Goal: Task Accomplishment & Management: Manage account settings

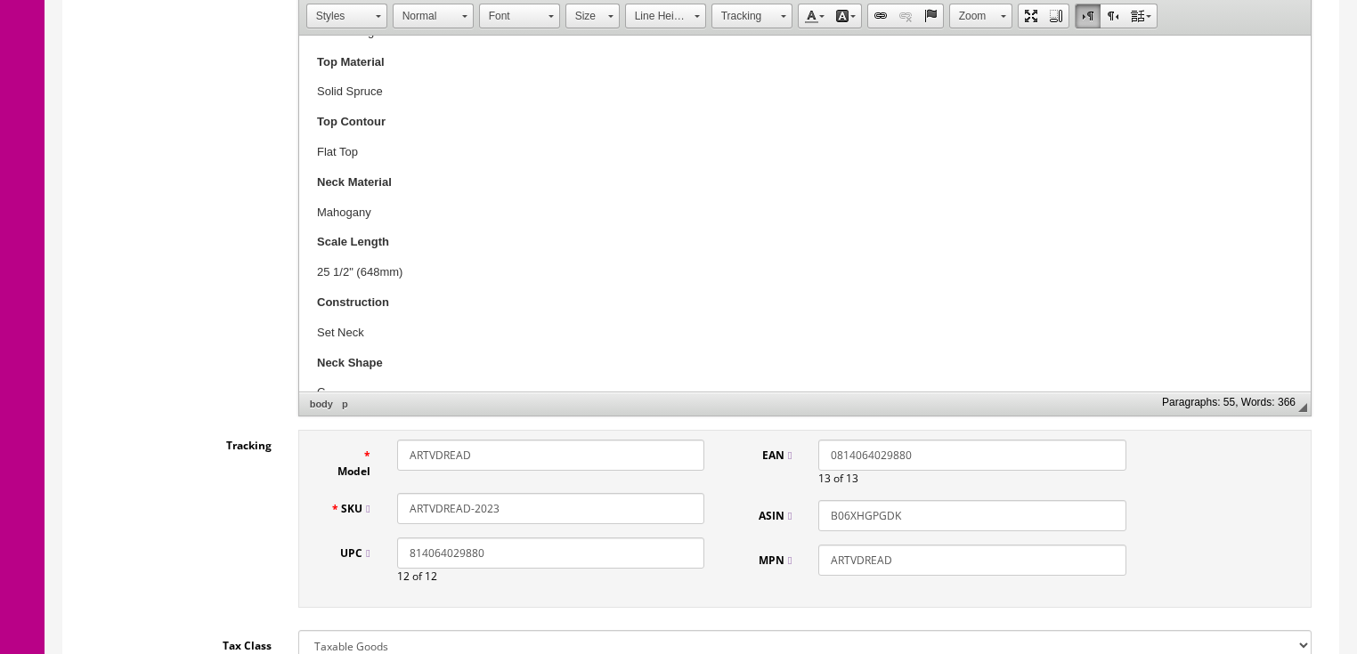
scroll to position [570, 0]
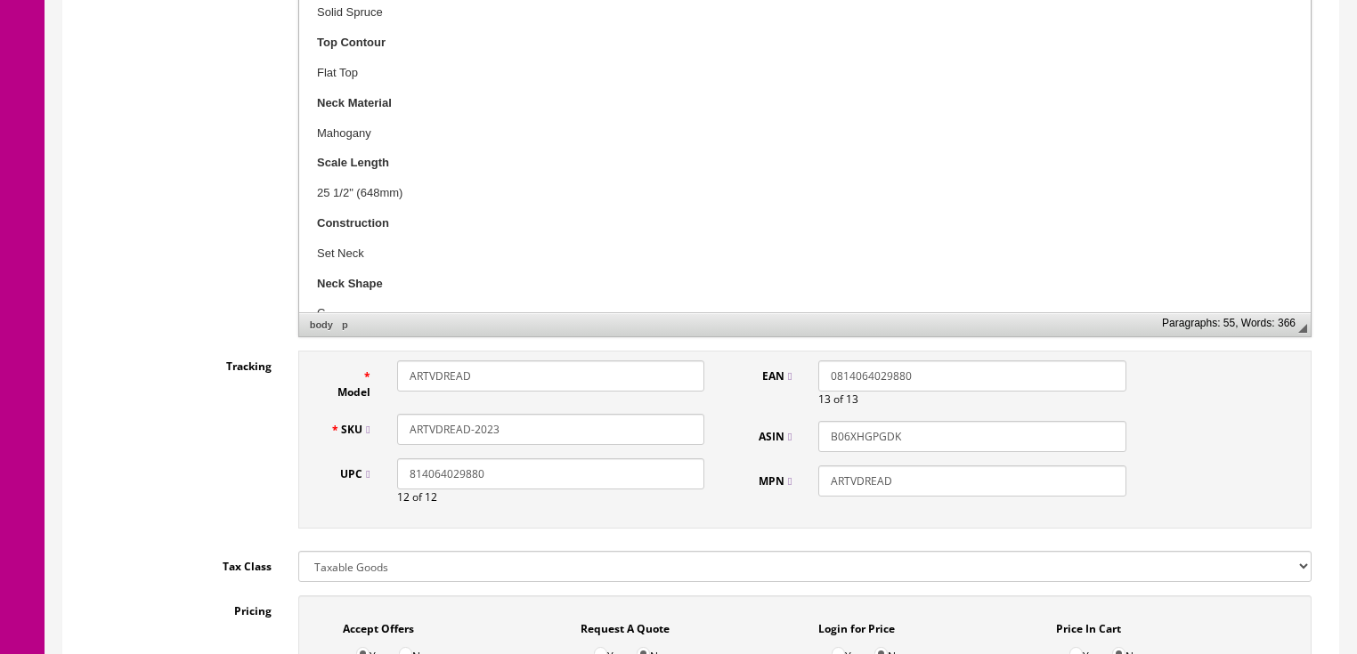
drag, startPoint x: 502, startPoint y: 431, endPoint x: 235, endPoint y: 410, distance: 267.9
click at [298, 435] on div "Model ARTVDREAD SKU ARTVDREAD-2023 UPC 814064029880 12 of 12 EAN 0814064029880 …" at bounding box center [804, 440] width 1013 height 178
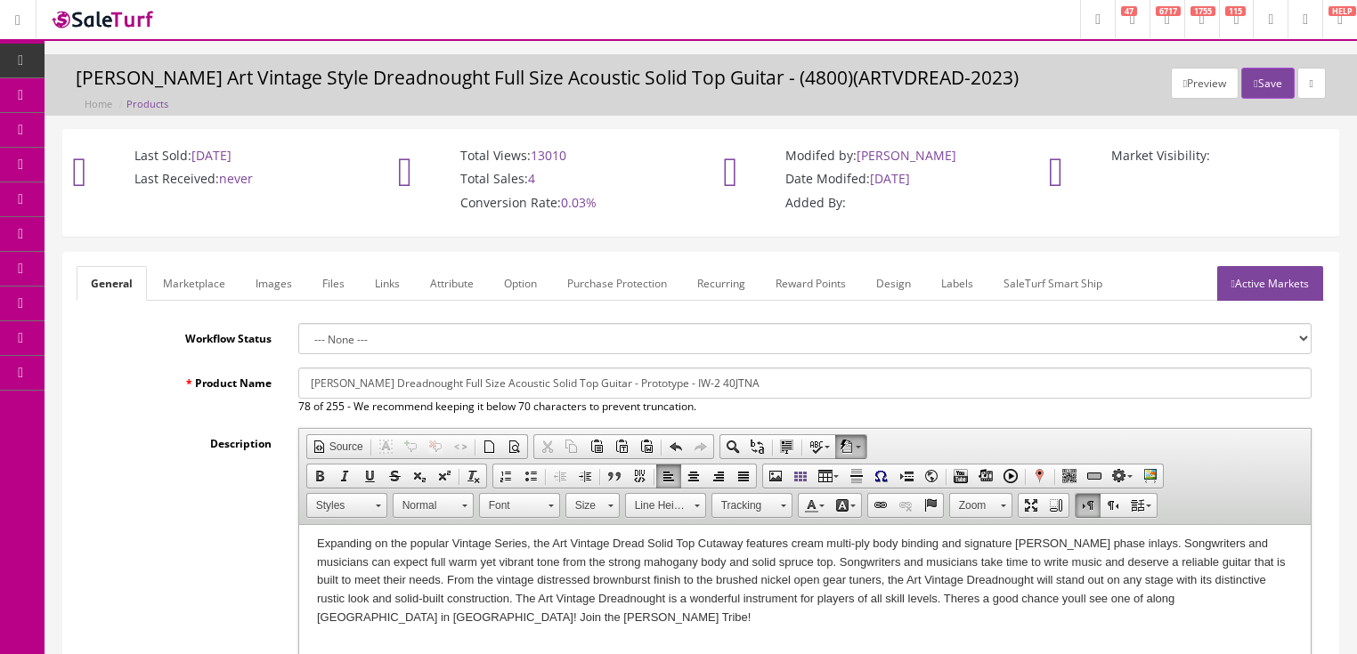
scroll to position [0, 0]
type input "40JNTA"
click at [1251, 91] on button "Save" at bounding box center [1267, 84] width 53 height 31
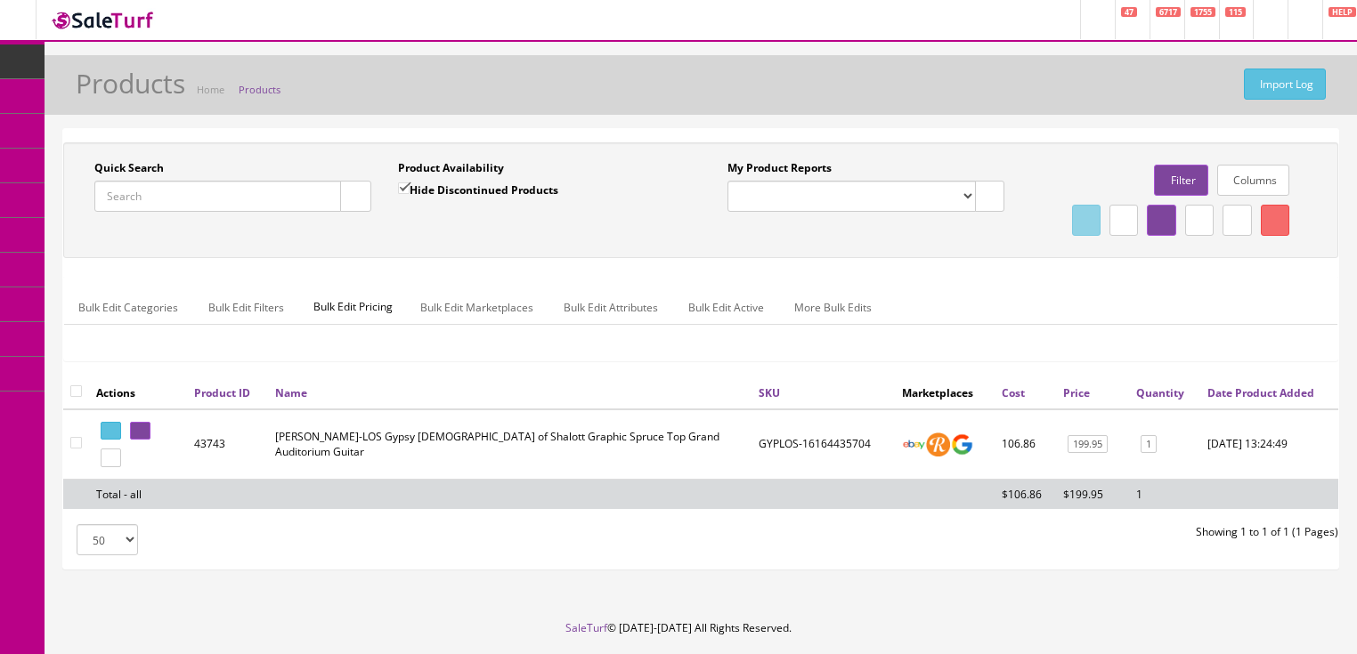
click at [253, 199] on input "Quick Search" at bounding box center [217, 196] width 247 height 31
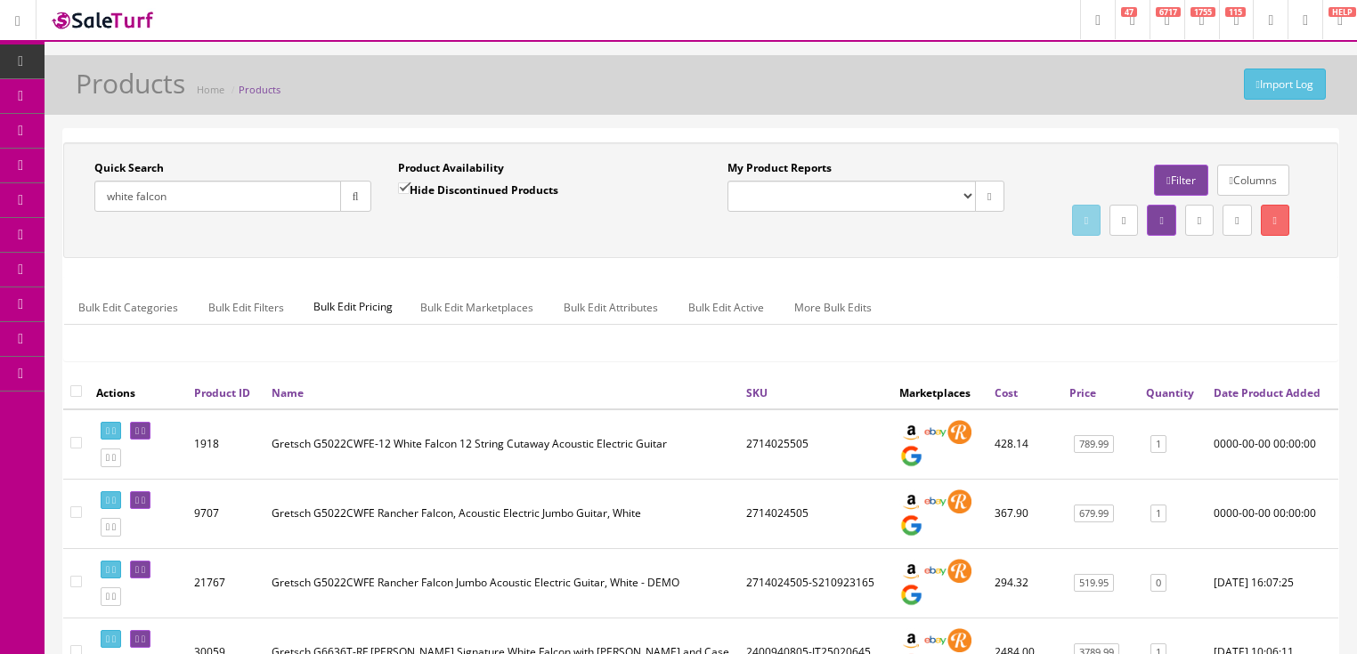
type input "white falcon"
click at [1082, 401] on link "Price" at bounding box center [1082, 393] width 27 height 15
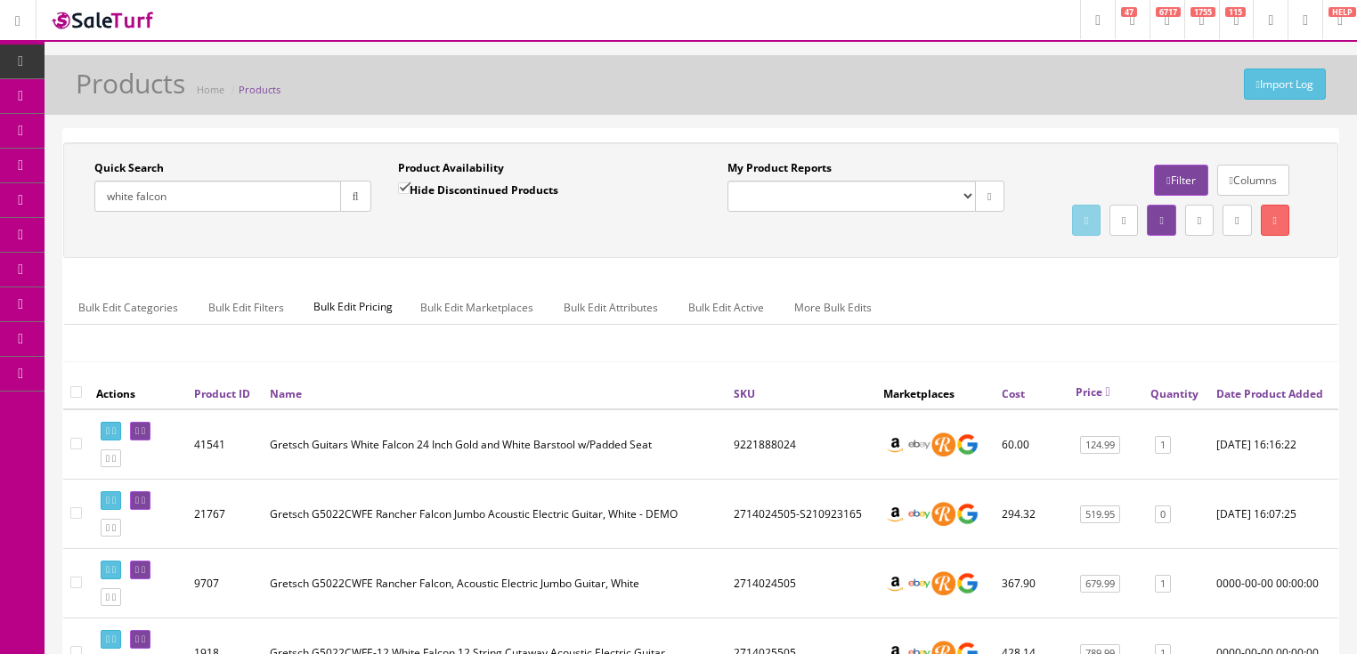
click at [1079, 400] on link "Price" at bounding box center [1093, 392] width 35 height 15
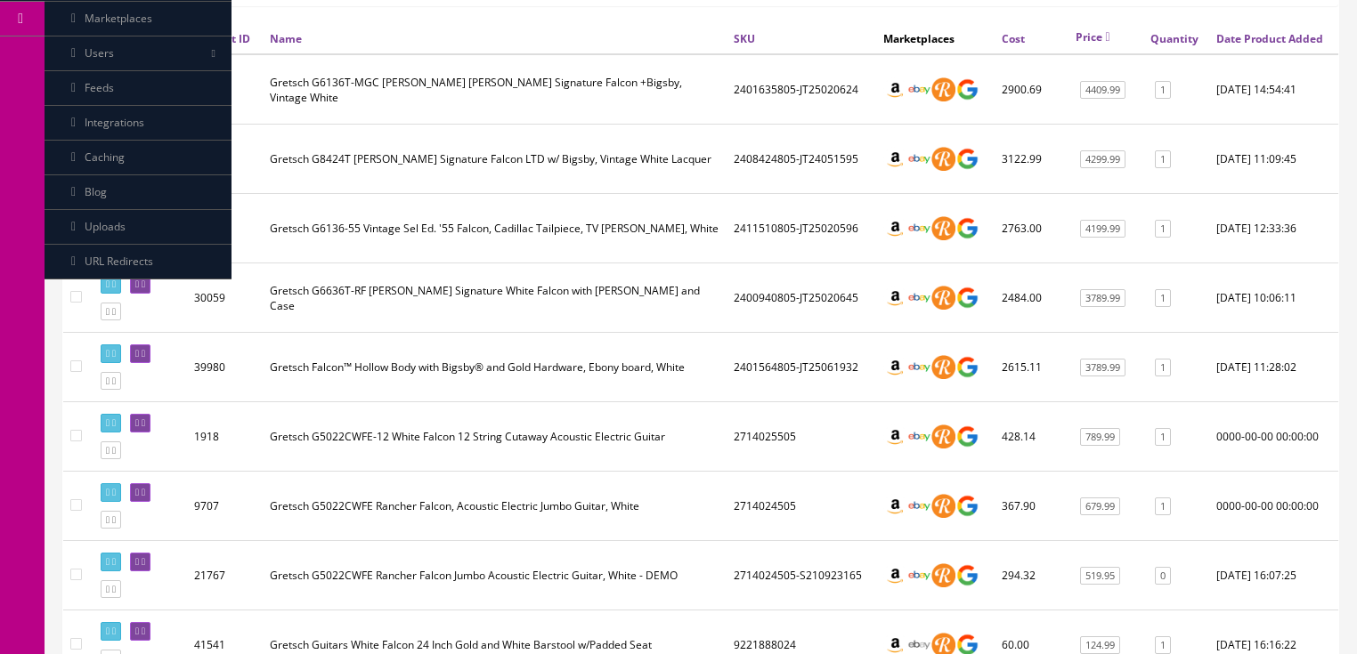
scroll to position [356, 0]
click at [150, 362] on link at bounding box center [140, 353] width 20 height 19
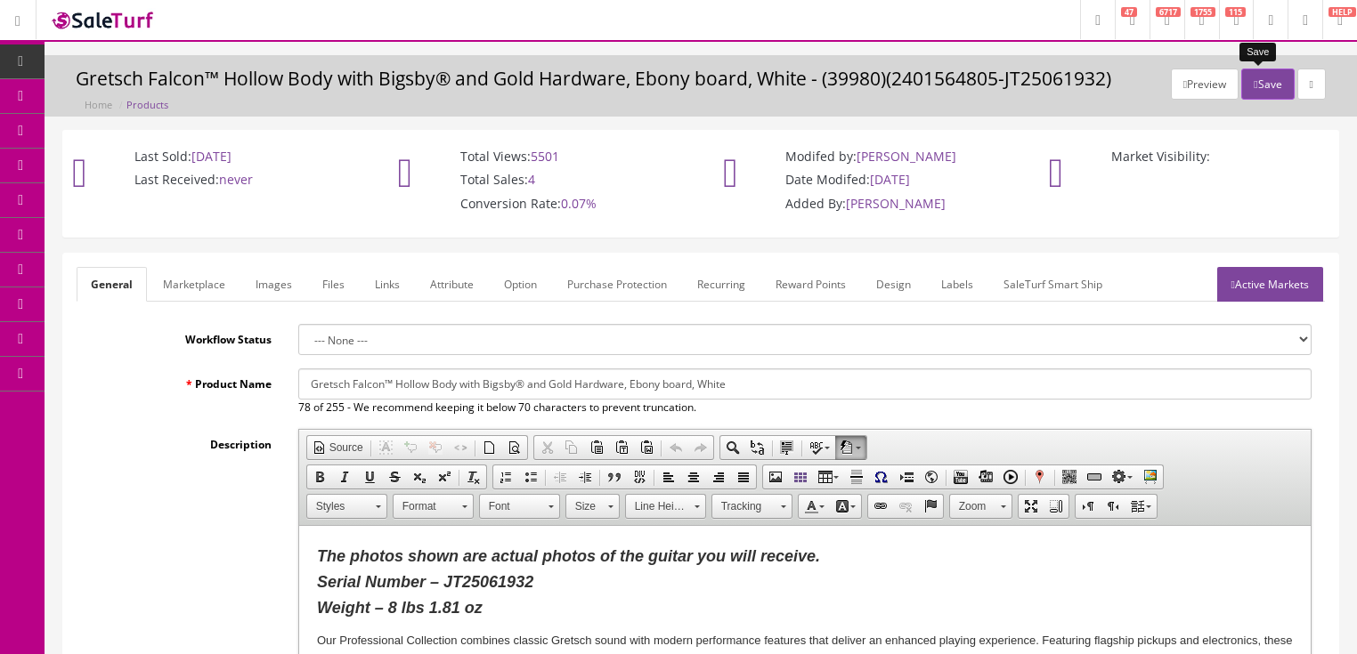
click at [1268, 93] on button "Save" at bounding box center [1267, 84] width 53 height 31
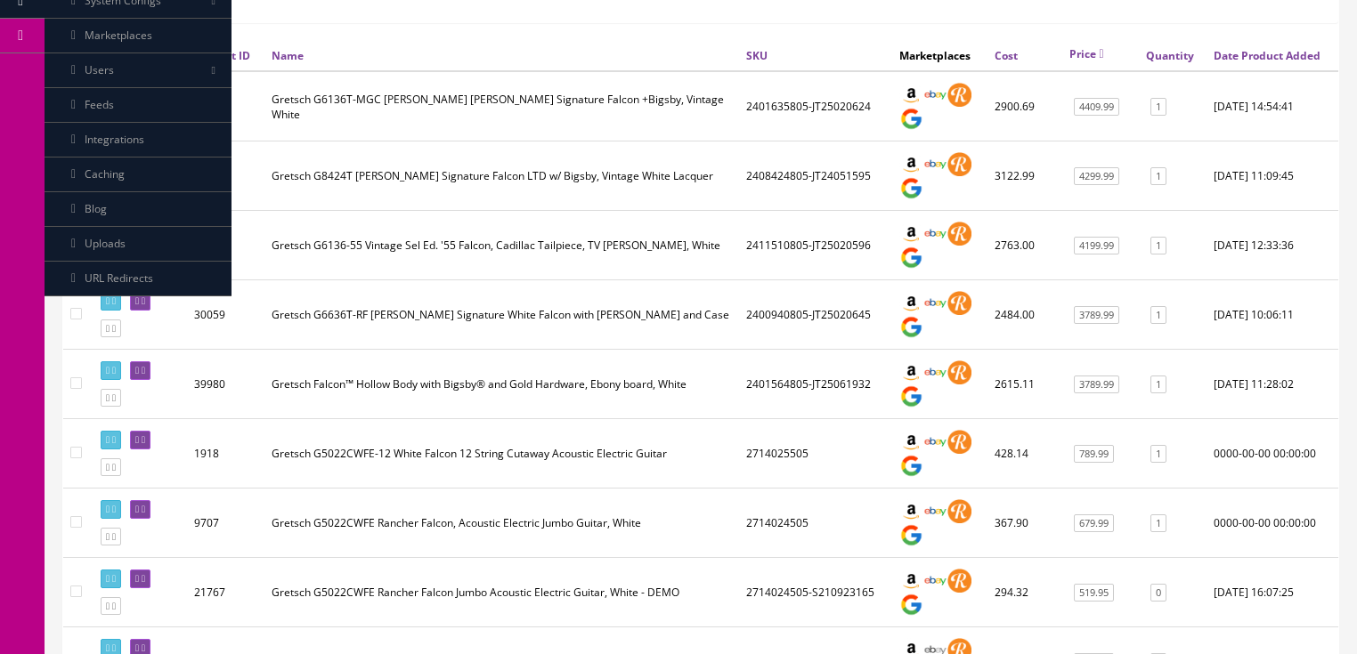
scroll to position [356, 0]
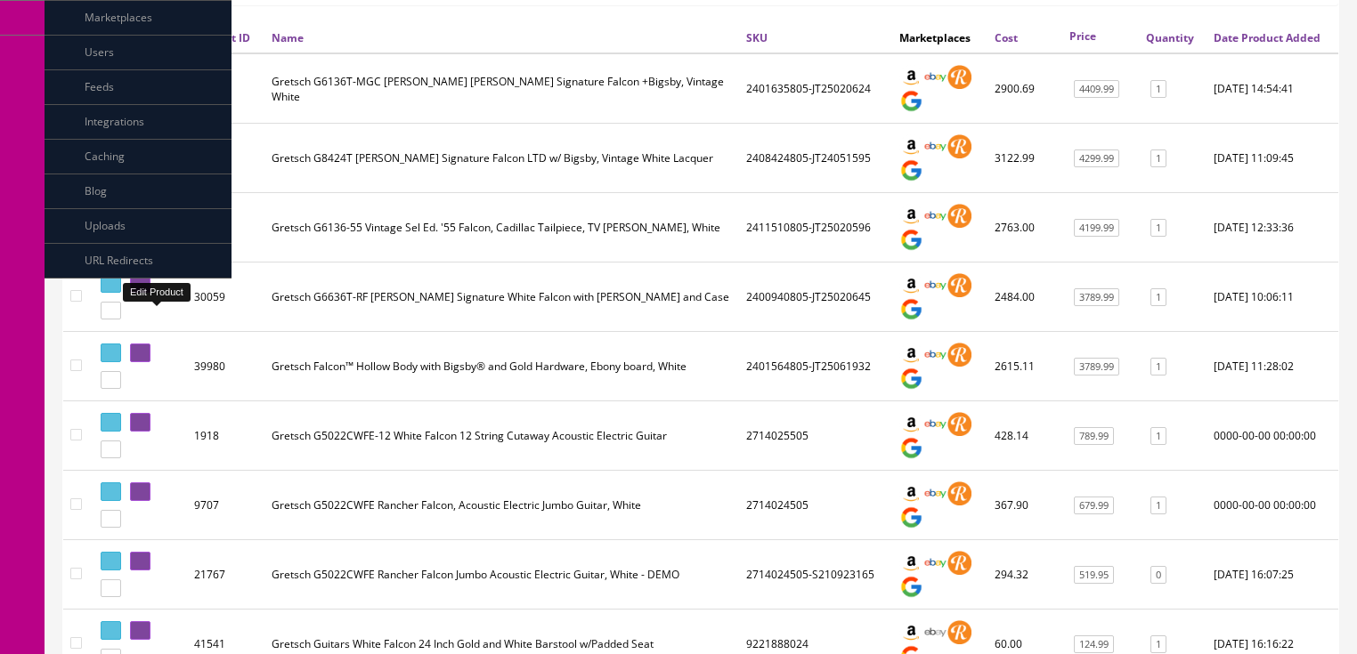
click at [145, 288] on icon at bounding box center [144, 284] width 4 height 10
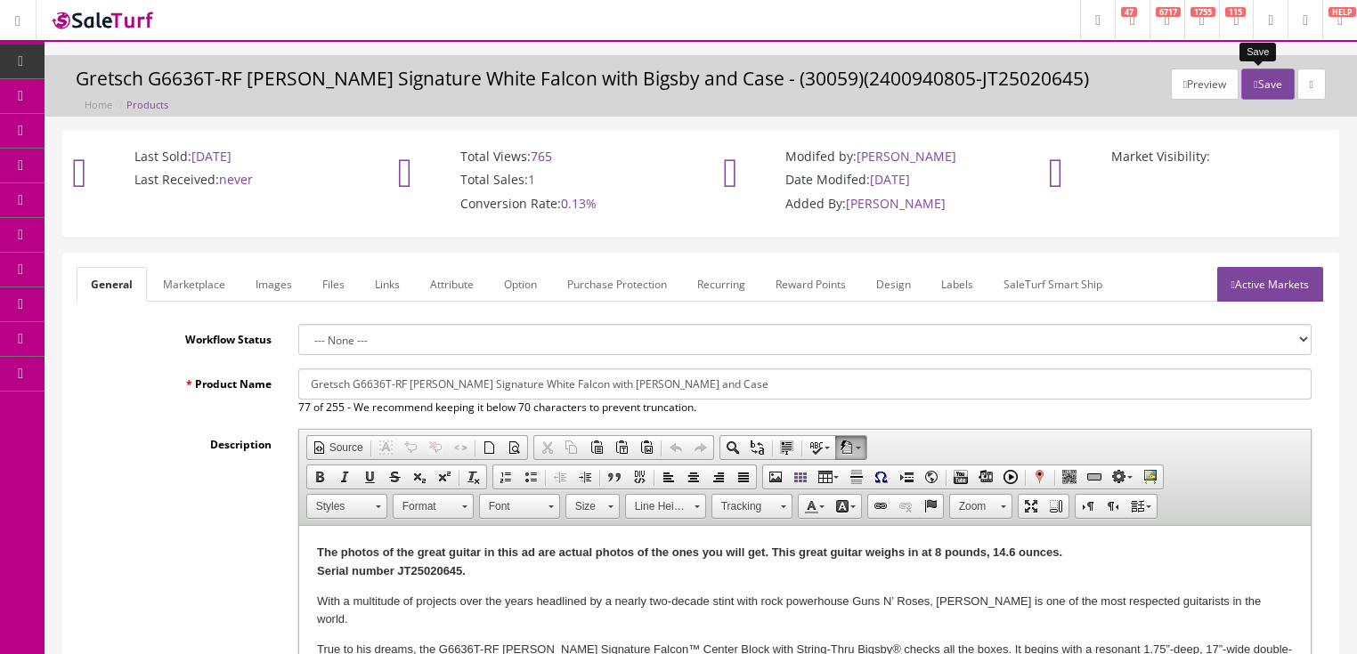
click at [1264, 78] on button "Save" at bounding box center [1267, 84] width 53 height 31
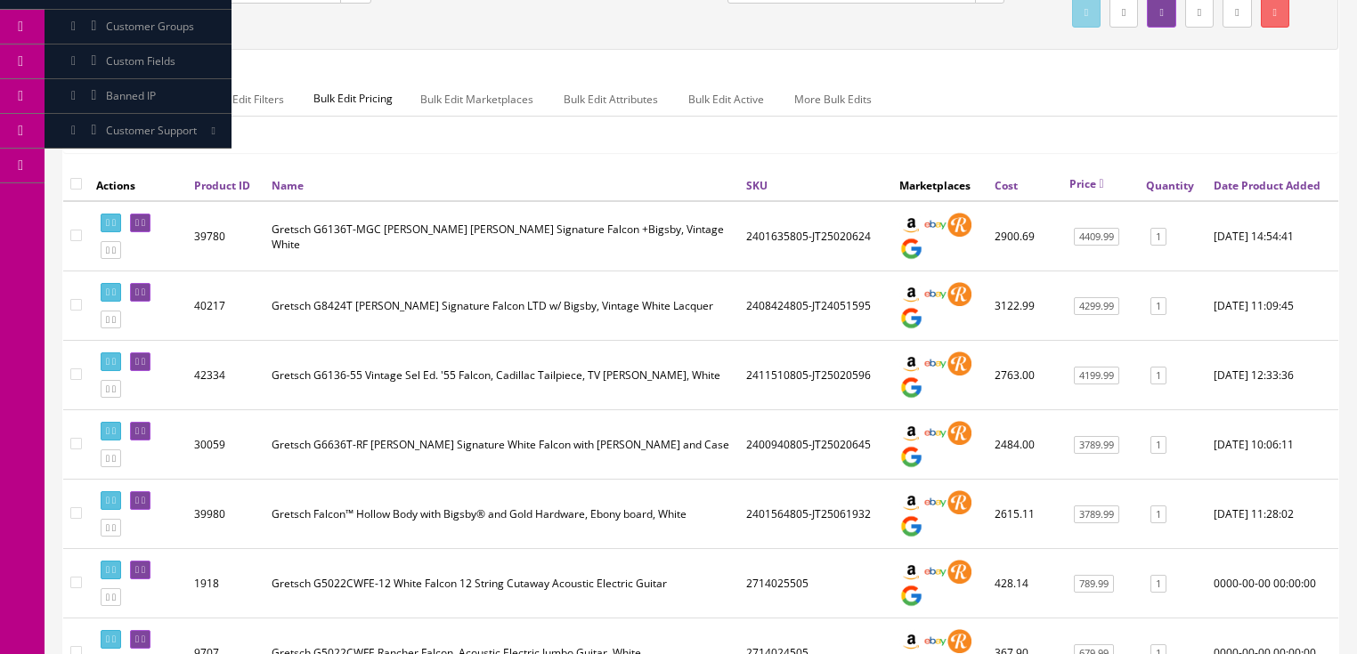
scroll to position [214, 0]
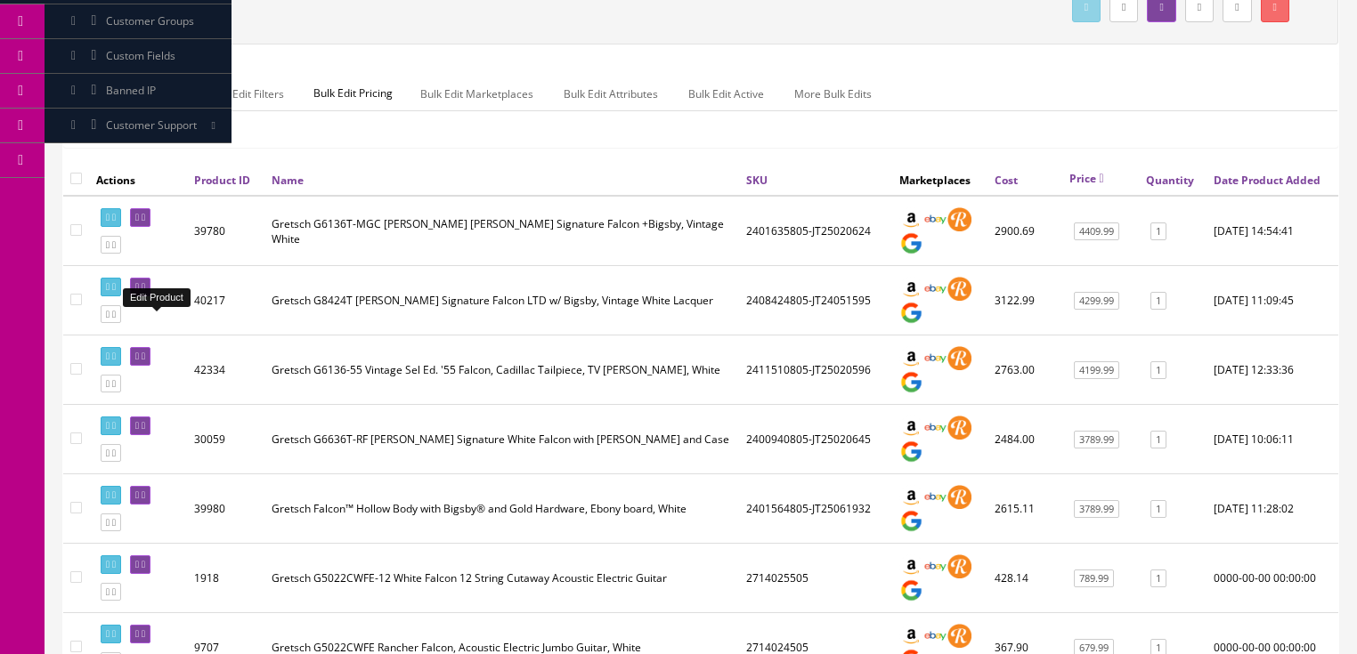
click at [150, 296] on link at bounding box center [140, 287] width 20 height 19
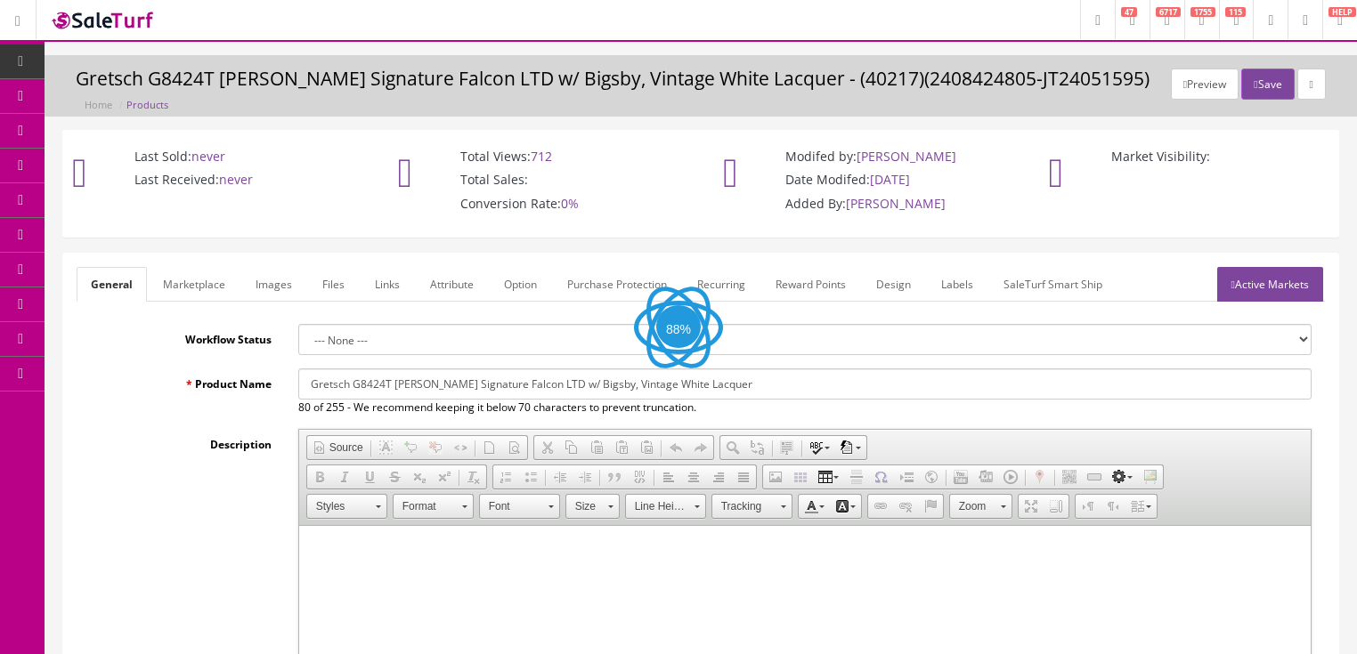
click at [264, 290] on link "Images" at bounding box center [273, 284] width 65 height 35
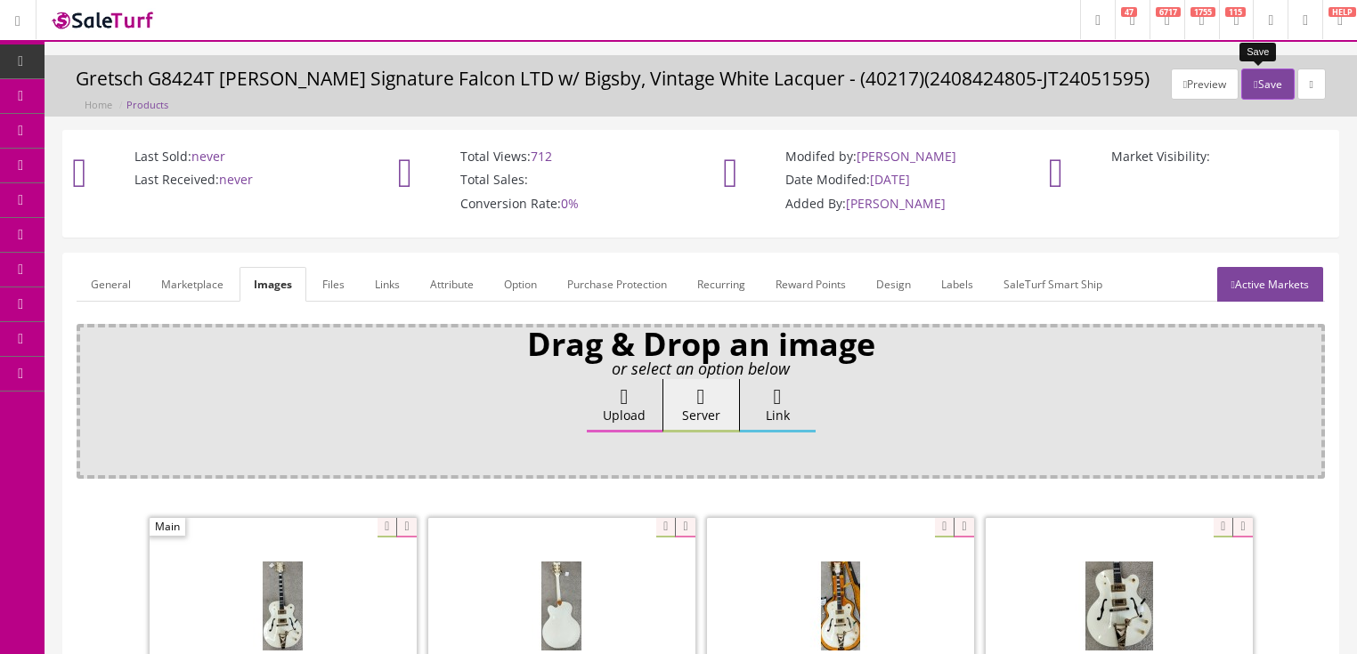
click at [1254, 82] on icon "button" at bounding box center [1256, 84] width 4 height 11
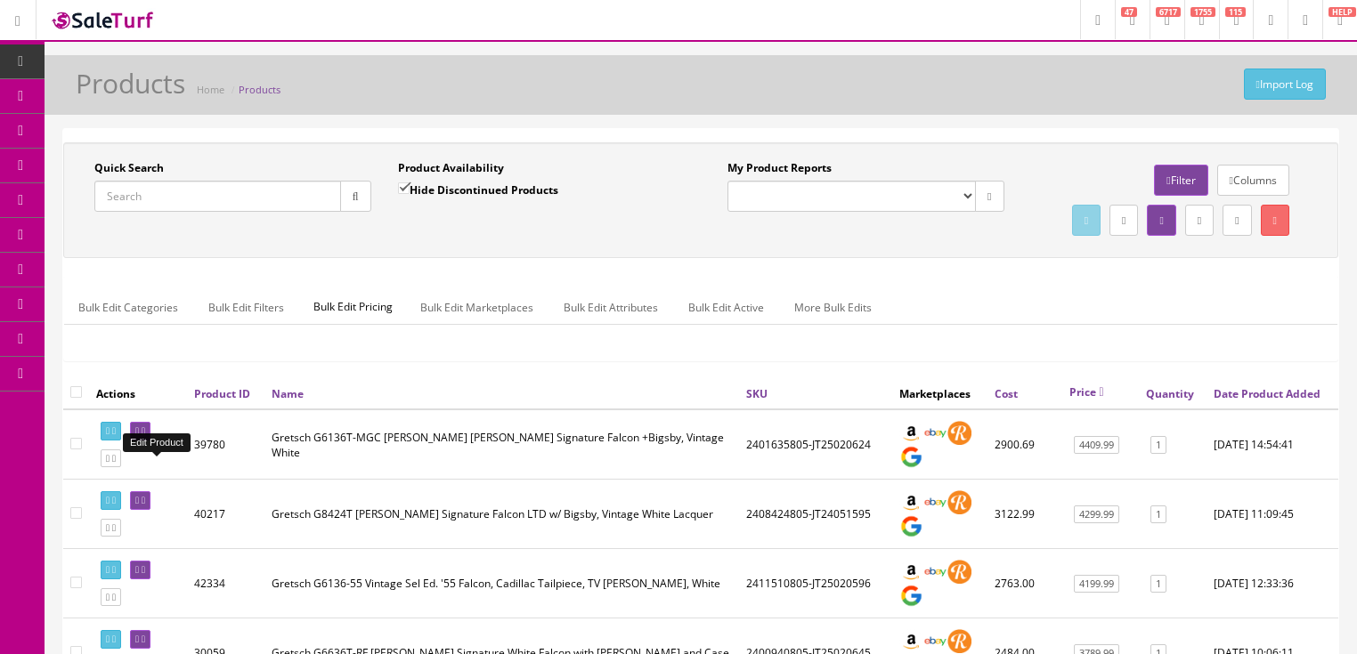
click at [144, 441] on link at bounding box center [140, 431] width 20 height 19
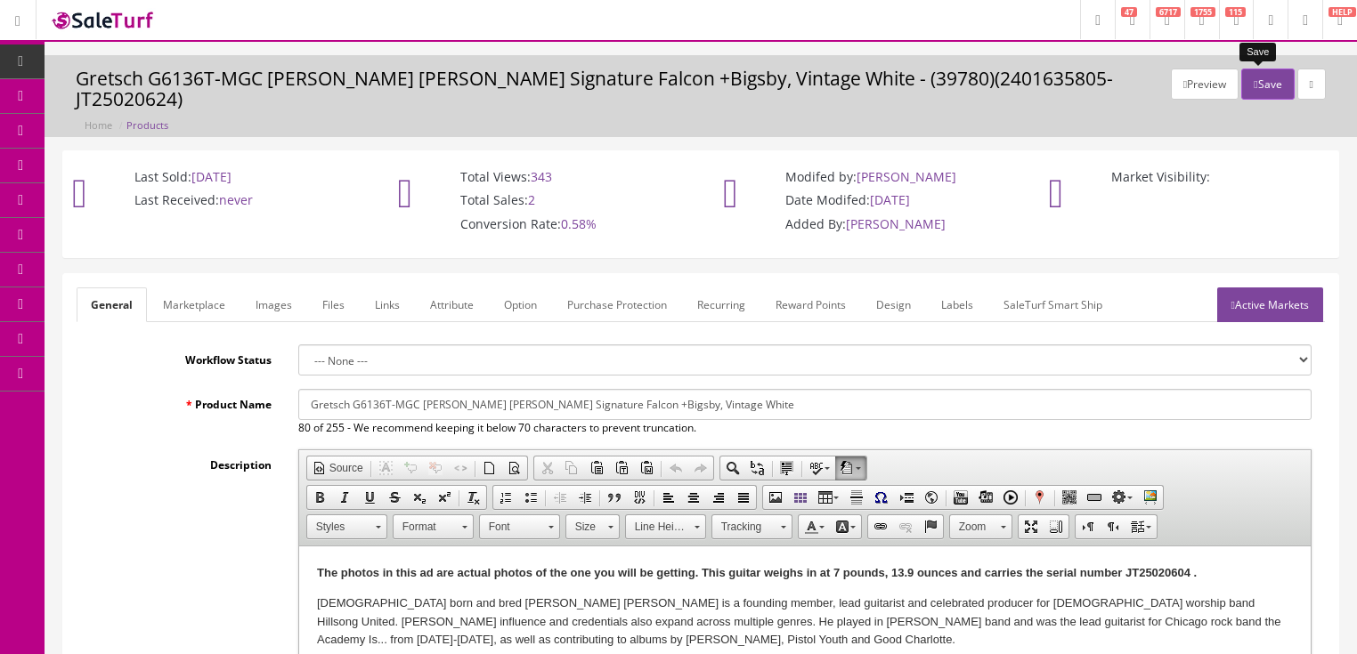
click at [1262, 85] on button "Save" at bounding box center [1267, 84] width 53 height 31
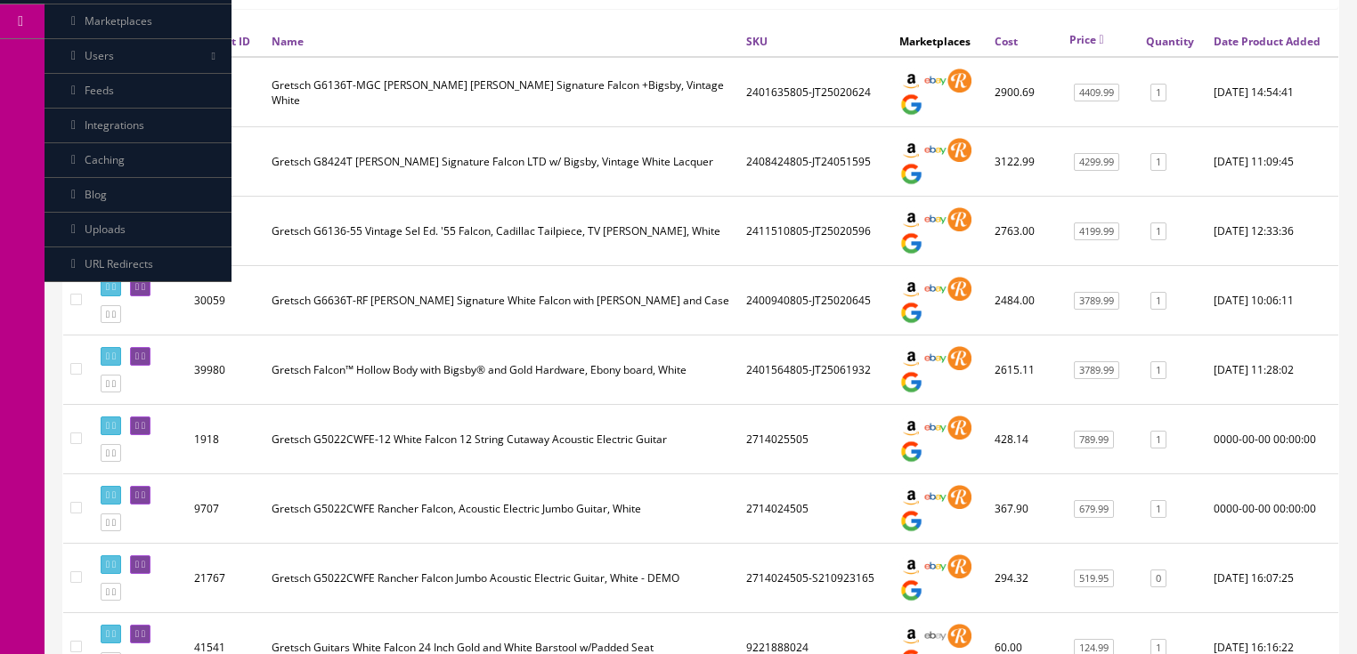
scroll to position [356, 0]
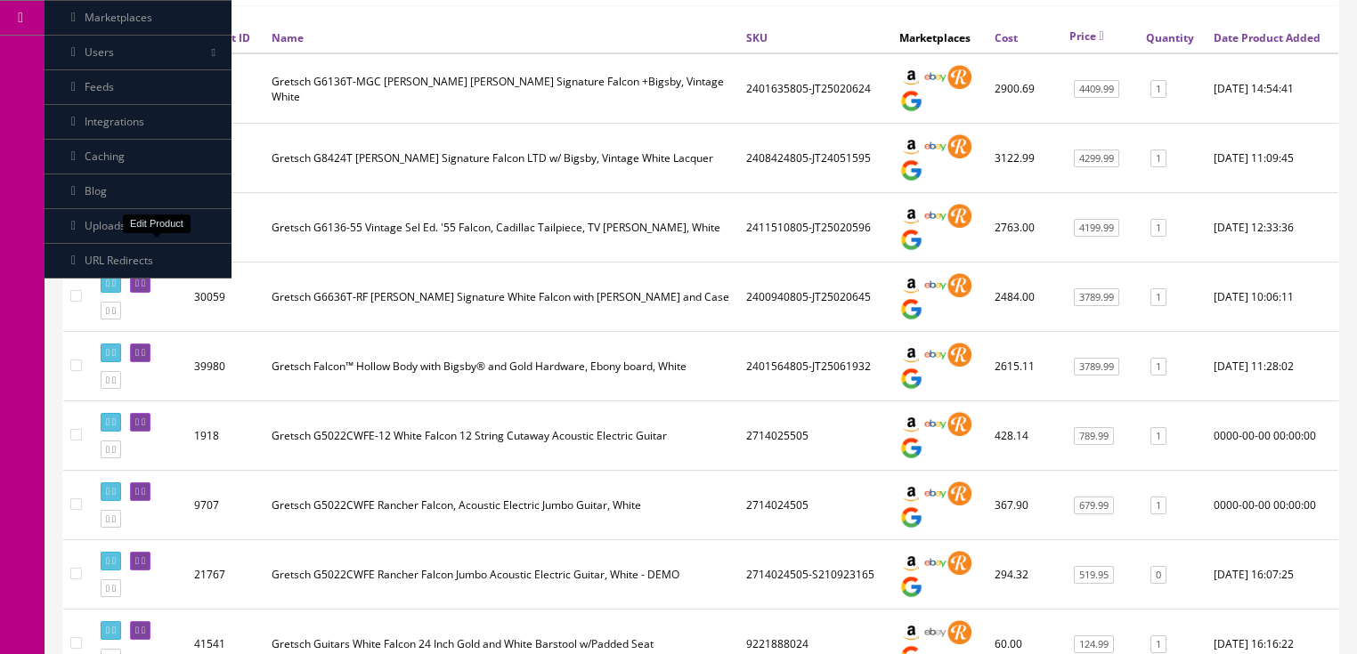
click at [150, 223] on link at bounding box center [140, 214] width 20 height 19
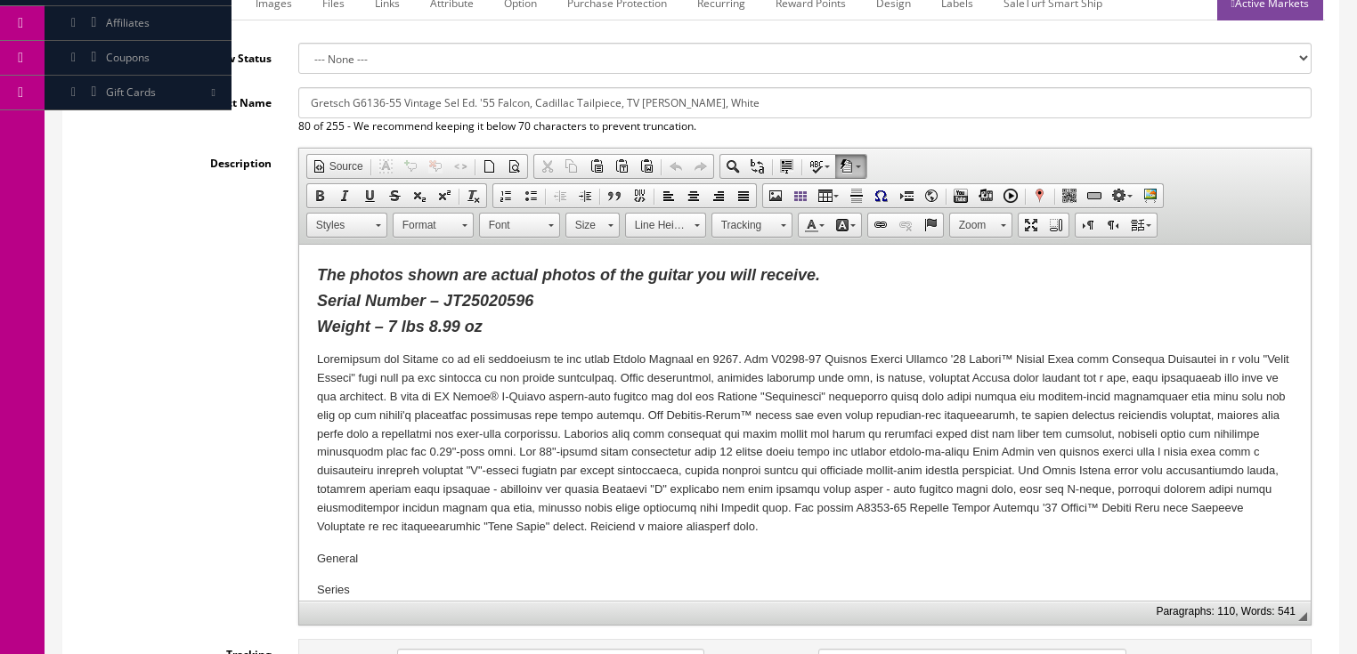
scroll to position [4, 0]
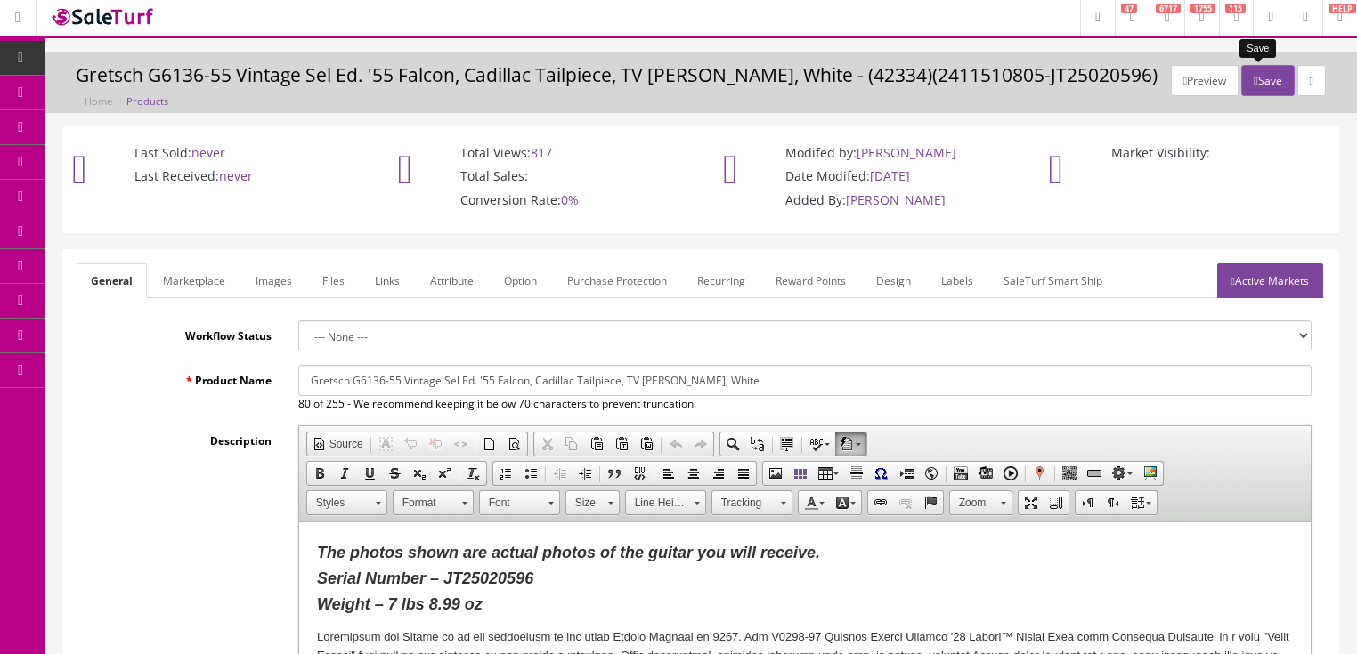
click at [1257, 68] on button "Save" at bounding box center [1267, 80] width 53 height 31
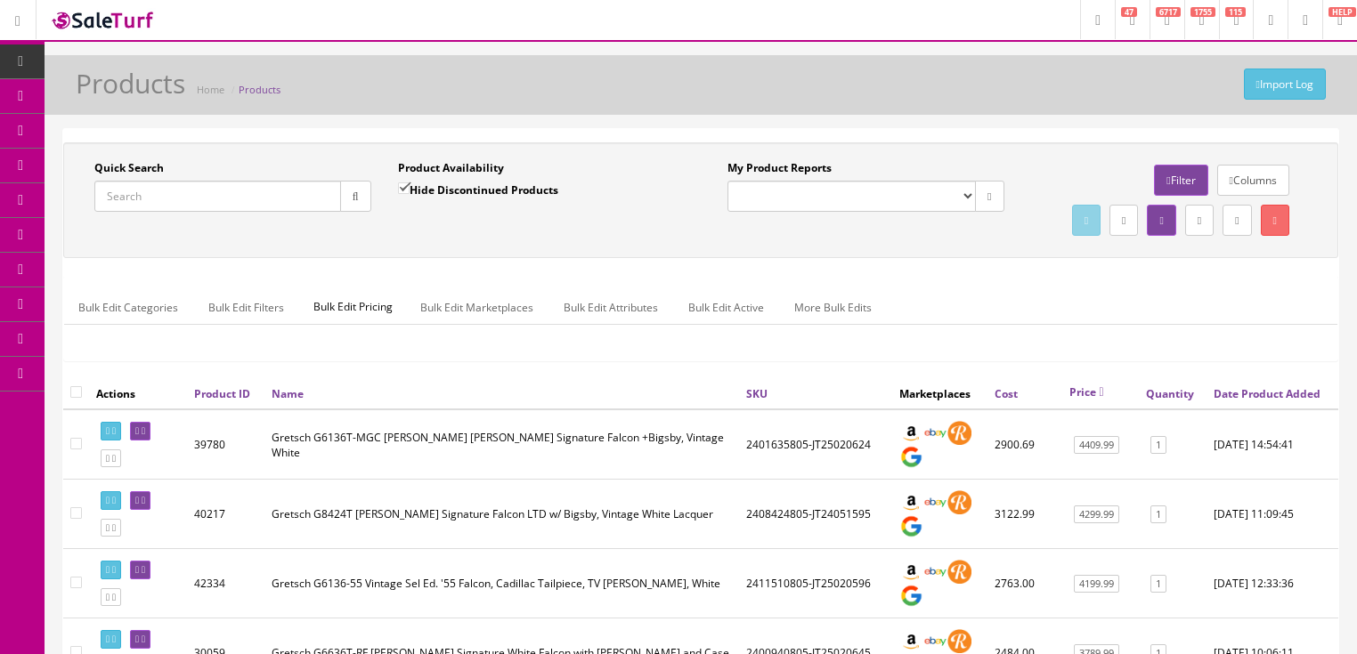
click at [264, 200] on input "Quick Search" at bounding box center [217, 196] width 247 height 31
type input "eqal gn"
click at [404, 189] on input "Hide Discontinued Products" at bounding box center [404, 189] width 12 height 12
checkbox input "false"
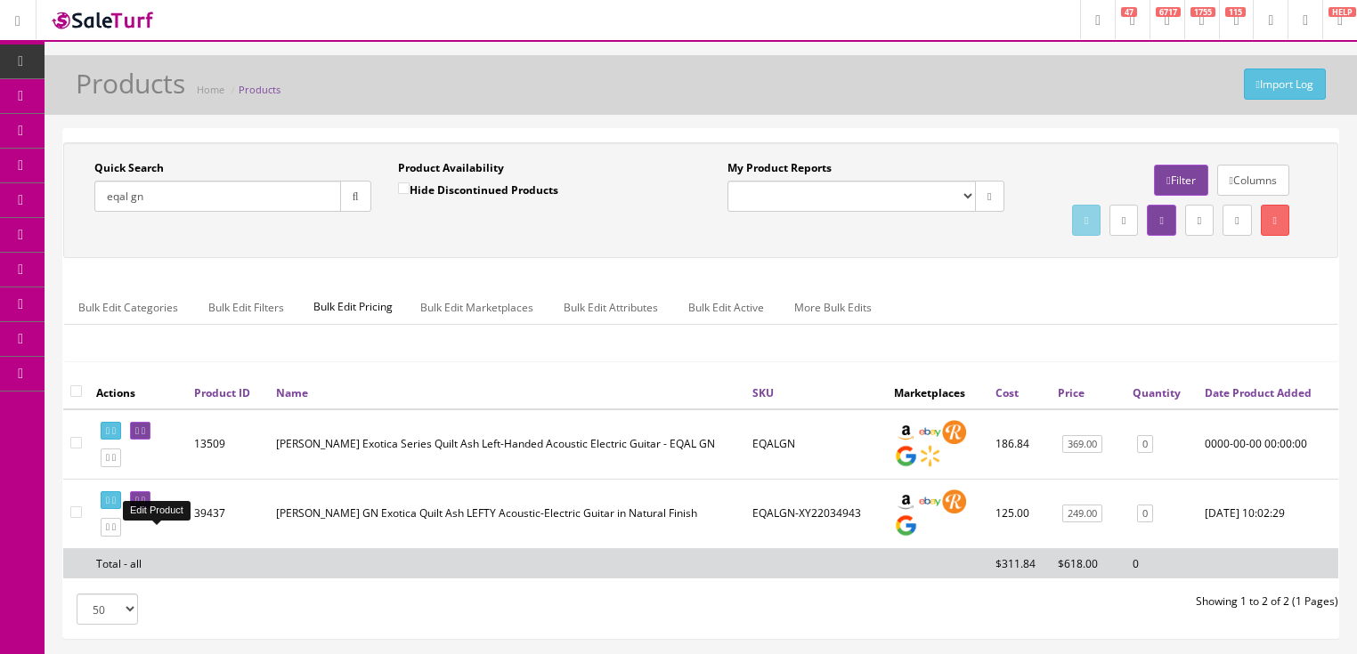
click at [145, 506] on icon at bounding box center [144, 501] width 4 height 10
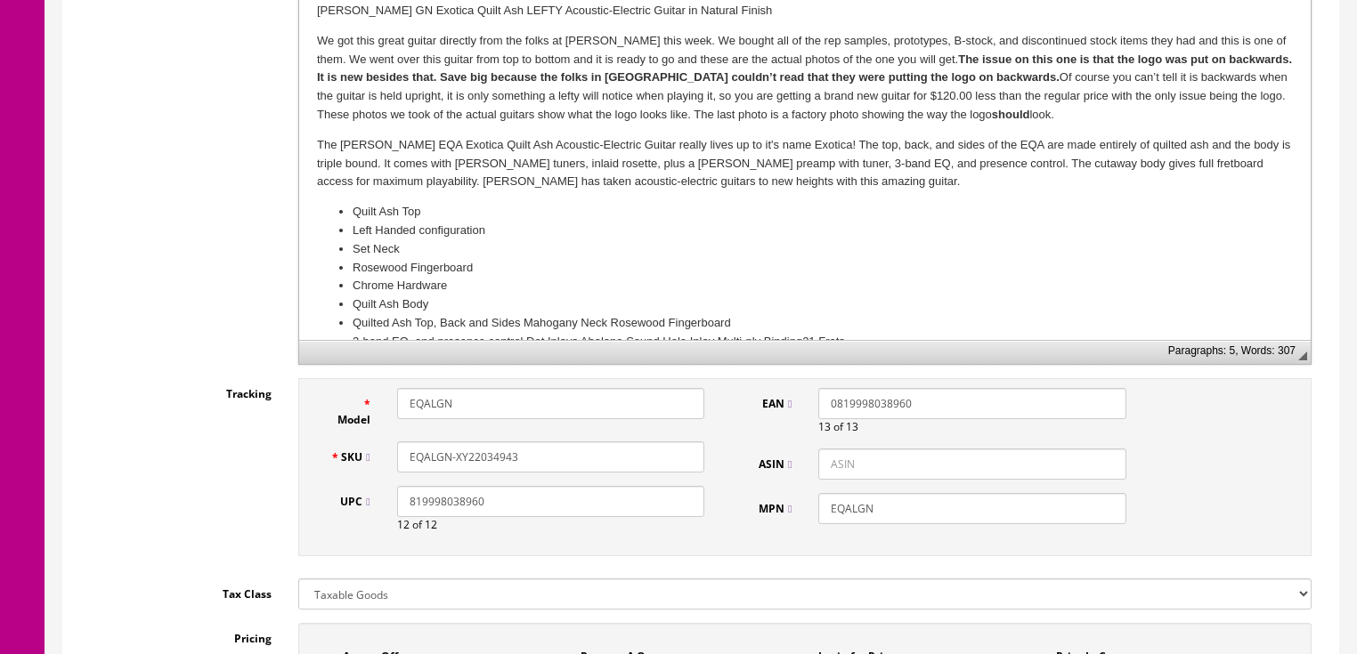
scroll to position [570, 0]
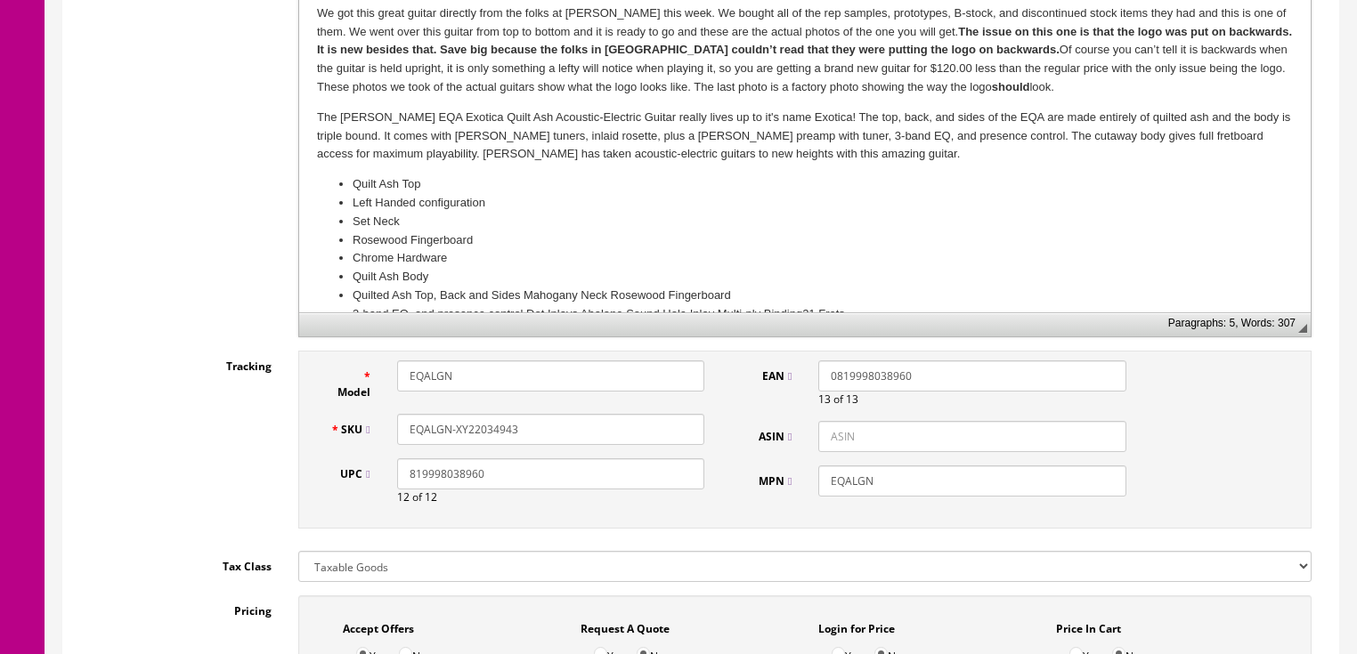
drag, startPoint x: 508, startPoint y: 431, endPoint x: 546, endPoint y: 431, distance: 37.4
click at [546, 431] on input "EQALGN-XY22034943" at bounding box center [550, 429] width 307 height 31
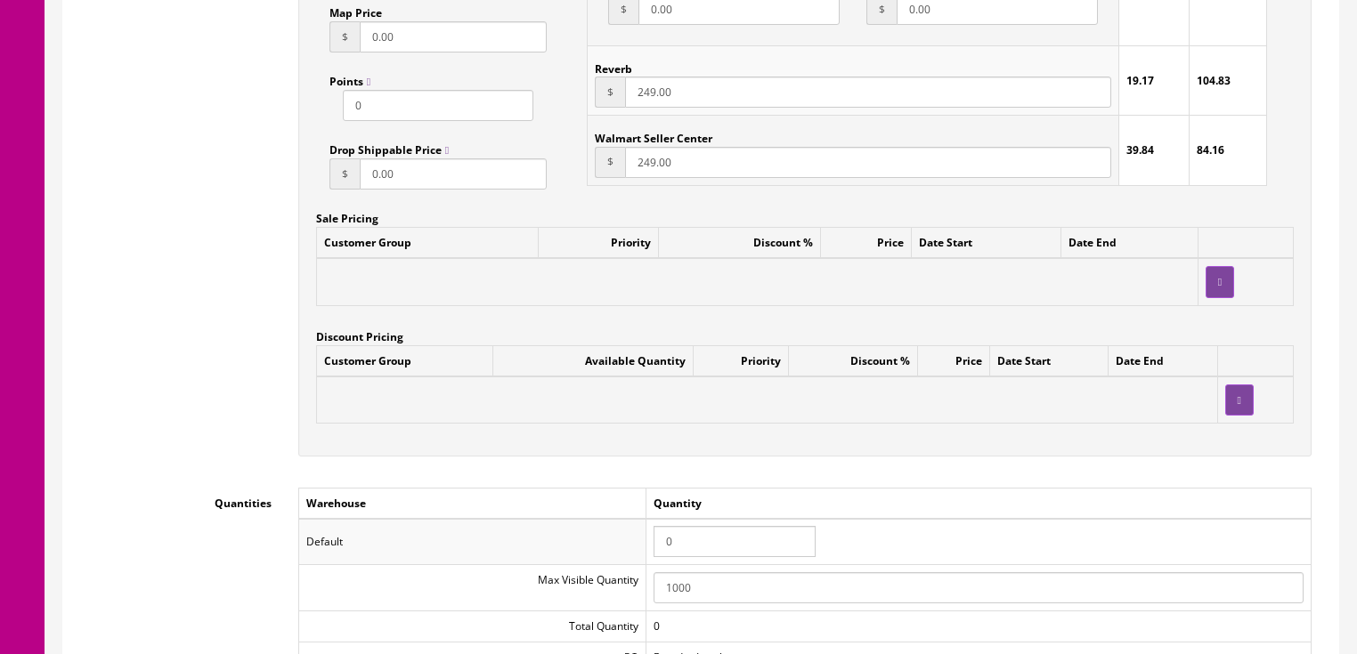
scroll to position [1496, 0]
type input "EQALGN-XY22034946"
drag, startPoint x: 678, startPoint y: 542, endPoint x: 638, endPoint y: 534, distance: 41.7
click at [638, 534] on tr "Default 0" at bounding box center [804, 541] width 1012 height 46
type input "1"
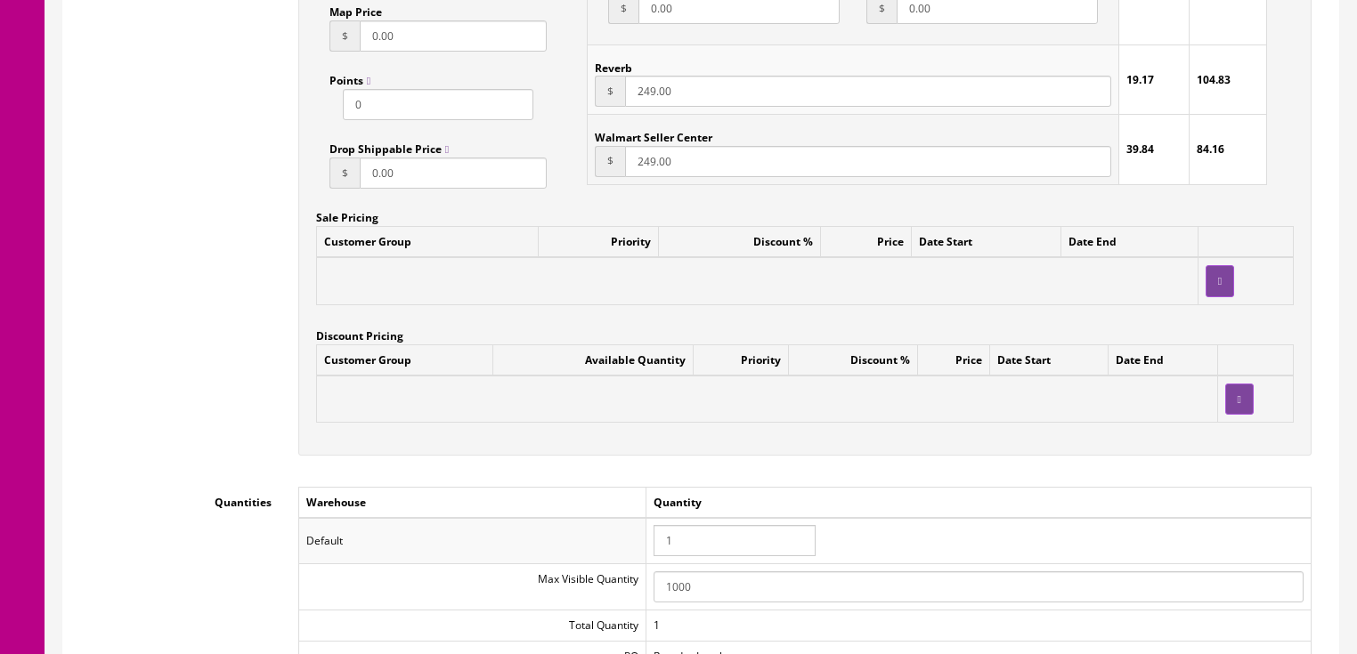
drag, startPoint x: 661, startPoint y: 481, endPoint x: 627, endPoint y: 475, distance: 34.3
click at [660, 480] on div "Workflow Status --- None --- Product Name Dean EQAL GN Exotica Quilt Ash LEFTY …" at bounding box center [701, 209] width 1248 height 2762
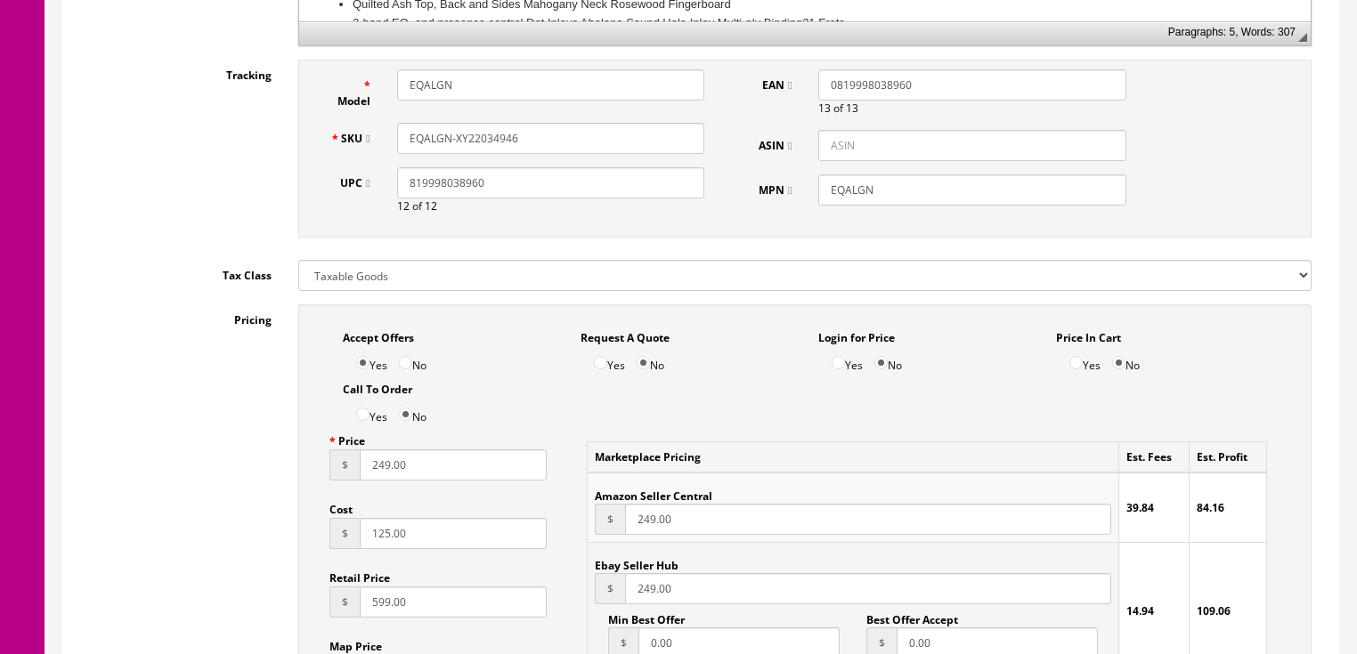
scroll to position [712, 0]
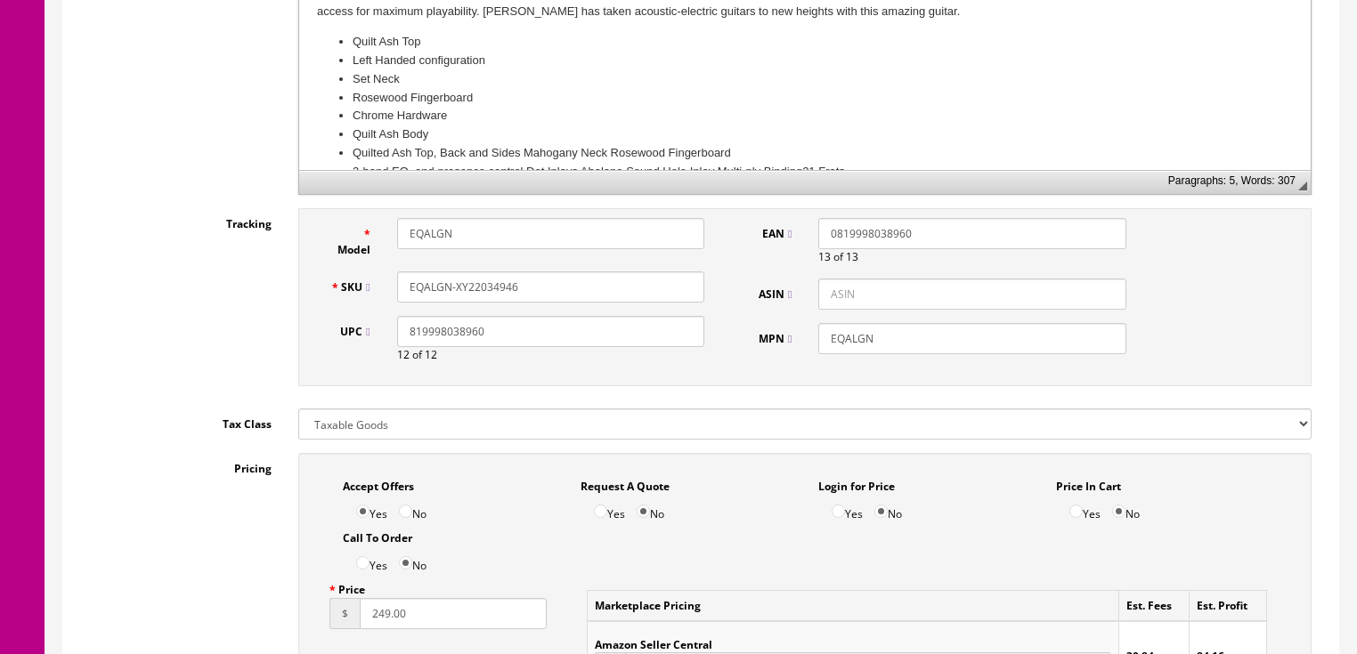
drag, startPoint x: 518, startPoint y: 280, endPoint x: 388, endPoint y: 285, distance: 130.1
click at [372, 285] on div "SKU EQALGN-XY22034946" at bounding box center [518, 287] width 402 height 31
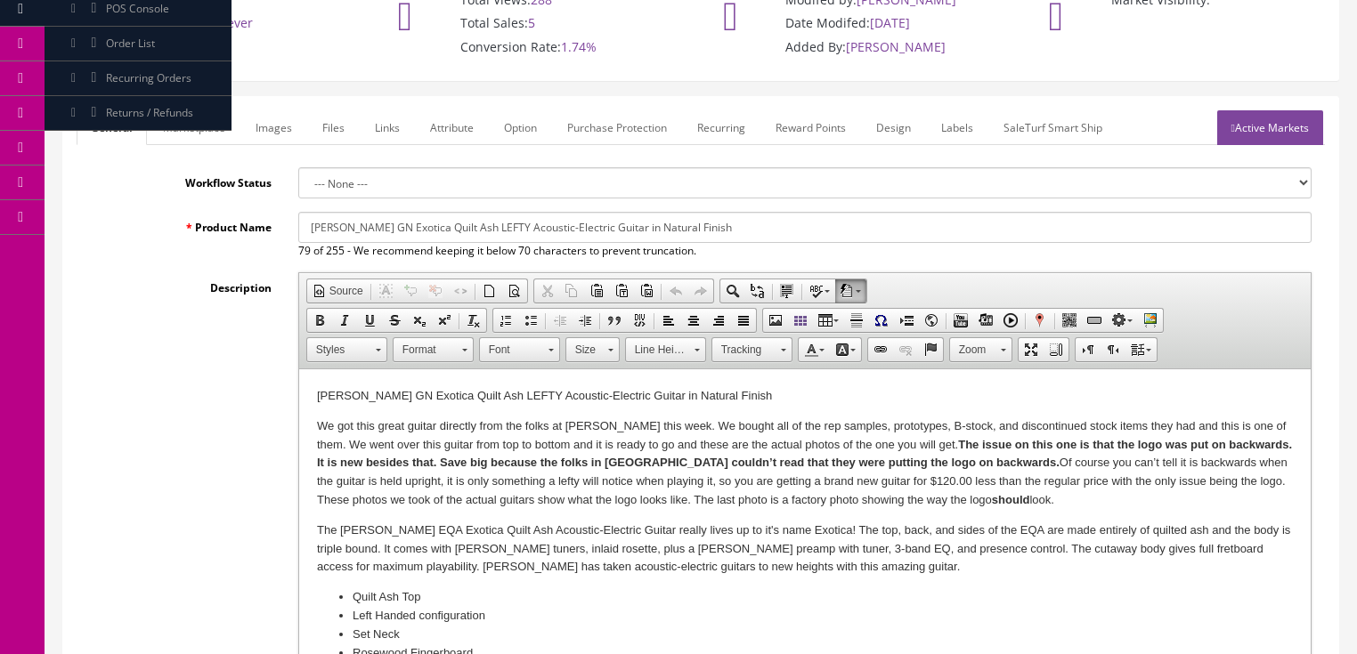
scroll to position [0, 0]
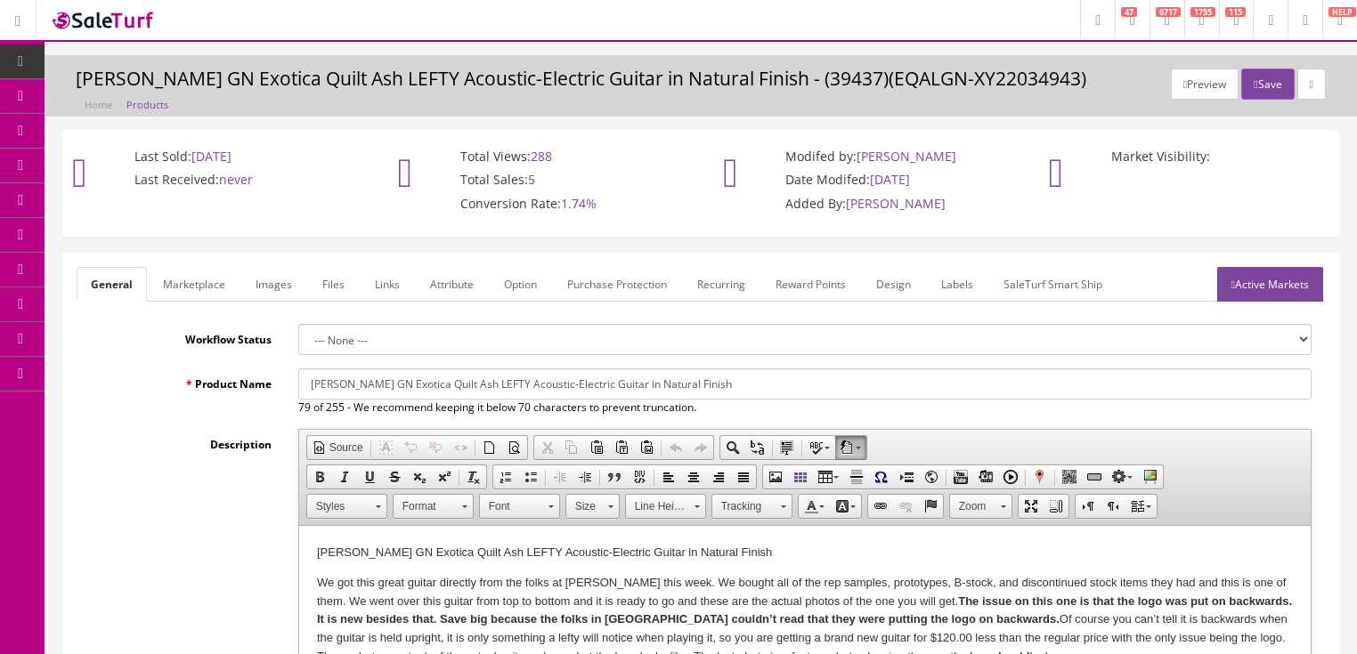
click at [1247, 288] on link "Active Markets" at bounding box center [1270, 284] width 106 height 35
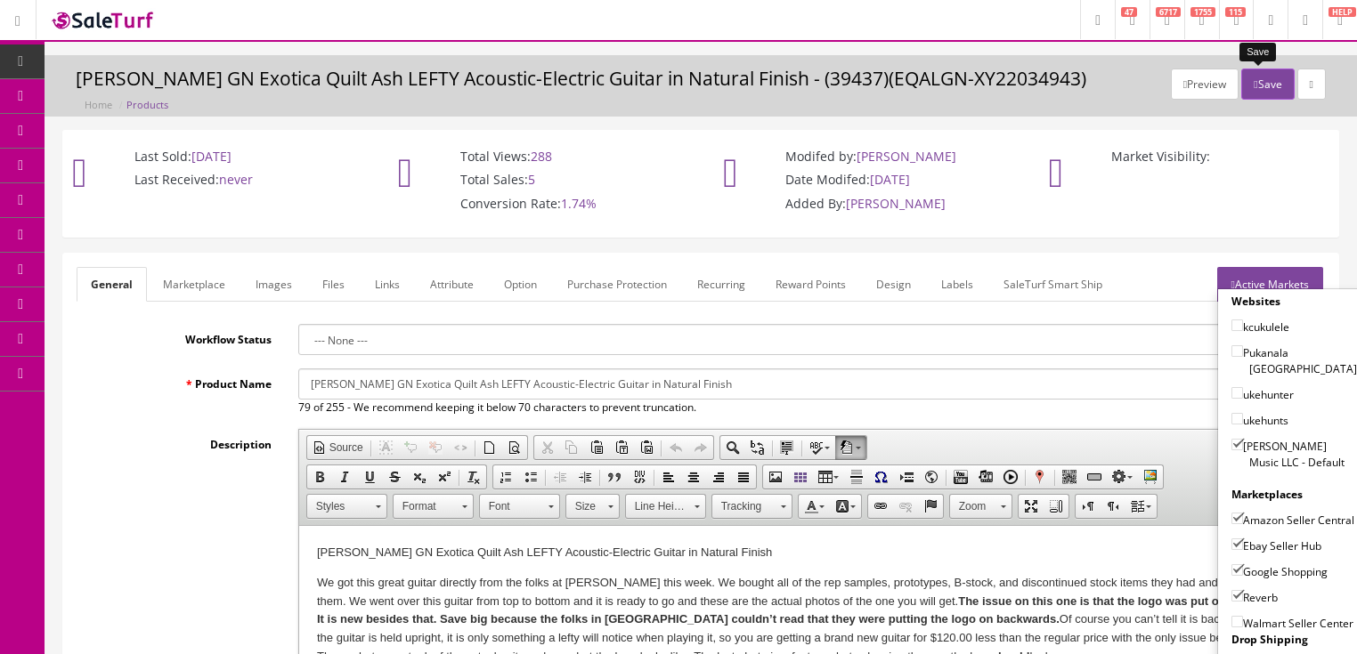
click at [1263, 84] on button "Save" at bounding box center [1267, 84] width 53 height 31
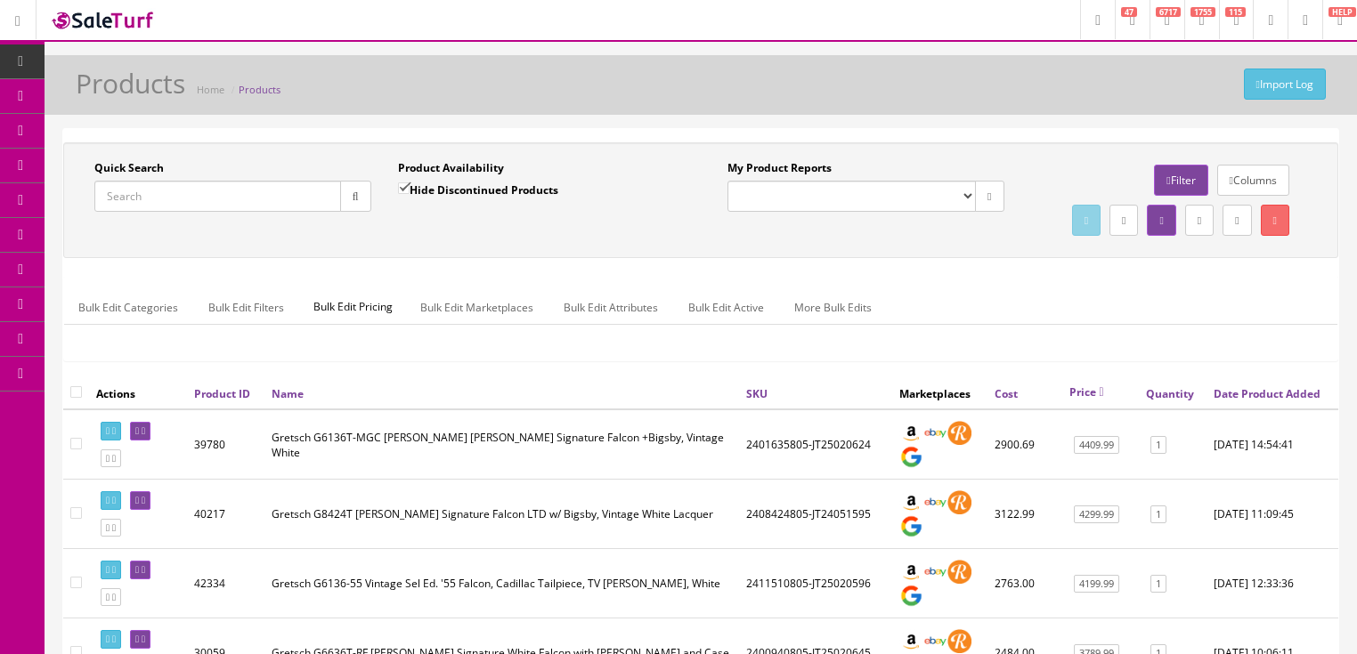
click at [267, 206] on input "Quick Search" at bounding box center [217, 196] width 247 height 31
paste input "EQALGN-XY22034946"
click at [353, 199] on icon "button" at bounding box center [356, 196] width 6 height 11
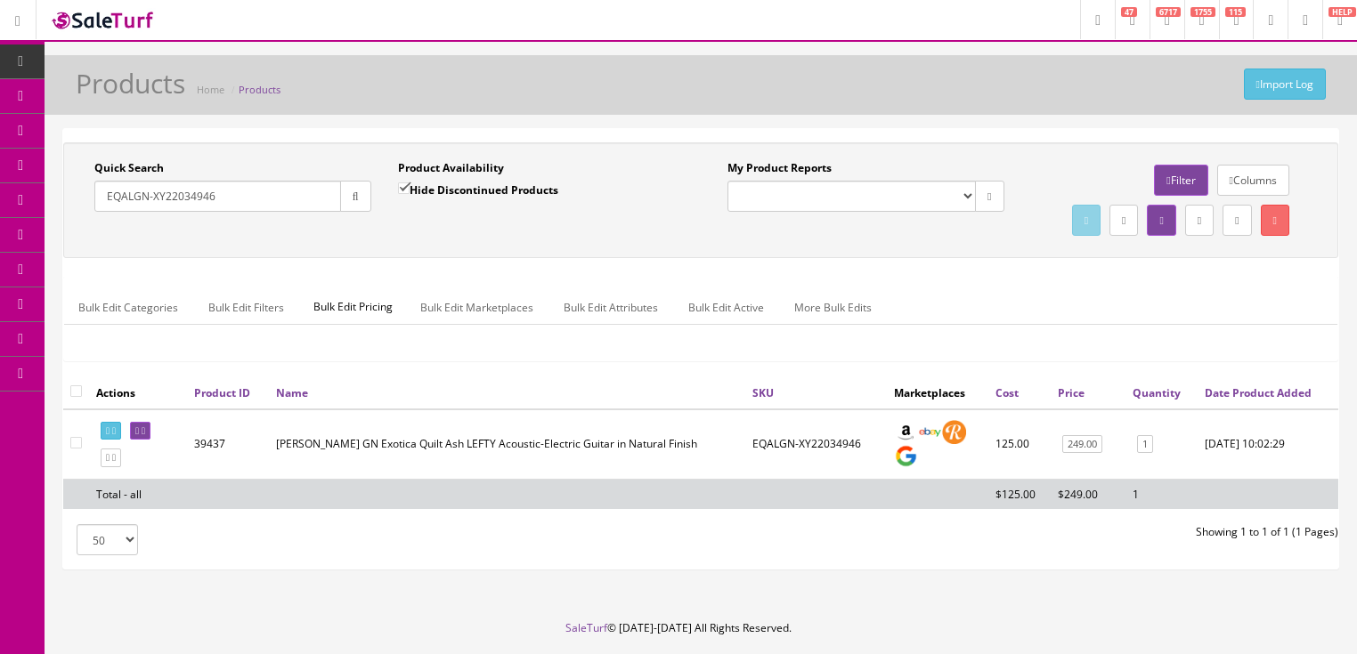
click at [109, 436] on icon at bounding box center [108, 431] width 4 height 10
drag, startPoint x: 258, startPoint y: 191, endPoint x: 93, endPoint y: 230, distance: 170.2
click at [93, 230] on div "Quick Search EQALGN-XY22034946 Date From Product Availability Hide Discontinued…" at bounding box center [701, 200] width 1266 height 80
type input "saf bamboo"
click at [402, 190] on input "Hide Discontinued Products" at bounding box center [404, 189] width 12 height 12
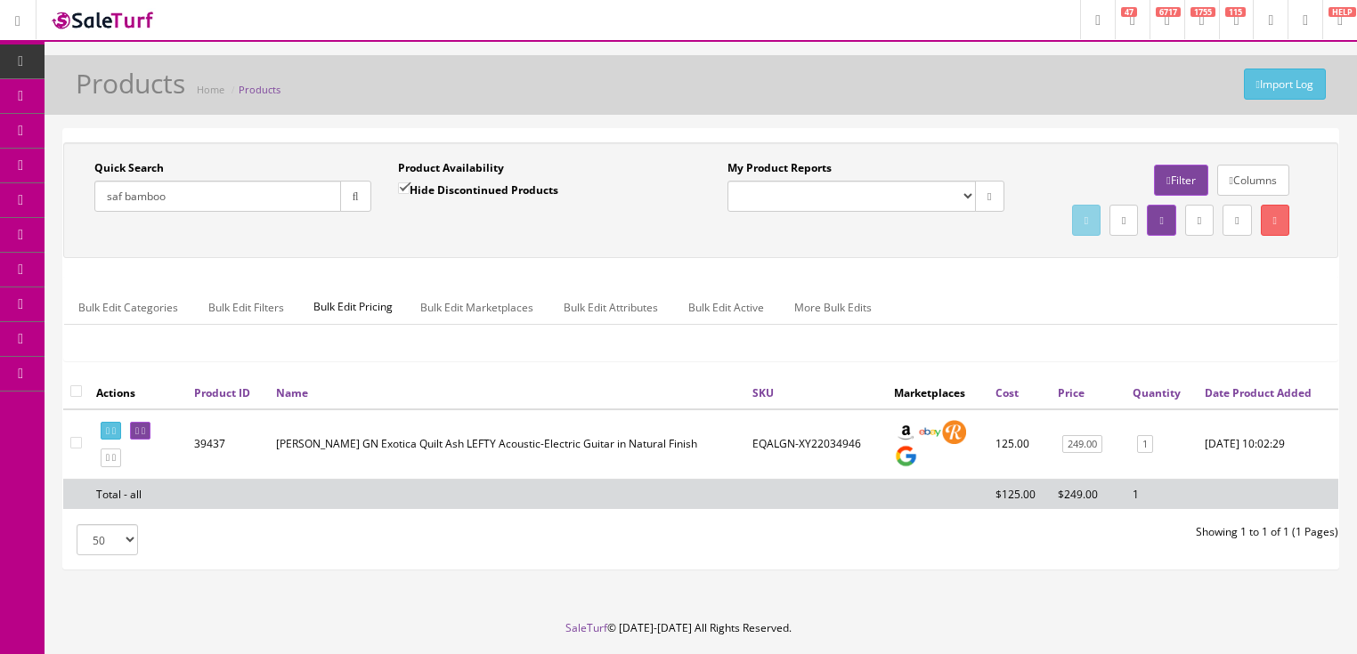
checkbox input "false"
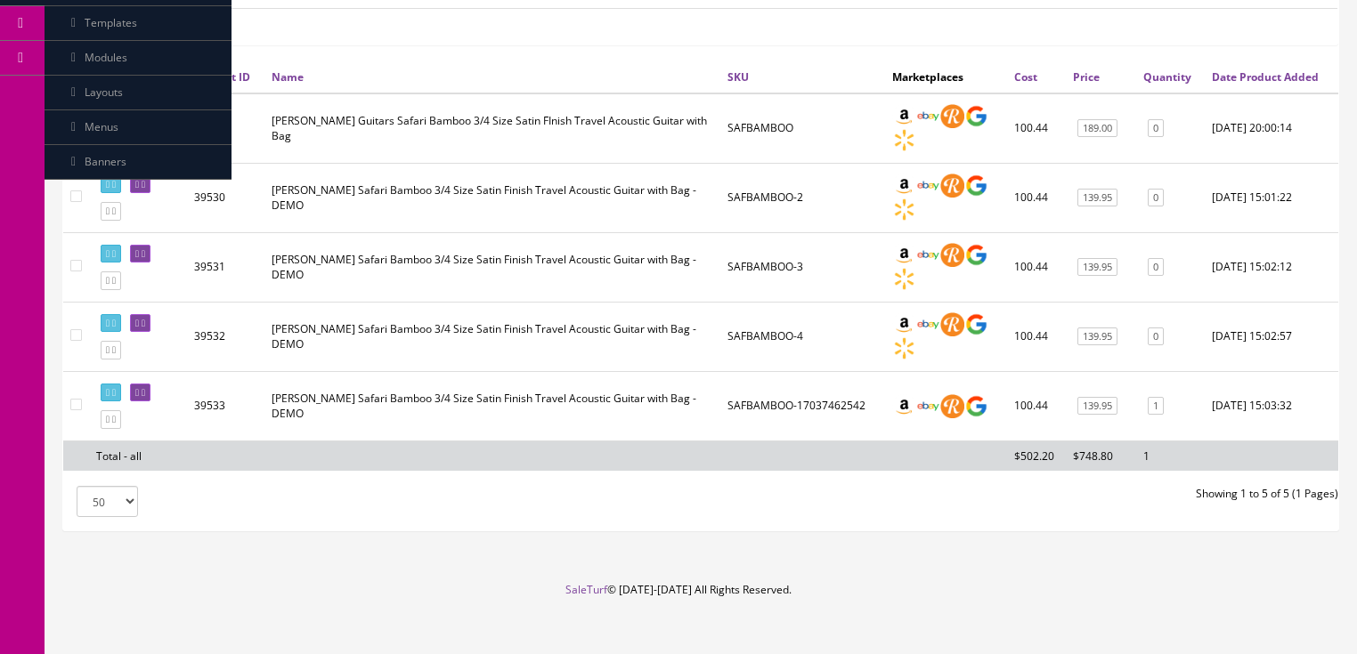
scroll to position [356, 0]
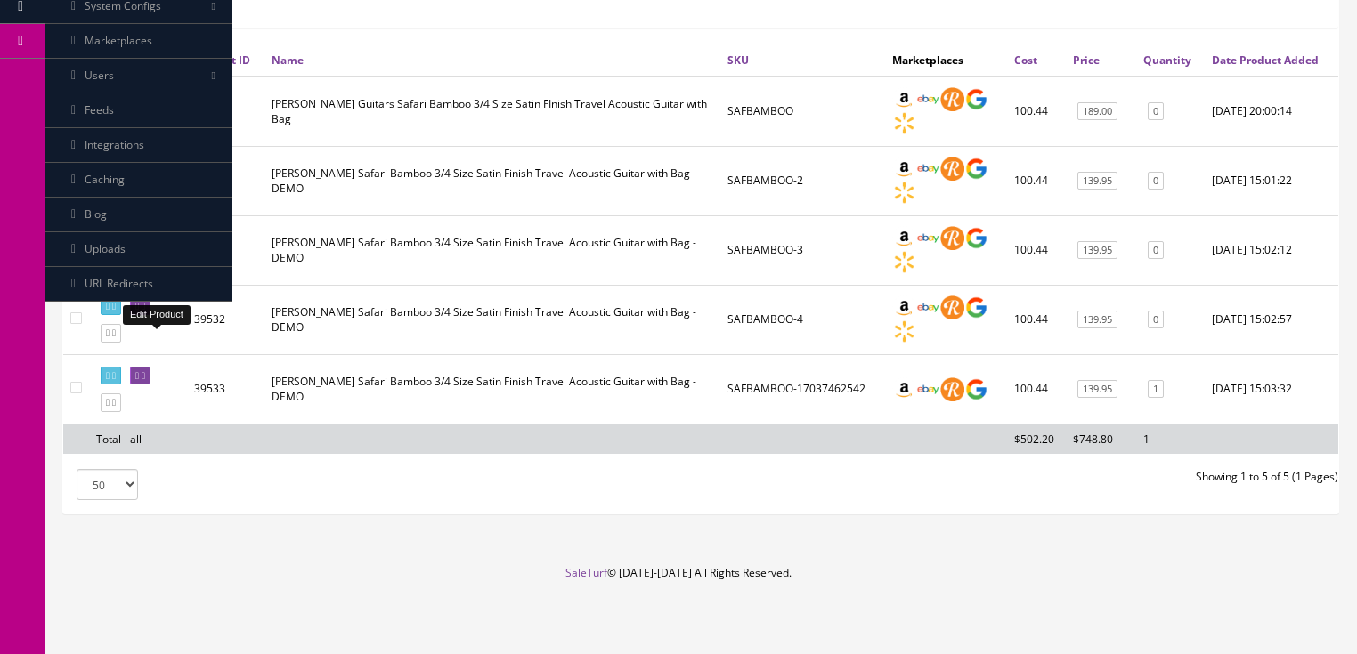
click at [145, 312] on icon at bounding box center [144, 307] width 4 height 10
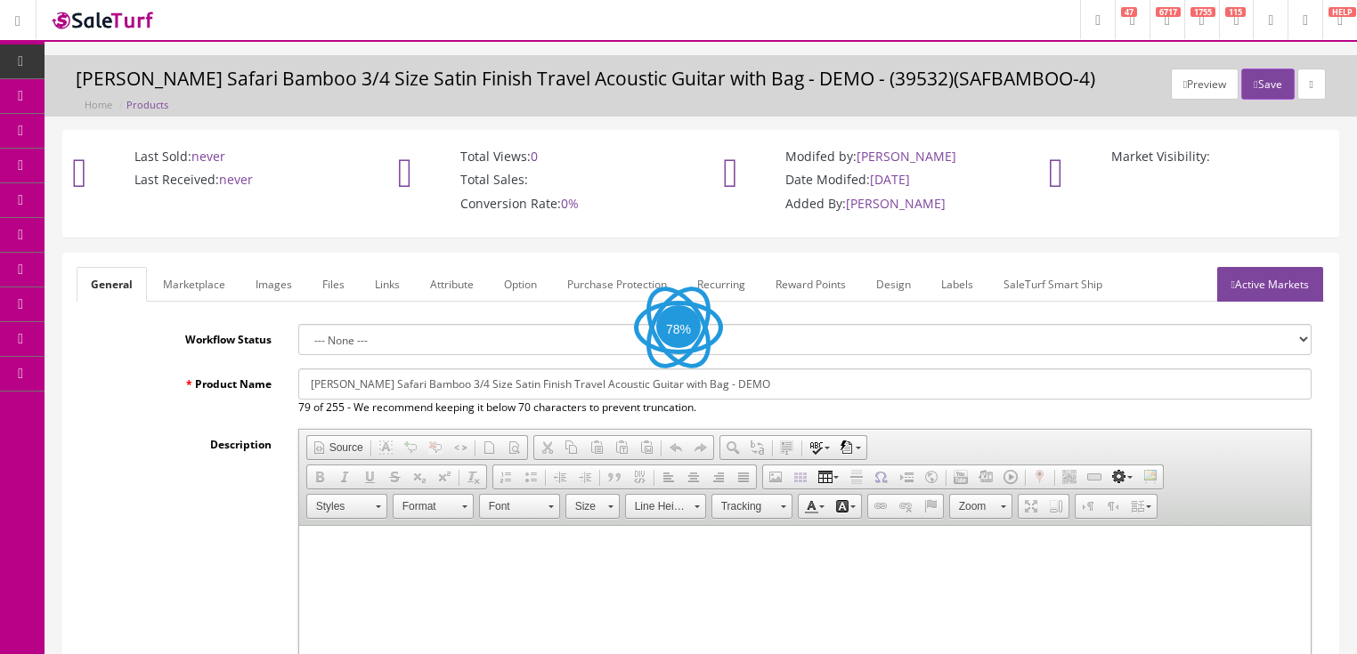
click at [272, 290] on link "Images" at bounding box center [273, 284] width 65 height 35
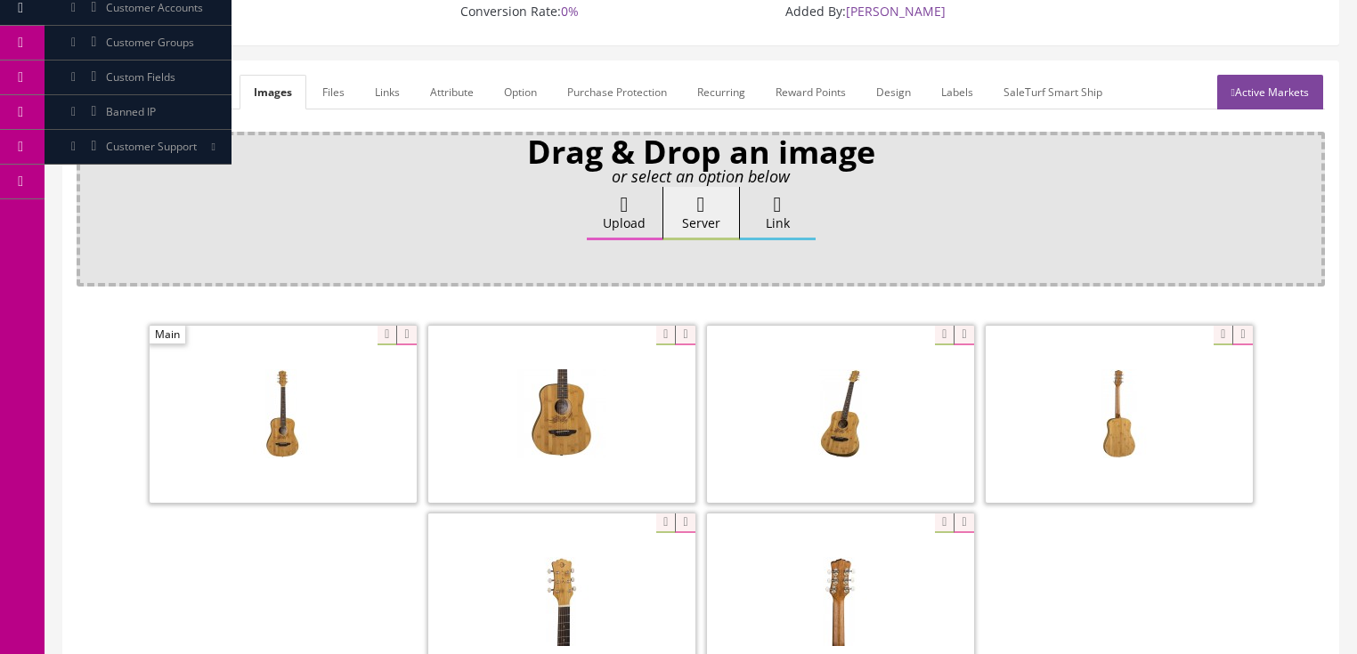
scroll to position [356, 0]
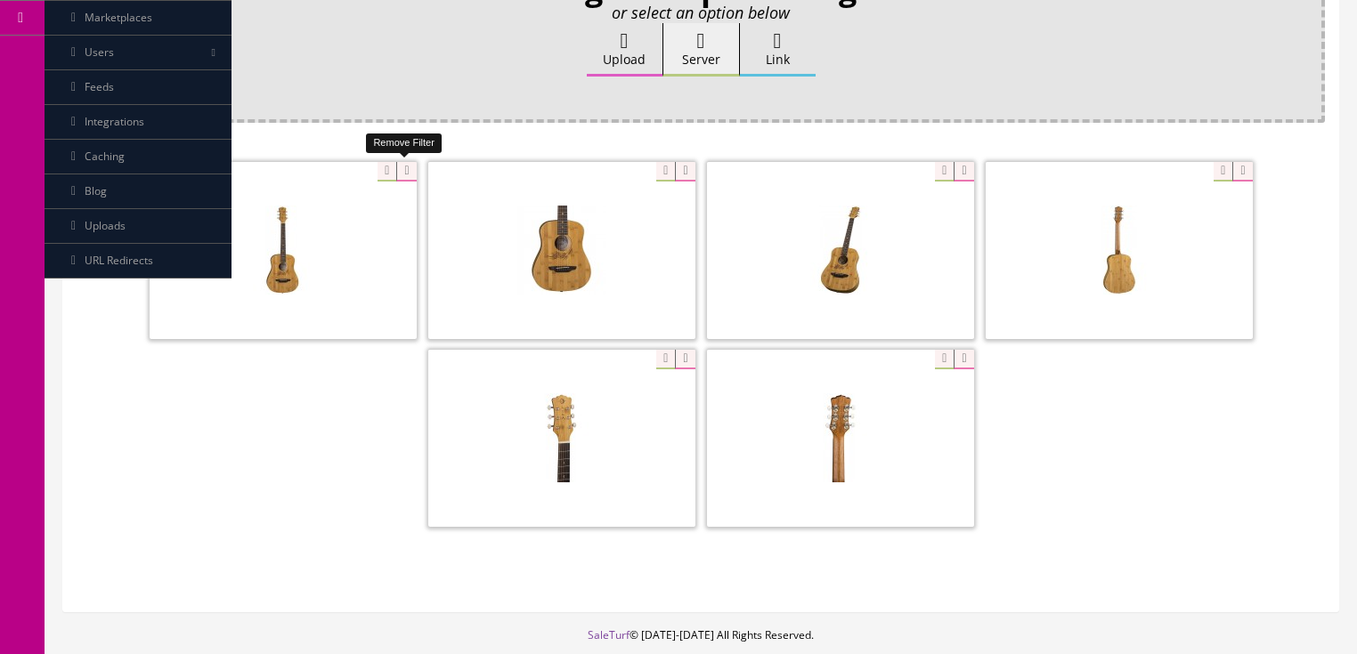
click at [396, 171] on icon at bounding box center [406, 172] width 20 height 20
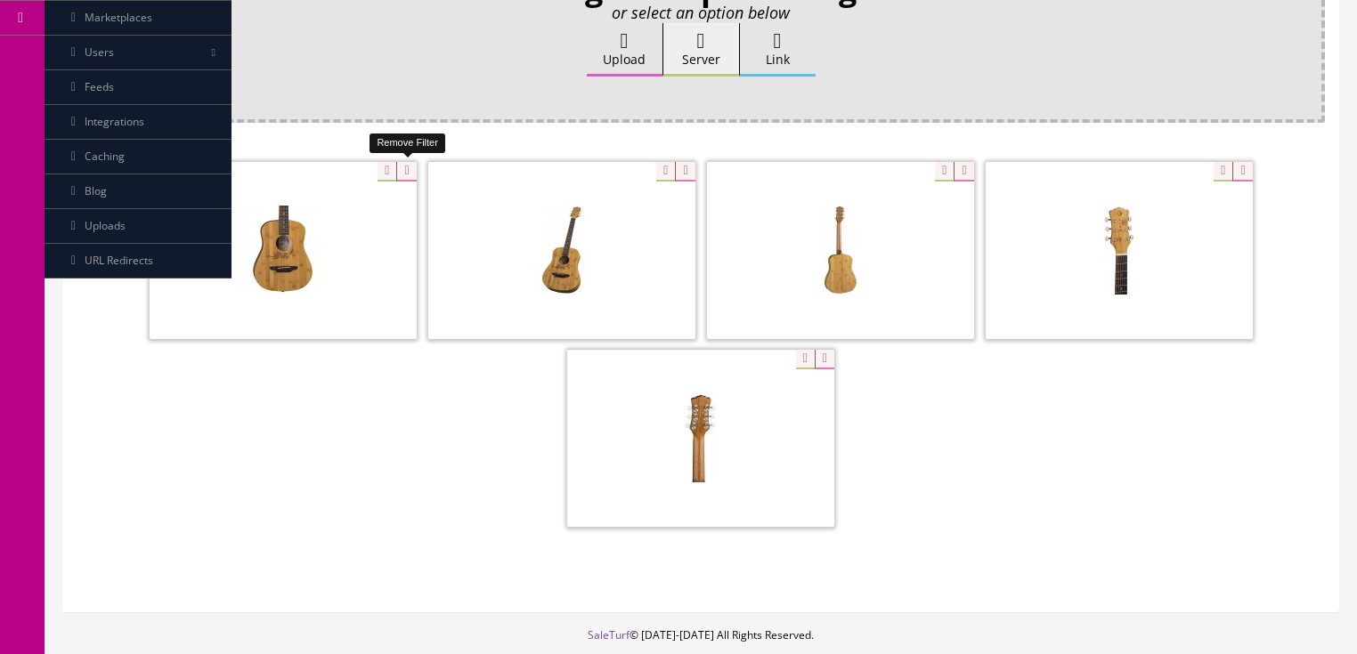
click at [396, 171] on icon at bounding box center [406, 172] width 20 height 20
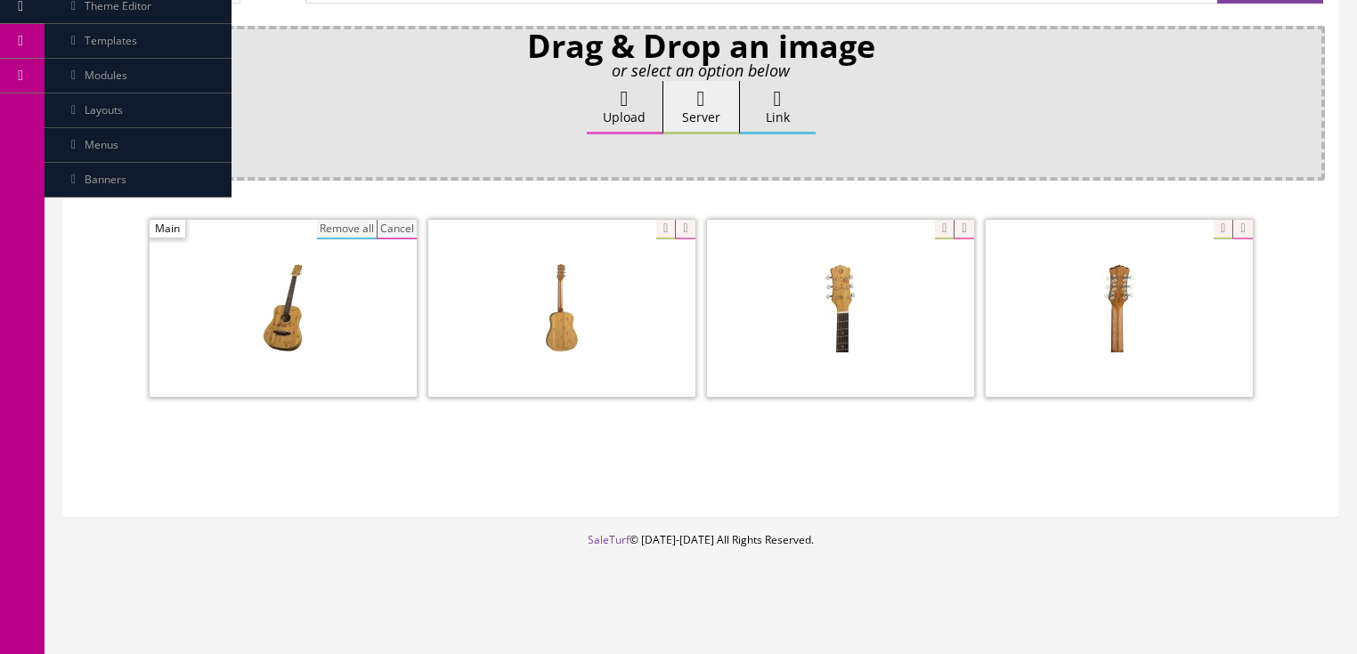
click at [346, 221] on button "Remove all" at bounding box center [347, 230] width 60 height 20
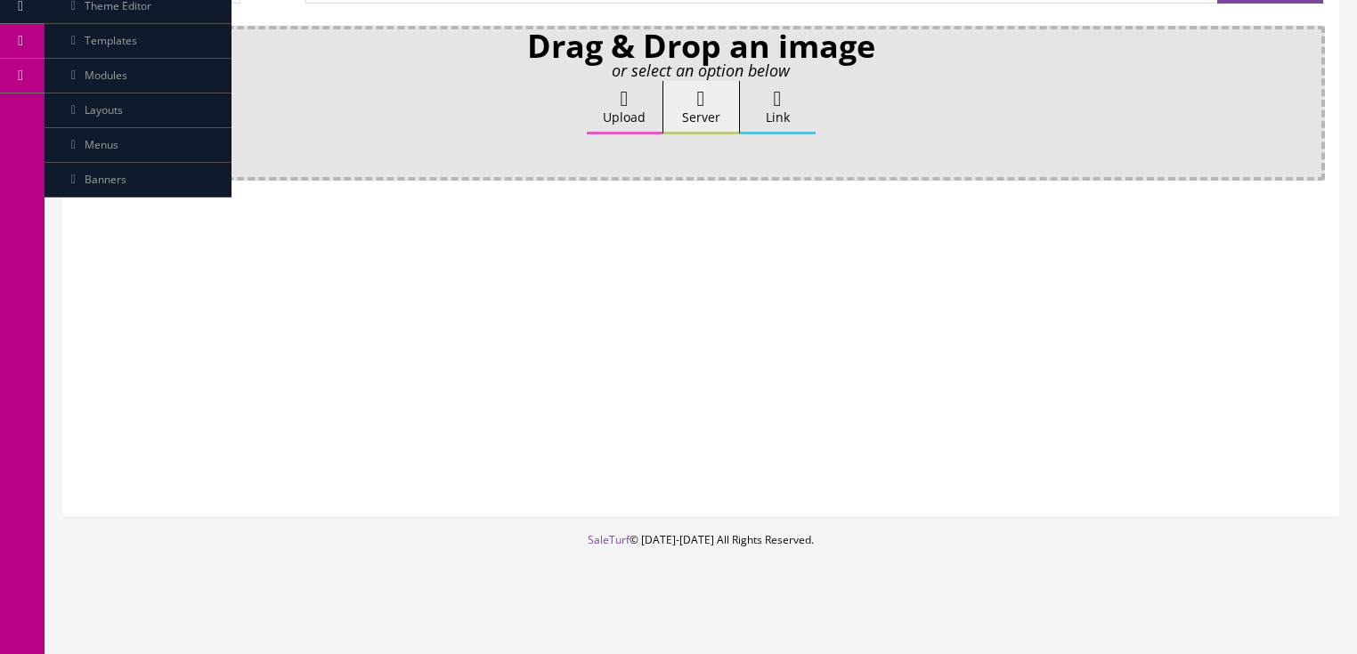
click at [609, 114] on label "Upload" at bounding box center [625, 107] width 76 height 53
click at [89, 99] on input "Upload" at bounding box center [89, 90] width 0 height 18
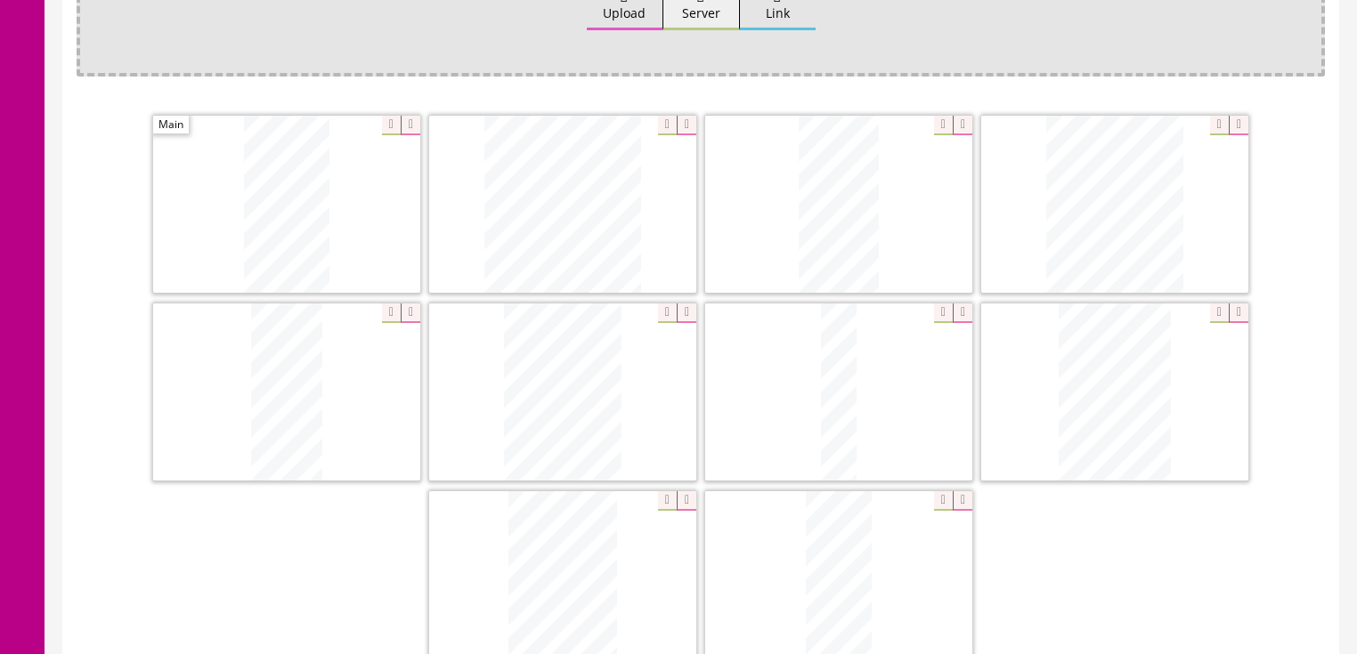
scroll to position [441, 0]
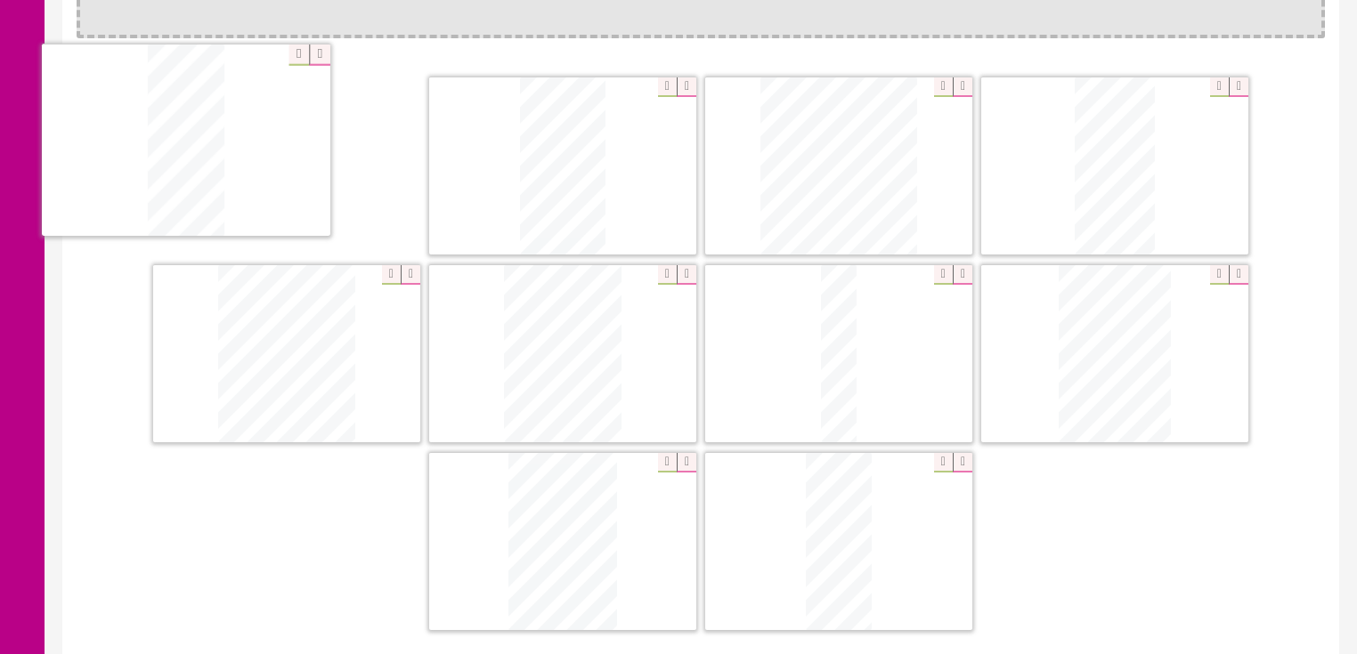
drag, startPoint x: 318, startPoint y: 406, endPoint x: 223, endPoint y: 199, distance: 227.1
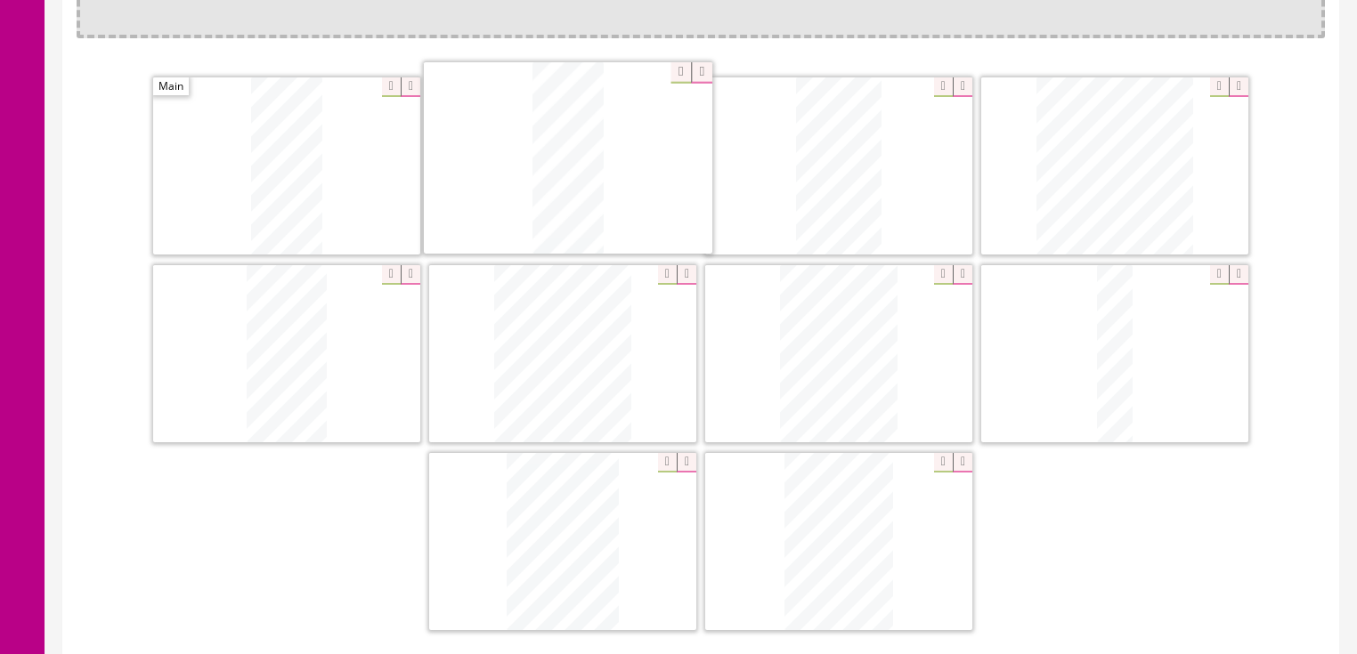
drag, startPoint x: 801, startPoint y: 565, endPoint x: 531, endPoint y: 184, distance: 467.4
drag, startPoint x: 1111, startPoint y: 157, endPoint x: 830, endPoint y: 153, distance: 281.4
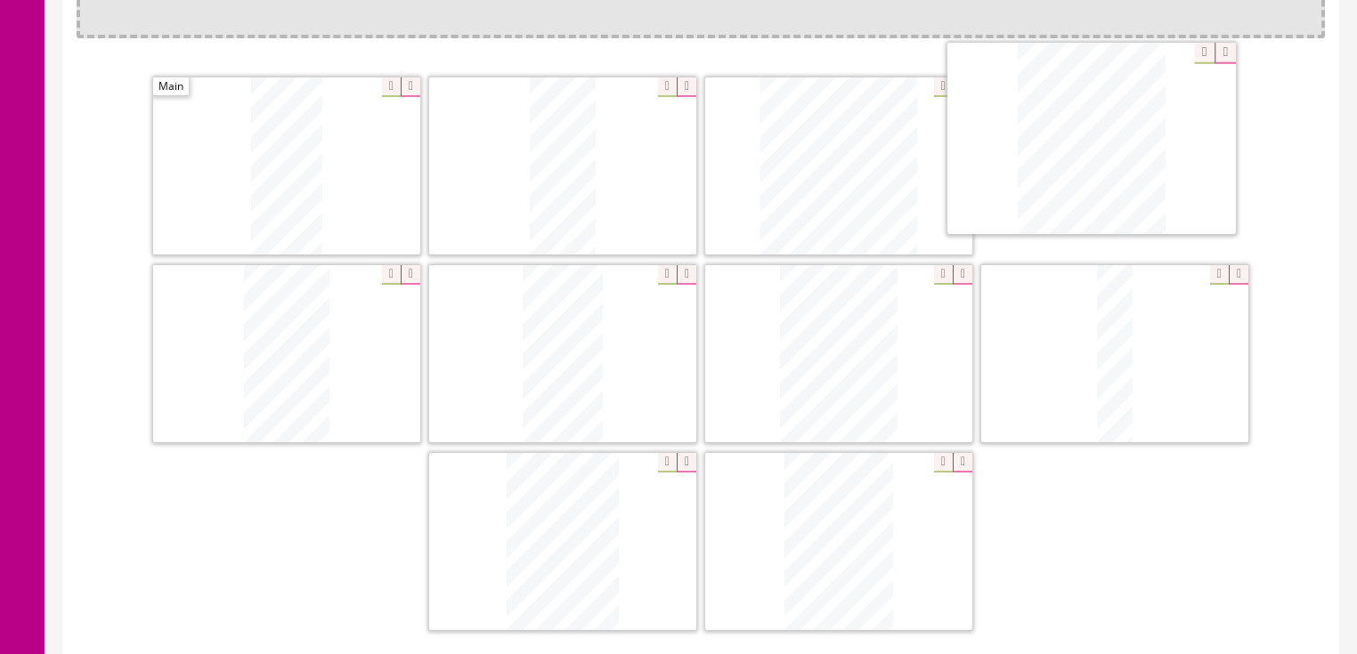
drag, startPoint x: 573, startPoint y: 348, endPoint x: 1054, endPoint y: 180, distance: 509.4
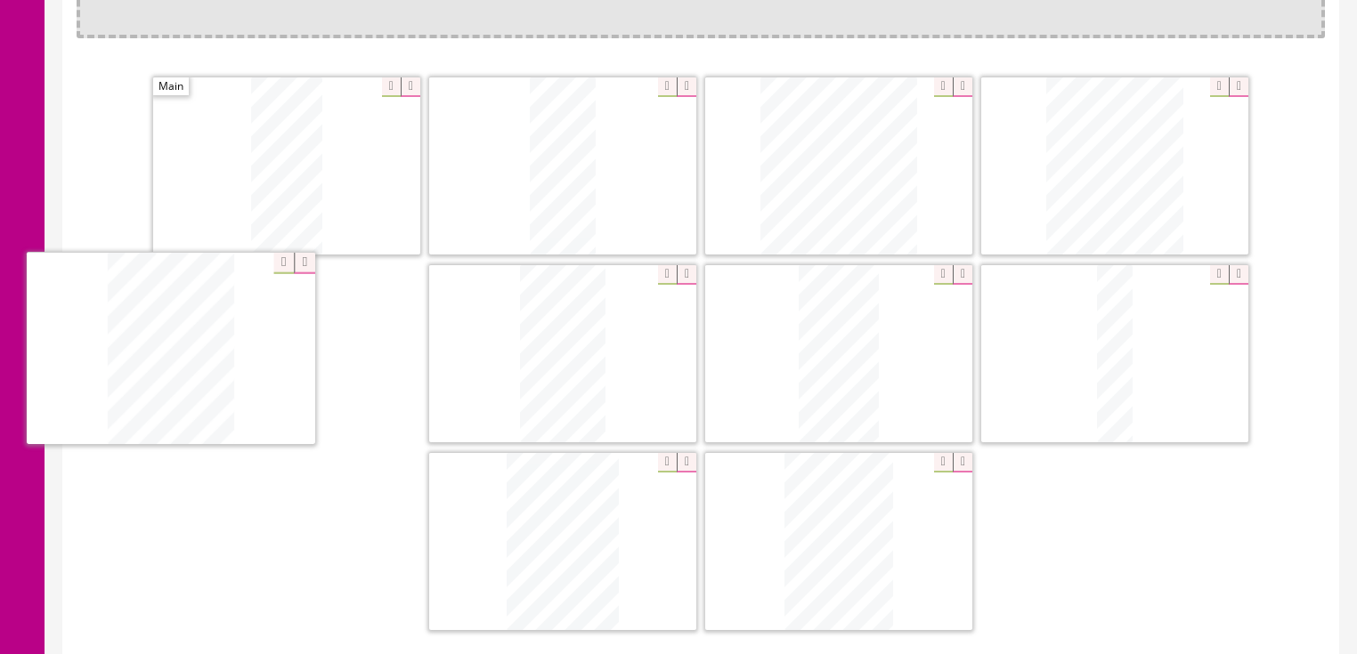
drag, startPoint x: 826, startPoint y: 360, endPoint x: 287, endPoint y: 395, distance: 540.7
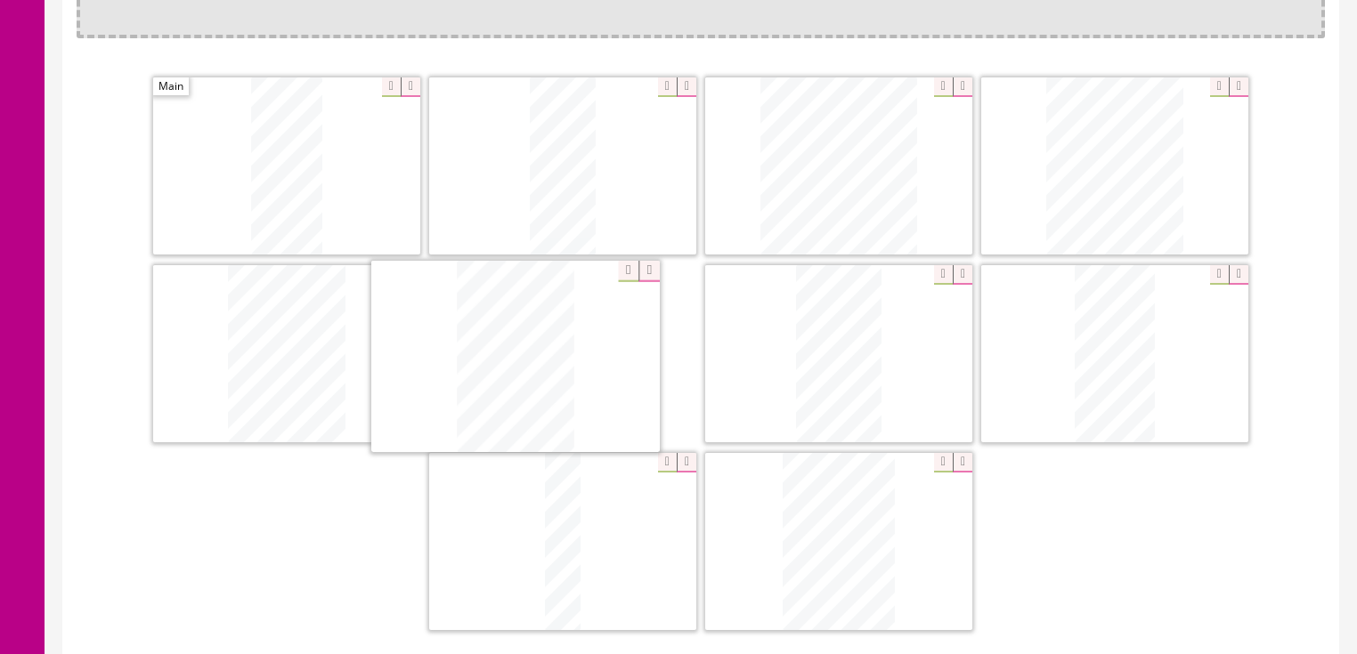
drag, startPoint x: 810, startPoint y: 520, endPoint x: 487, endPoint y: 337, distance: 371.2
drag, startPoint x: 558, startPoint y: 500, endPoint x: 857, endPoint y: 331, distance: 343.7
click at [953, 456] on icon at bounding box center [963, 463] width 20 height 20
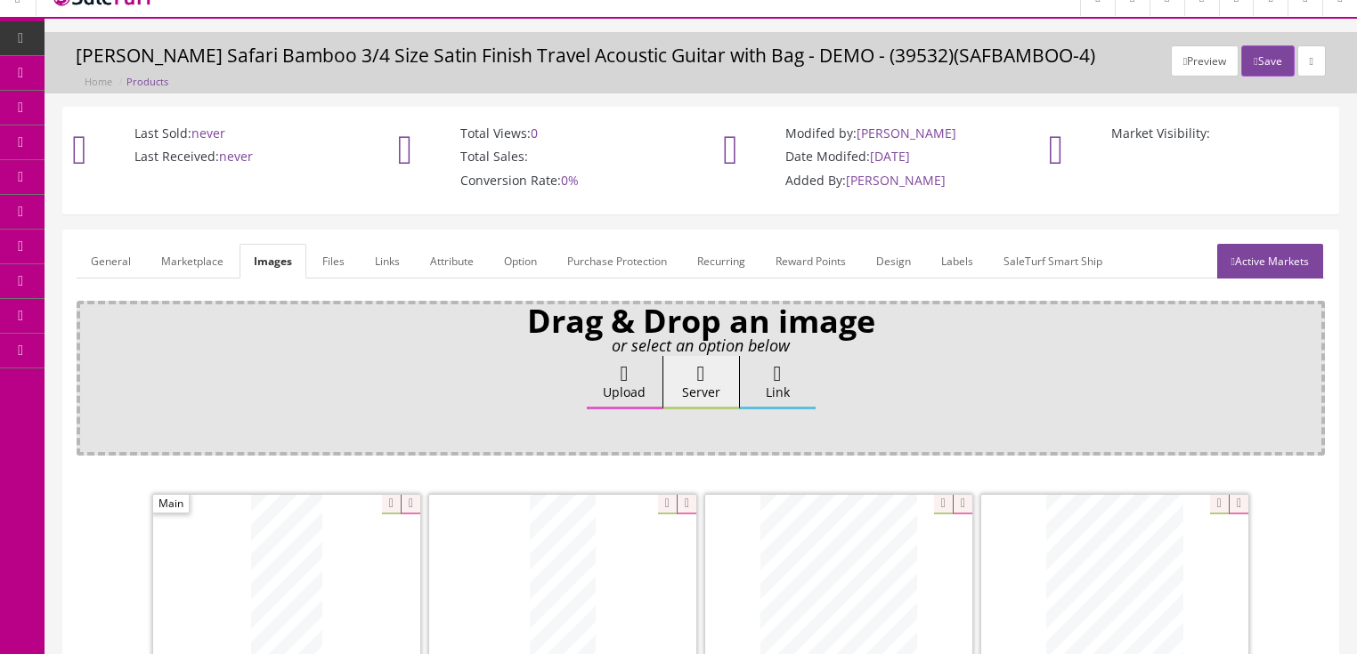
scroll to position [13, 0]
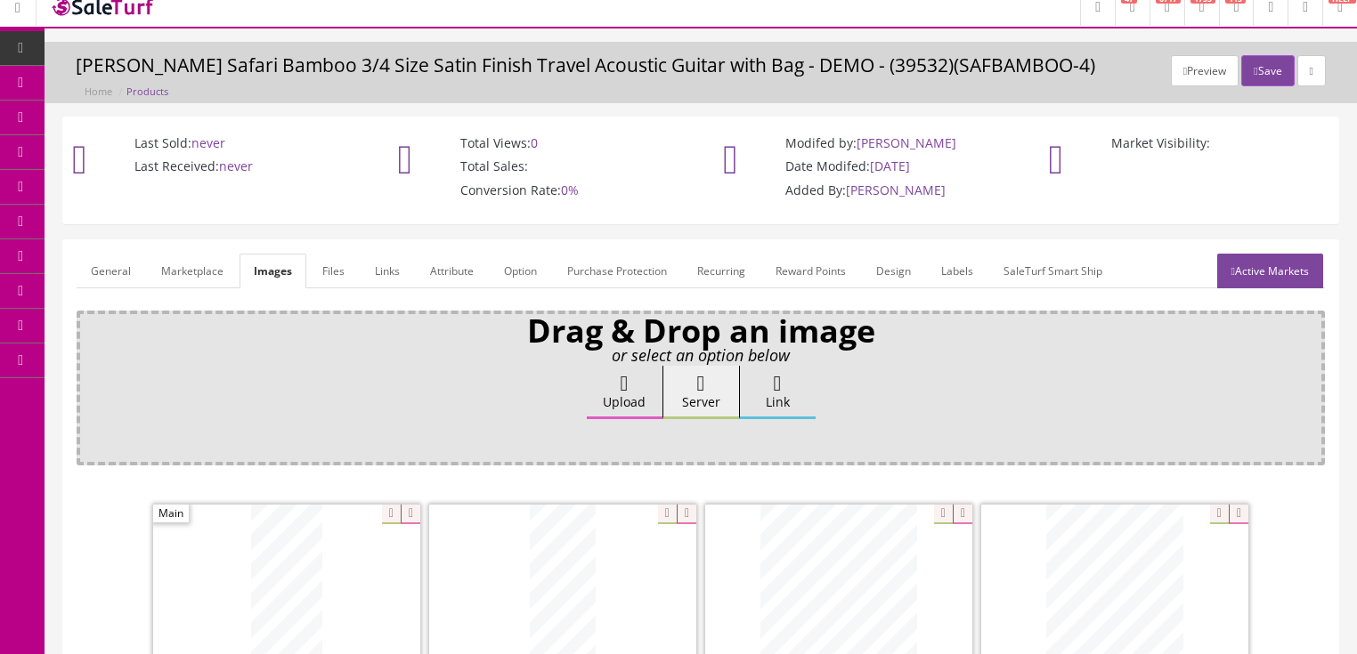
click at [113, 268] on link "General" at bounding box center [111, 271] width 69 height 35
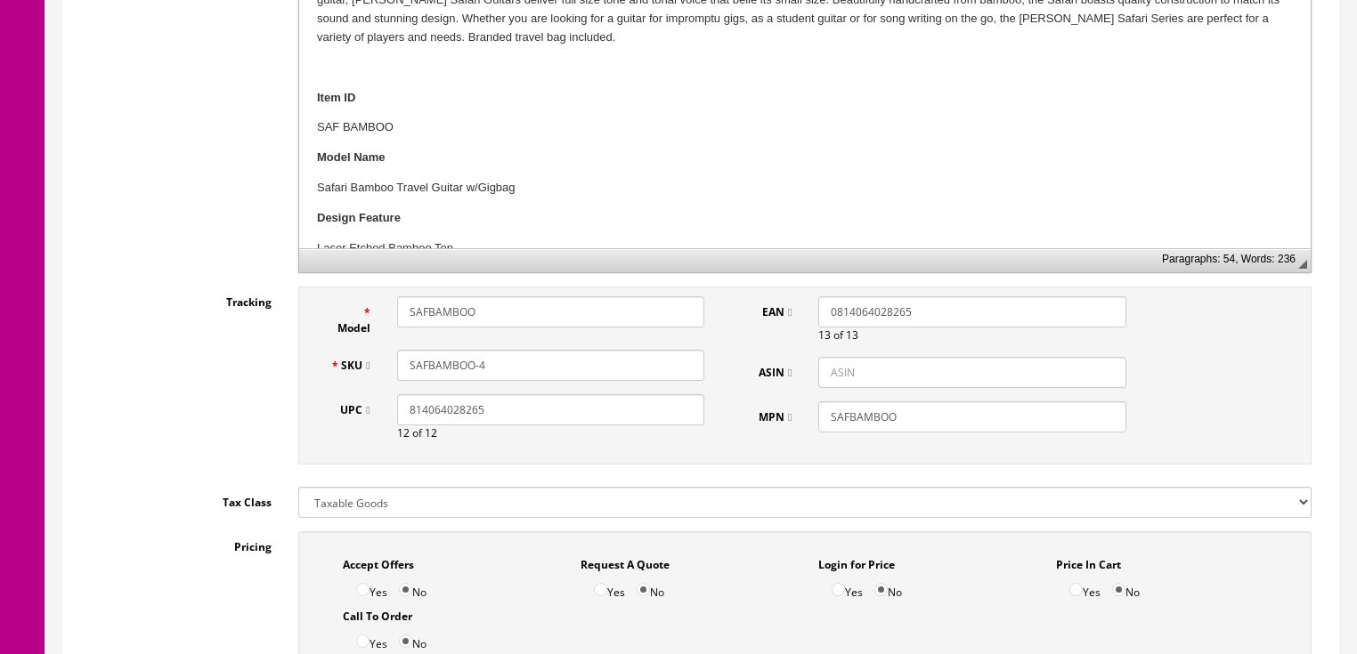
scroll to position [654, 0]
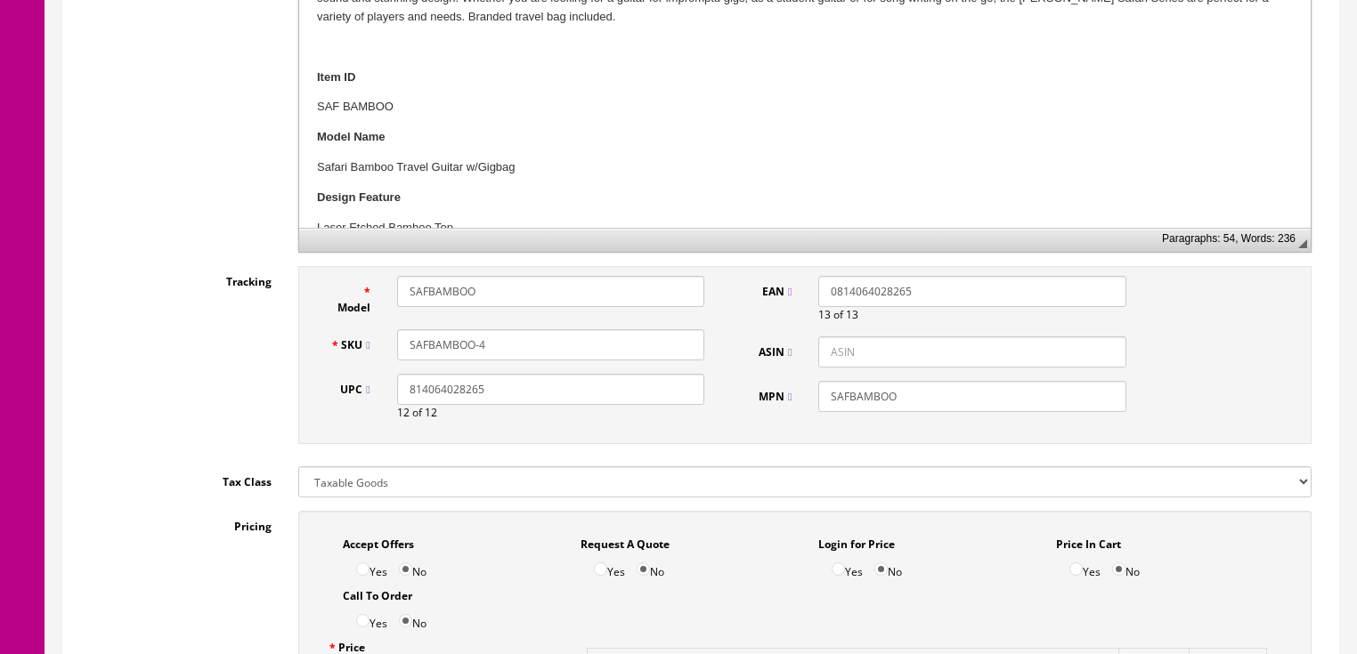
click at [487, 338] on input "SAFBAMBOO-4" at bounding box center [550, 344] width 307 height 31
drag, startPoint x: 545, startPoint y: 342, endPoint x: 371, endPoint y: 345, distance: 173.7
click at [371, 345] on div "SKU SAFBAMBOO-17037462291" at bounding box center [518, 344] width 402 height 31
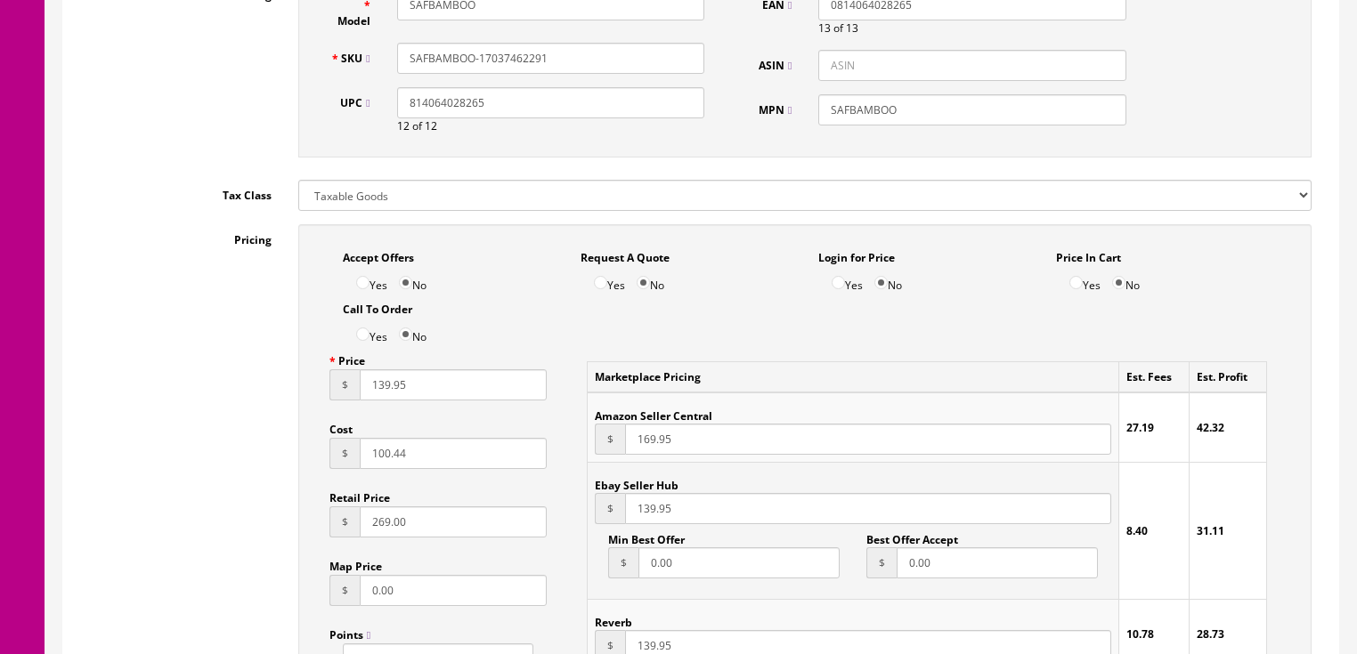
scroll to position [939, 0]
type input "SAFBAMBOO-17037462291"
click at [361, 291] on input "Yes" at bounding box center [362, 284] width 13 height 13
radio input "true"
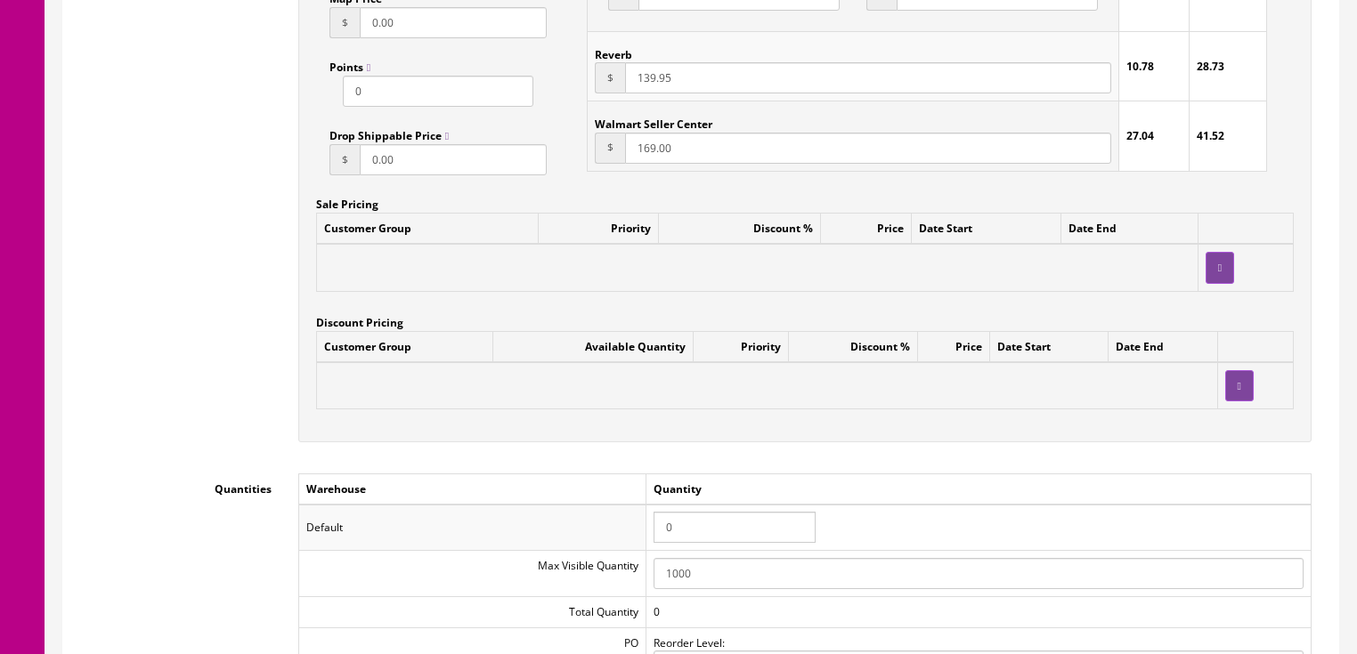
scroll to position [1580, 0]
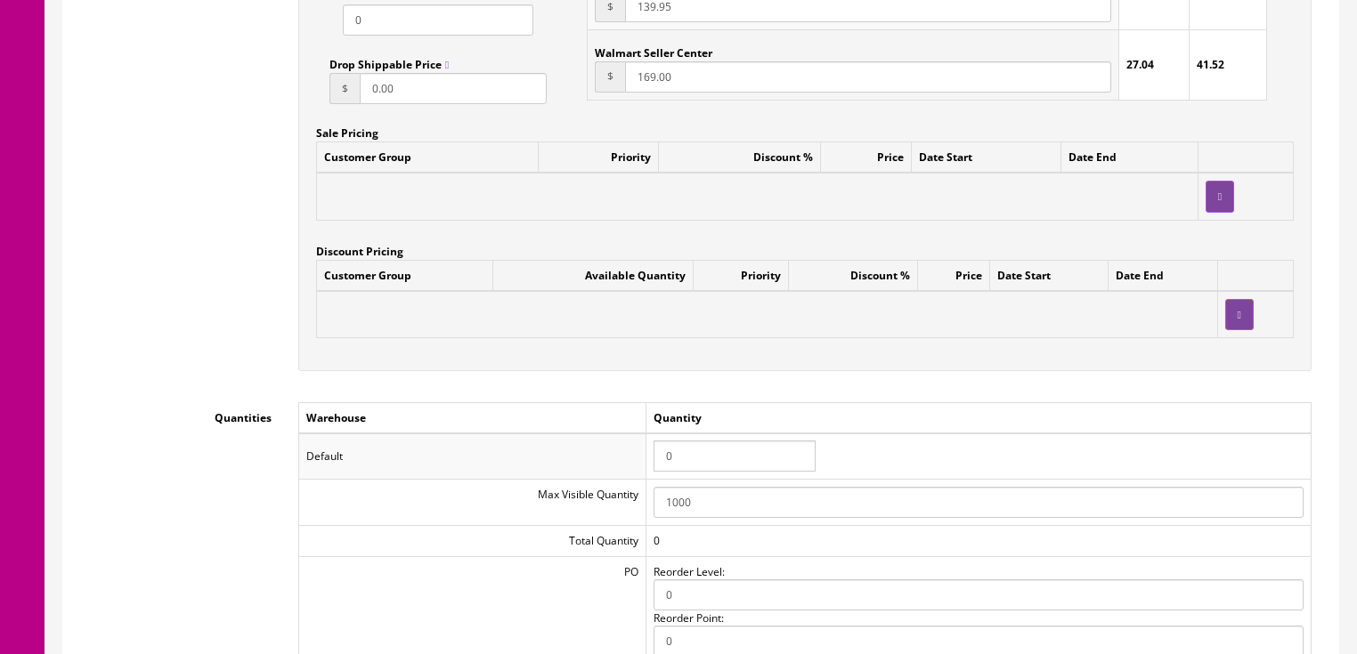
drag, startPoint x: 692, startPoint y: 470, endPoint x: 632, endPoint y: 470, distance: 59.7
click at [632, 470] on tr "Default 0" at bounding box center [804, 457] width 1012 height 46
type input "1"
click at [975, 351] on div "Customer Group Available Quantity Priority Discount % Price Date Start Date End" at bounding box center [805, 306] width 978 height 93
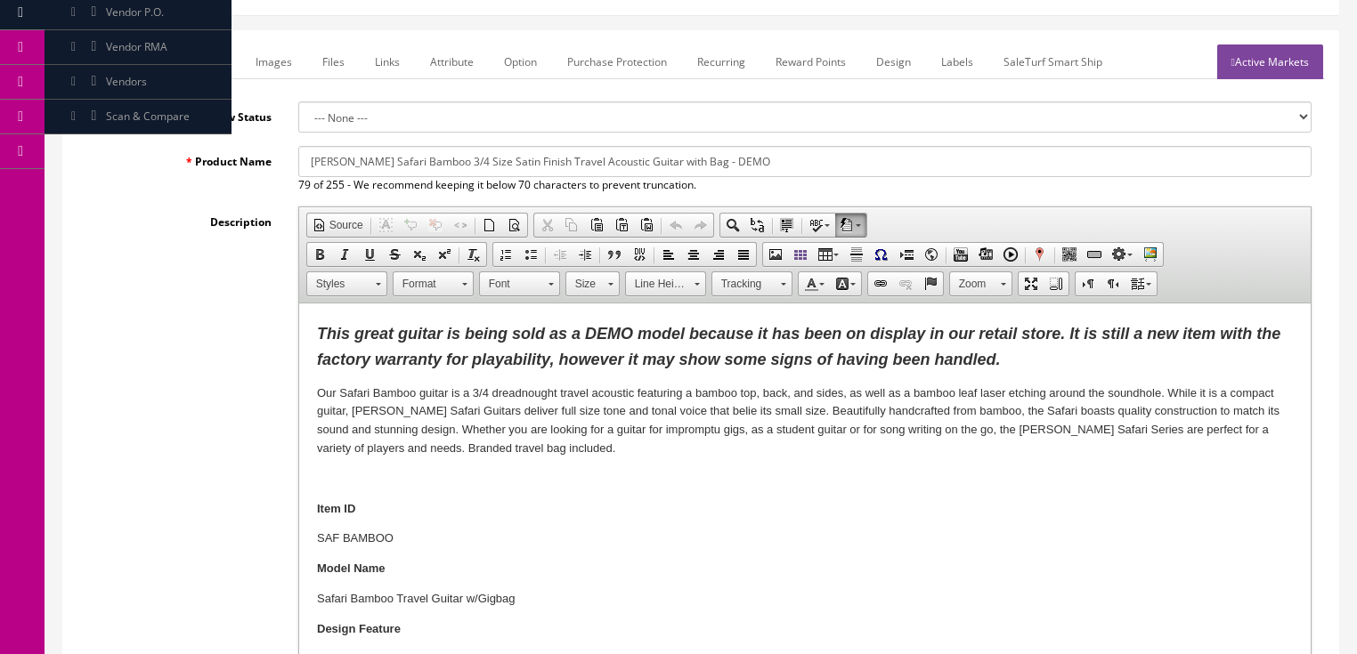
scroll to position [227, 0]
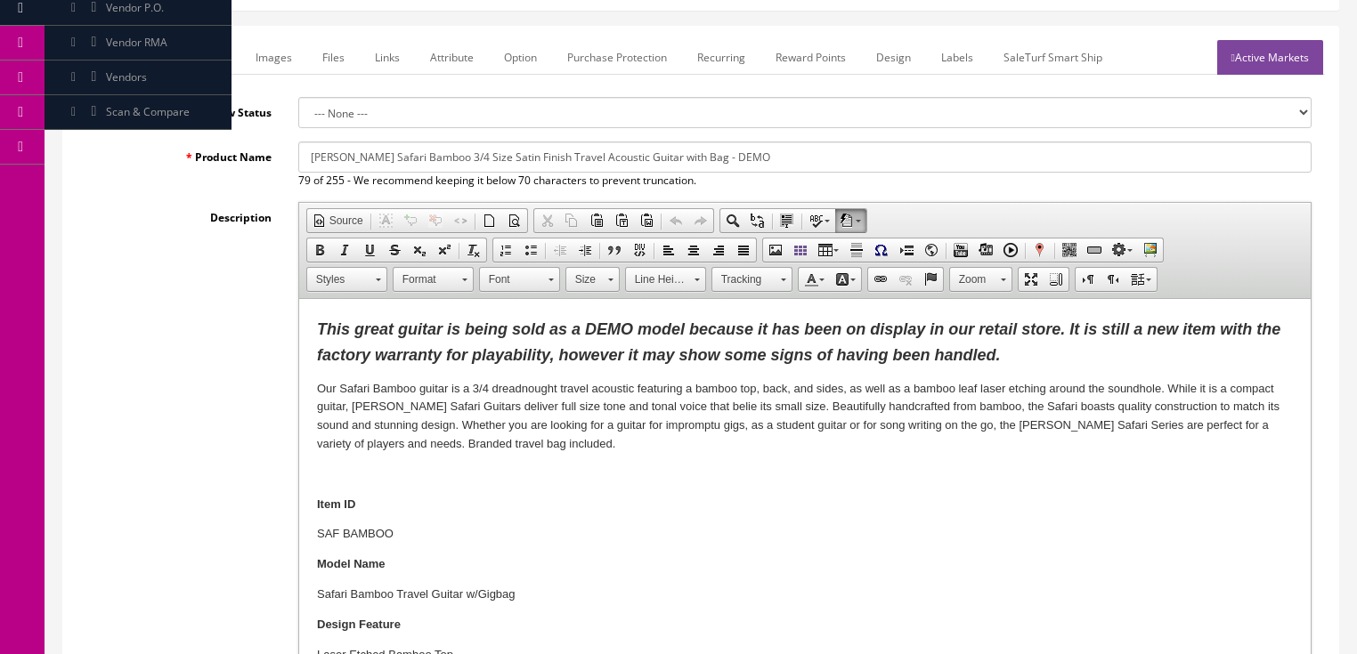
click at [1267, 52] on link "Active Markets" at bounding box center [1270, 57] width 106 height 35
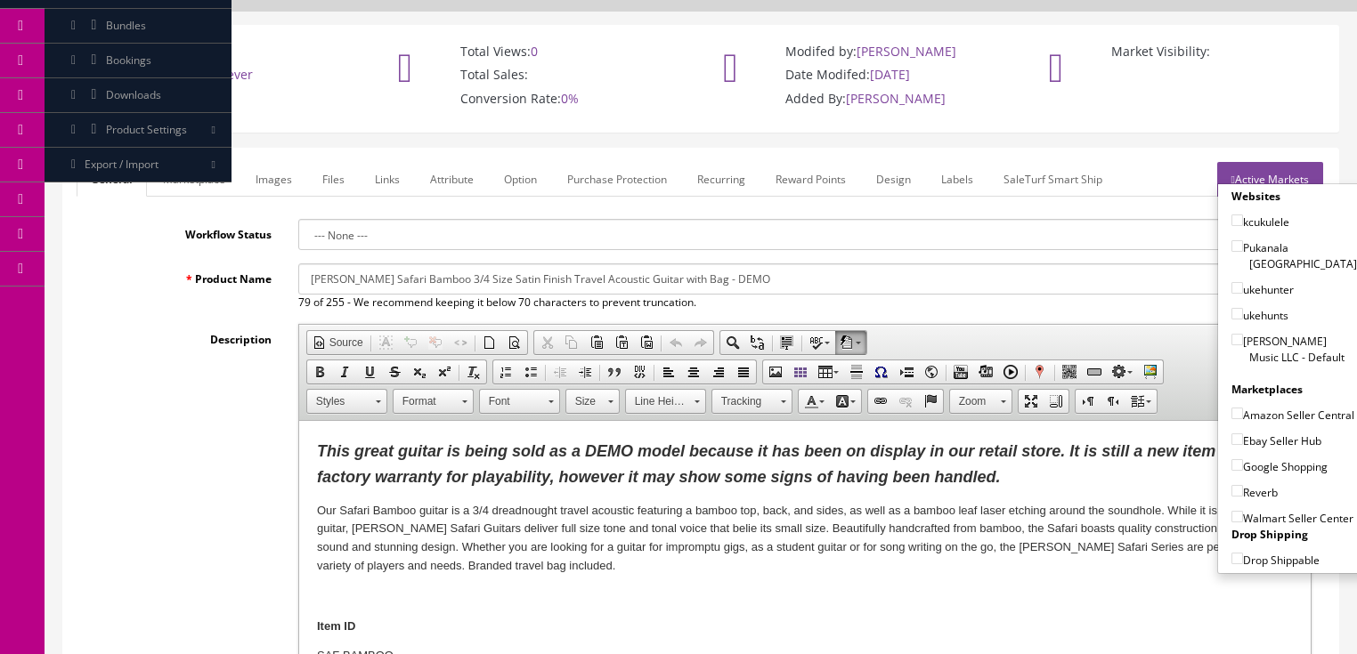
scroll to position [0, 0]
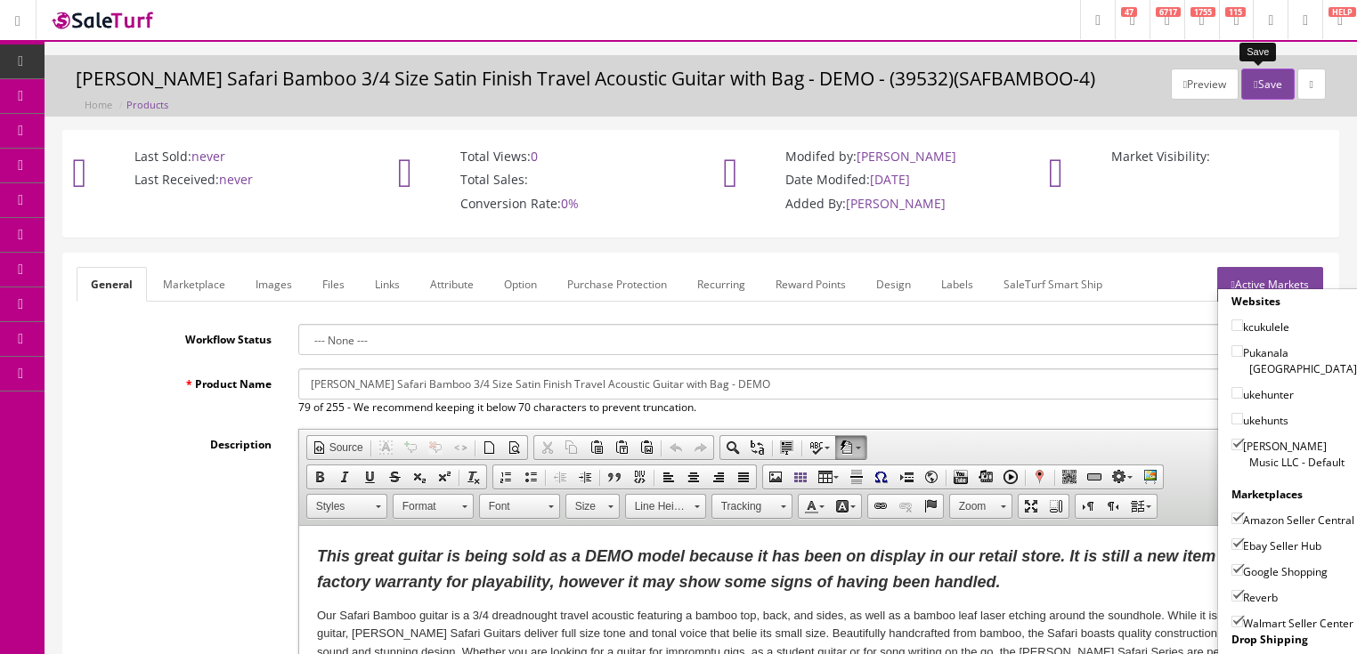
click at [1254, 87] on icon "button" at bounding box center [1256, 84] width 4 height 11
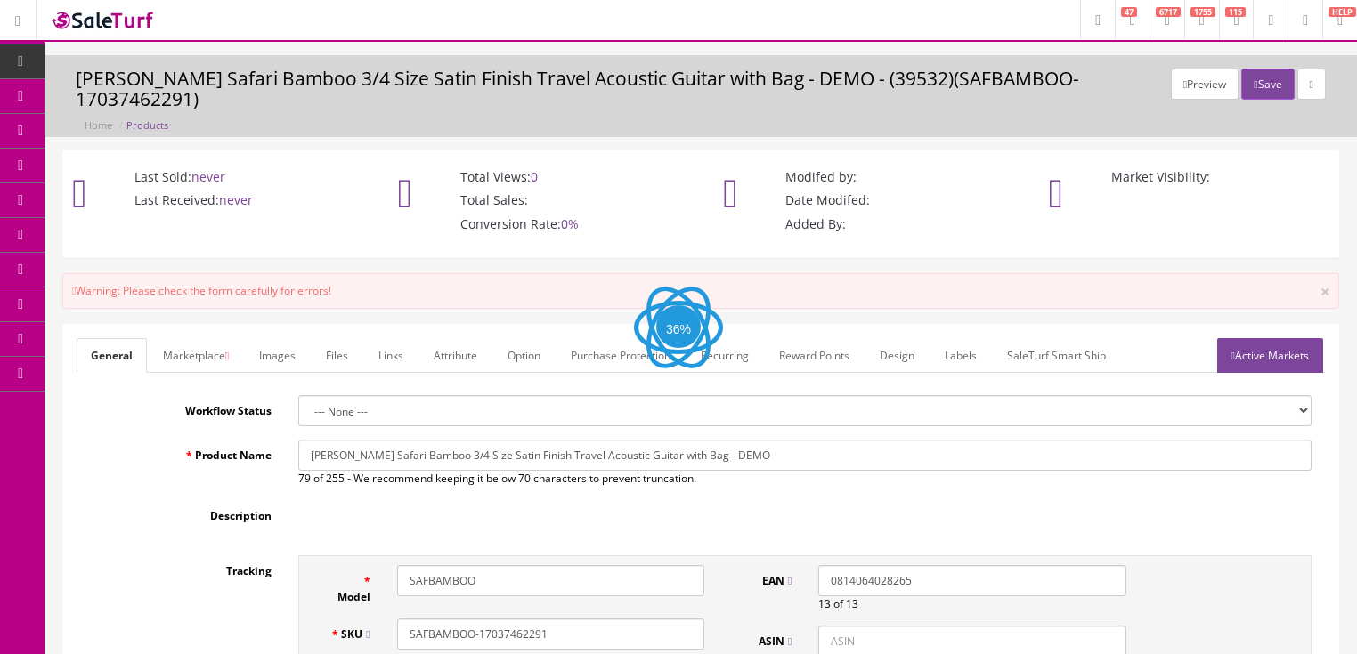
click at [1246, 338] on link "Active Markets" at bounding box center [1270, 355] width 106 height 35
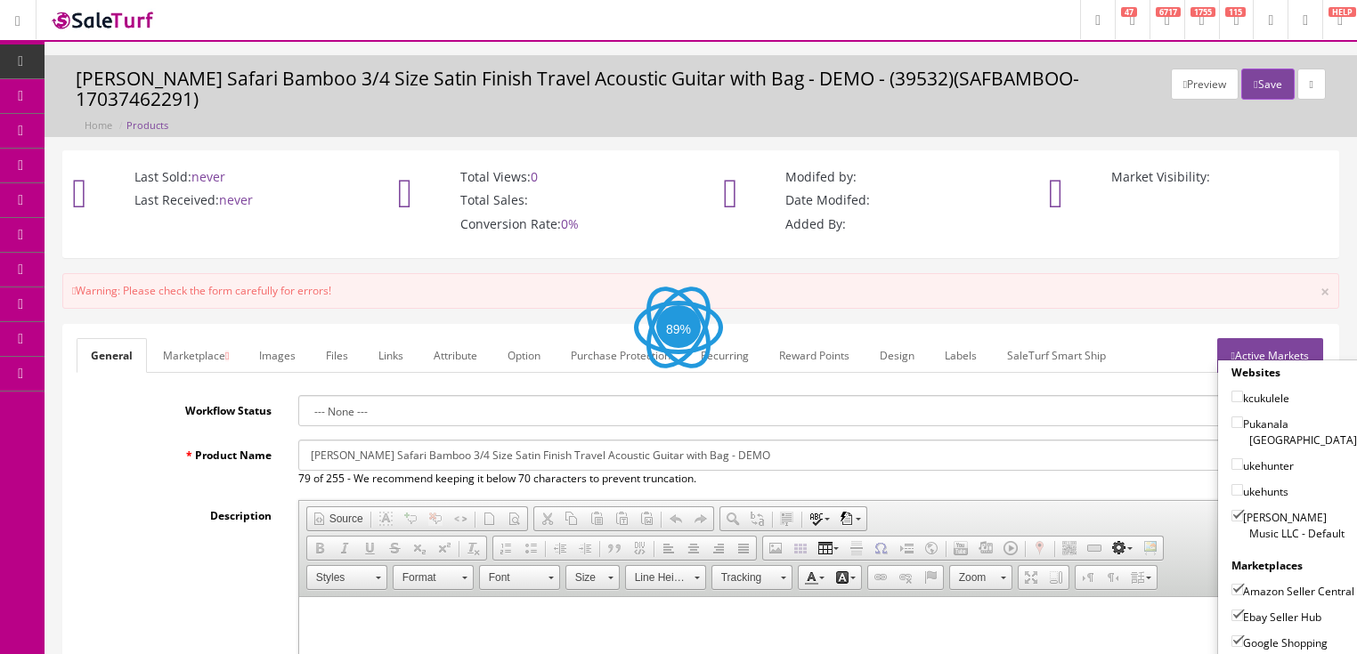
checkbox input"] "false"
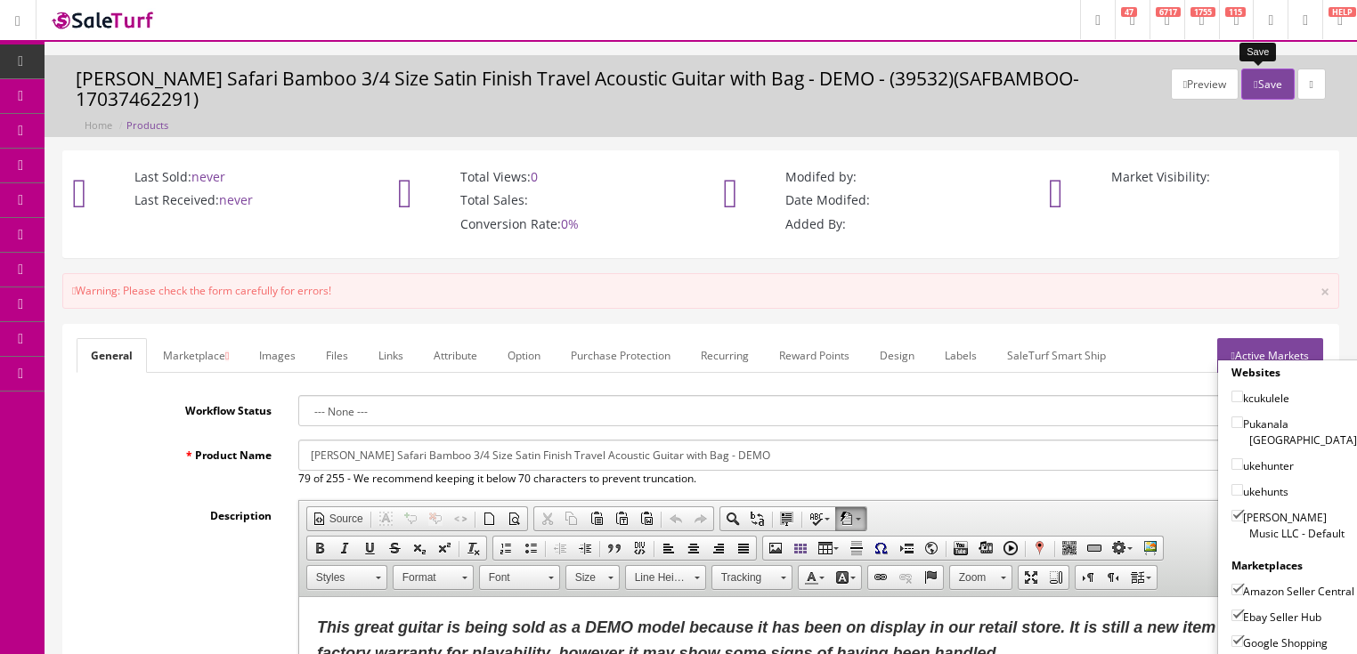
click at [1269, 82] on button "Save" at bounding box center [1267, 84] width 53 height 31
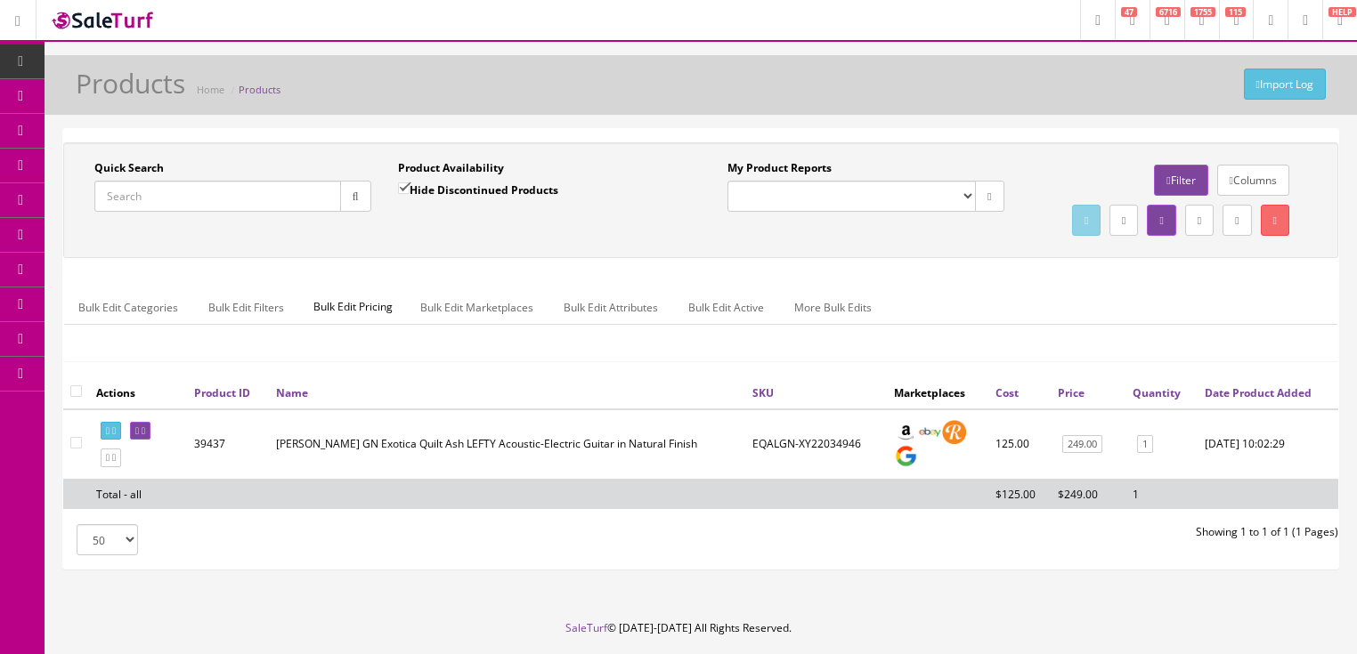
click at [249, 199] on input "Quick Search" at bounding box center [217, 196] width 247 height 31
paste input "SAFBAMBOO-17037462291"
drag, startPoint x: 342, startPoint y: 196, endPoint x: 694, endPoint y: 211, distance: 352.0
click at [345, 196] on button "button" at bounding box center [355, 196] width 31 height 31
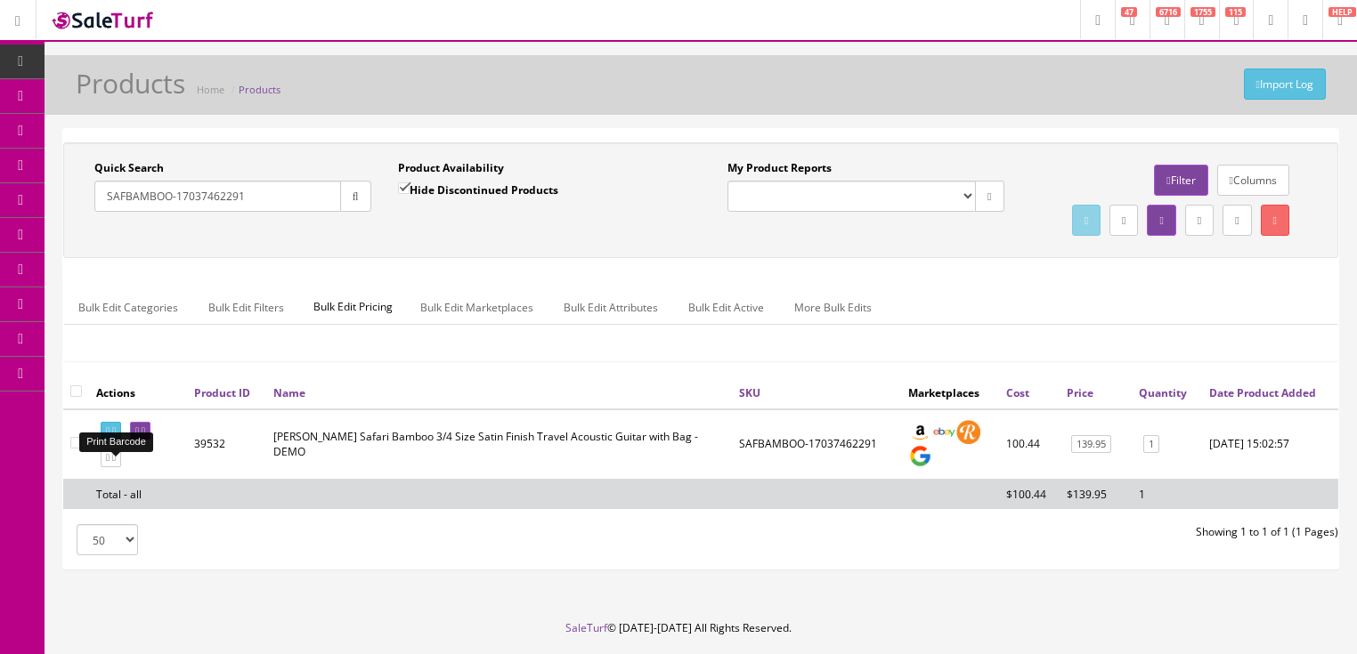
click at [116, 436] on icon at bounding box center [114, 431] width 4 height 10
drag, startPoint x: 261, startPoint y: 199, endPoint x: 69, endPoint y: 267, distance: 203.9
click at [69, 240] on div "Quick Search SAFBAMBOO-17037462291 Date From Product Availability Hide Disconti…" at bounding box center [701, 200] width 1266 height 80
type input "eqagn"
click at [399, 185] on input "Hide Discontinued Products" at bounding box center [404, 189] width 12 height 12
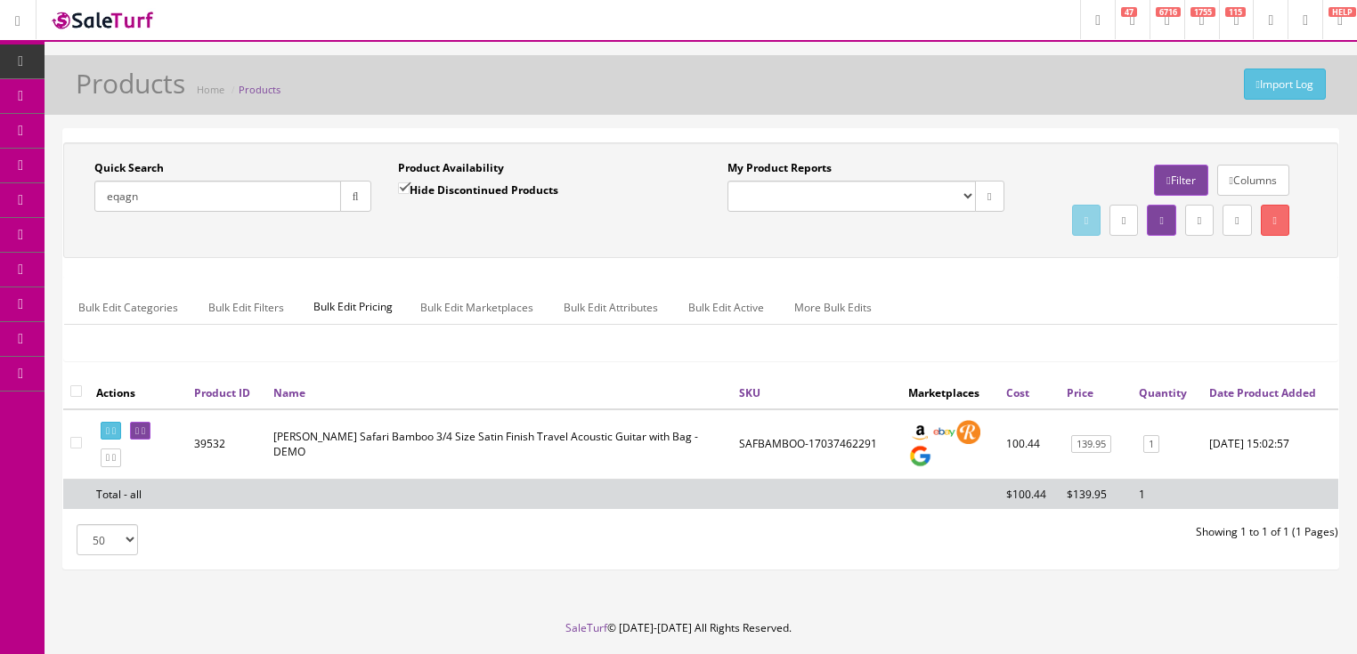
checkbox input "false"
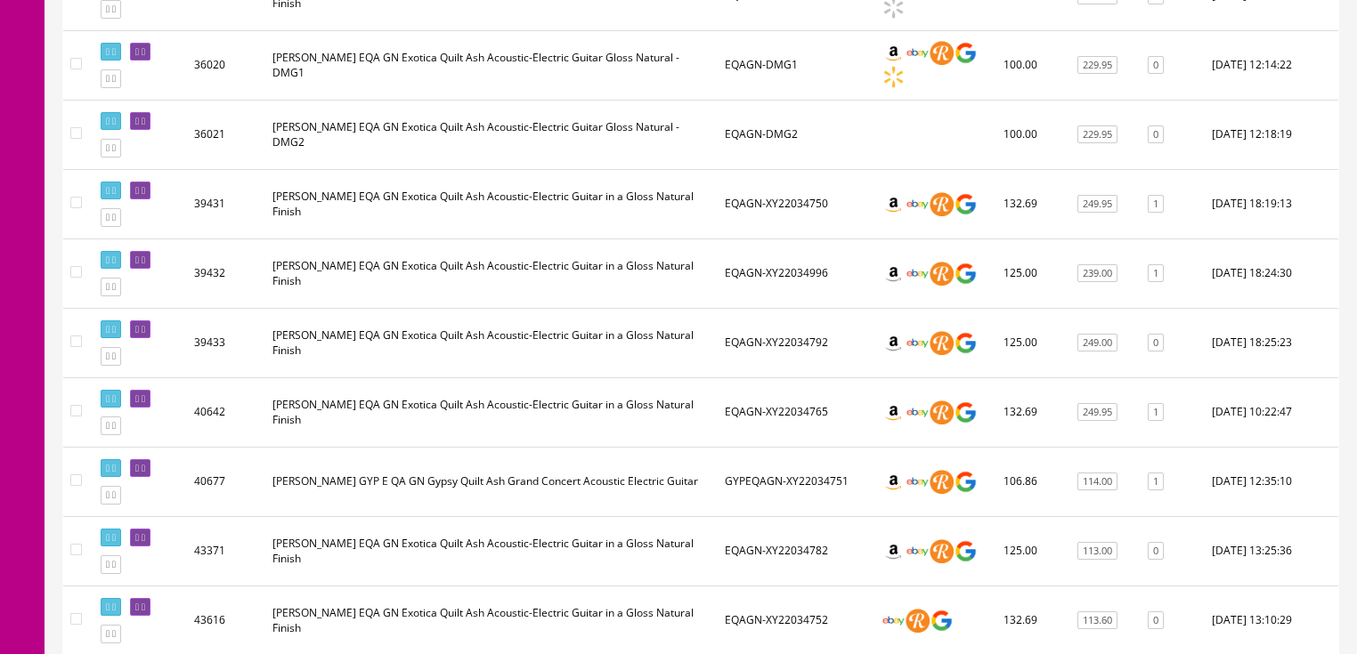
scroll to position [641, 0]
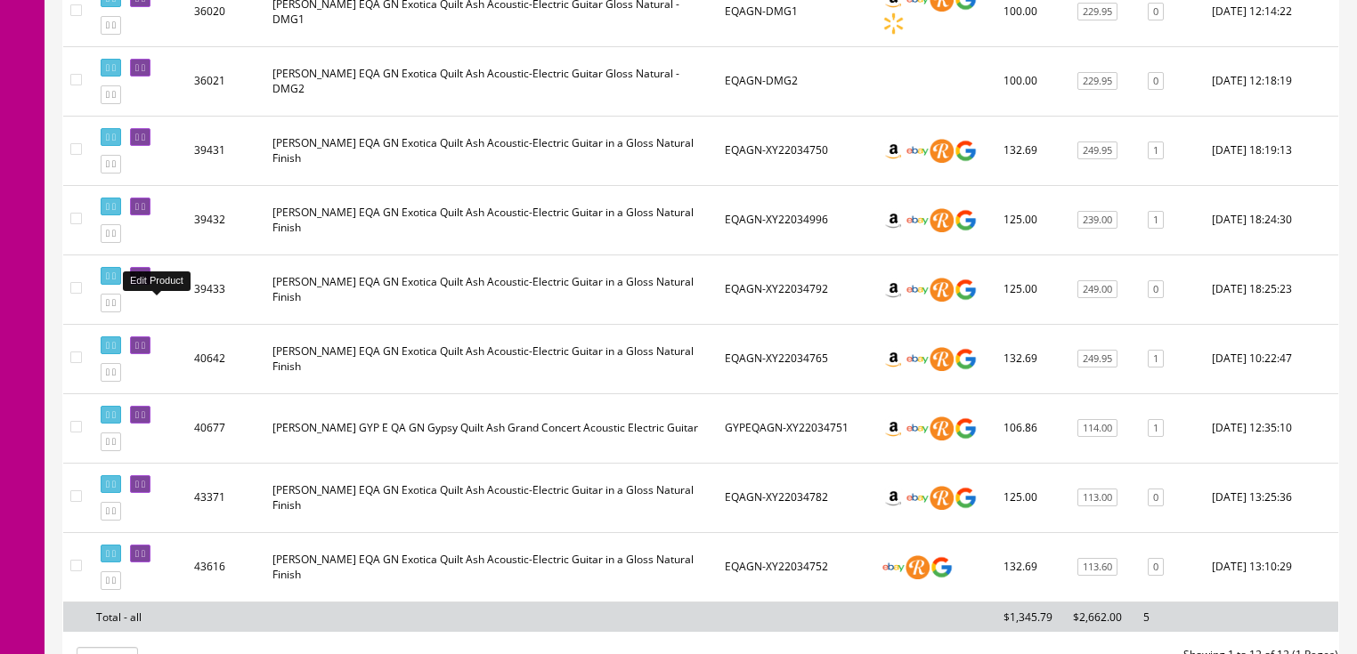
click at [145, 281] on icon at bounding box center [144, 277] width 4 height 10
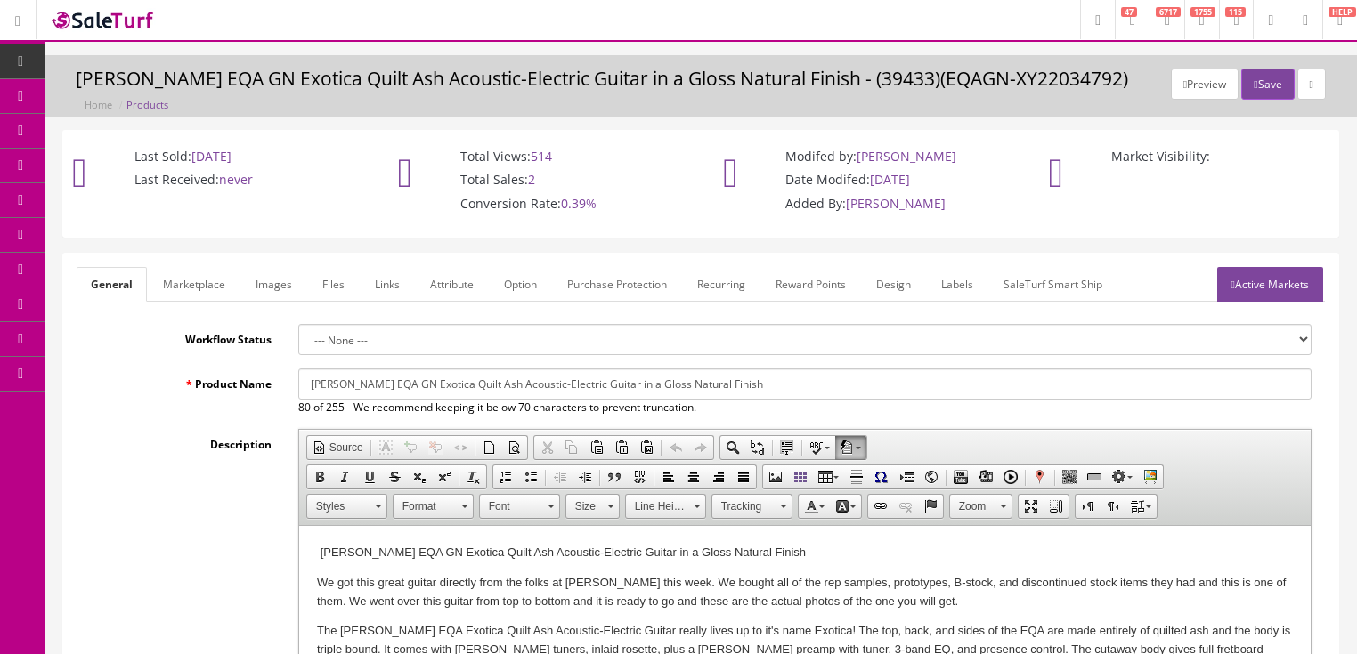
click at [276, 288] on link "Images" at bounding box center [273, 284] width 65 height 35
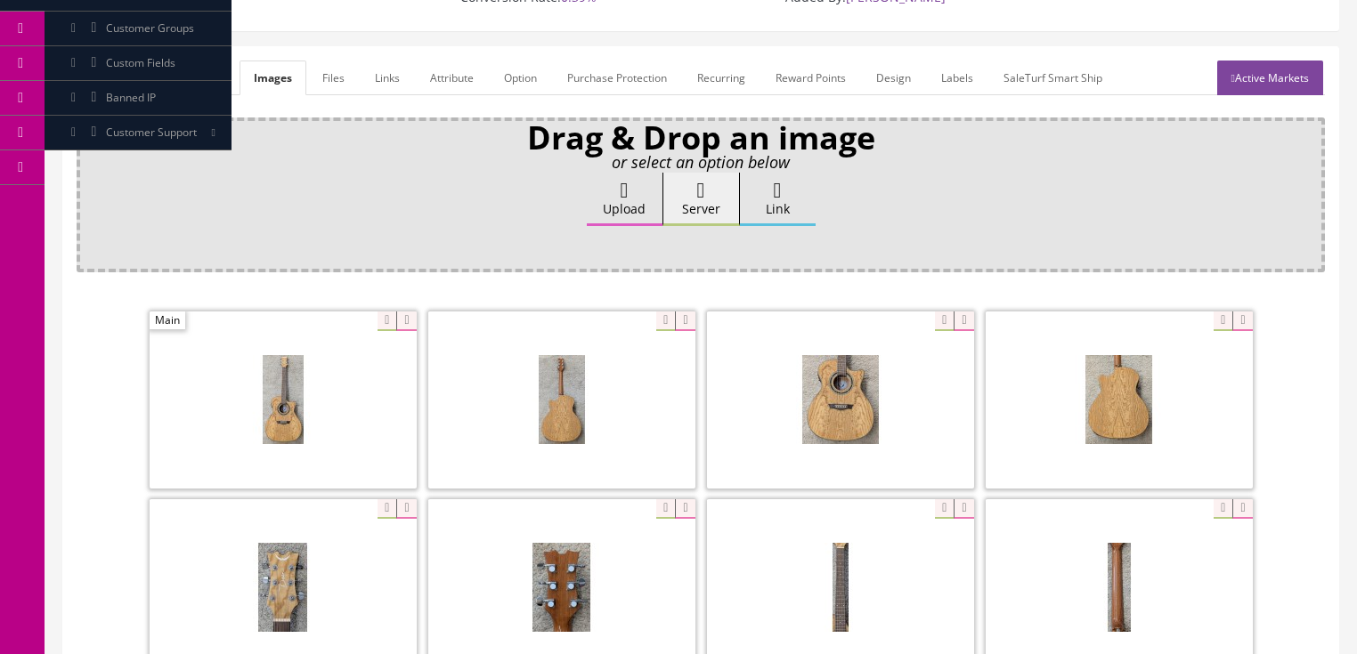
scroll to position [214, 0]
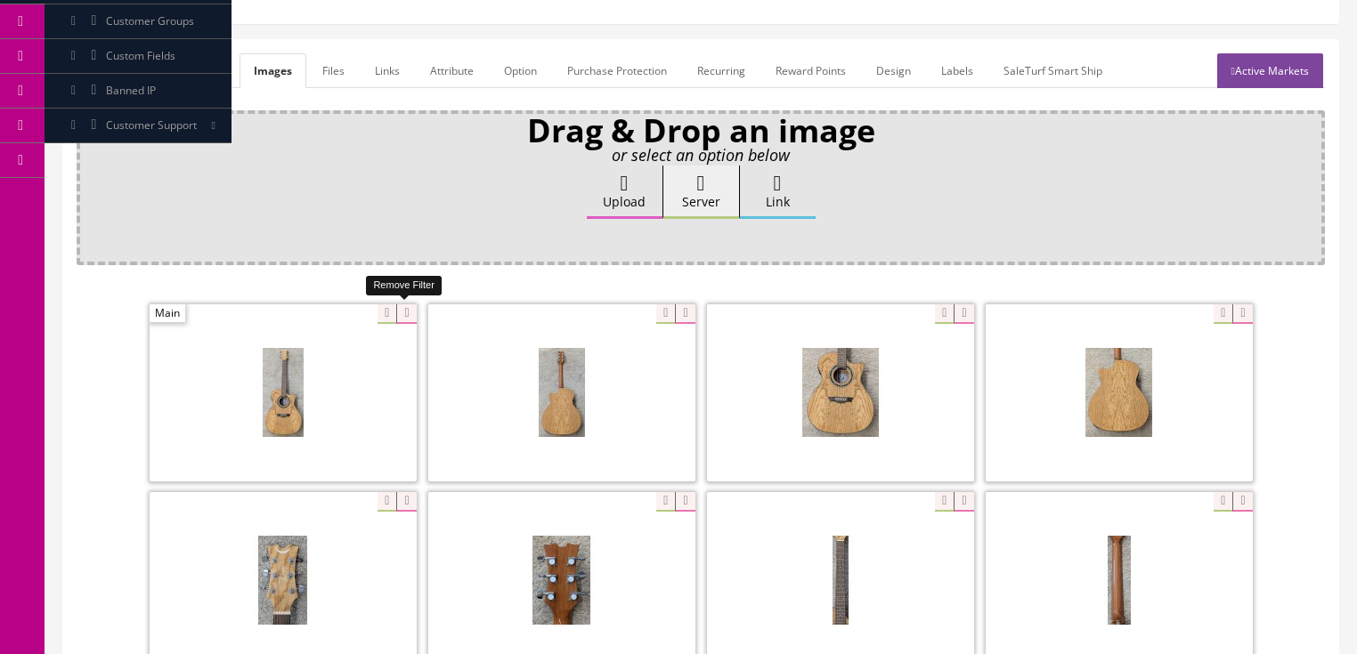
click at [406, 313] on icon at bounding box center [406, 315] width 20 height 20
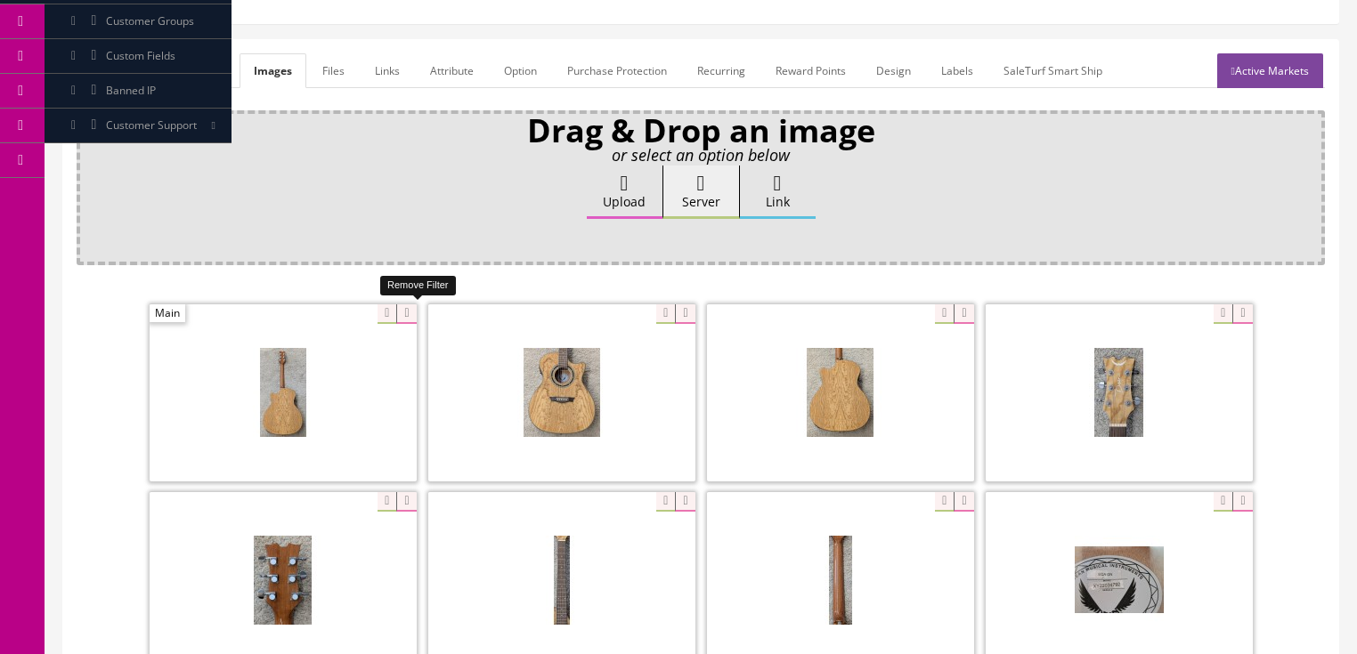
click at [406, 313] on icon at bounding box center [406, 315] width 20 height 20
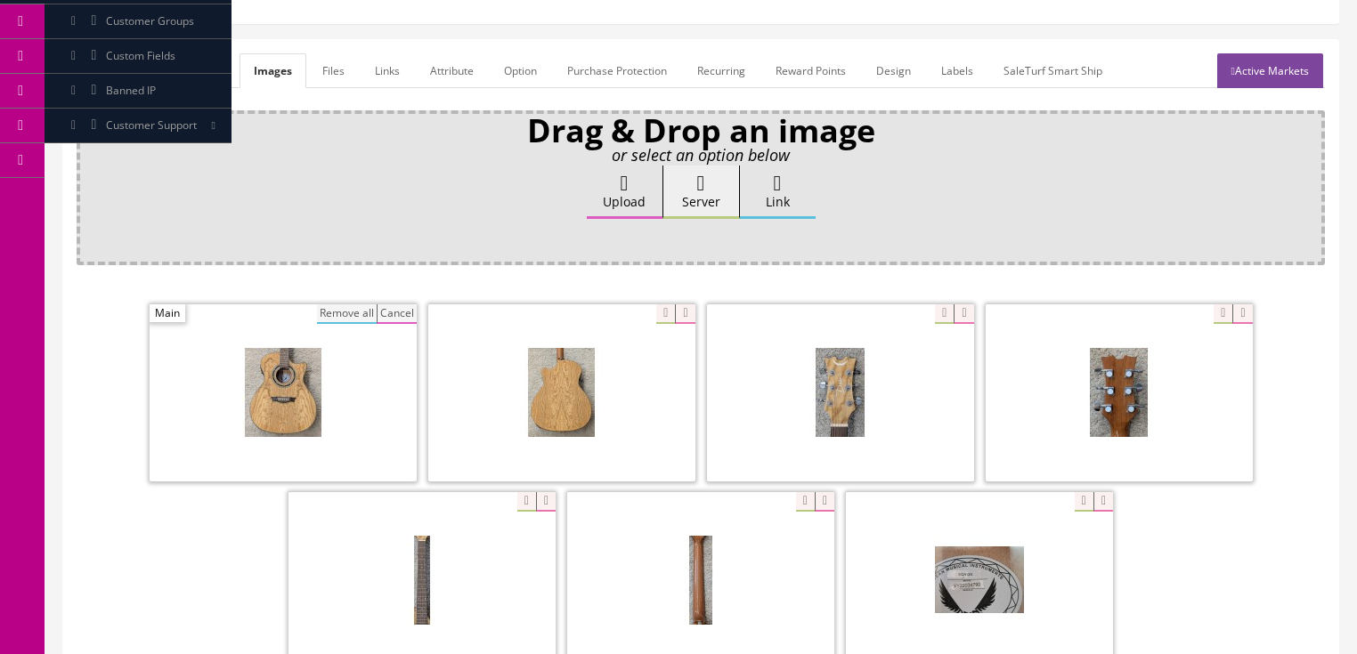
drag, startPoint x: 345, startPoint y: 312, endPoint x: 359, endPoint y: 304, distance: 15.6
click at [345, 312] on button "Remove all" at bounding box center [347, 315] width 60 height 20
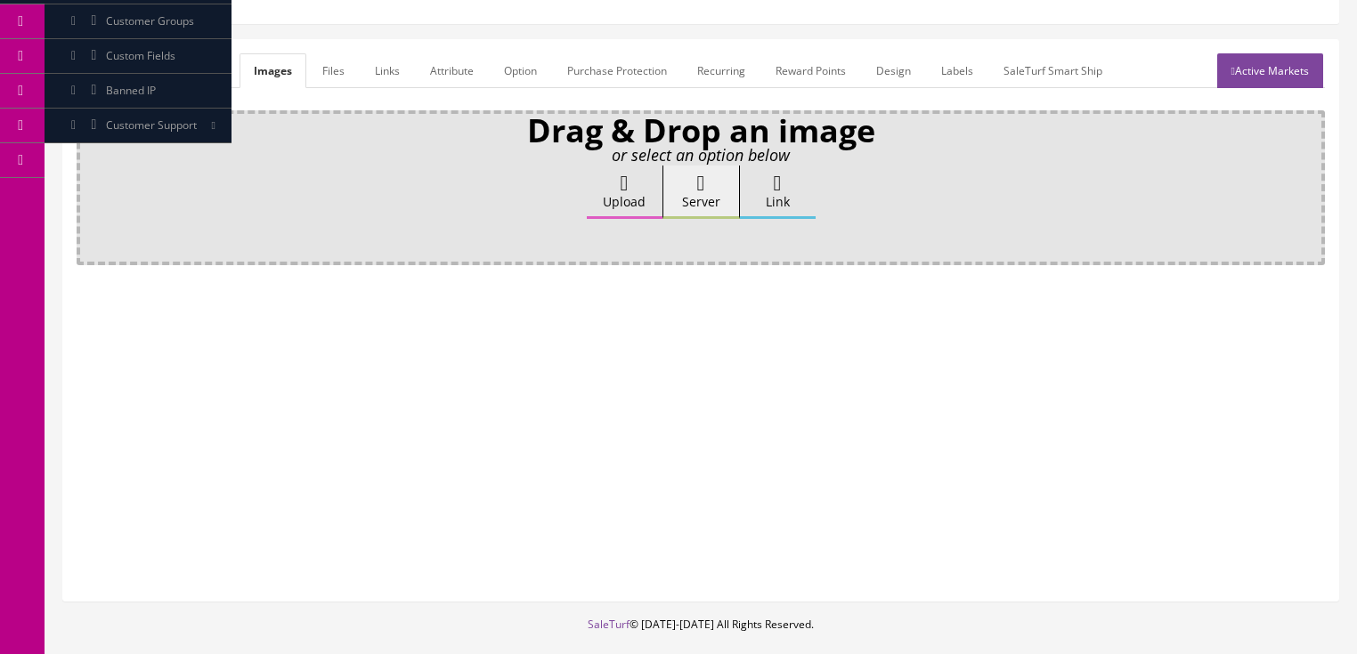
click at [634, 184] on label "Upload" at bounding box center [625, 192] width 76 height 53
click at [89, 183] on input "Upload" at bounding box center [89, 175] width 0 height 18
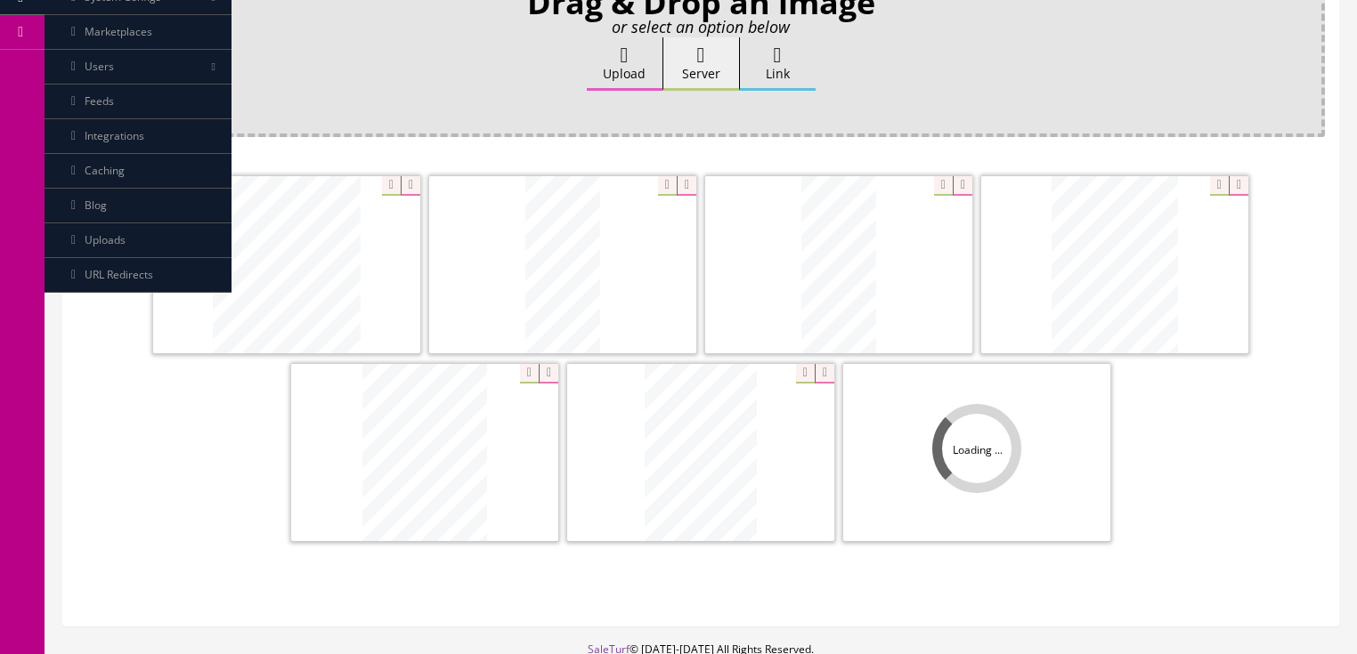
scroll to position [356, 0]
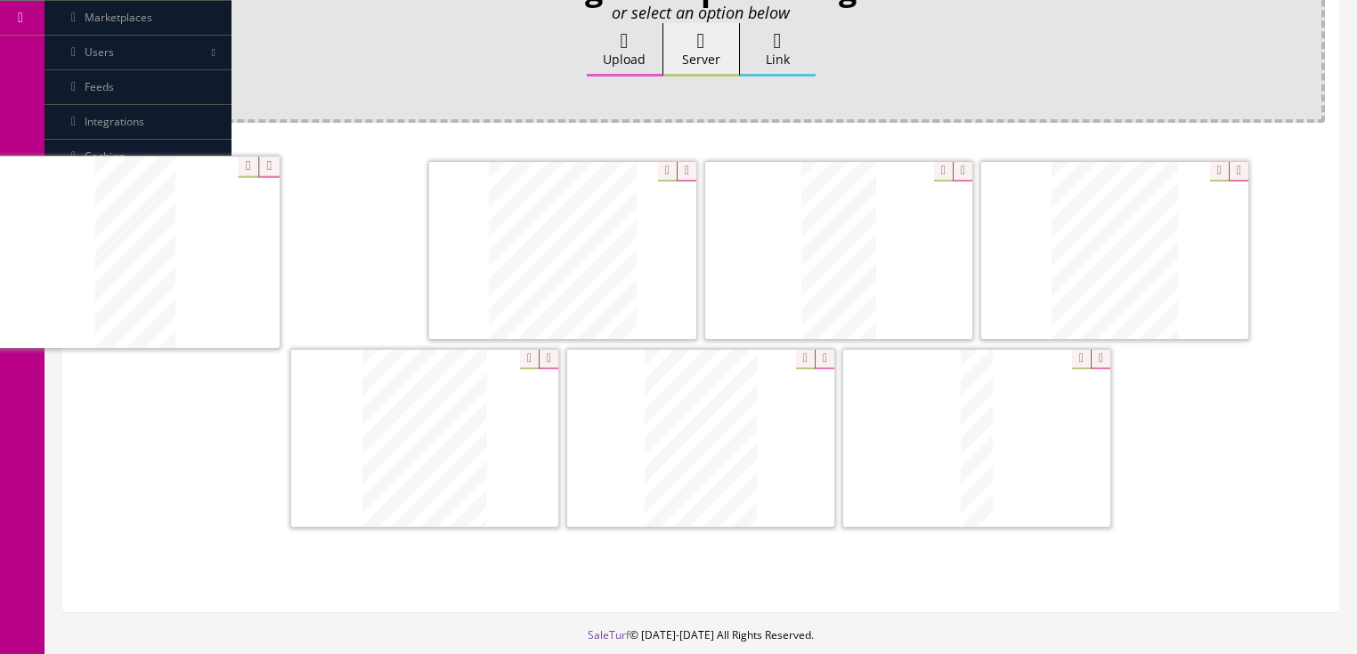
drag, startPoint x: 804, startPoint y: 278, endPoint x: 216, endPoint y: 281, distance: 587.7
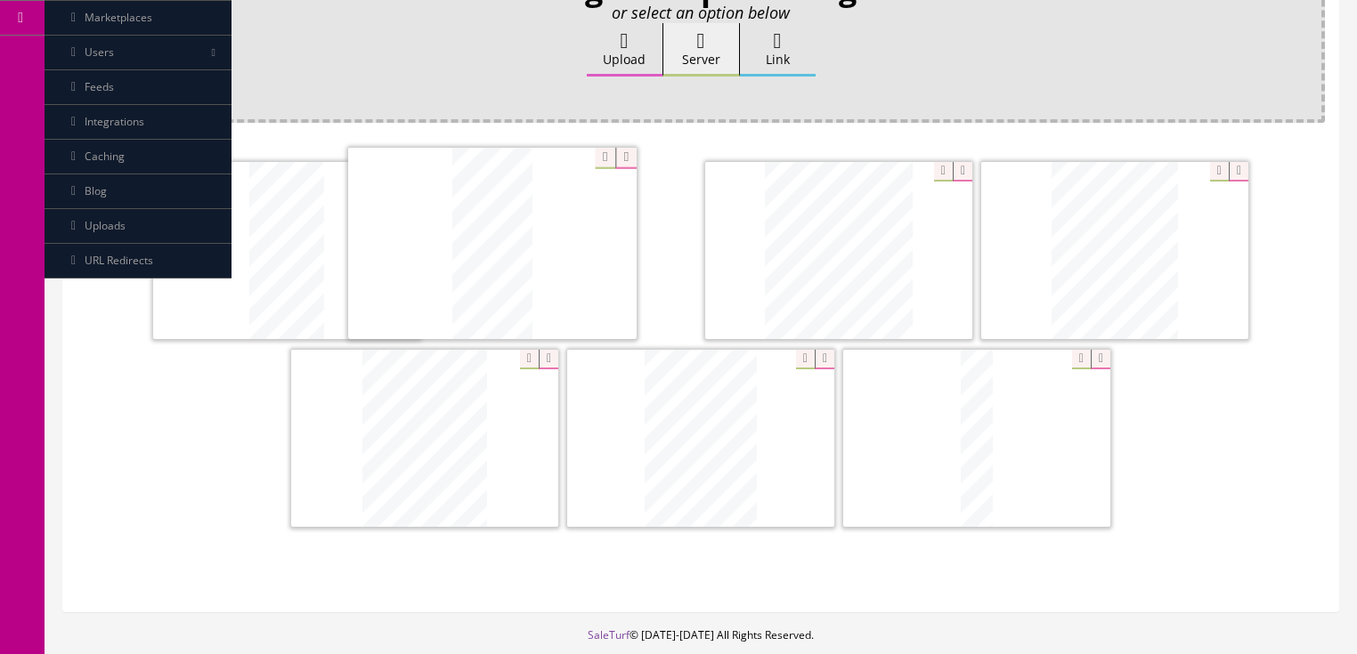
drag, startPoint x: 795, startPoint y: 221, endPoint x: 516, endPoint y: 232, distance: 278.9
drag, startPoint x: 712, startPoint y: 399, endPoint x: 1118, endPoint y: 192, distance: 455.5
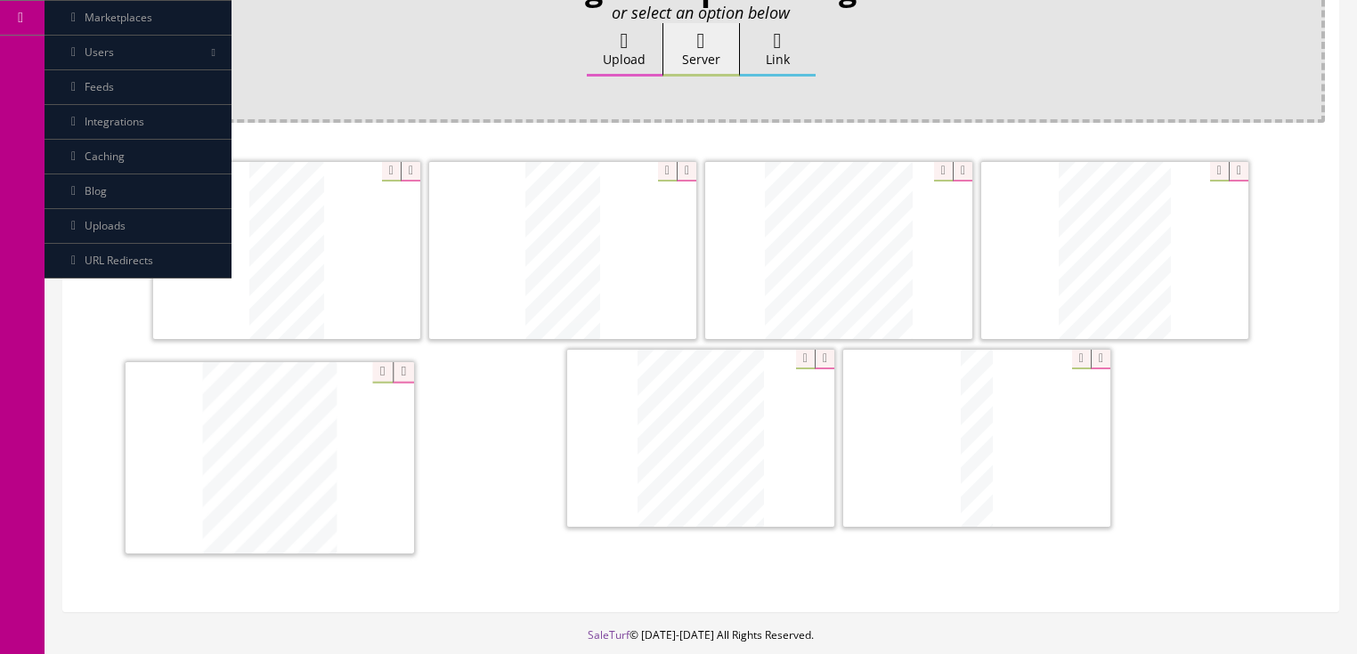
drag, startPoint x: 728, startPoint y: 391, endPoint x: 309, endPoint y: 403, distance: 419.6
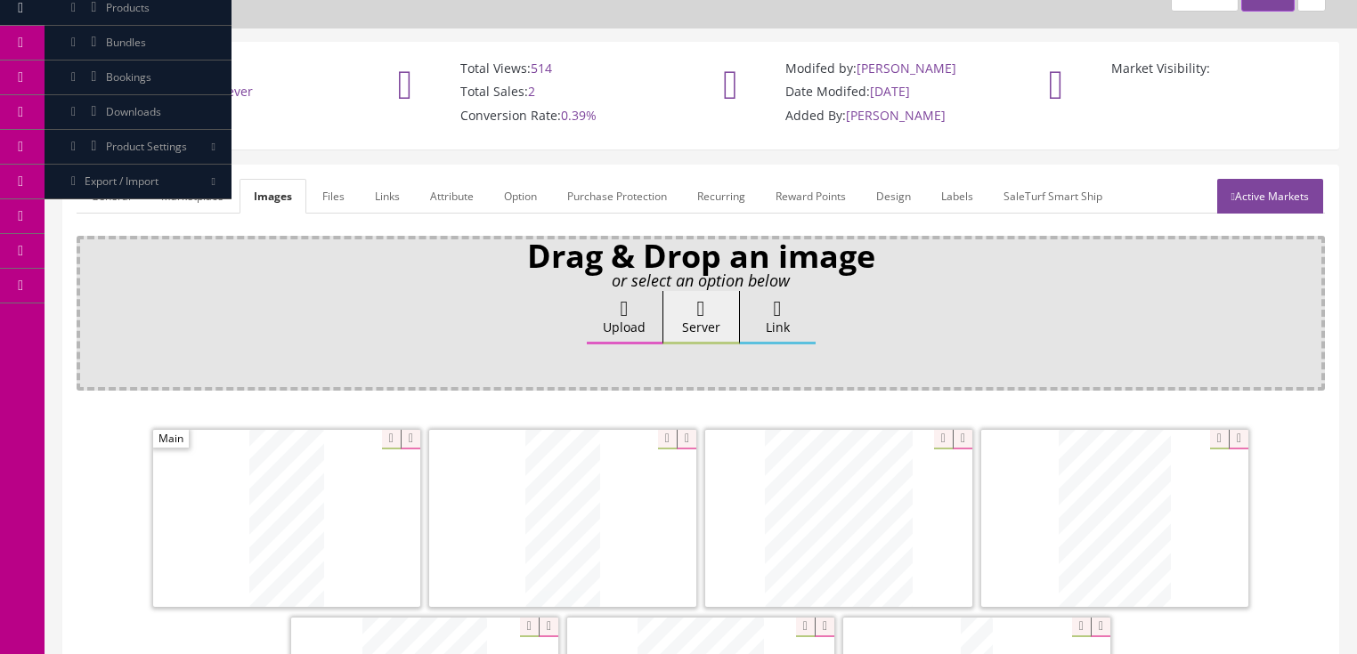
scroll to position [71, 0]
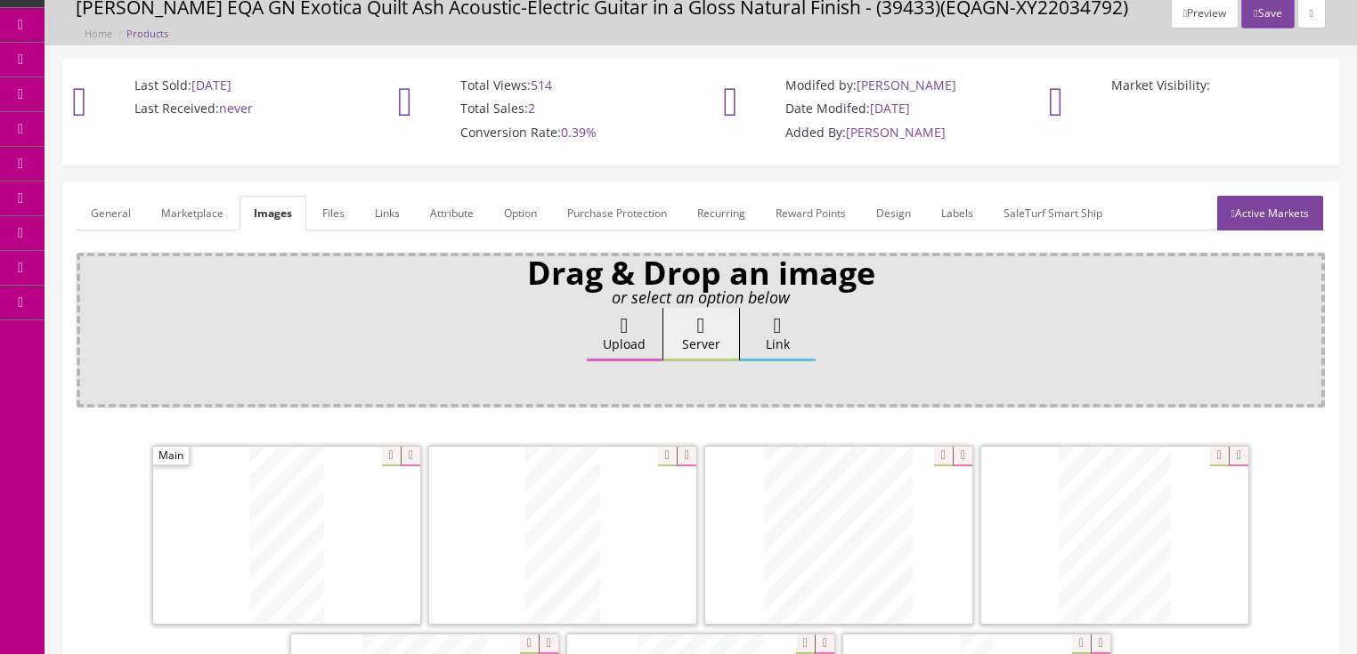
click at [114, 208] on link "General" at bounding box center [111, 213] width 69 height 35
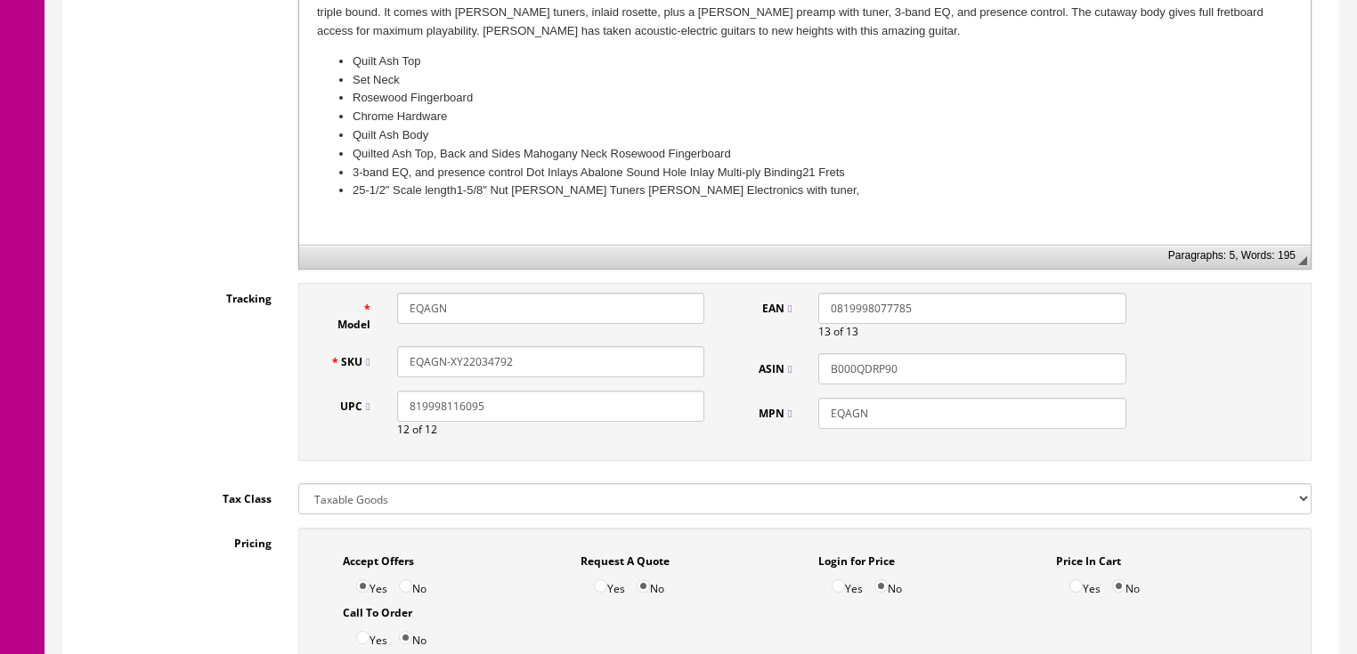
scroll to position [641, 0]
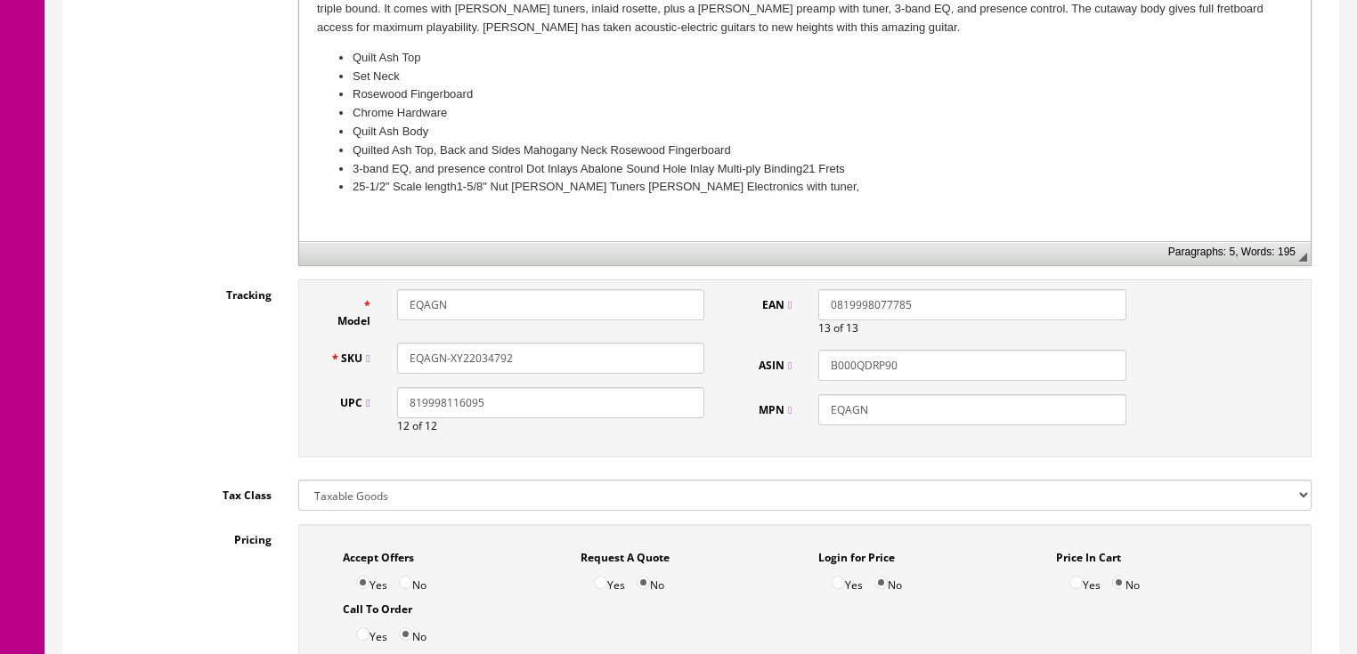
drag, startPoint x: 467, startPoint y: 361, endPoint x: 561, endPoint y: 361, distance: 94.4
click at [561, 361] on input "EQAGN-XY22034792" at bounding box center [550, 358] width 307 height 31
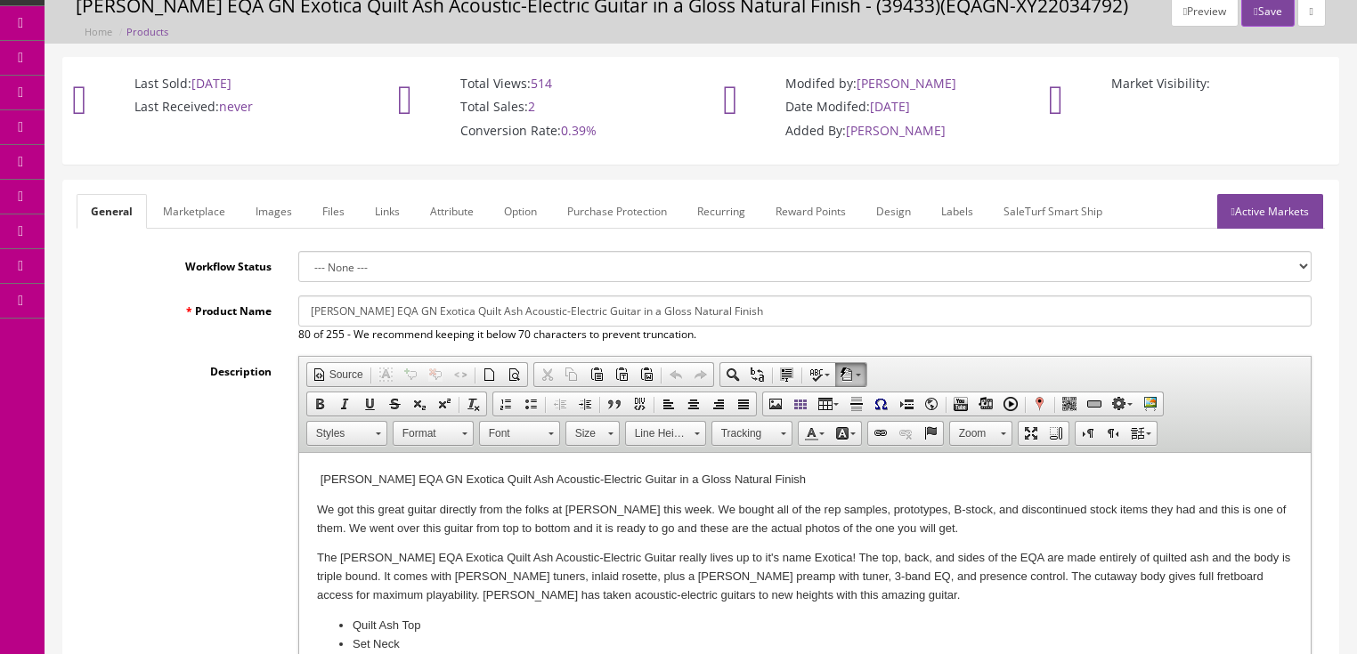
scroll to position [71, 0]
type input "EQAGN-XY21063847"
click at [1275, 217] on link "Active Markets" at bounding box center [1270, 213] width 106 height 35
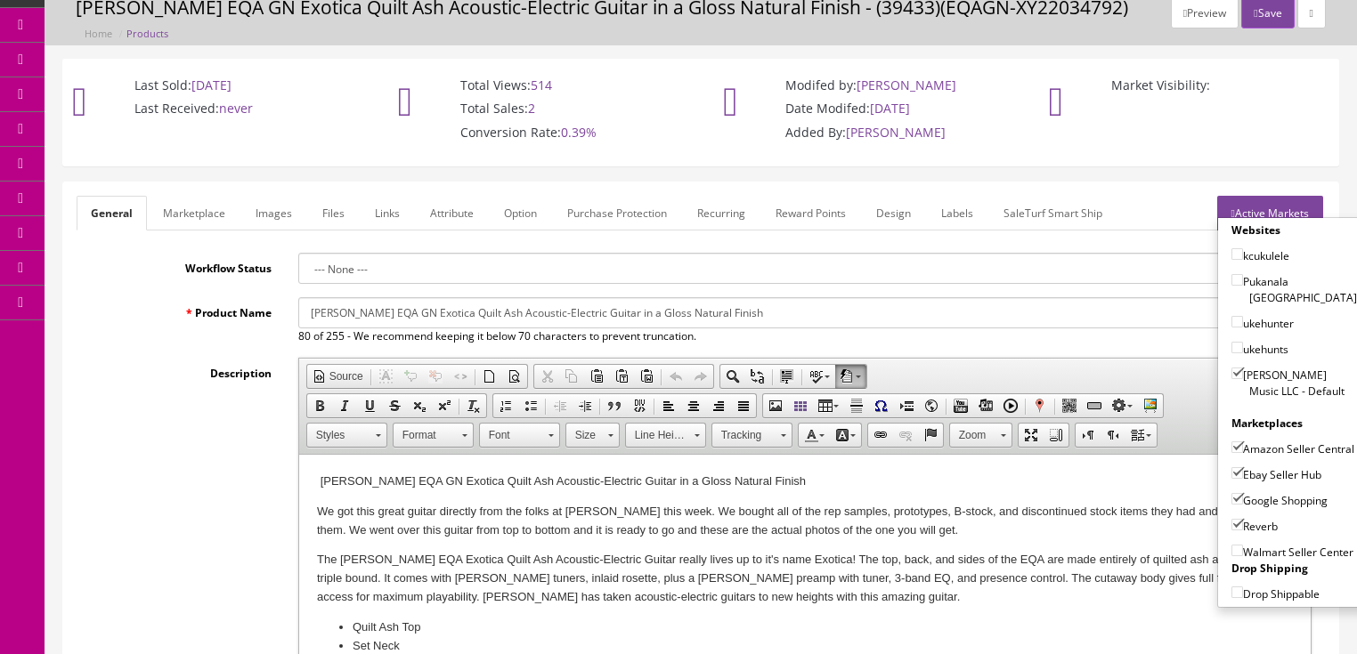
click at [1257, 199] on link "Active Markets" at bounding box center [1270, 213] width 106 height 35
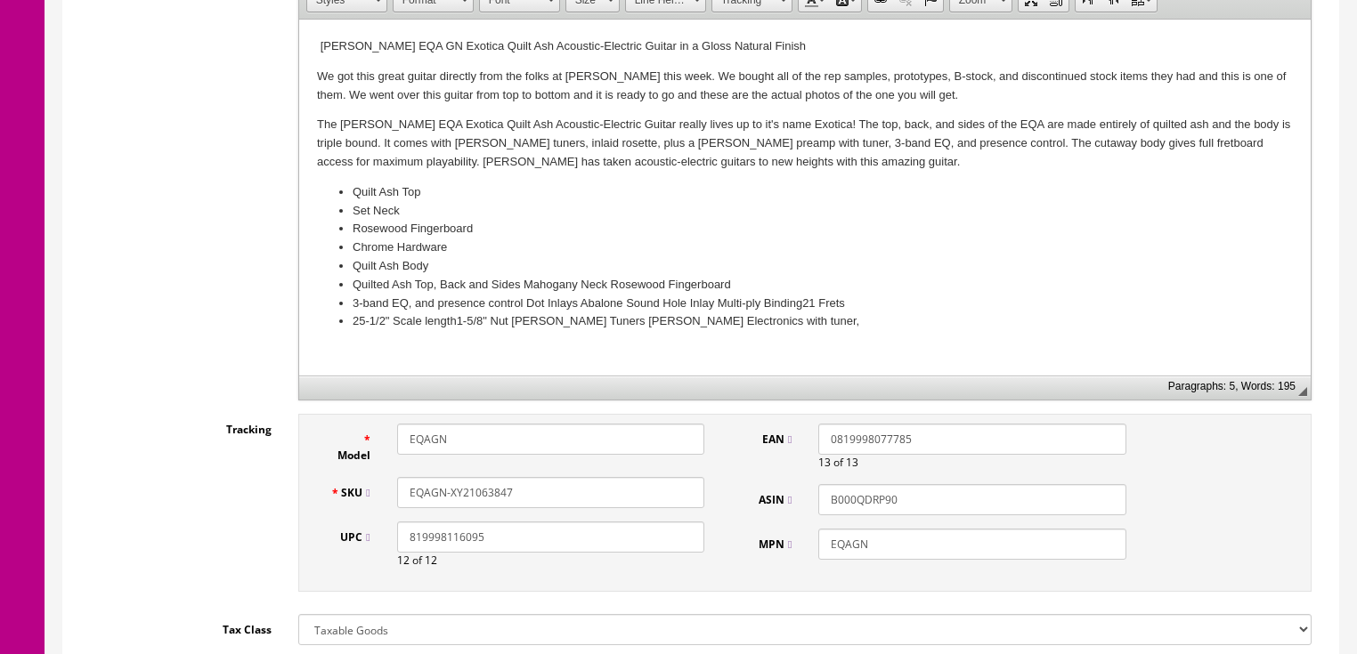
scroll to position [570, 0]
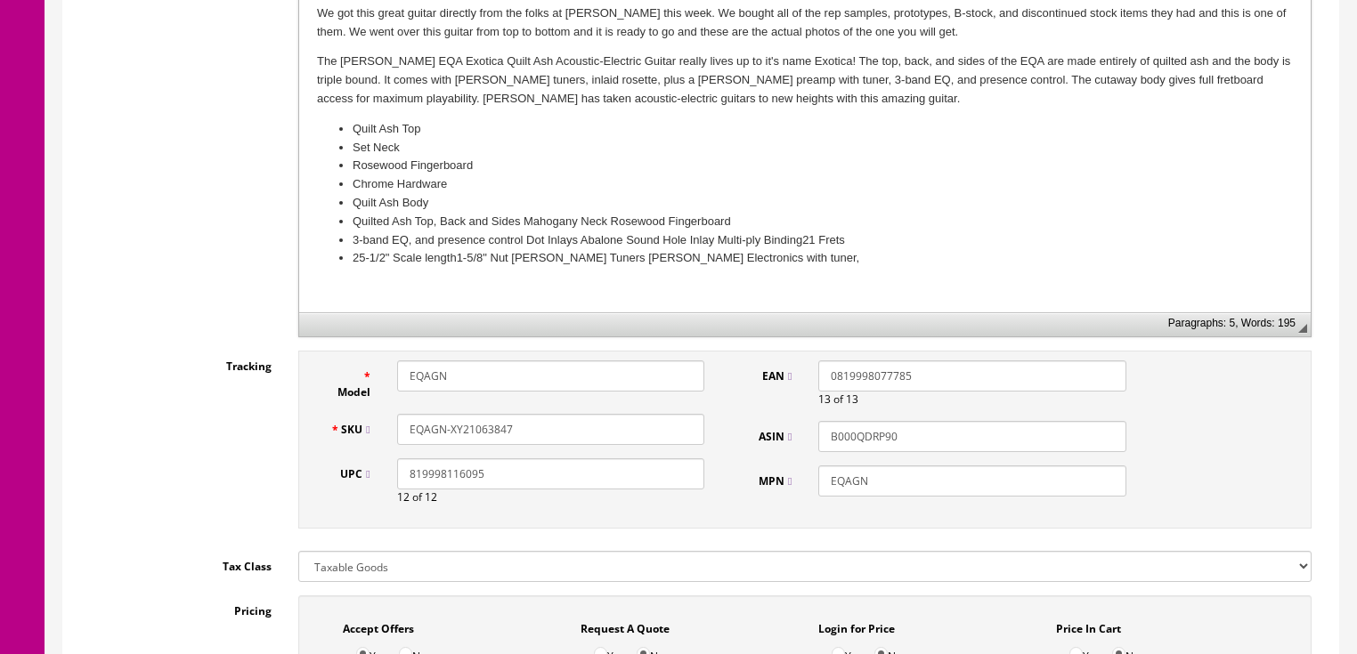
drag, startPoint x: 446, startPoint y: 417, endPoint x: 405, endPoint y: 423, distance: 41.4
click at [394, 418] on div "EQAGN-XY21063847" at bounding box center [551, 429] width 334 height 31
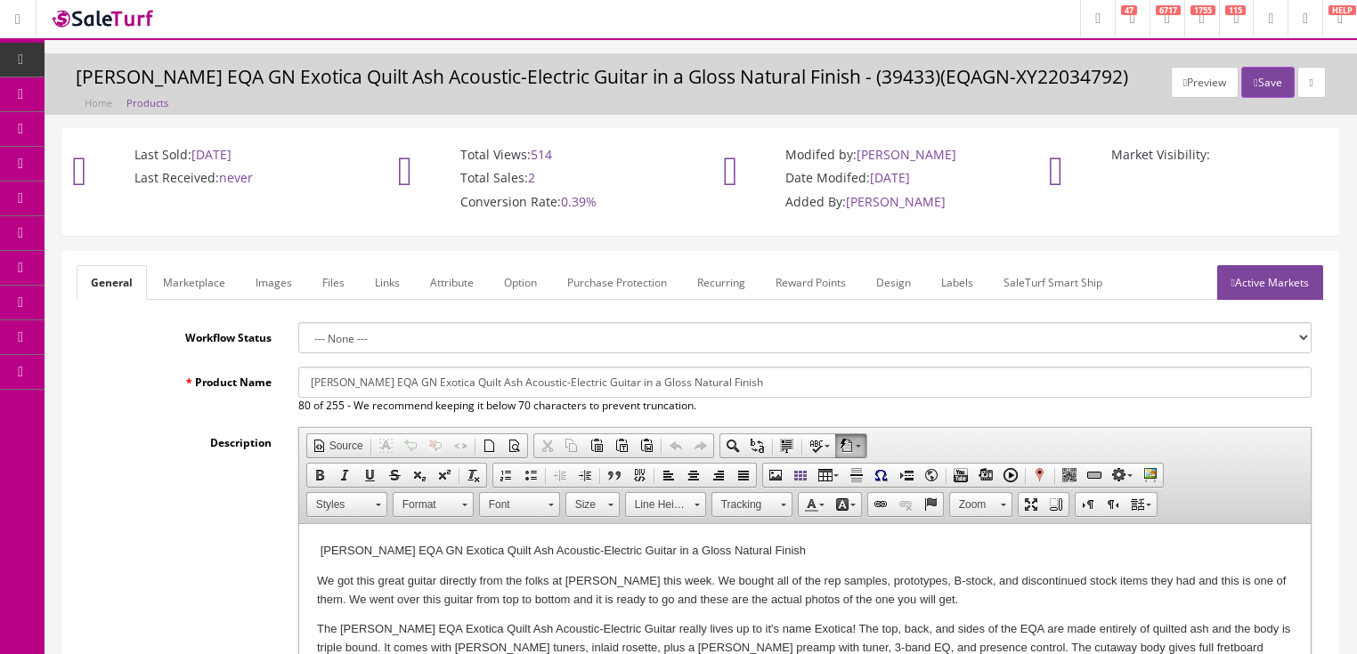
scroll to position [0, 0]
click at [1254, 79] on icon "button" at bounding box center [1256, 84] width 4 height 11
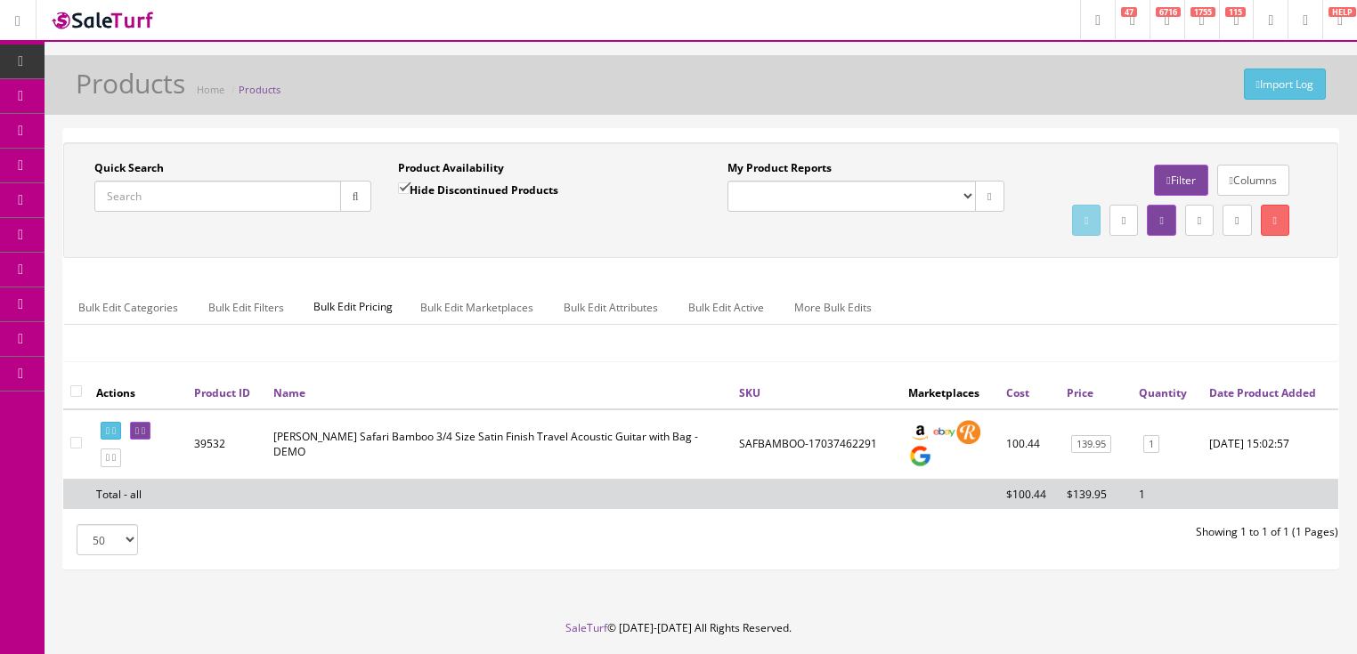
click at [210, 185] on input "Quick Search" at bounding box center [217, 196] width 247 height 31
paste input "EQAGN-XY21063847"
type input "EQAGN-XY21063847"
click at [353, 199] on icon "button" at bounding box center [356, 196] width 6 height 11
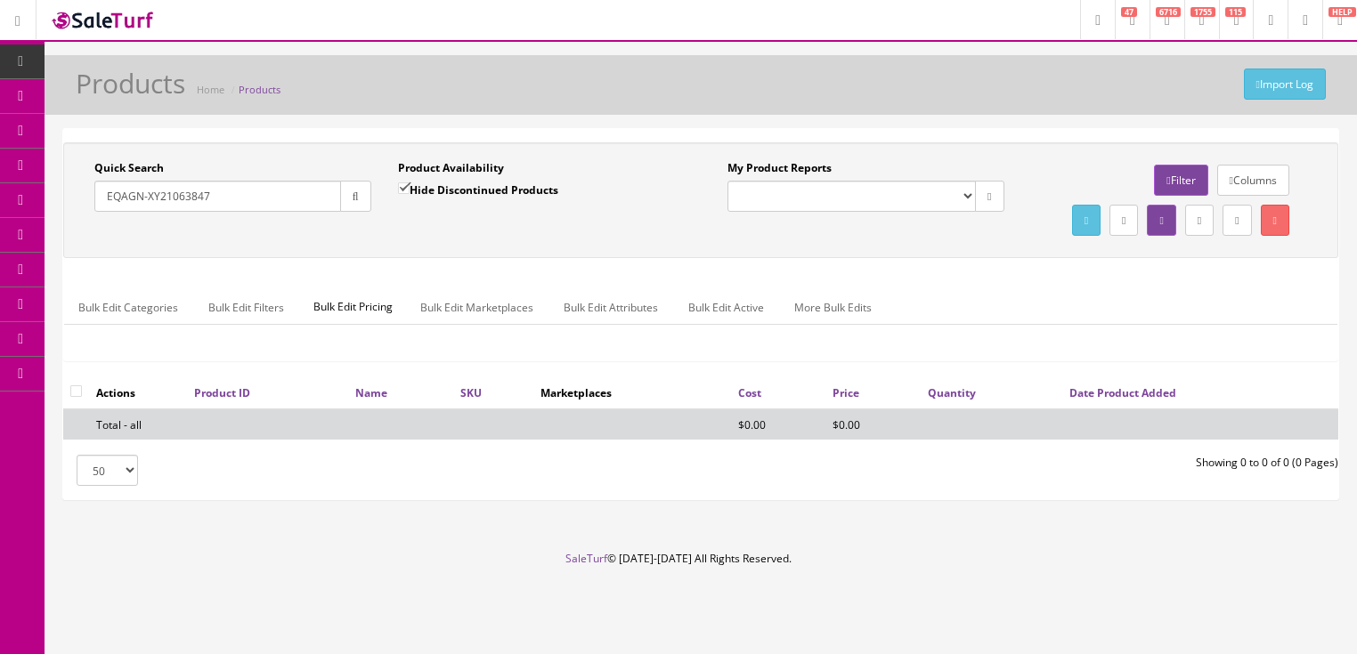
click at [402, 183] on input "Hide Discontinued Products" at bounding box center [404, 189] width 12 height 12
checkbox input "false"
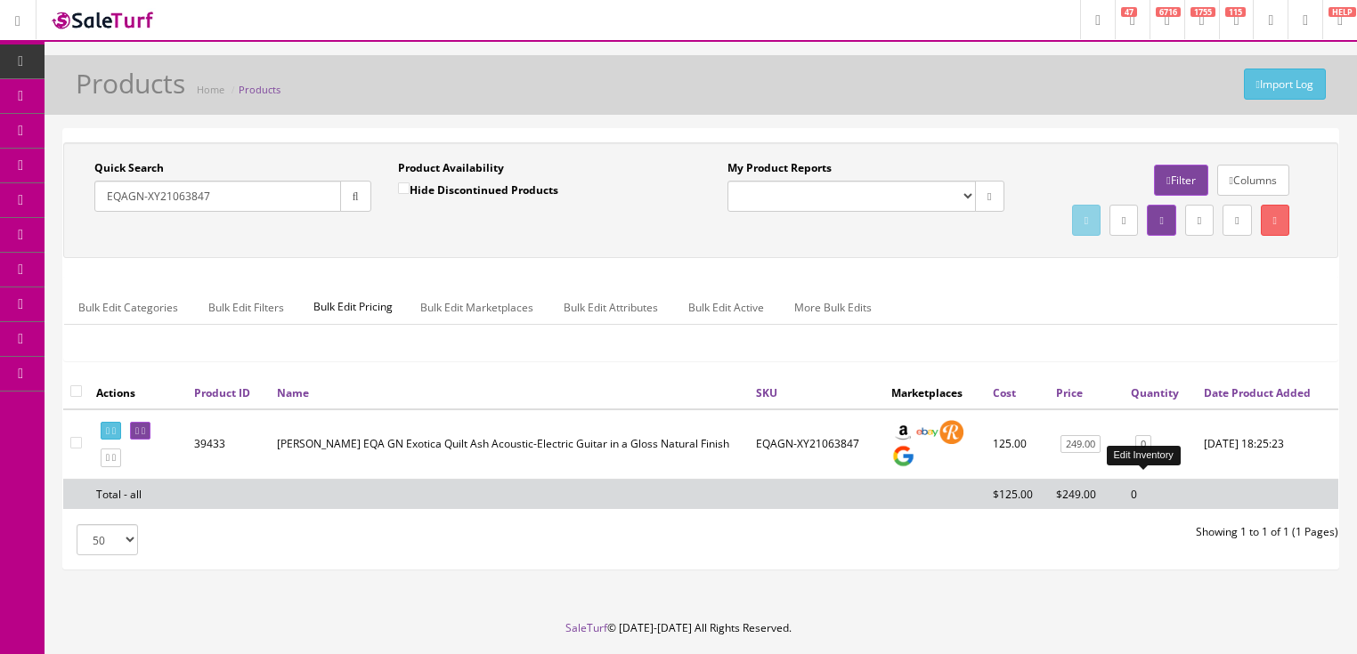
click at [1142, 454] on link "0" at bounding box center [1143, 444] width 16 height 19
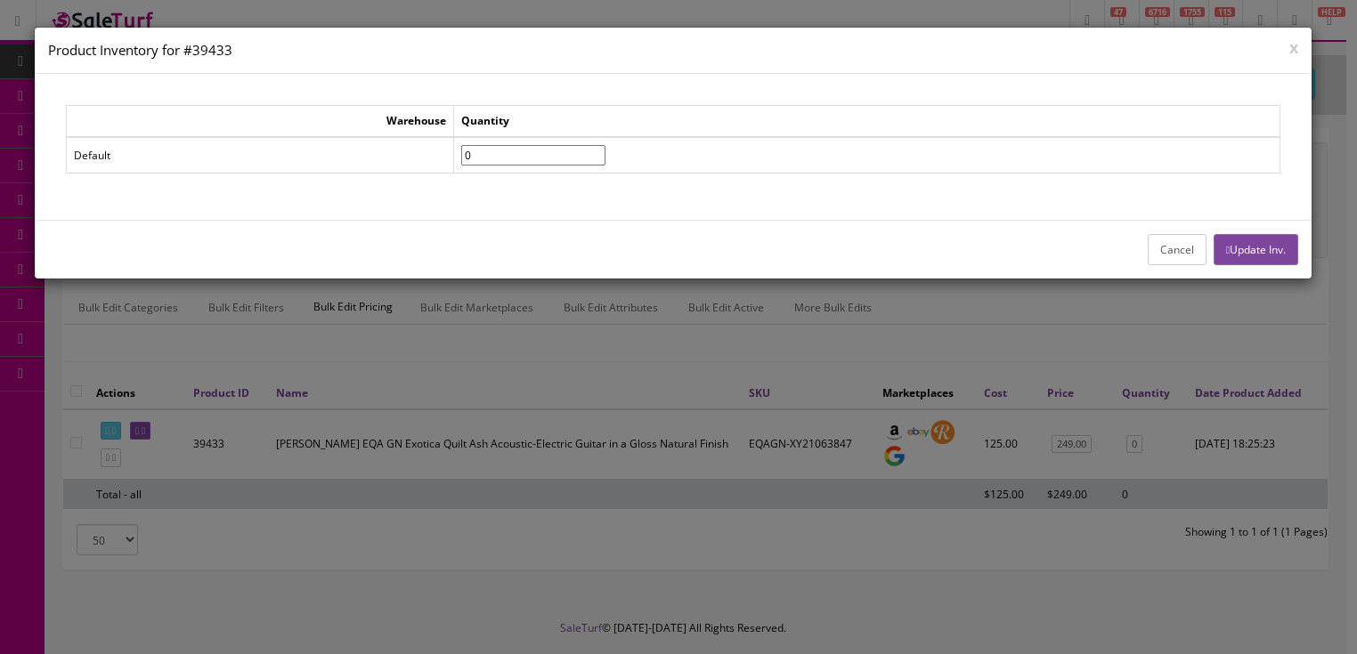
drag, startPoint x: 508, startPoint y: 157, endPoint x: 467, endPoint y: 158, distance: 41.9
click at [467, 158] on tr "Default 0" at bounding box center [673, 155] width 1214 height 37
type input"] "1"
click at [1263, 249] on button "Update Inv." at bounding box center [1256, 249] width 85 height 31
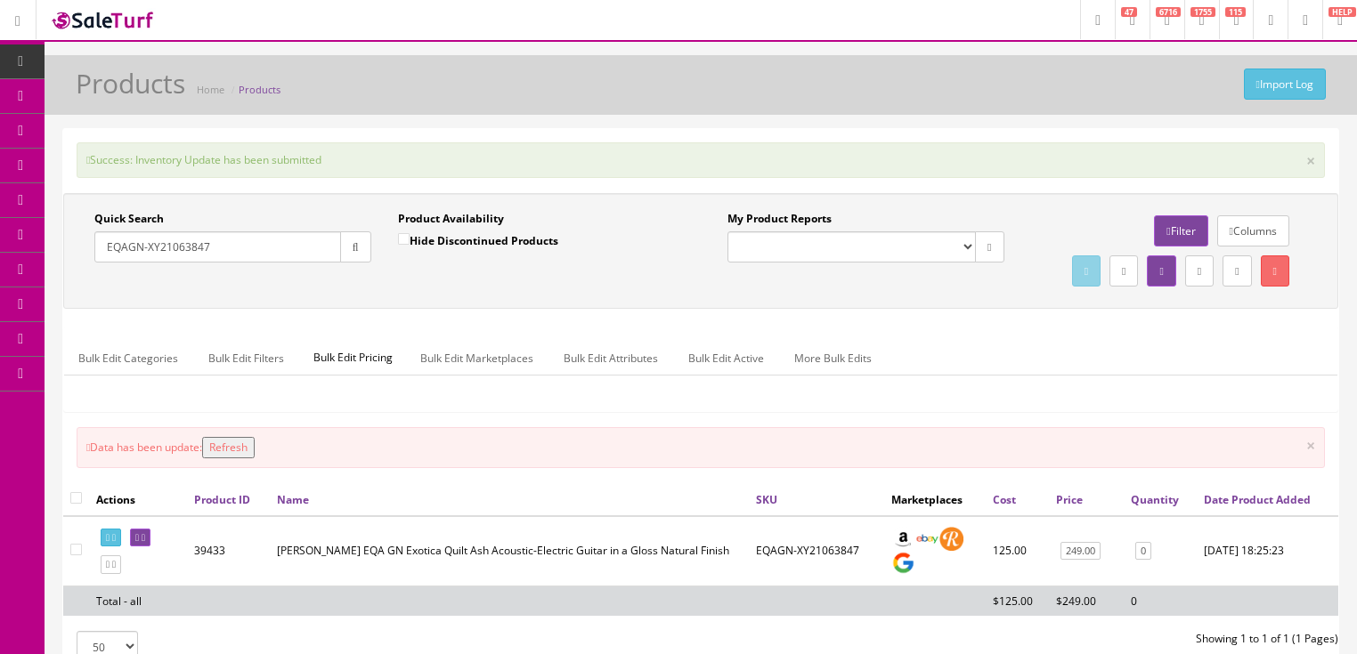
click at [240, 459] on button "Refresh" at bounding box center [228, 447] width 53 height 21
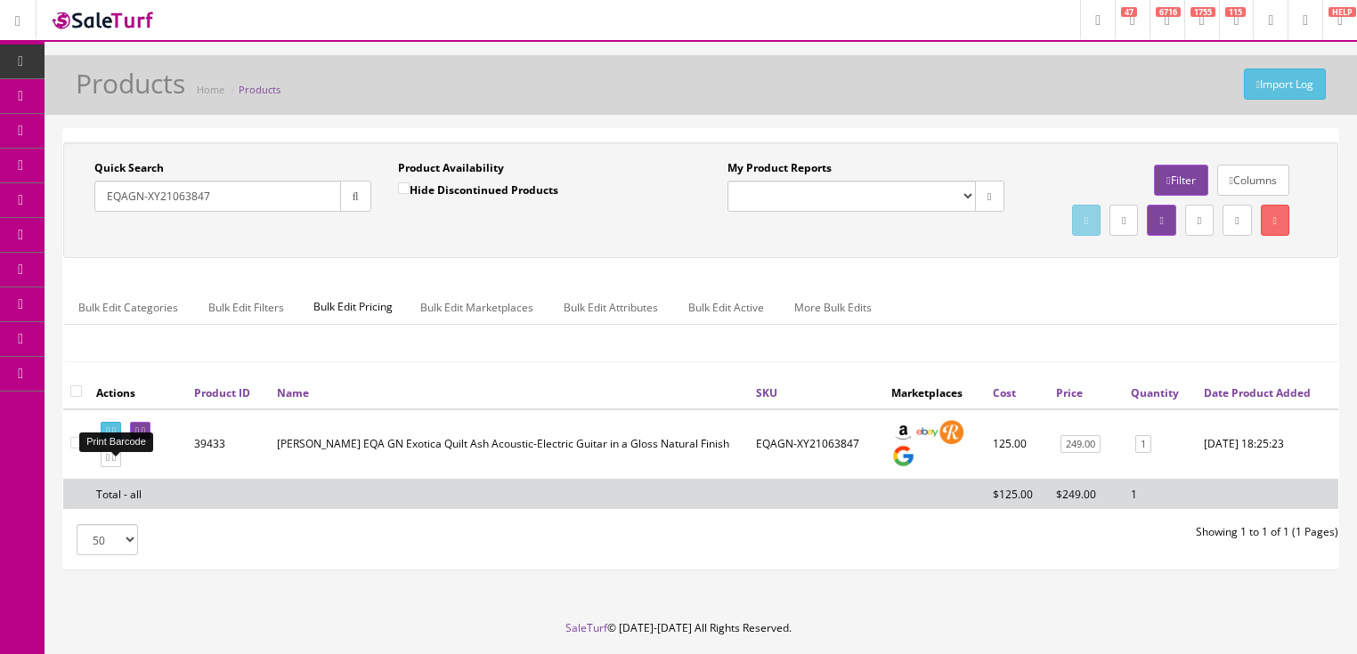
click at [104, 441] on link at bounding box center [111, 431] width 20 height 19
drag, startPoint x: 207, startPoint y: 195, endPoint x: 83, endPoint y: 253, distance: 136.6
click at [83, 240] on div "Quick Search EQAGN-XY21063847 Date From Product Availability Hide Discontinued …" at bounding box center [701, 200] width 1266 height 80
click at [346, 199] on button "button" at bounding box center [355, 196] width 31 height 31
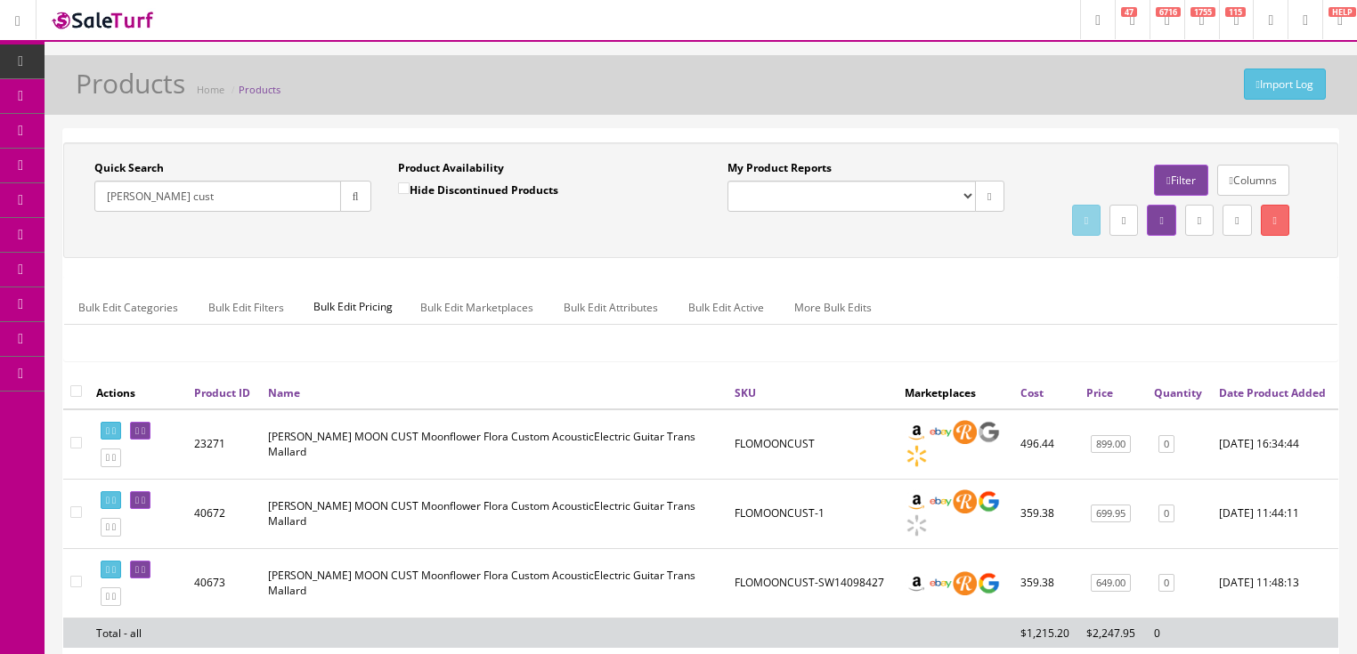
drag, startPoint x: 183, startPoint y: 200, endPoint x: 107, endPoint y: 242, distance: 86.5
click at [61, 234] on div "Quick Search [PERSON_NAME] cust Date From Product Availability Hide Discontinue…" at bounding box center [701, 426] width 1312 height 596
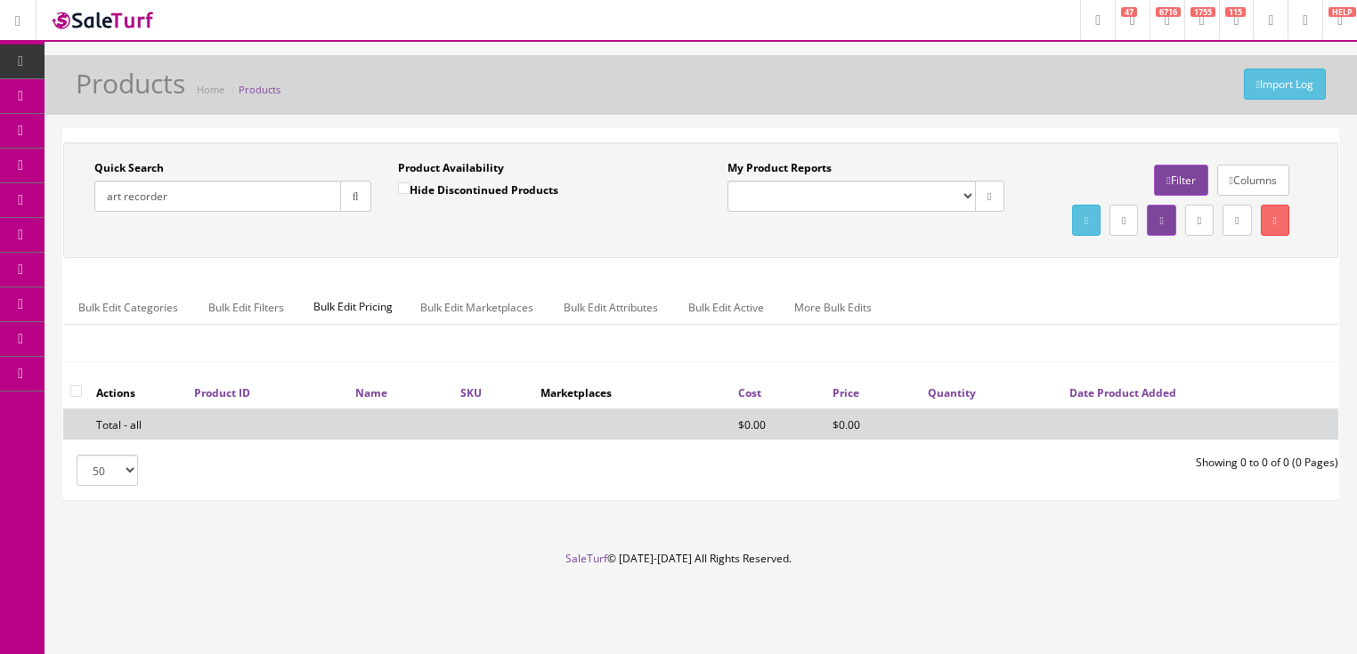
click at [119, 199] on input "art recorder" at bounding box center [217, 196] width 247 height 31
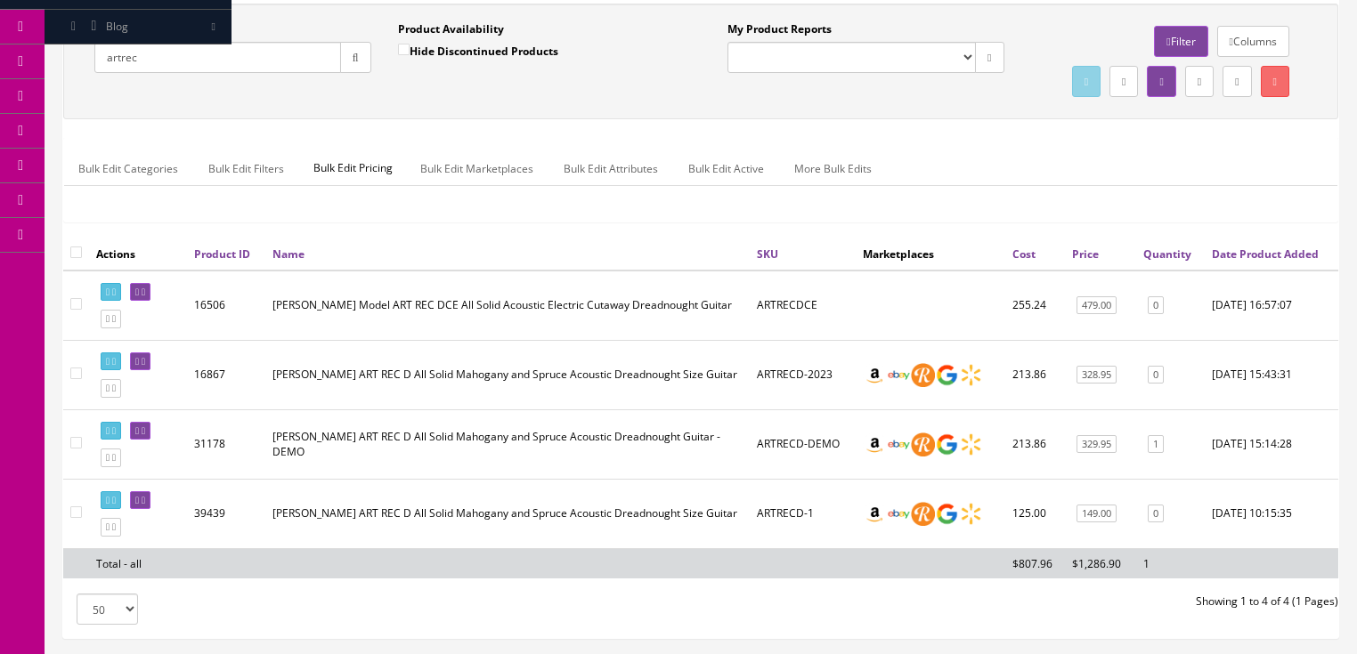
scroll to position [142, 0]
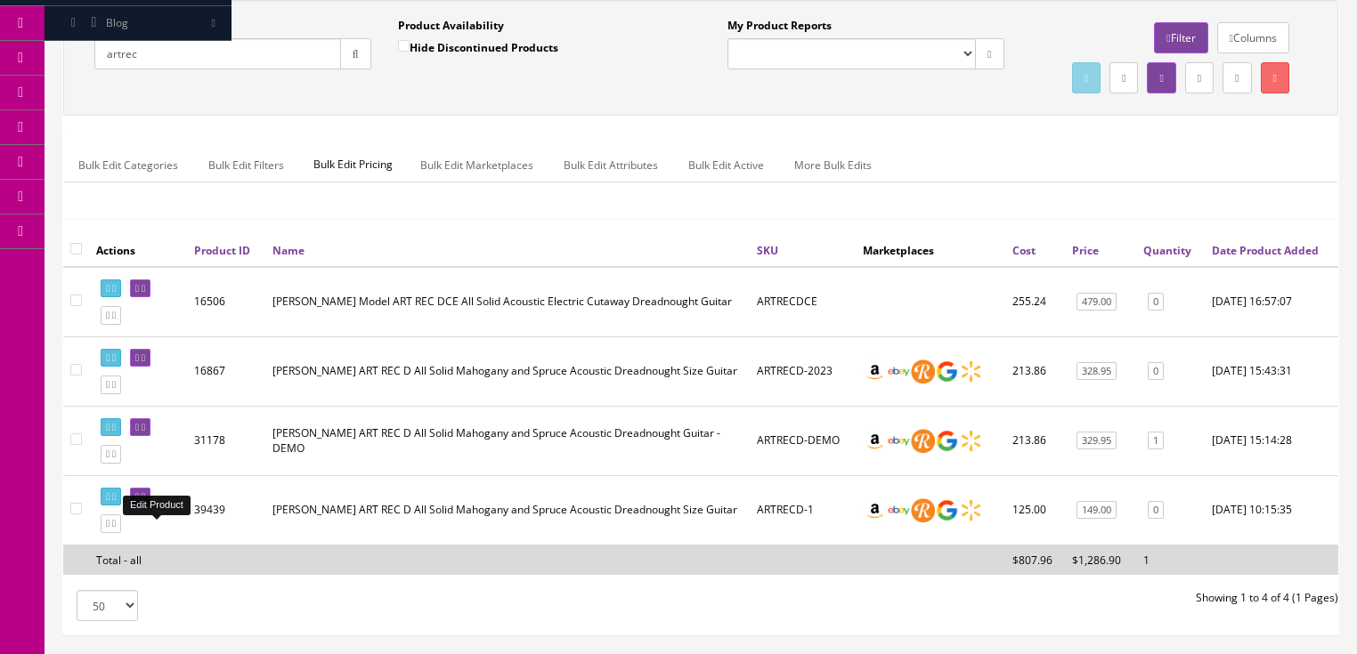
type input "artrec"
click at [139, 502] on icon at bounding box center [137, 497] width 4 height 10
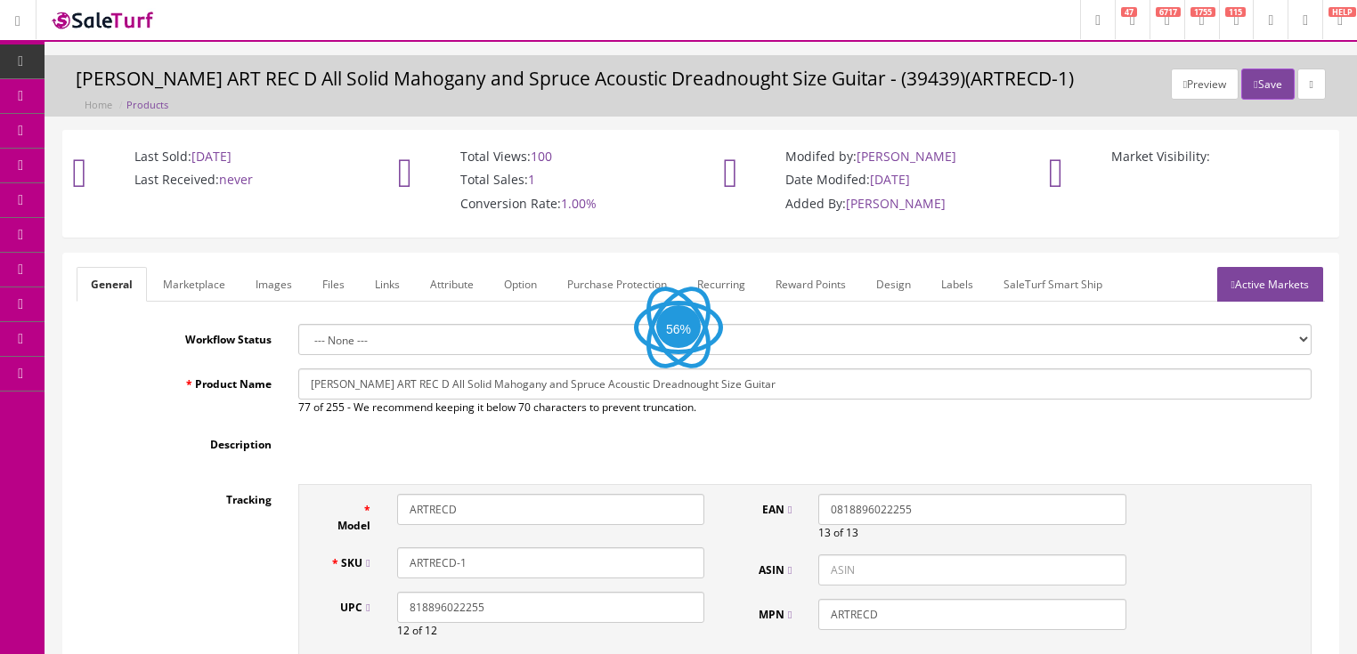
click at [271, 287] on link "Images" at bounding box center [273, 284] width 65 height 35
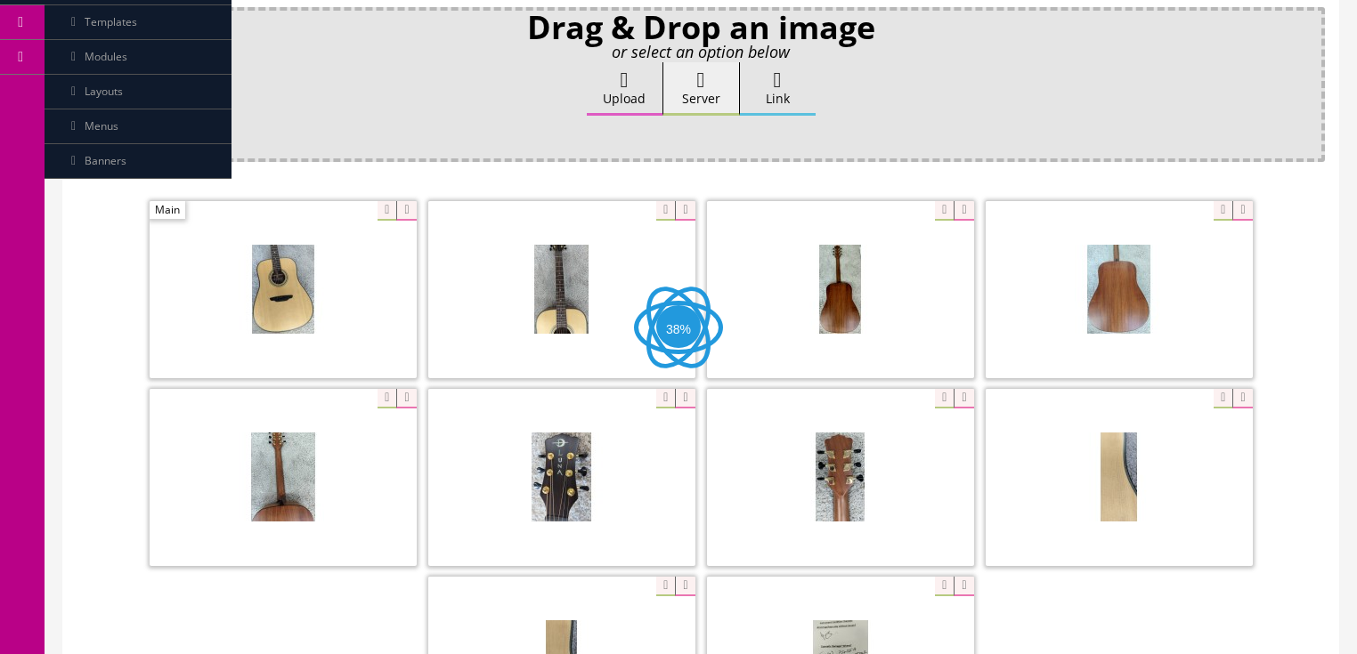
scroll to position [356, 0]
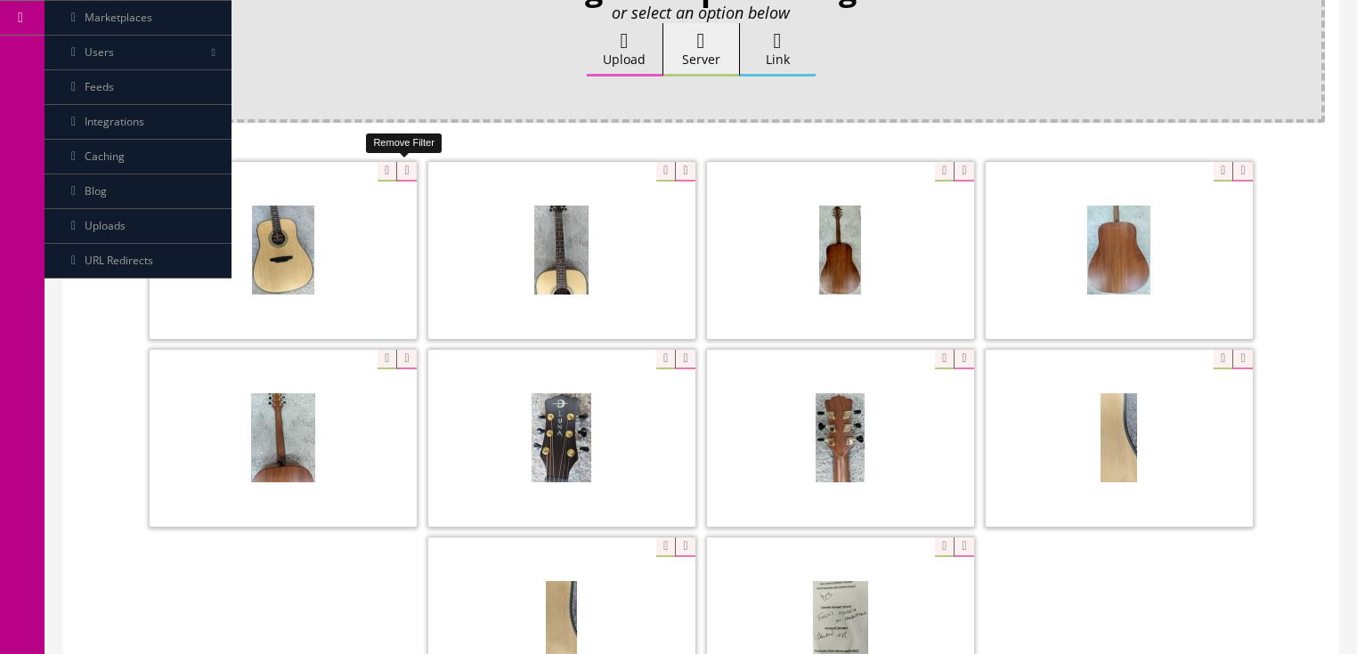
click at [406, 169] on icon at bounding box center [406, 172] width 20 height 20
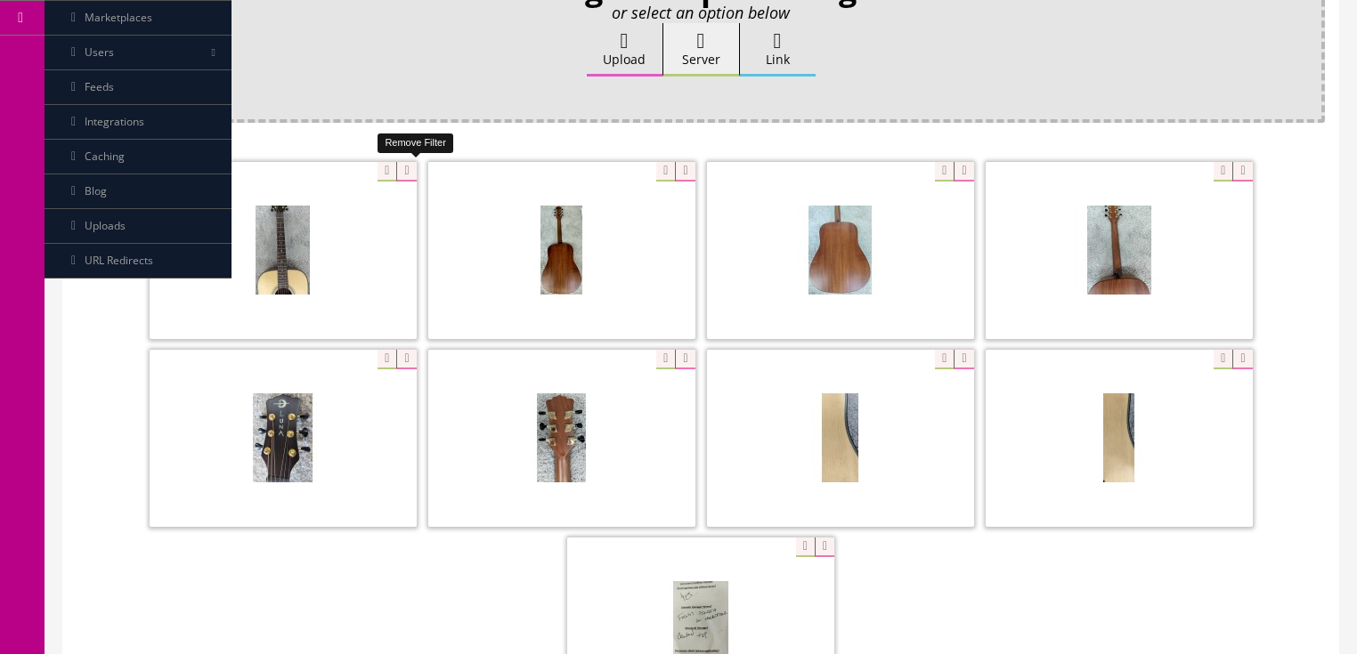
click at [406, 169] on icon at bounding box center [406, 172] width 20 height 20
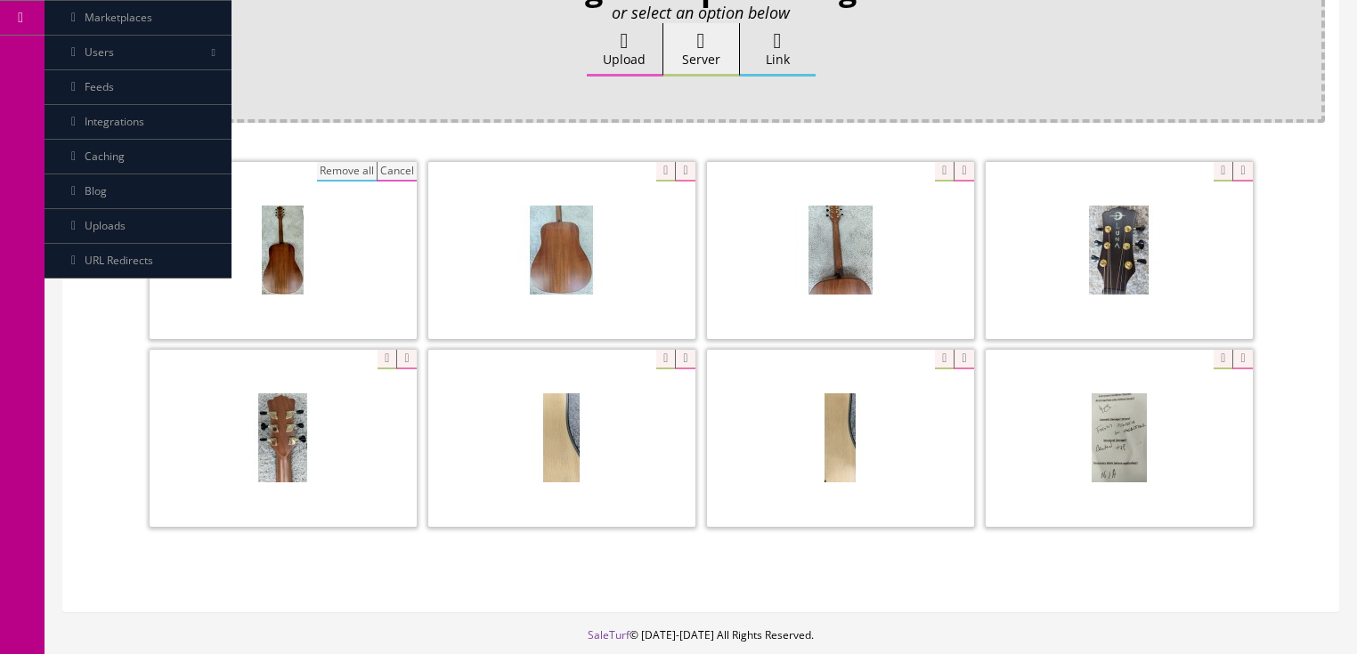
click at [343, 168] on button "Remove all" at bounding box center [347, 172] width 60 height 20
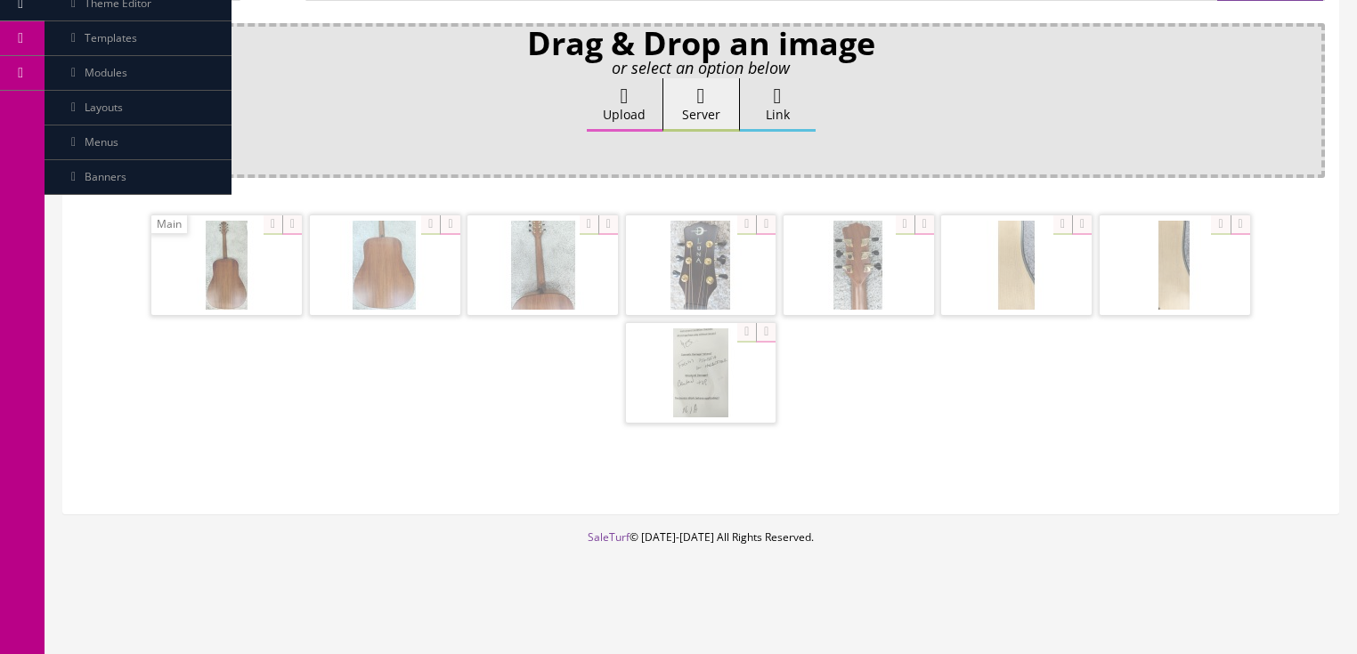
scroll to position [298, 0]
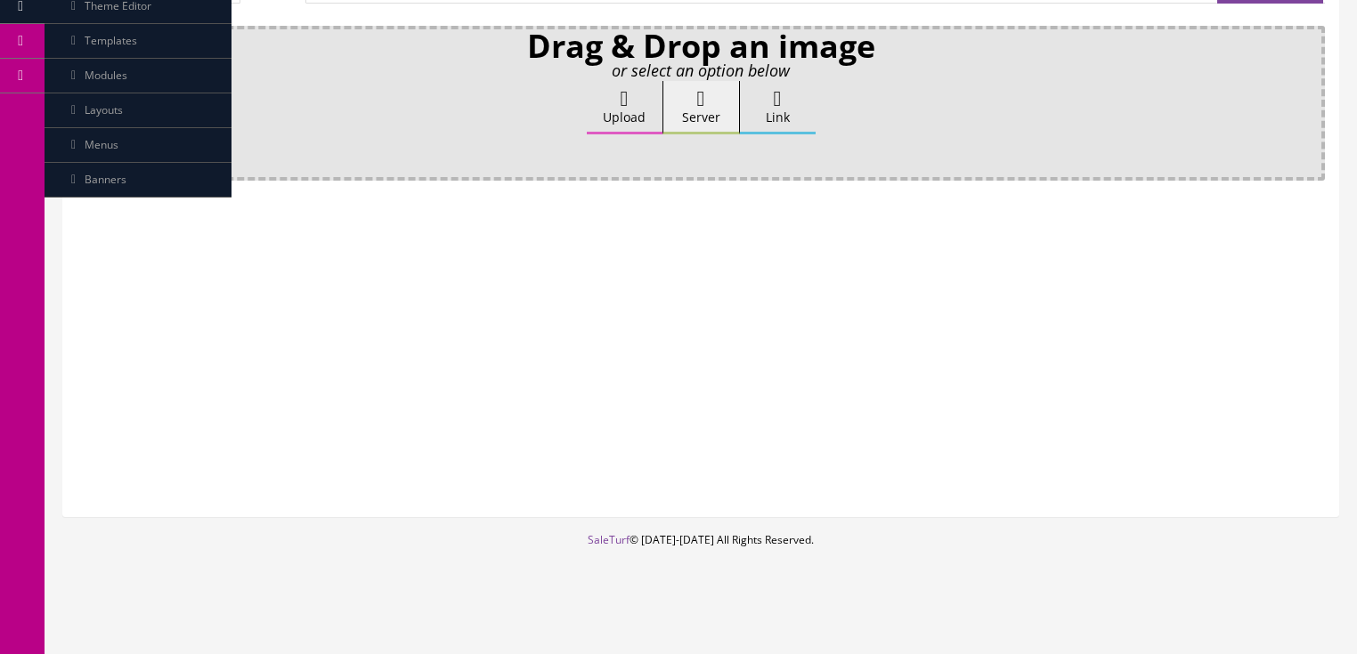
click at [597, 95] on label "Upload" at bounding box center [625, 107] width 76 height 53
click at [89, 95] on input "Upload" at bounding box center [89, 90] width 0 height 18
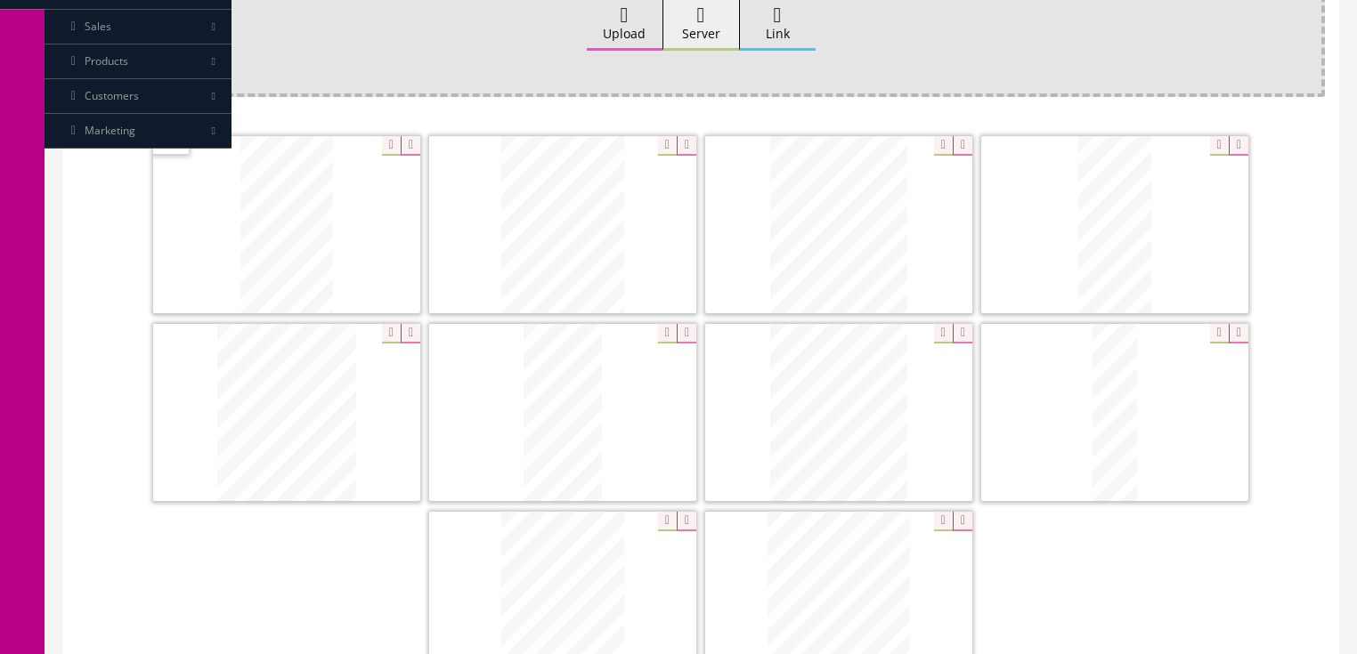
scroll to position [427, 0]
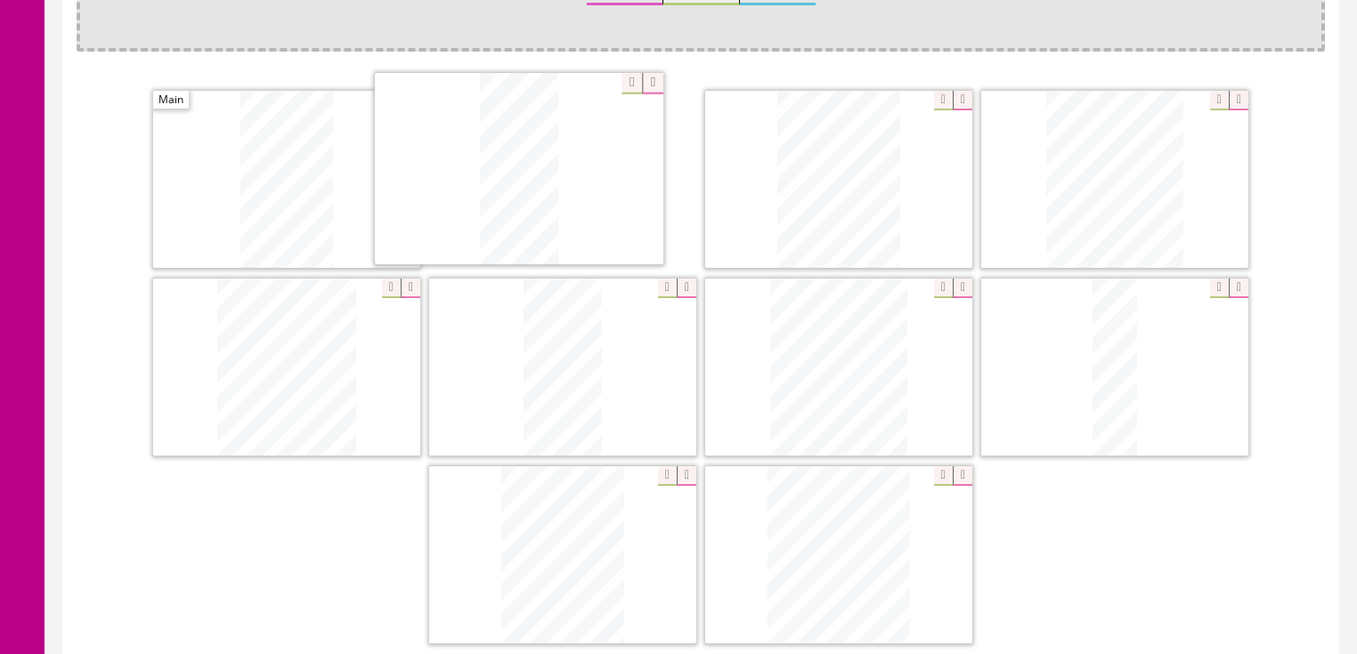
drag, startPoint x: 1094, startPoint y: 209, endPoint x: 499, endPoint y: 200, distance: 595.7
drag, startPoint x: 1093, startPoint y: 202, endPoint x: 787, endPoint y: 199, distance: 306.3
drag, startPoint x: 296, startPoint y: 341, endPoint x: 1133, endPoint y: 150, distance: 859.4
drag, startPoint x: 798, startPoint y: 368, endPoint x: 367, endPoint y: 445, distance: 437.9
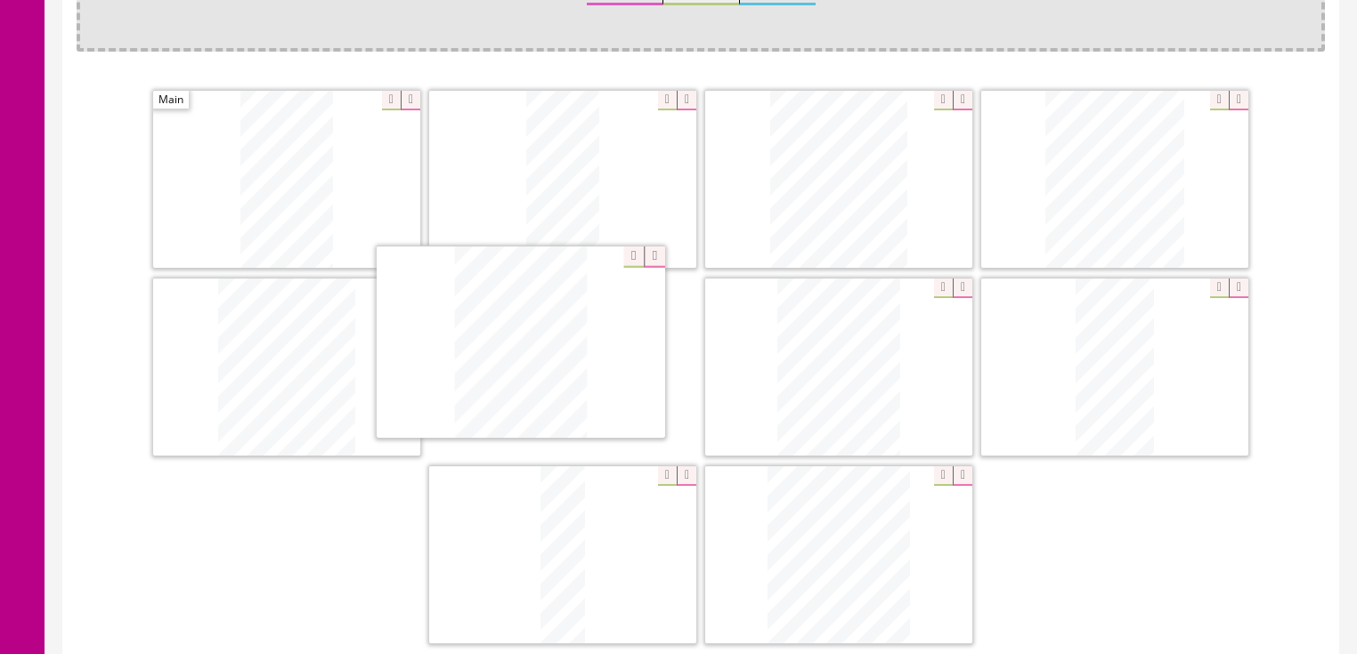
drag, startPoint x: 519, startPoint y: 537, endPoint x: 485, endPoint y: 321, distance: 219.0
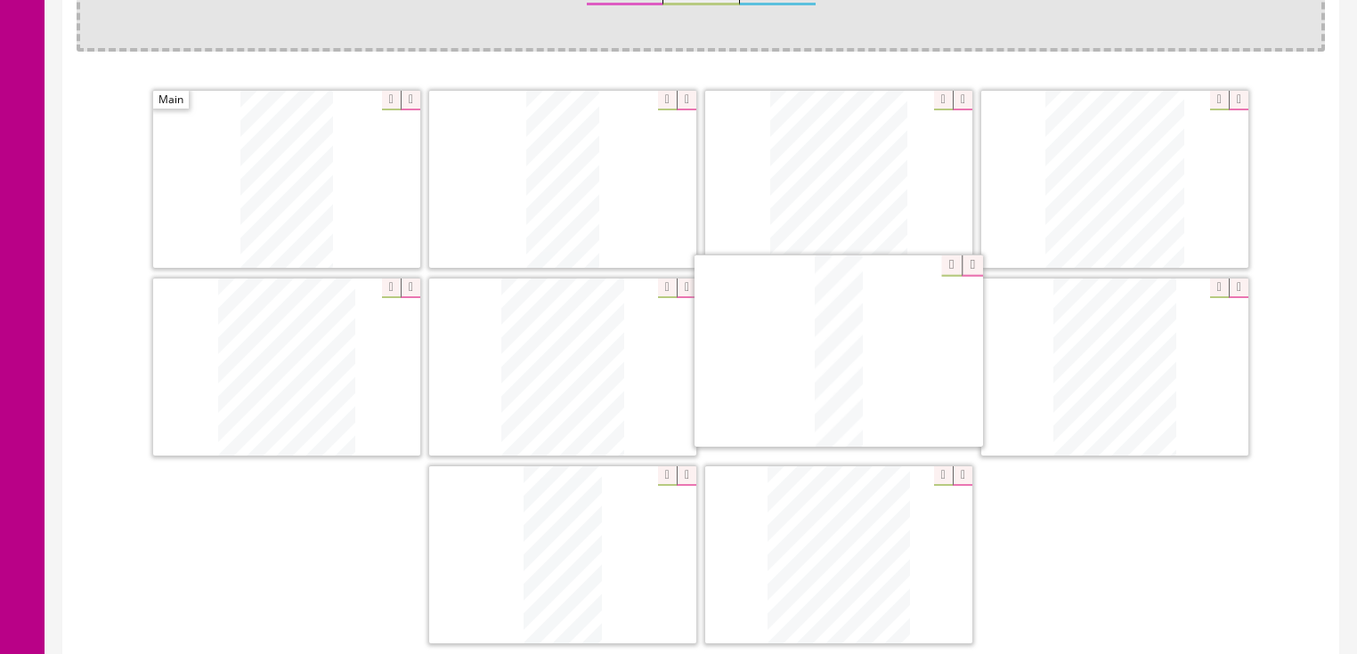
drag, startPoint x: 633, startPoint y: 455, endPoint x: 844, endPoint y: 306, distance: 258.1
click at [1237, 290] on icon at bounding box center [1239, 289] width 20 height 20
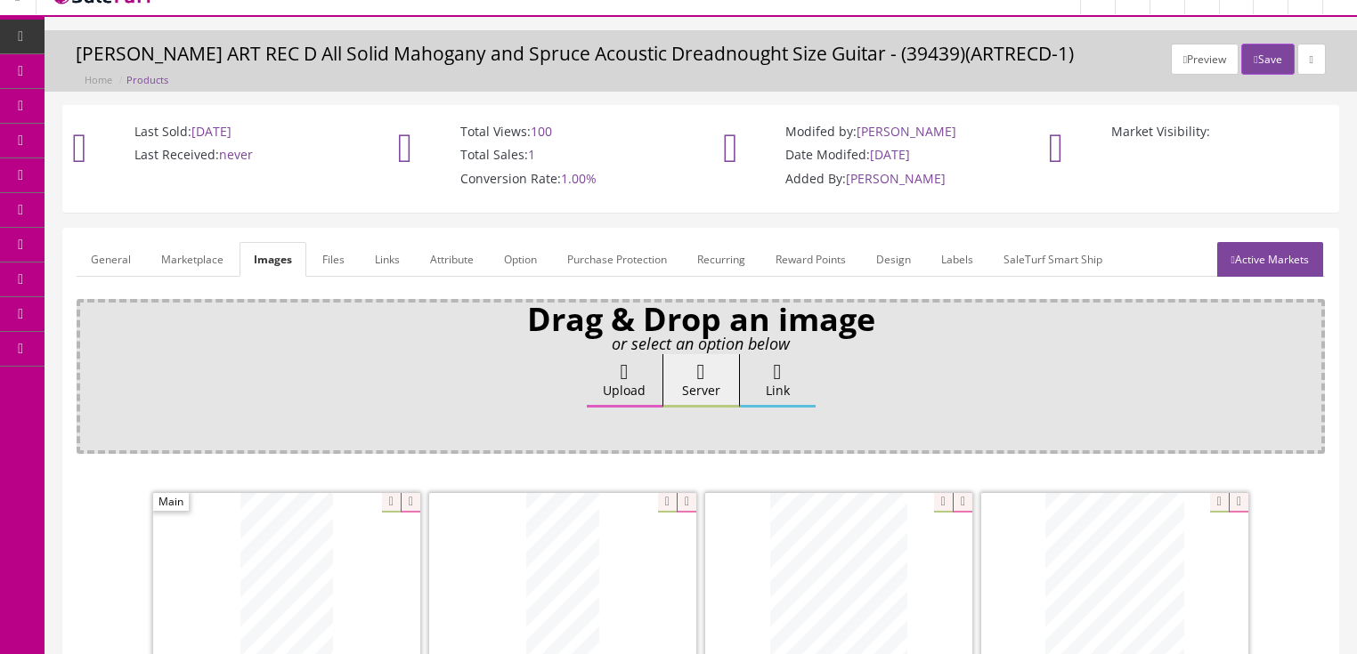
scroll to position [0, 0]
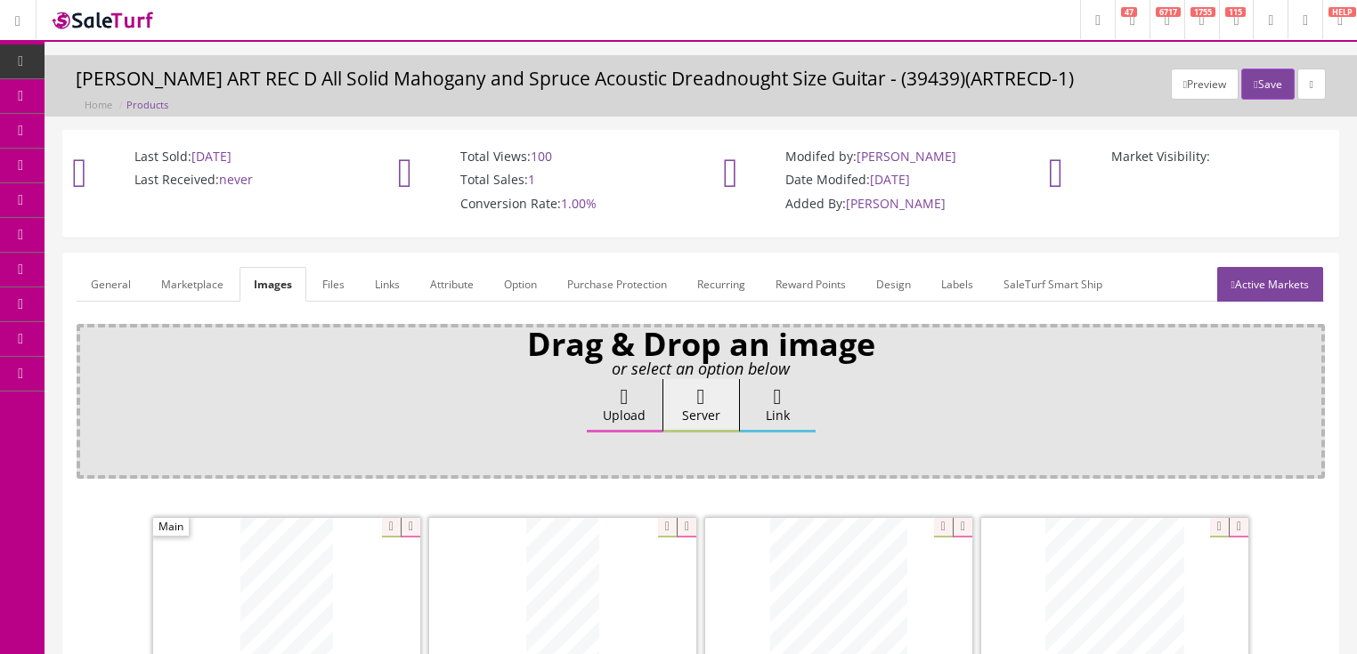
click at [1261, 285] on link "Active Markets" at bounding box center [1270, 284] width 106 height 35
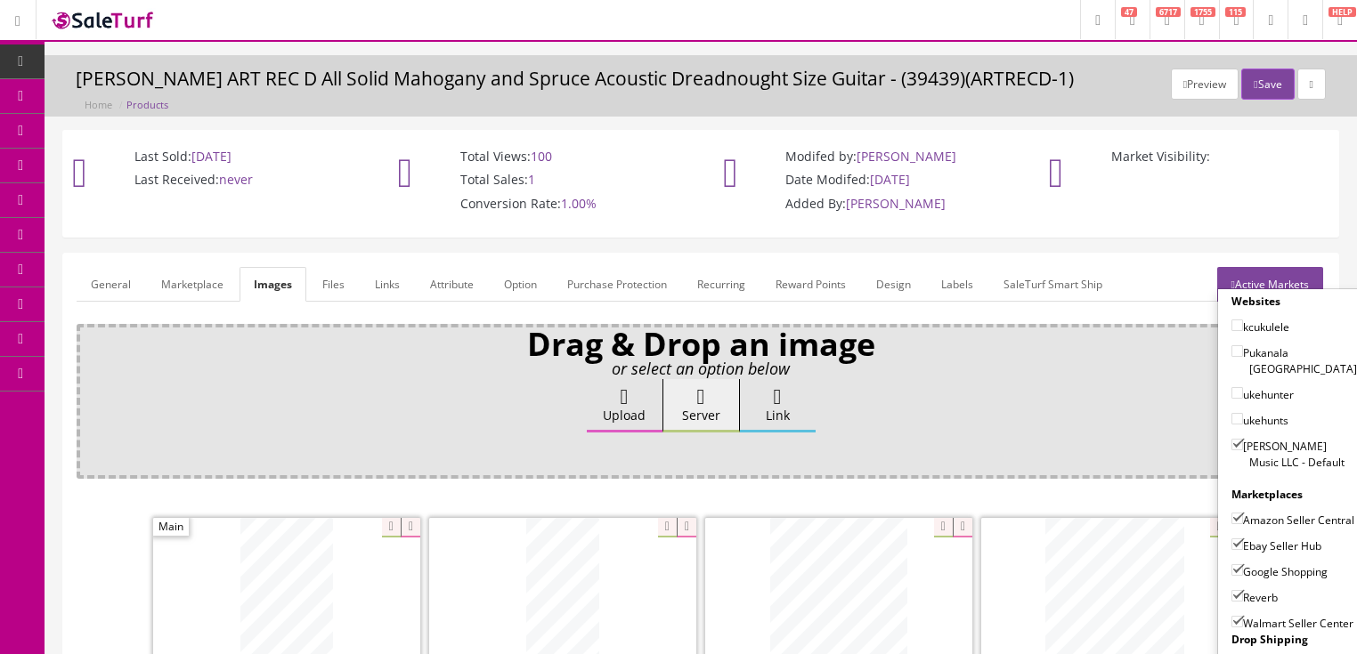
click at [1231, 513] on input"] "Amazon Seller Central" at bounding box center [1237, 519] width 12 height 12
checkbox input"] "false"
click at [1231, 618] on input"] "Walmart Seller Center" at bounding box center [1237, 622] width 12 height 12
checkbox input"] "false"
click at [1264, 279] on link "Active Markets" at bounding box center [1270, 284] width 106 height 35
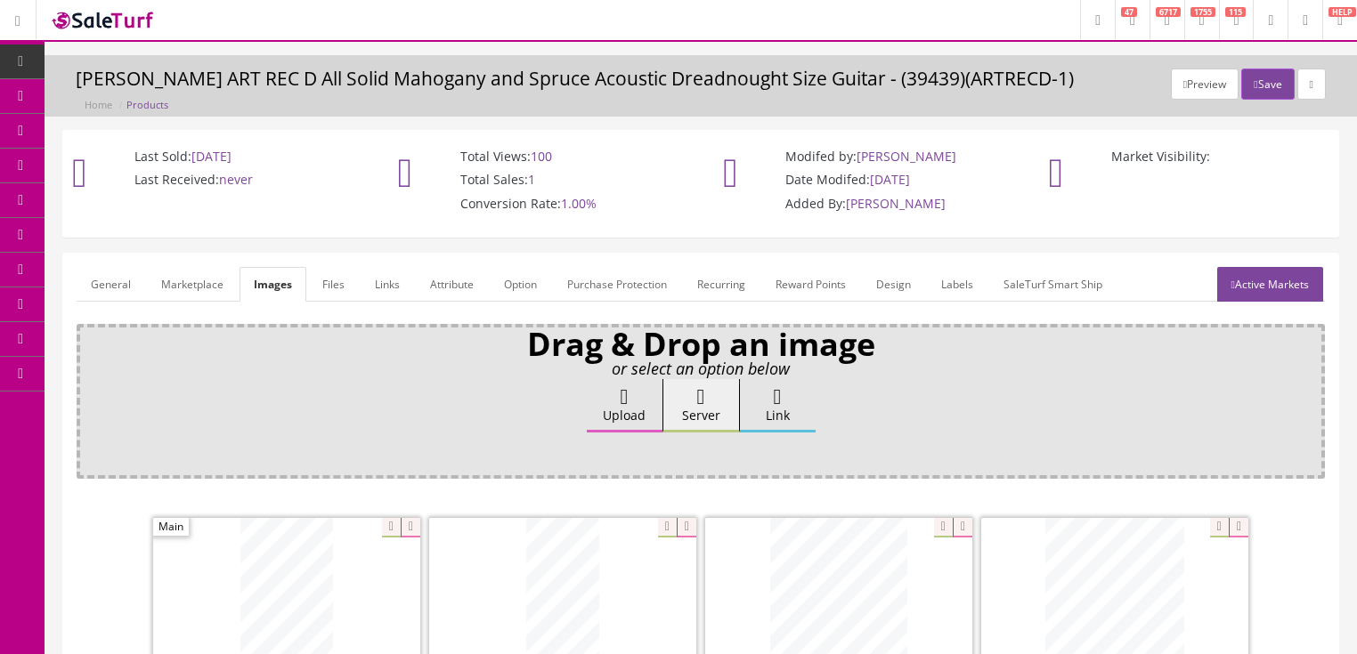
click at [112, 279] on link "General" at bounding box center [111, 284] width 69 height 35
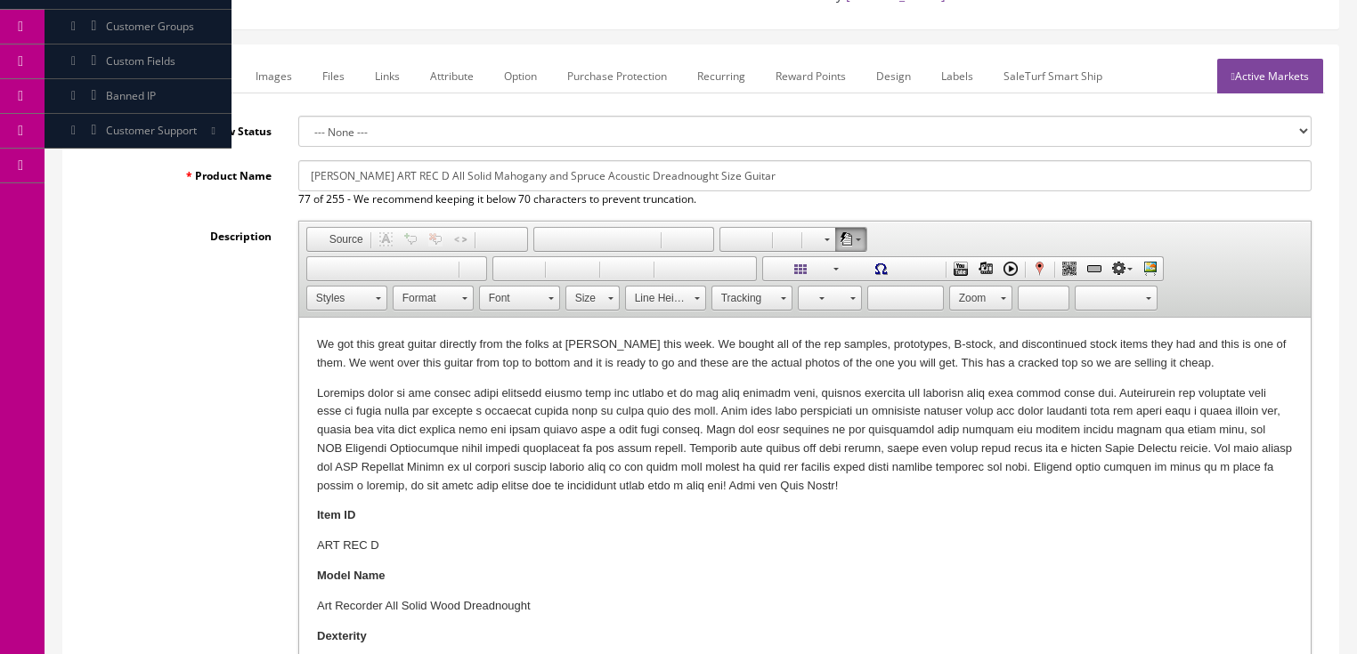
scroll to position [214, 0]
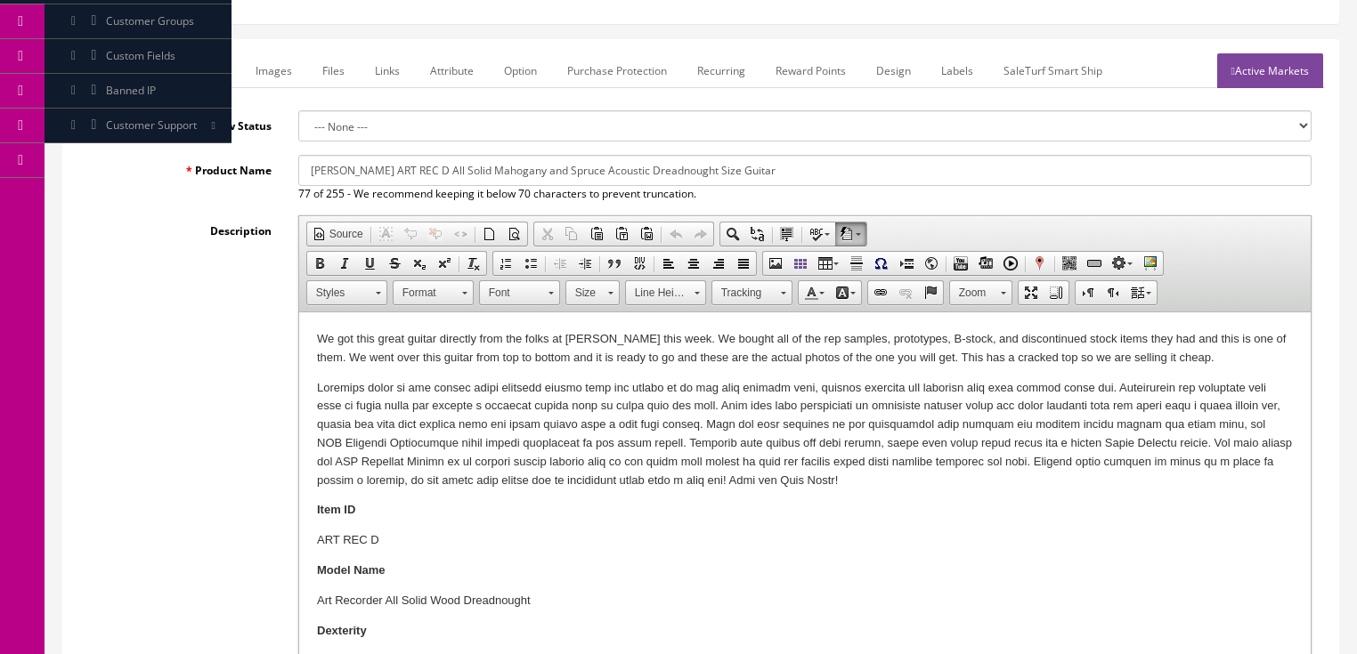
drag, startPoint x: 1026, startPoint y: 358, endPoint x: 970, endPoint y: 532, distance: 183.3
click at [1027, 358] on p "We got this great guitar directly from the folks at Dean this week. We bought a…" at bounding box center [804, 348] width 976 height 37
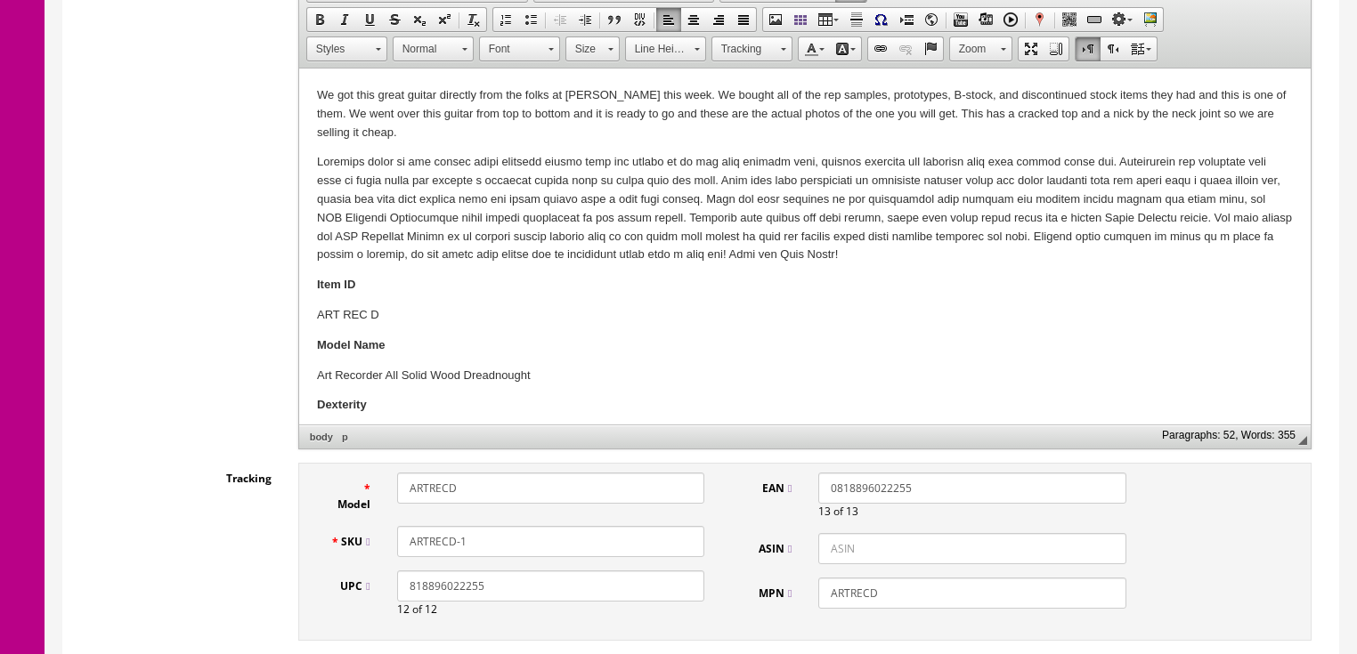
scroll to position [570, 0]
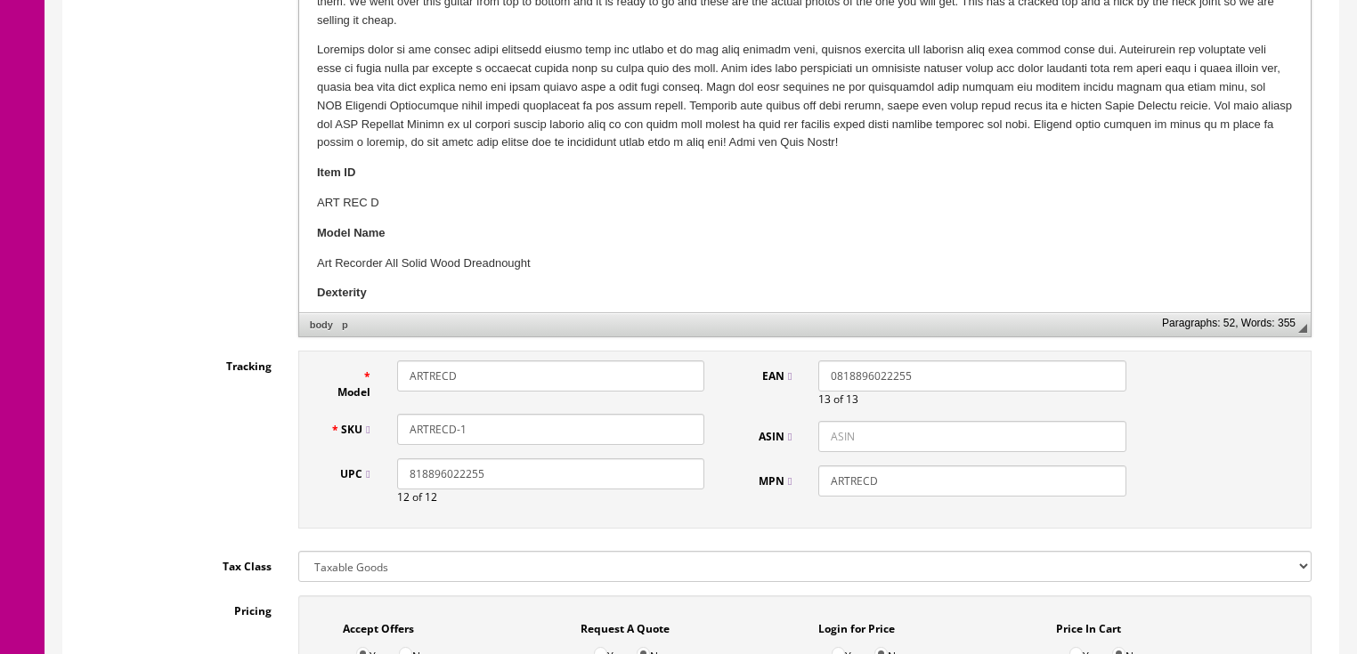
click at [470, 434] on input "ARTRECD-1" at bounding box center [550, 429] width 307 height 31
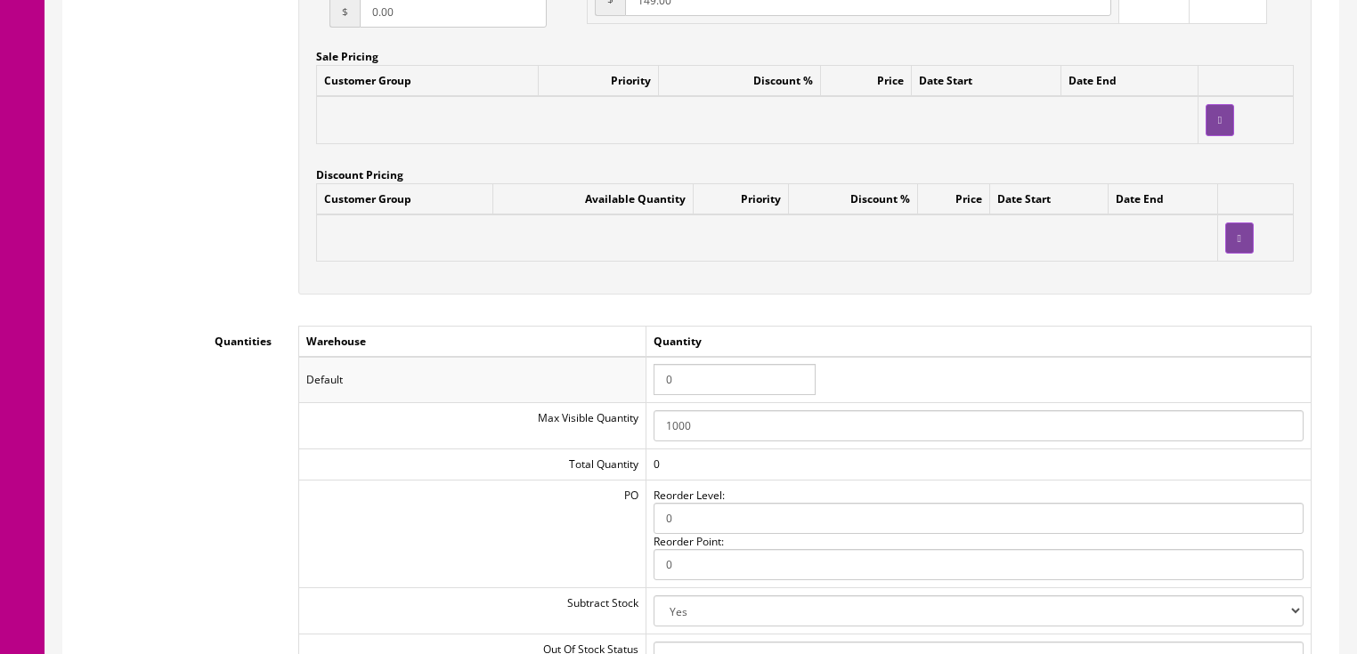
scroll to position [1710, 0]
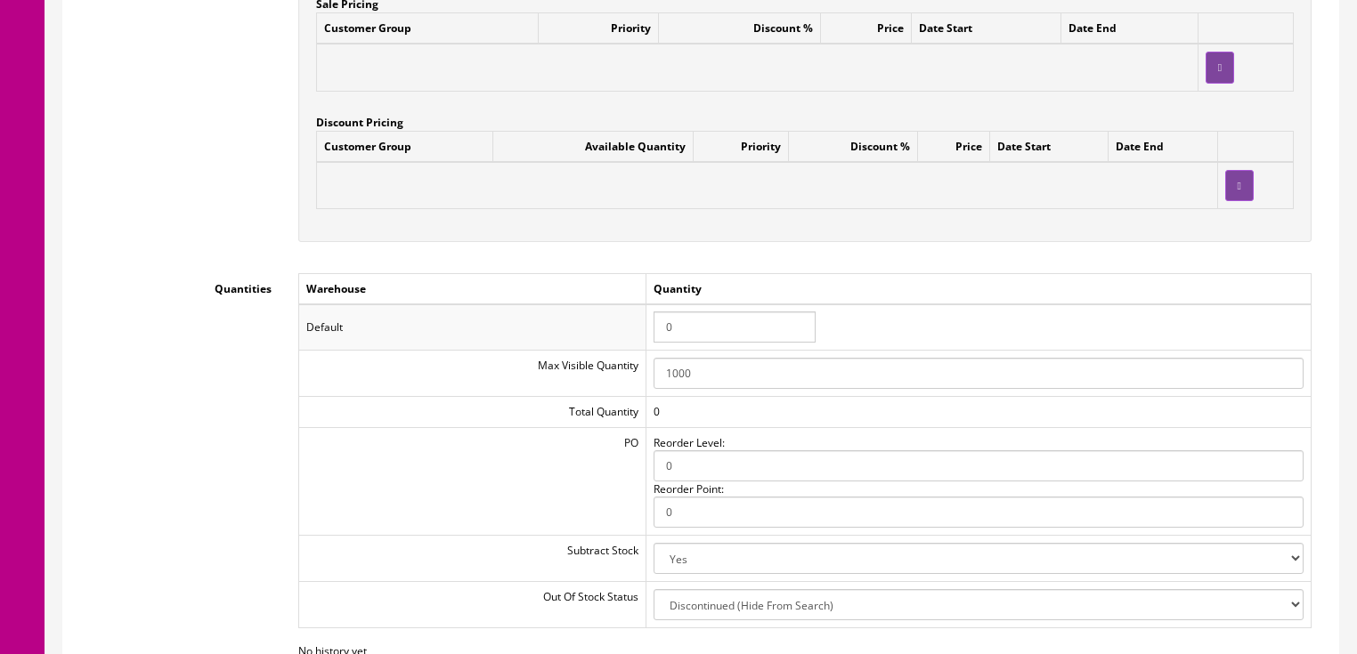
type input "ARTRECD-16164435620"
drag, startPoint x: 694, startPoint y: 329, endPoint x: 605, endPoint y: 330, distance: 89.0
click at [608, 330] on tr "Default 0" at bounding box center [804, 328] width 1012 height 46
type input "1"
click at [602, 316] on td "Default" at bounding box center [471, 328] width 347 height 46
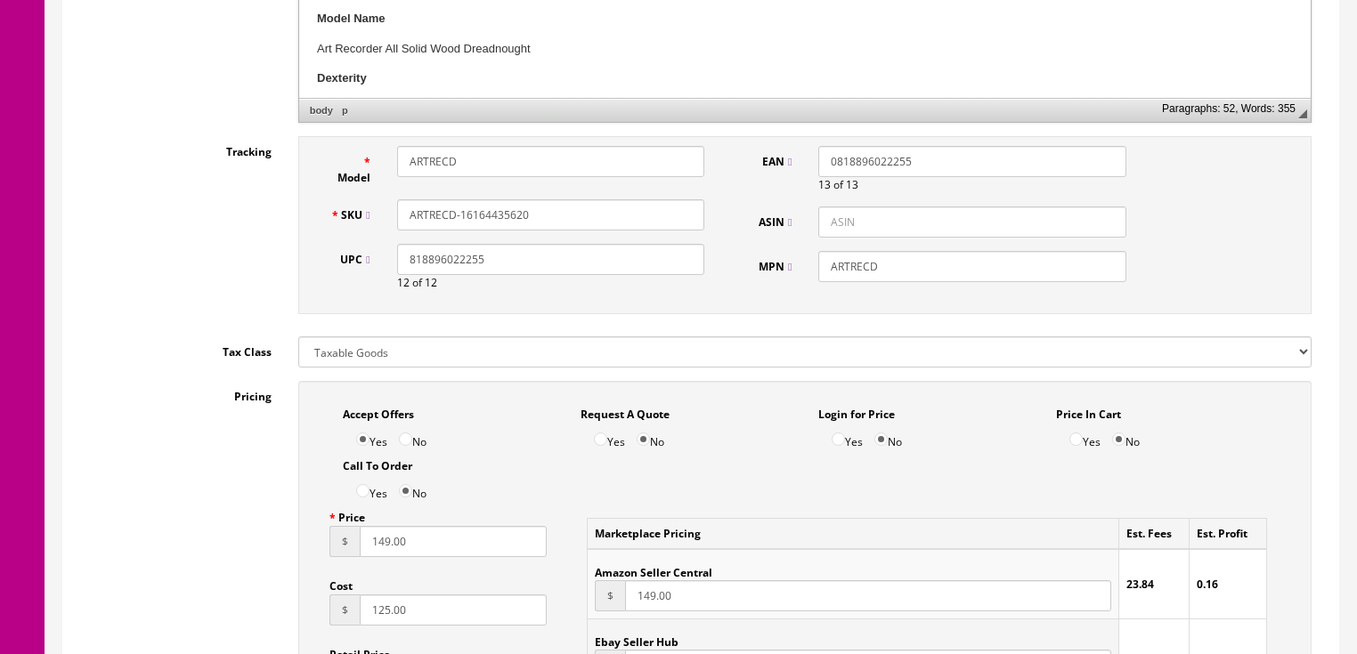
scroll to position [784, 0]
drag, startPoint x: 531, startPoint y: 221, endPoint x: 389, endPoint y: 220, distance: 141.6
click at [386, 220] on div "ARTRECD-16164435620" at bounding box center [551, 215] width 334 height 31
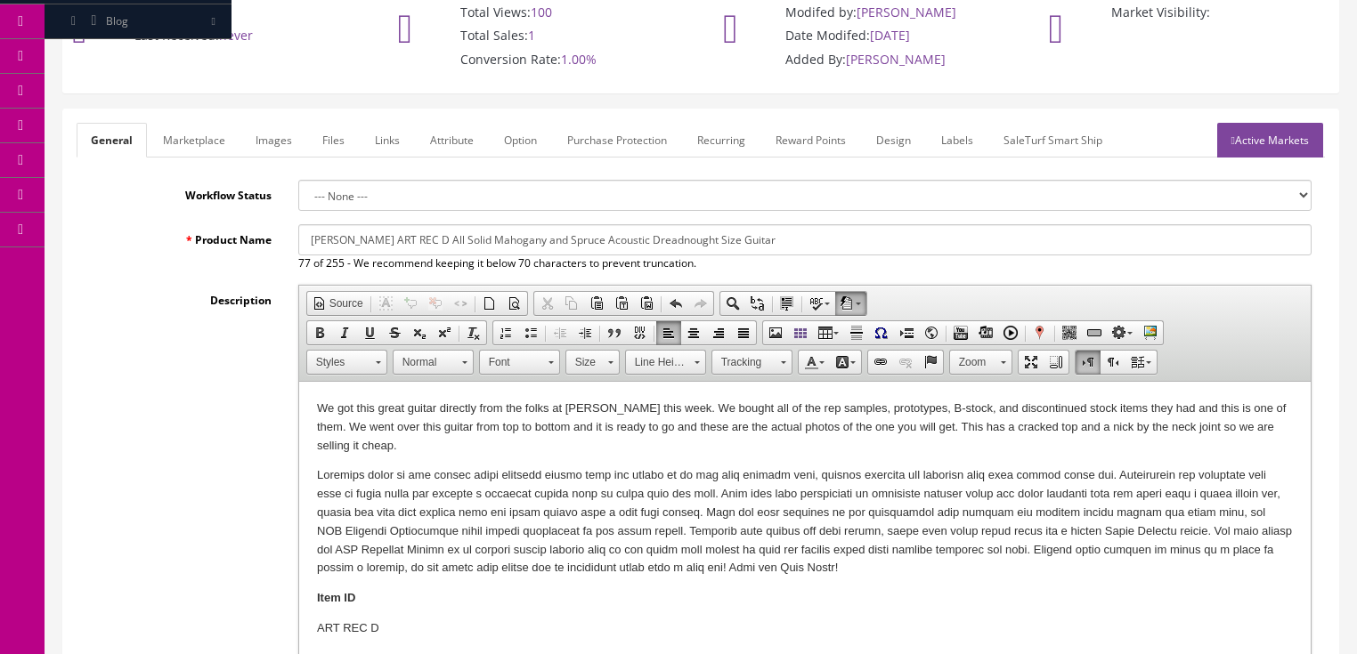
scroll to position [0, 0]
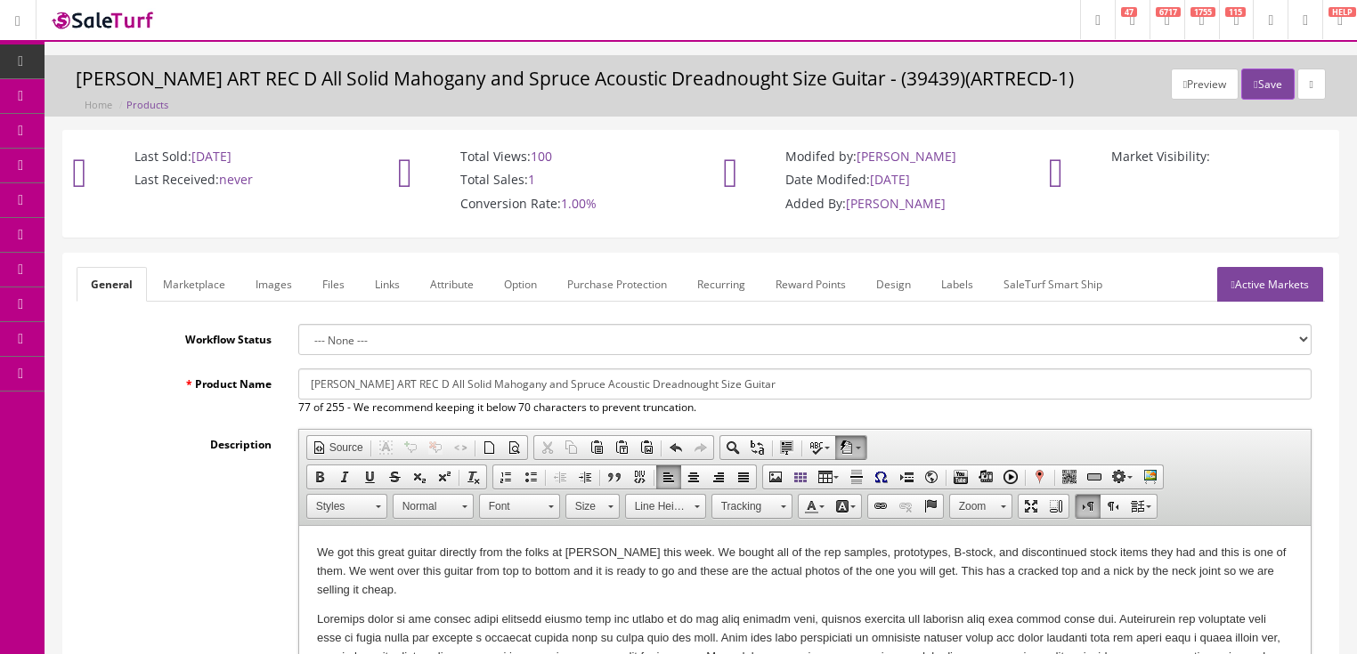
click at [279, 277] on link "Images" at bounding box center [273, 284] width 65 height 35
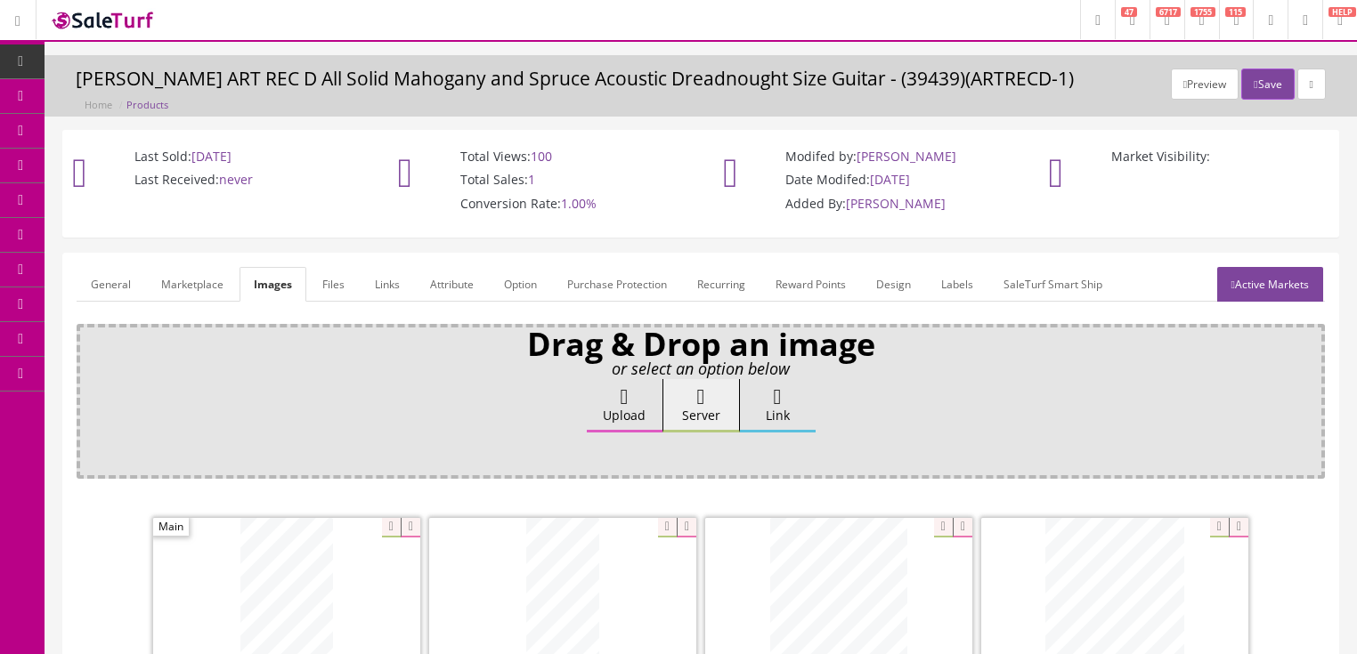
click at [1271, 275] on link "Active Markets" at bounding box center [1270, 284] width 106 height 35
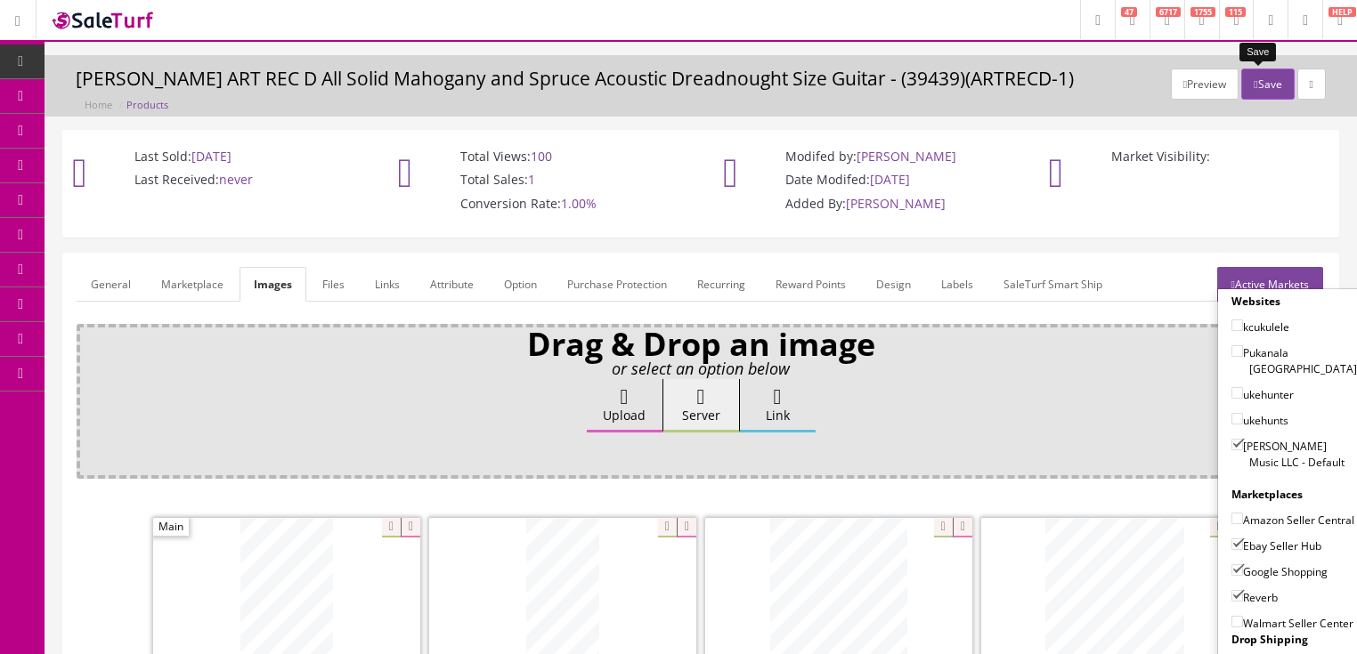
click at [1255, 79] on button "Save" at bounding box center [1267, 84] width 53 height 31
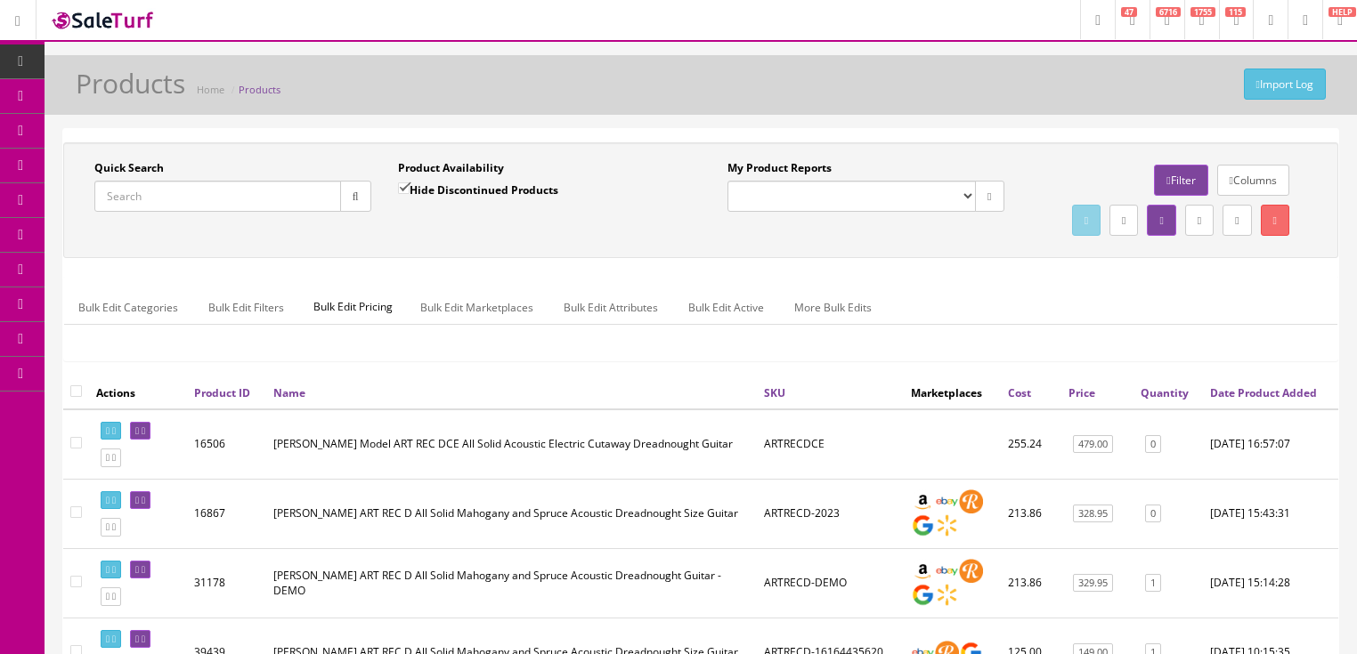
click at [228, 200] on input "Quick Search" at bounding box center [217, 196] width 247 height 31
paste input "ARTRECD-16164435620"
click at [340, 202] on button "button" at bounding box center [355, 196] width 31 height 31
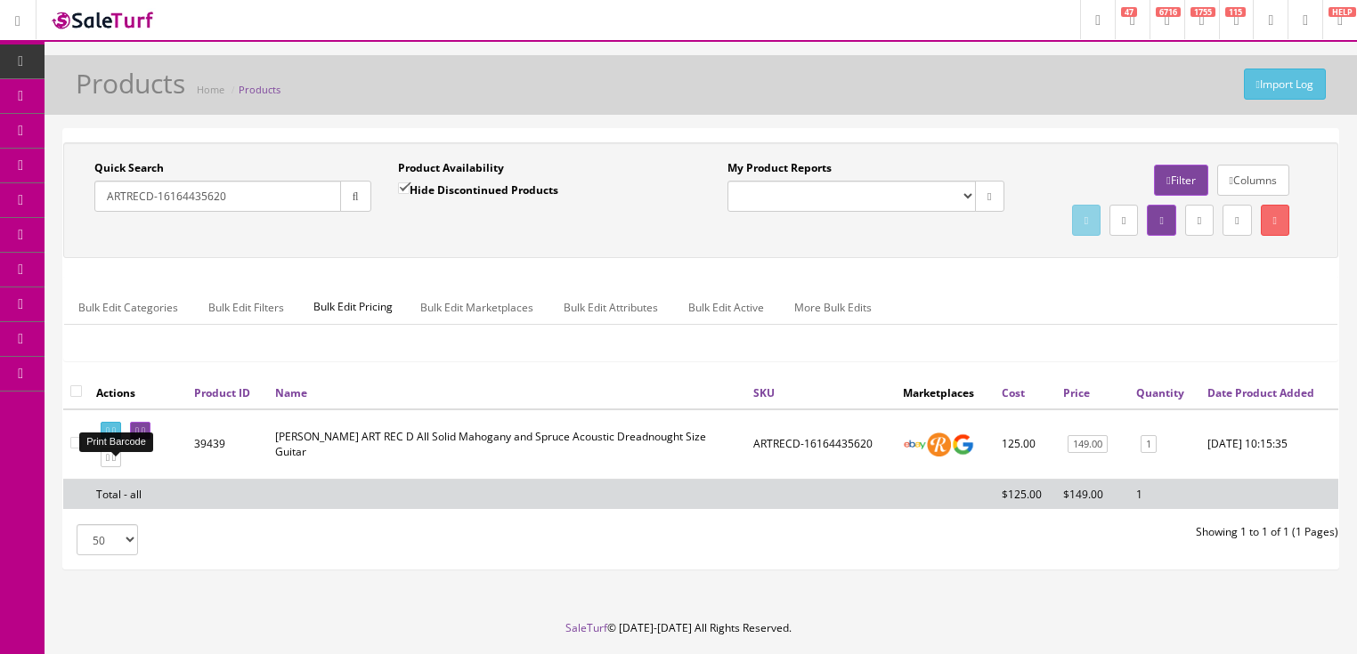
click at [108, 436] on icon at bounding box center [108, 431] width 4 height 10
drag, startPoint x: 123, startPoint y: 223, endPoint x: 100, endPoint y: 231, distance: 24.5
click at [100, 231] on div "Quick Search ARTRECD-16164435620 Date From Product Availability Hide Discontinu…" at bounding box center [701, 200] width 1266 height 80
type input "song gc"
click at [398, 188] on input "Hide Discontinued Products" at bounding box center [404, 189] width 12 height 12
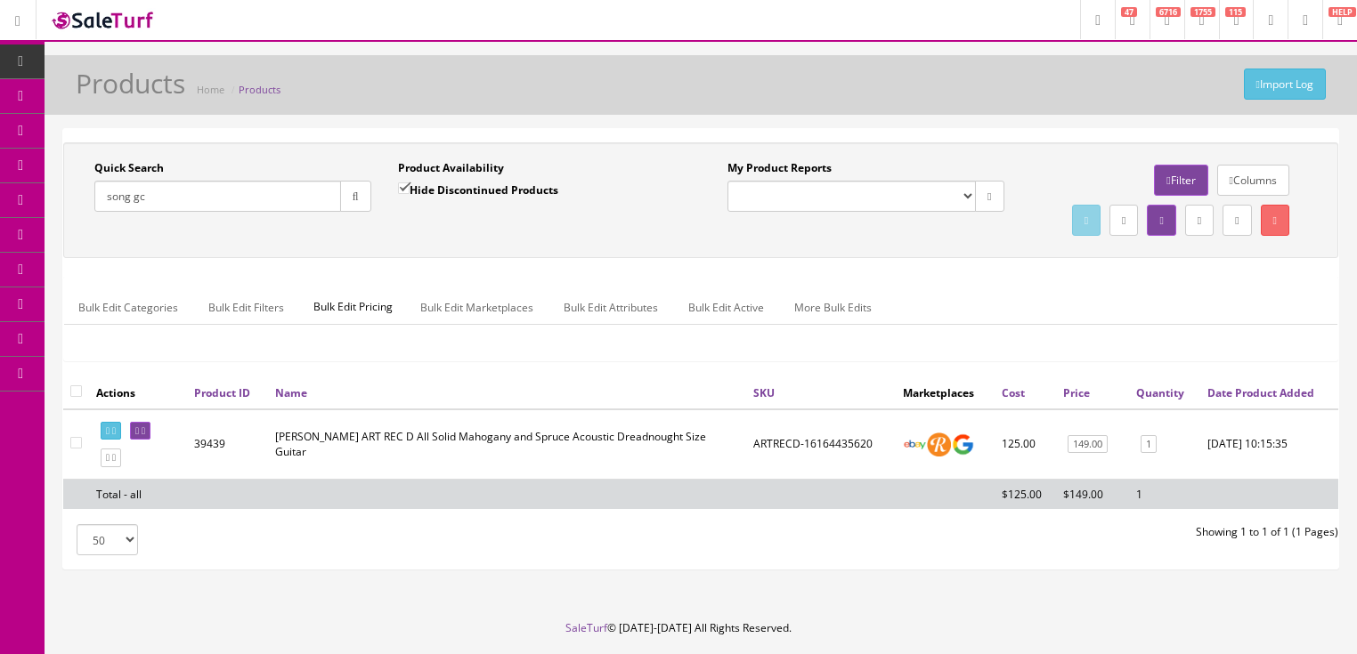
checkbox input "false"
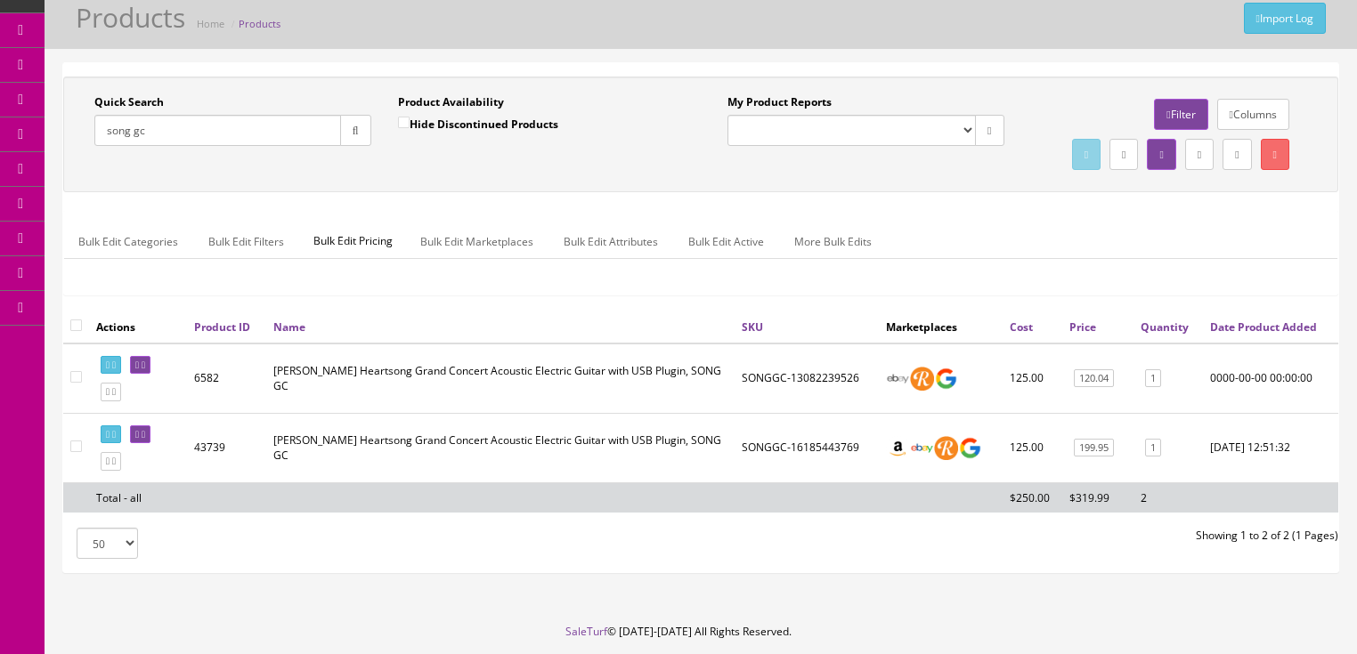
scroll to position [71, 0]
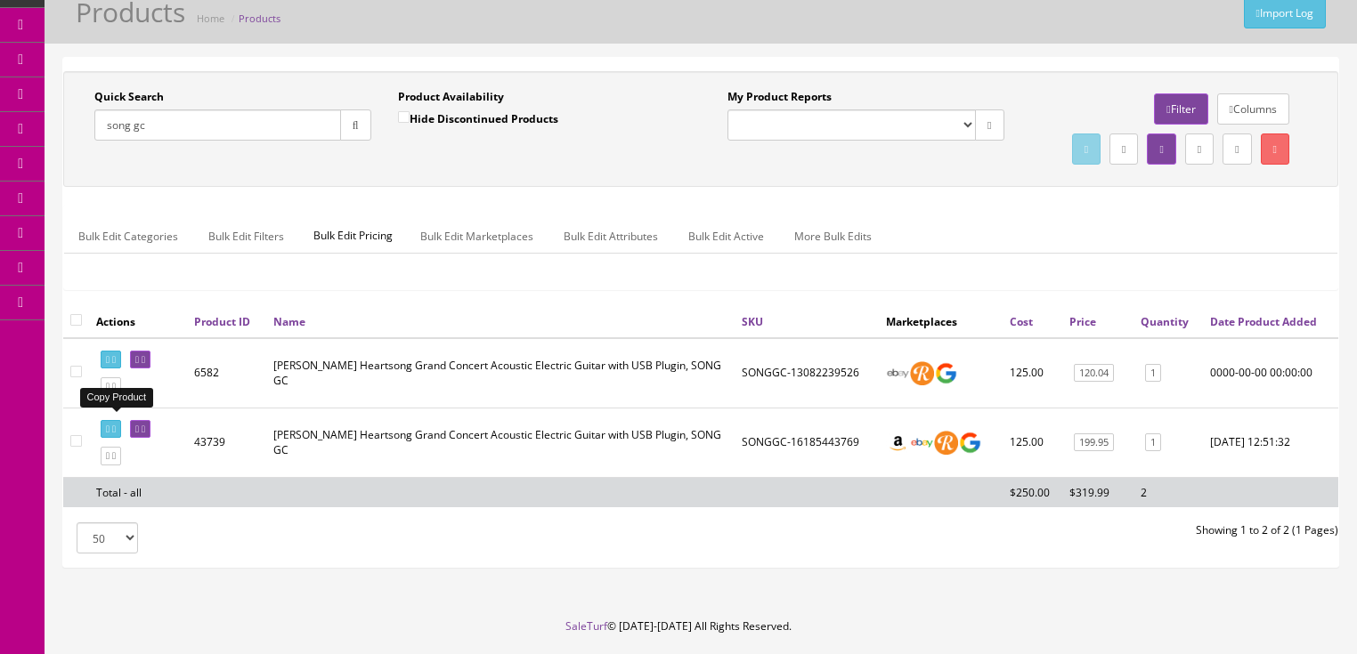
click at [110, 392] on icon at bounding box center [108, 387] width 4 height 10
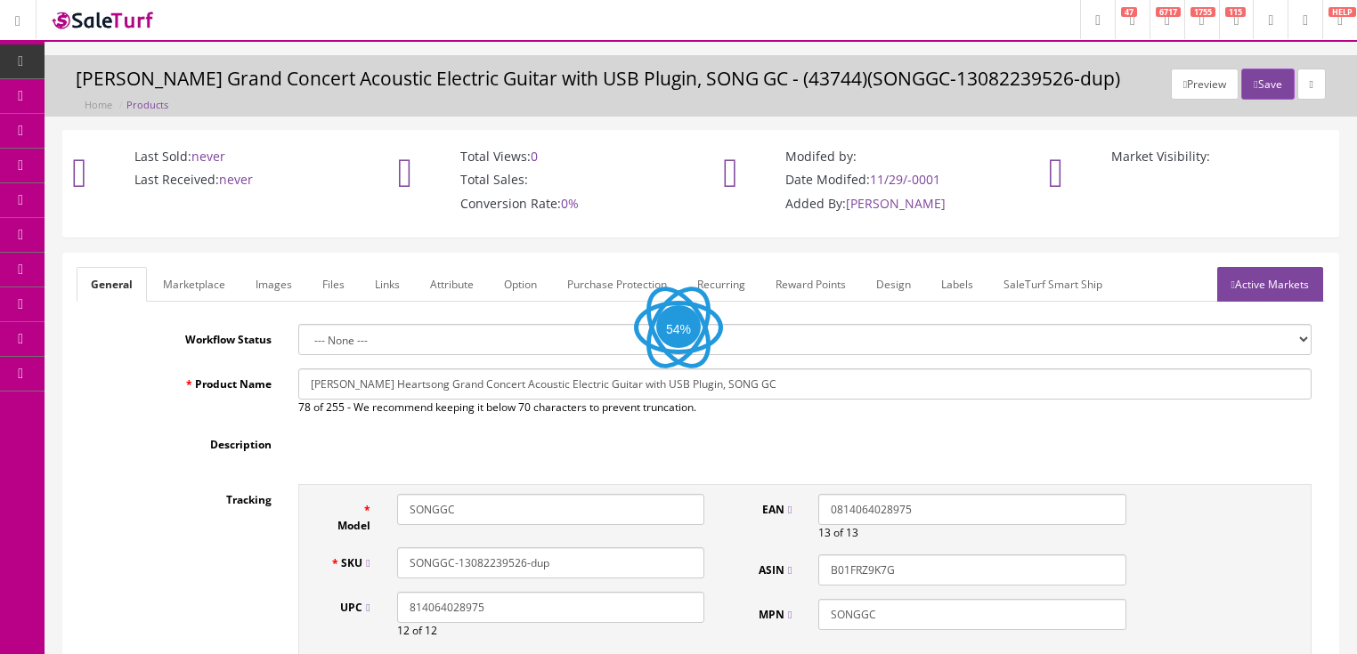
click at [257, 281] on link "Images" at bounding box center [273, 284] width 65 height 35
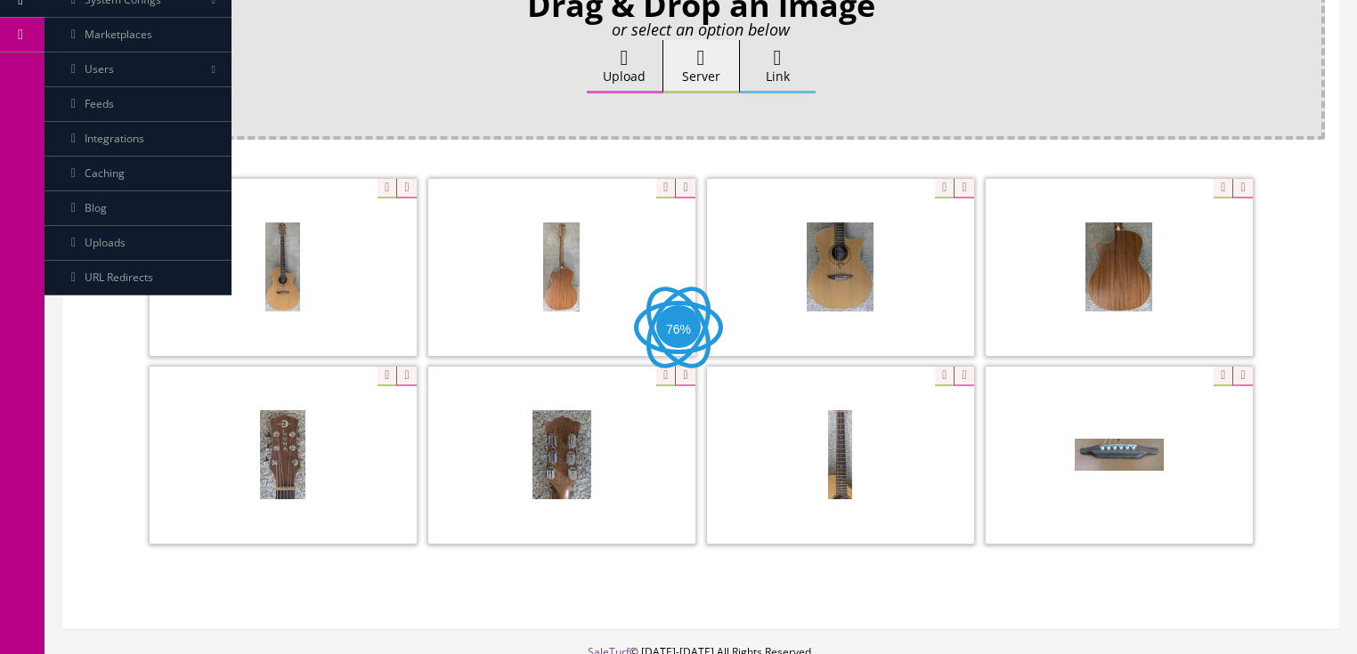
scroll to position [356, 0]
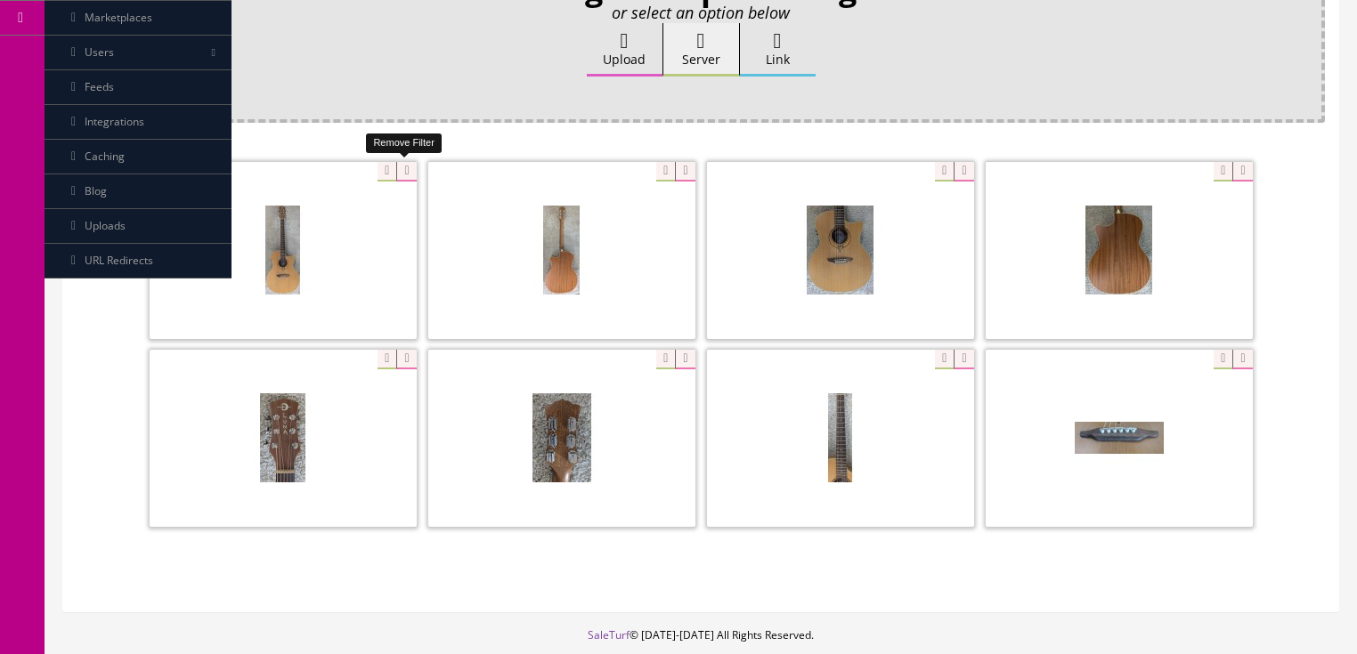
click at [400, 171] on icon at bounding box center [406, 172] width 20 height 20
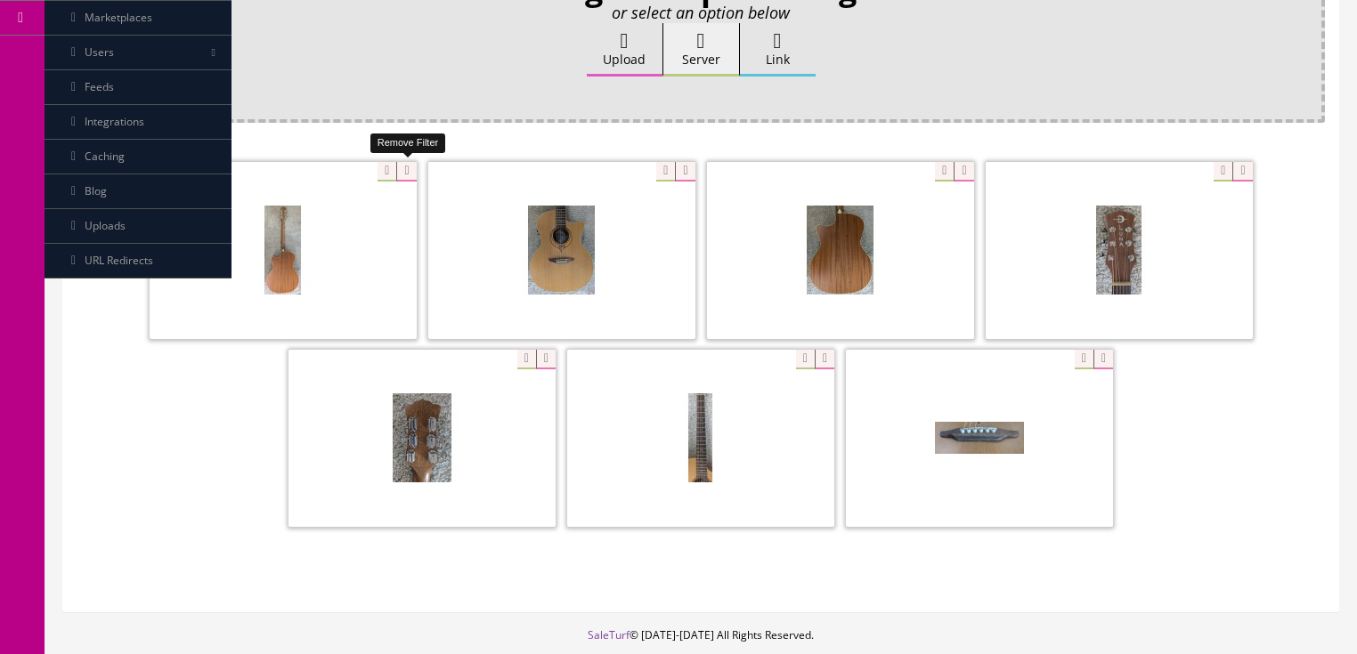
click at [400, 171] on icon at bounding box center [406, 172] width 20 height 20
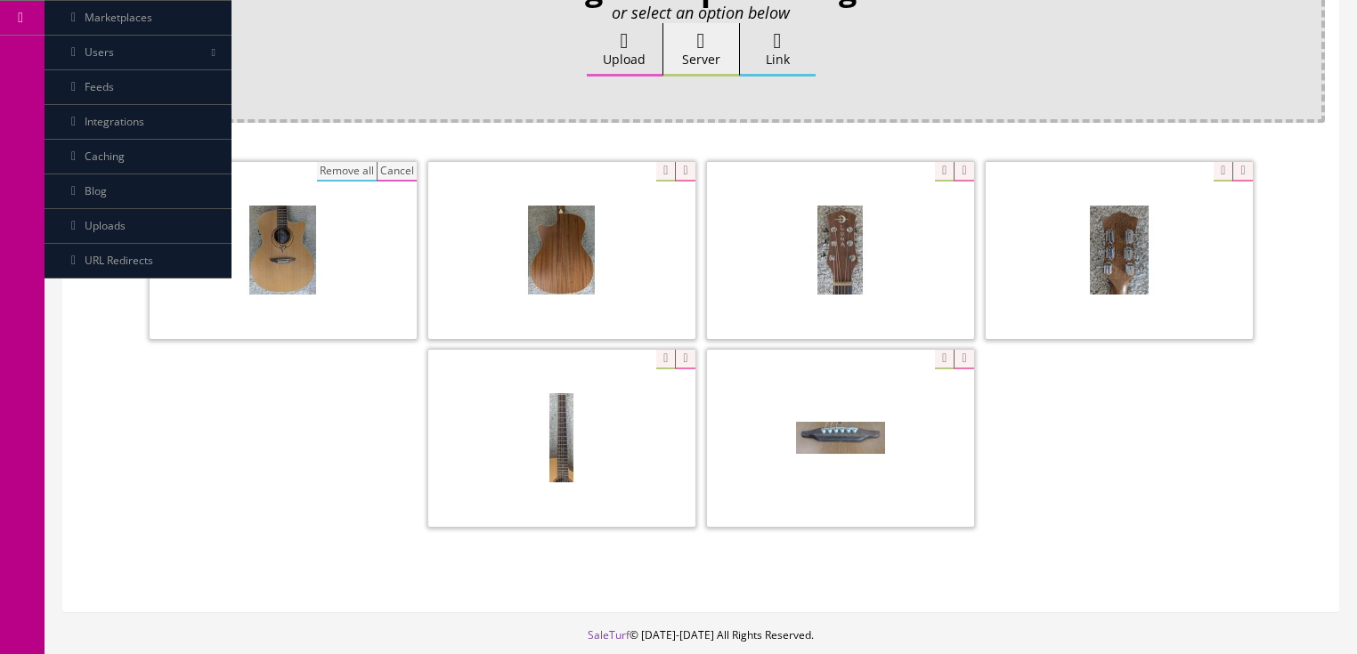
drag, startPoint x: 355, startPoint y: 166, endPoint x: 368, endPoint y: 162, distance: 13.0
click at [355, 165] on button "Remove all" at bounding box center [347, 172] width 60 height 20
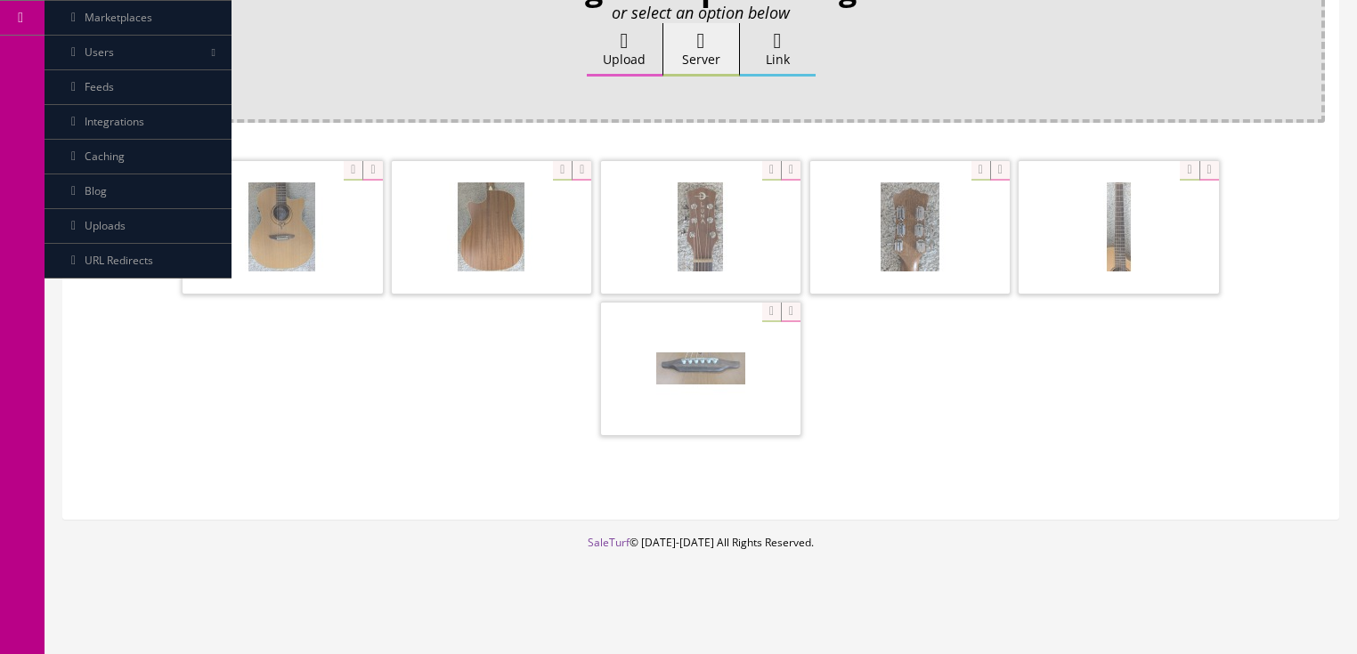
scroll to position [298, 0]
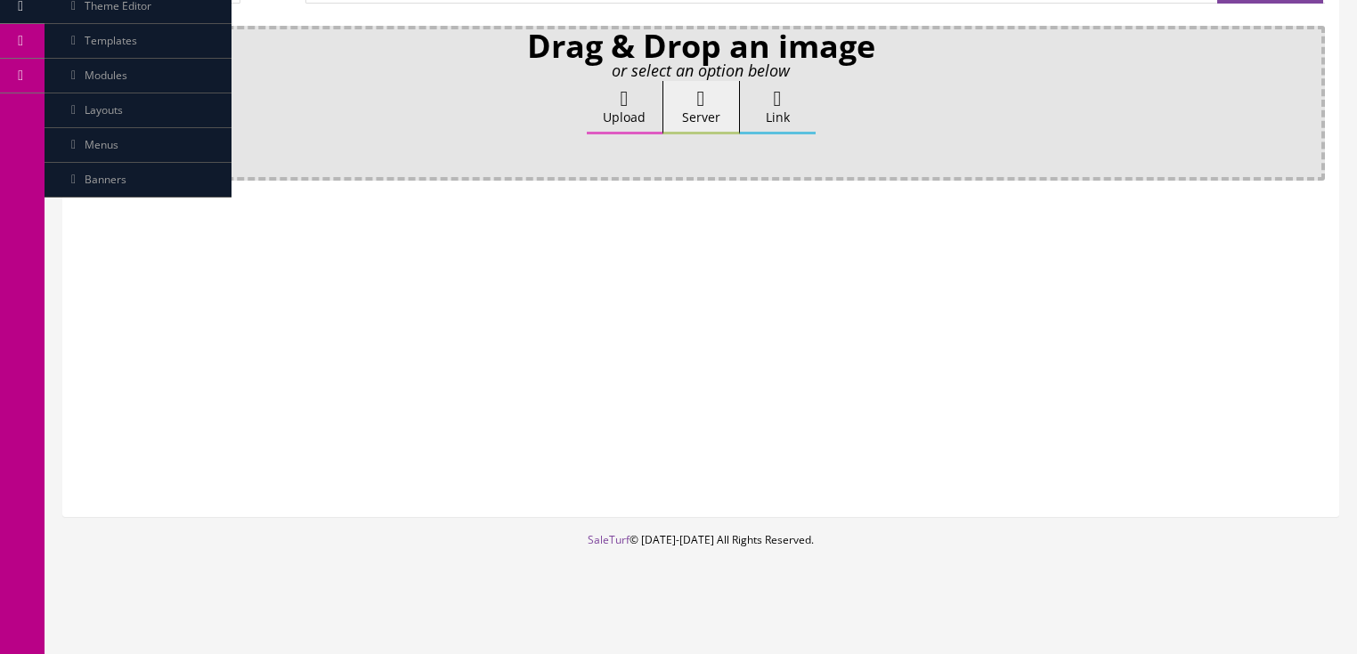
click at [604, 107] on label "Upload" at bounding box center [625, 107] width 76 height 53
click at [89, 99] on input "Upload" at bounding box center [89, 90] width 0 height 18
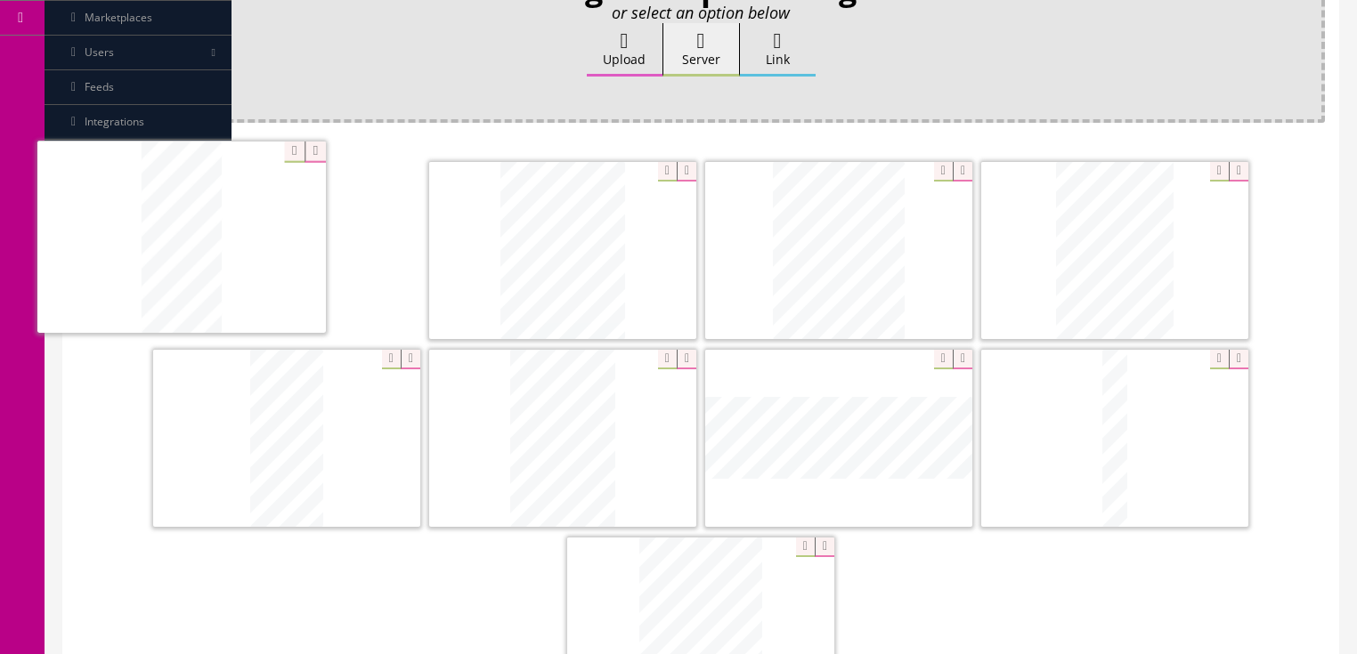
drag, startPoint x: 1065, startPoint y: 443, endPoint x: 155, endPoint y: 314, distance: 919.0
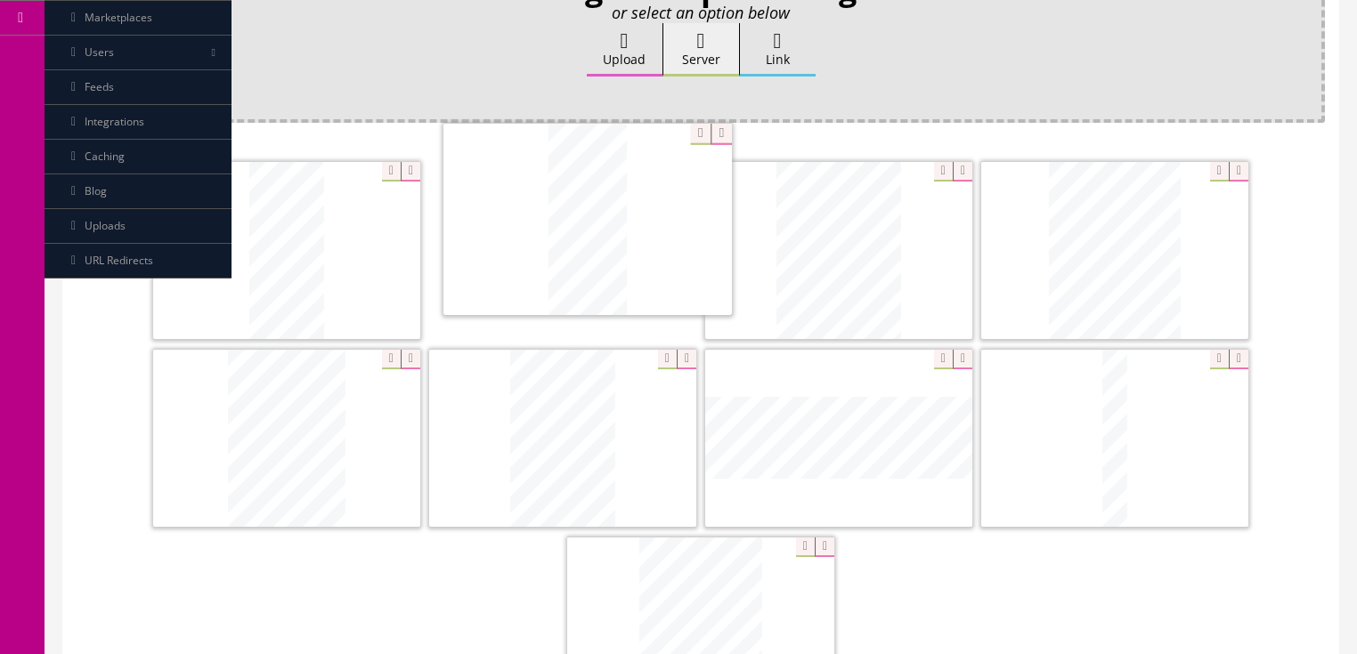
drag, startPoint x: 337, startPoint y: 330, endPoint x: 598, endPoint y: 215, distance: 285.0
drag, startPoint x: 562, startPoint y: 390, endPoint x: 206, endPoint y: 384, distance: 356.2
drag, startPoint x: 630, startPoint y: 531, endPoint x: 631, endPoint y: 413, distance: 117.5
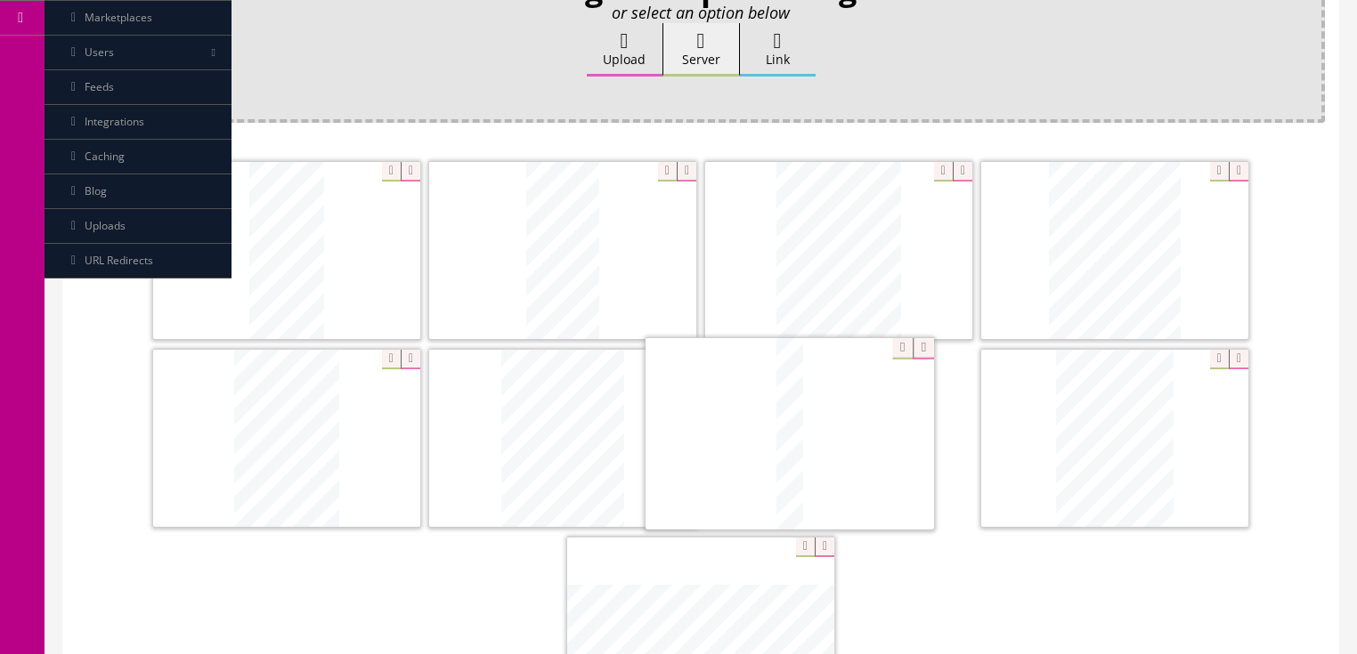
drag, startPoint x: 727, startPoint y: 578, endPoint x: 838, endPoint y: 383, distance: 224.5
click at [1236, 359] on icon at bounding box center [1239, 360] width 20 height 20
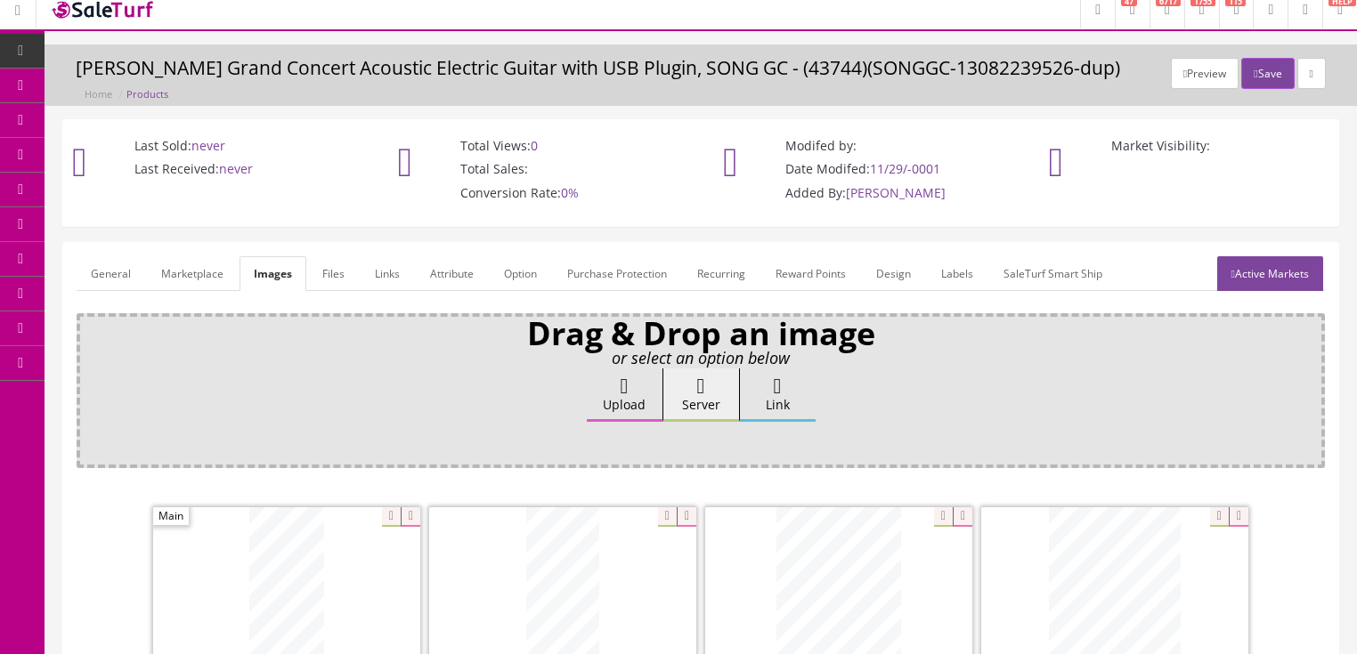
scroll to position [0, 0]
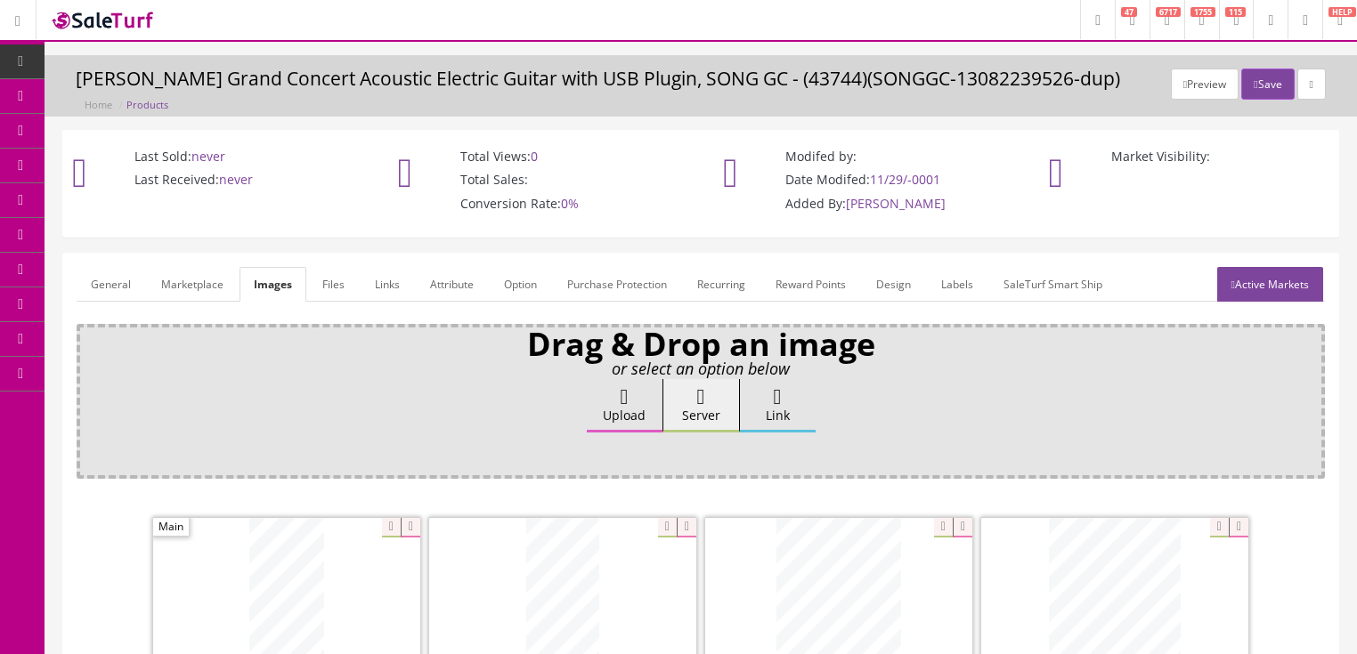
click at [115, 292] on link "General" at bounding box center [111, 284] width 69 height 35
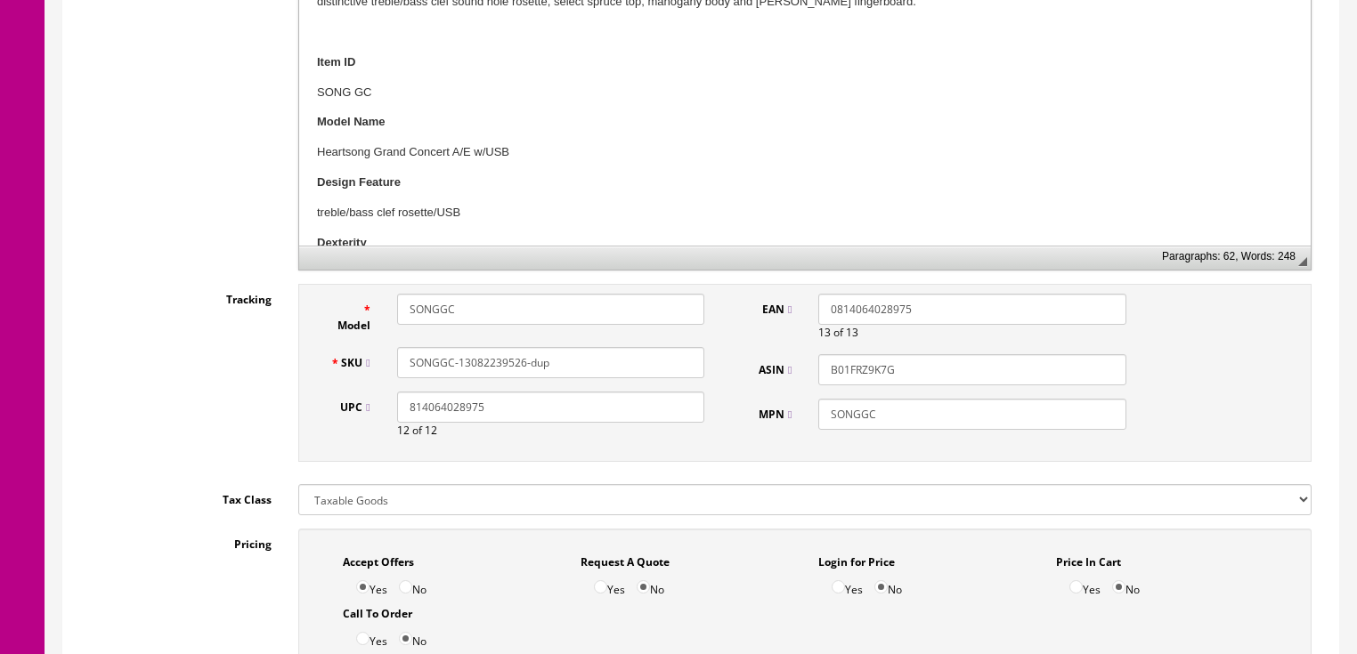
scroll to position [641, 0]
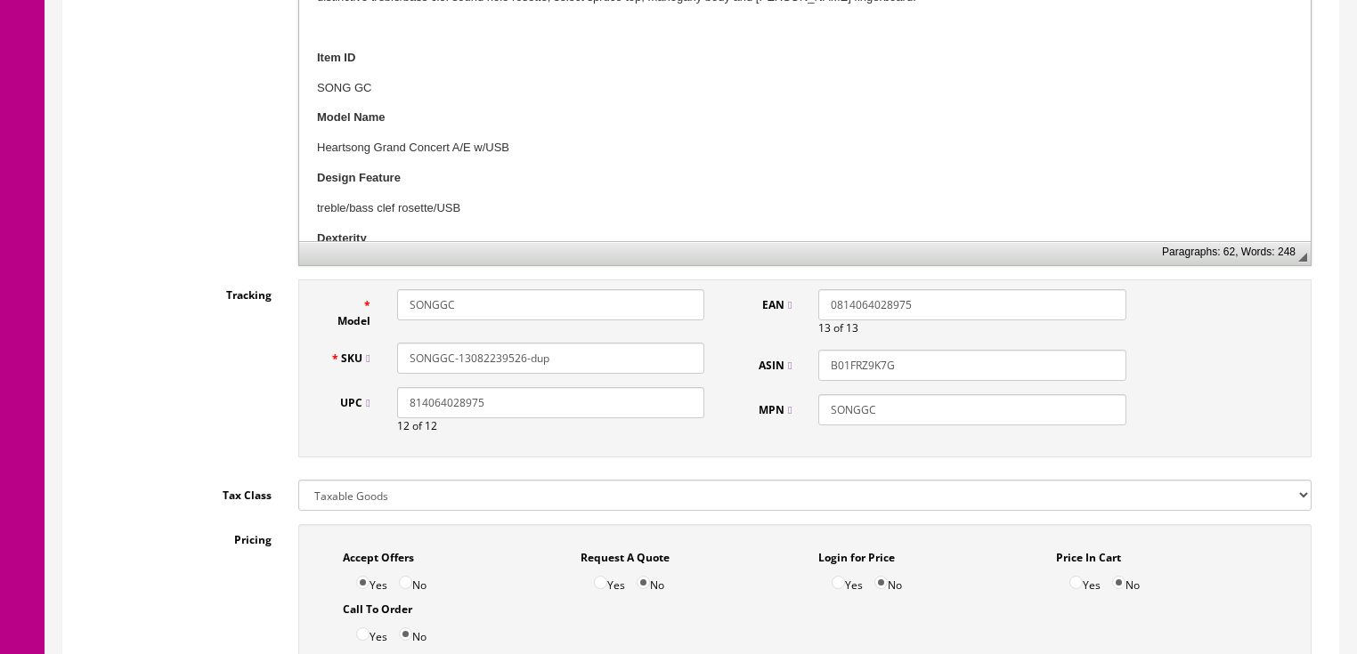
drag, startPoint x: 465, startPoint y: 363, endPoint x: 605, endPoint y: 361, distance: 140.7
click at [605, 361] on input "SONGGC-13082239526-dup" at bounding box center [550, 358] width 307 height 31
drag, startPoint x: 537, startPoint y: 356, endPoint x: 411, endPoint y: 361, distance: 125.7
click at [392, 364] on div "SONGGC-16185443816" at bounding box center [551, 358] width 334 height 31
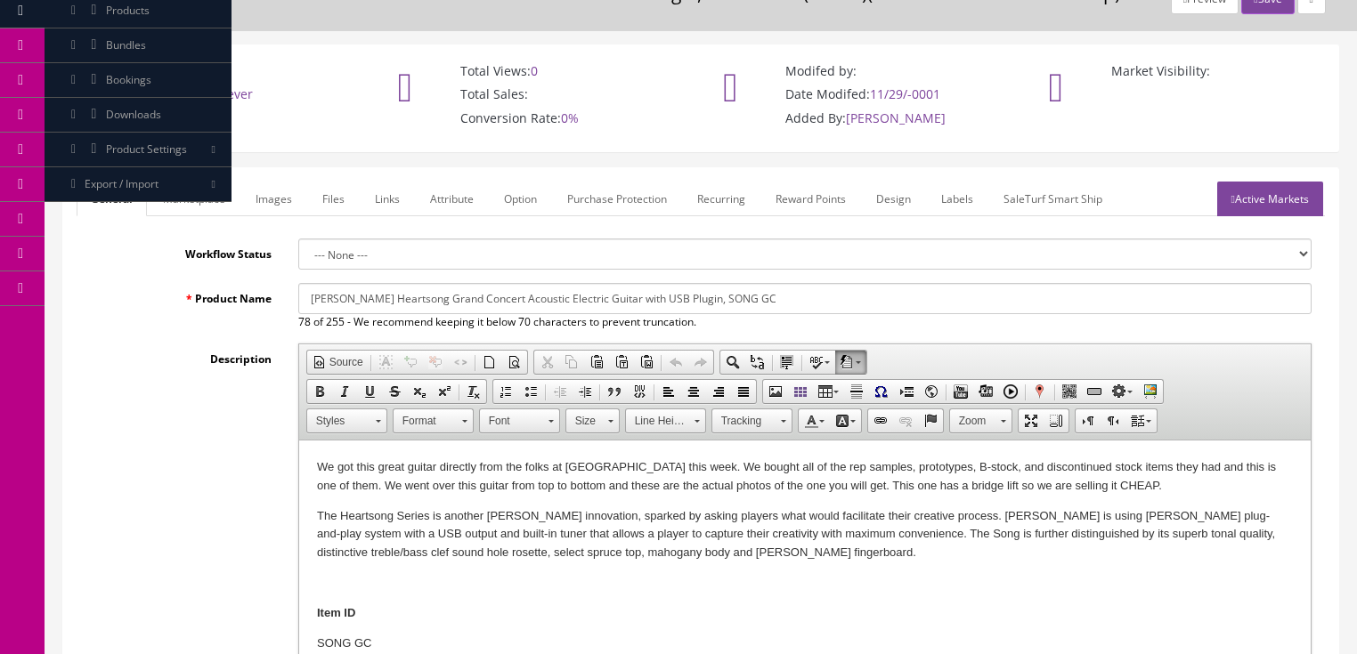
scroll to position [71, 0]
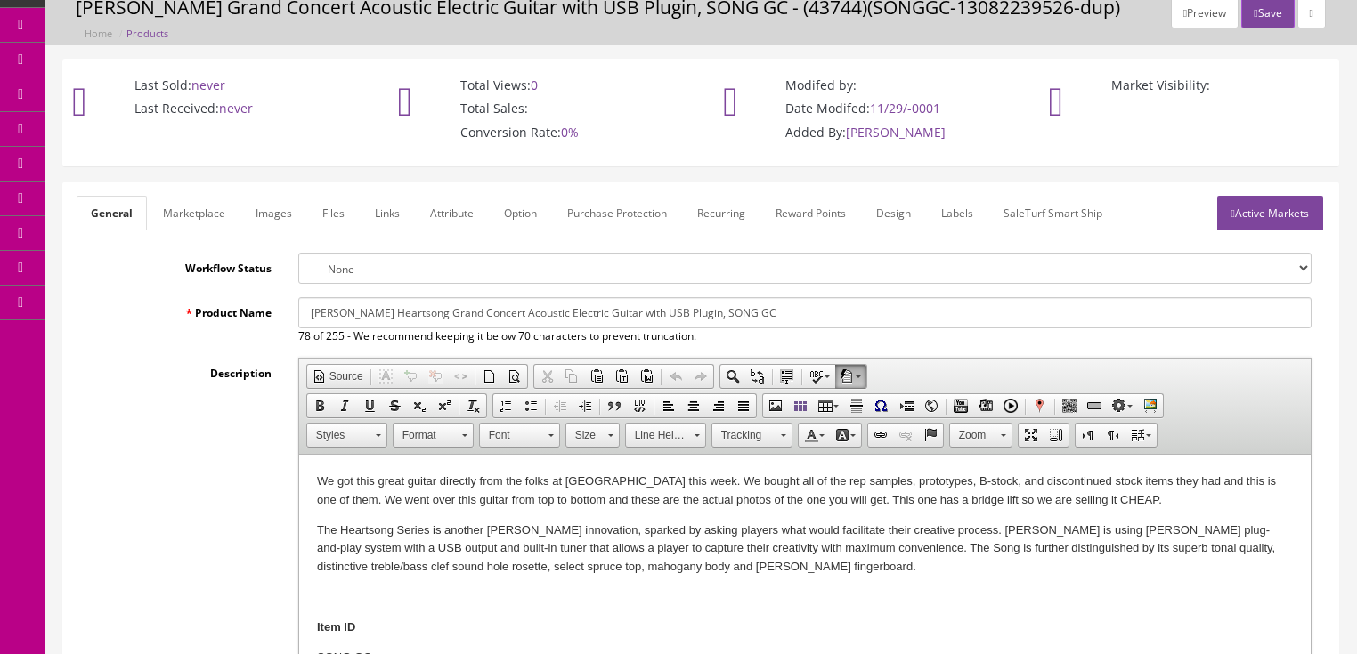
type input "SONGGC-16185443816"
click at [1285, 210] on link "Active Markets" at bounding box center [1270, 213] width 106 height 35
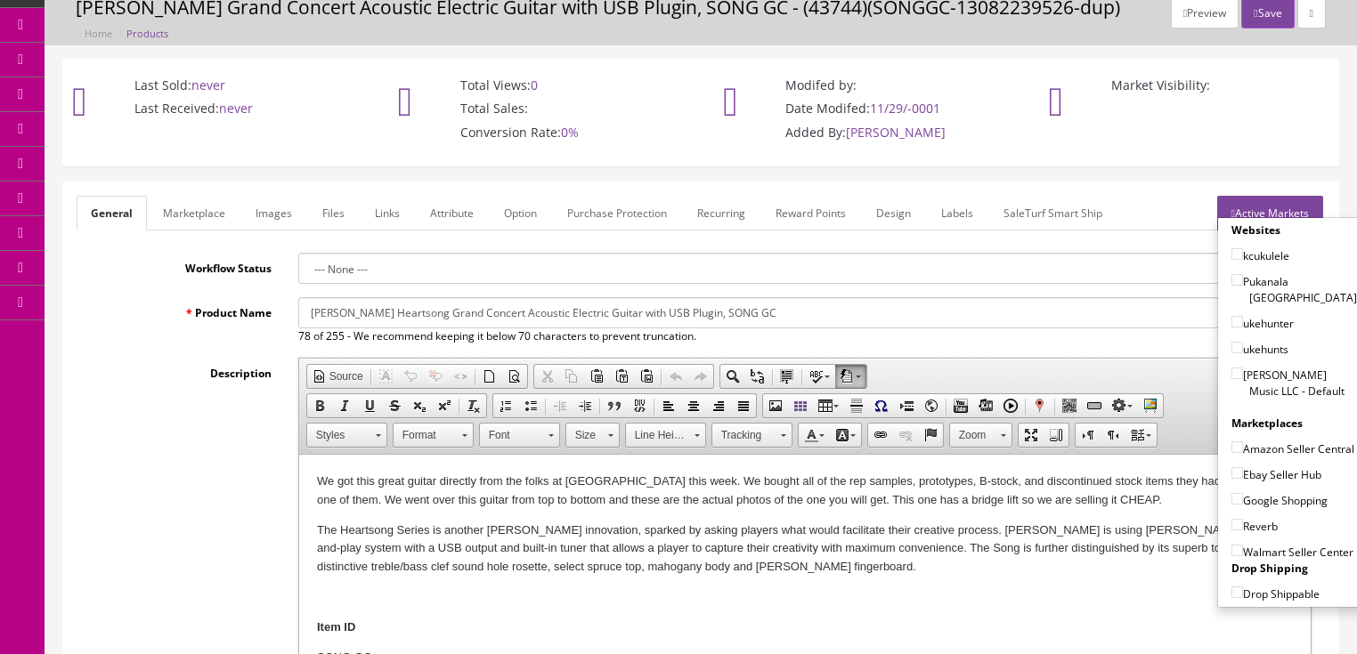
drag, startPoint x: 1229, startPoint y: 353, endPoint x: 1227, endPoint y: 395, distance: 42.8
click at [1231, 368] on input"] "[PERSON_NAME] Music LLC - Default" at bounding box center [1237, 374] width 12 height 12
checkbox input"] "true"
drag, startPoint x: 1225, startPoint y: 467, endPoint x: 1225, endPoint y: 478, distance: 11.6
click at [1231, 467] on input"] "Ebay Seller Hub" at bounding box center [1237, 473] width 12 height 12
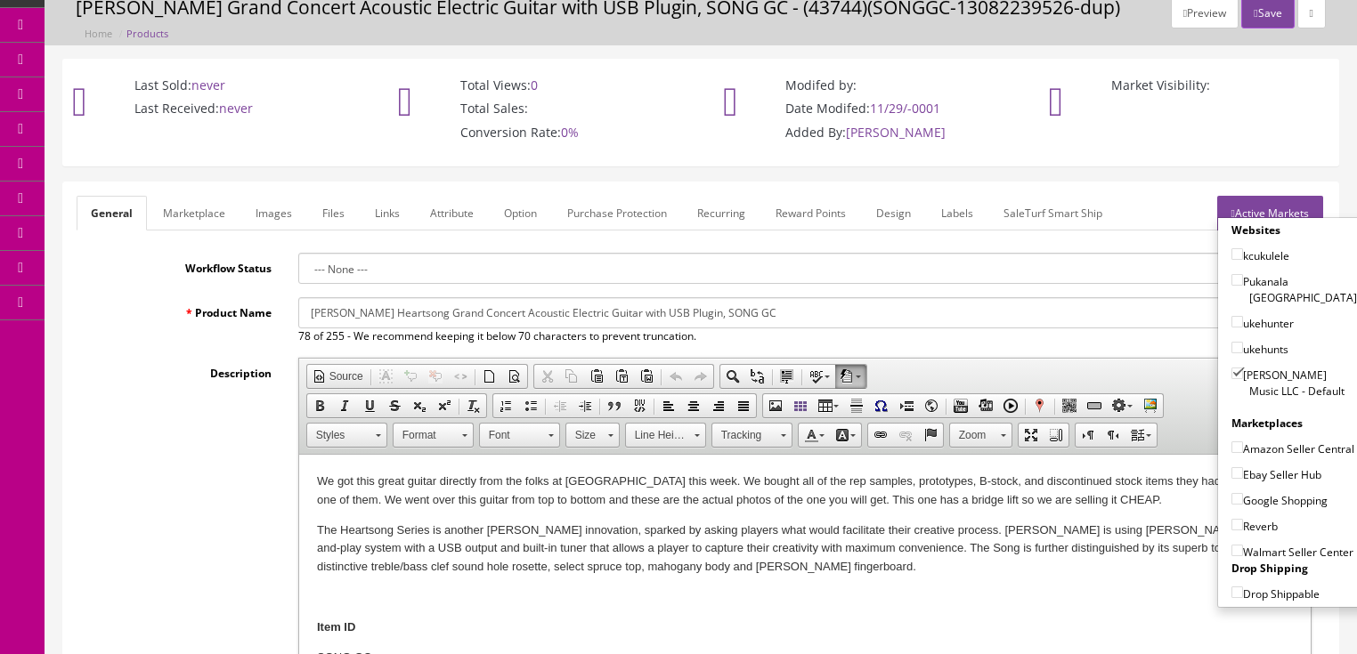
checkbox input"] "true"
click at [1231, 493] on input"] "Google Shopping" at bounding box center [1237, 499] width 12 height 12
checkbox input"] "true"
drag, startPoint x: 1228, startPoint y: 520, endPoint x: 1261, endPoint y: 441, distance: 85.8
click at [1231, 520] on input"] "Reverb" at bounding box center [1237, 525] width 12 height 12
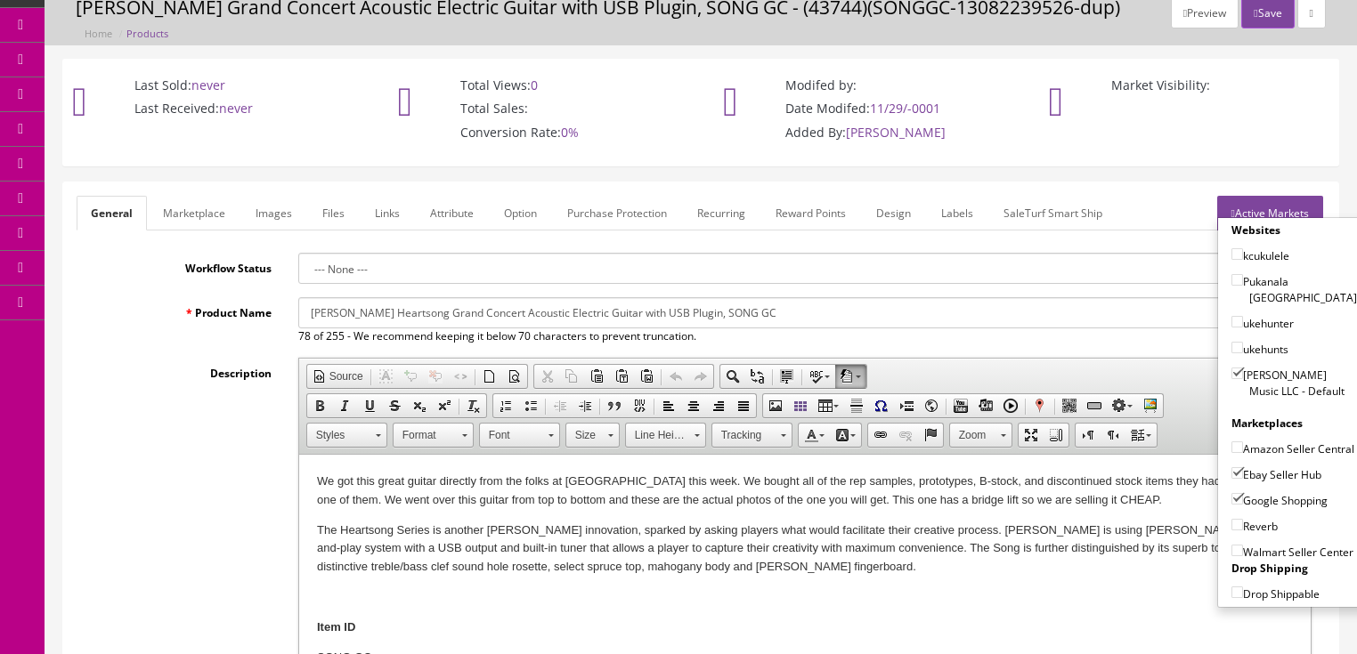
checkbox input"] "true"
click at [1273, 199] on link "Active Markets" at bounding box center [1270, 213] width 106 height 35
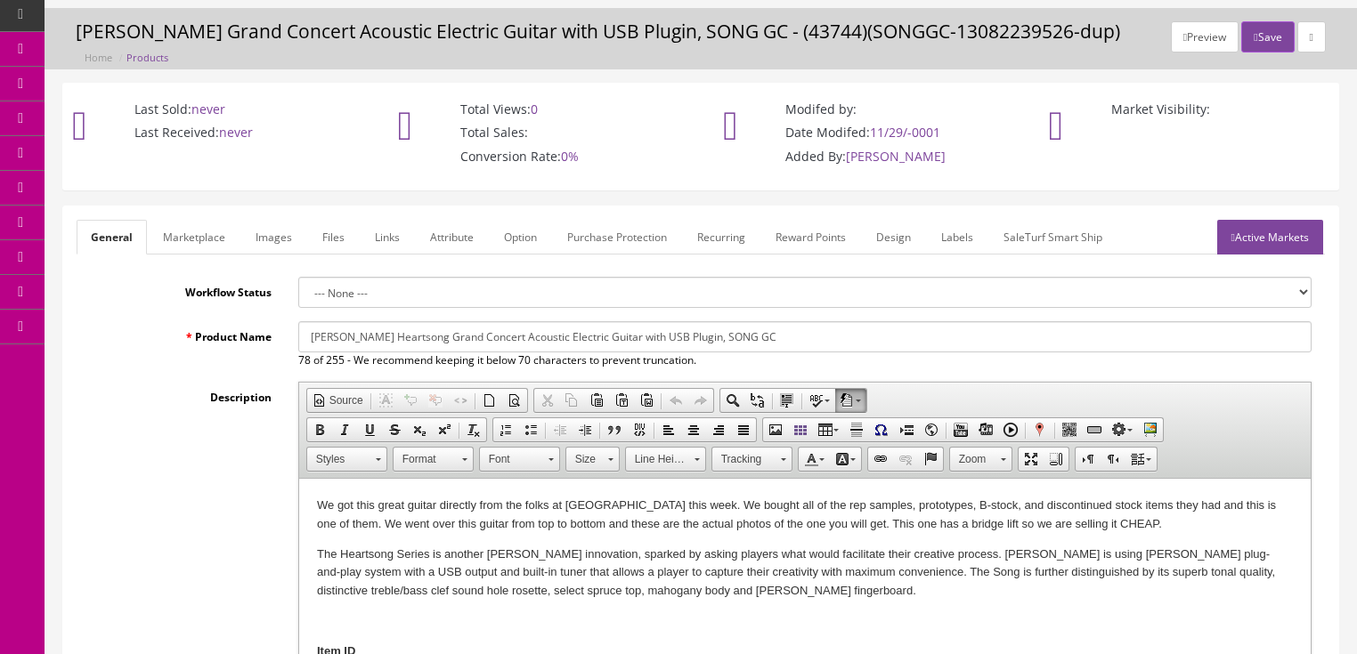
scroll to position [0, 0]
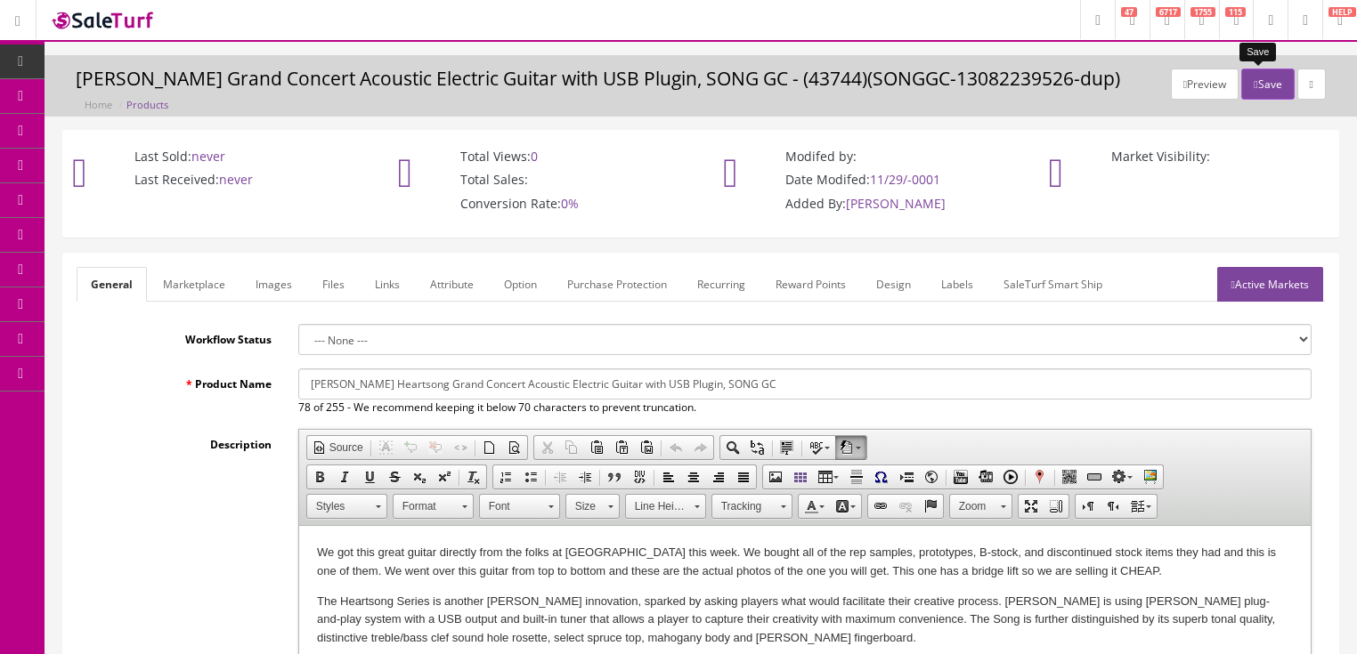
click at [1263, 77] on button "Save" at bounding box center [1267, 84] width 53 height 31
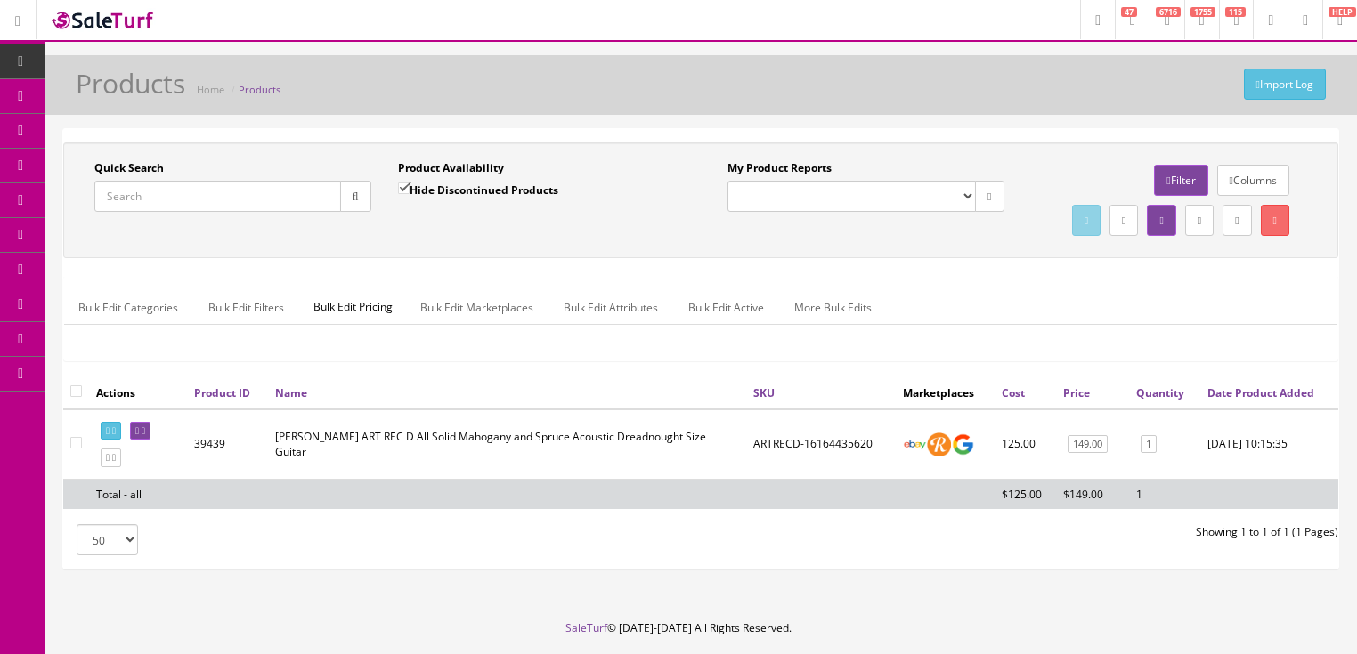
click at [231, 201] on input "Quick Search" at bounding box center [217, 196] width 247 height 31
paste input "SONGGC-16185443816"
click at [353, 199] on icon "button" at bounding box center [356, 196] width 6 height 11
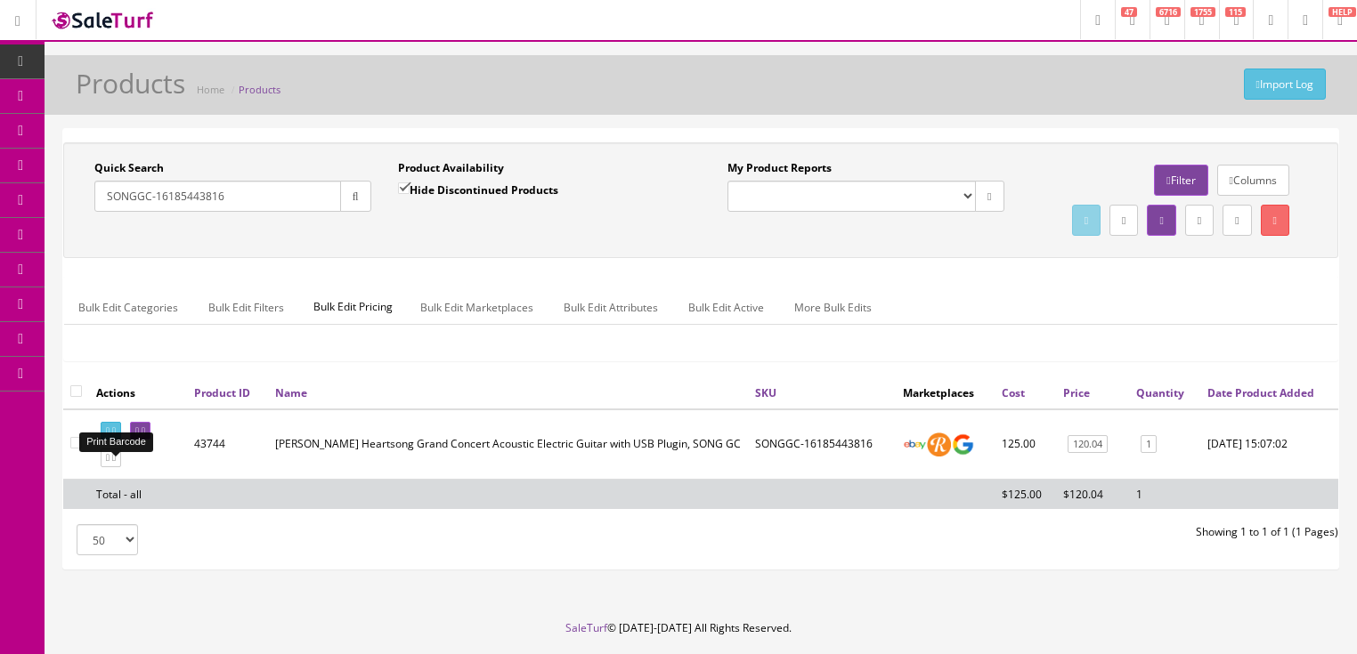
click at [116, 436] on icon at bounding box center [114, 431] width 4 height 10
drag, startPoint x: 272, startPoint y: 191, endPoint x: 83, endPoint y: 282, distance: 209.9
click at [83, 258] on div "Quick Search SONGGC-16185443816 Date From Product Availability Hide Discontinue…" at bounding box center [700, 200] width 1275 height 116
type input "samje"
click at [399, 183] on input "Hide Discontinued Products" at bounding box center [404, 189] width 12 height 12
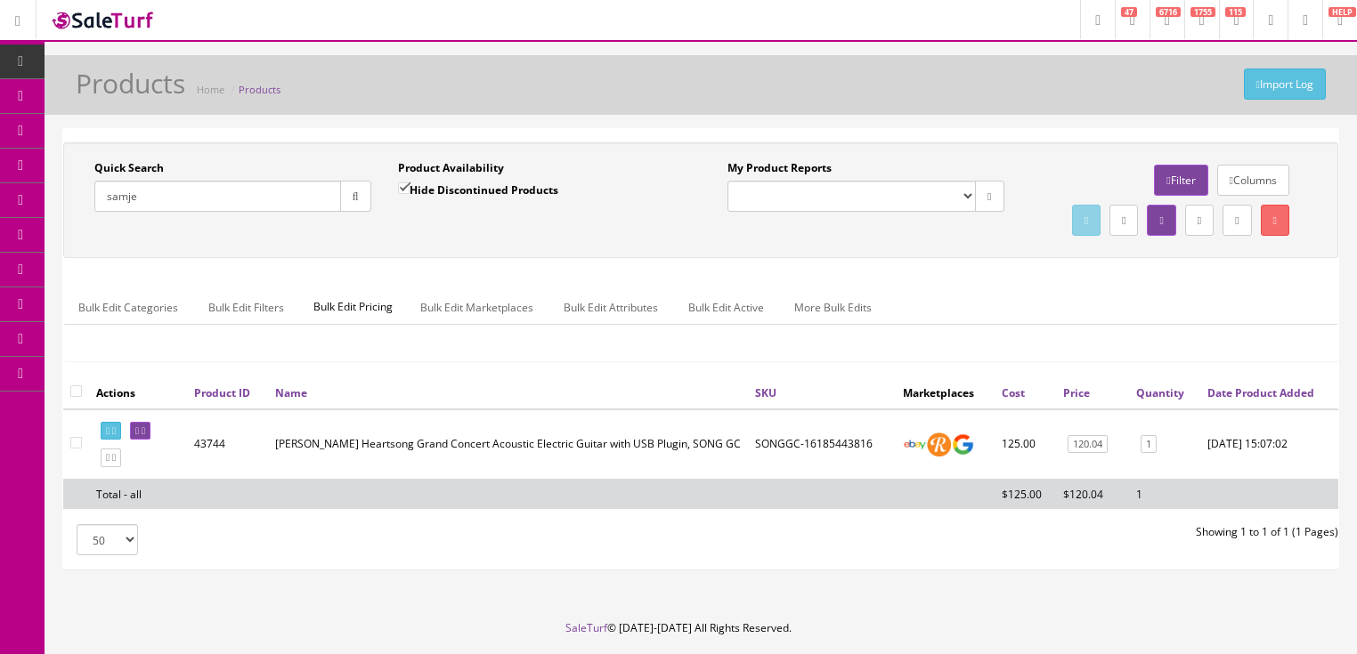
checkbox input "false"
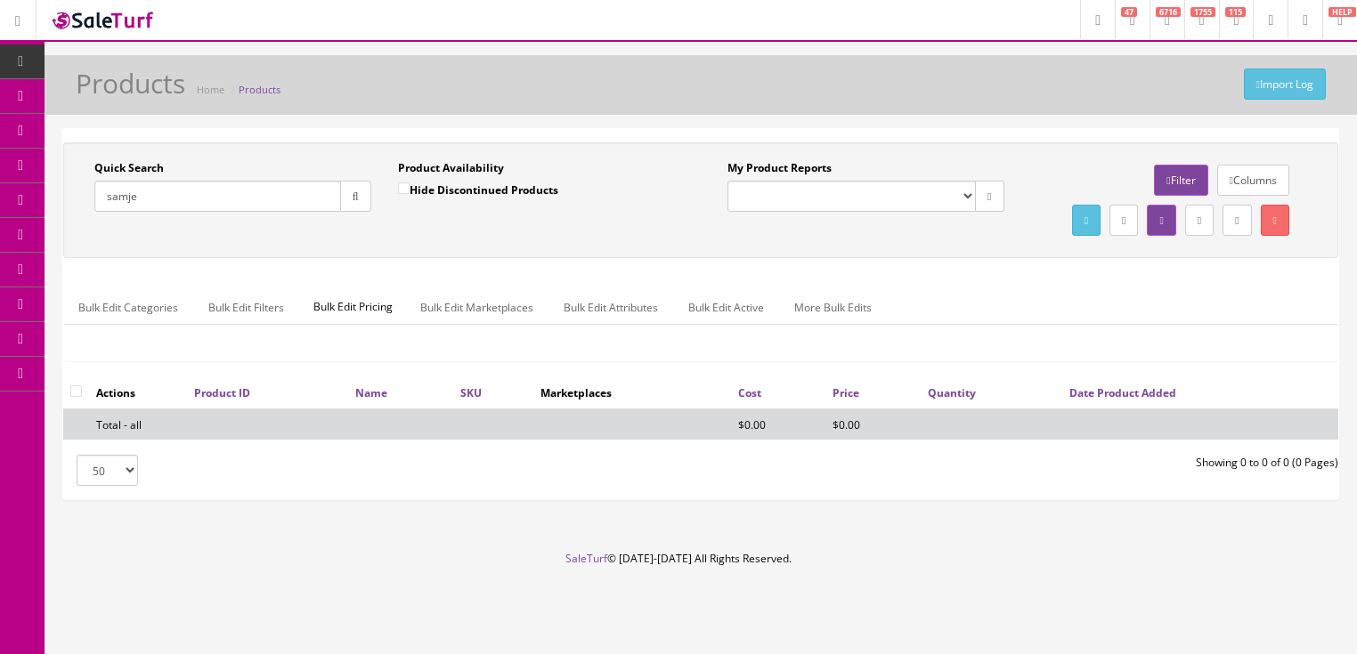
drag, startPoint x: 175, startPoint y: 198, endPoint x: 96, endPoint y: 226, distance: 83.4
click at [93, 226] on div "Quick Search samje Date From Product Availability Hide Discontinued Products Da…" at bounding box center [701, 200] width 1266 height 80
type input "st augustine"
click at [340, 195] on button "button" at bounding box center [355, 196] width 31 height 31
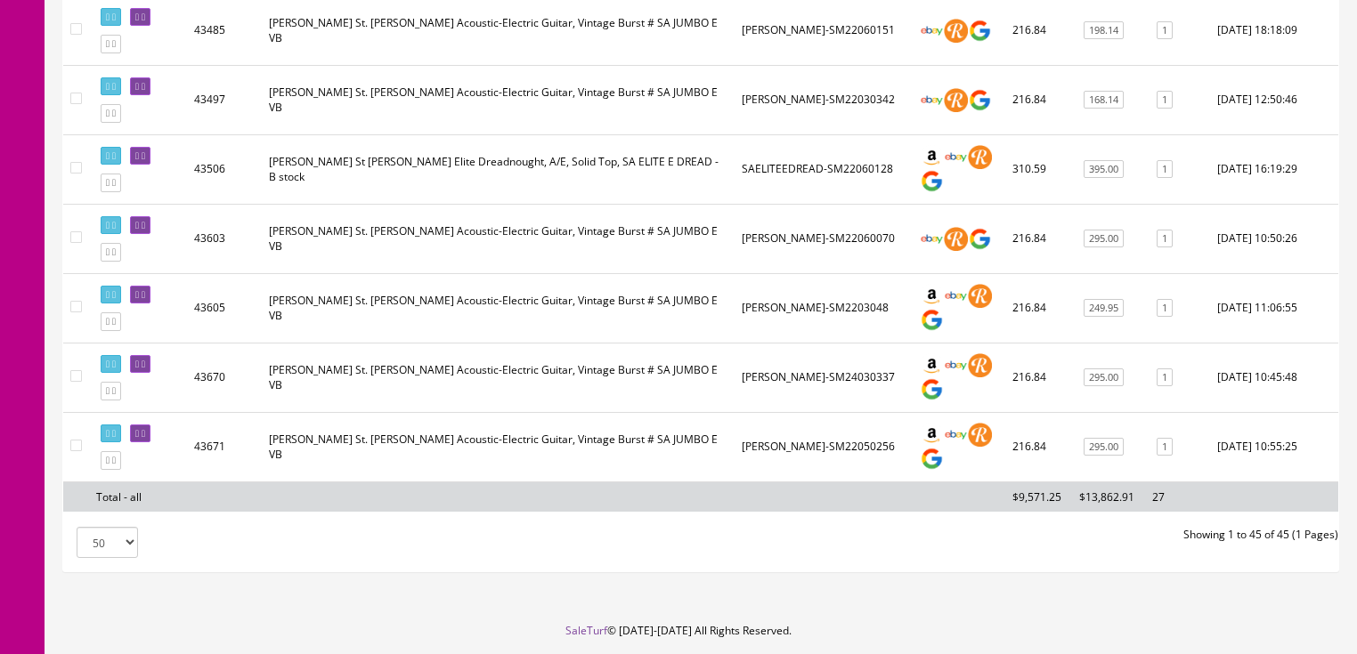
scroll to position [3063, 0]
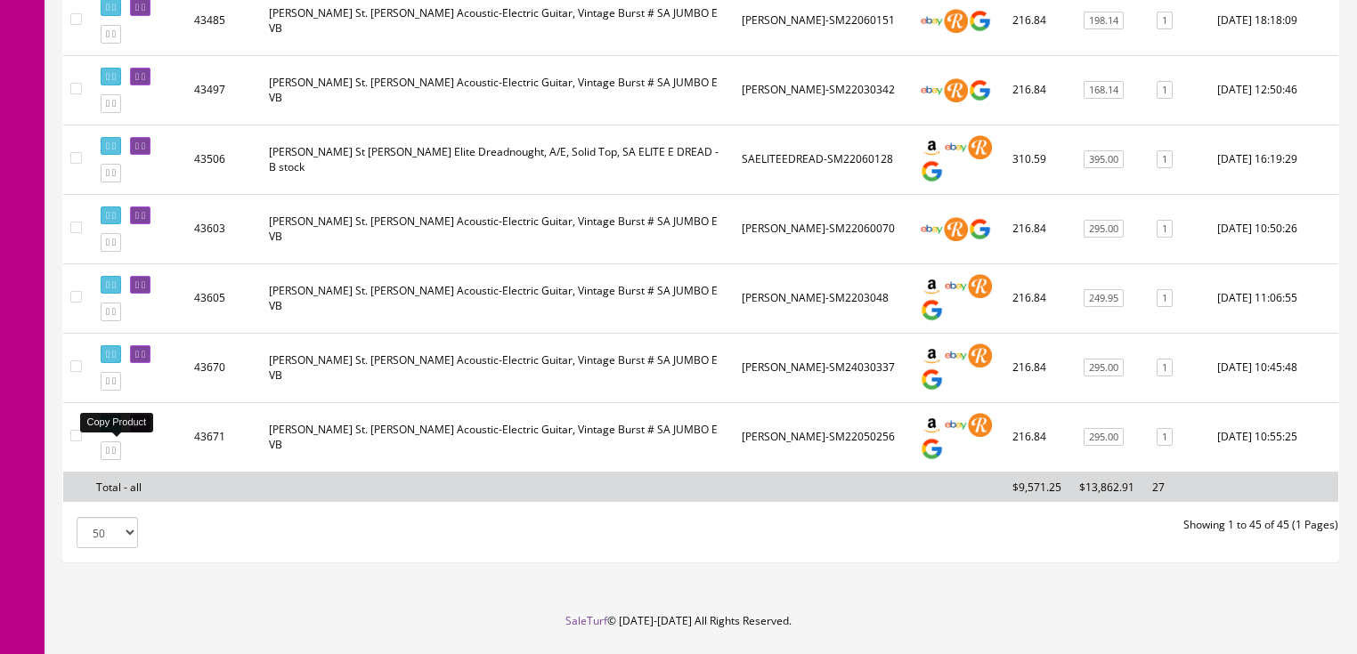
click at [121, 445] on link at bounding box center [111, 451] width 20 height 19
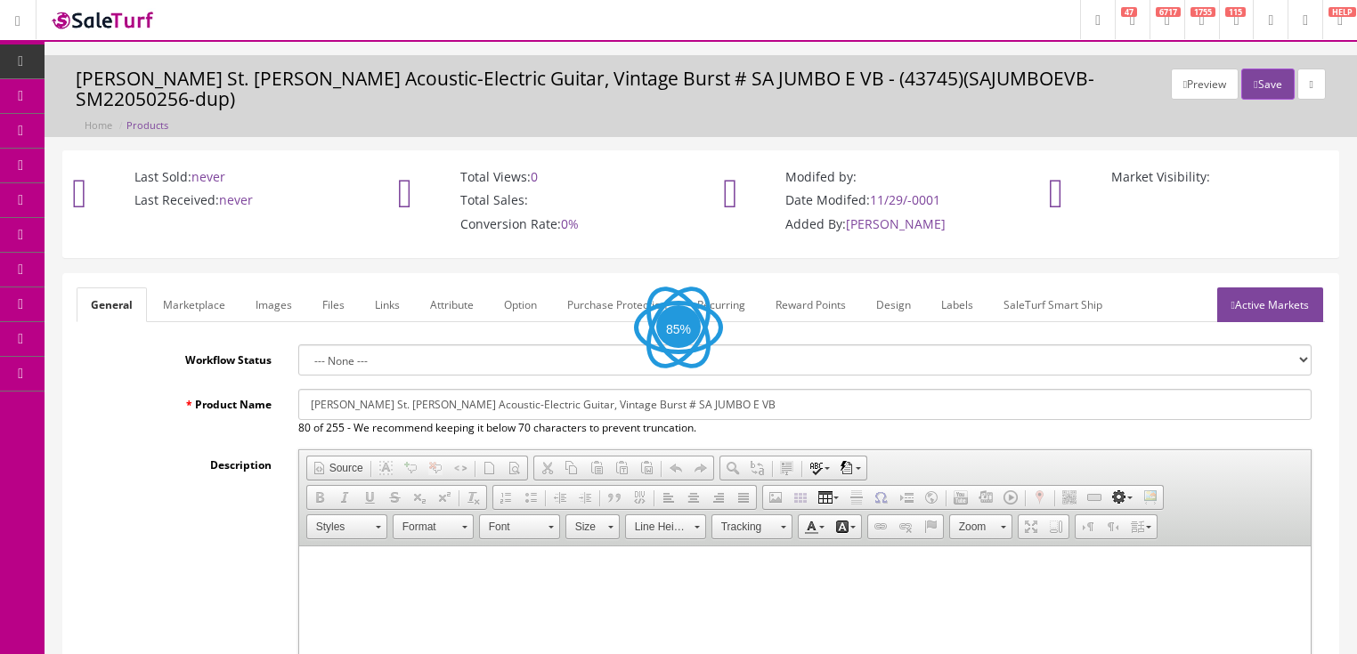
click at [405, 407] on input "[PERSON_NAME] St. [PERSON_NAME] Acoustic-Electric Guitar, Vintage Burst # SA JU…" at bounding box center [804, 404] width 1013 height 31
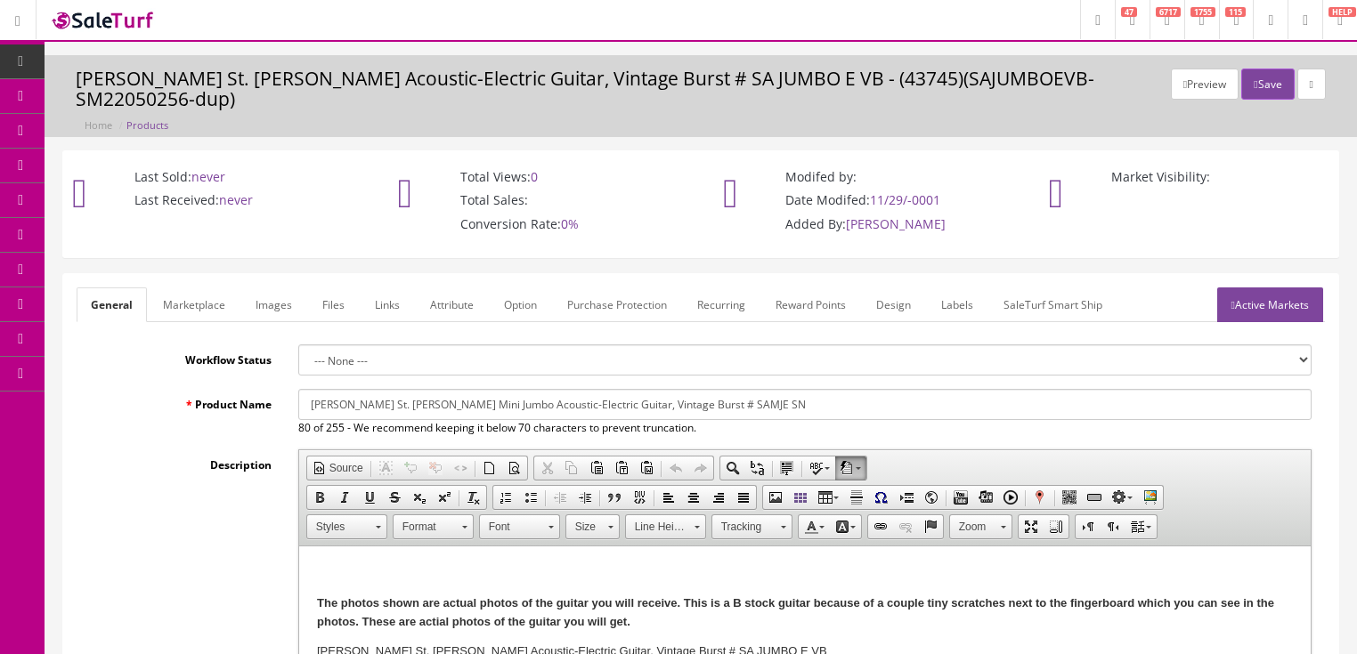
drag, startPoint x: 309, startPoint y: 415, endPoint x: 823, endPoint y: 413, distance: 513.8
click at [823, 413] on input "Dean St. Augustine Mini Jumbo Acoustic-Electric Guitar, Vintage Burst # SAMJE SN" at bounding box center [804, 404] width 1013 height 31
type input "Dean St. Augustine Mini Jumbo Acoustic-Electric Guitar, Vintage Burst # SAMJE SN"
click at [167, 308] on link "Marketplace" at bounding box center [194, 305] width 91 height 35
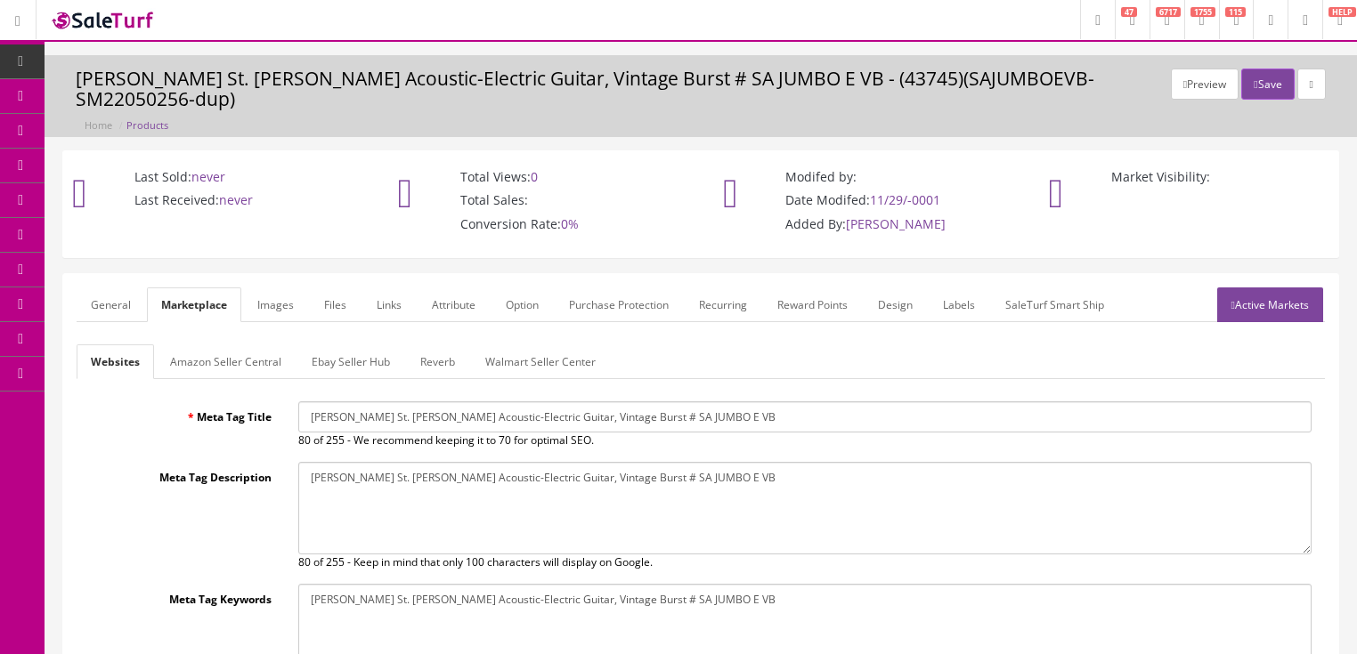
drag, startPoint x: 299, startPoint y: 412, endPoint x: 762, endPoint y: 412, distance: 463.0
click at [906, 423] on input "Dean St. Augustine Jumbo Acoustic-Electric Guitar, Vintage Burst # SA JUMBO E VB" at bounding box center [804, 417] width 1013 height 31
paste input "Mini Jumbo Acoustic-Electric Guitar, Vintage Burst # SAMJE SN"
type input "Dean St. Augustine Mini Jumbo Acoustic-Electric Guitar, Vintage Burst # SAMJE SN"
drag, startPoint x: 308, startPoint y: 473, endPoint x: 712, endPoint y: 477, distance: 404.3
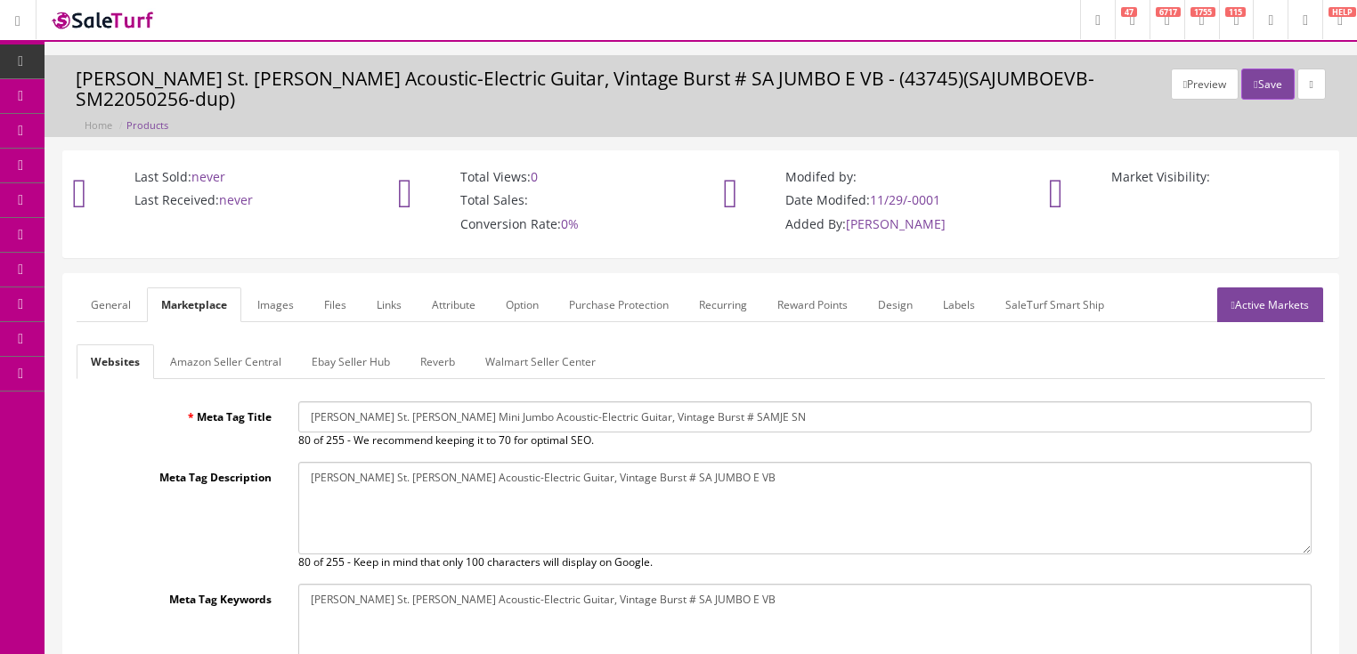
click at [830, 476] on textarea "Dean St. Augustine Jumbo Acoustic-Electric Guitar, Vintage Burst # SA JUMBO E VB" at bounding box center [804, 508] width 1013 height 93
paste textarea "Mini Jumbo Acoustic-Electric Guitar, Vintage Burst # SAMJE SN"
type textarea "Dean St. Augustine Mini Jumbo Acoustic-Electric Guitar, Vintage Burst # SAMJE SN"
drag, startPoint x: 303, startPoint y: 596, endPoint x: 693, endPoint y: 597, distance: 390.0
click at [776, 598] on textarea "Dean St. Augustine Jumbo Acoustic-Electric Guitar, Vintage Burst # SA JUMBO E VB" at bounding box center [804, 630] width 1013 height 93
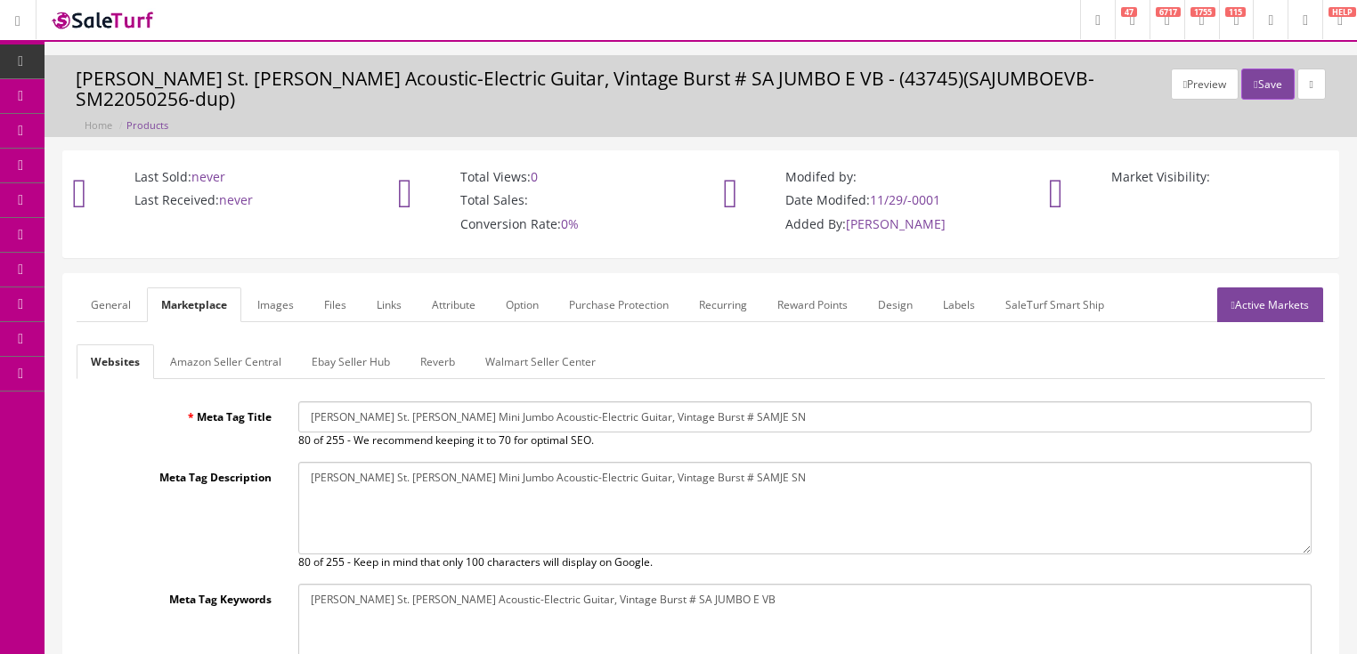
paste textarea "Mini Jumbo Acoustic-Electric Guitar, Vintage Burst # SAMJE SN"
type textarea "Dean St. Augustine Mini Jumbo Acoustic-Electric Guitar, Vintage Burst # SAMJE SN"
click at [1264, 303] on link "Active Markets" at bounding box center [1270, 305] width 106 height 35
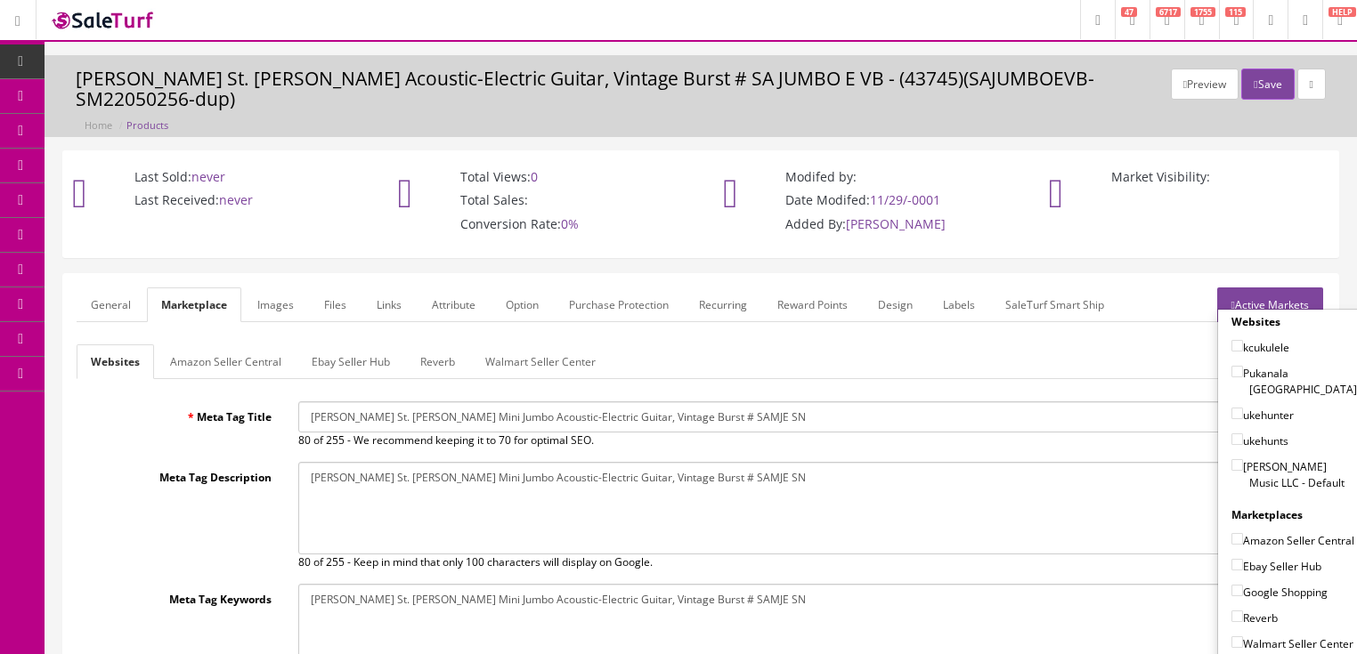
click at [1231, 459] on input"] "[PERSON_NAME] Music LLC - Default" at bounding box center [1237, 465] width 12 height 12
checkbox input"] "true"
click at [1232, 561] on input"] "Ebay Seller Hub" at bounding box center [1237, 565] width 12 height 12
checkbox input"] "true"
click at [1231, 587] on input"] "Google Shopping" at bounding box center [1237, 591] width 12 height 12
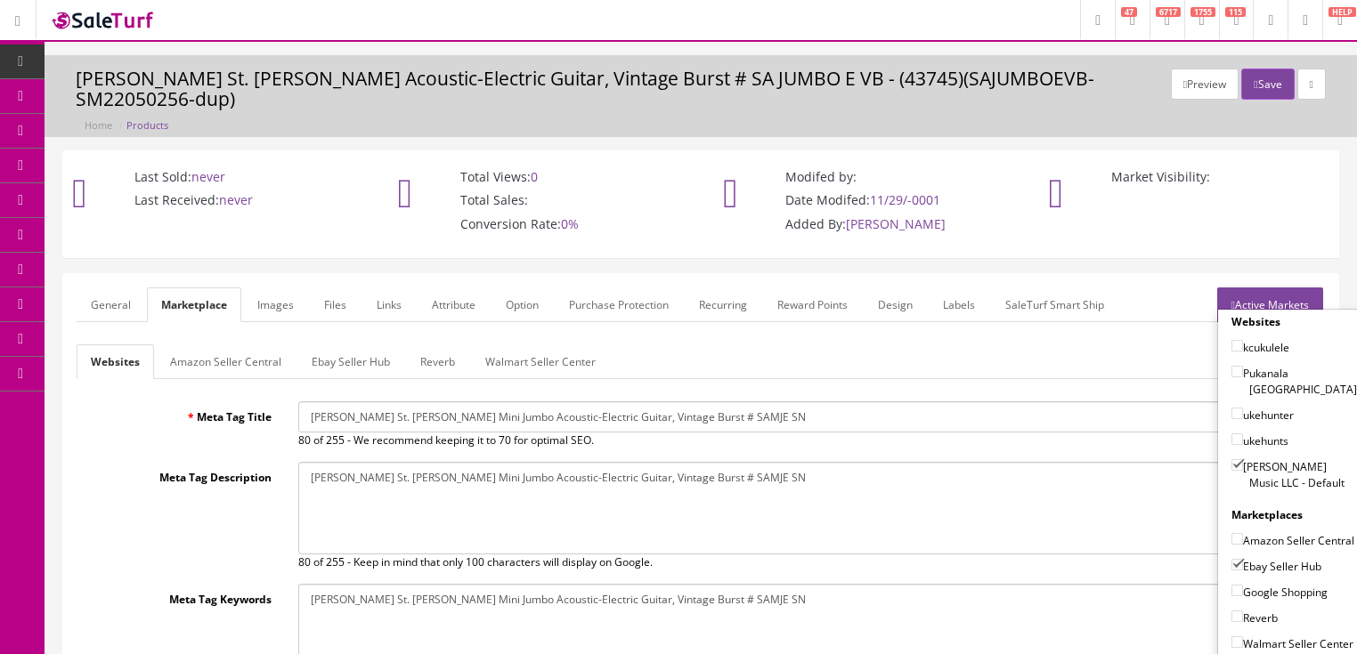
checkbox input"] "true"
drag, startPoint x: 1226, startPoint y: 609, endPoint x: 1236, endPoint y: 565, distance: 44.7
click at [1231, 611] on input"] "Reverb" at bounding box center [1237, 617] width 12 height 12
checkbox input"] "true"
click at [1279, 299] on link "Active Markets" at bounding box center [1270, 305] width 106 height 35
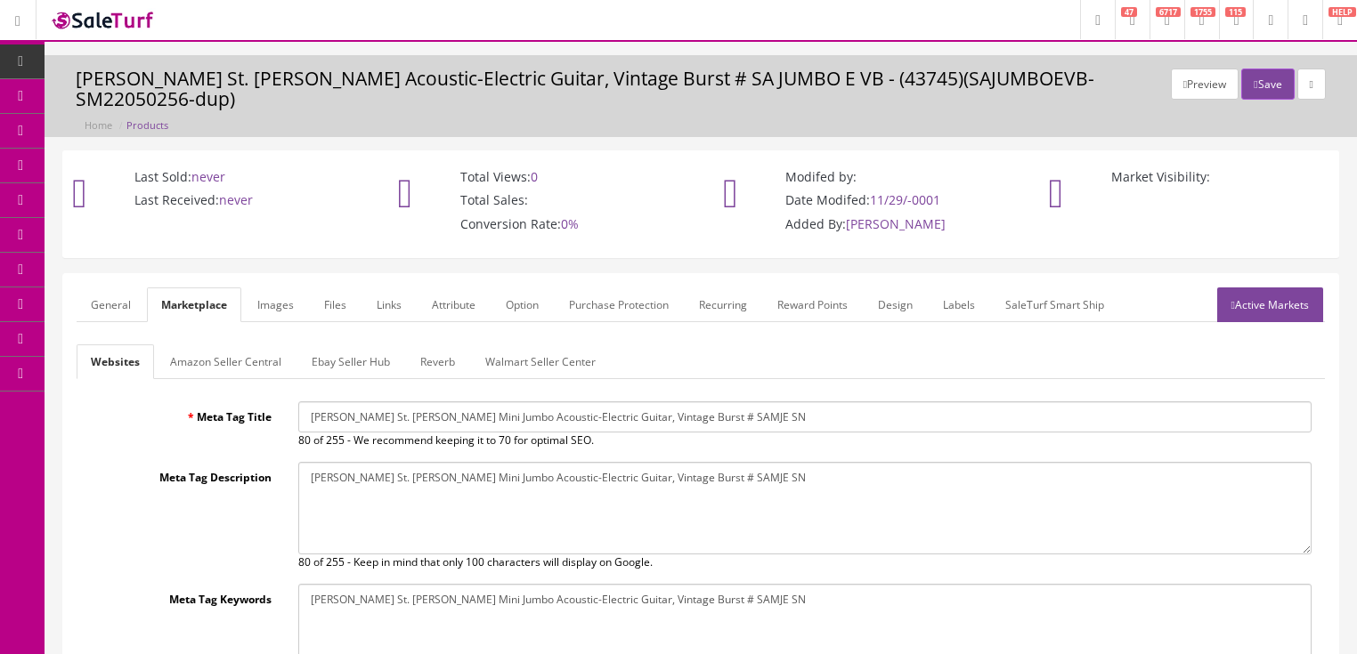
click at [89, 299] on link "General" at bounding box center [111, 305] width 69 height 35
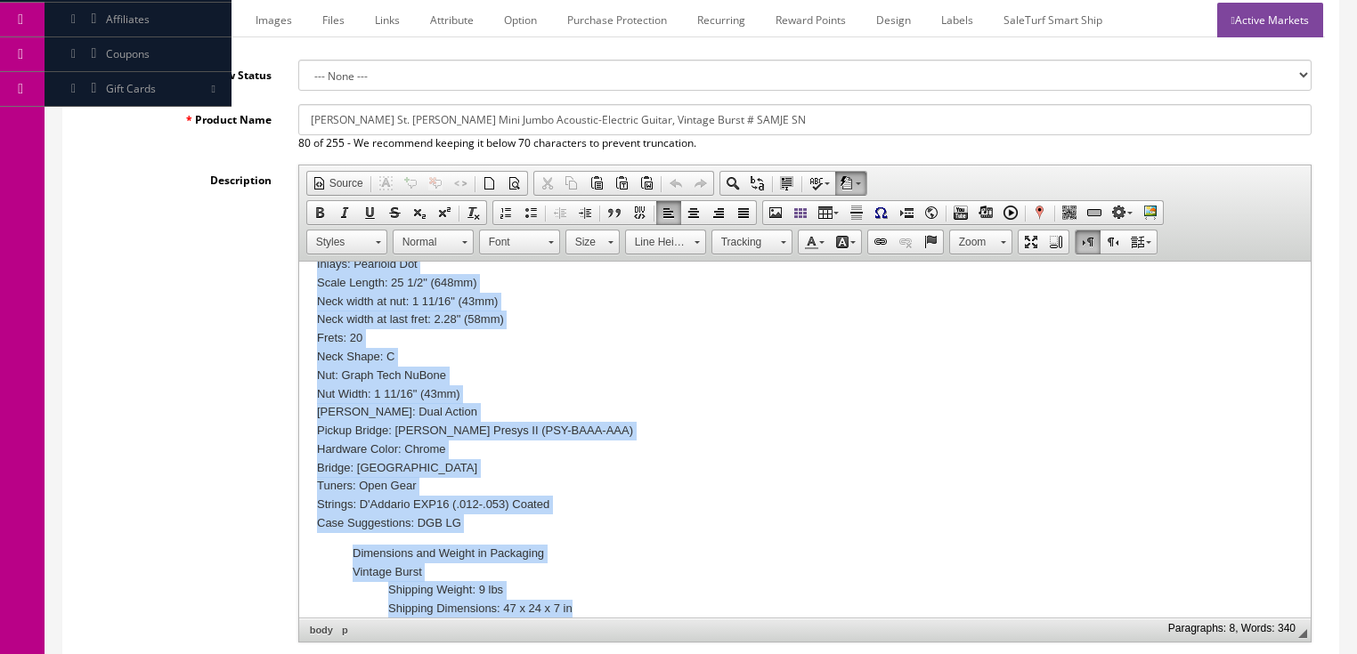
scroll to position [564, 0]
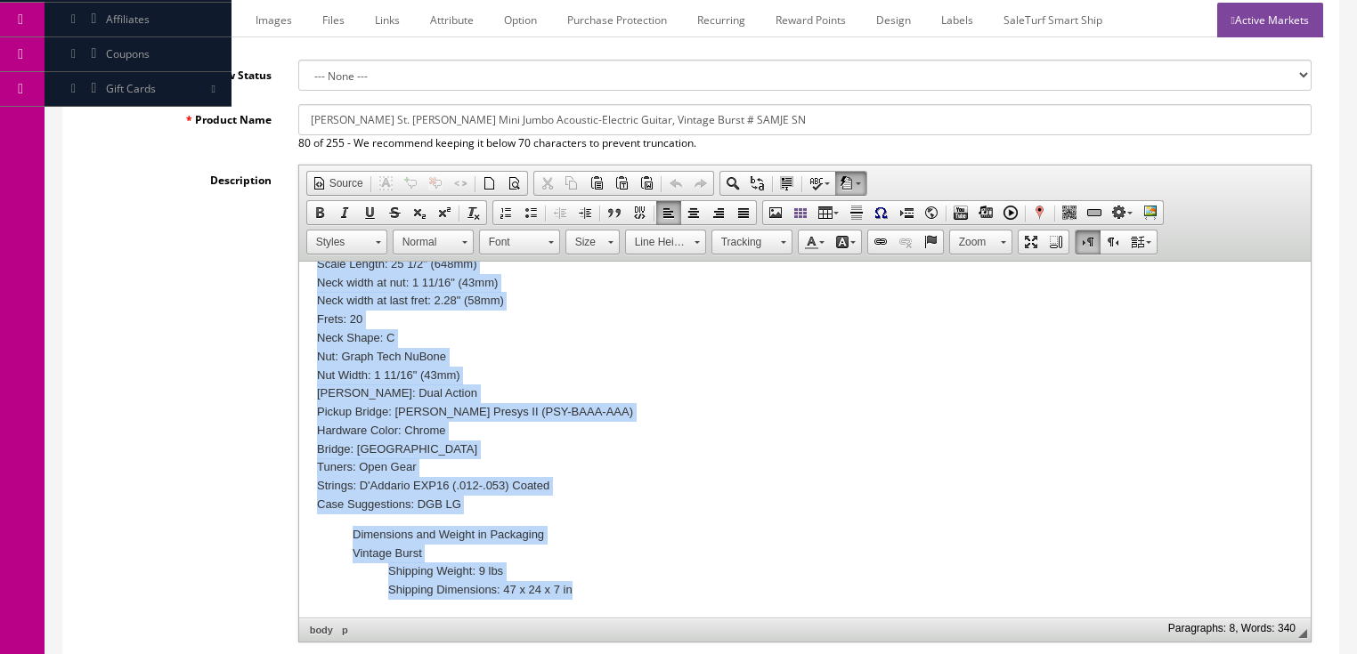
drag, startPoint x: 315, startPoint y: 343, endPoint x: 568, endPoint y: 621, distance: 376.3
click at [568, 618] on html "The photos shown are actual photos of the guitar you will receive. This is a B …" at bounding box center [803, 158] width 1011 height 920
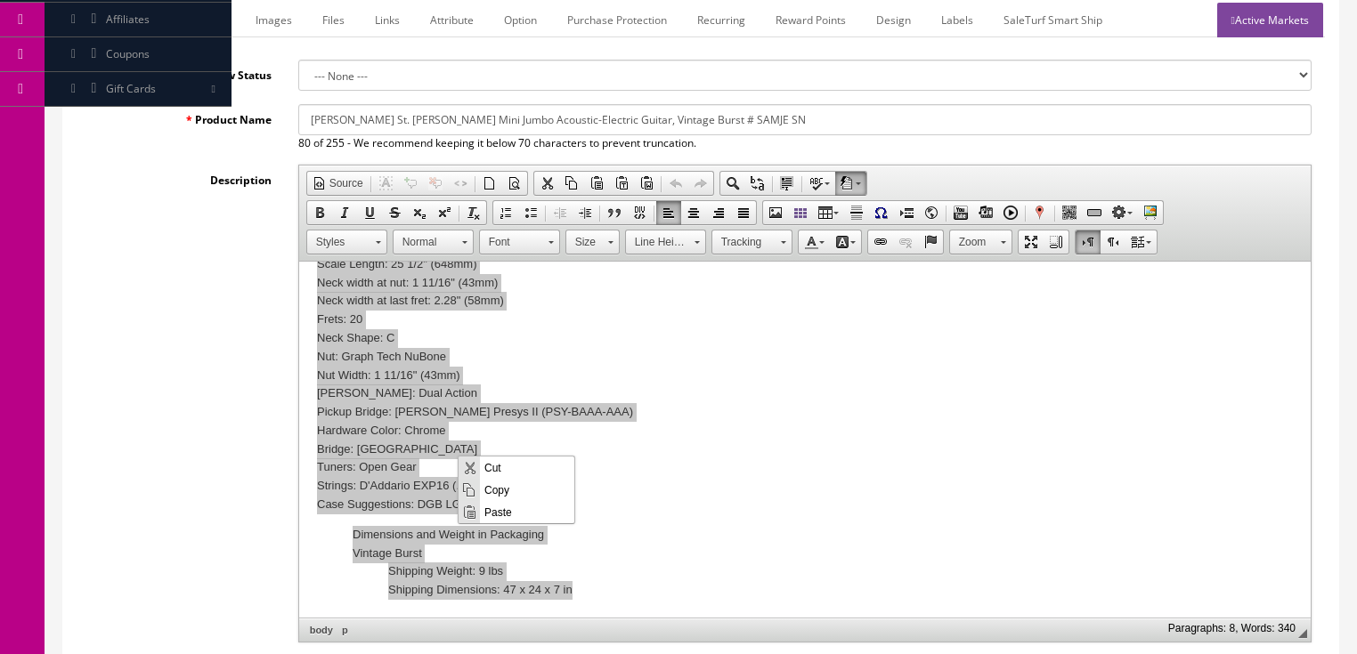
scroll to position [0, 0]
click at [494, 513] on span "Paste" at bounding box center [527, 511] width 94 height 22
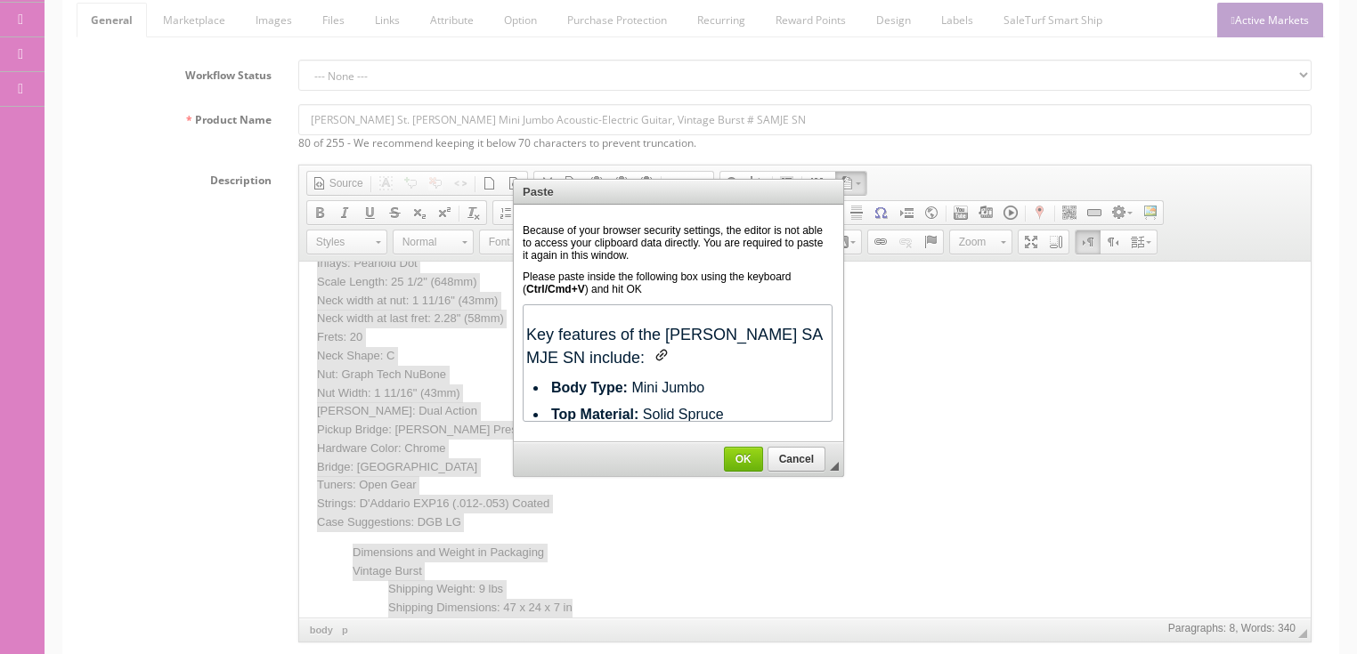
scroll to position [175, 0]
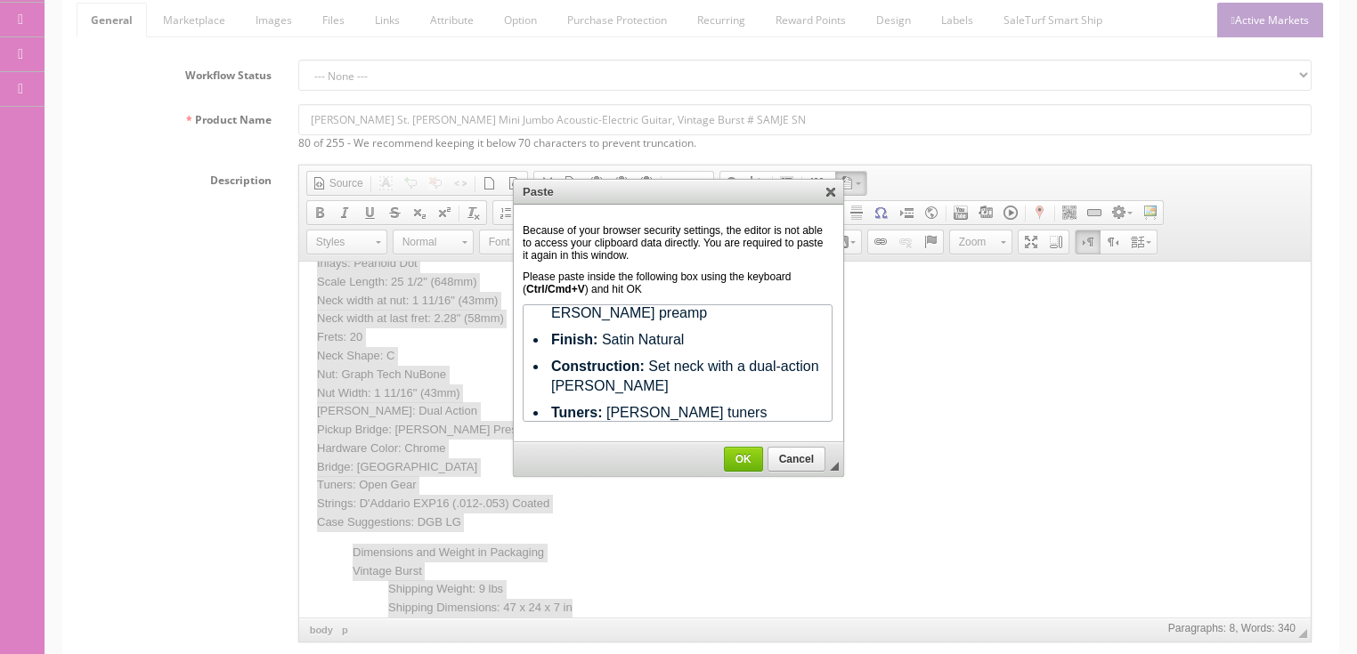
click at [737, 453] on span "OK" at bounding box center [743, 459] width 37 height 12
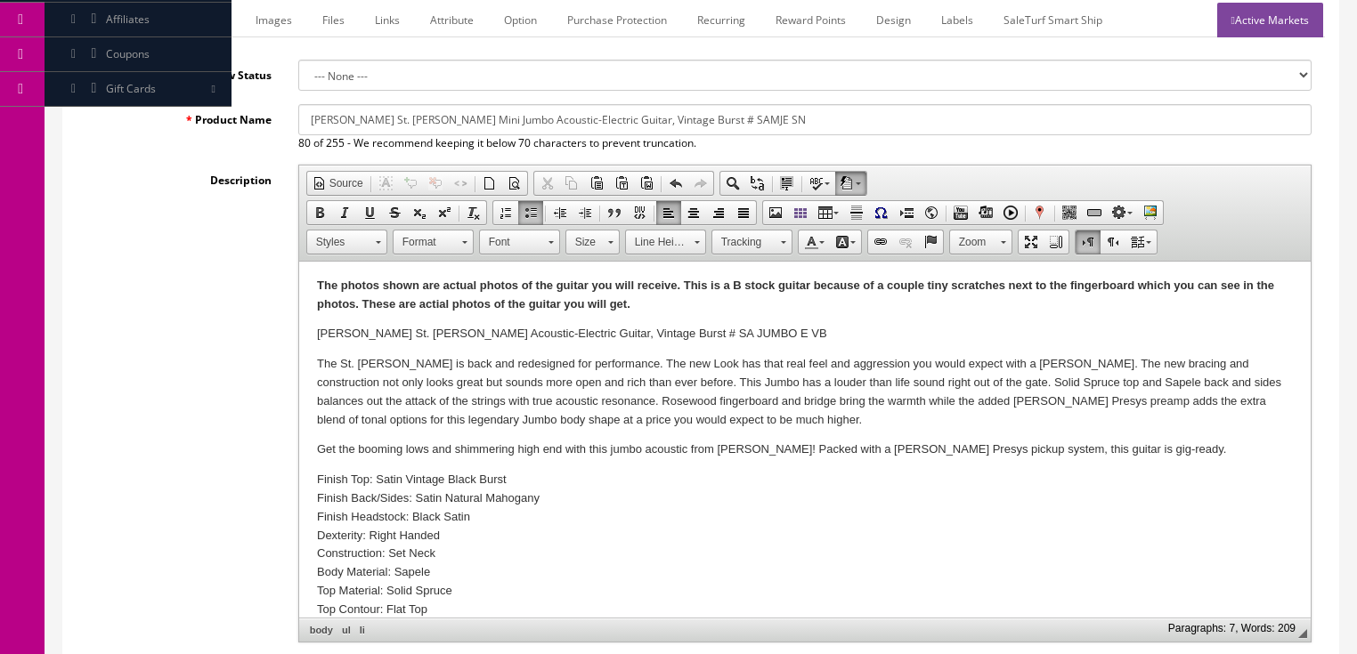
scroll to position [0, 0]
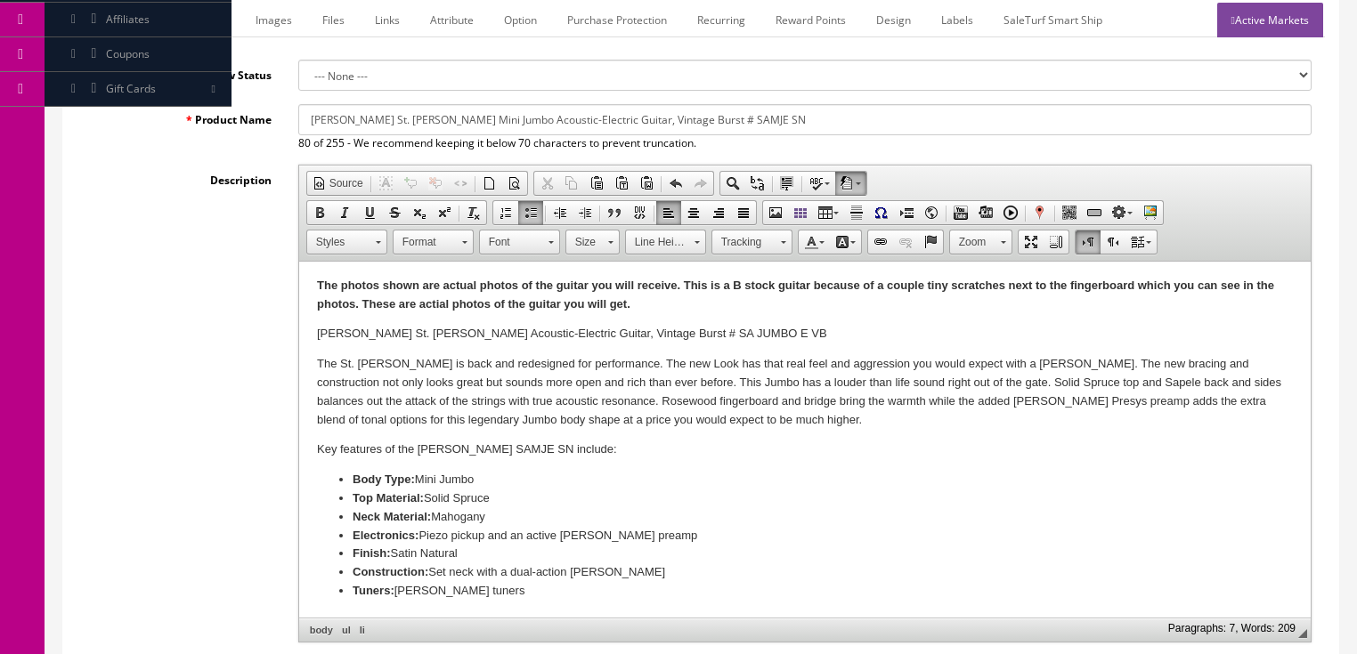
click at [422, 338] on p "Dean St. Augustine Jumbo Acoustic-Electric Guitar, Vintage Burst # SA JUMBO E VB" at bounding box center [804, 334] width 976 height 19
click at [702, 336] on p "Dean St. Augustine Mini Jumbo Acoustic-Electric Guitar, Vintage Burst # SA JUMB…" at bounding box center [804, 334] width 976 height 19
click at [256, 30] on link "Images" at bounding box center [273, 20] width 65 height 35
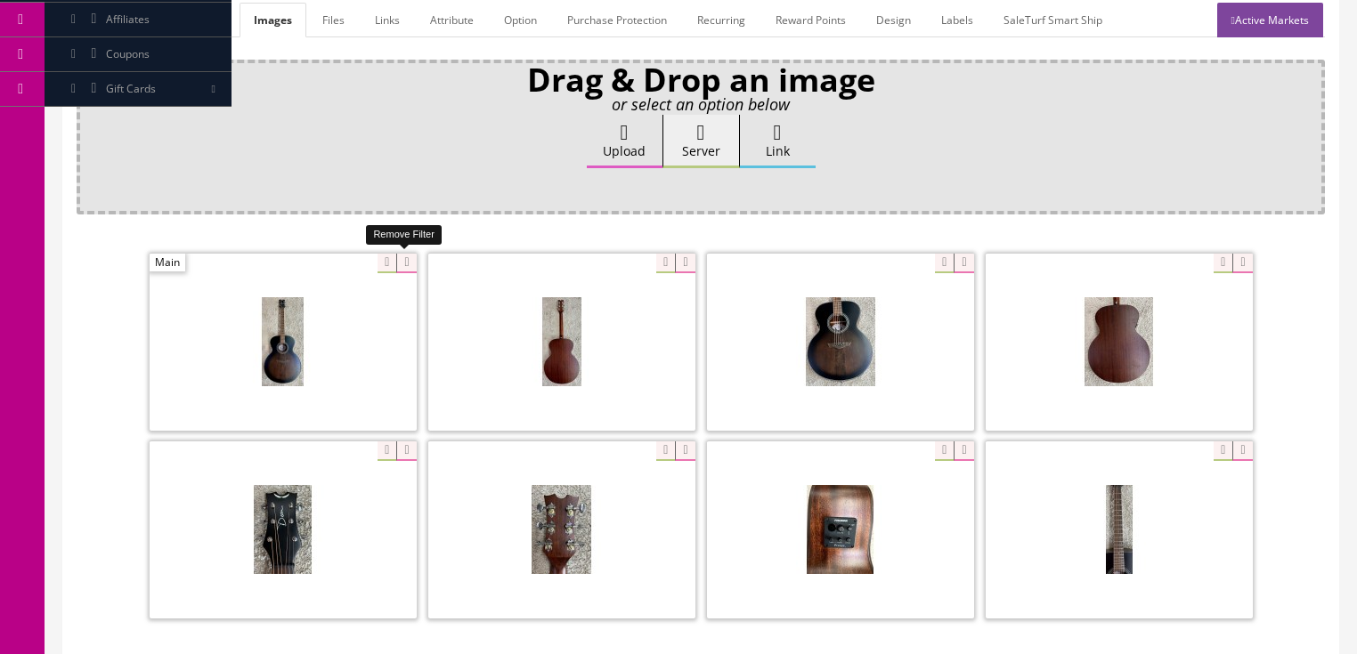
click at [400, 261] on icon at bounding box center [406, 264] width 20 height 20
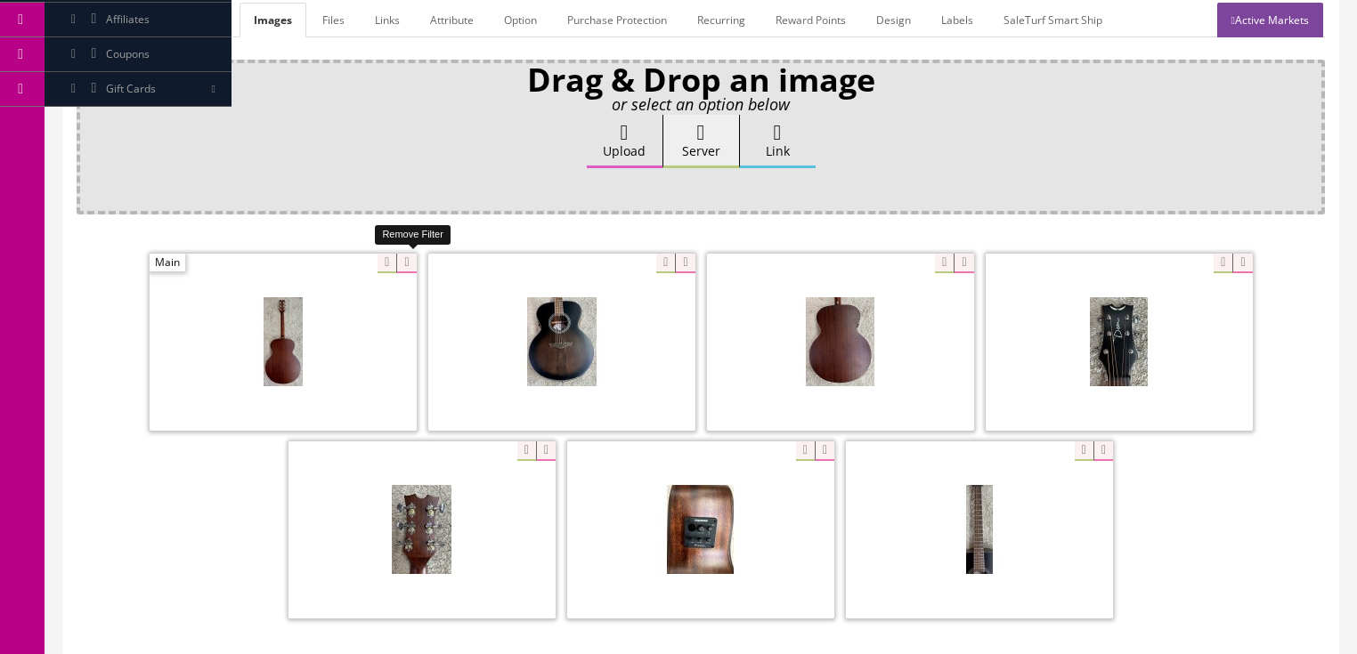
click at [400, 261] on icon at bounding box center [406, 264] width 20 height 20
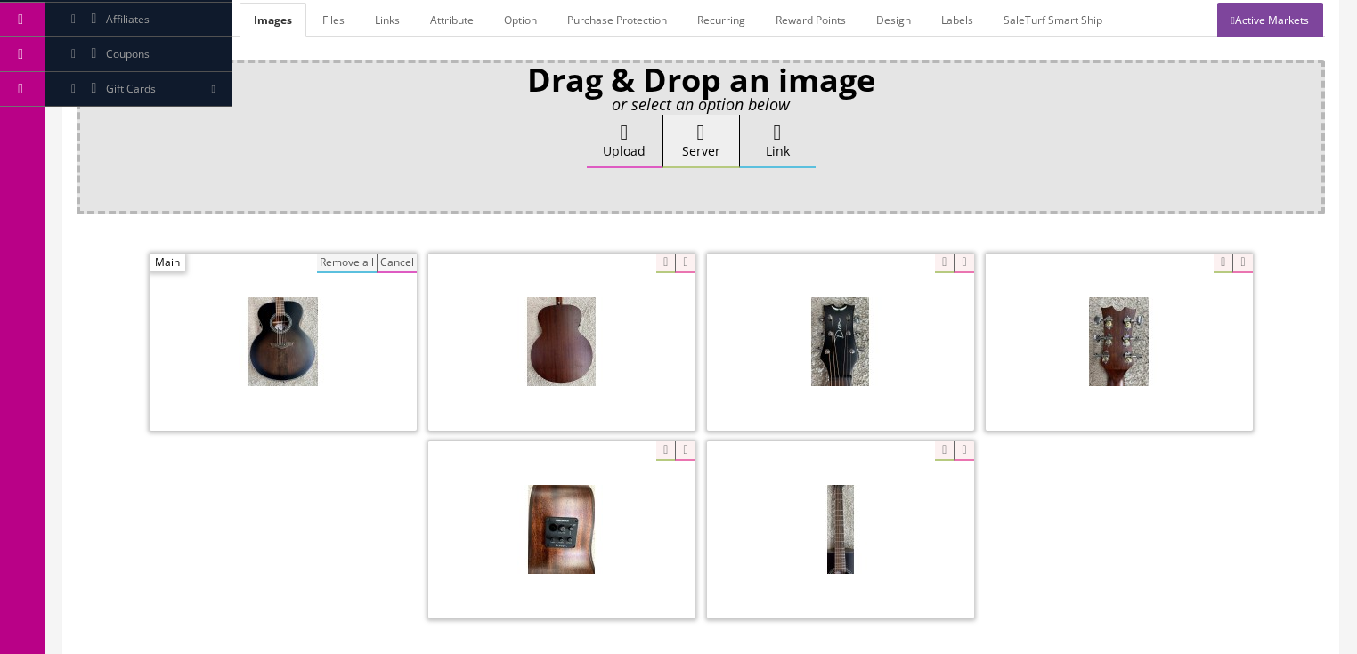
click at [363, 256] on button "Remove all" at bounding box center [347, 264] width 60 height 20
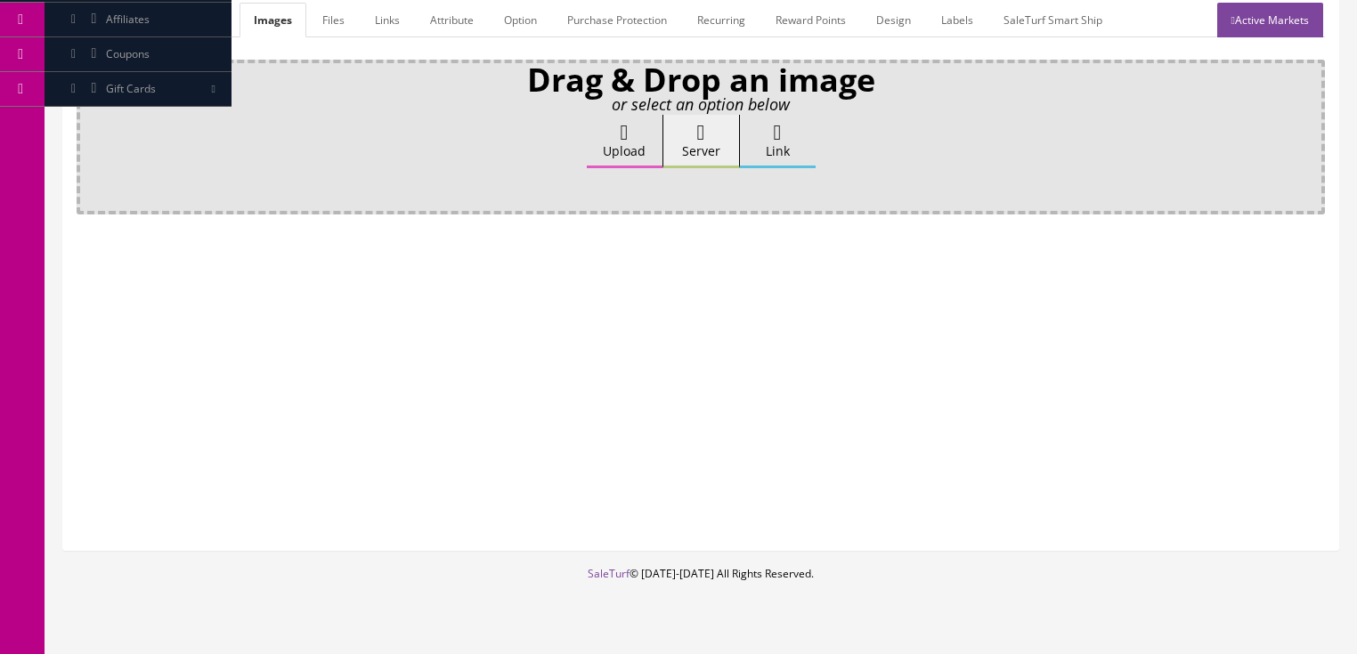
click at [629, 115] on label "Upload" at bounding box center [625, 141] width 76 height 53
click at [89, 115] on input "Upload" at bounding box center [89, 124] width 0 height 18
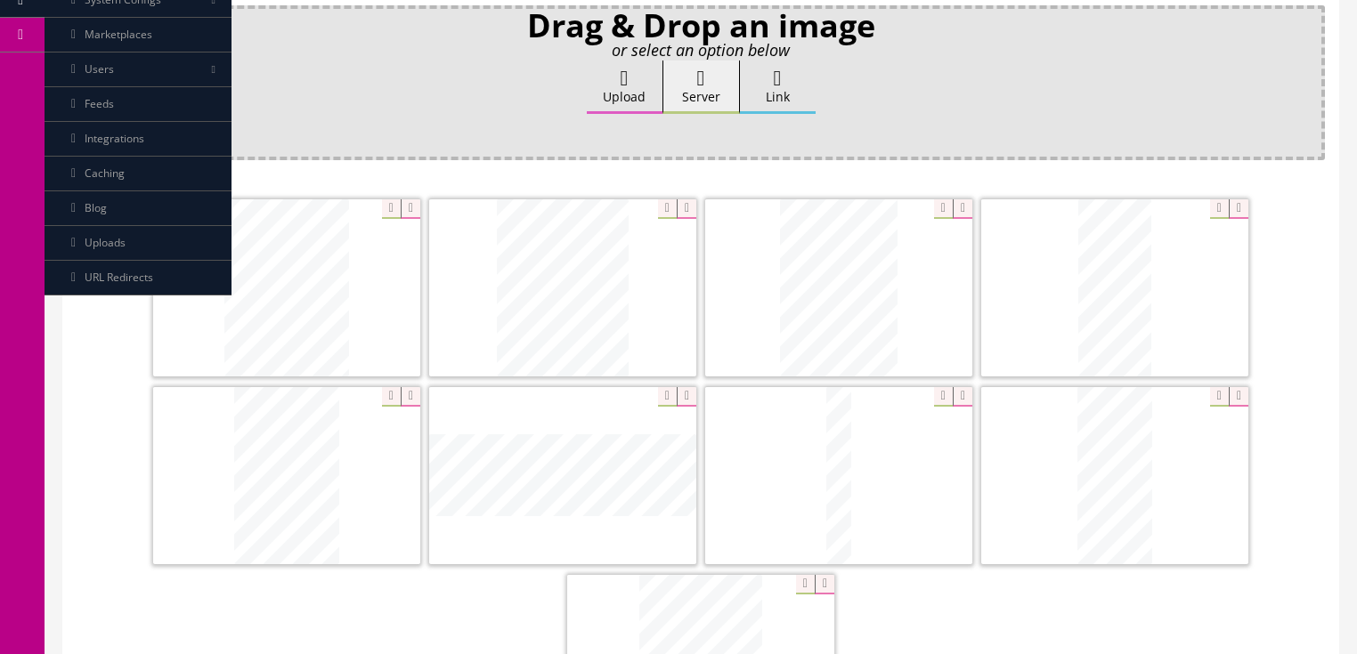
scroll to position [356, 0]
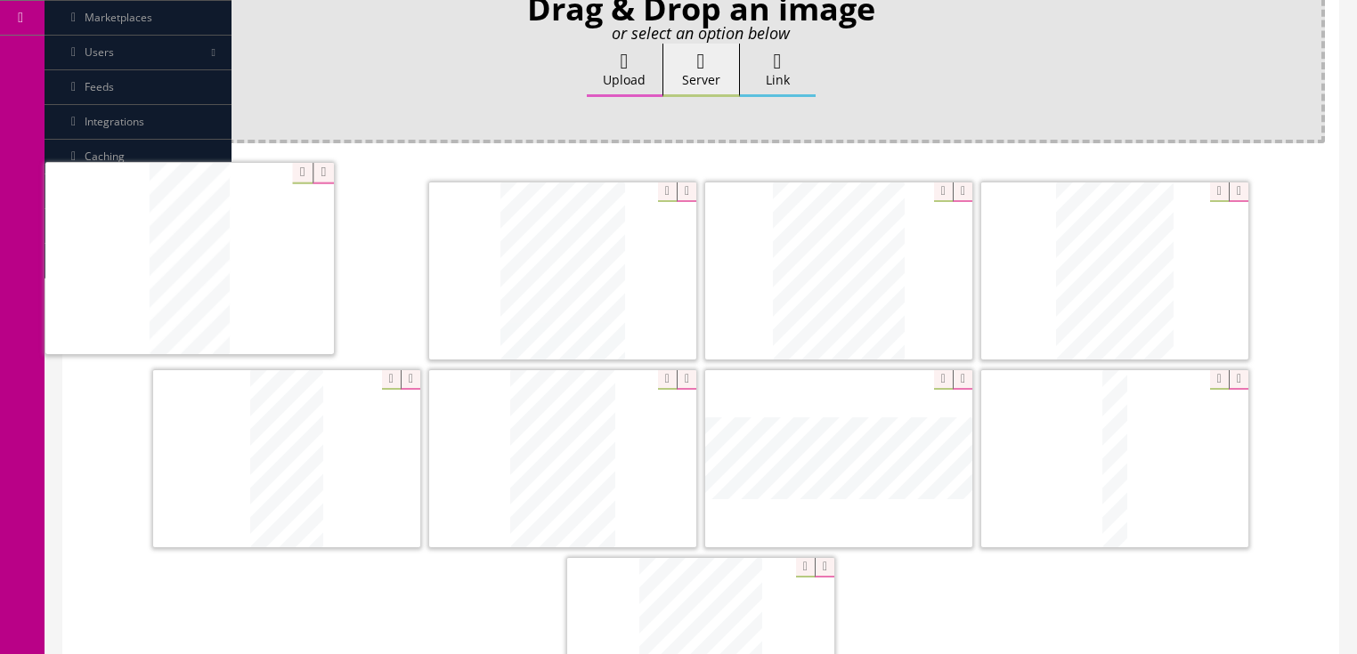
drag, startPoint x: 1111, startPoint y: 453, endPoint x: 194, endPoint y: 262, distance: 936.9
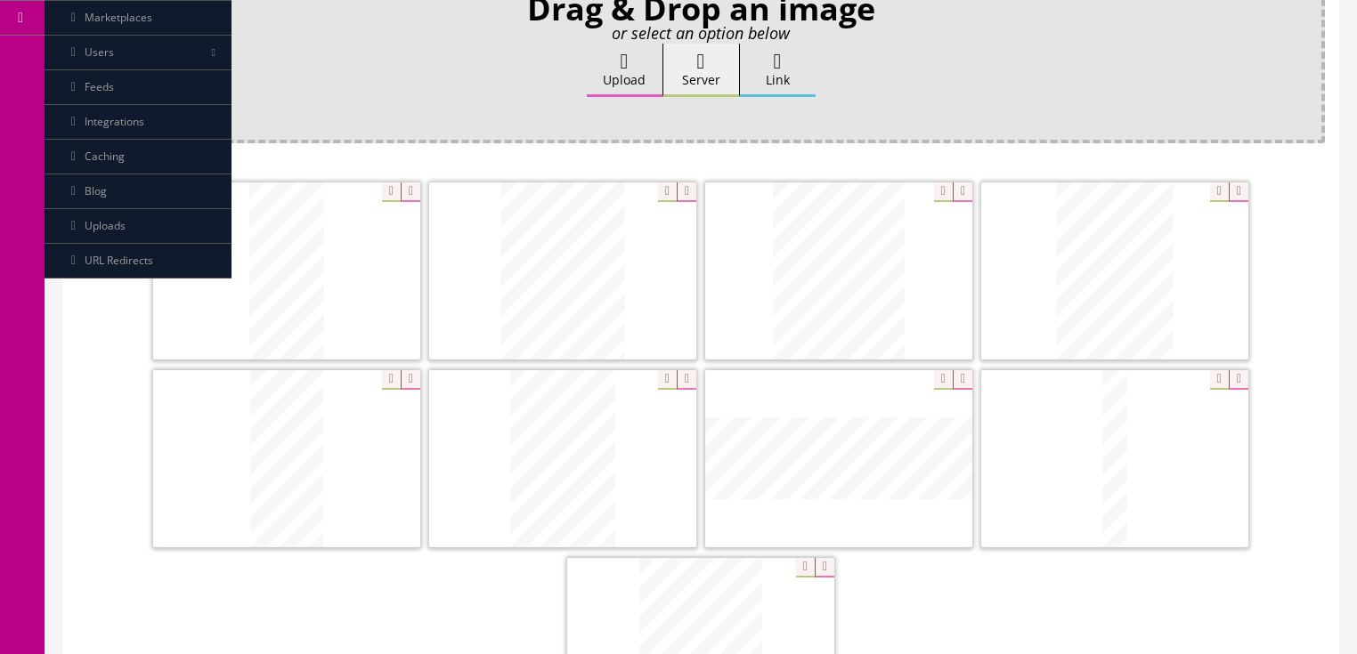
click at [410, 188] on icon at bounding box center [411, 193] width 20 height 20
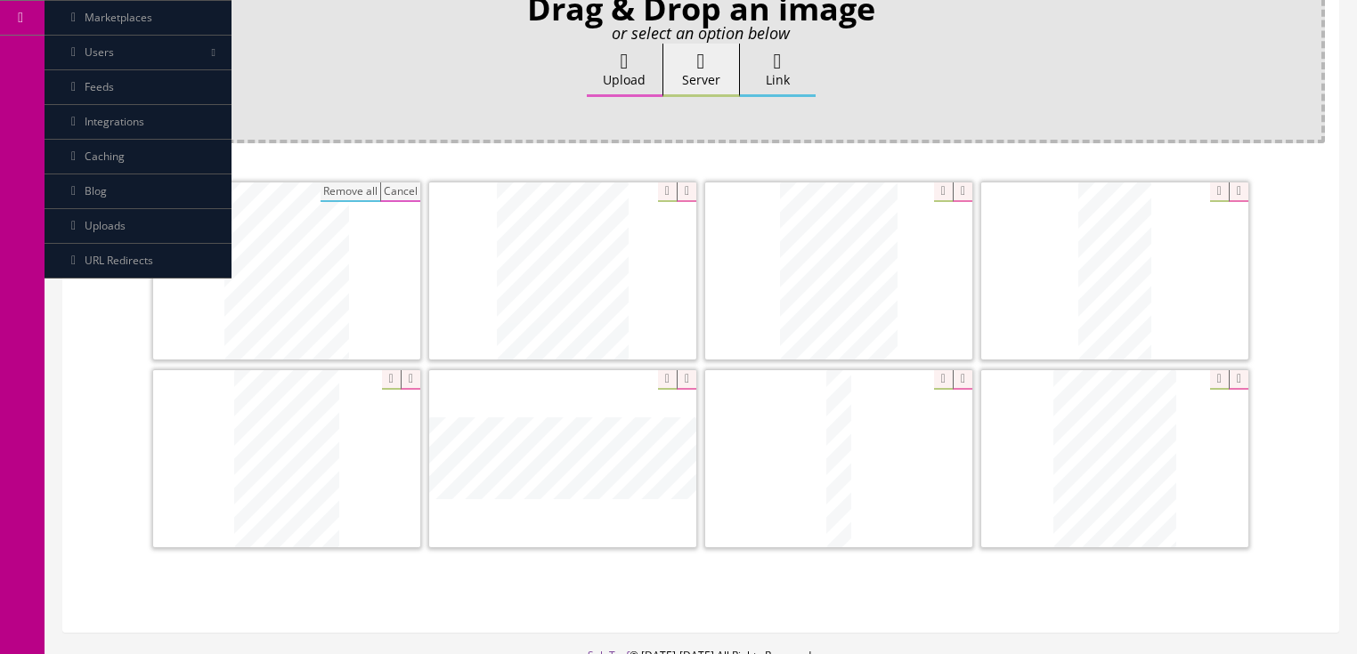
drag, startPoint x: 410, startPoint y: 188, endPoint x: 353, endPoint y: 191, distance: 57.0
click at [407, 188] on button "Cancel" at bounding box center [400, 193] width 40 height 20
click at [344, 191] on button "Remove all" at bounding box center [351, 193] width 60 height 20
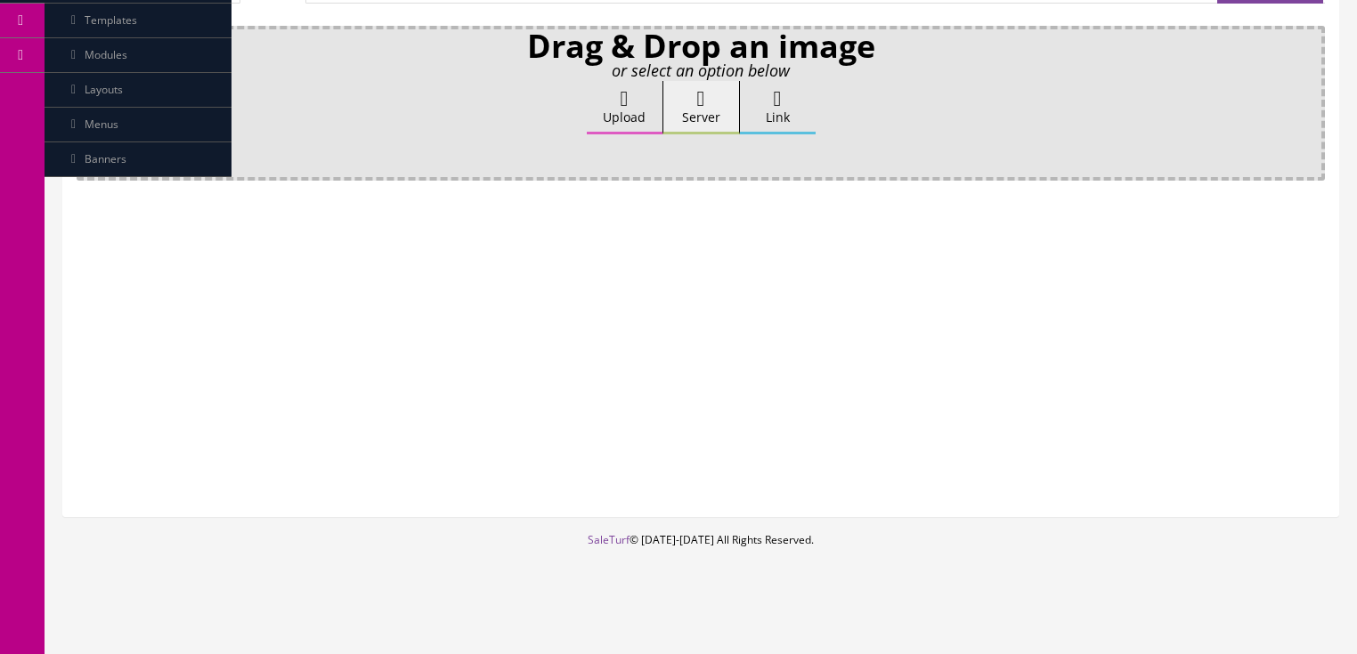
click at [635, 103] on label "Upload" at bounding box center [625, 107] width 76 height 53
click at [89, 99] on input "Upload" at bounding box center [89, 90] width 0 height 18
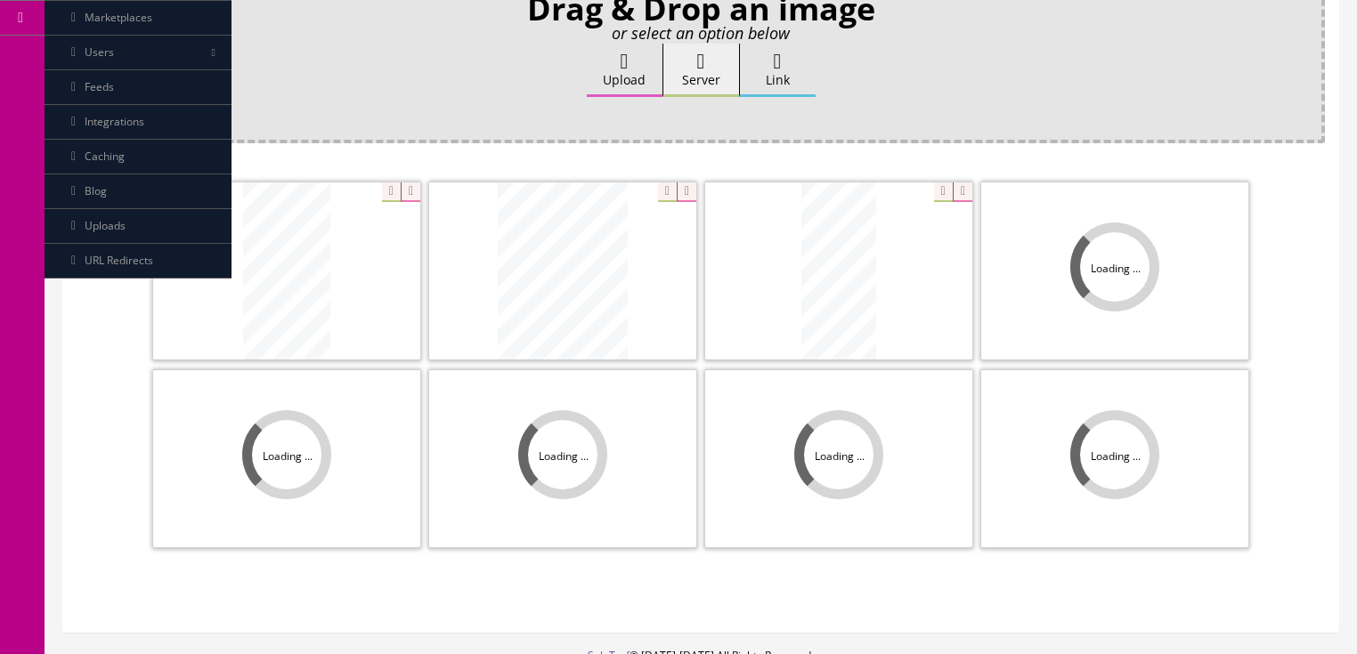
scroll to position [399, 0]
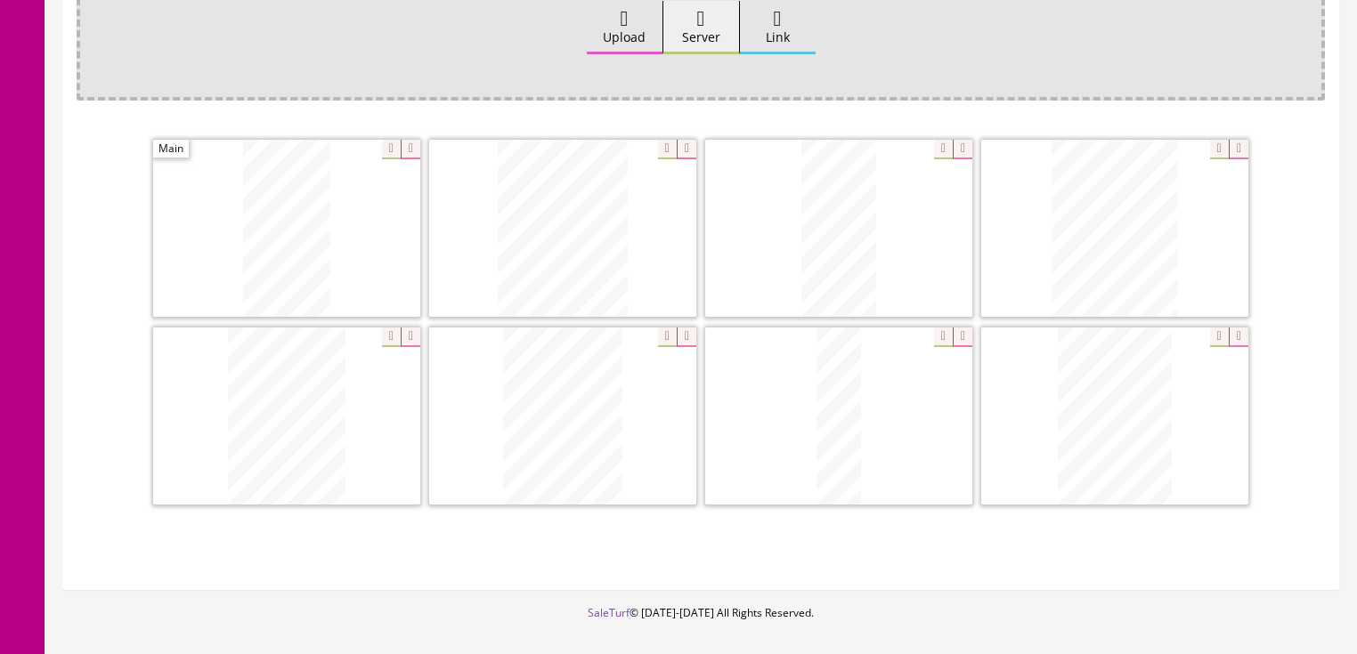
click at [411, 335] on icon at bounding box center [411, 338] width 20 height 20
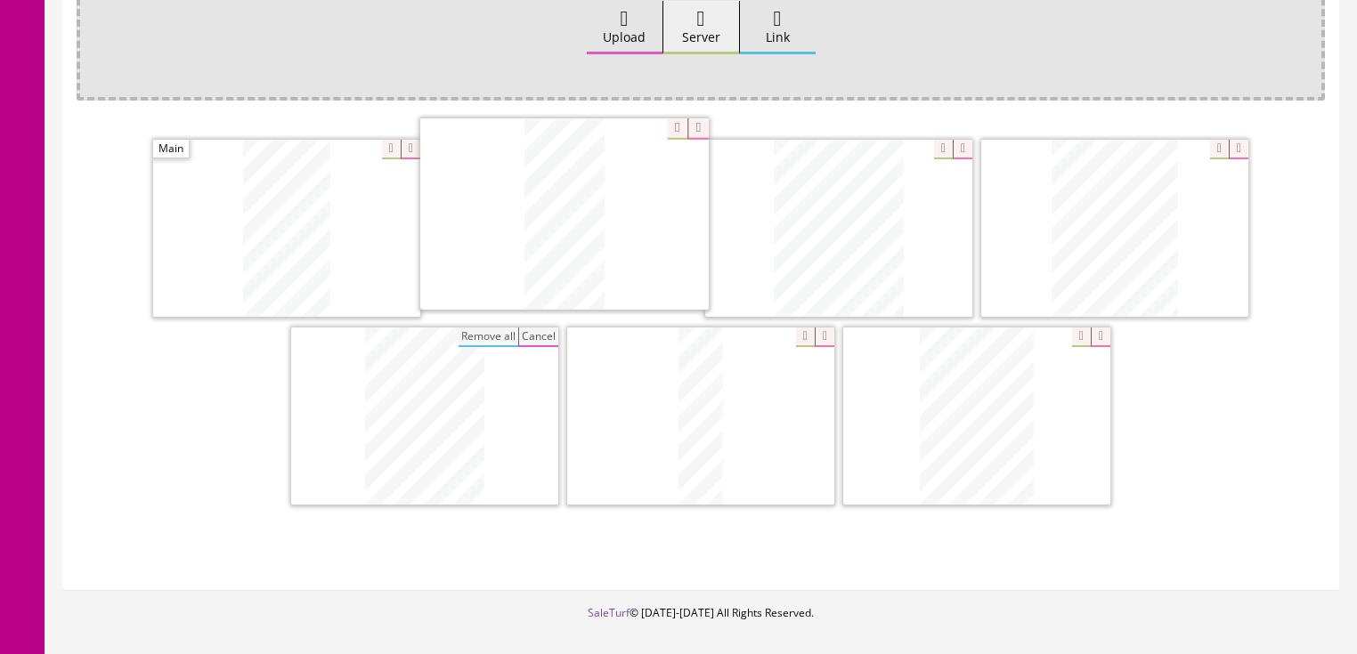
drag, startPoint x: 823, startPoint y: 281, endPoint x: 548, endPoint y: 268, distance: 274.6
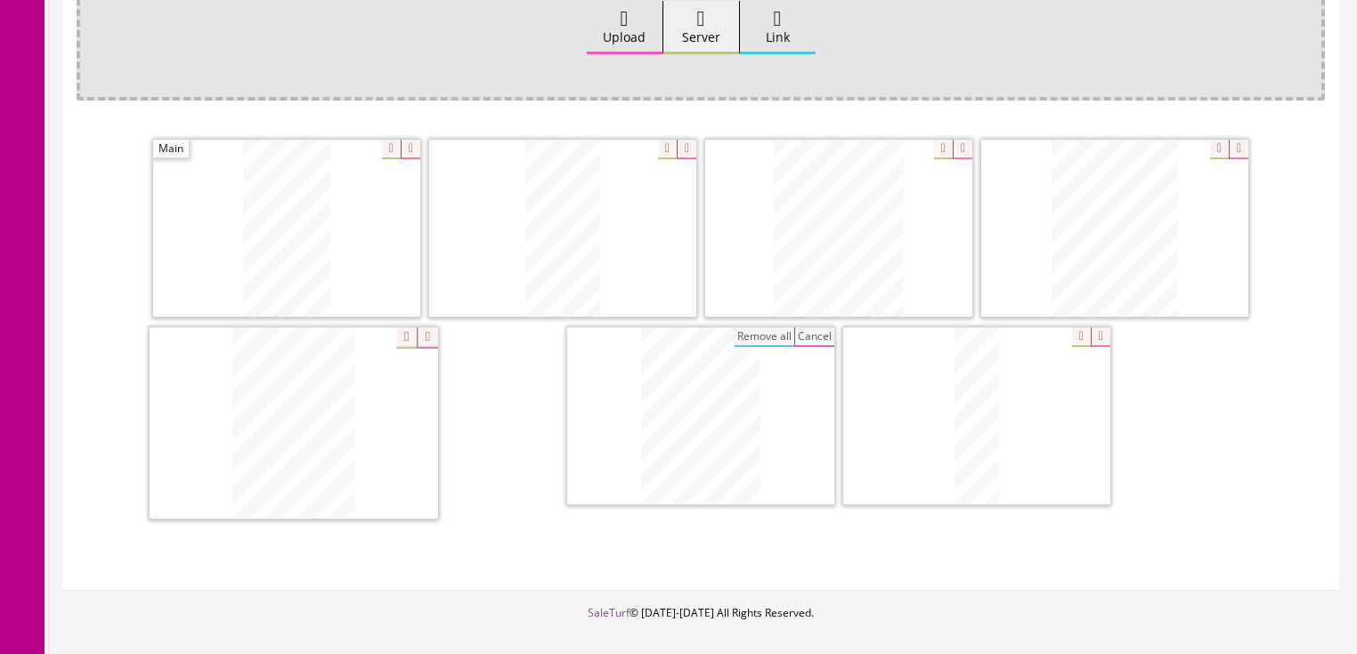
drag, startPoint x: 968, startPoint y: 424, endPoint x: 280, endPoint y: 435, distance: 688.3
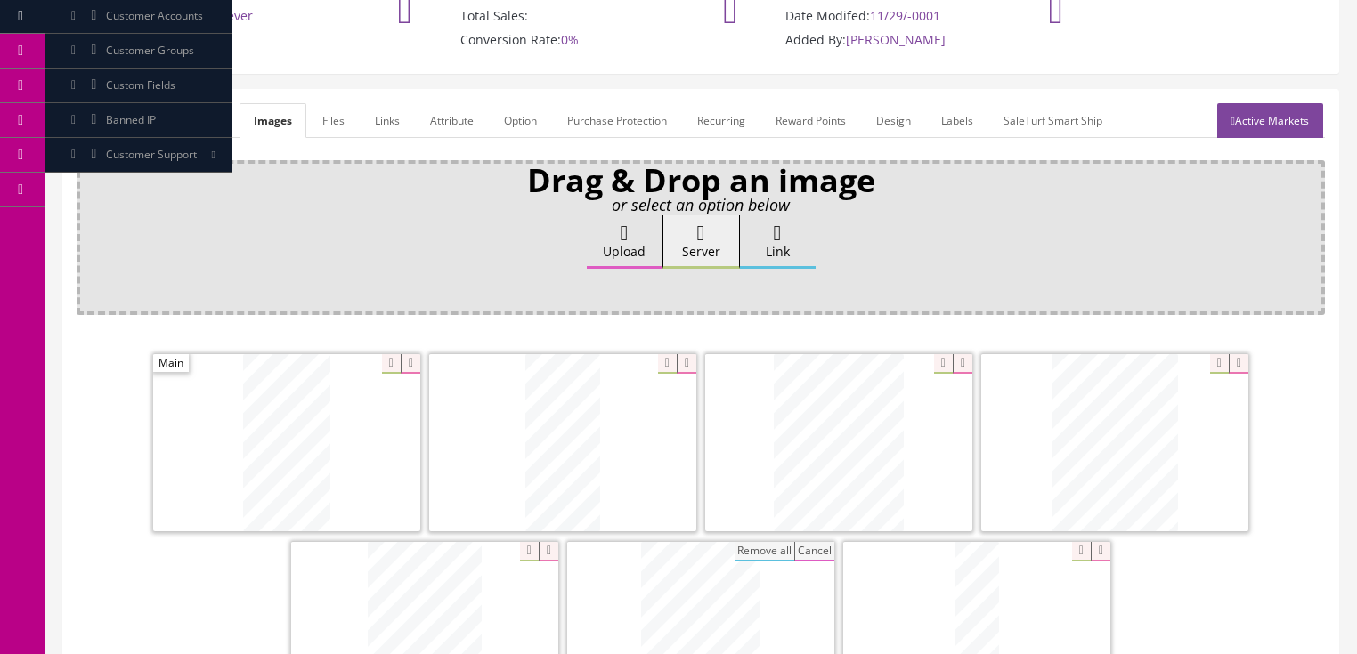
scroll to position [114, 0]
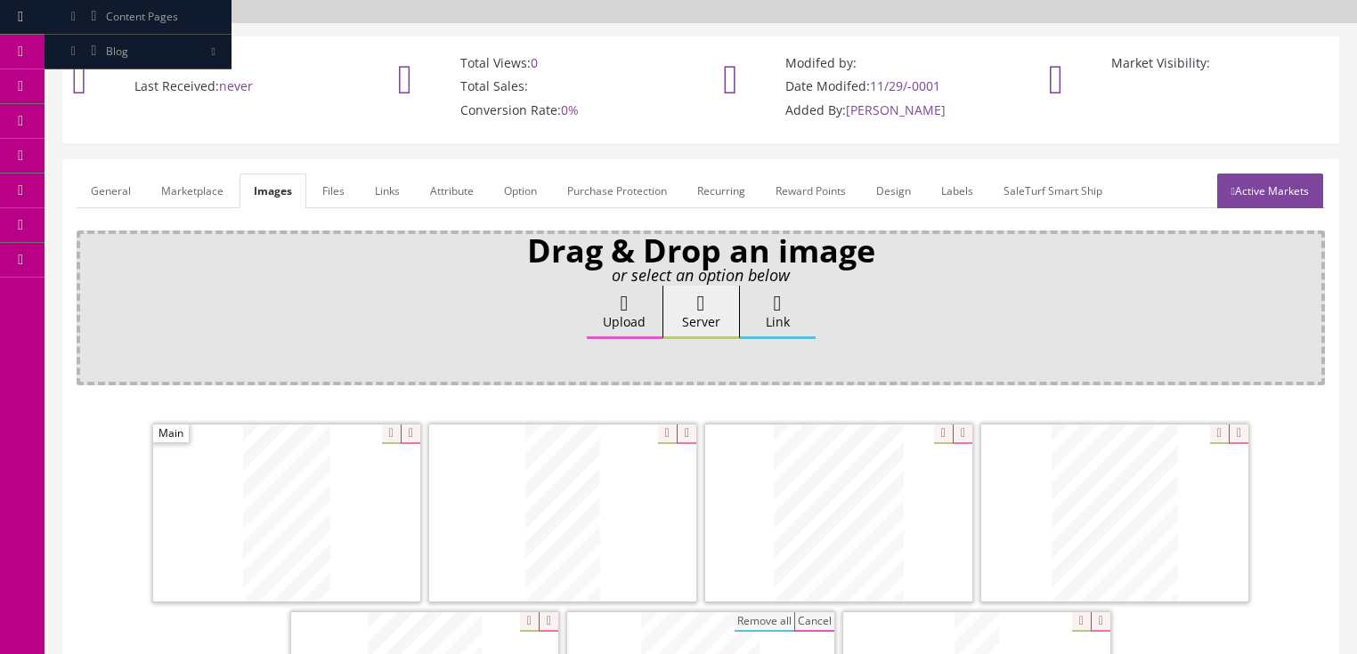
click at [1270, 194] on link "Active Markets" at bounding box center [1270, 191] width 106 height 35
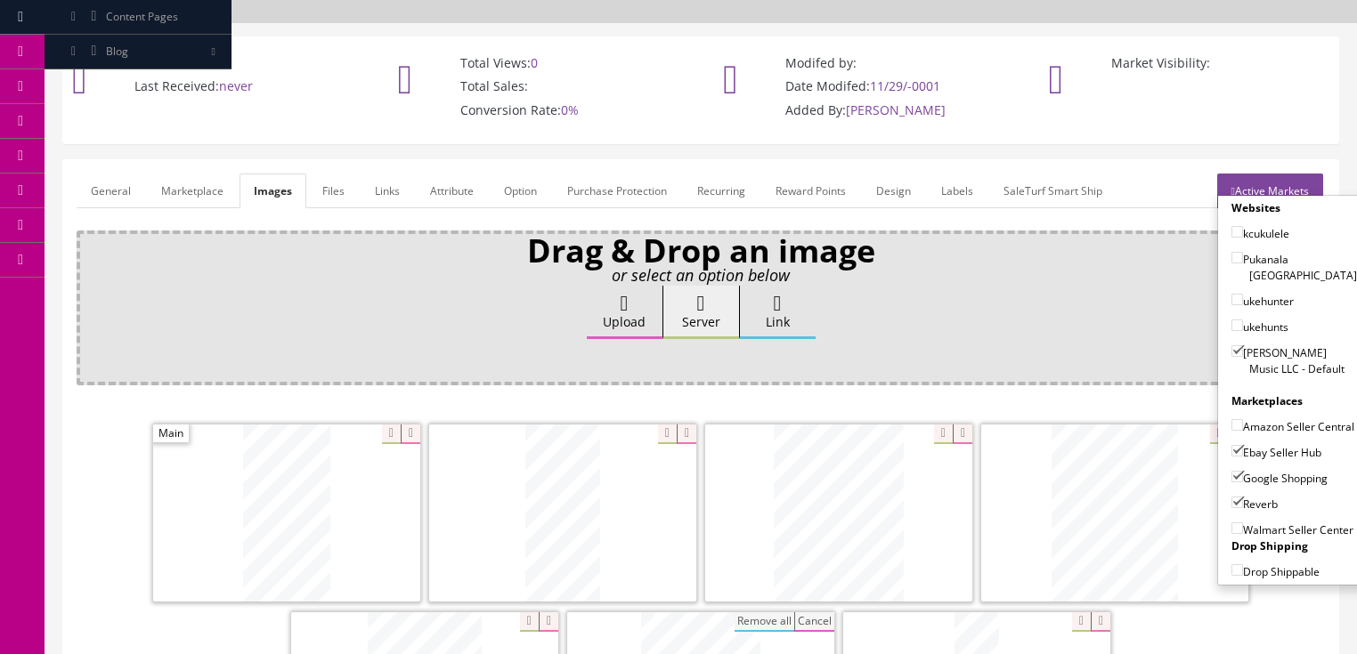
click at [1272, 190] on link "Active Markets" at bounding box center [1270, 191] width 106 height 35
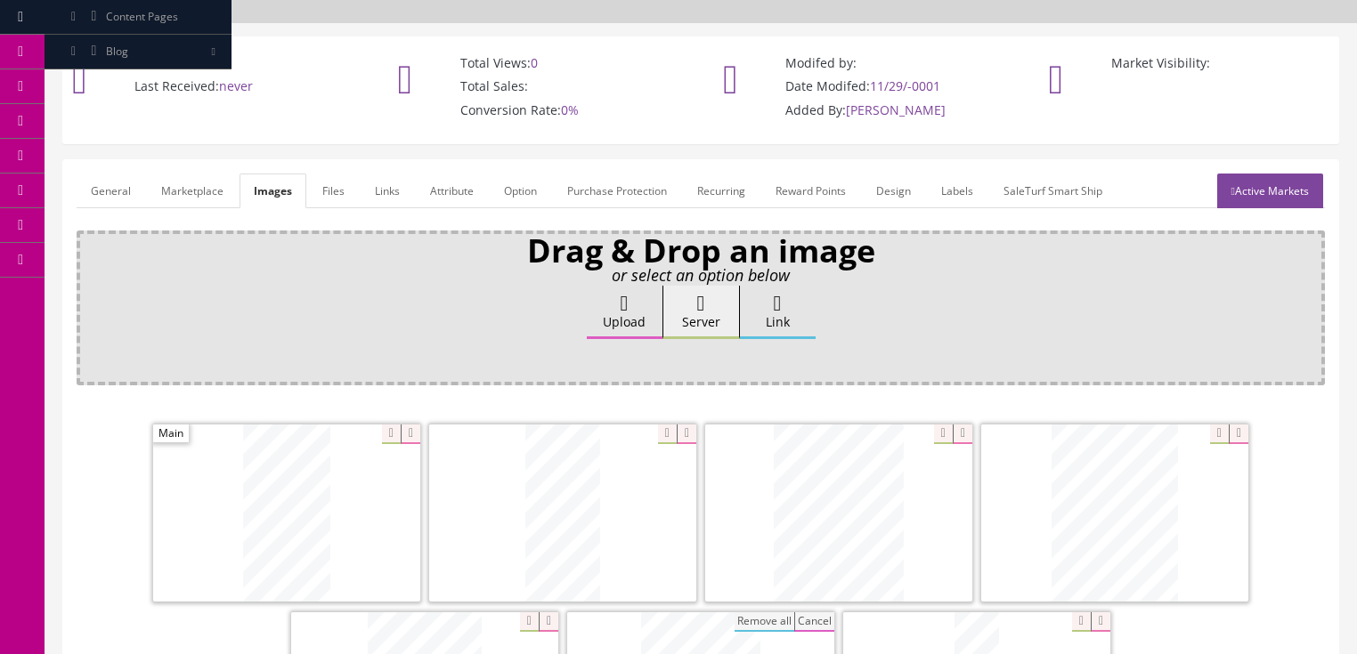
click at [120, 185] on link "General" at bounding box center [111, 191] width 69 height 35
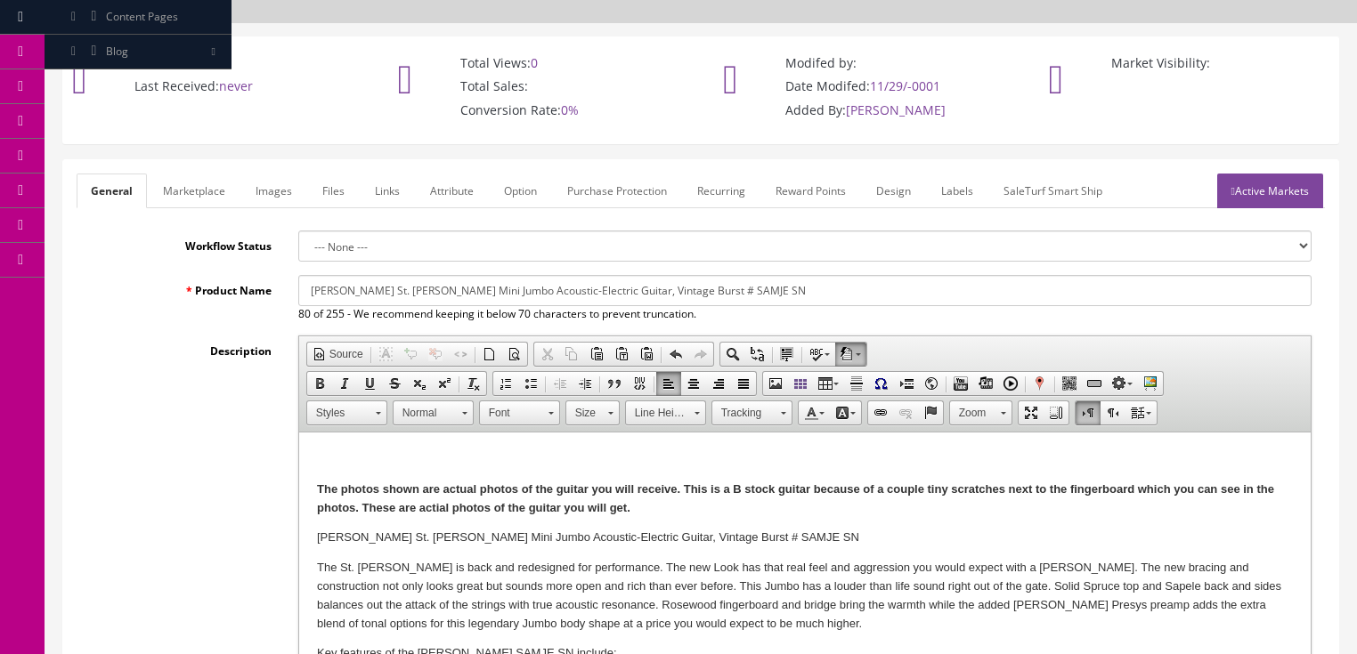
drag, startPoint x: 588, startPoint y: 294, endPoint x: 776, endPoint y: 290, distance: 187.9
click at [588, 293] on input "Dean St. Augustine Mini Jumbo Acoustic-Electric Guitar, Vintage Burst # SAMJE SN" at bounding box center [804, 290] width 1013 height 31
type input "Dean St. Augustine Mini Jumbo Acoustic-Electric Guitar, Natural Model # SAMJE SN"
click at [925, 496] on strong "The photos shown are actual photos of the guitar you will receive. This is a B …" at bounding box center [794, 499] width 957 height 32
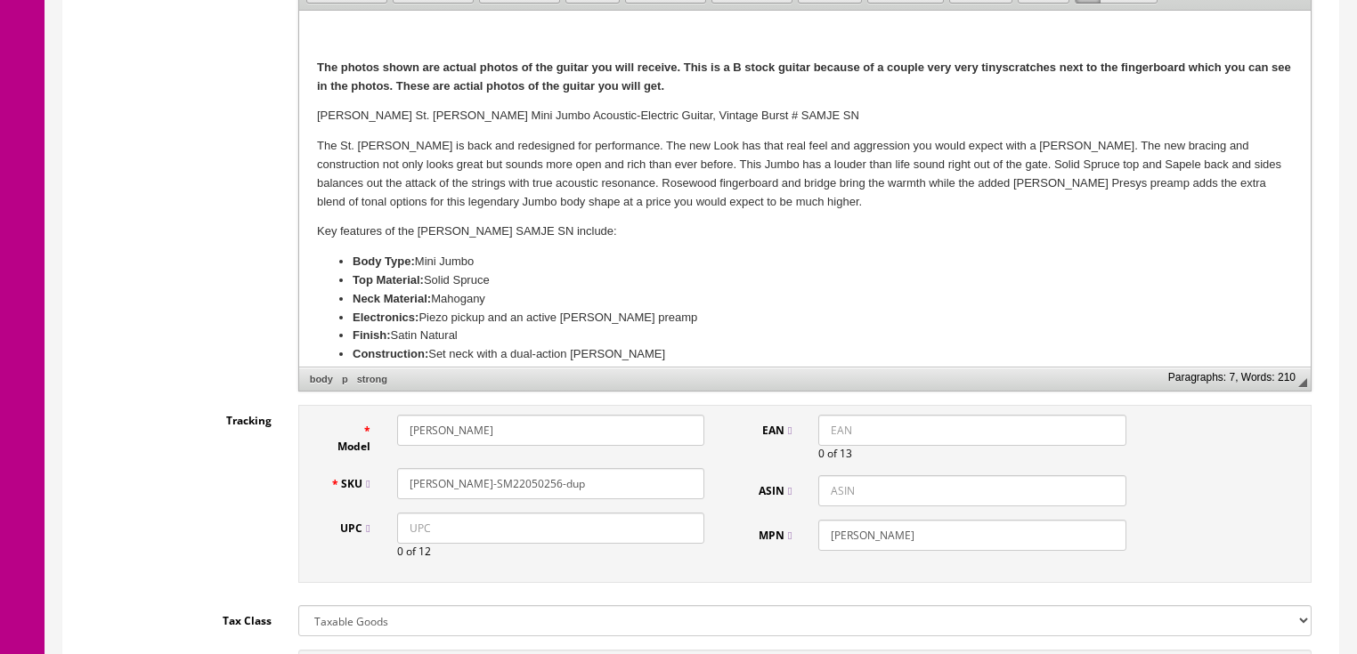
scroll to position [541, 0]
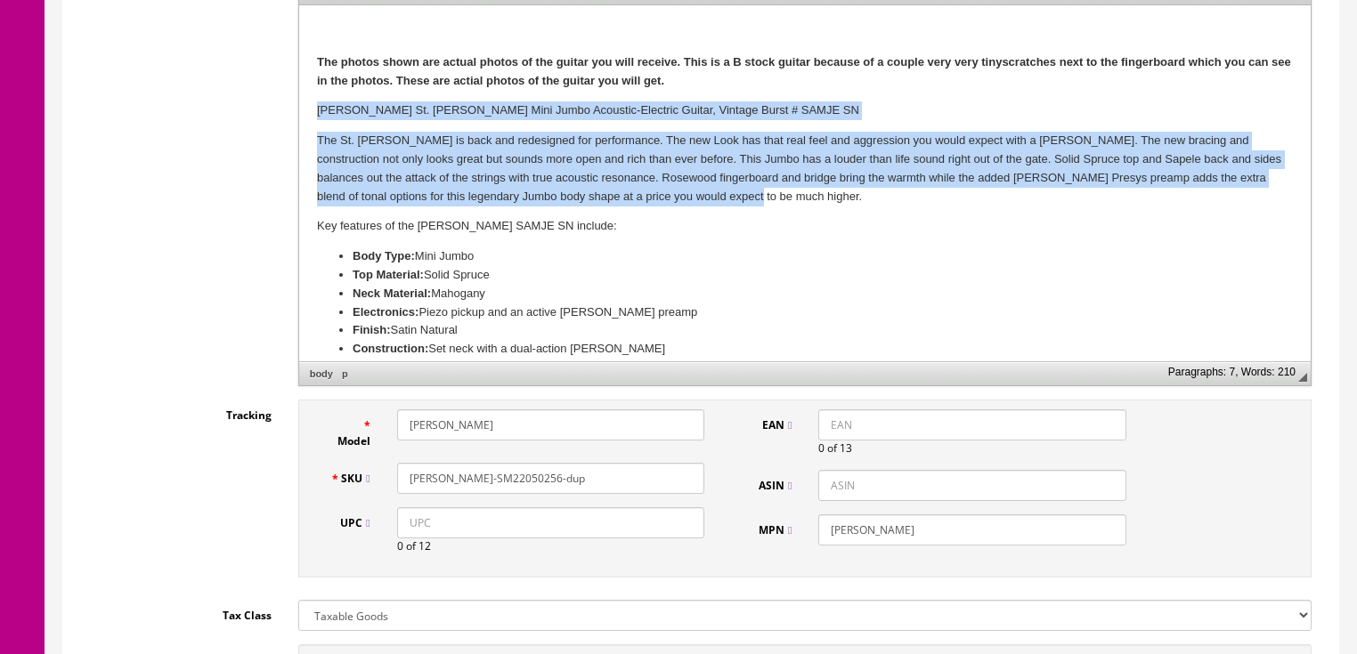
drag, startPoint x: 311, startPoint y: 112, endPoint x: 766, endPoint y: 198, distance: 462.9
click at [766, 199] on html "The photos shown are actual photos of the guitar you will receive. This is a B …" at bounding box center [803, 200] width 1011 height 390
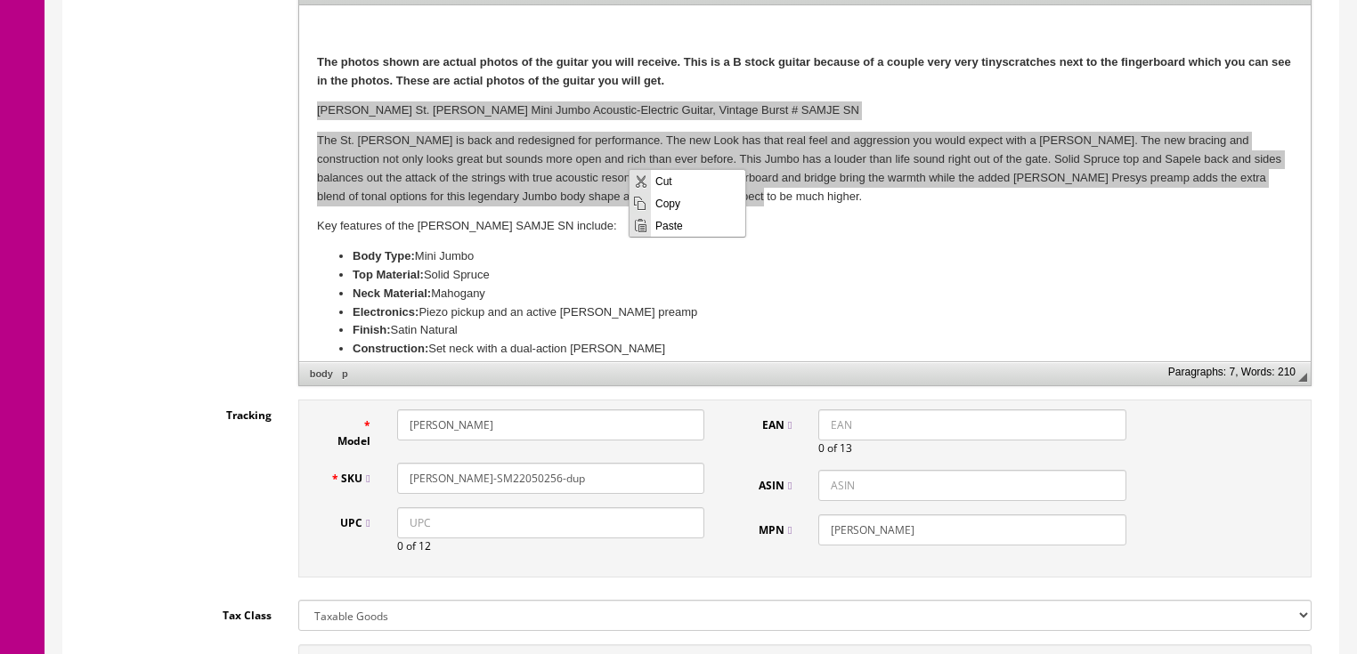
click at [669, 223] on span "Paste" at bounding box center [698, 225] width 94 height 22
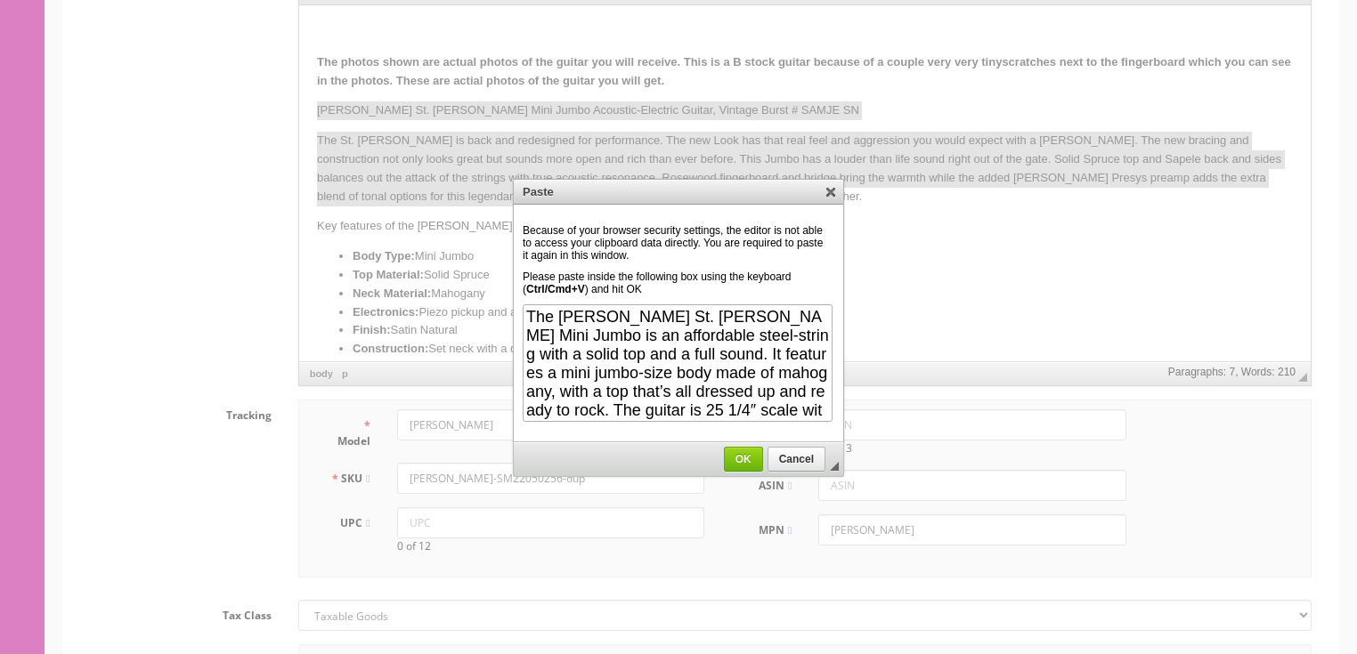
scroll to position [71, 0]
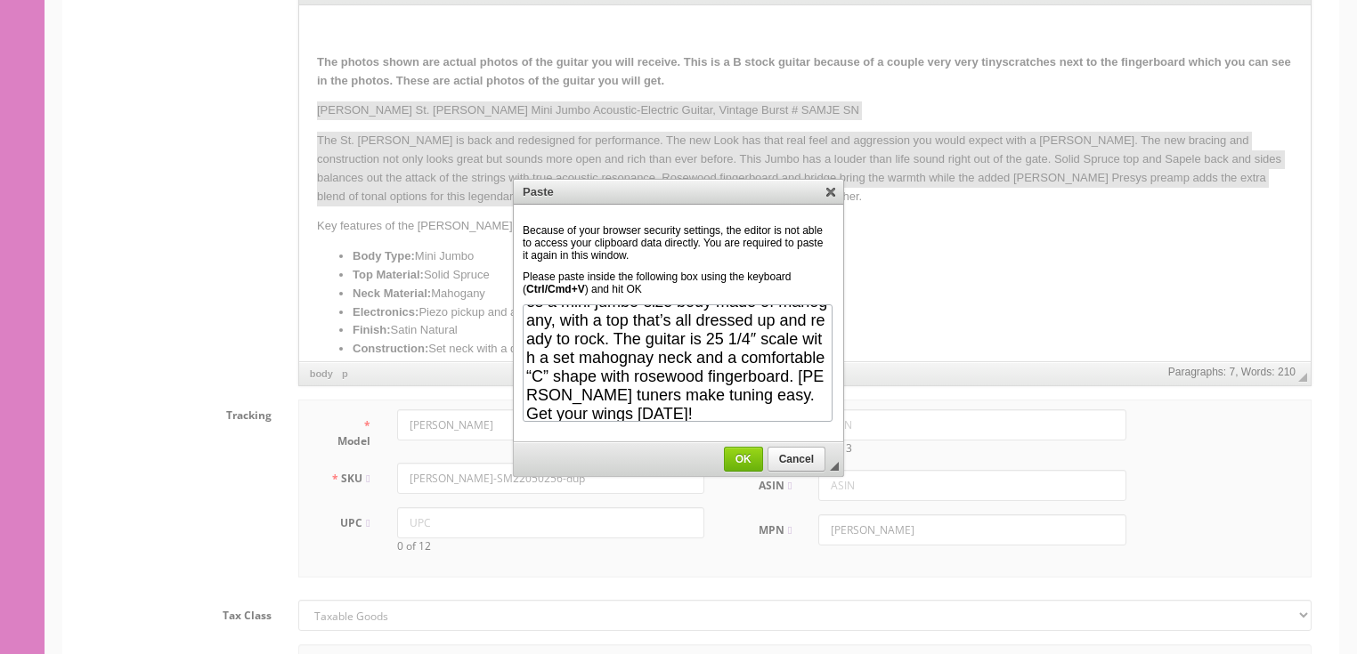
drag, startPoint x: 754, startPoint y: 459, endPoint x: 733, endPoint y: 412, distance: 51.0
click at [753, 459] on span "OK" at bounding box center [743, 459] width 37 height 12
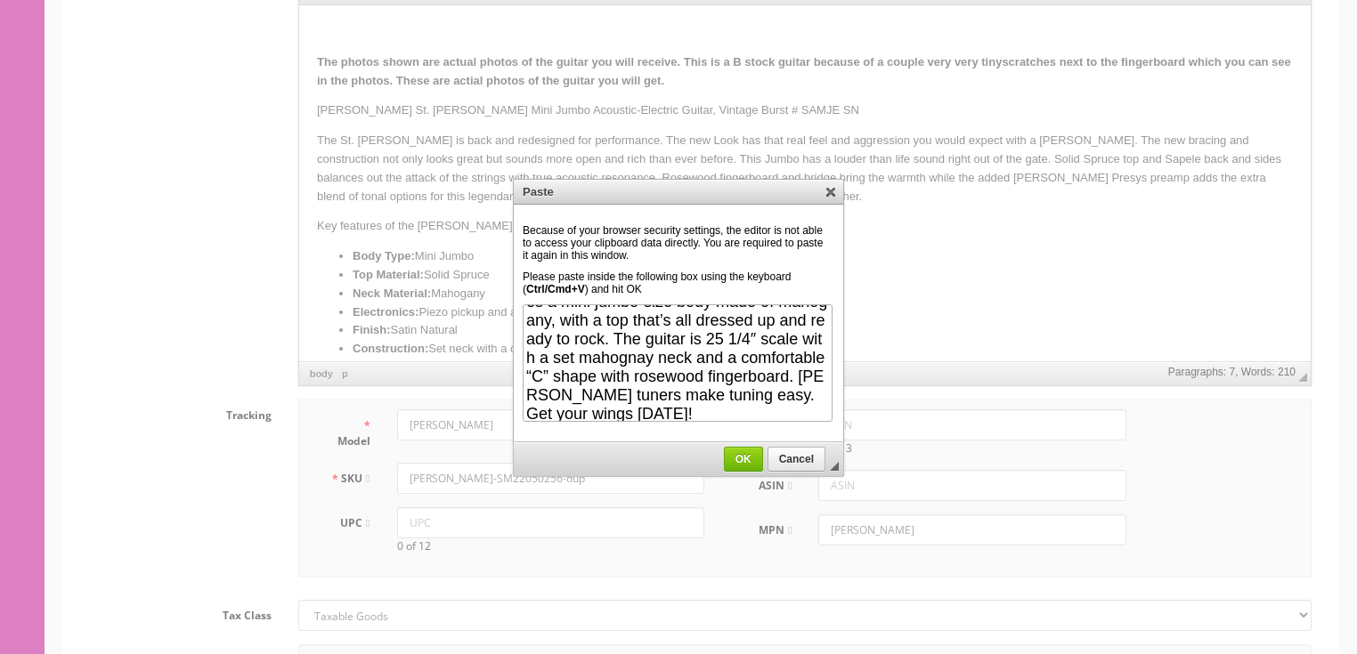
scroll to position [0, 0]
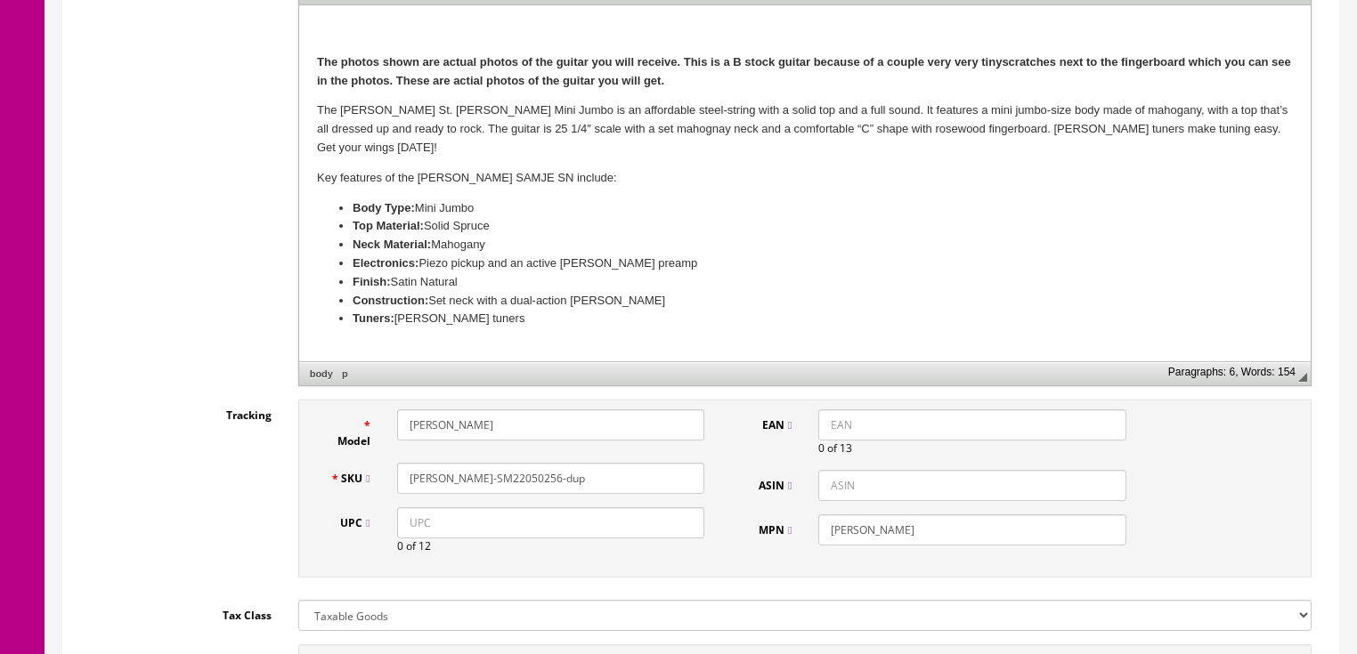
click at [425, 424] on input "SAJUMBOEVB" at bounding box center [550, 425] width 307 height 31
drag, startPoint x: 467, startPoint y: 423, endPoint x: 379, endPoint y: 423, distance: 88.1
click at [379, 423] on div "Model SAMJESN" at bounding box center [518, 430] width 402 height 40
type input "SAMJESN"
drag, startPoint x: 581, startPoint y: 473, endPoint x: 428, endPoint y: 483, distance: 152.6
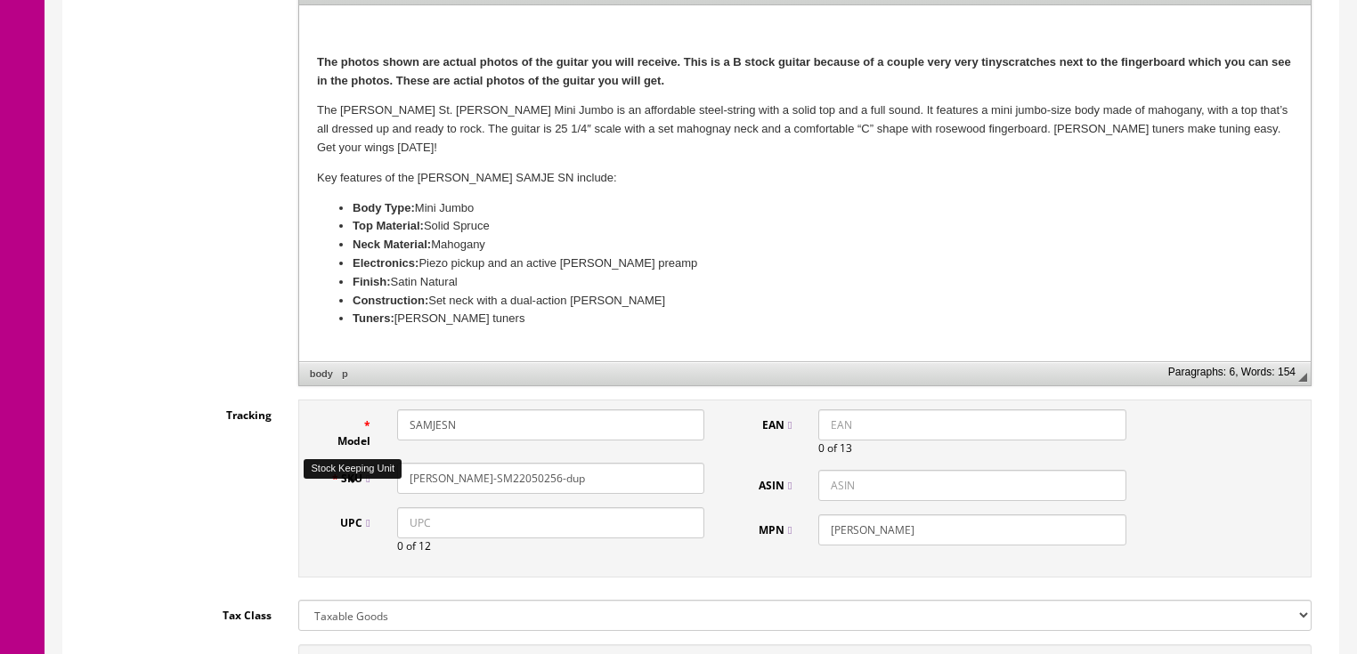
click at [353, 487] on div "SKU SAJUMBOEVB-SM22050256-dup" at bounding box center [518, 478] width 402 height 31
paste input "MJESN"
type input "SAMJESN"
drag, startPoint x: 939, startPoint y: 526, endPoint x: 843, endPoint y: 525, distance: 96.2
click at [817, 526] on div "SAJUMBOEVB" at bounding box center [972, 530] width 334 height 31
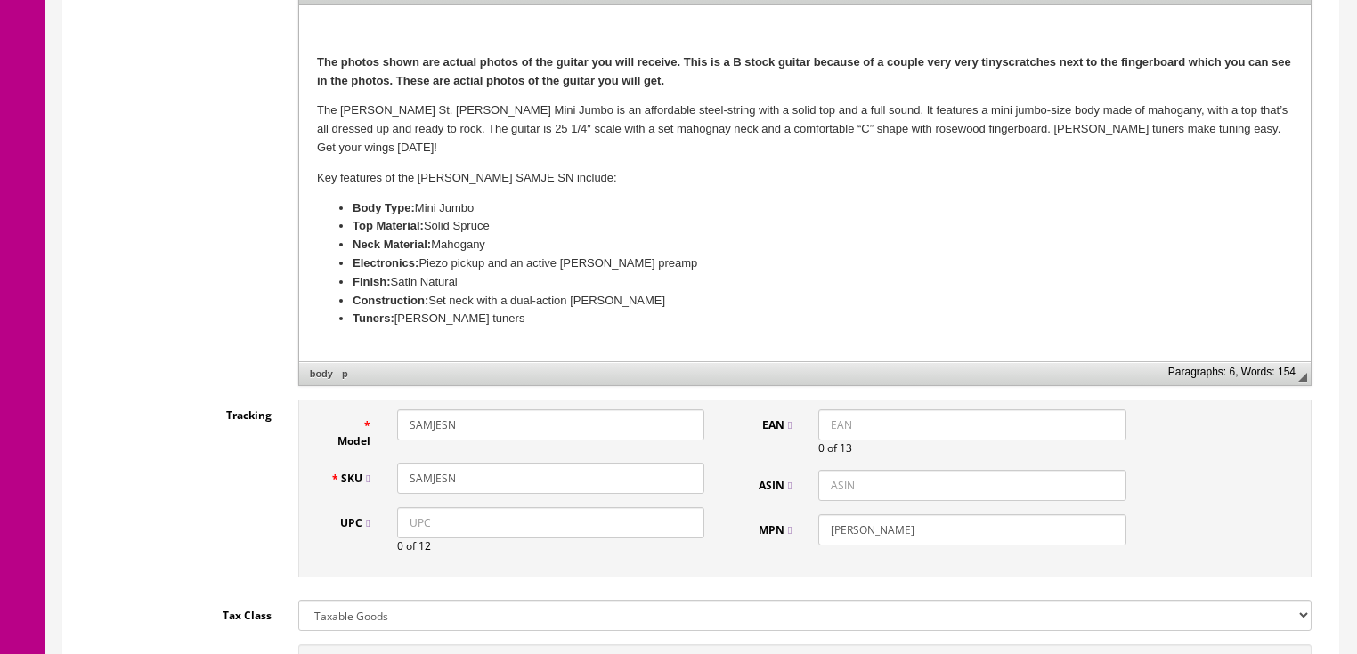
paste input "MJESN"
type input "SAMJESN"
click at [483, 478] on input "SAMJESN" at bounding box center [550, 478] width 307 height 31
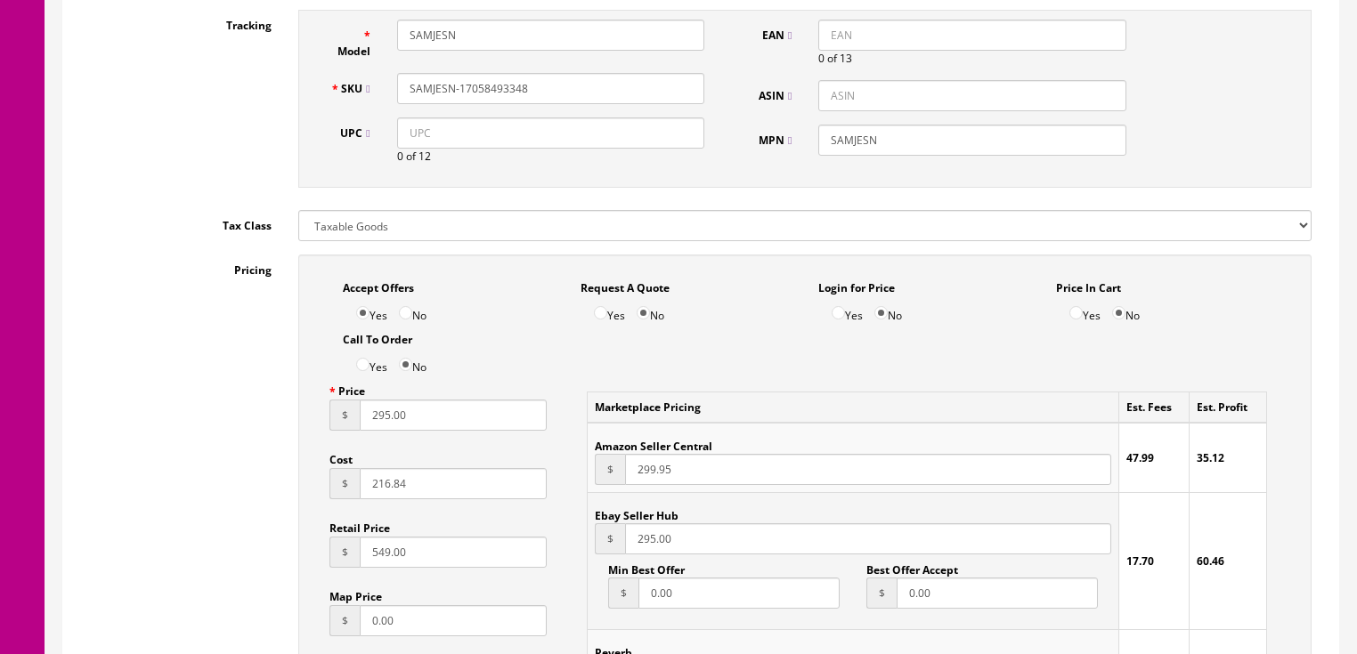
scroll to position [969, 0]
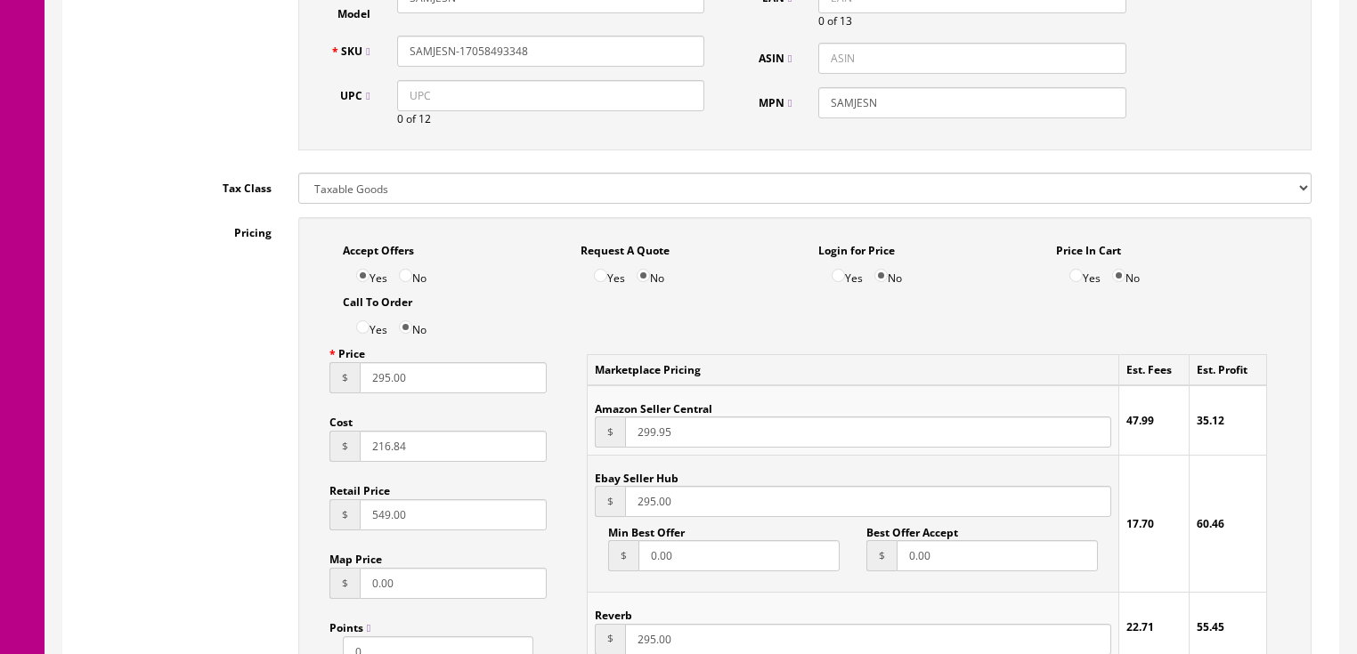
type input "SAMJESN-17058493348"
drag, startPoint x: 366, startPoint y: 387, endPoint x: 427, endPoint y: 387, distance: 61.4
click at [427, 387] on input "295.00" at bounding box center [454, 377] width 188 height 31
type input "199.95"
click at [626, 442] on input "299.95" at bounding box center [867, 432] width 485 height 31
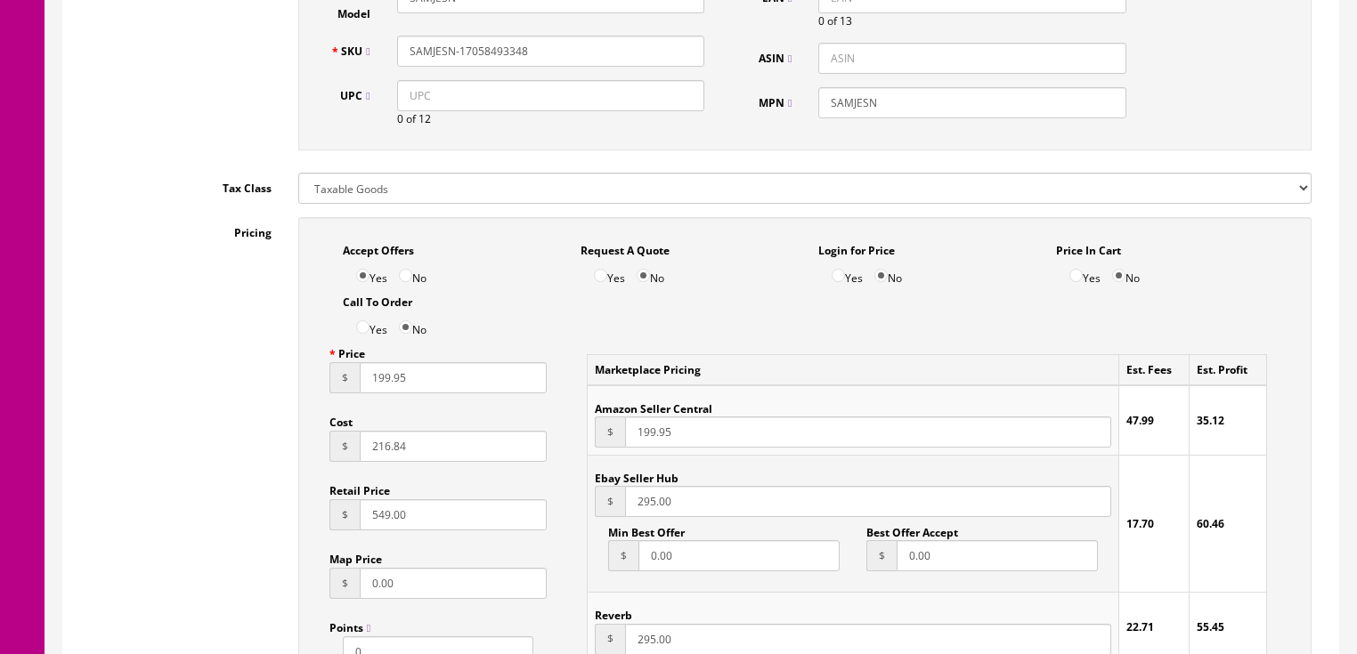
type input "199.95"
click at [633, 506] on input "295.00" at bounding box center [867, 501] width 485 height 31
type input "195.00"
click at [629, 650] on input "295.00" at bounding box center [867, 639] width 485 height 31
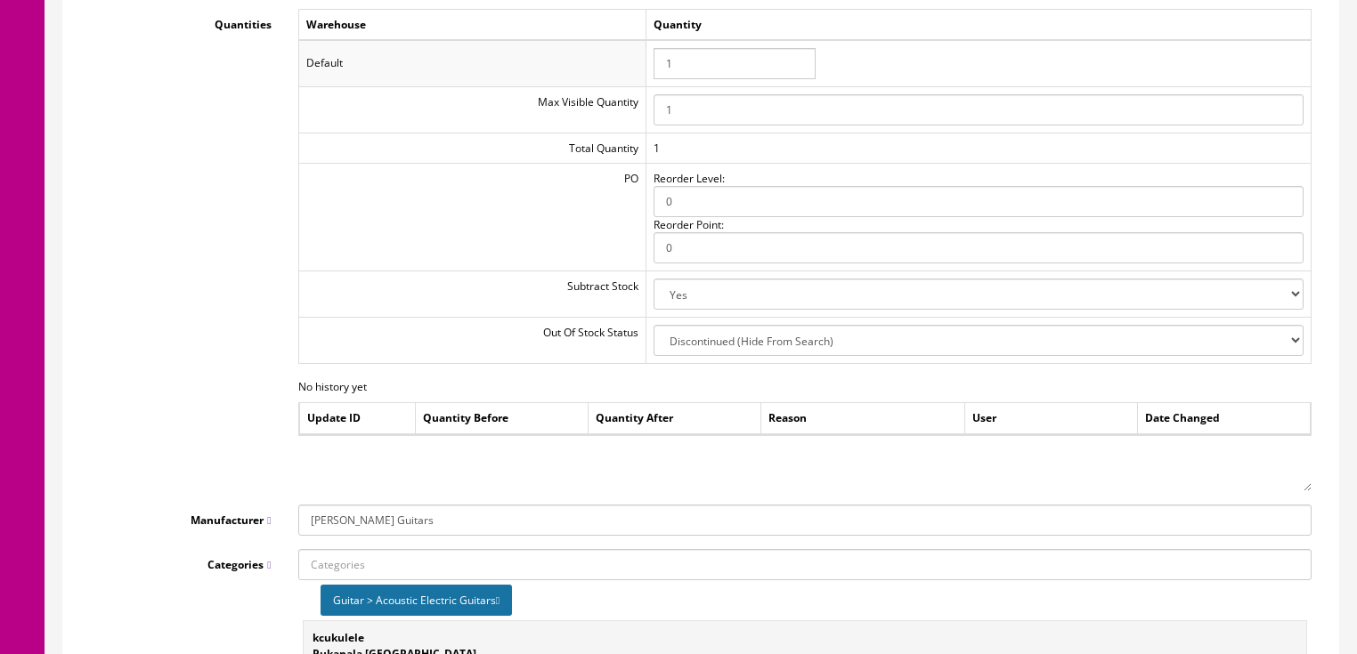
scroll to position [2037, 0]
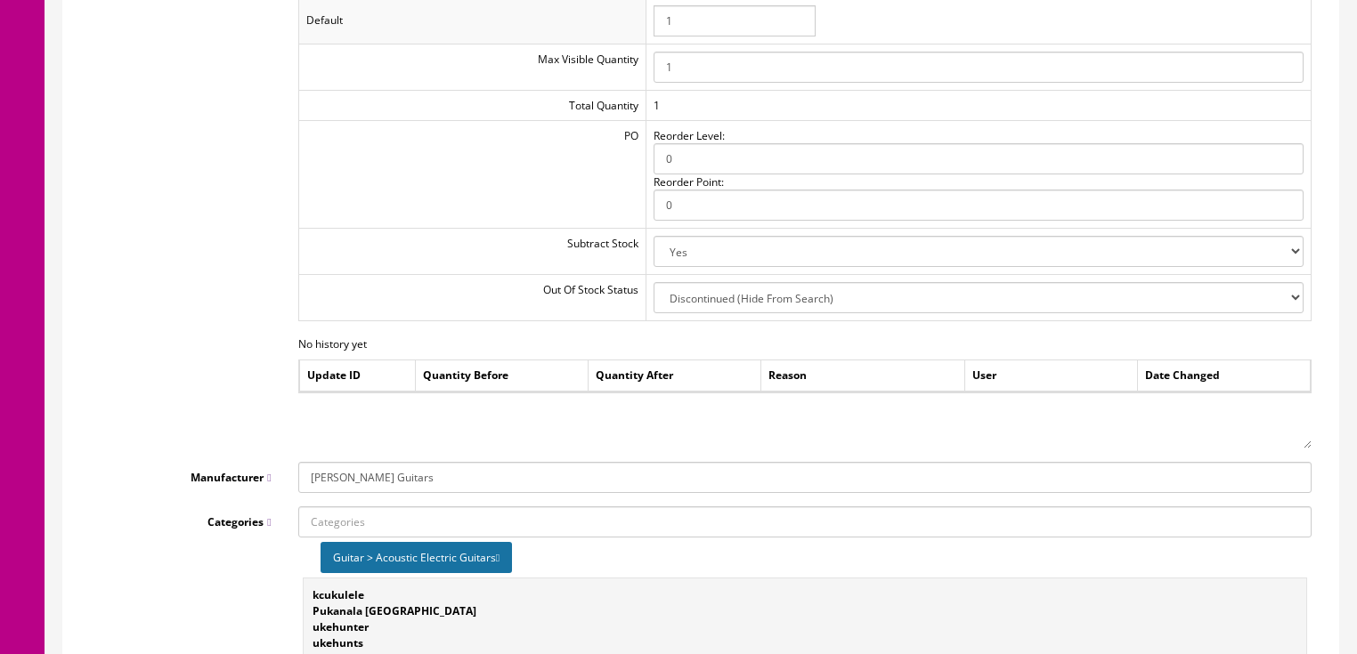
type input "195.00"
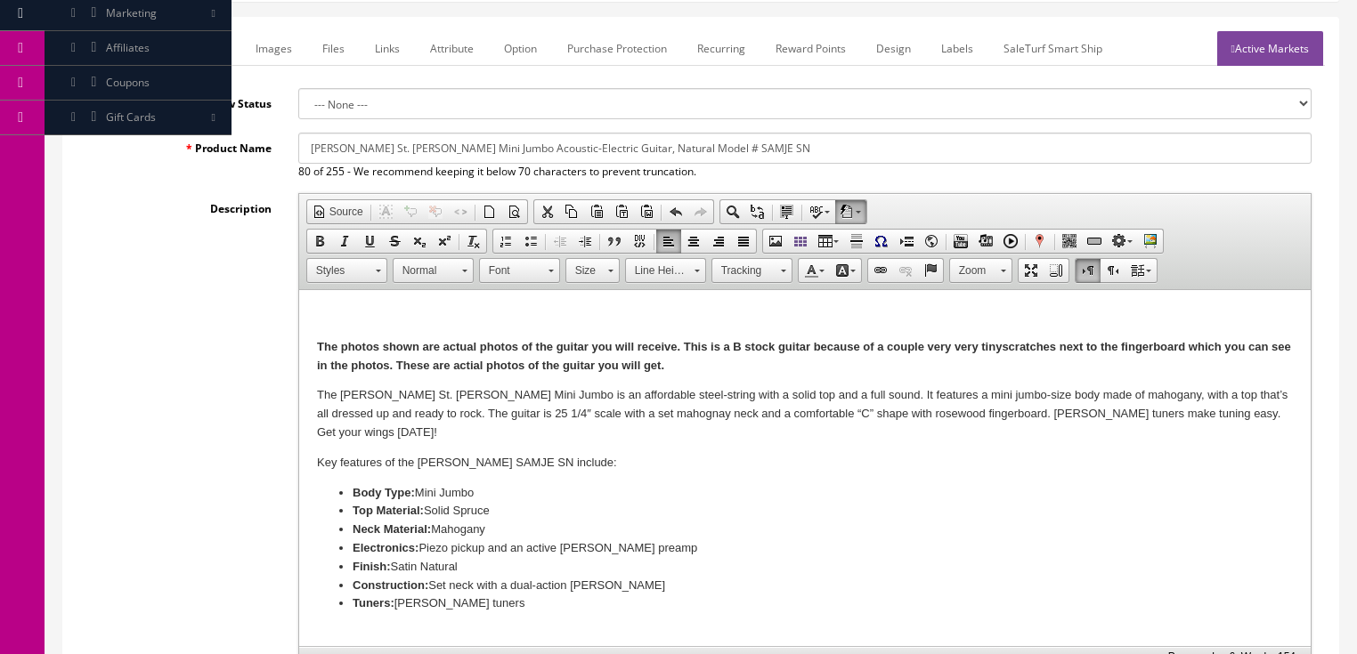
scroll to position [185, 0]
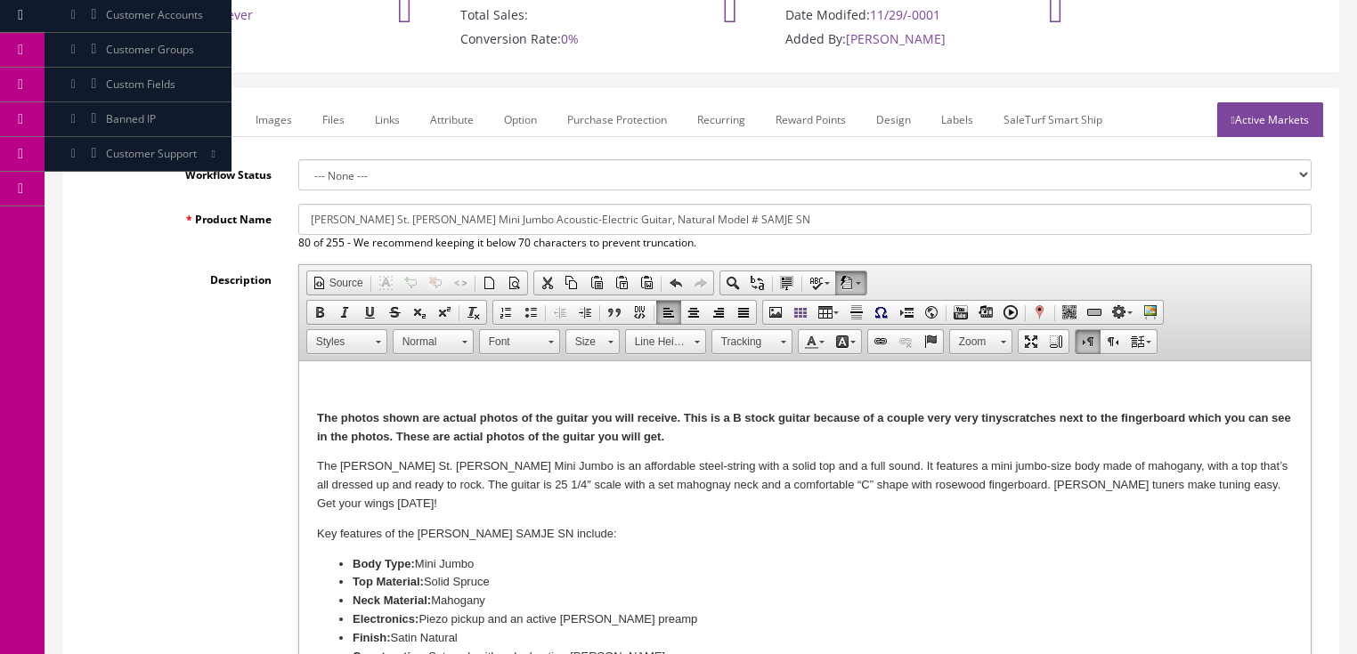
click at [210, 118] on link "Marketplace" at bounding box center [194, 119] width 91 height 35
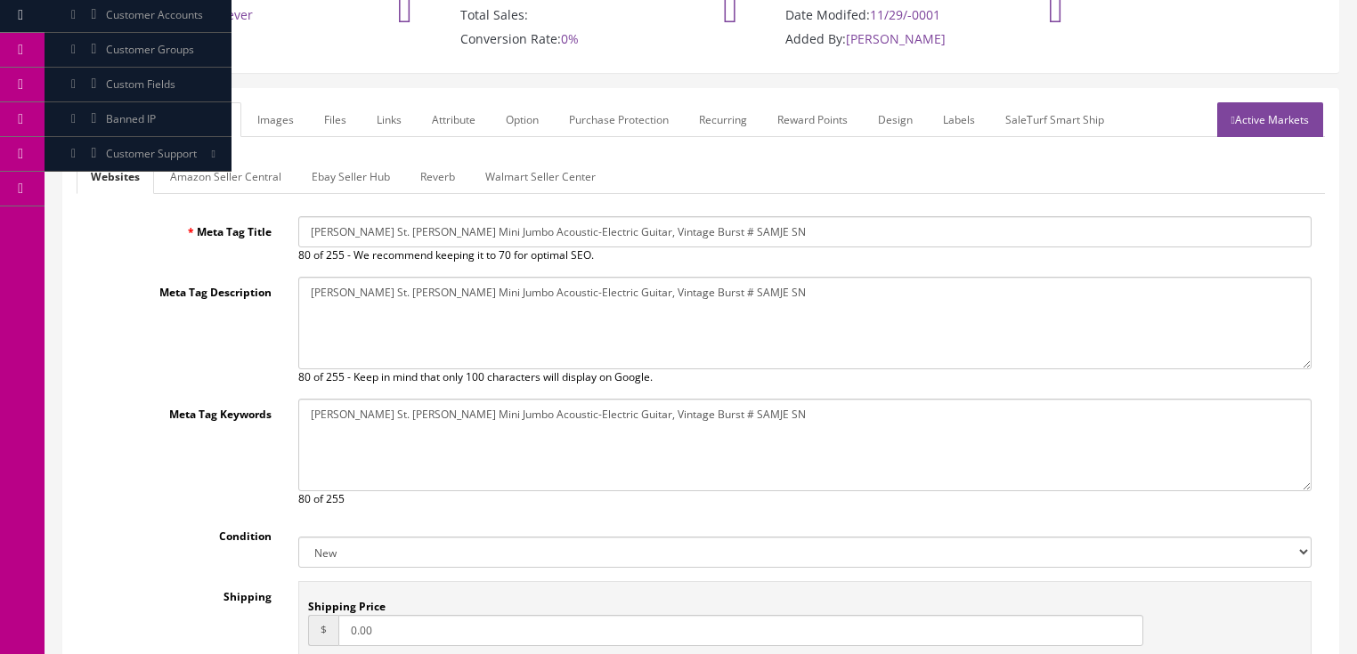
click at [309, 174] on link "Ebay Seller Hub" at bounding box center [350, 176] width 107 height 35
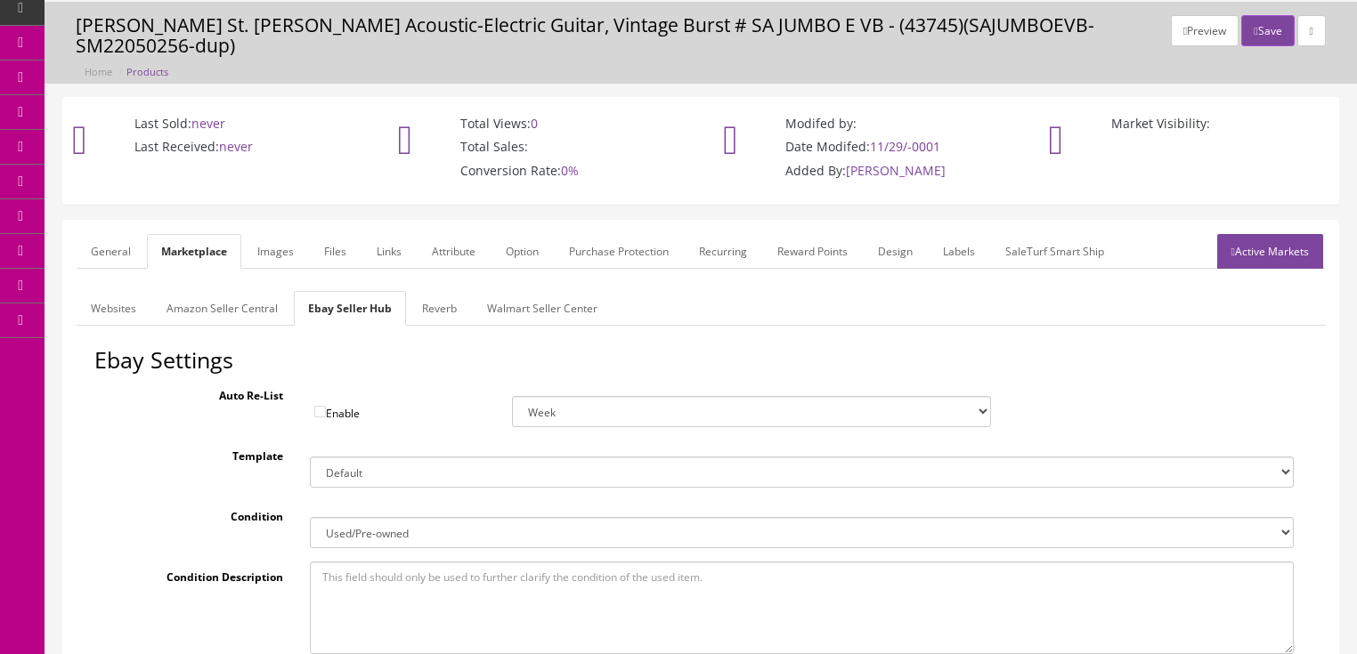
scroll to position [12, 0]
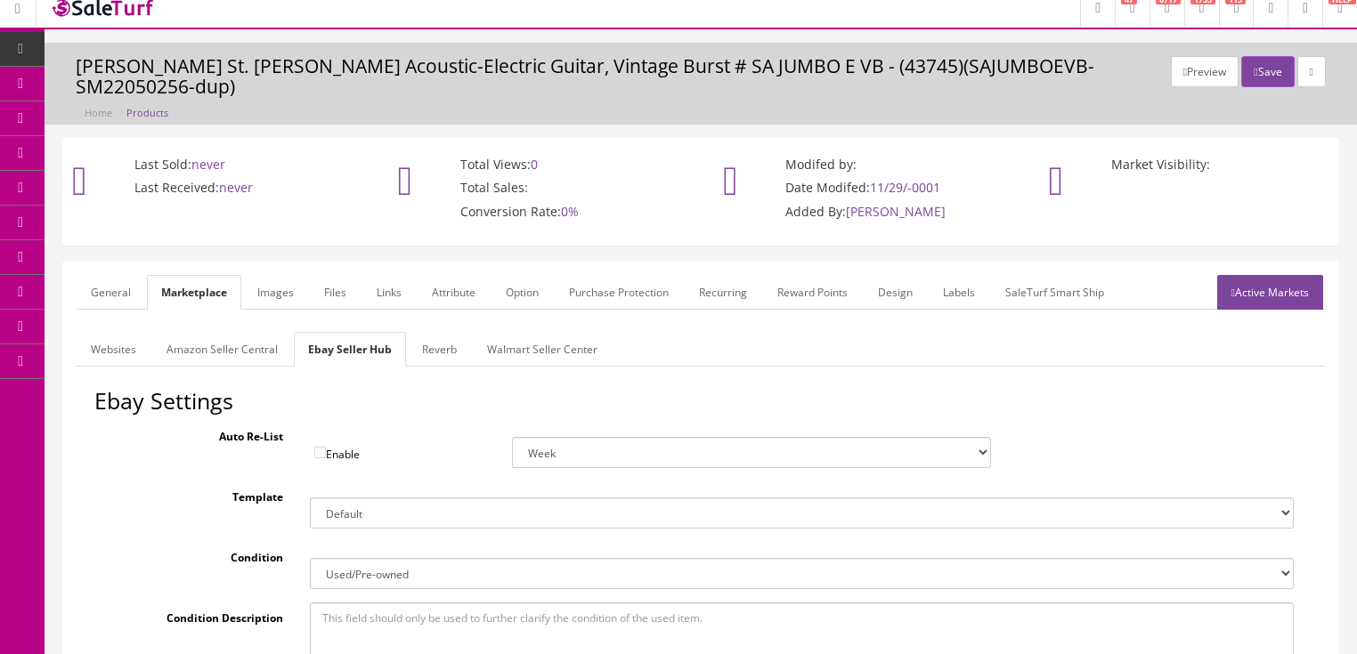
click at [1306, 281] on link "Active Markets" at bounding box center [1270, 292] width 106 height 35
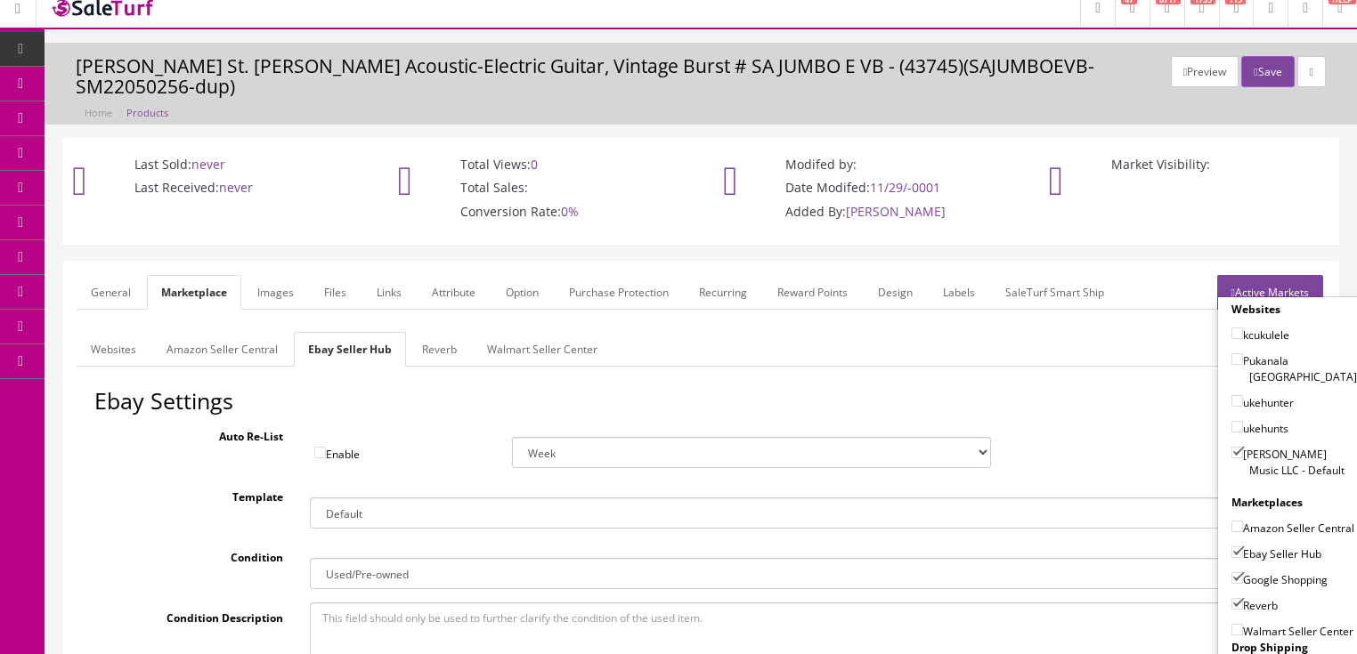
click at [1304, 281] on link "Active Markets" at bounding box center [1270, 292] width 106 height 35
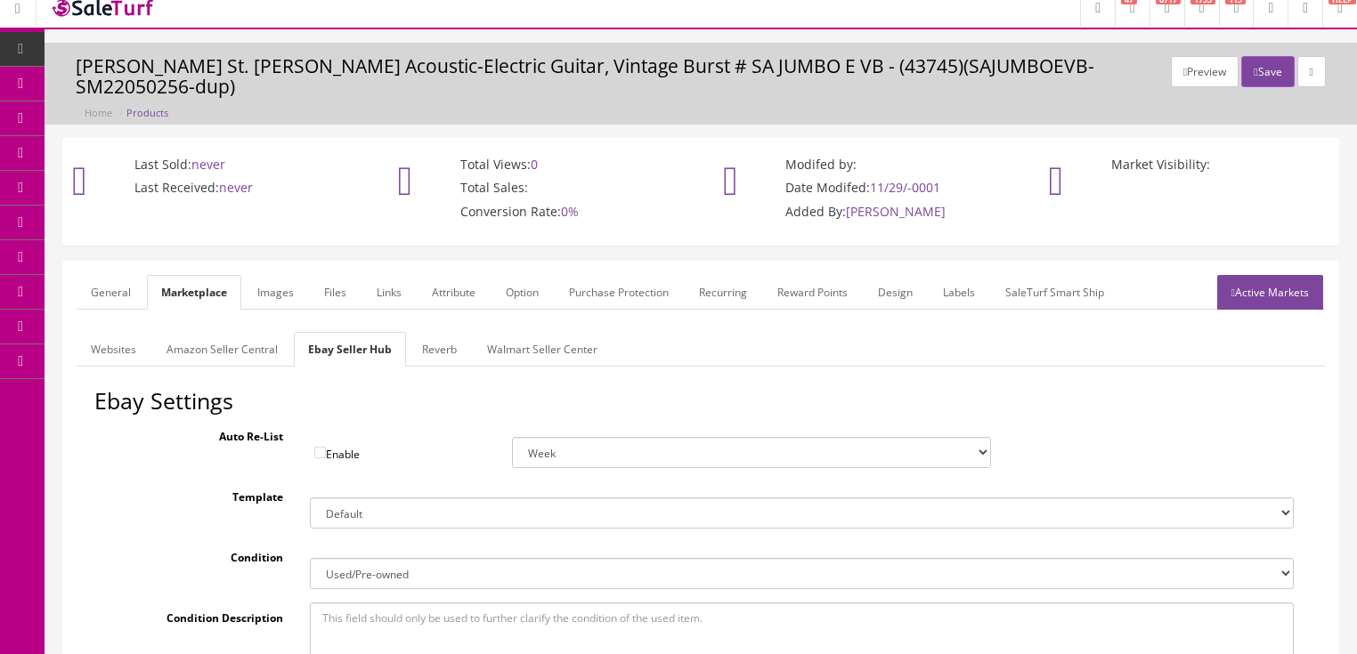
click at [114, 278] on link "General" at bounding box center [111, 292] width 69 height 35
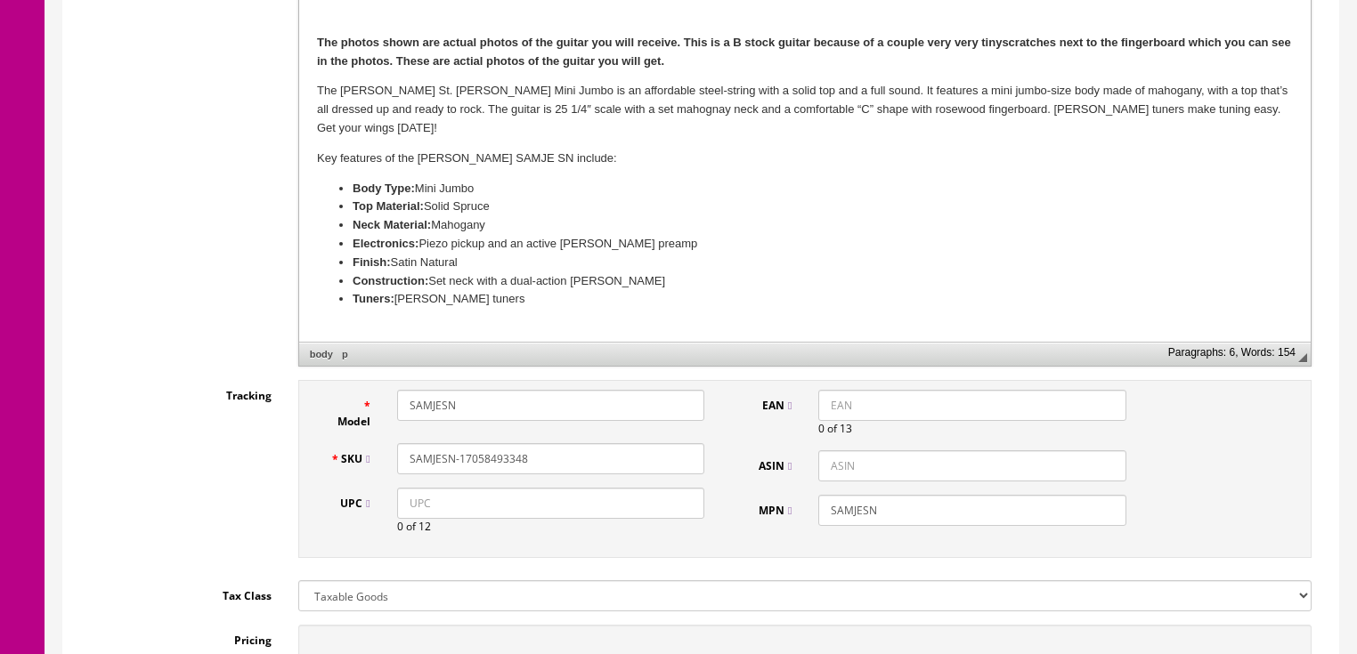
scroll to position [725, 0]
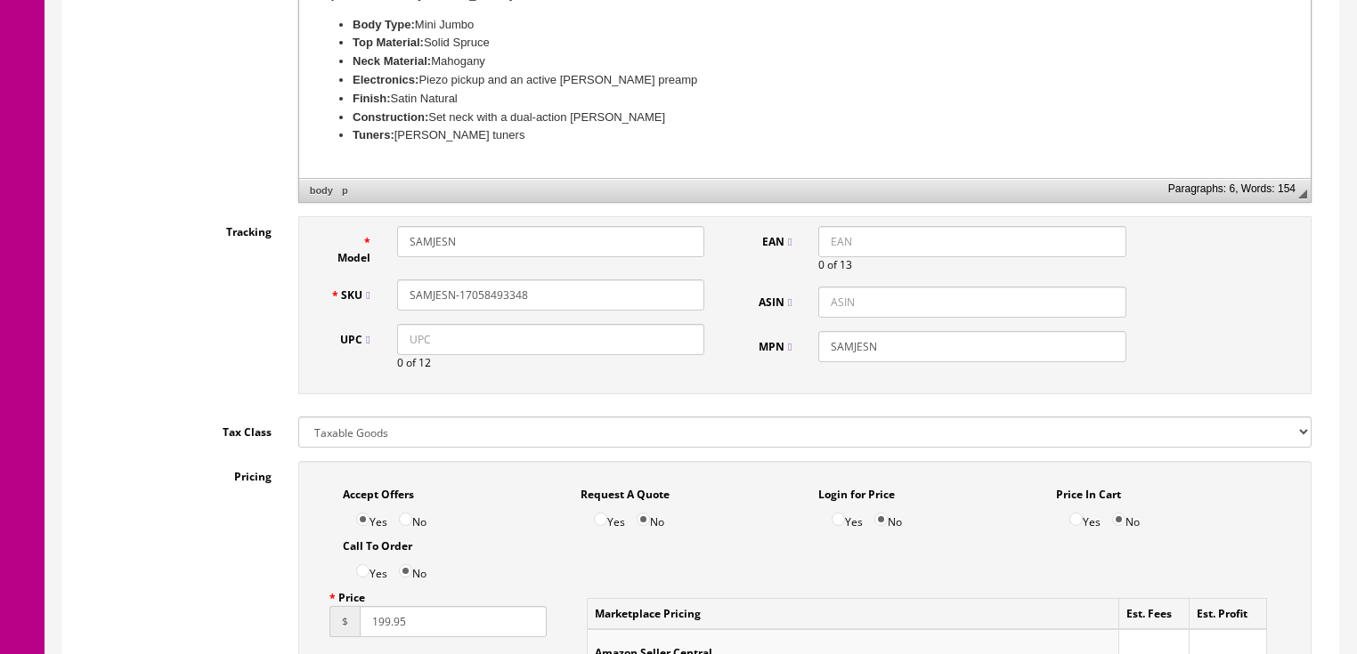
drag, startPoint x: 528, startPoint y: 297, endPoint x: 453, endPoint y: 299, distance: 74.8
click at [392, 299] on div "SAMJESN-17058493348" at bounding box center [551, 295] width 334 height 31
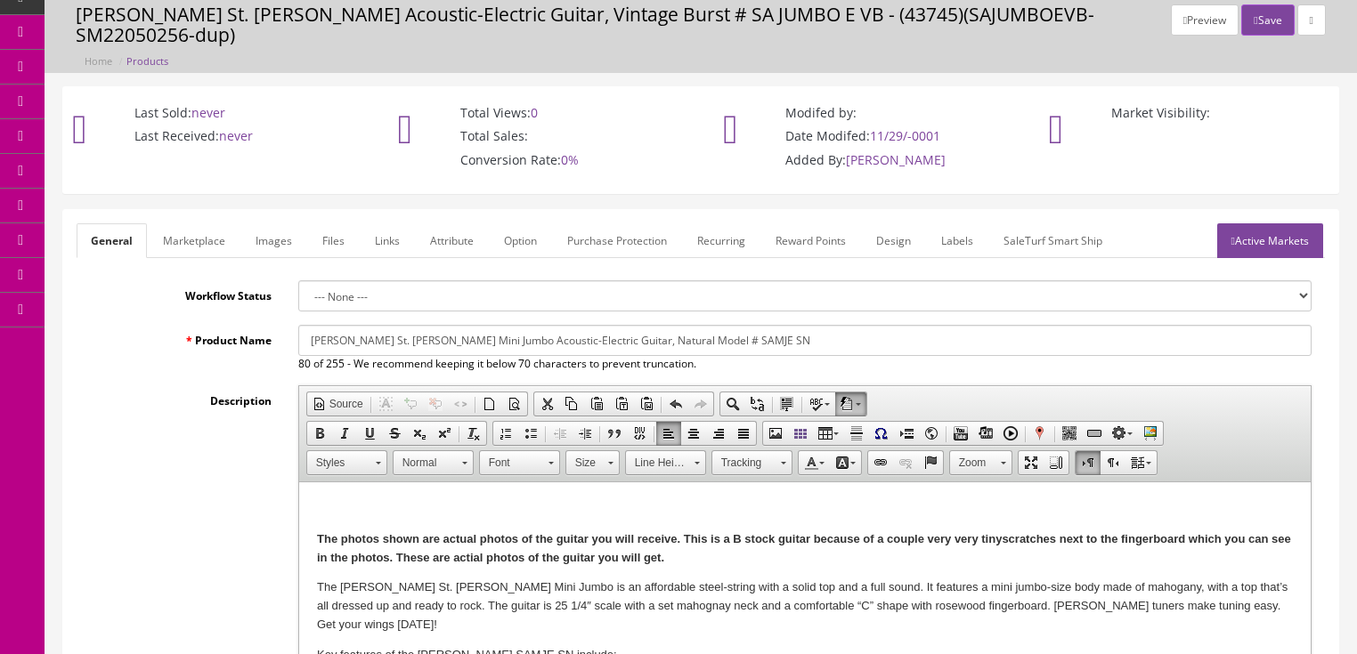
scroll to position [0, 0]
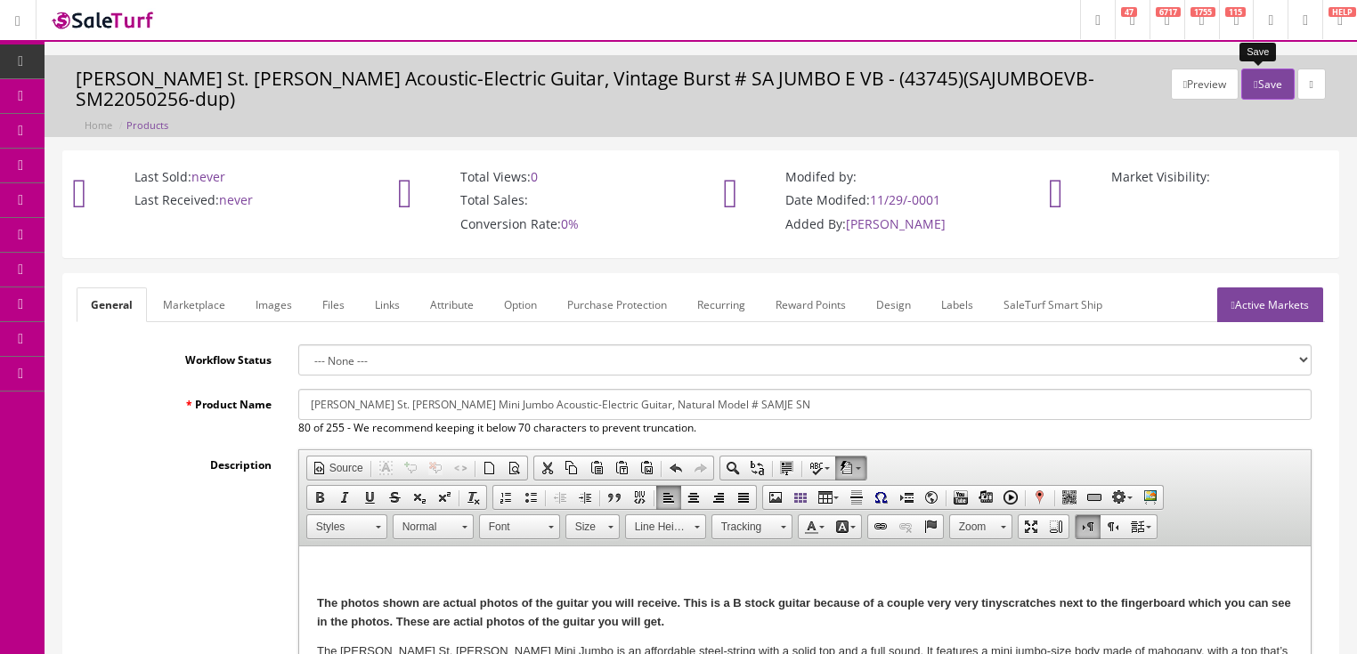
click at [1253, 82] on button "Save" at bounding box center [1267, 84] width 53 height 31
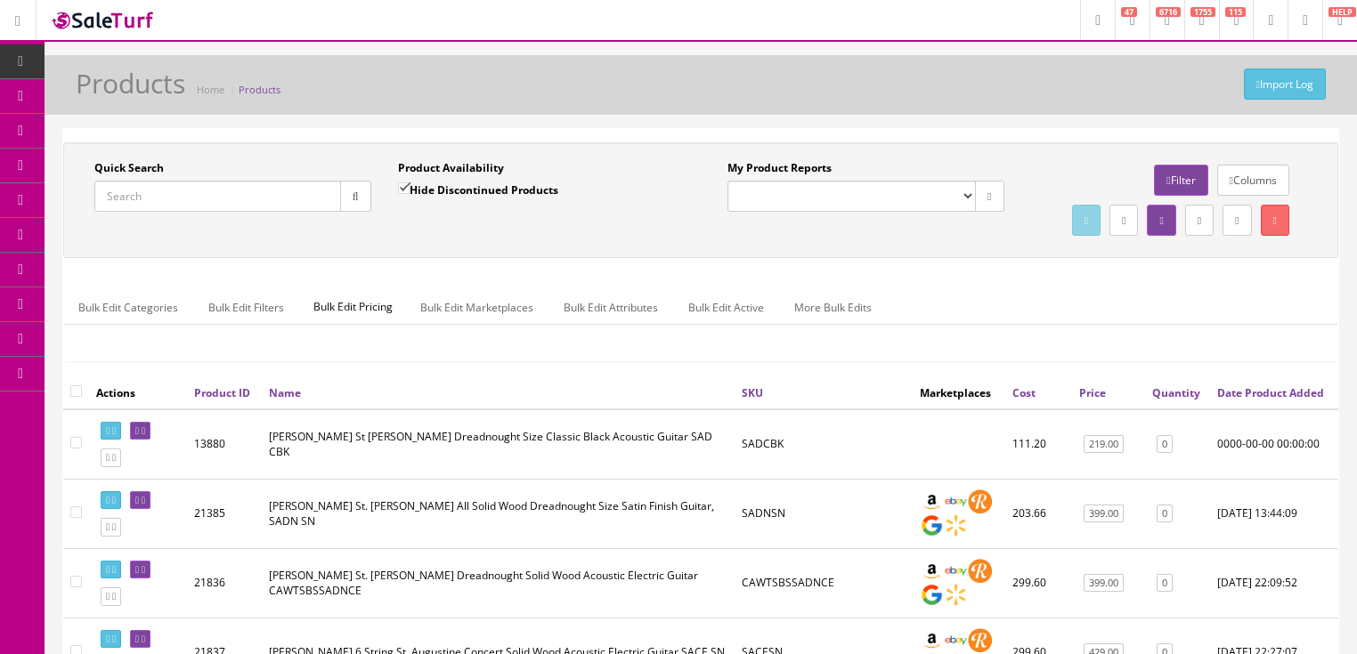
click at [284, 196] on input "Quick Search" at bounding box center [217, 196] width 247 height 31
paste input "SAMJESN-17058493348"
click at [345, 200] on button "button" at bounding box center [355, 196] width 31 height 31
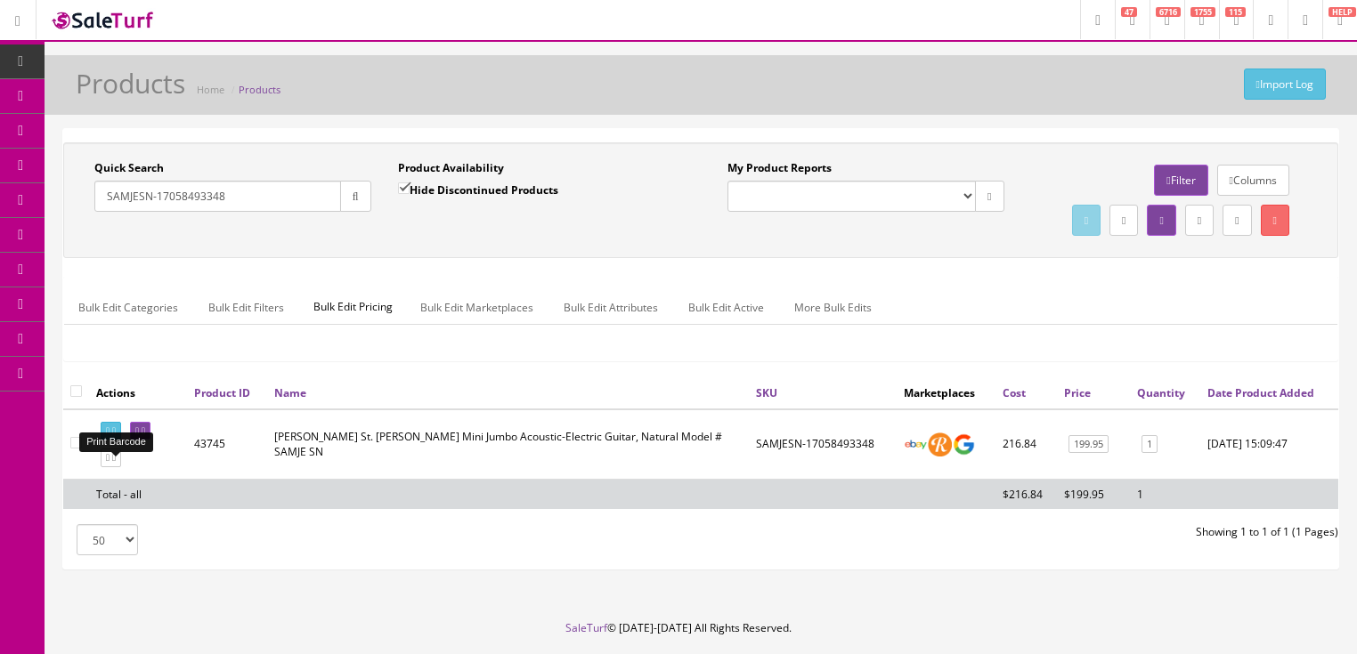
click at [110, 436] on icon at bounding box center [108, 431] width 4 height 10
drag, startPoint x: 239, startPoint y: 207, endPoint x: 73, endPoint y: 285, distance: 183.2
click at [73, 258] on div "Quick Search SAMJESN-17058493348 Date From Product Availability Hide Discontinu…" at bounding box center [700, 200] width 1275 height 116
type input "40jtna"
click at [407, 186] on input "Hide Discontinued Products" at bounding box center [404, 189] width 12 height 12
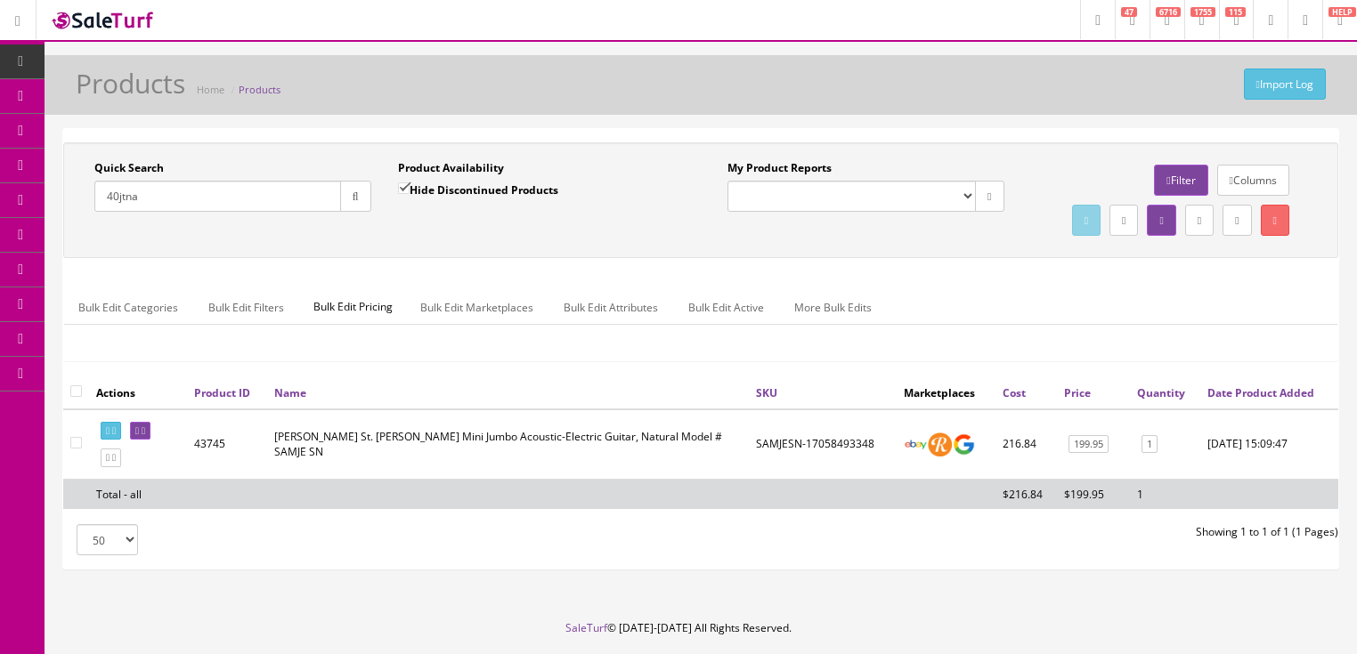
checkbox input "false"
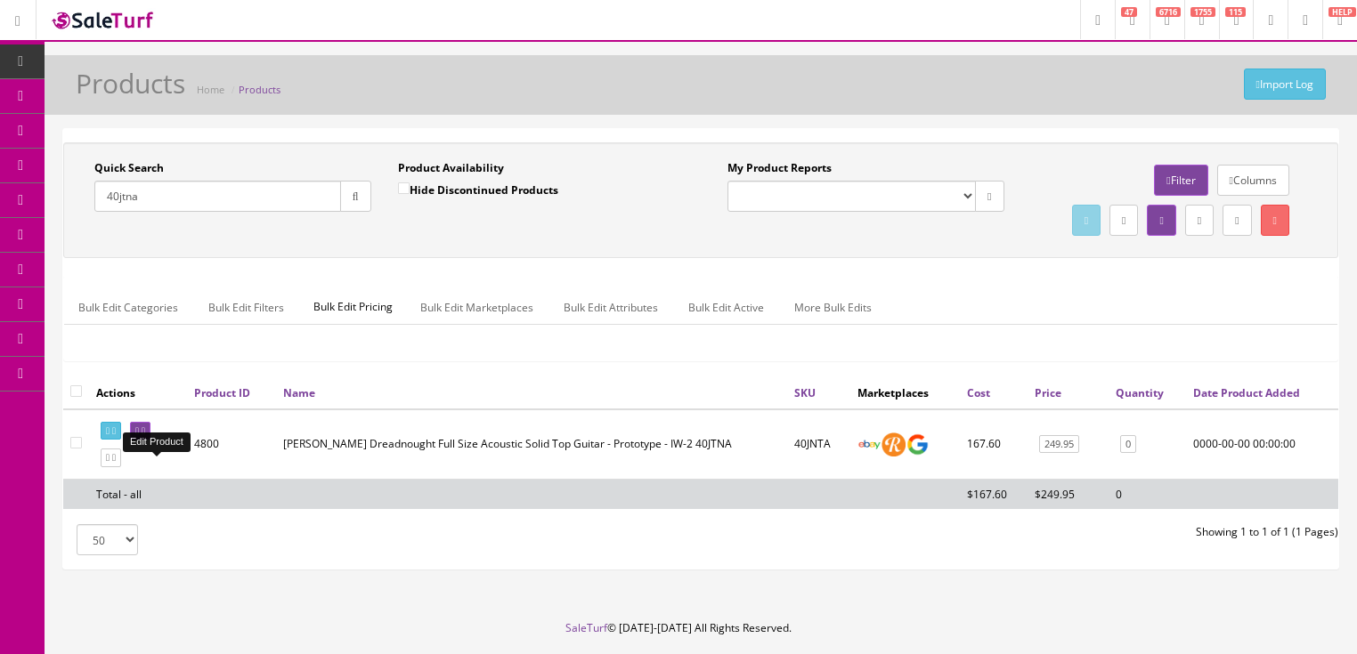
click at [145, 436] on icon at bounding box center [144, 431] width 4 height 10
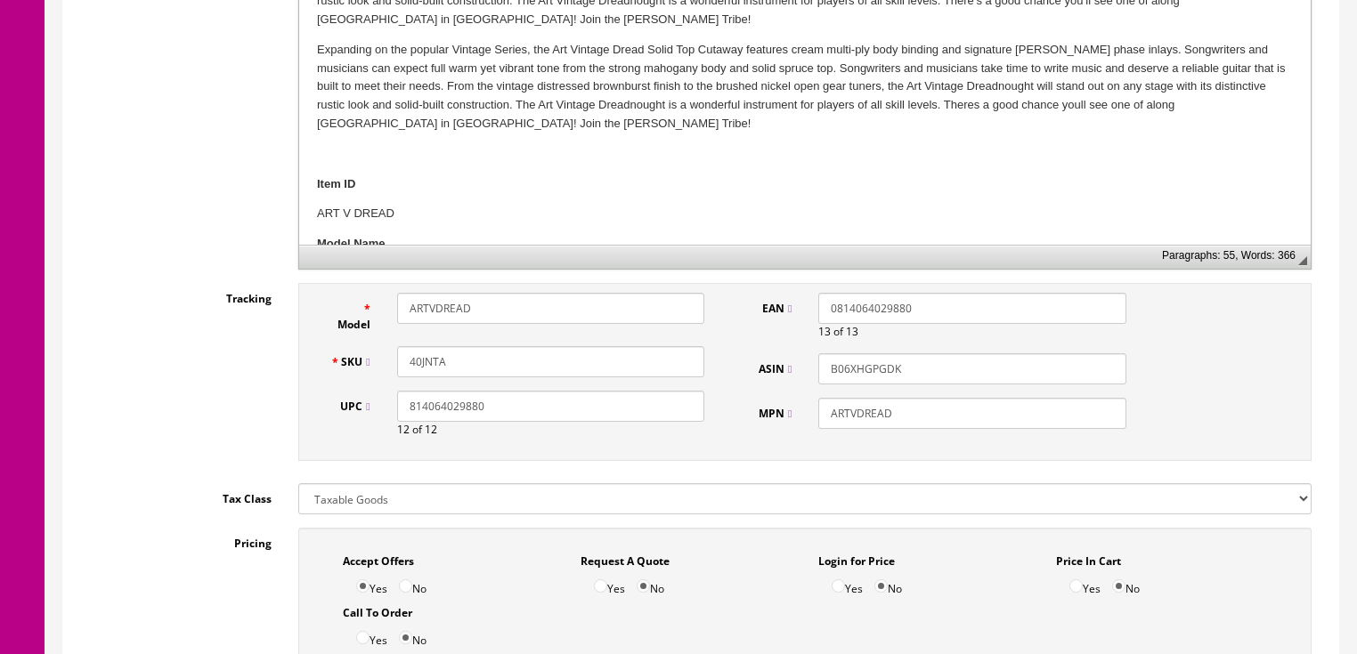
scroll to position [641, 0]
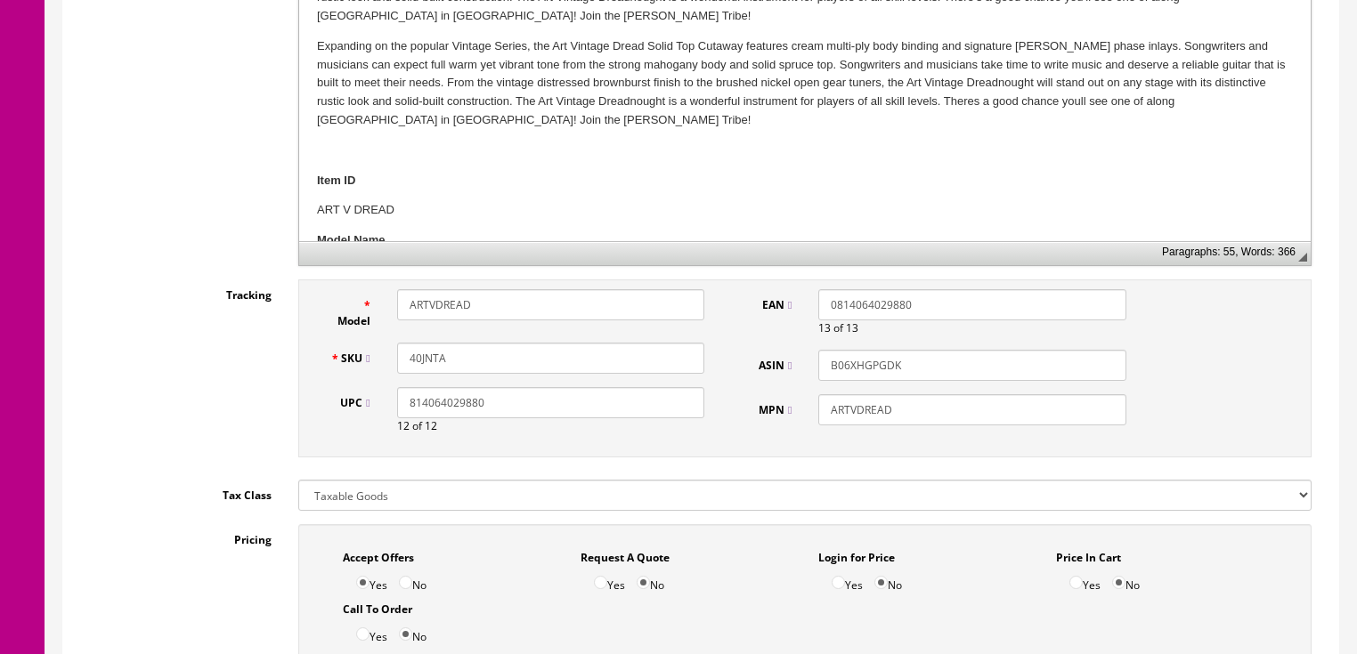
drag, startPoint x: 478, startPoint y: 306, endPoint x: 241, endPoint y: 287, distance: 237.7
click at [241, 287] on div "Tracking Model ARTVDREAD SKU 40JNTA UPC 814064029880 12 of 12 EAN 0814064029880…" at bounding box center [701, 373] width 1248 height 187
type input "40jtna"
click at [852, 409] on input "ARTVDREAD" at bounding box center [971, 409] width 307 height 31
type input "AVDREAD"
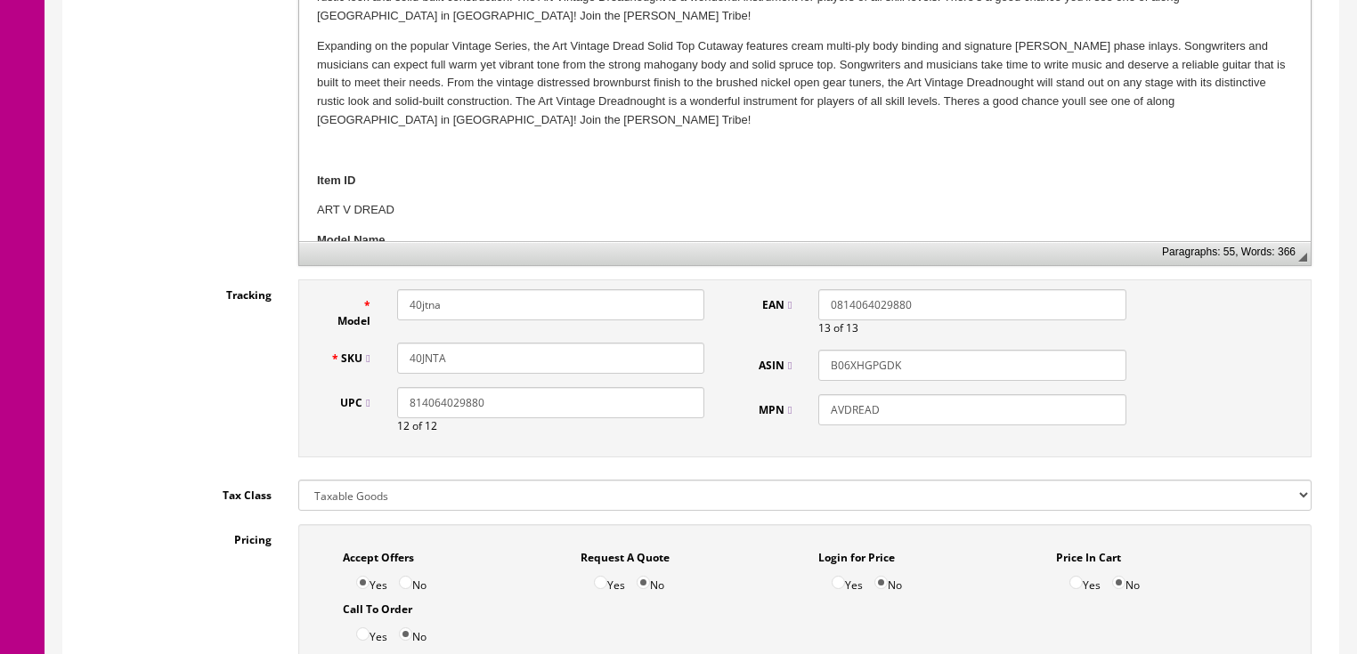
drag, startPoint x: 533, startPoint y: 407, endPoint x: 264, endPoint y: 407, distance: 269.8
click at [266, 409] on div "Tracking Model 40jtna SKU 40JNTA UPC 814064029880 12 of 12 EAN 0814064029880 13…" at bounding box center [701, 373] width 1248 height 187
drag, startPoint x: 932, startPoint y: 304, endPoint x: 727, endPoint y: 240, distance: 215.2
click at [702, 287] on div "Model 40jtna SKU 40JNTA UPC 0 of 12 EAN 0814064029880 13 of 13 ASIN B06XHGPGDK …" at bounding box center [804, 369] width 1013 height 178
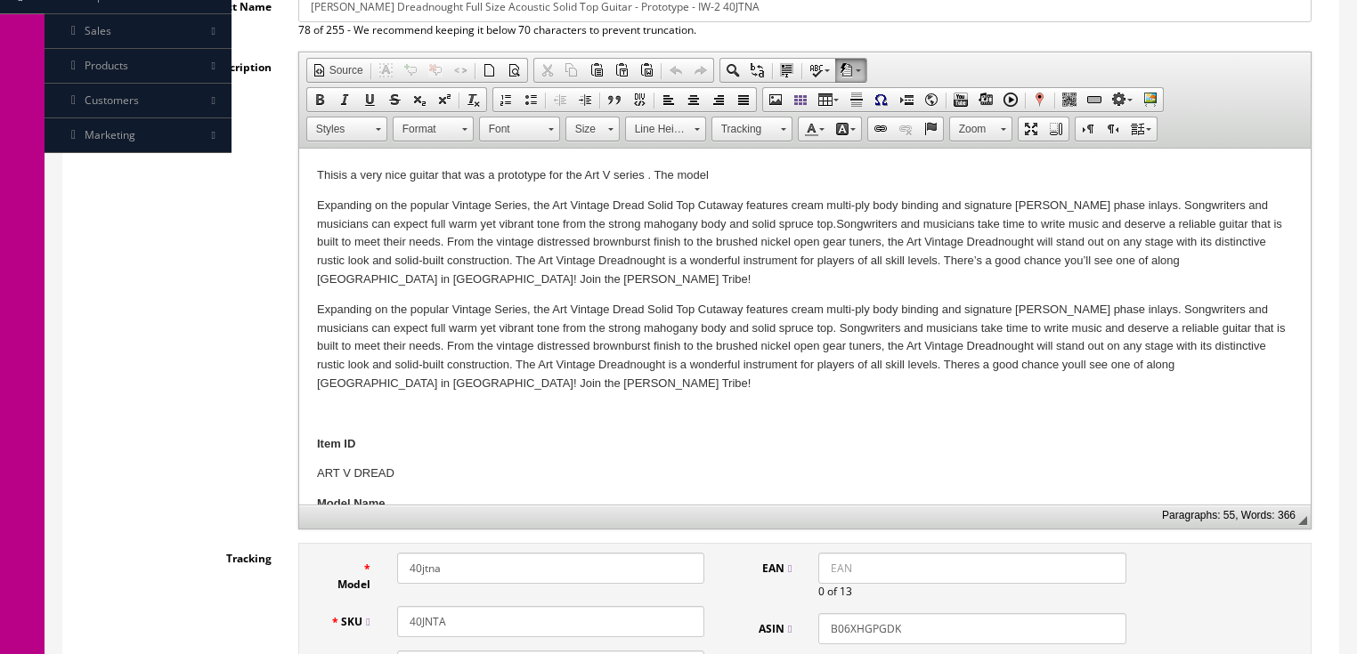
scroll to position [356, 0]
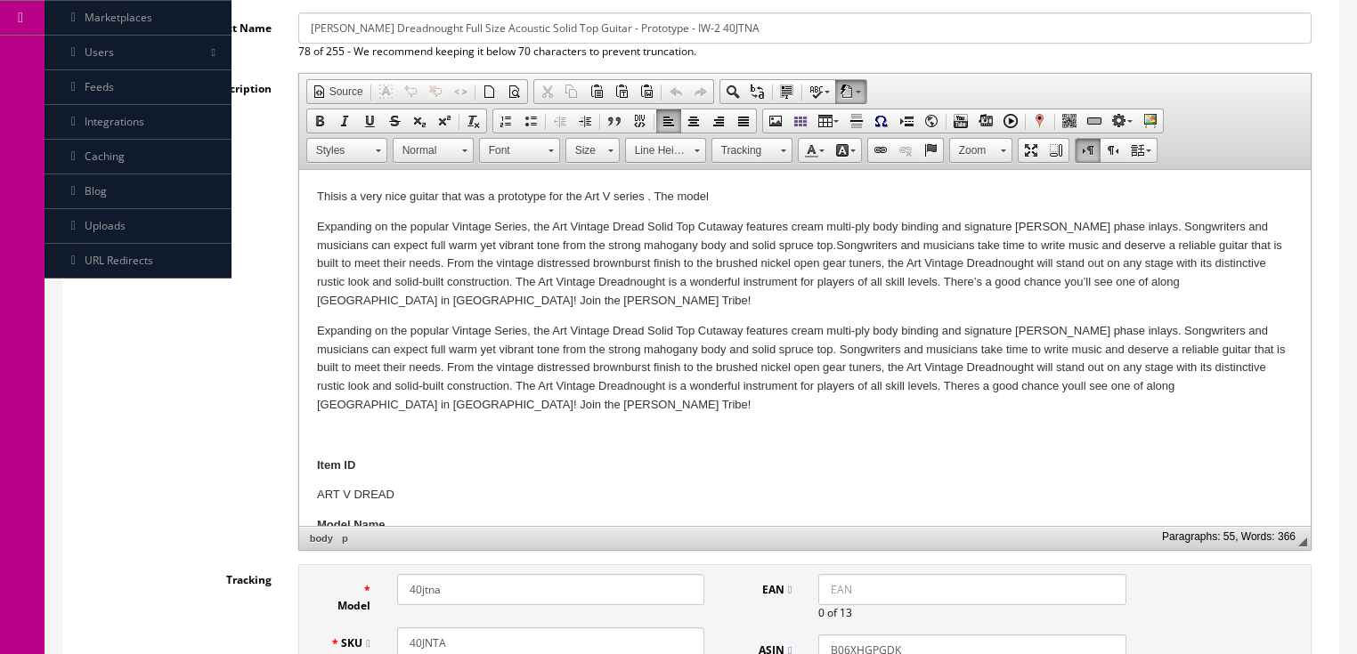
drag, startPoint x: 713, startPoint y: 194, endPoint x: 739, endPoint y: 197, distance: 26.0
click at [718, 195] on p "Thisis a very nice guitar that was a prototype for the Art V series . The model" at bounding box center [804, 197] width 976 height 19
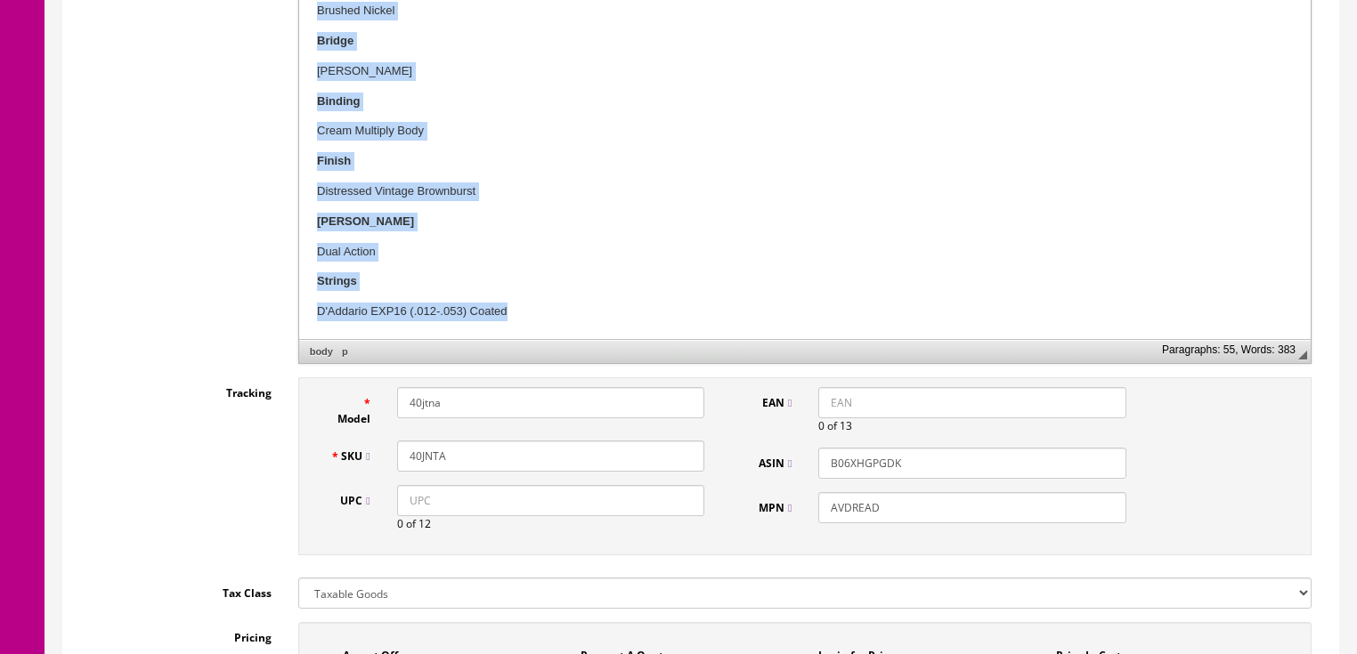
scroll to position [784, 0]
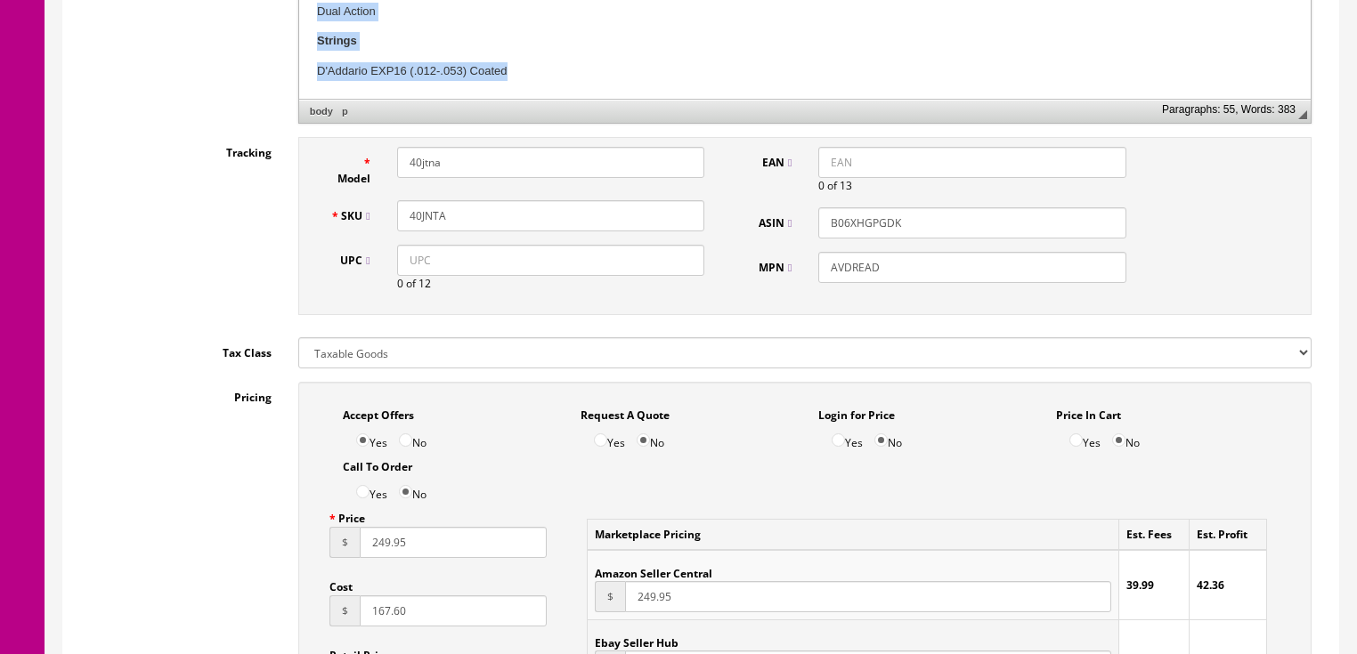
drag, startPoint x: 447, startPoint y: -163, endPoint x: 665, endPoint y: 464, distance: 663.7
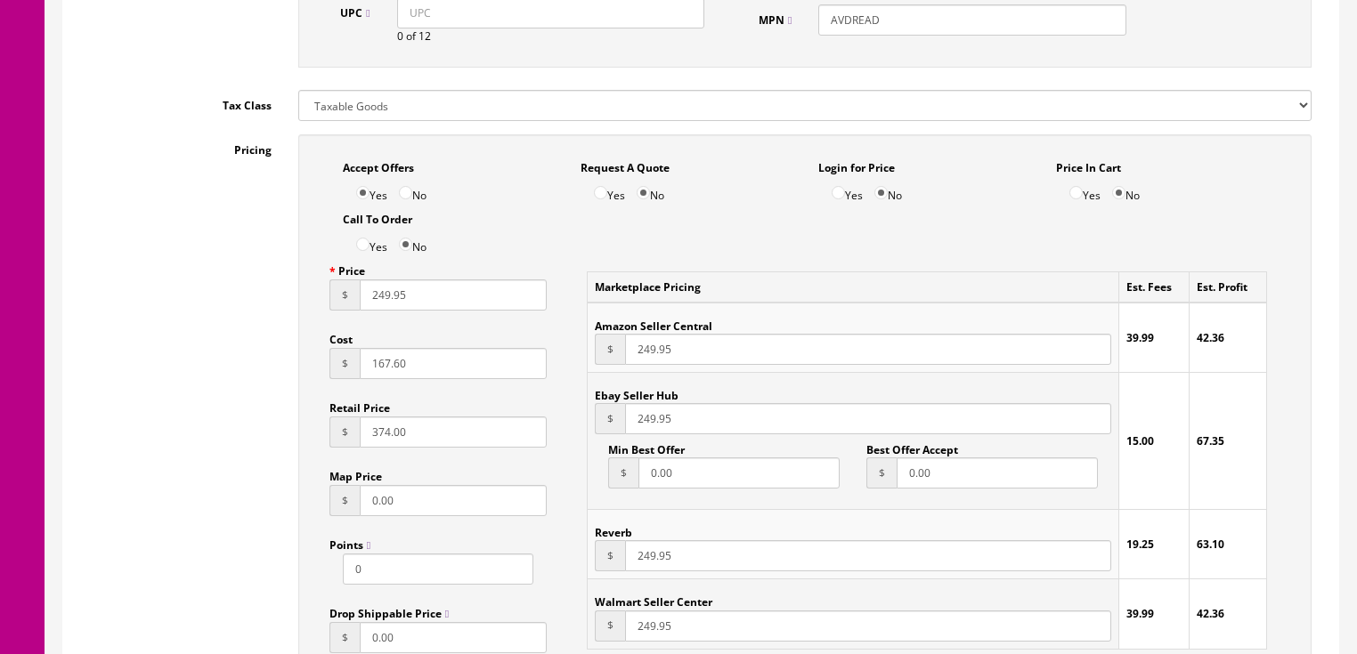
scroll to position [1039, 0]
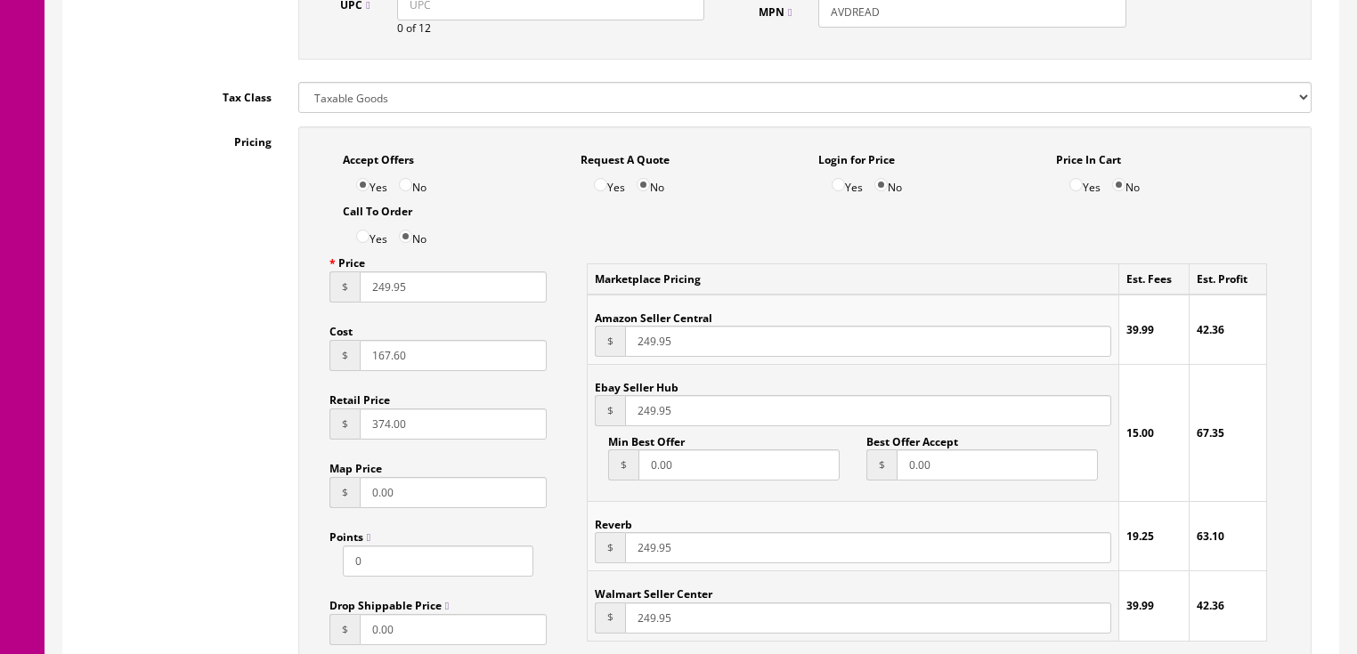
drag, startPoint x: 369, startPoint y: 288, endPoint x: 313, endPoint y: 302, distance: 56.8
click at [368, 288] on input "249.95" at bounding box center [454, 287] width 188 height 31
type input "149.95"
click at [632, 424] on input "249.95" at bounding box center [867, 410] width 485 height 31
type input "149.95"
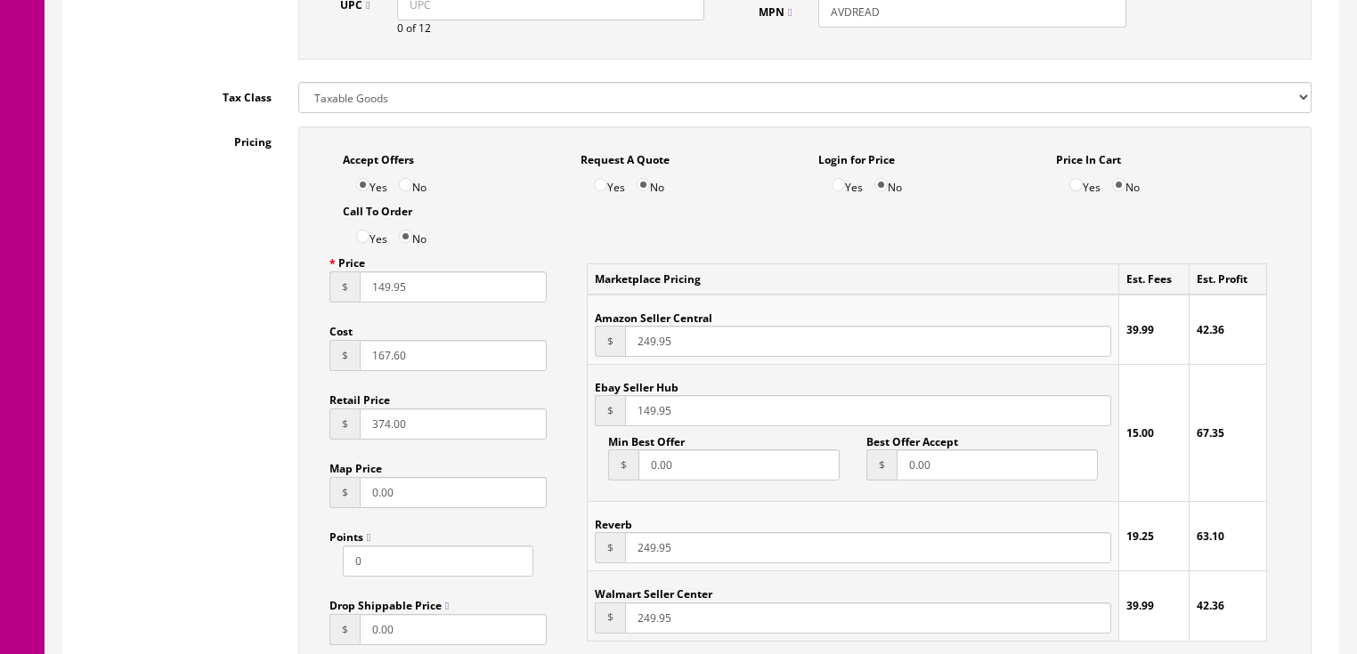
click at [631, 540] on input "249.95" at bounding box center [867, 547] width 485 height 31
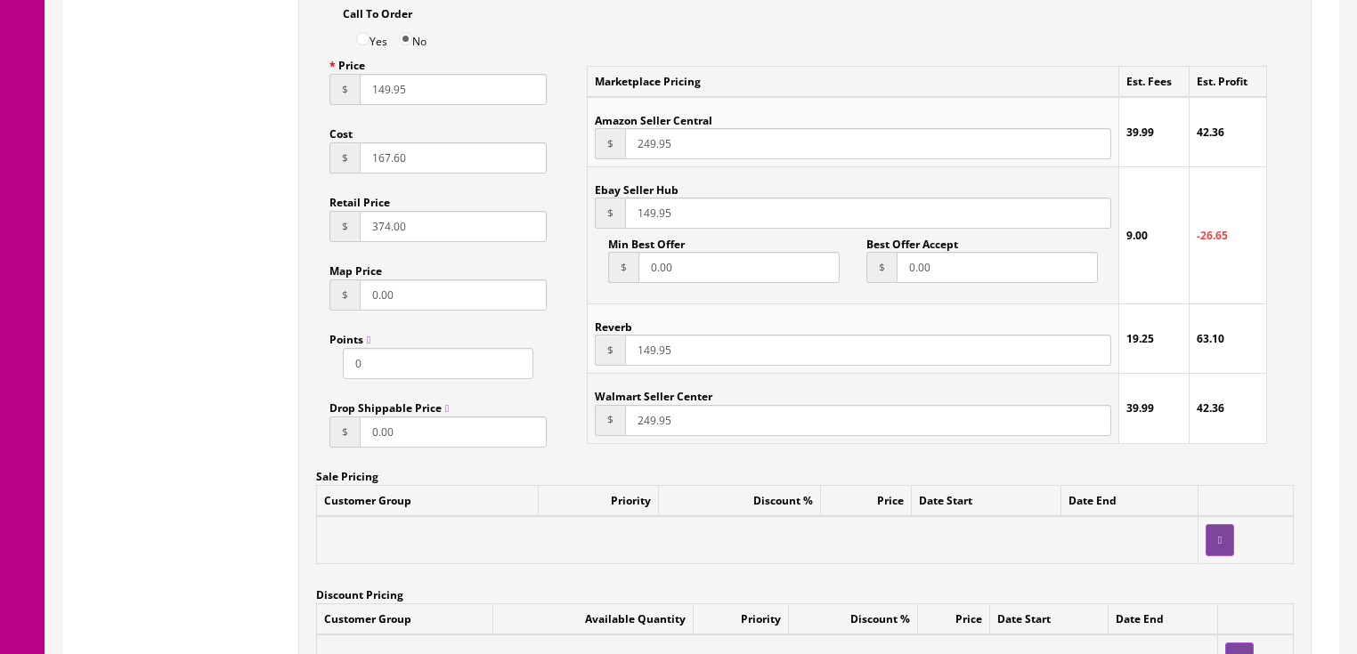
scroll to position [1680, 0]
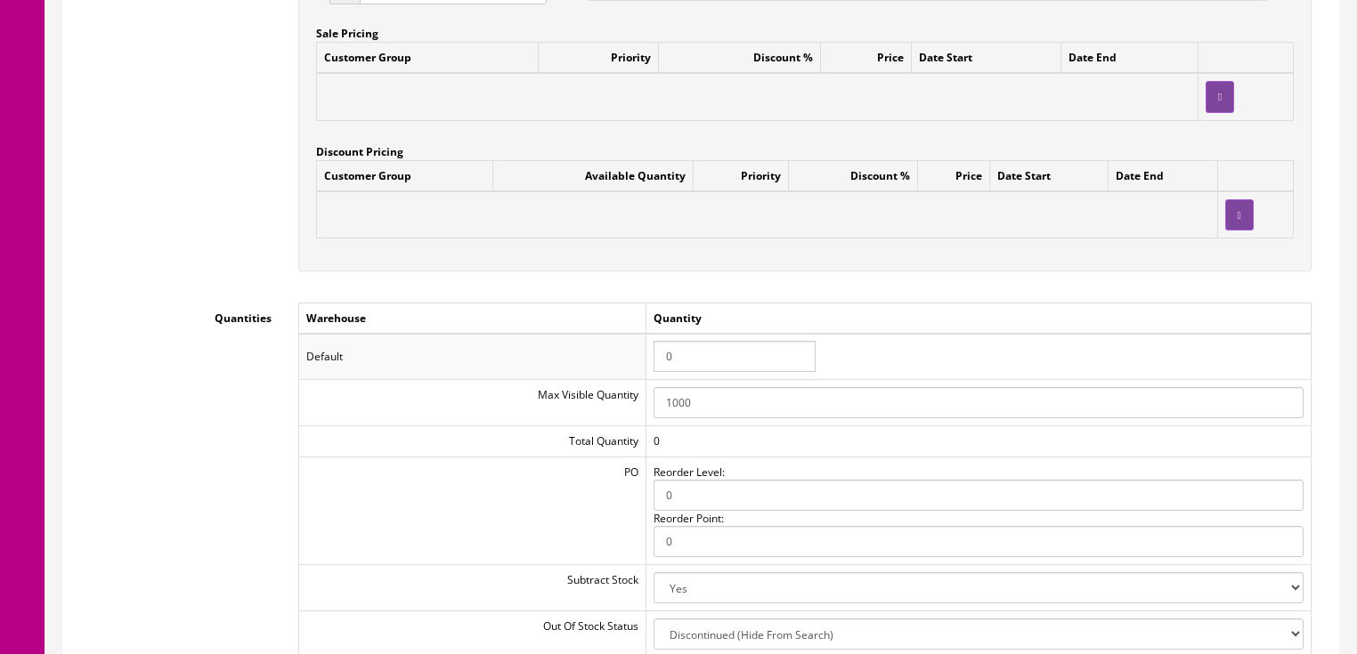
type input "149.95"
drag, startPoint x: 677, startPoint y: 360, endPoint x: 646, endPoint y: 360, distance: 31.2
click at [646, 360] on tr "Default 0" at bounding box center [804, 357] width 1012 height 46
type input "1"
click at [641, 356] on td "Default" at bounding box center [471, 357] width 347 height 46
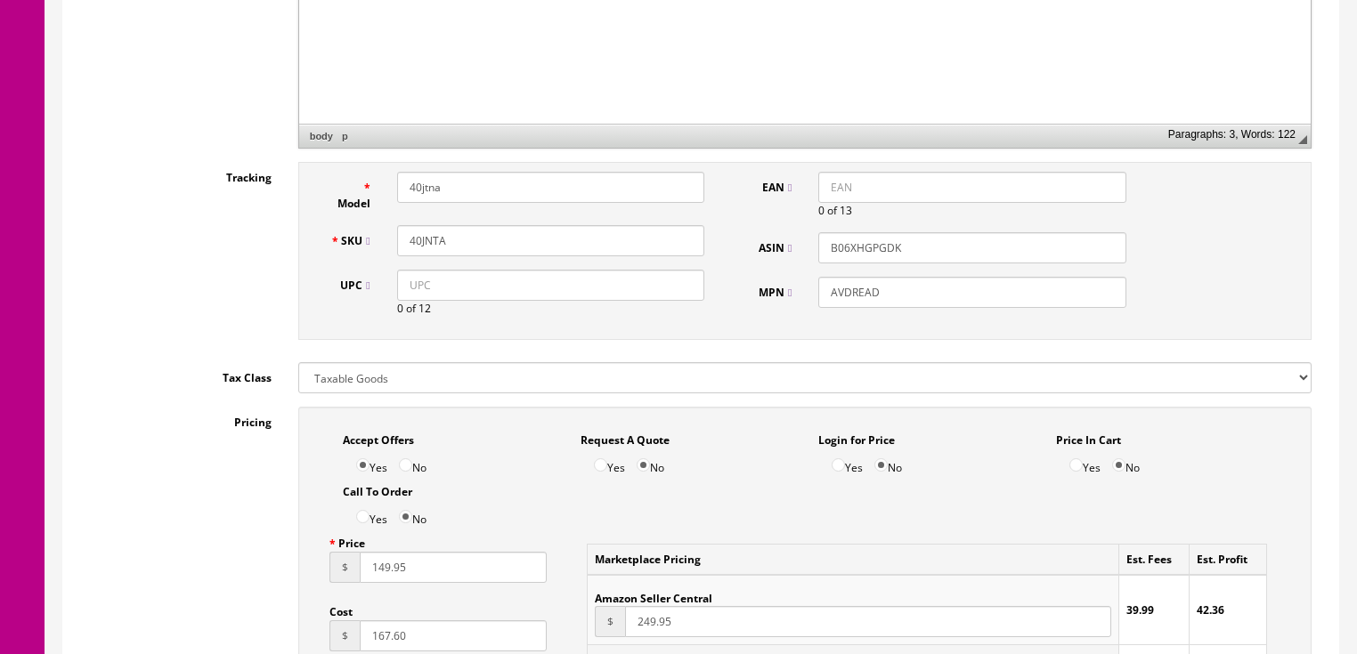
scroll to position [754, 0]
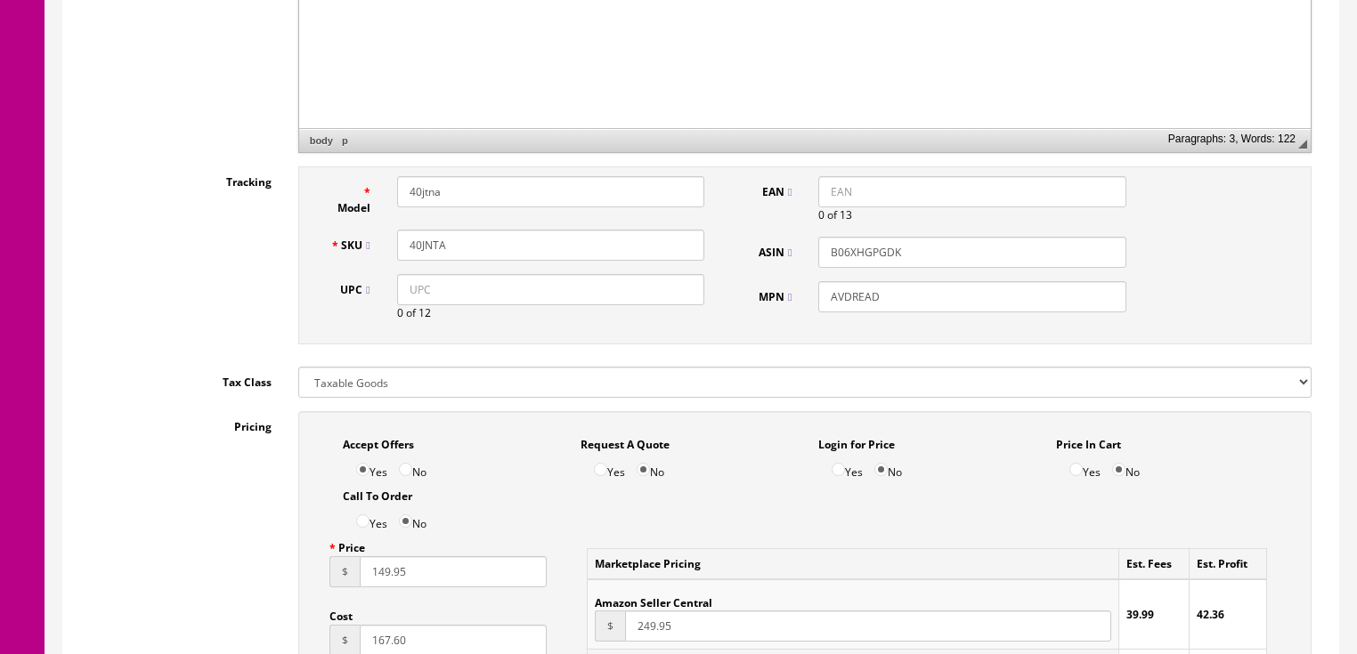
drag, startPoint x: 450, startPoint y: 242, endPoint x: 403, endPoint y: 242, distance: 46.3
click at [403, 242] on input "40JNTA" at bounding box center [550, 245] width 307 height 31
drag, startPoint x: 410, startPoint y: 242, endPoint x: 620, endPoint y: 332, distance: 228.6
click at [705, 353] on div "Model 40jtna SKU 40JNTA UPC 0 of 12 EAN 0 of 13 ASIN B06XHGPGDK MPN AVDREAD" at bounding box center [805, 260] width 1040 height 187
click at [402, 253] on input "40JNTA" at bounding box center [550, 245] width 307 height 31
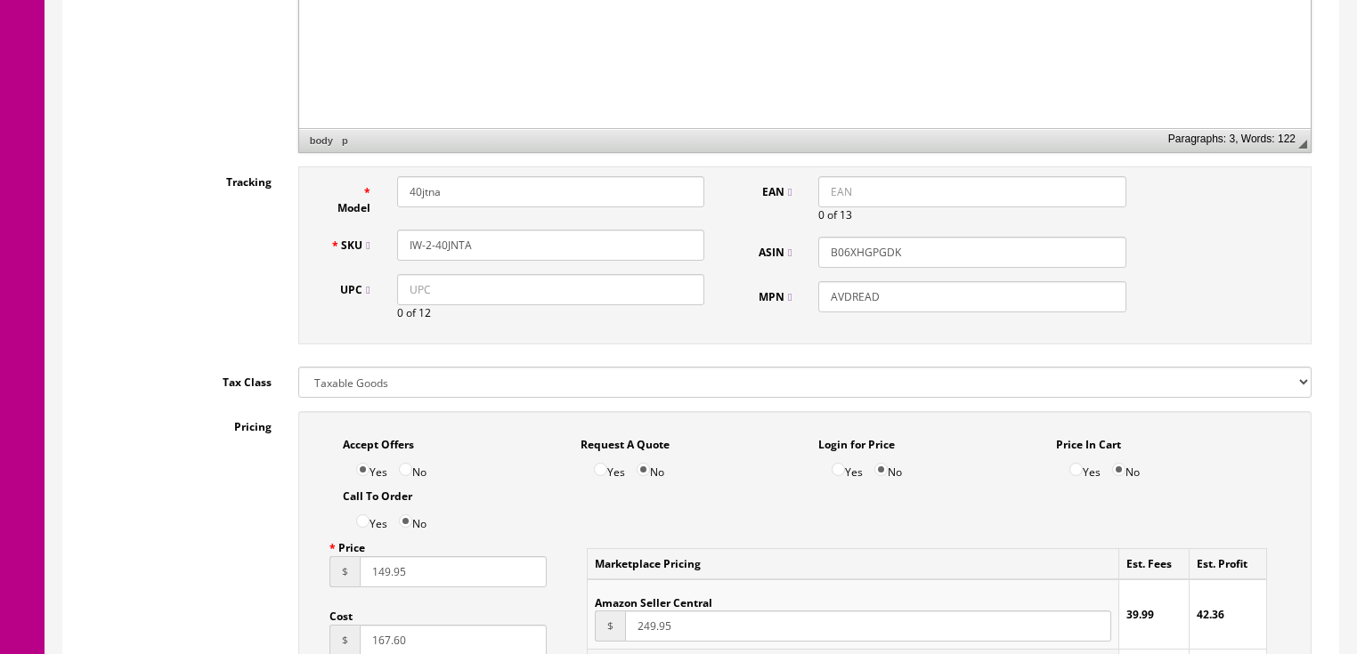
drag, startPoint x: 483, startPoint y: 253, endPoint x: 390, endPoint y: 250, distance: 93.5
click at [388, 250] on div "IW-2-40JNTA" at bounding box center [551, 245] width 334 height 31
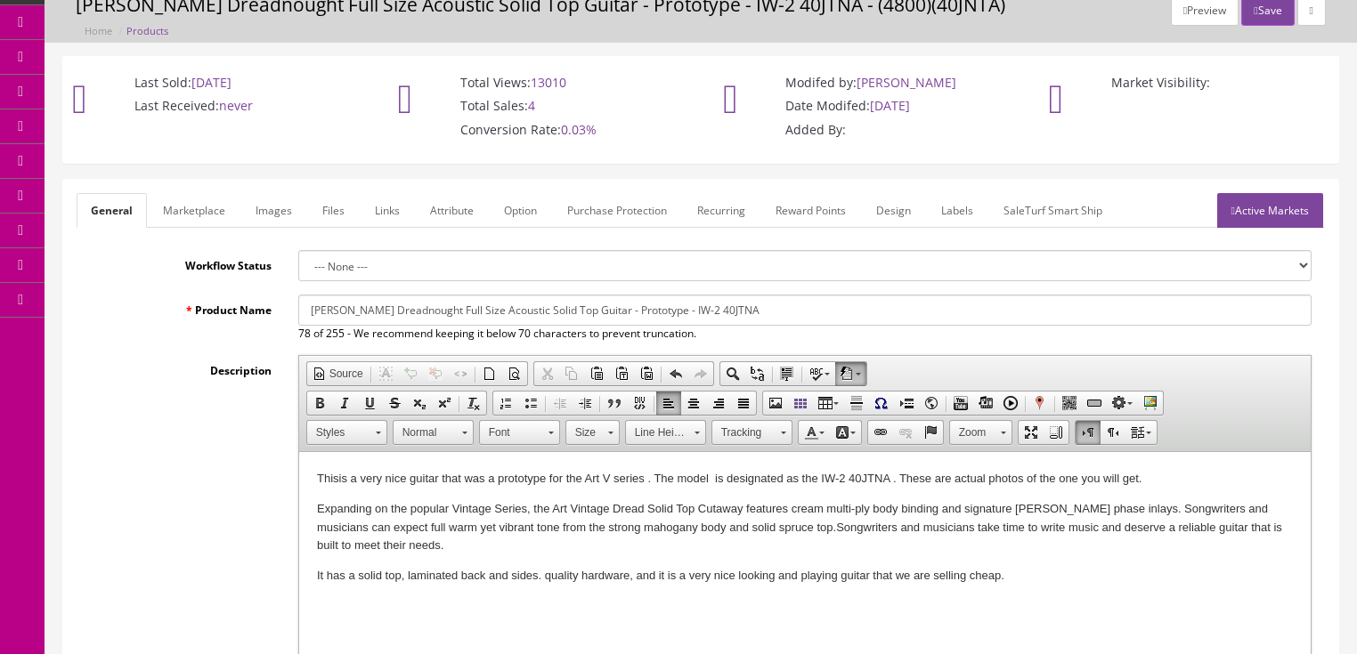
scroll to position [42, 0]
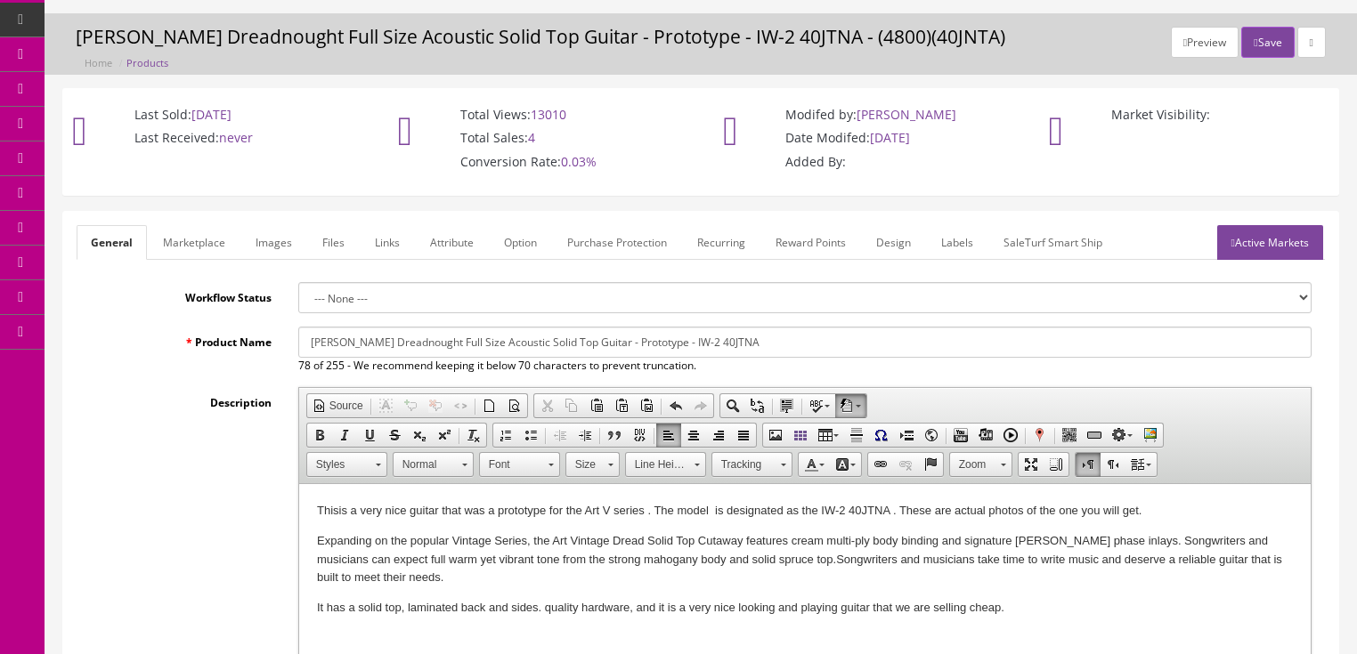
type input "IW-2-40JNTA"
click at [189, 231] on link "Marketplace" at bounding box center [194, 242] width 91 height 35
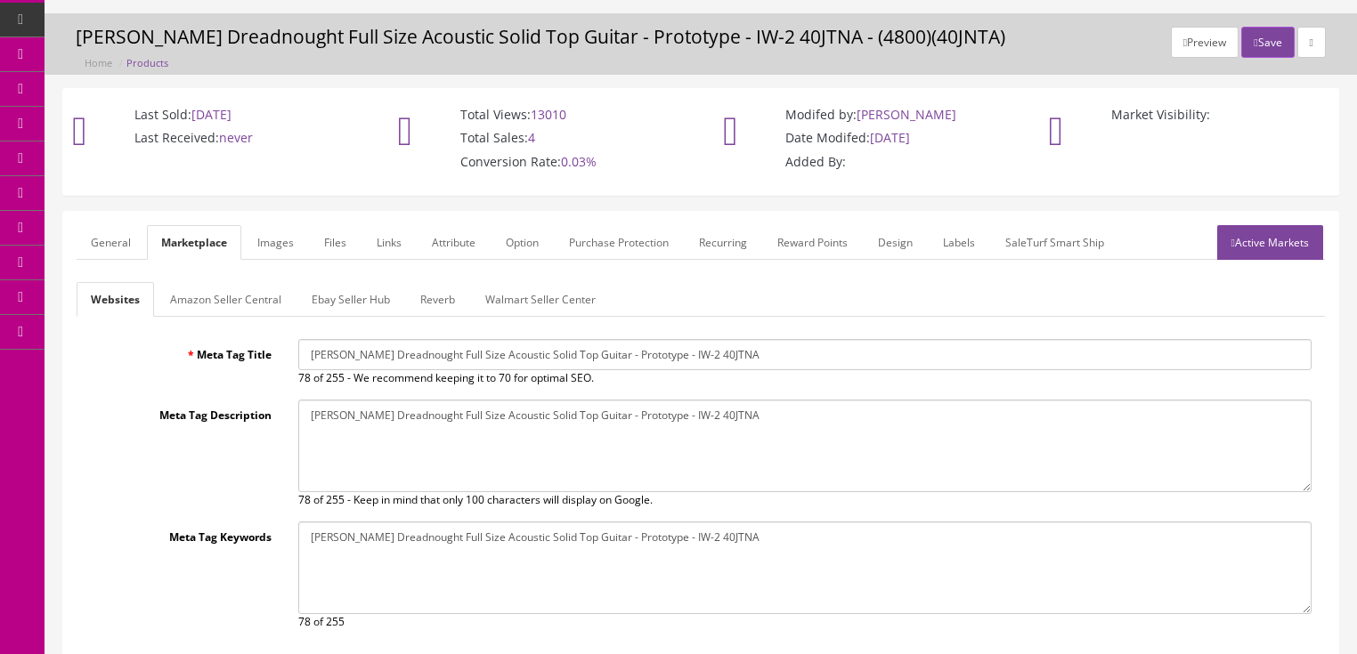
click at [237, 299] on link "Amazon Seller Central" at bounding box center [226, 299] width 140 height 35
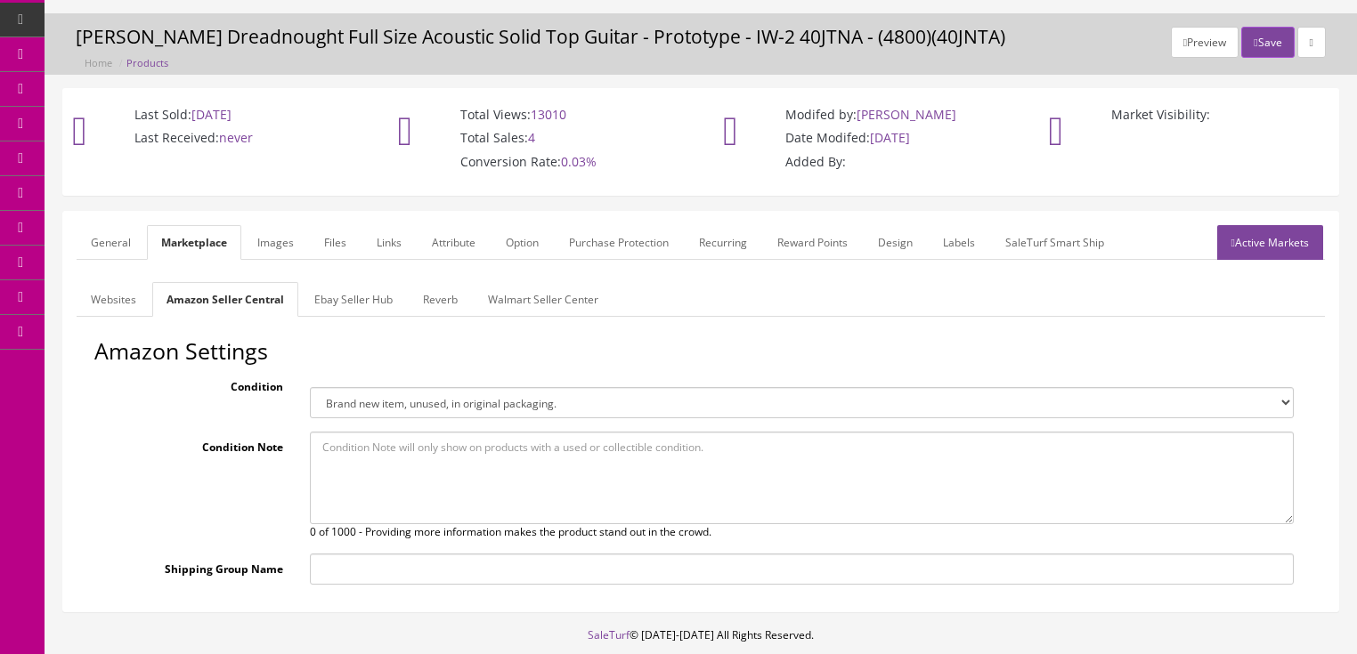
click at [324, 303] on link "Ebay Seller Hub" at bounding box center [353, 299] width 107 height 35
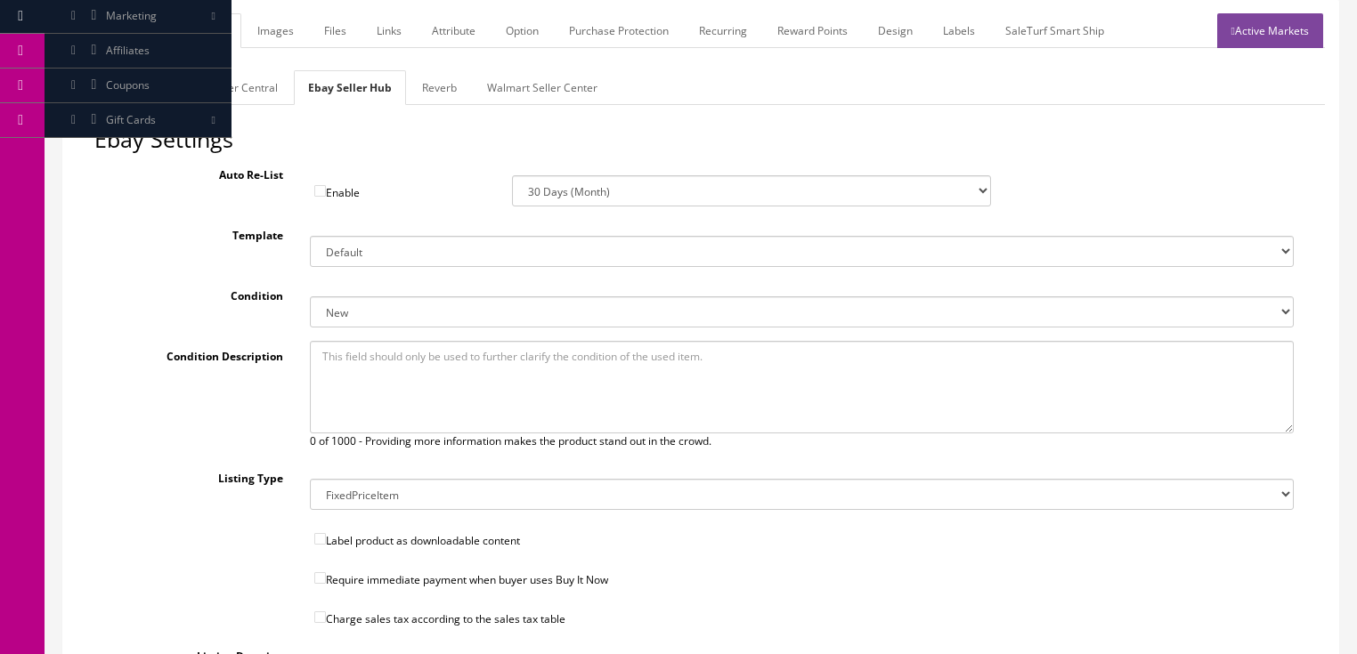
scroll to position [256, 0]
click at [353, 312] on select "New New other New with defects Manufacturer refurbished Seller refurbished Used…" at bounding box center [802, 310] width 984 height 31
select select "1500"
click at [310, 295] on select "New New other New with defects Manufacturer refurbished Seller refurbished Used…" at bounding box center [802, 310] width 984 height 31
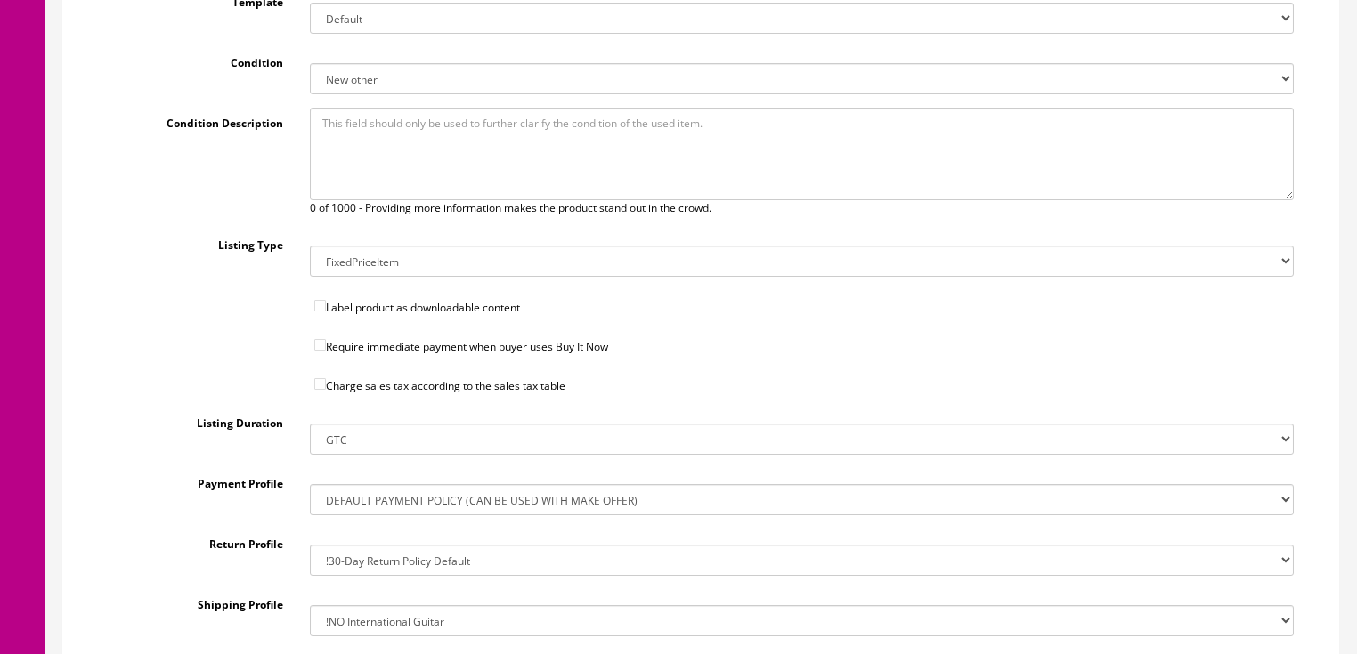
scroll to position [633, 0]
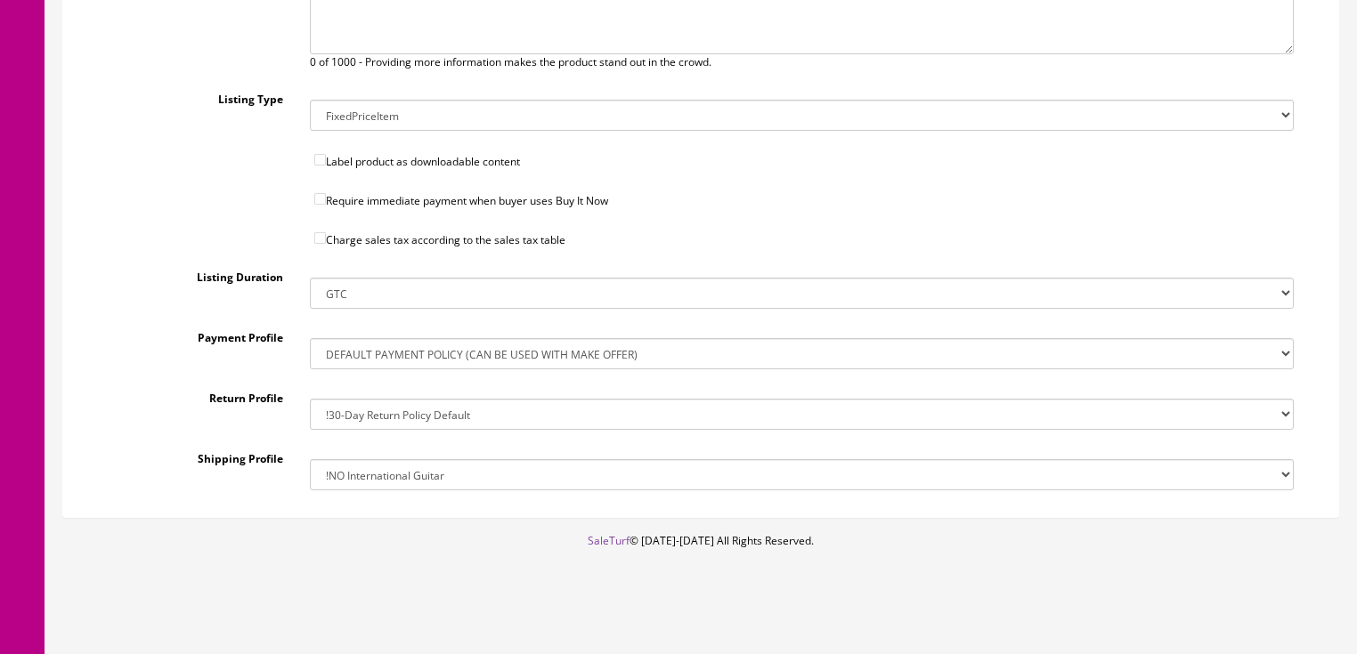
click at [320, 234] on input"] "Charge sales tax according to the sales tax table" at bounding box center [320, 238] width 12 height 12
checkbox input"] "true"
click at [388, 479] on select "!$28.50 FedEx, Priority $65.00 No International !$28.50 FedEx, Priority $65.00 …" at bounding box center [802, 474] width 984 height 31
select select "162367971017"
click at [310, 459] on select "!$28.50 FedEx, Priority $65.00 No International !$28.50 FedEx, Priority $65.00 …" at bounding box center [802, 474] width 984 height 31
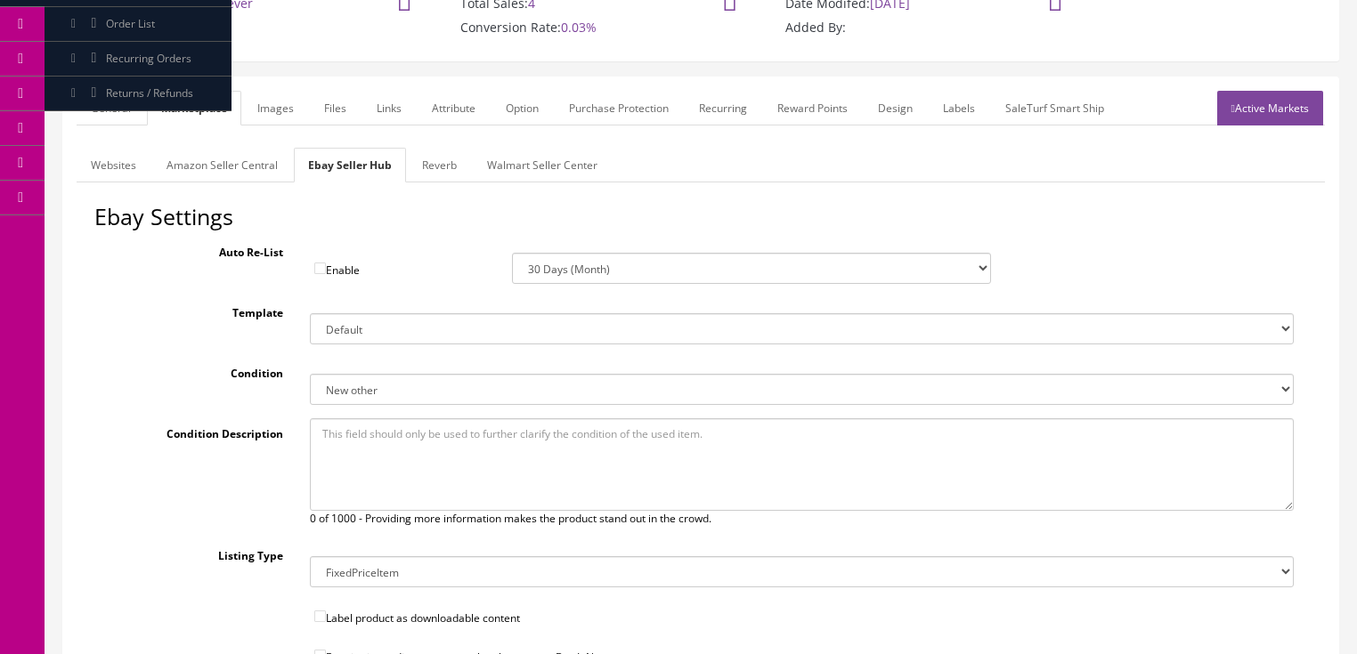
scroll to position [63, 0]
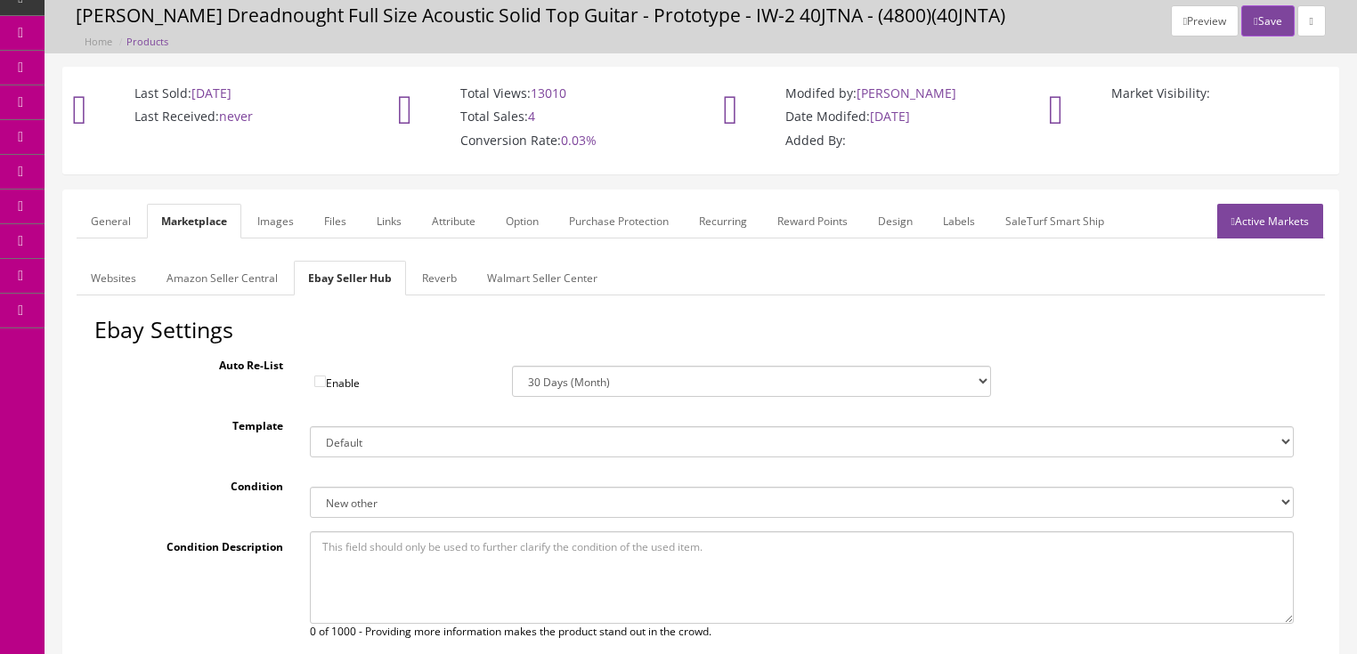
click at [442, 290] on link "Reverb" at bounding box center [439, 278] width 63 height 35
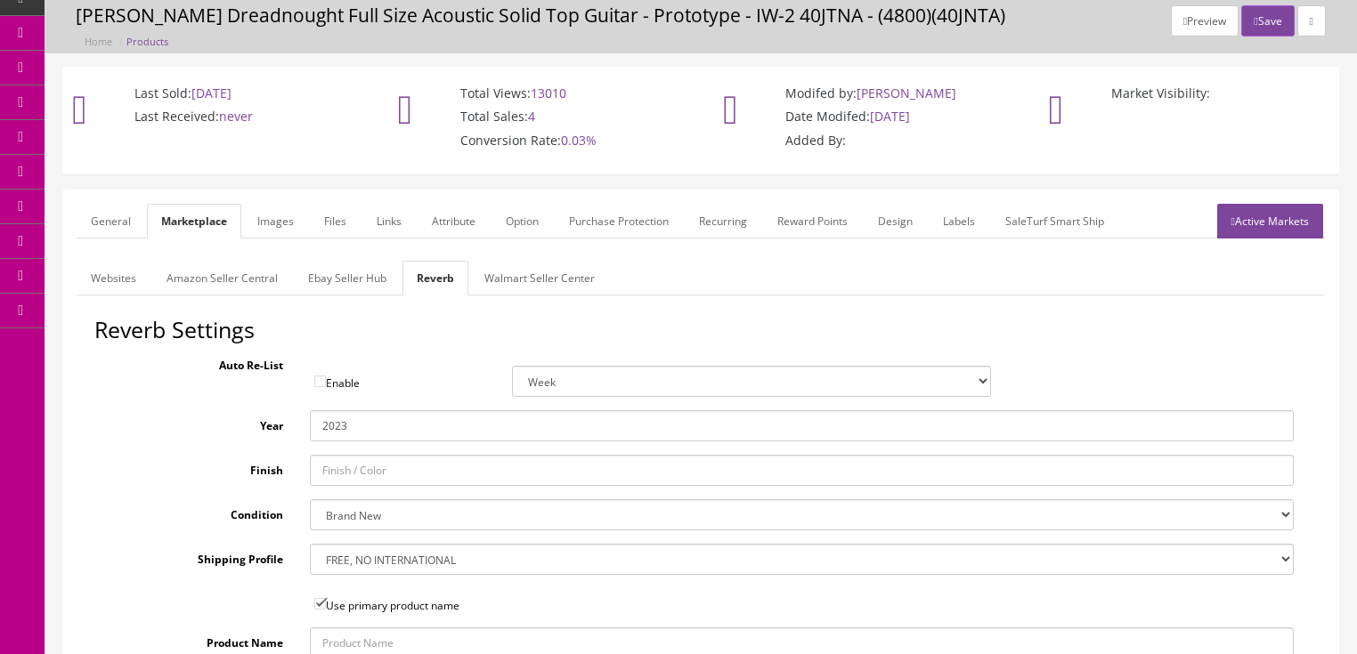
click at [358, 516] on select "Brand New Mint Excellent Very Good Good Fair Poor B-Stock Non Functioning" at bounding box center [802, 515] width 984 height 31
select select "df268ad1-c462-4ba6-b6db-e007e23922ea"
click at [310, 500] on select "Brand New Mint Excellent Very Good Good Fair Poor B-Stock Non Functioning" at bounding box center [802, 515] width 984 height 31
drag, startPoint x: 375, startPoint y: 560, endPoint x: 379, endPoint y: 544, distance: 16.6
click at [375, 560] on select "--- None --- $3.49 USPS Shipping MH INSURED $20000 GUITAR MH INSURED $11000 GUI…" at bounding box center [802, 559] width 984 height 31
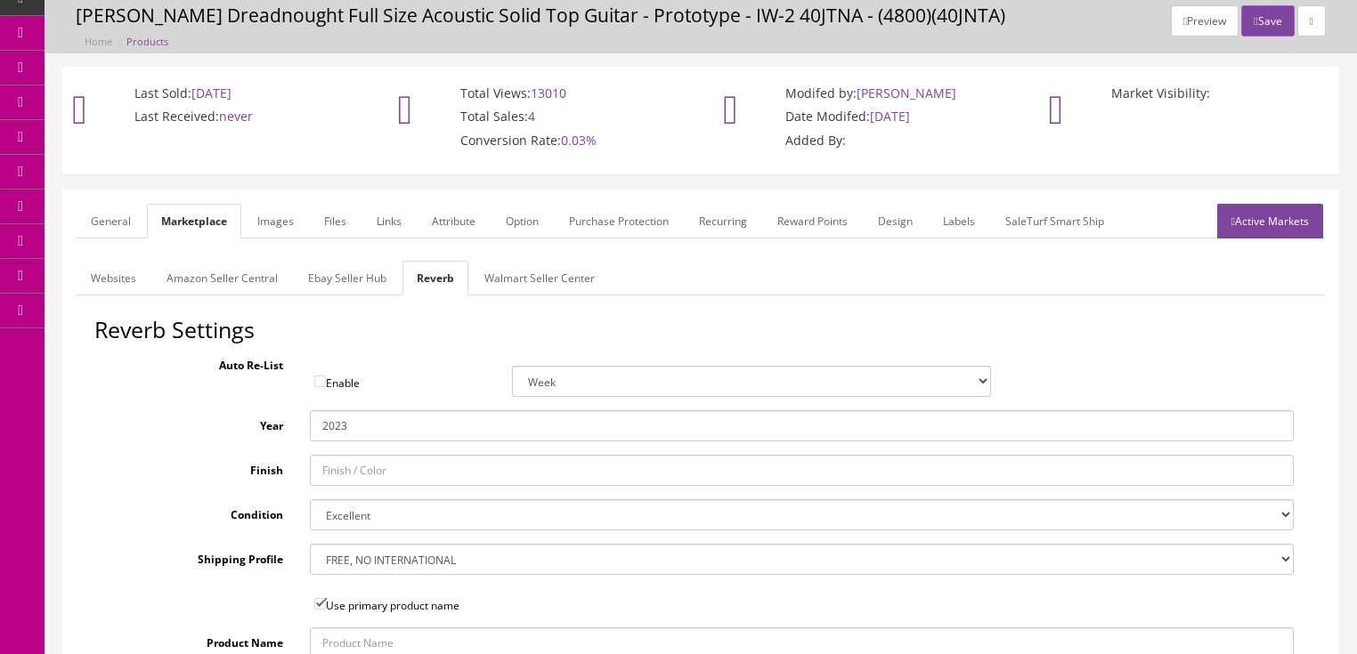
select select "12660"
click at [310, 544] on select "--- None --- $3.49 USPS Shipping MH INSURED $20000 GUITAR MH INSURED $11000 GUI…" at bounding box center [802, 559] width 984 height 31
click at [1260, 209] on link "Active Markets" at bounding box center [1270, 221] width 106 height 35
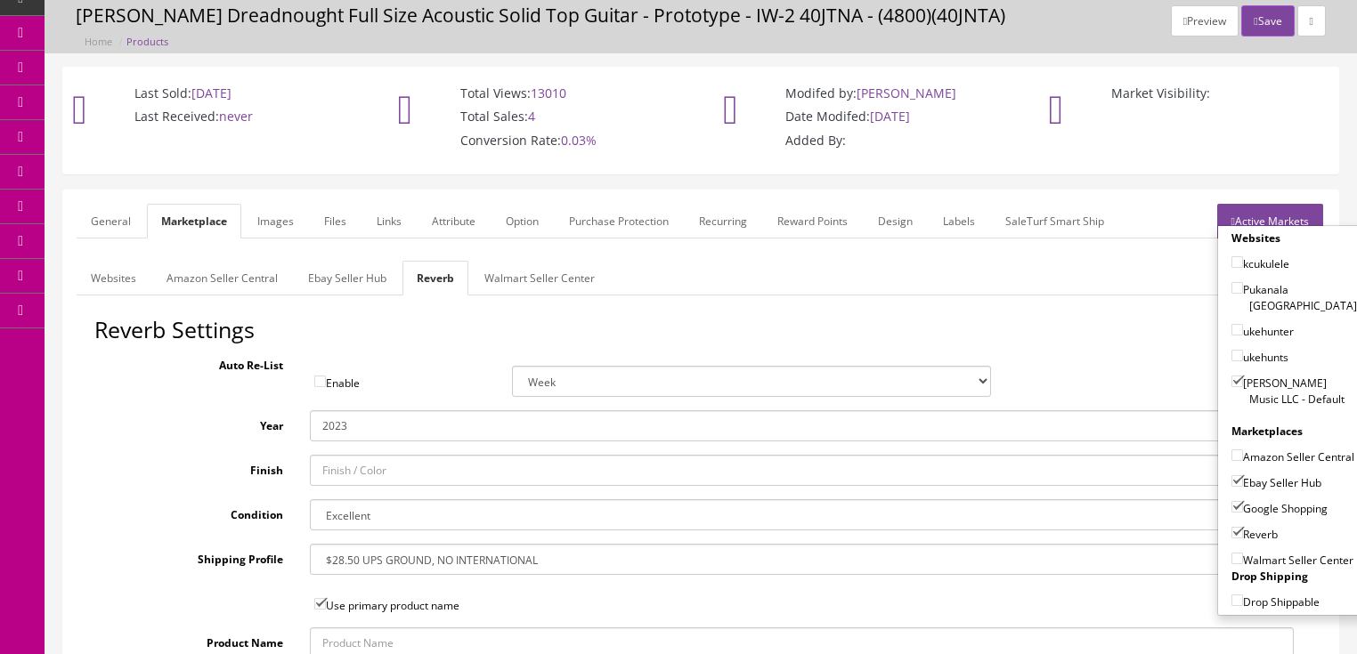
click at [1263, 210] on link "Active Markets" at bounding box center [1270, 221] width 106 height 35
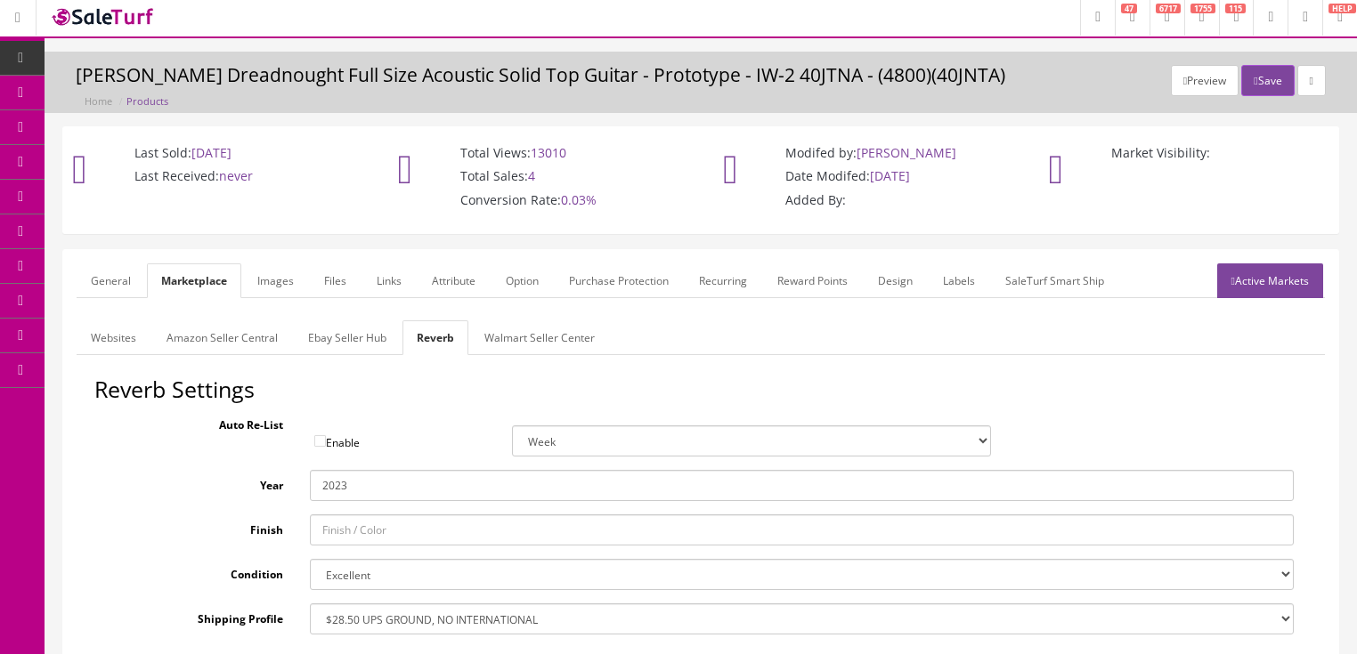
scroll to position [0, 0]
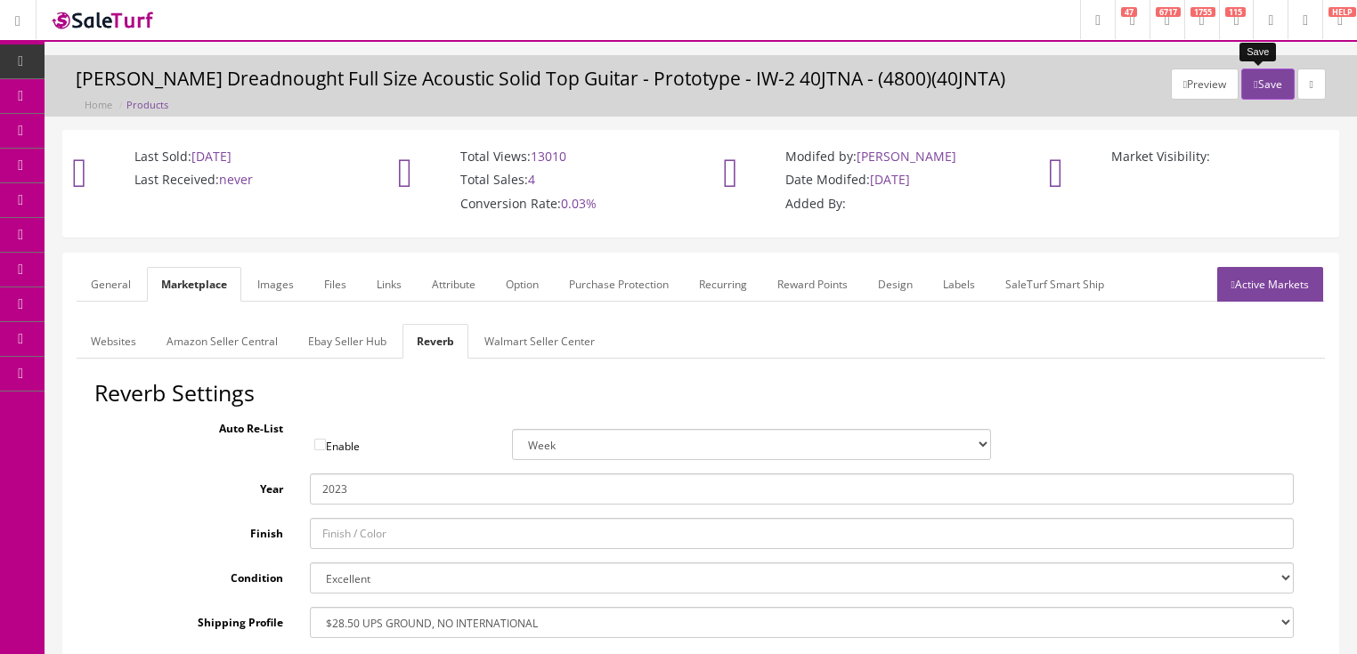
click at [1268, 83] on button "Save" at bounding box center [1267, 84] width 53 height 31
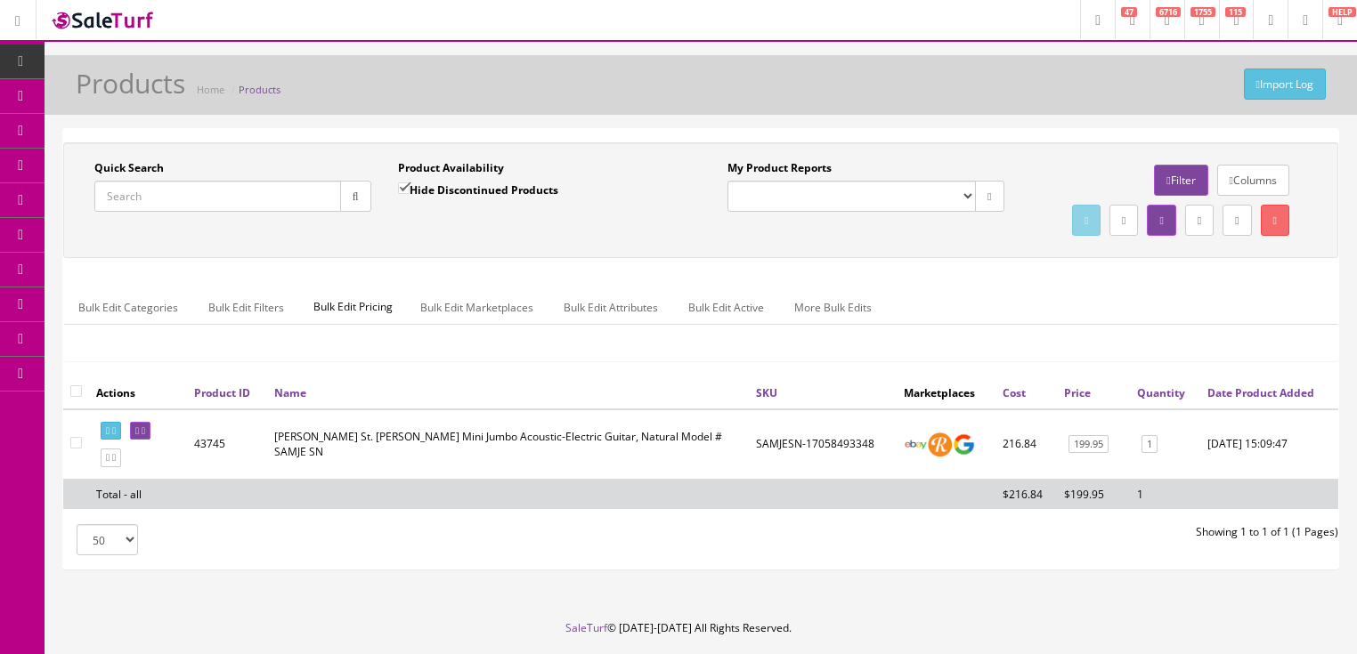
click at [228, 192] on input "Quick Search" at bounding box center [217, 196] width 247 height 31
paste input "IW-2-40JNTA"
click at [353, 199] on icon "button" at bounding box center [356, 196] width 6 height 11
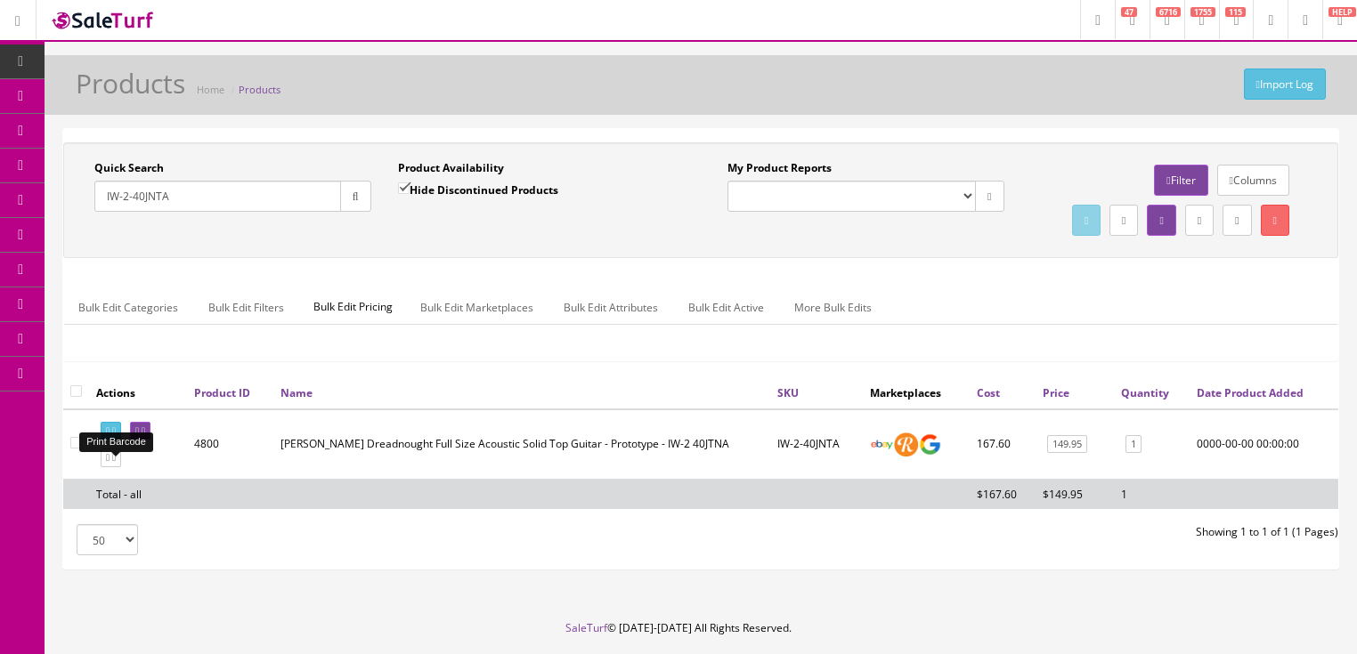
click at [115, 441] on link at bounding box center [111, 431] width 20 height 19
drag, startPoint x: 200, startPoint y: 205, endPoint x: 108, endPoint y: 255, distance: 105.2
click at [103, 240] on div "Quick Search IW-2-40JNTA Date From Product Availability Hide Discontinued Produ…" at bounding box center [701, 200] width 1266 height 80
type input "fau dra"
click at [402, 188] on input "Hide Discontinued Products" at bounding box center [404, 189] width 12 height 12
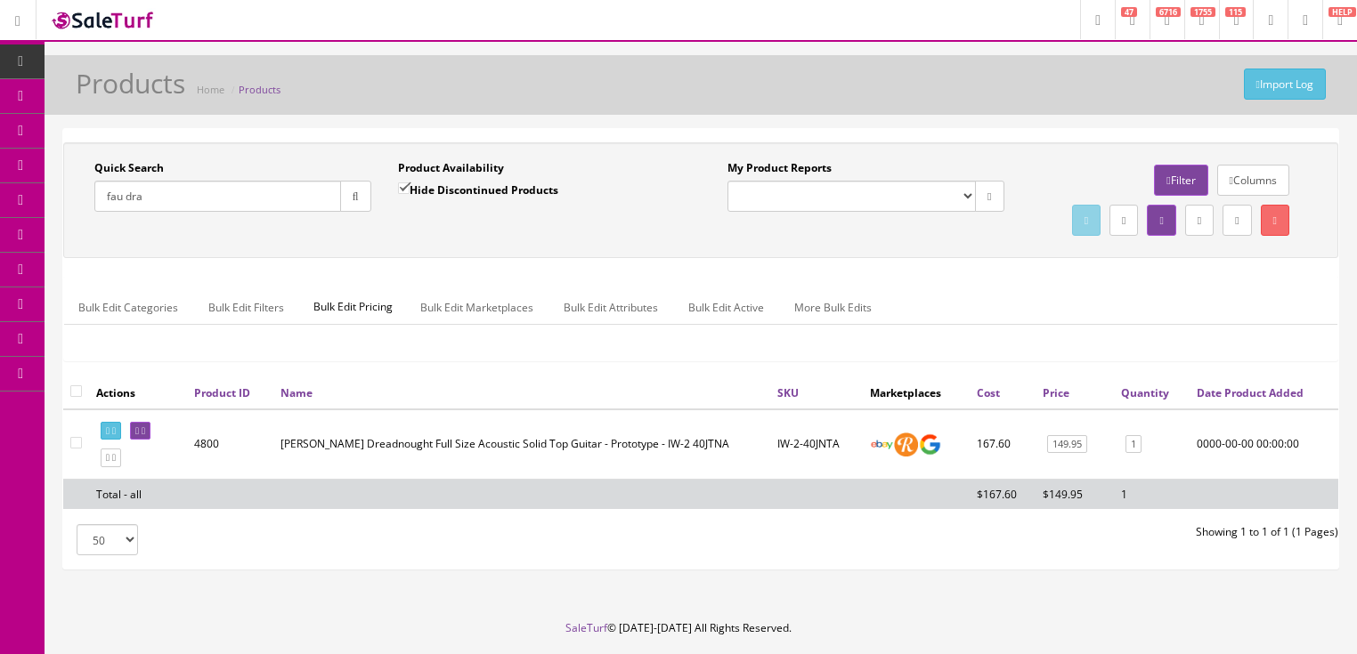
checkbox input "false"
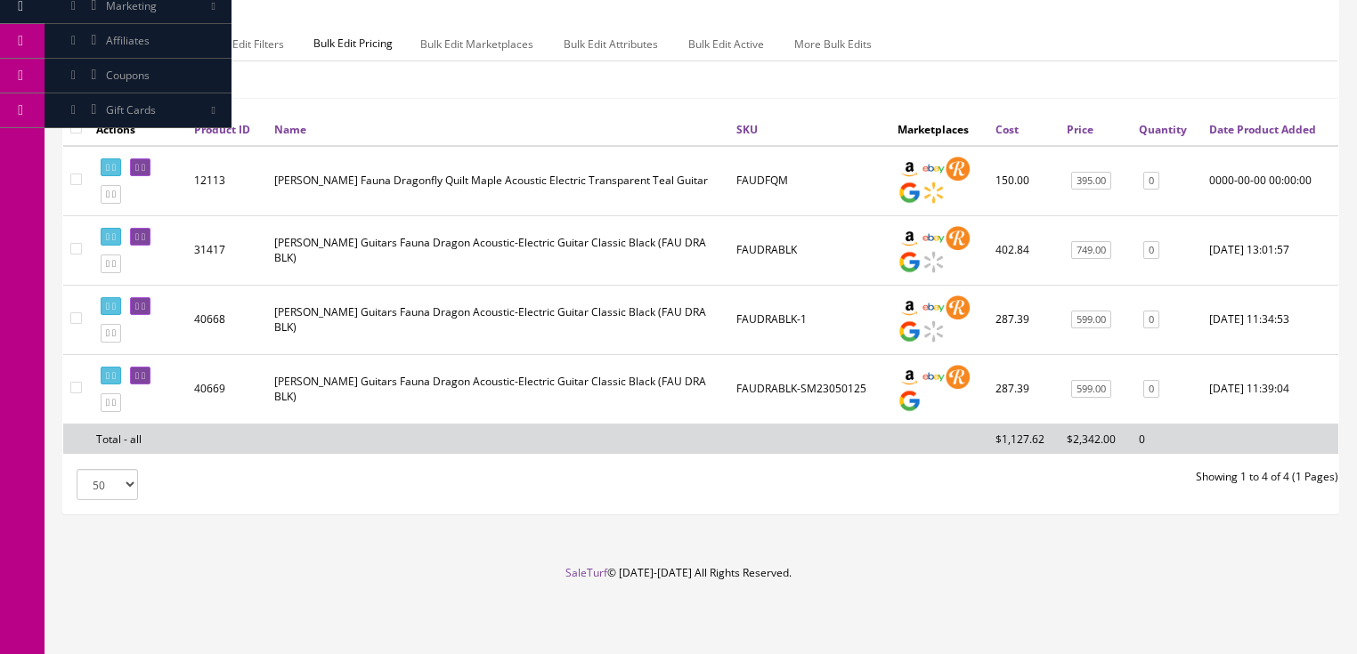
scroll to position [296, 0]
click at [145, 378] on icon at bounding box center [144, 376] width 4 height 10
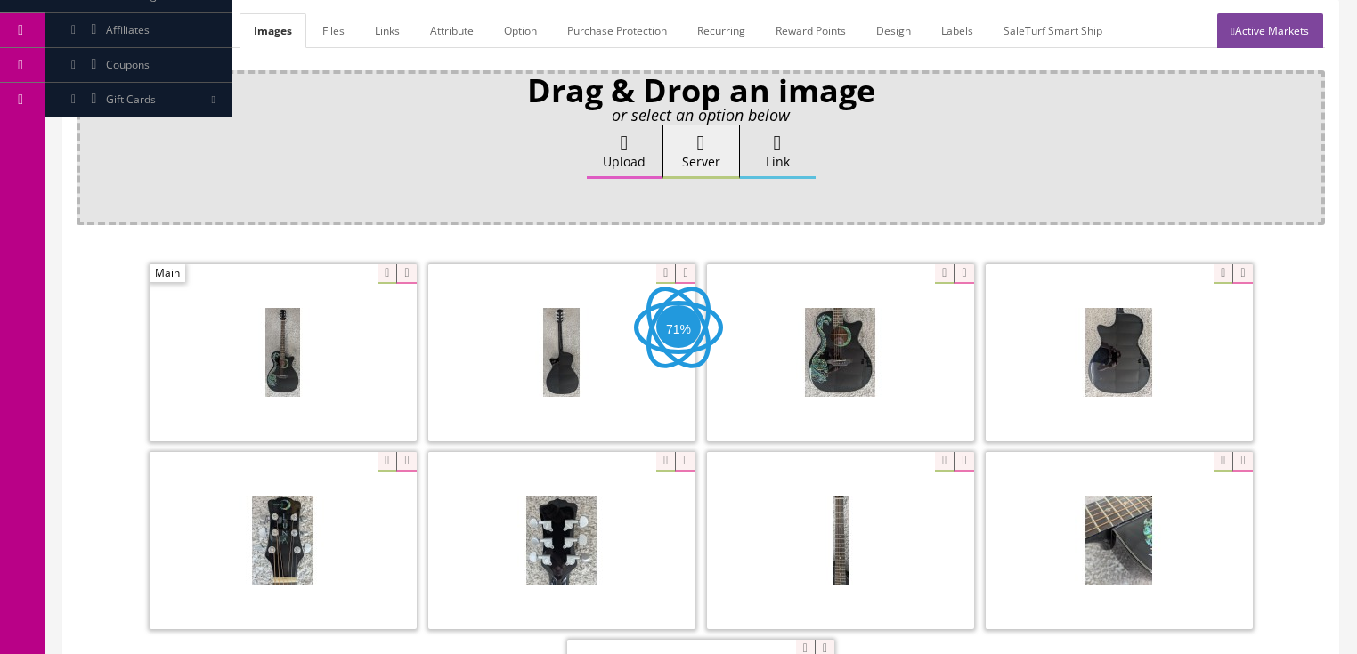
scroll to position [285, 0]
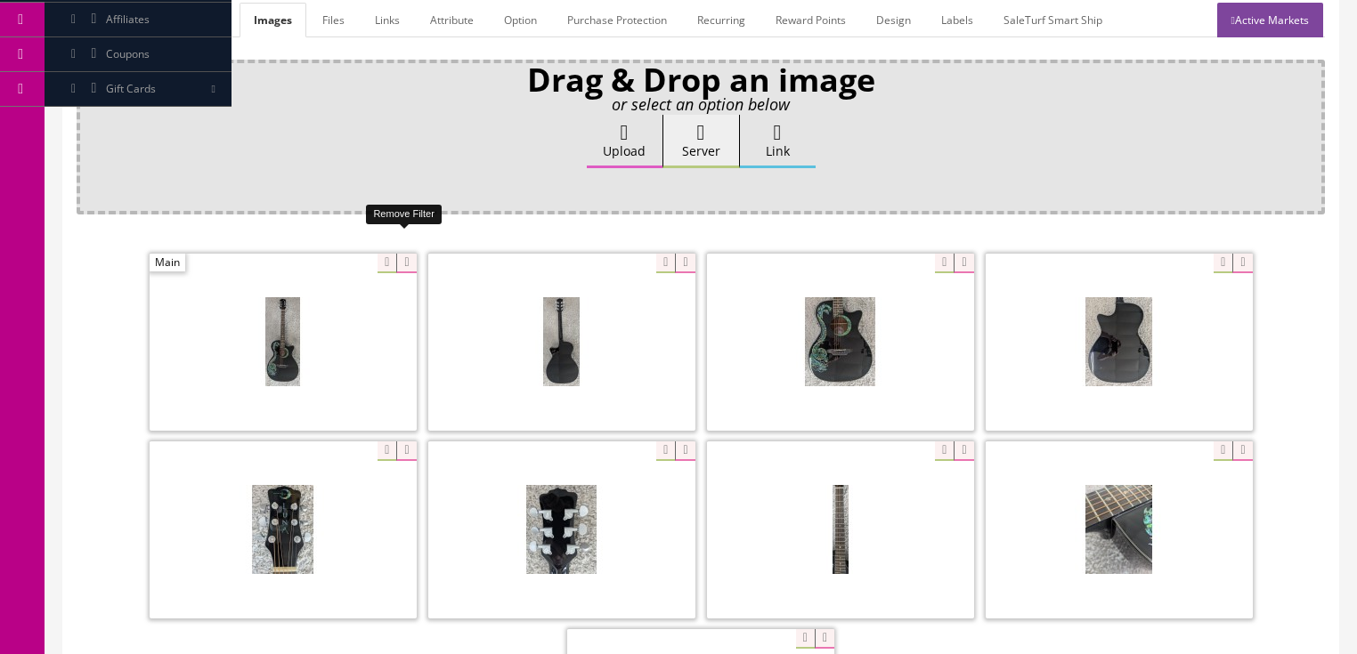
click at [412, 254] on icon at bounding box center [406, 264] width 20 height 20
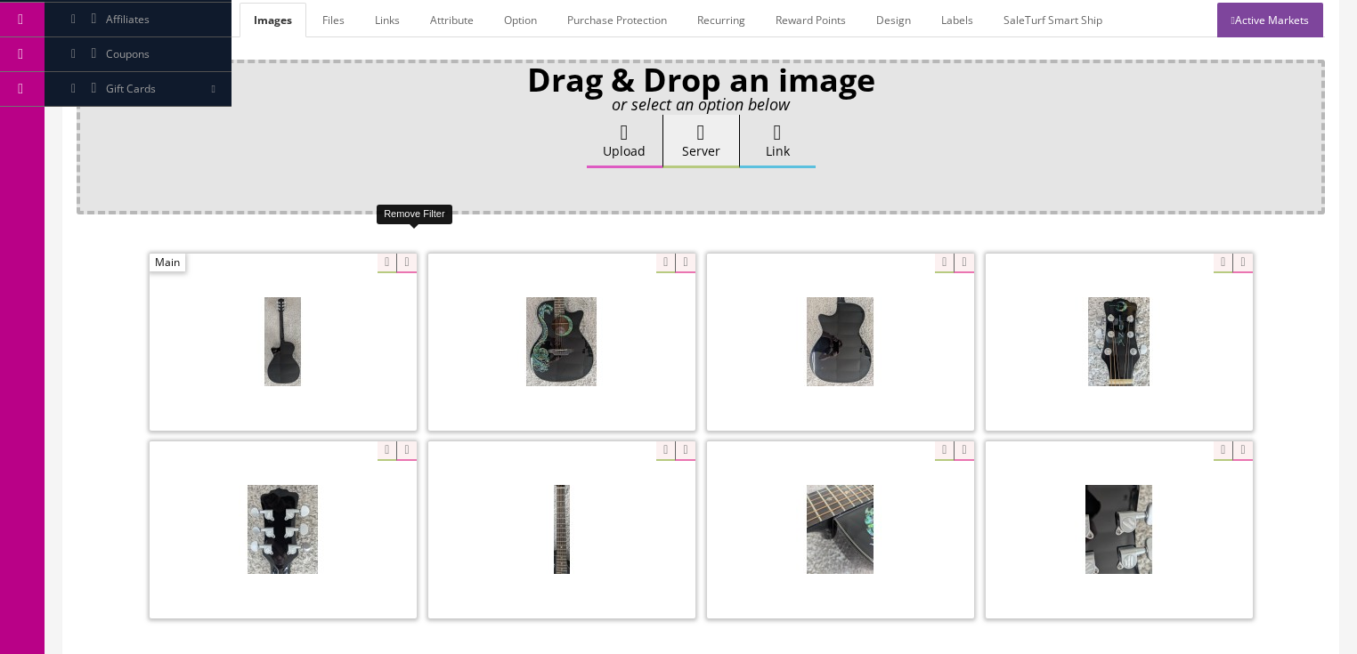
click at [412, 254] on icon at bounding box center [406, 264] width 20 height 20
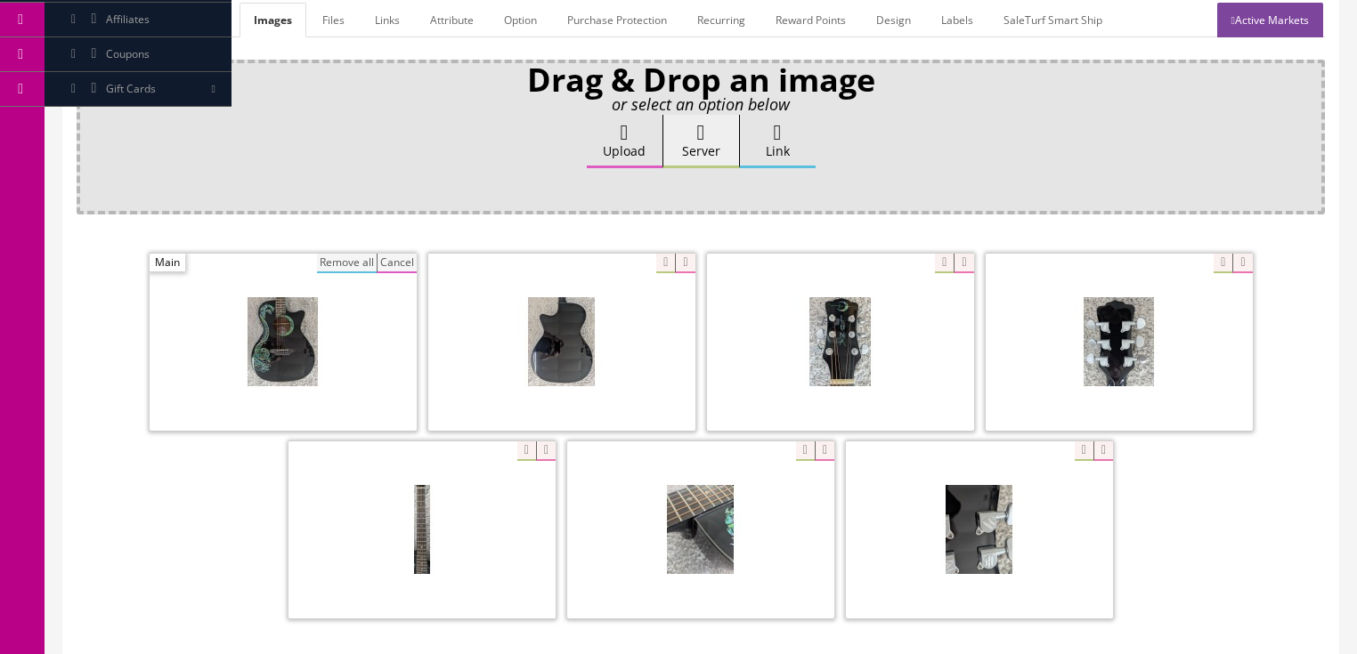
click at [369, 254] on button "Remove all" at bounding box center [347, 264] width 60 height 20
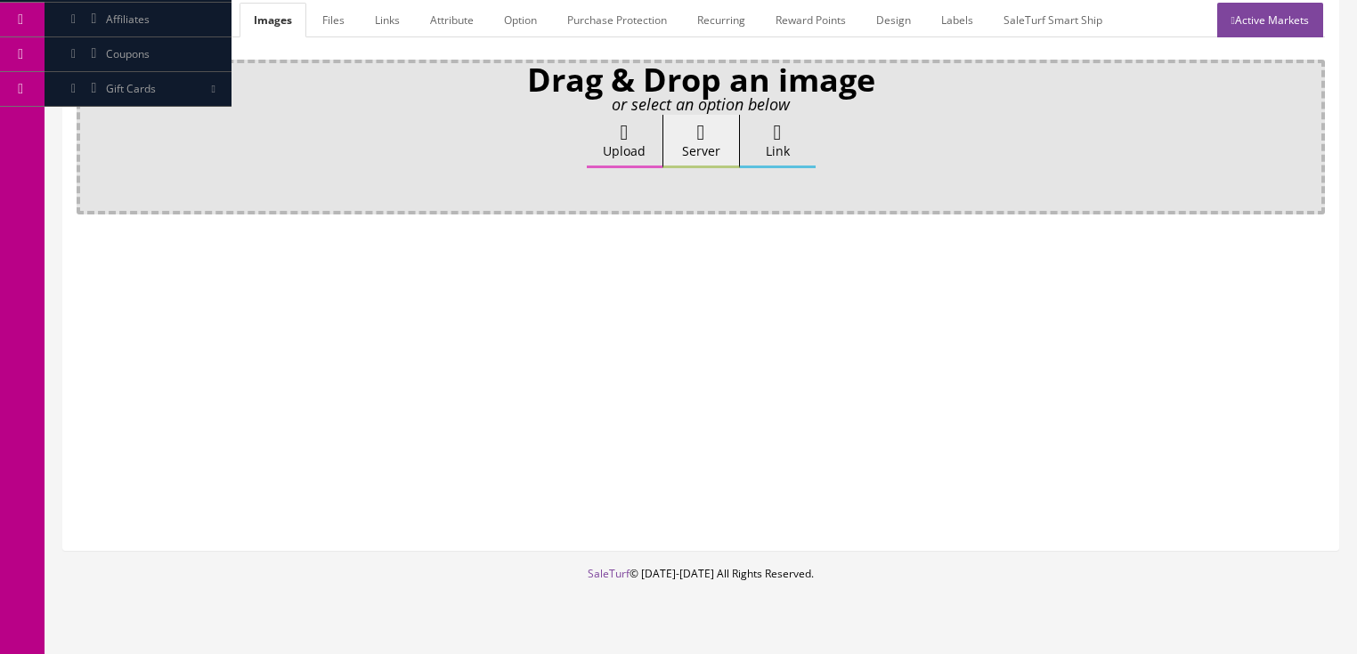
click at [596, 125] on label "Upload" at bounding box center [625, 141] width 76 height 53
click at [89, 125] on input "Upload" at bounding box center [89, 124] width 0 height 18
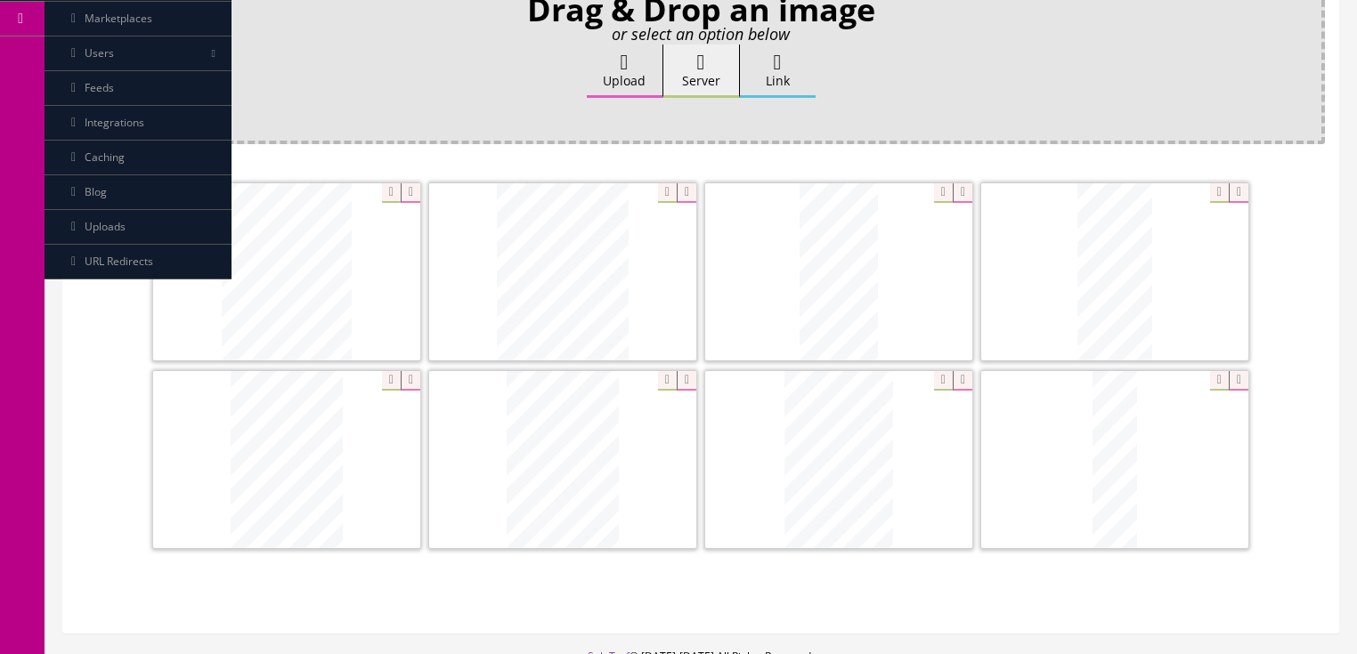
scroll to position [356, 0]
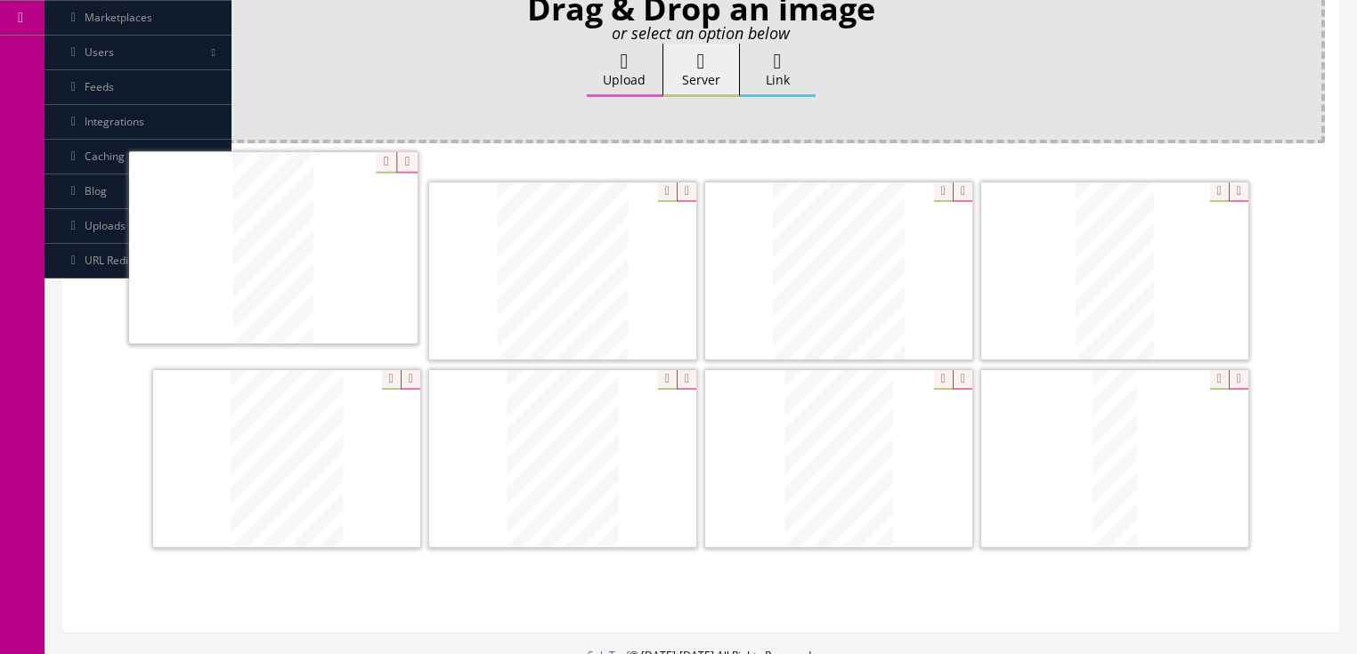
drag, startPoint x: 1068, startPoint y: 292, endPoint x: 227, endPoint y: 270, distance: 841.7
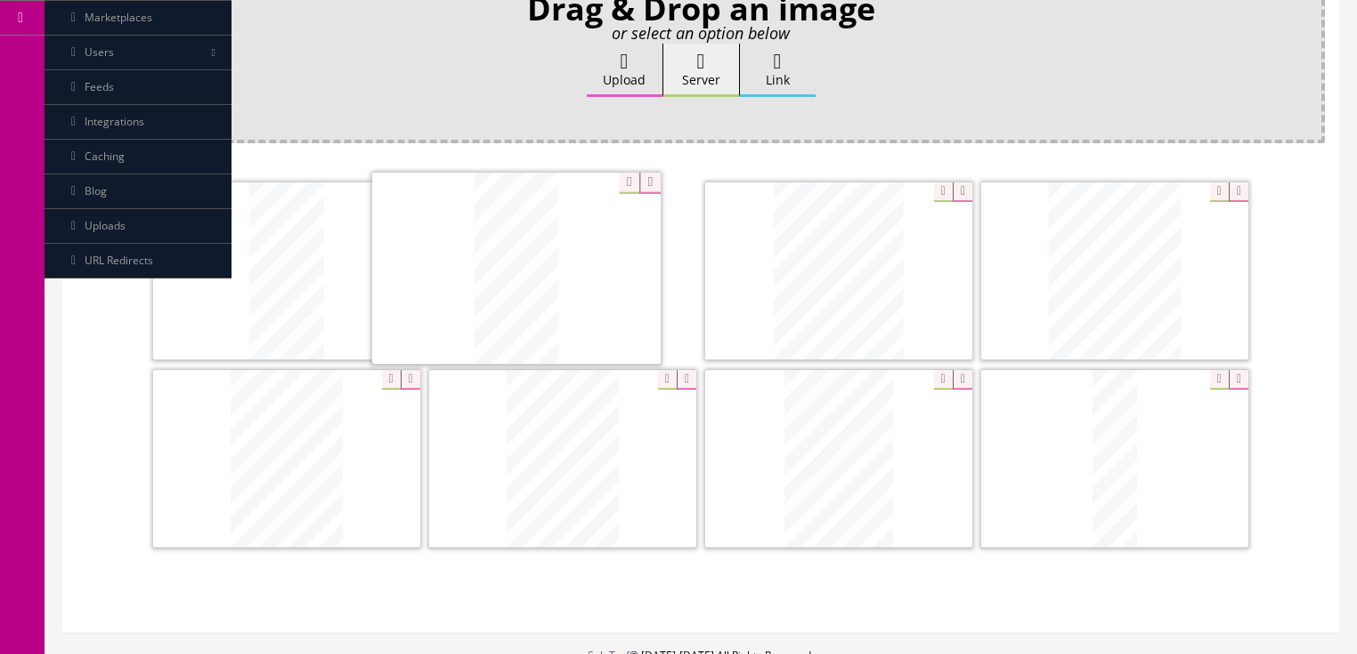
drag, startPoint x: 1135, startPoint y: 250, endPoint x: 537, endPoint y: 249, distance: 598.3
drag, startPoint x: 1070, startPoint y: 239, endPoint x: 775, endPoint y: 241, distance: 295.6
click at [402, 370] on icon at bounding box center [411, 380] width 20 height 20
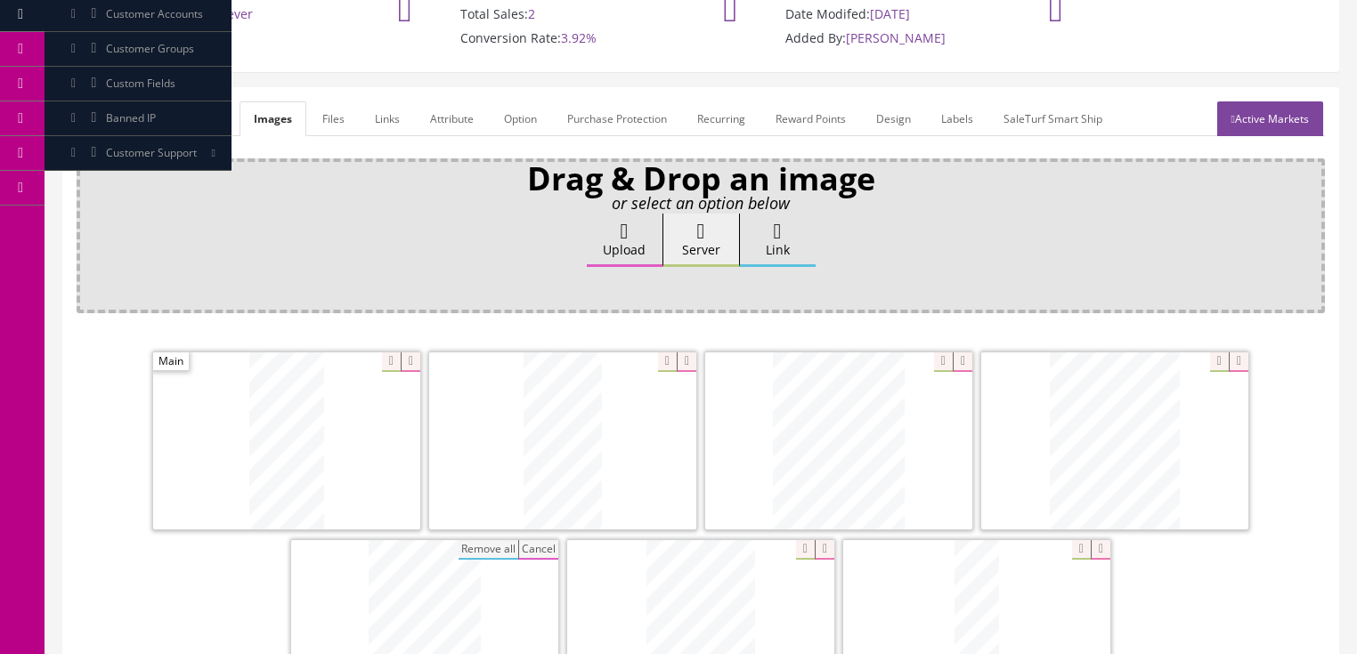
scroll to position [165, 0]
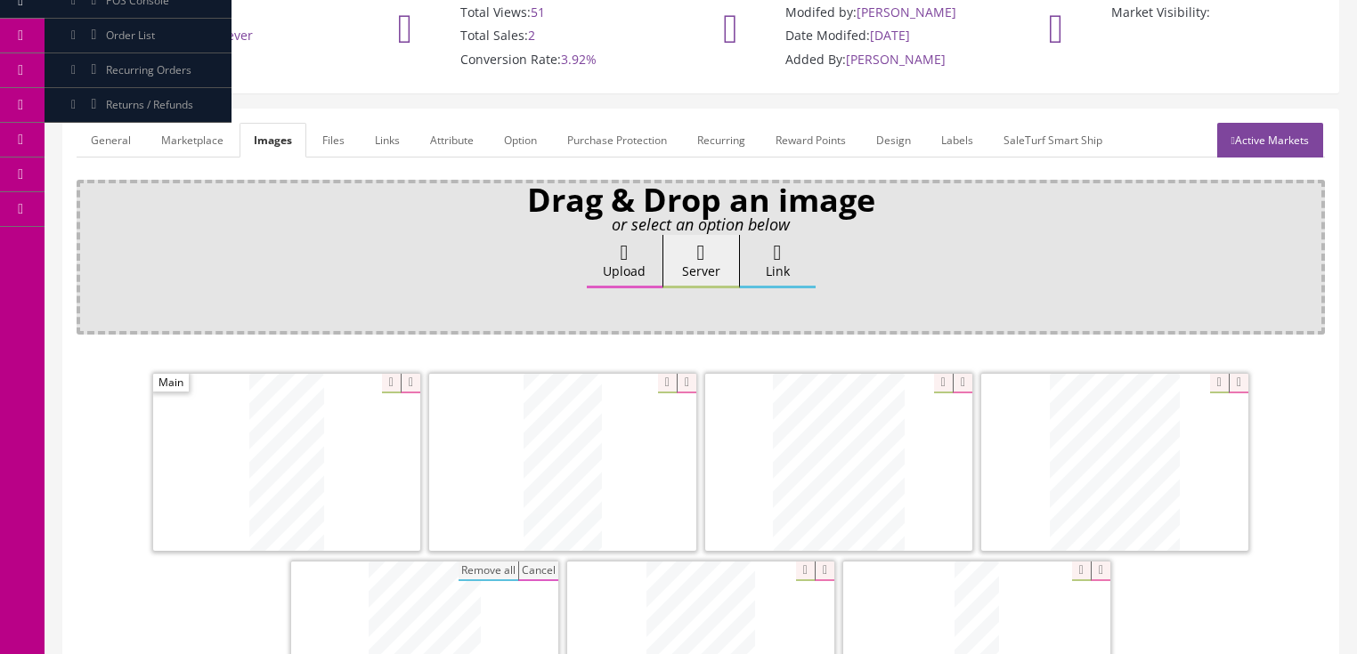
click at [1270, 127] on link "Active Markets" at bounding box center [1270, 140] width 106 height 35
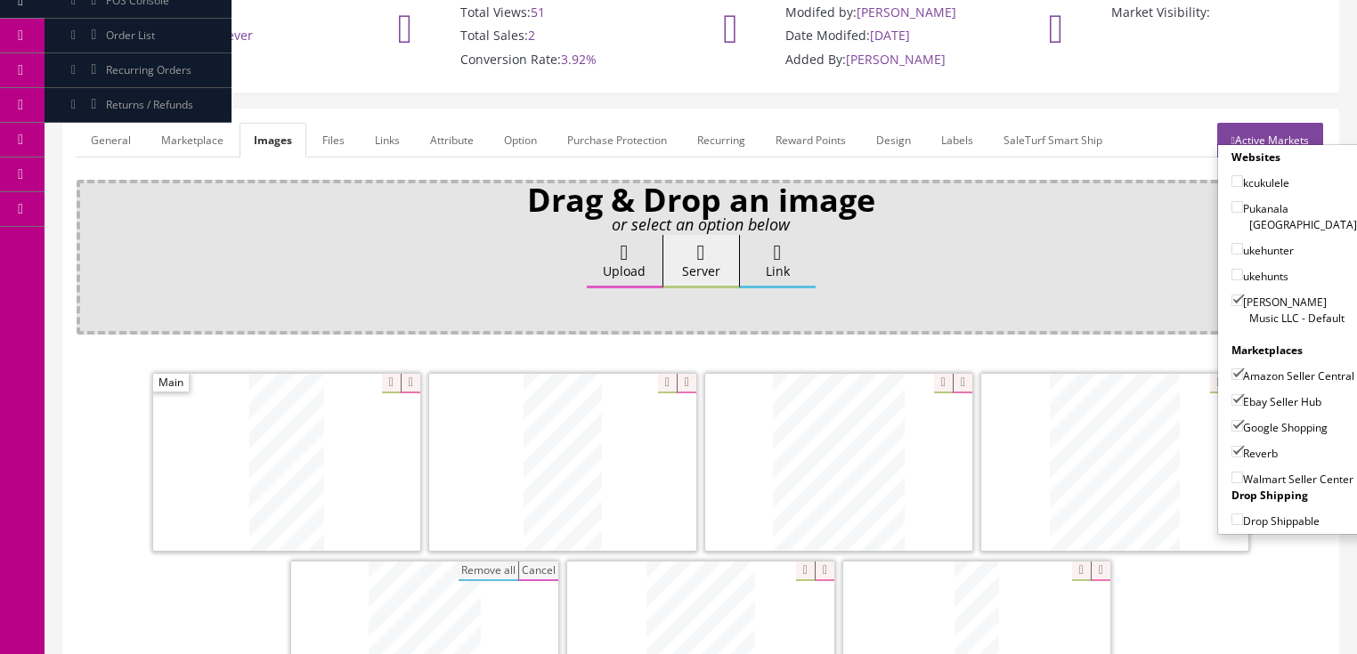
click at [1262, 123] on link "Active Markets" at bounding box center [1270, 140] width 106 height 35
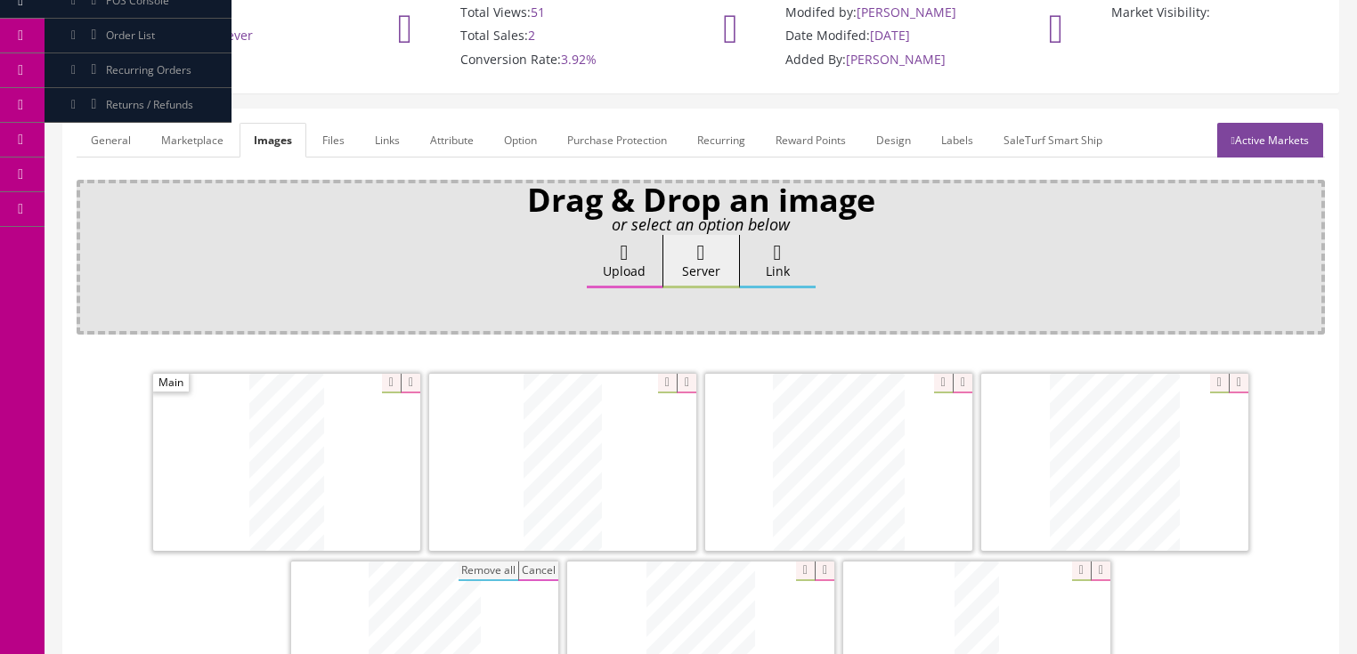
click at [128, 125] on link "General" at bounding box center [111, 140] width 69 height 35
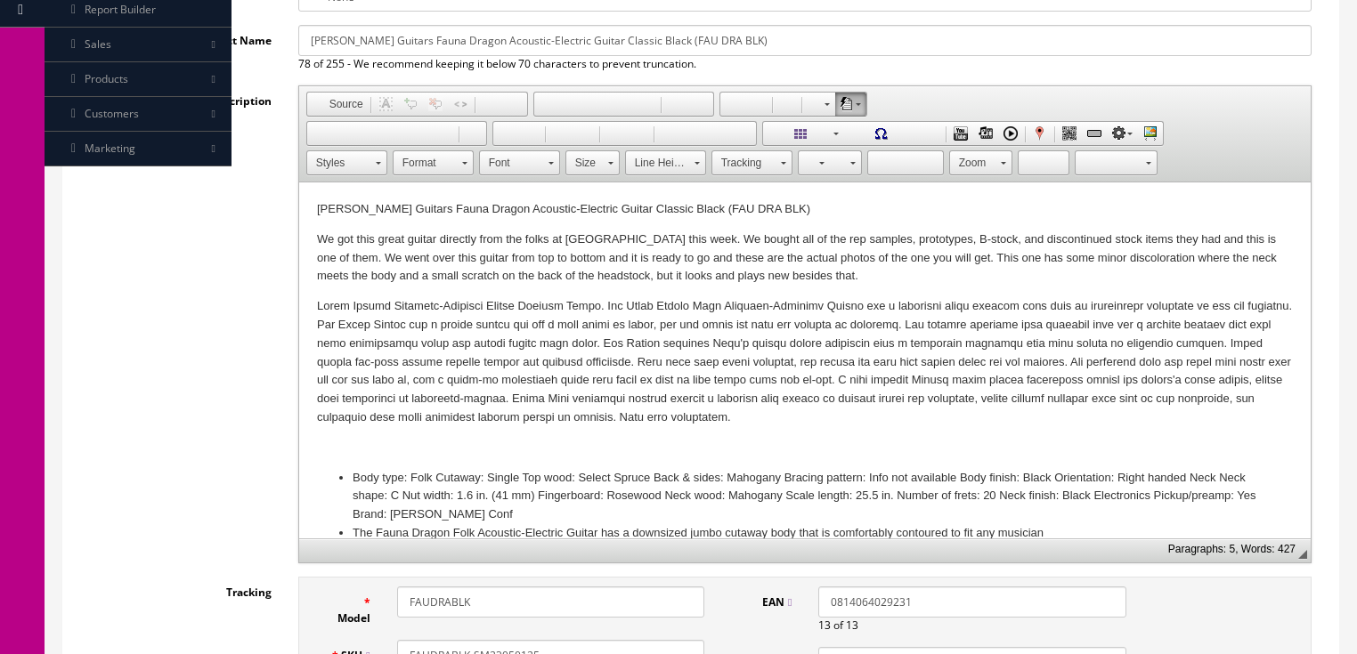
scroll to position [450, 0]
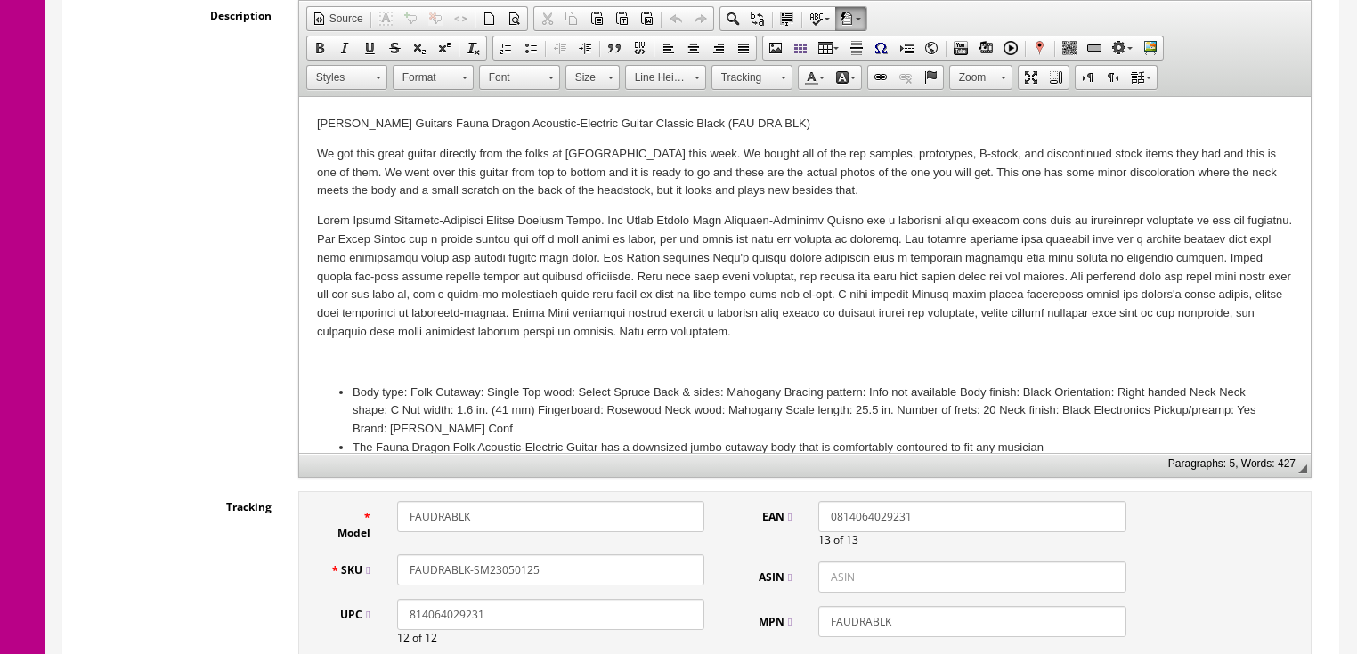
click at [317, 197] on p "We got this great guitar directly from the folks at Luna this week. We bought a…" at bounding box center [804, 172] width 976 height 55
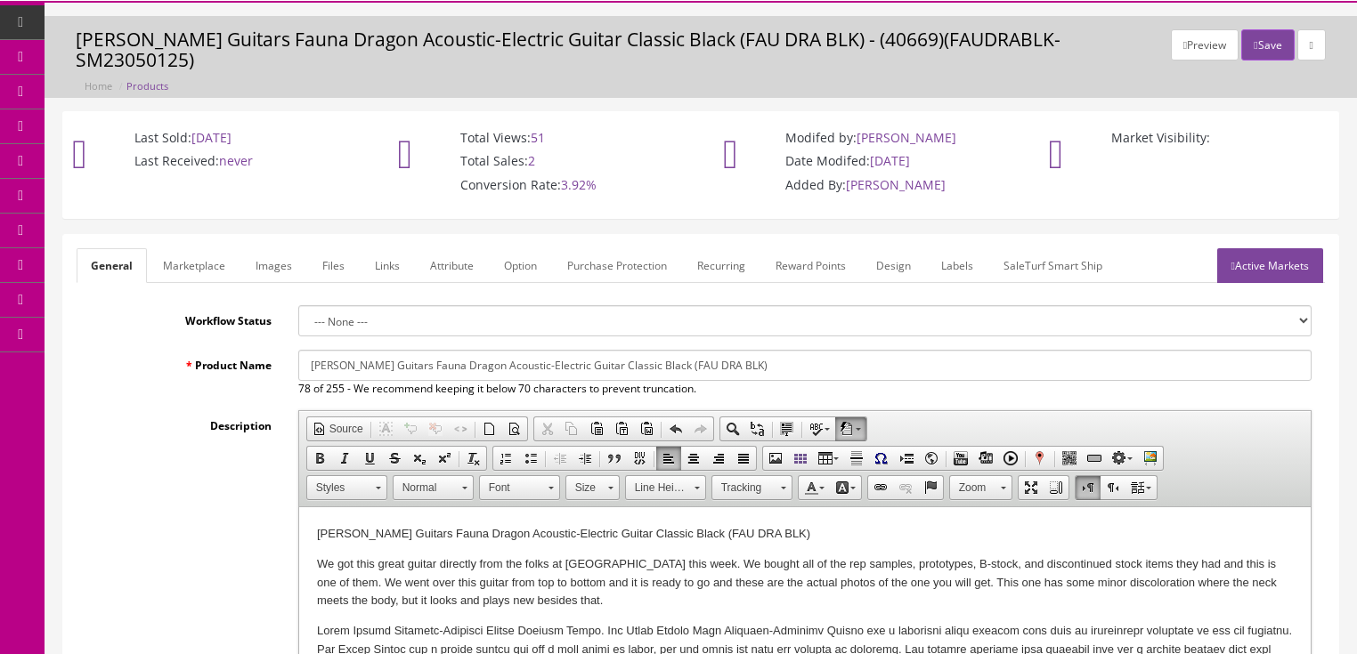
scroll to position [22, 0]
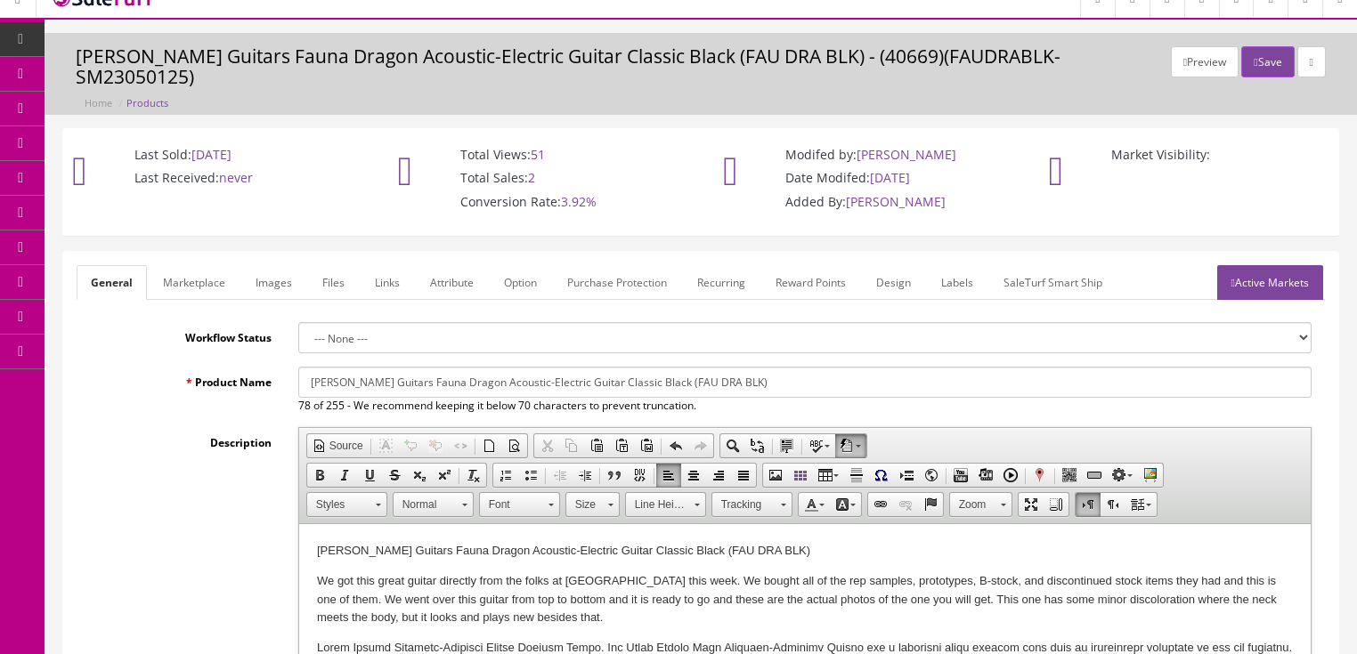
click at [188, 265] on link "Marketplace" at bounding box center [194, 282] width 91 height 35
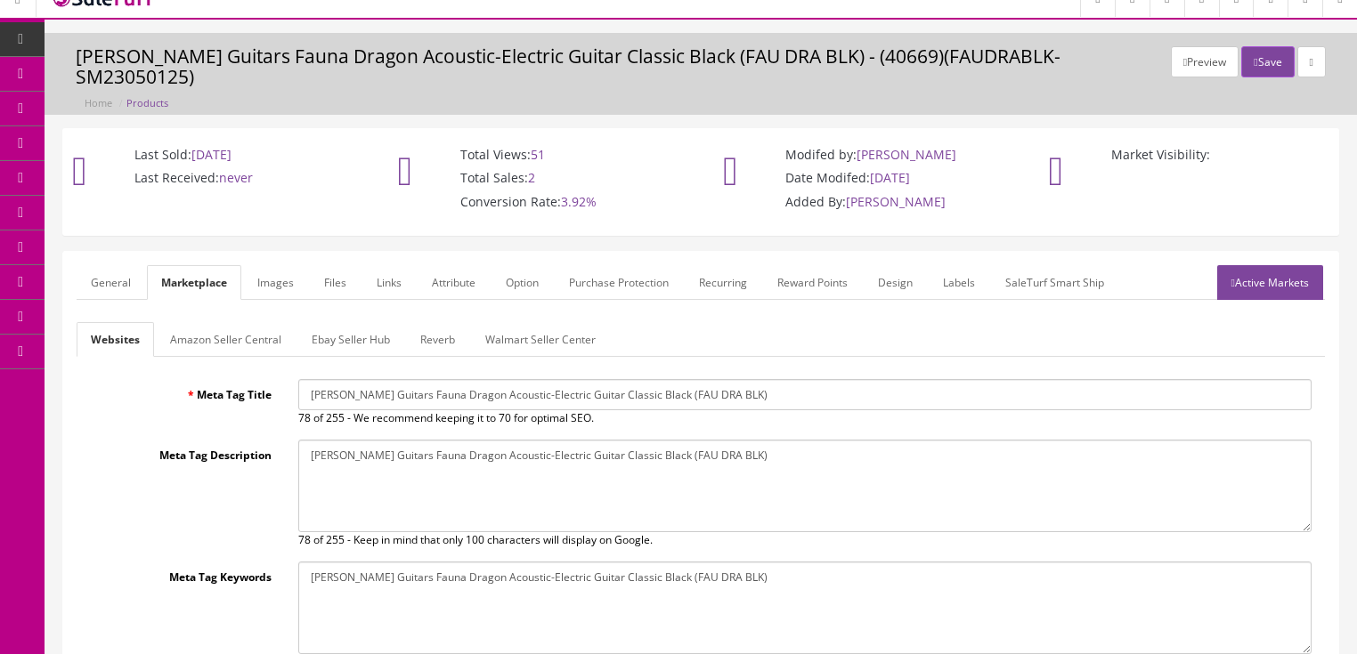
click at [171, 322] on link "Amazon Seller Central" at bounding box center [226, 339] width 140 height 35
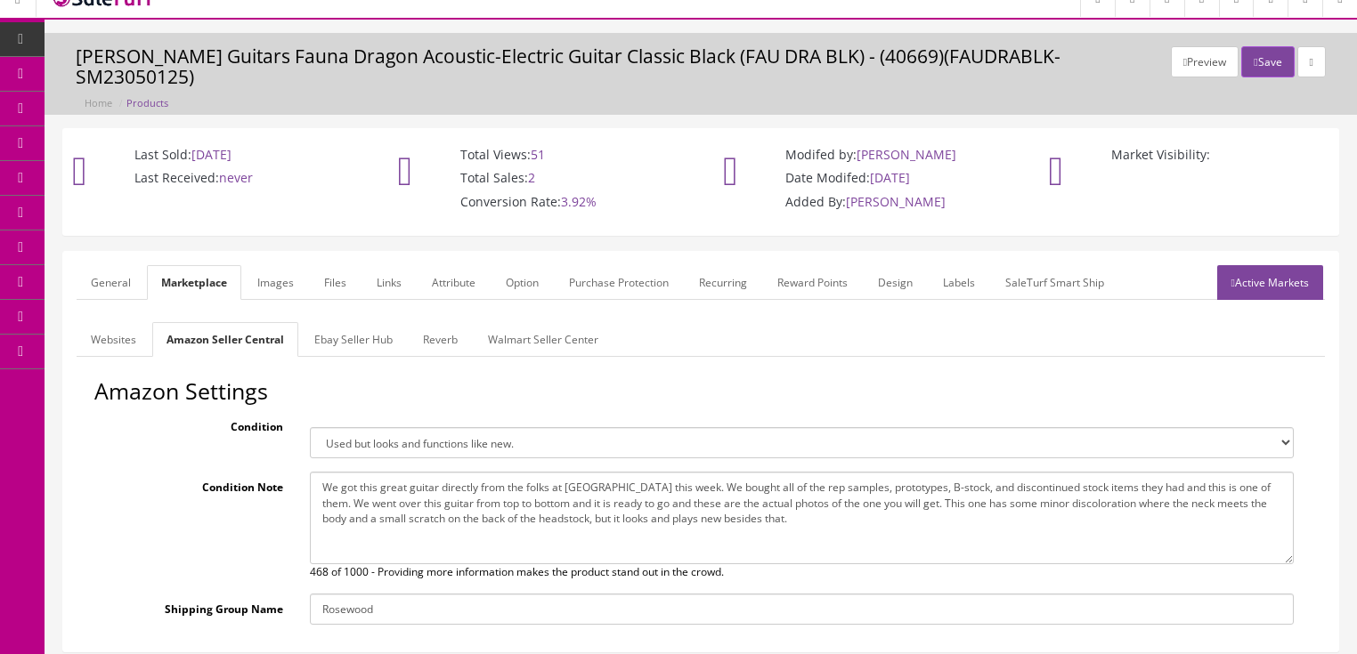
drag, startPoint x: 1231, startPoint y: 486, endPoint x: 1214, endPoint y: 513, distance: 31.6
click at [1231, 487] on textarea "We got this great guitar directly from the folks at Luna this week. We bought a…" at bounding box center [802, 518] width 984 height 93
type textarea "We got this great guitar directly from the folks at Luna this week. We bought a…"
drag, startPoint x: 102, startPoint y: 265, endPoint x: 114, endPoint y: 272, distance: 13.9
click at [102, 265] on link "General" at bounding box center [111, 282] width 69 height 35
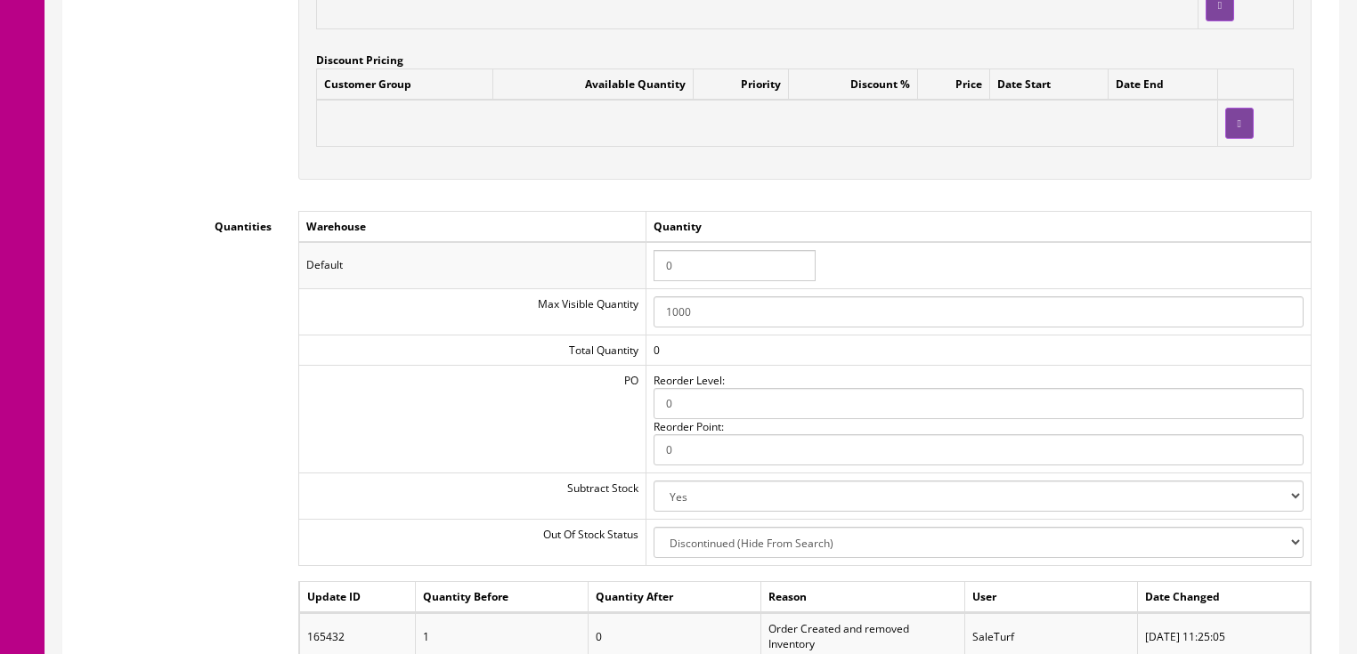
scroll to position [1803, 0]
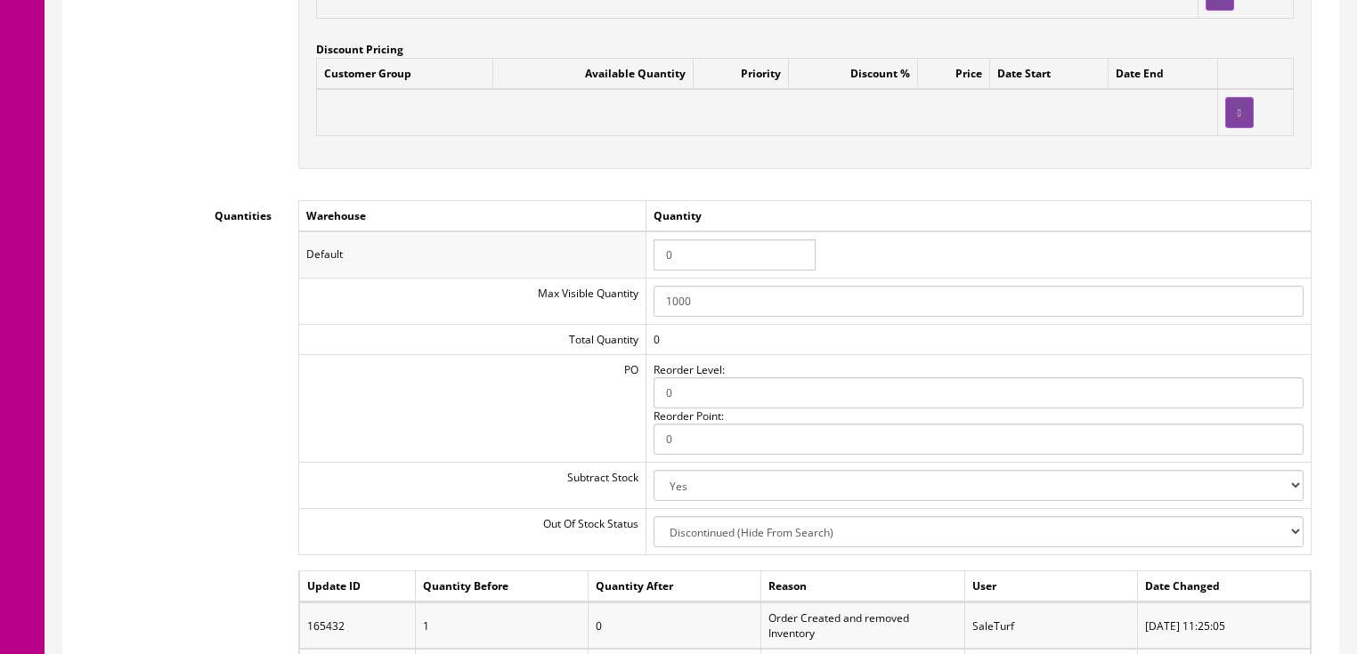
click at [616, 238] on tr "Default 0" at bounding box center [804, 254] width 1012 height 46
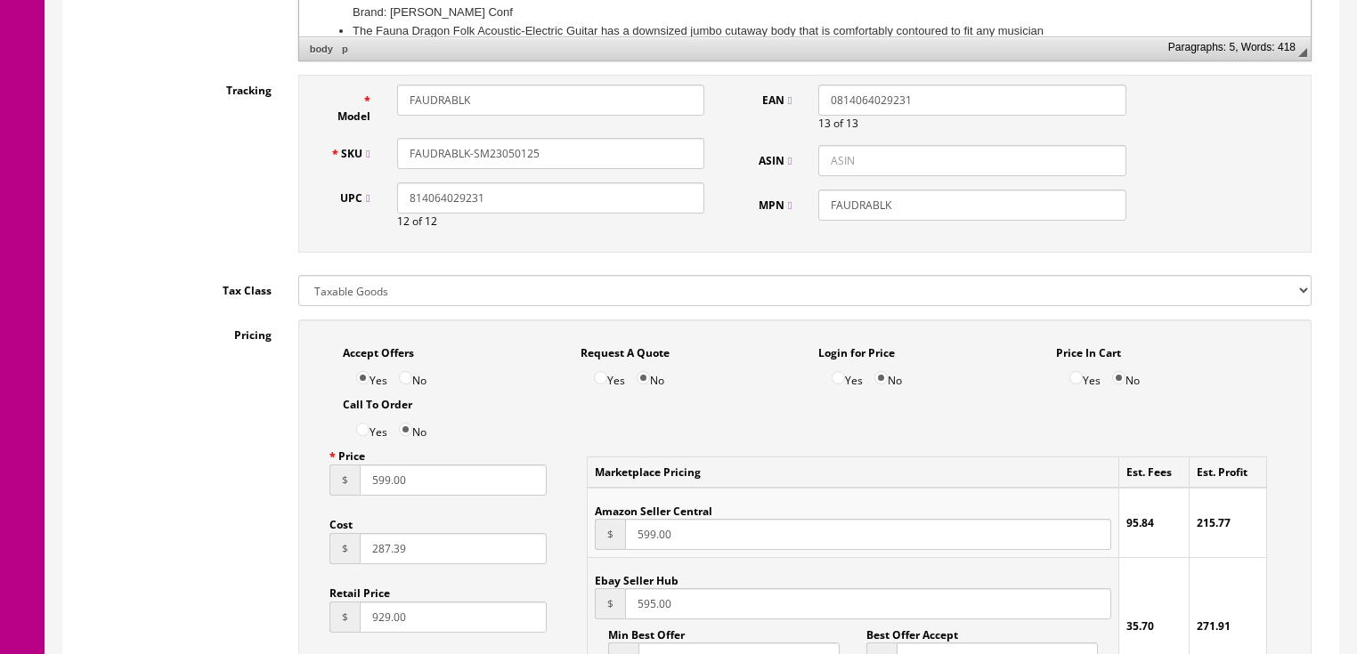
scroll to position [806, 0]
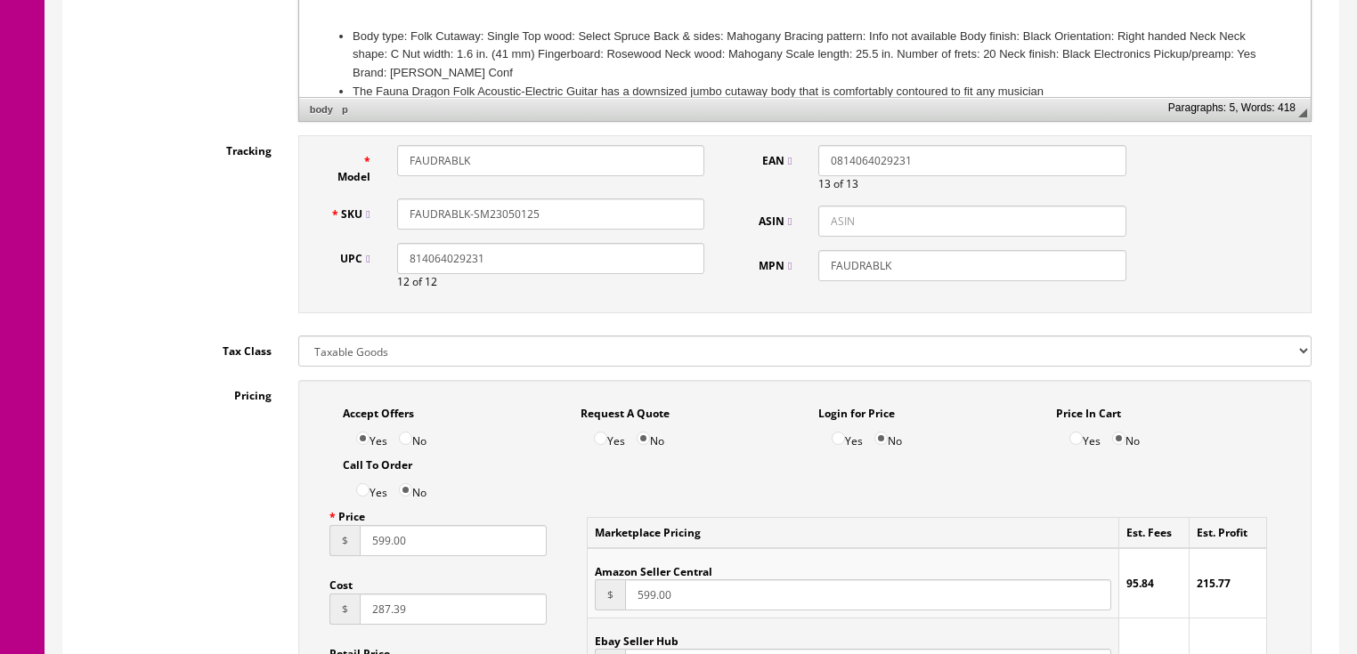
type input "1"
drag, startPoint x: 473, startPoint y: 191, endPoint x: 582, endPoint y: 187, distance: 109.6
click at [582, 199] on input "FAUDRABLK-SM23050125" at bounding box center [550, 214] width 307 height 31
drag, startPoint x: 581, startPoint y: 187, endPoint x: 386, endPoint y: 187, distance: 195.0
click at [386, 199] on div "FAUDRABLK-022010413" at bounding box center [551, 214] width 334 height 31
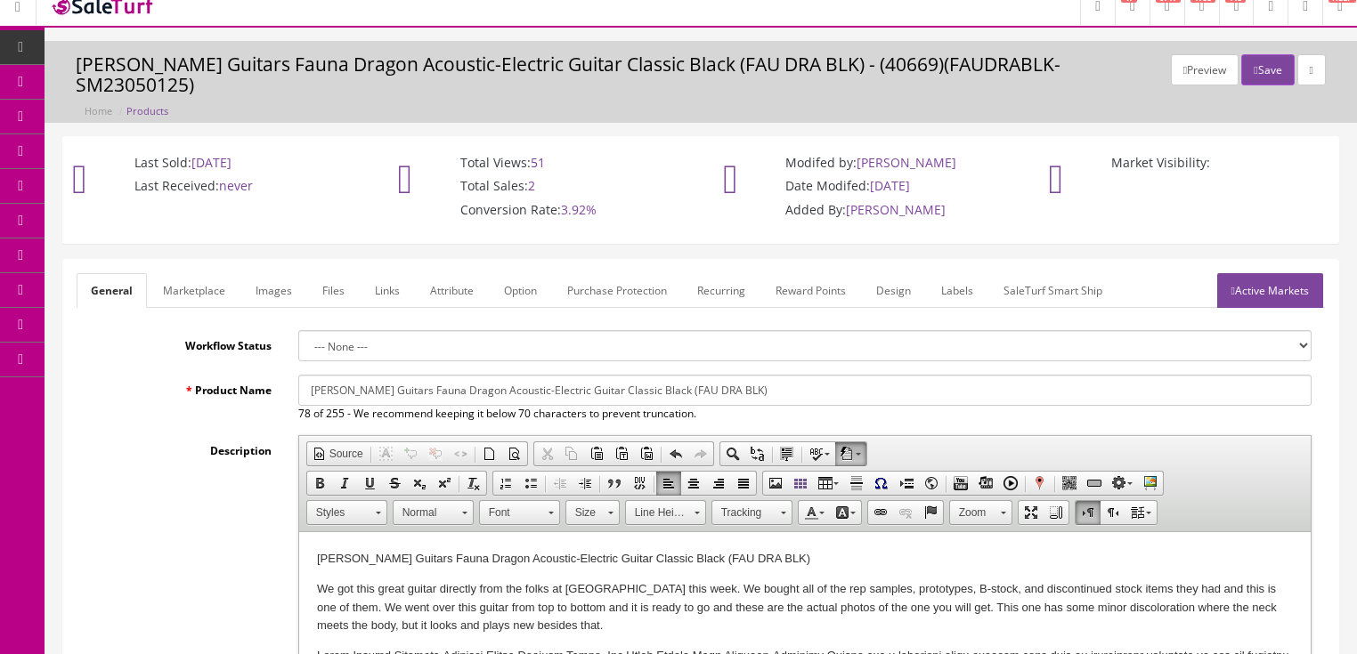
scroll to position [0, 0]
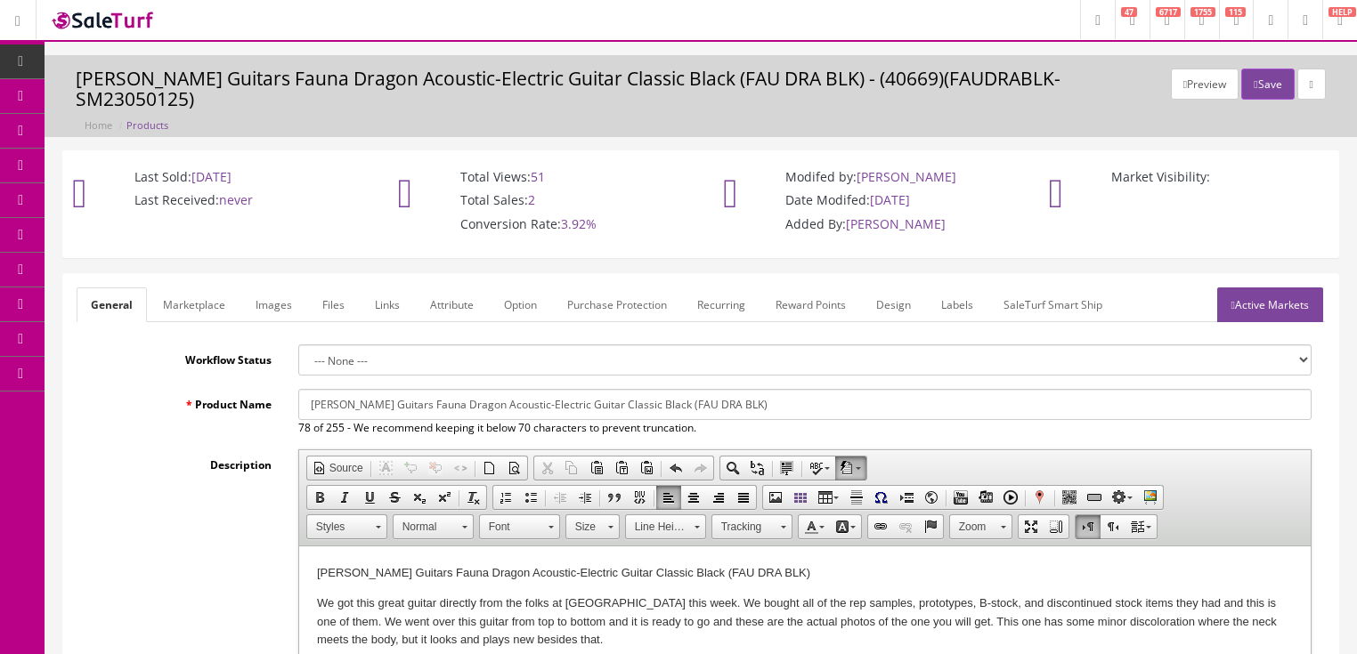
type input "FAUDRABLK-022010413"
click at [1260, 288] on link "Active Markets" at bounding box center [1270, 305] width 106 height 35
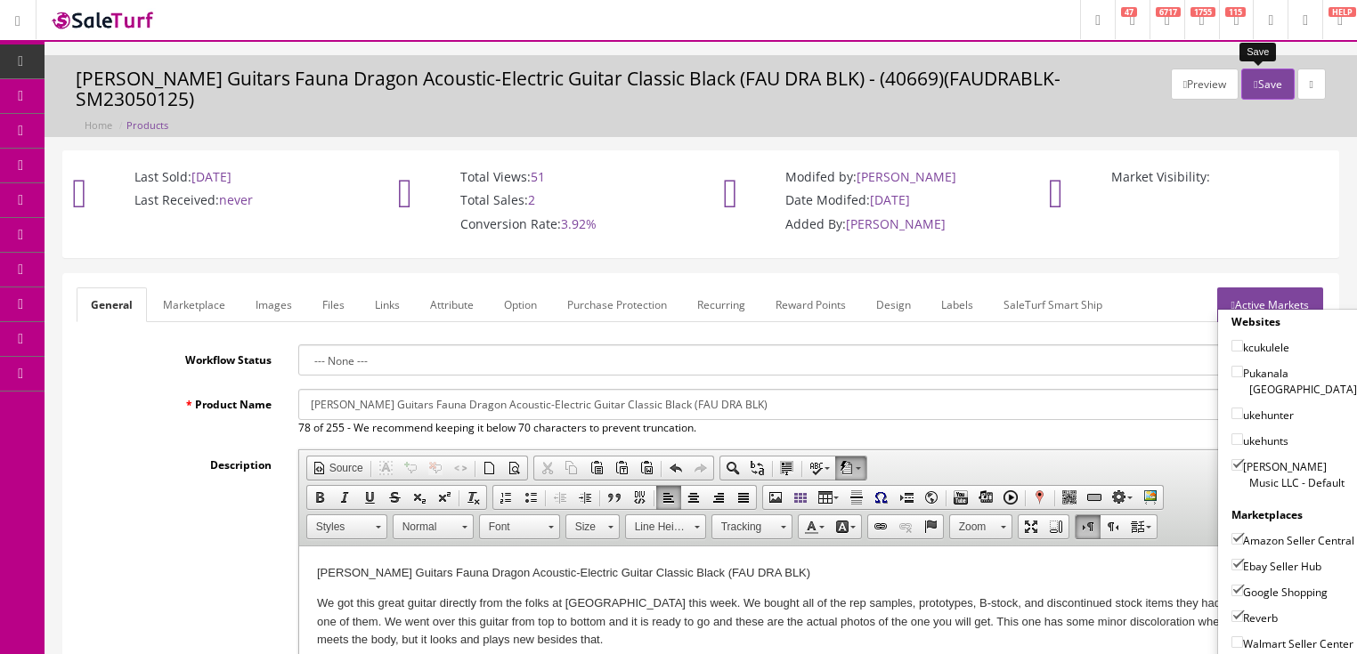
click at [1261, 82] on button "Save" at bounding box center [1267, 84] width 53 height 31
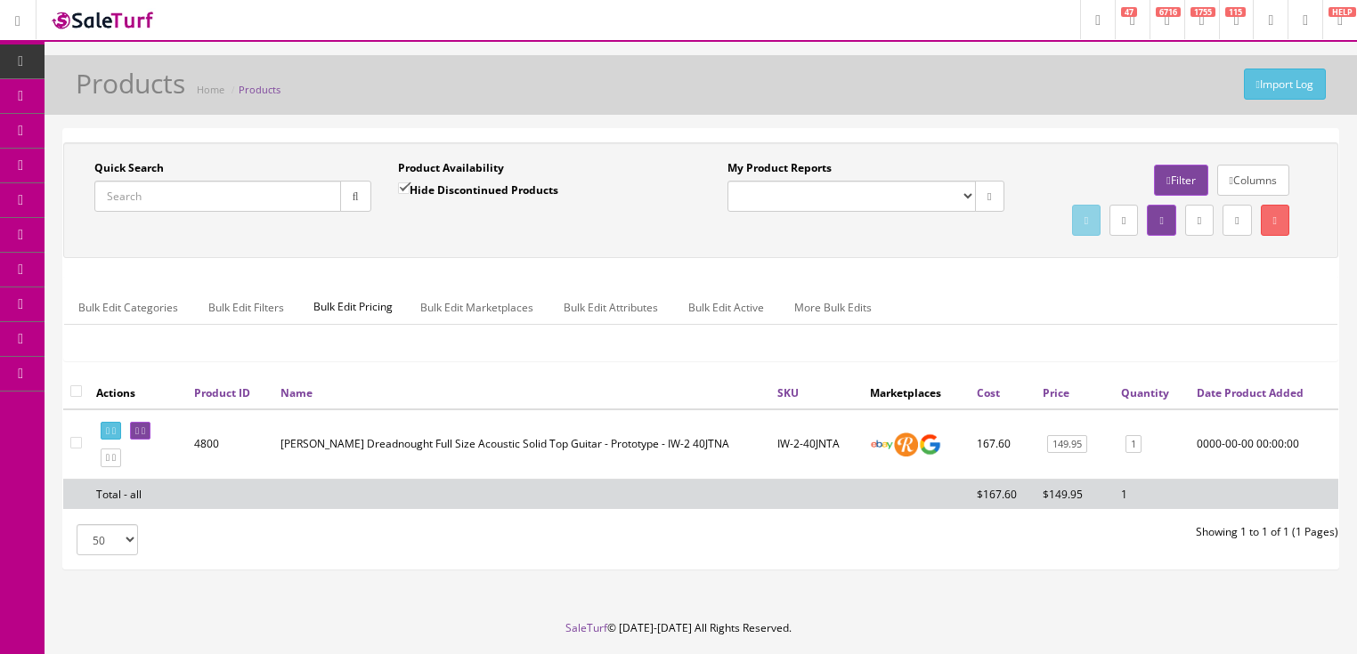
click at [264, 200] on input "Quick Search" at bounding box center [217, 196] width 247 height 31
paste input "FAUDRABLK-022010413"
type input "FAUDRABLK-022010413"
click at [353, 199] on icon "button" at bounding box center [356, 196] width 6 height 11
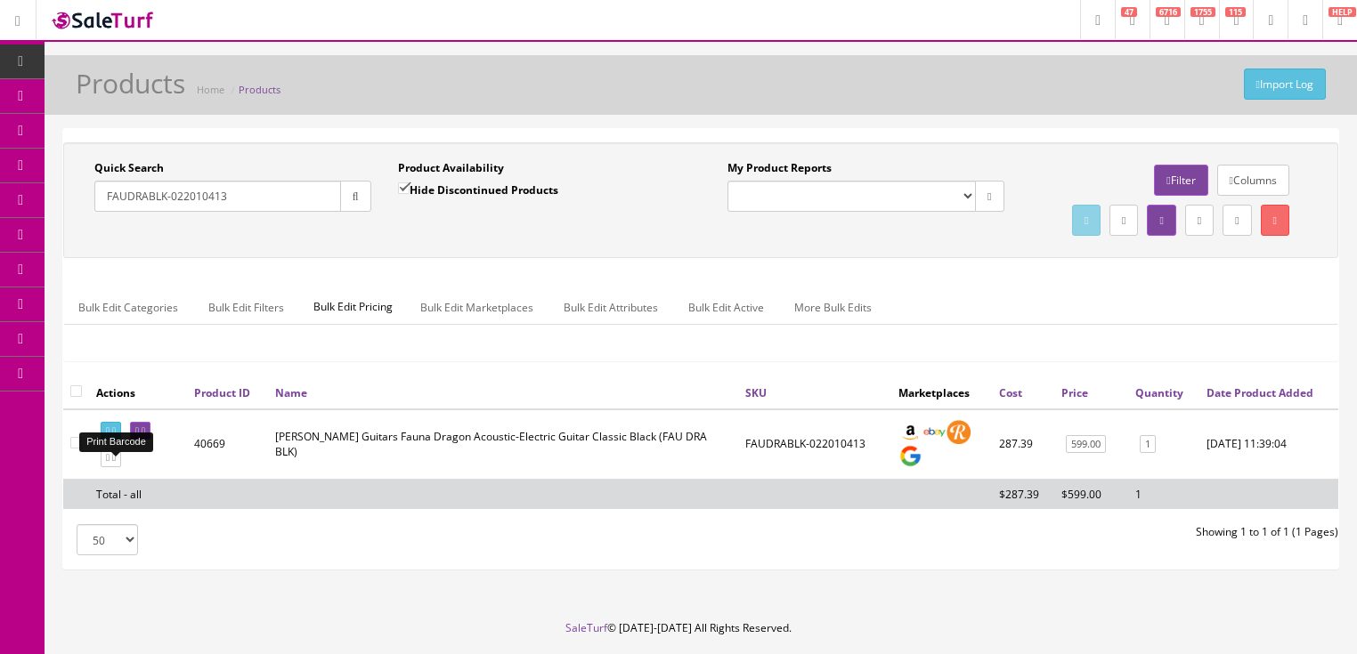
click at [116, 436] on icon at bounding box center [114, 431] width 4 height 10
click at [121, 376] on link "Report Builder" at bounding box center [138, 374] width 187 height 35
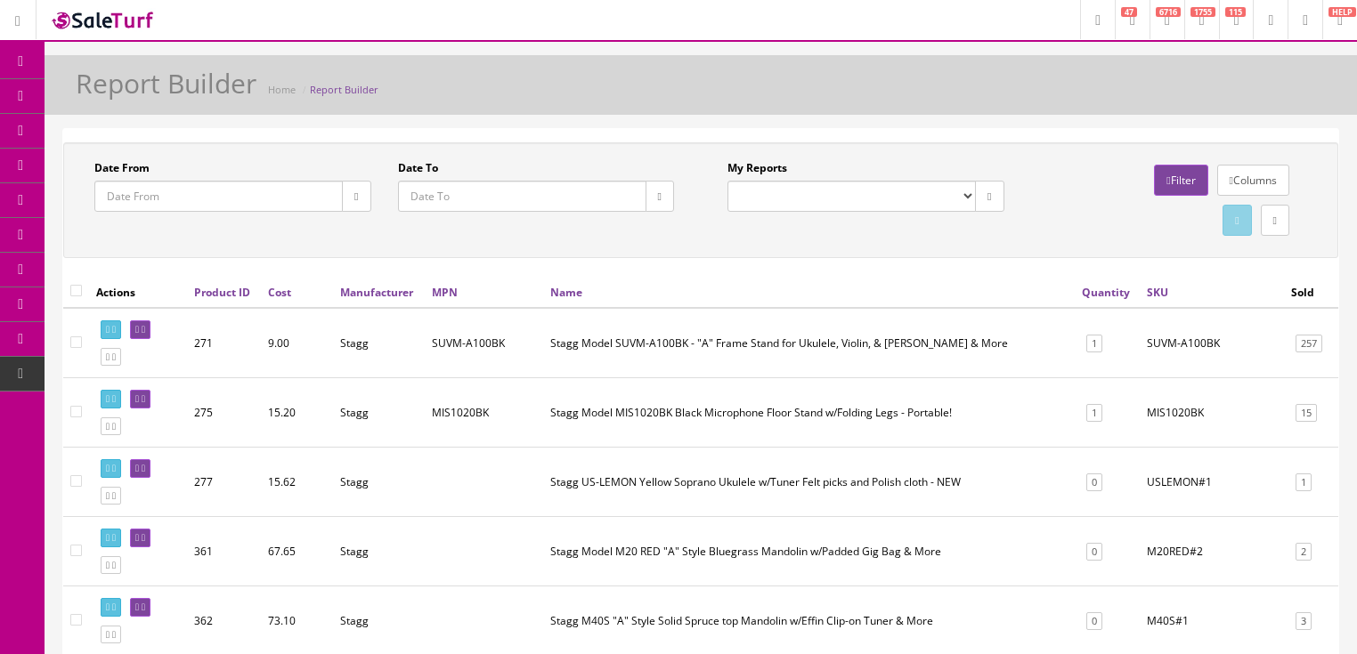
click at [966, 196] on select "Completed Store Purchases (POS) Completed Store Sales/Trades (POS) Completed St…" at bounding box center [851, 196] width 248 height 31
select select "213"
click at [727, 181] on select "Completed Store Purchases (POS) Completed Store Sales/Trades (POS) Completed St…" at bounding box center [851, 196] width 248 height 31
type input "[DATE]"
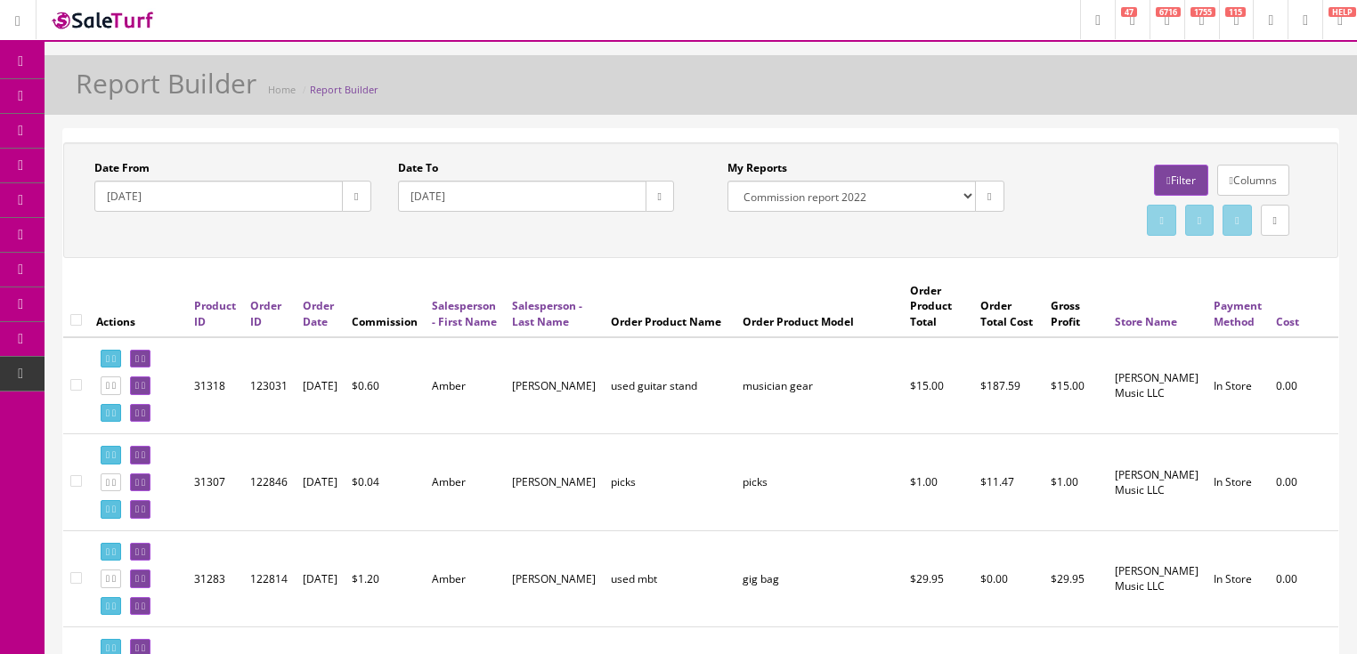
click at [1154, 189] on link "Filter" at bounding box center [1180, 180] width 53 height 31
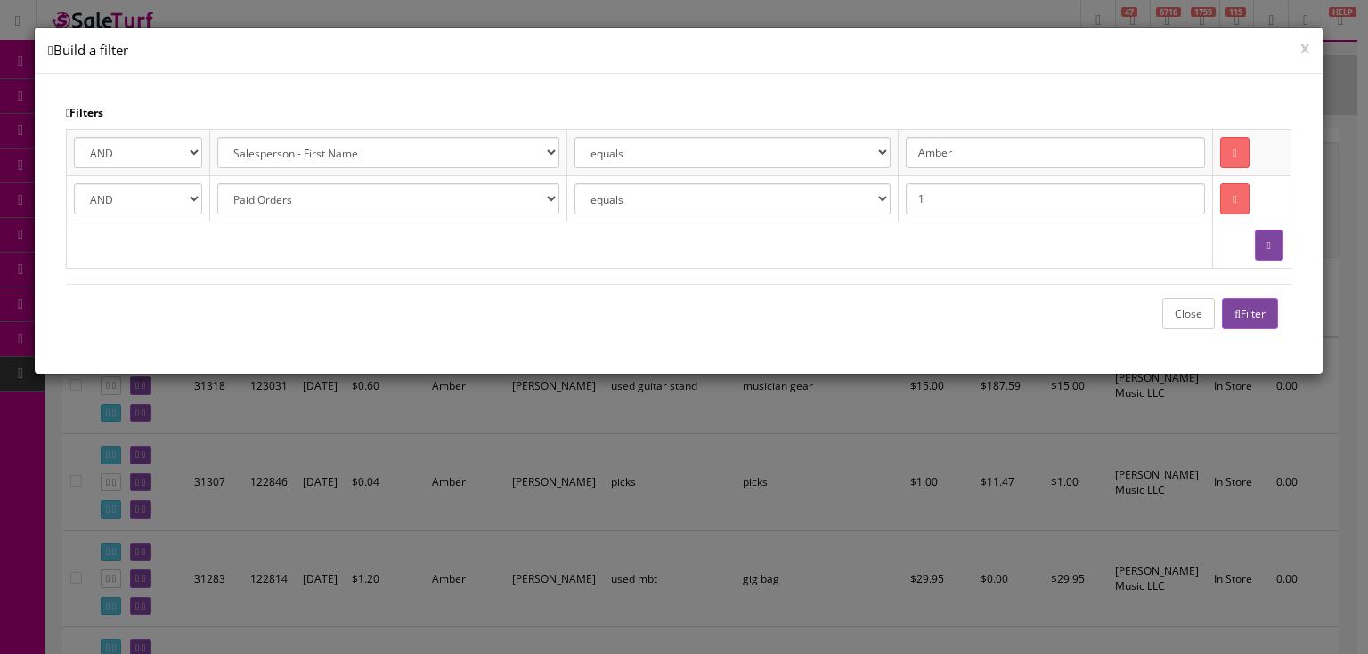
drag, startPoint x: 899, startPoint y: 142, endPoint x: 870, endPoint y: 126, distance: 33.9
click at [870, 126] on div "Filters AND OR Address 1 City Email First Name Last Name Zipcode Amazon ID Ebay…" at bounding box center [678, 224] width 1287 height 300
type input "[PERSON_NAME]"
click at [1234, 309] on icon "button" at bounding box center [1237, 314] width 6 height 11
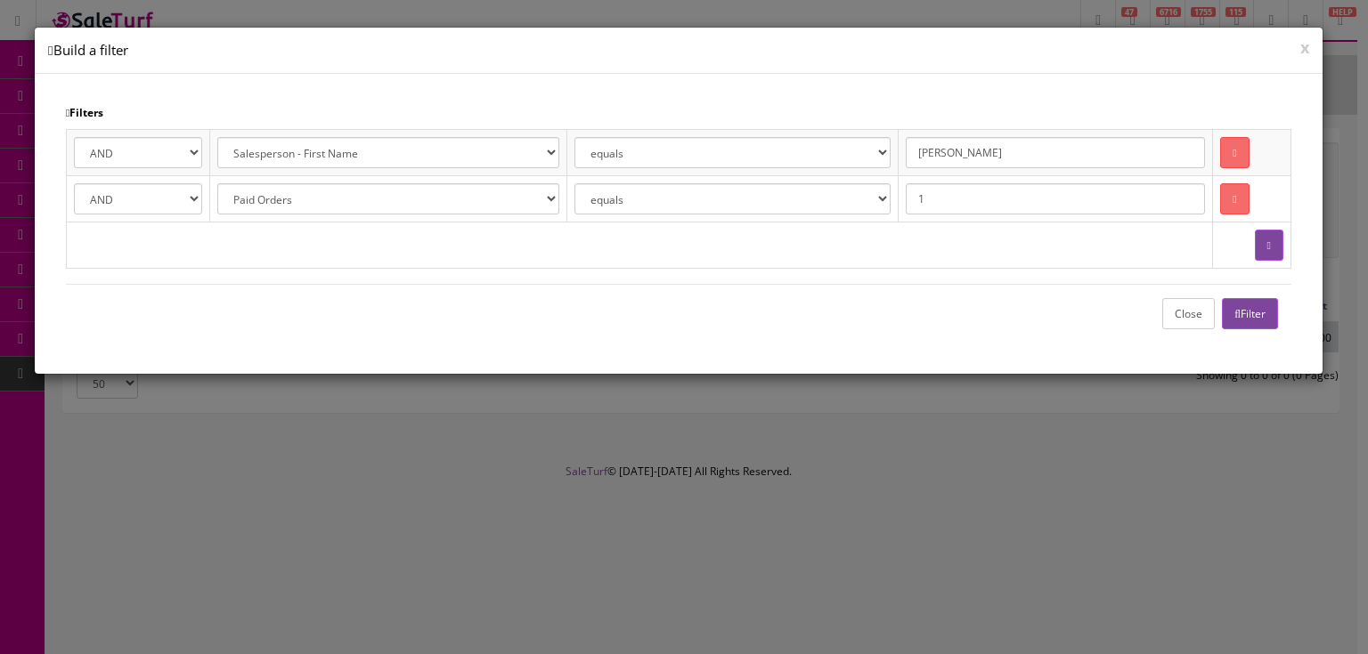
click at [1198, 312] on button "Close" at bounding box center [1188, 313] width 53 height 31
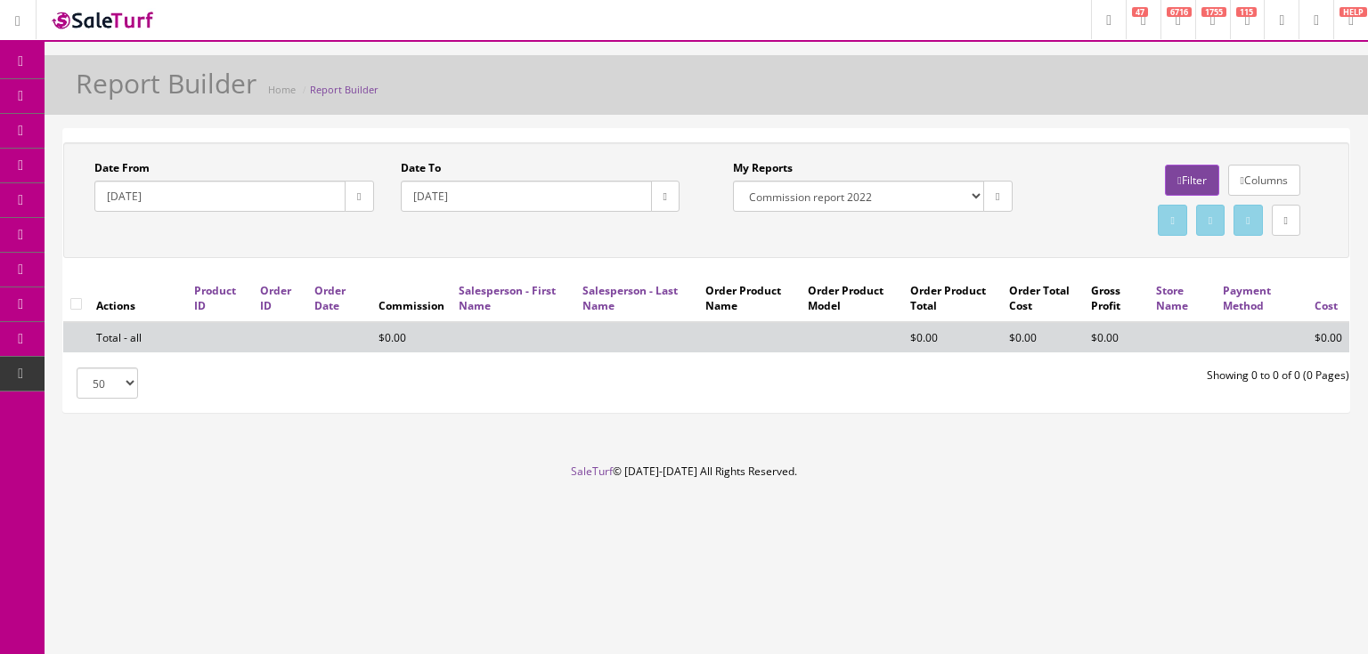
click at [345, 203] on button "button" at bounding box center [359, 196] width 28 height 31
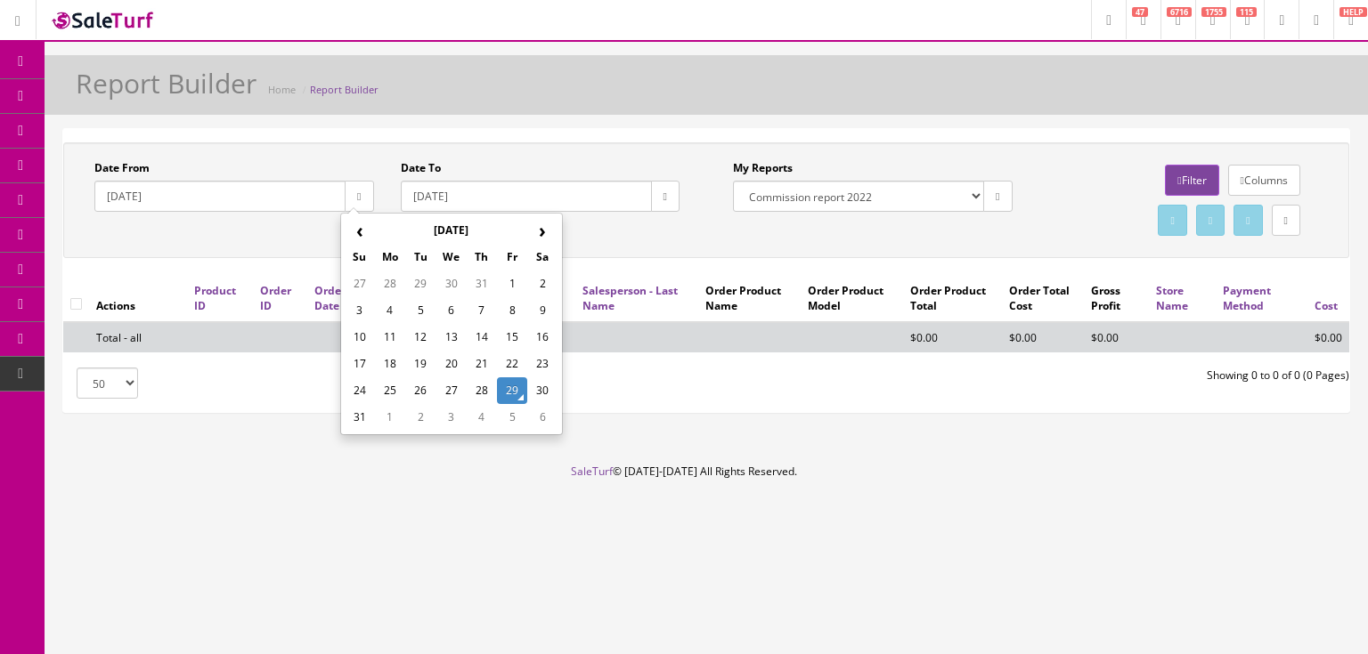
click at [503, 280] on td "1" at bounding box center [512, 284] width 30 height 27
type input "[DATE]"
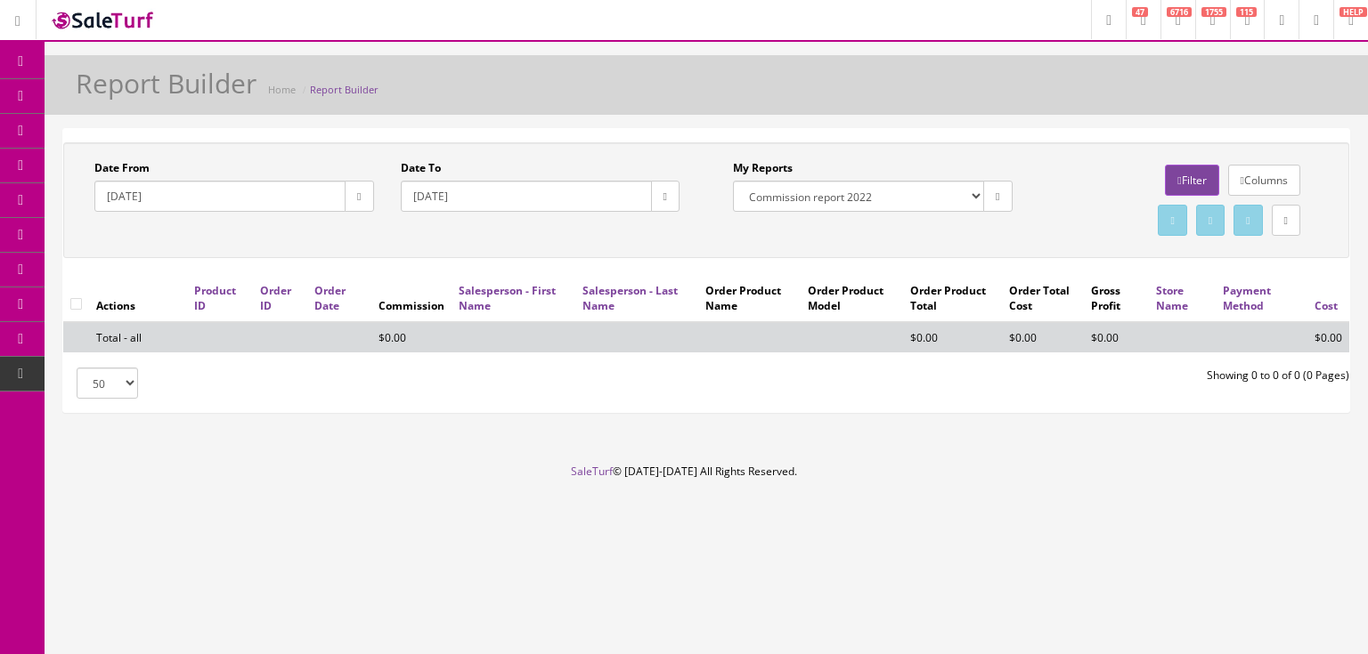
click at [666, 203] on button "button" at bounding box center [665, 196] width 28 height 31
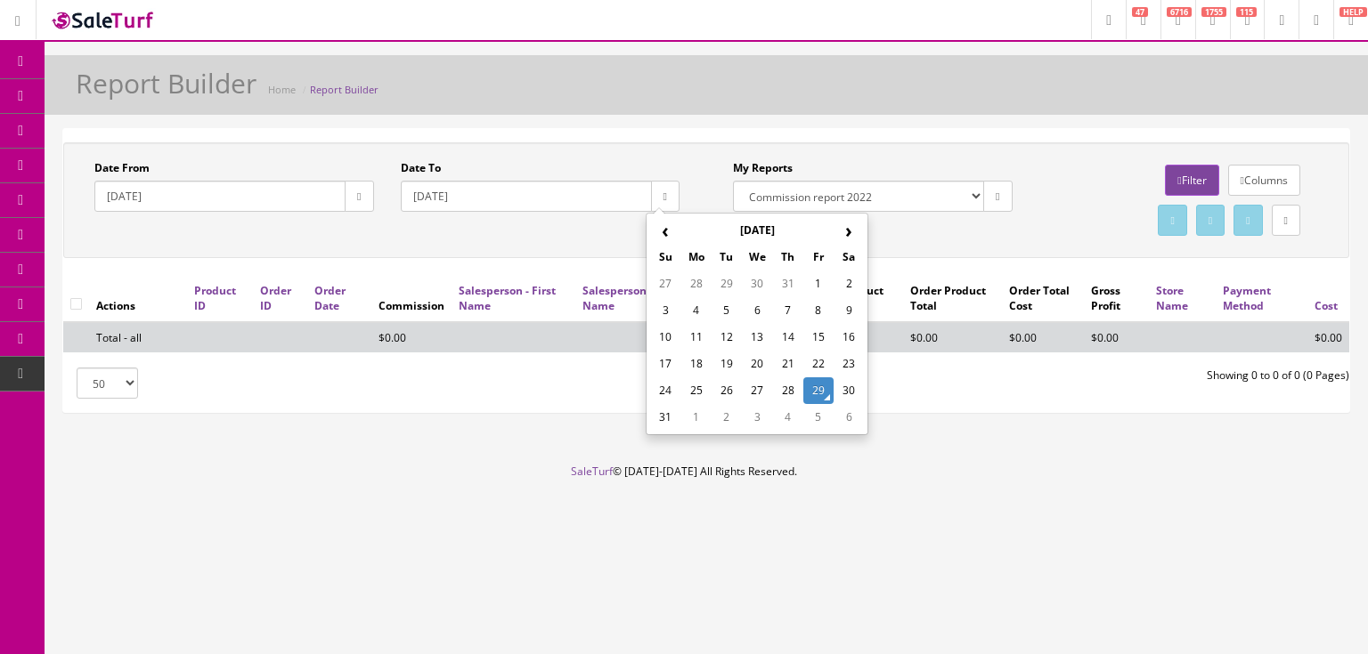
click at [666, 416] on td "31" at bounding box center [665, 417] width 30 height 27
type input "[DATE]"
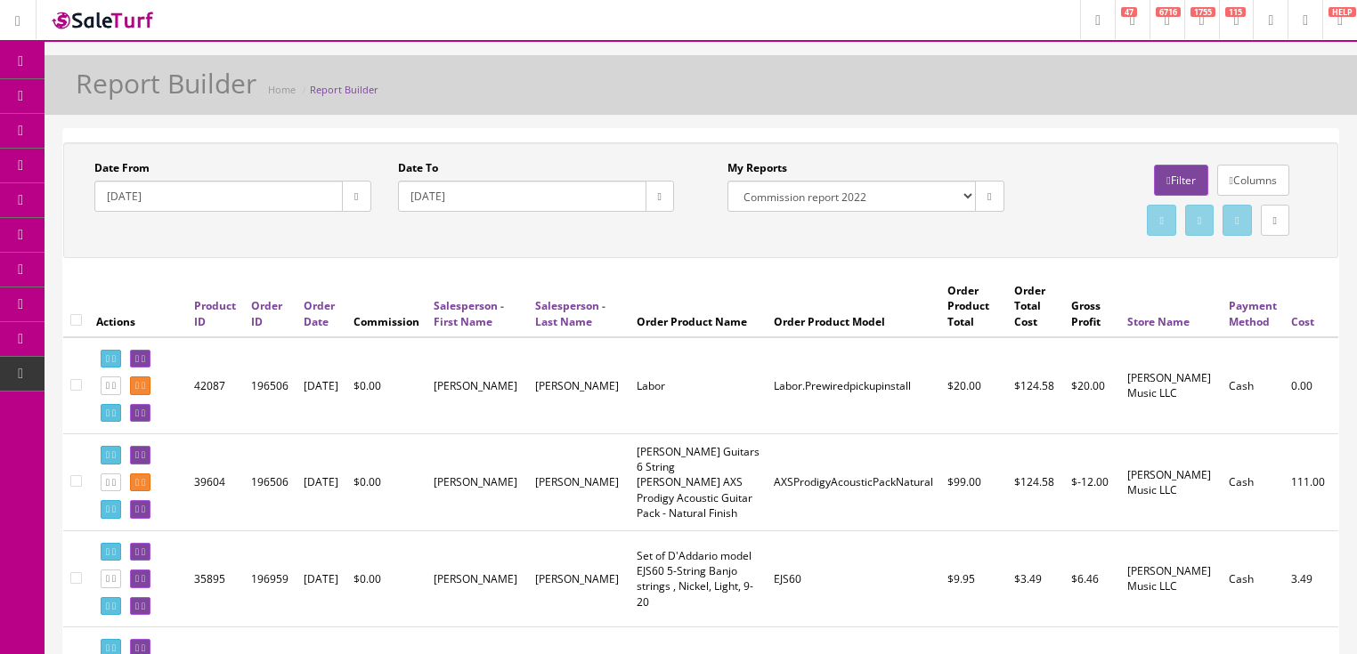
click at [1273, 217] on icon at bounding box center [1275, 220] width 4 height 11
click at [1044, 274] on link "CSV File" at bounding box center [1051, 271] width 39 height 15
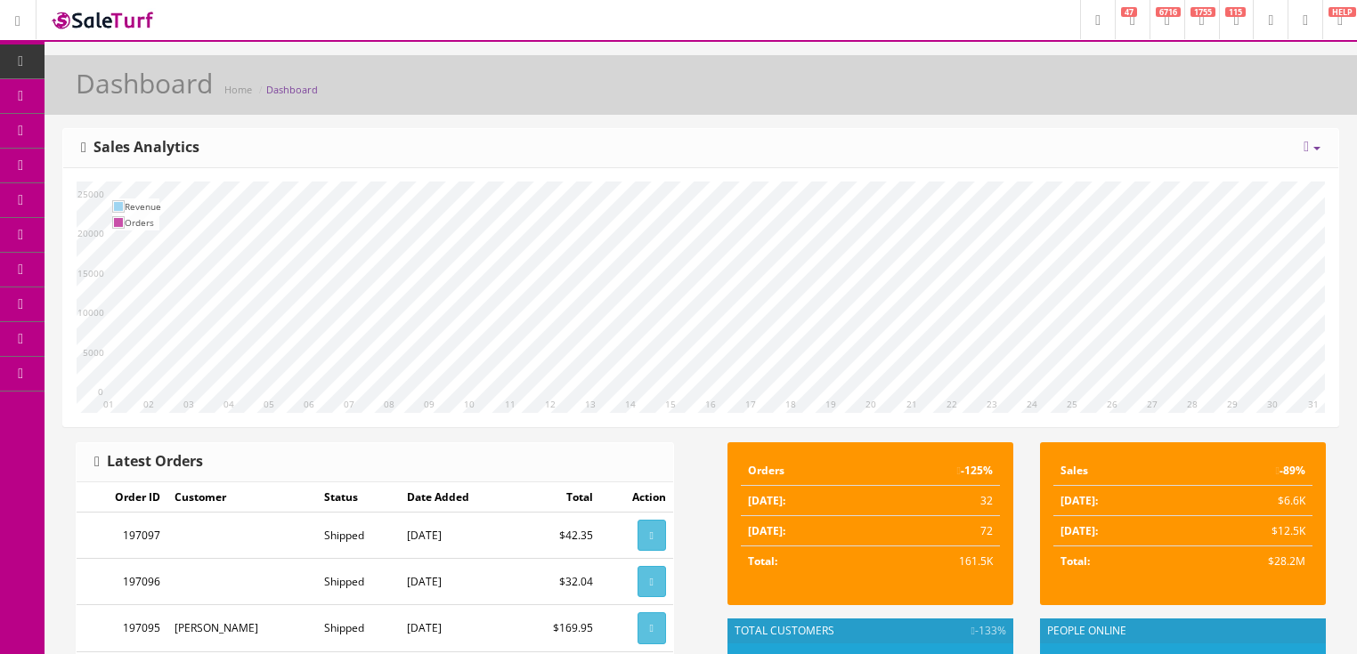
click at [1149, 32] on link "6716" at bounding box center [1166, 19] width 35 height 39
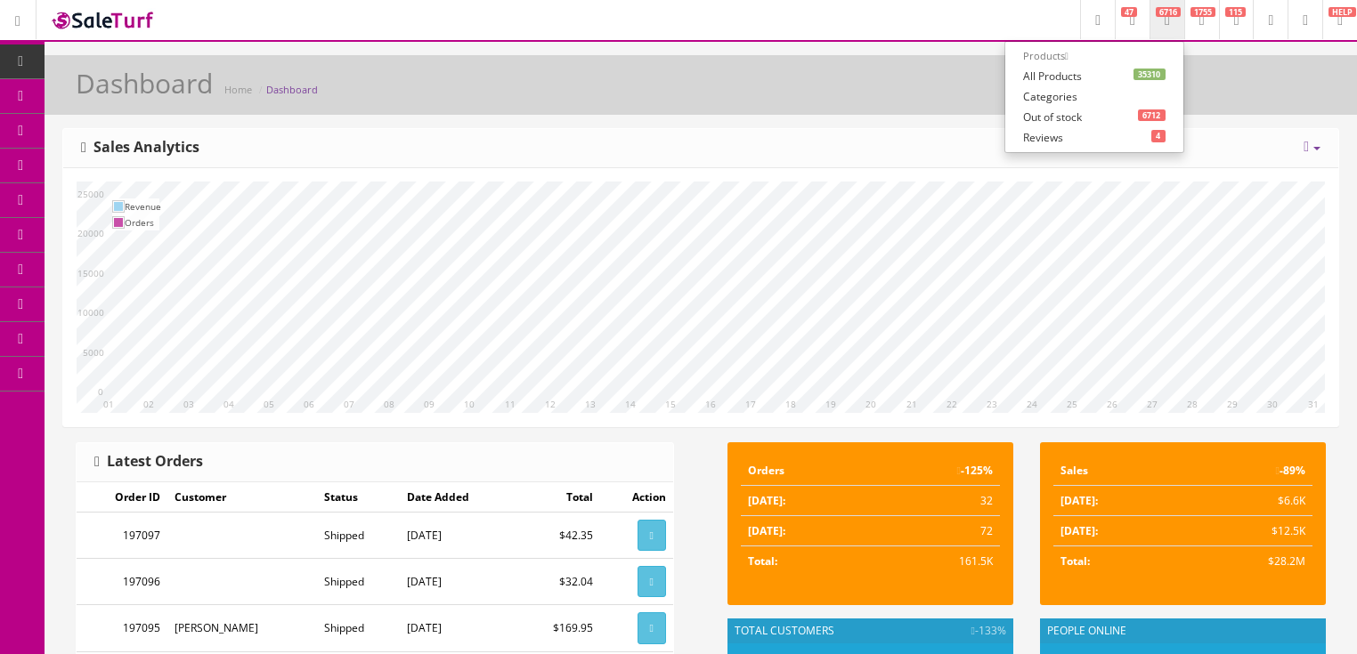
click at [1026, 71] on link "35310 All Products" at bounding box center [1094, 76] width 178 height 20
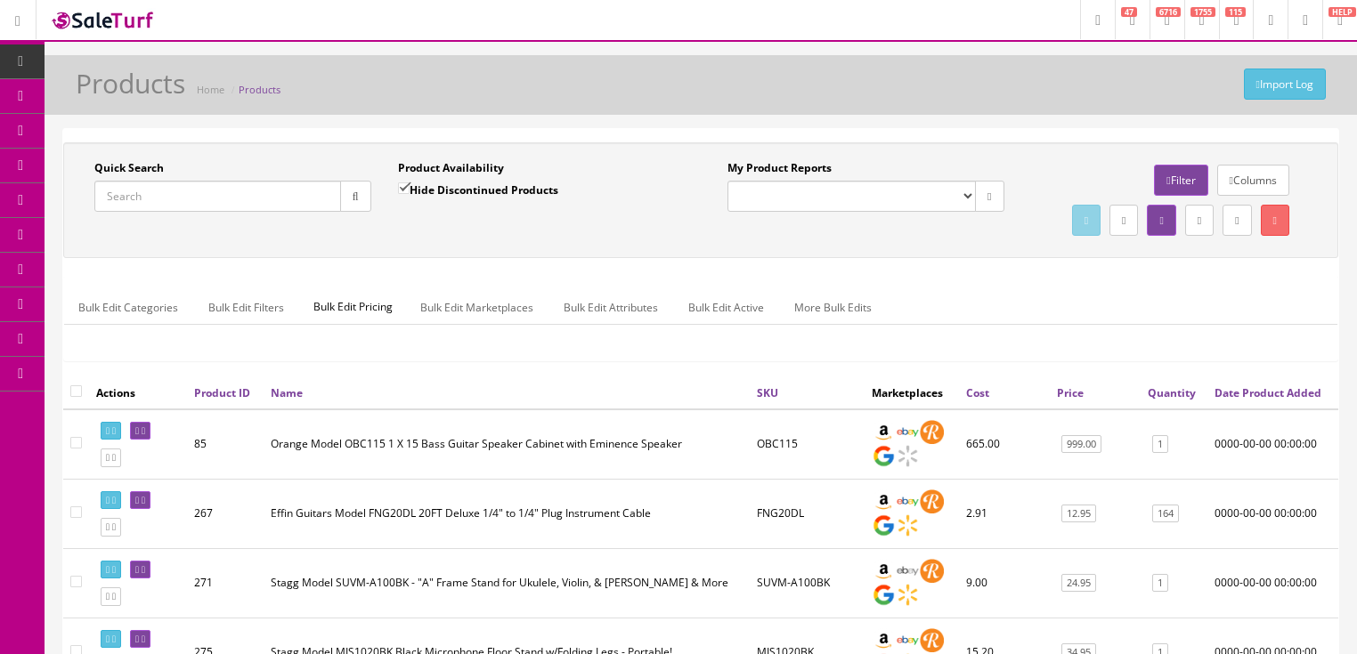
click at [110, 192] on input "Quick Search" at bounding box center [217, 196] width 247 height 31
type input "ex koa"
click at [407, 189] on input "Hide Discontinued Products" at bounding box center [404, 189] width 12 height 12
checkbox input "false"
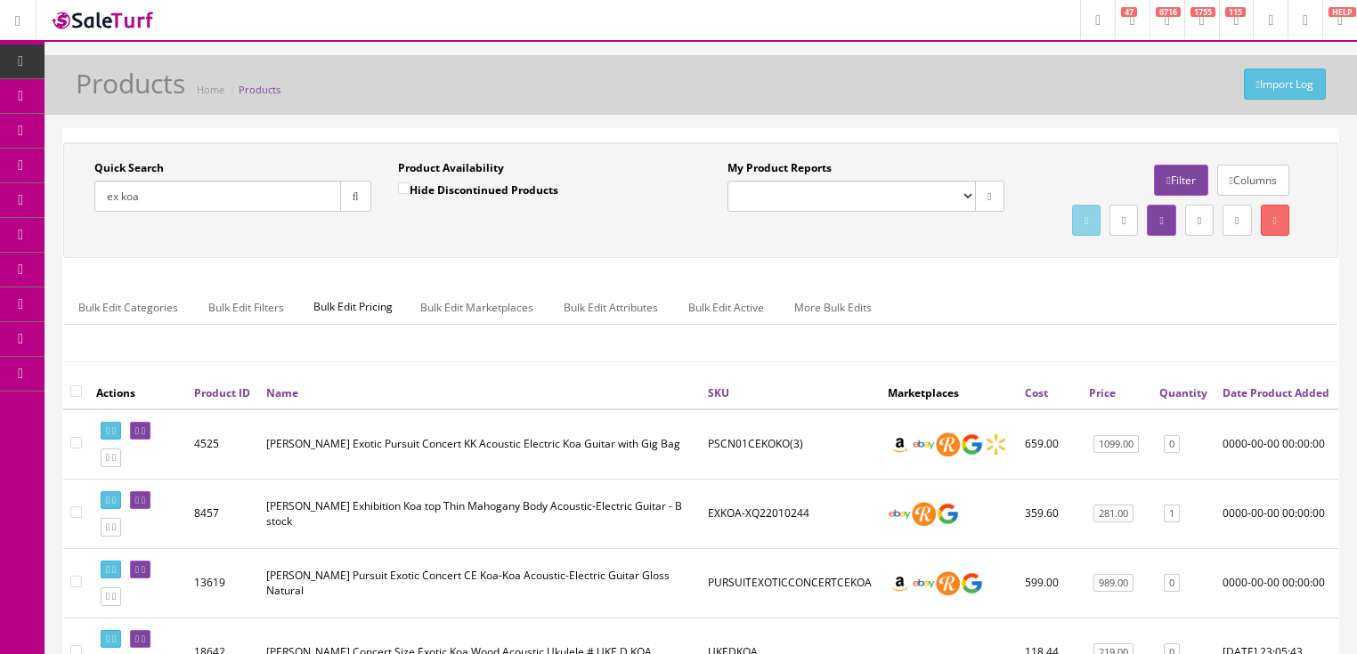
click at [103, 204] on input "ex koa" at bounding box center [217, 196] width 247 height 31
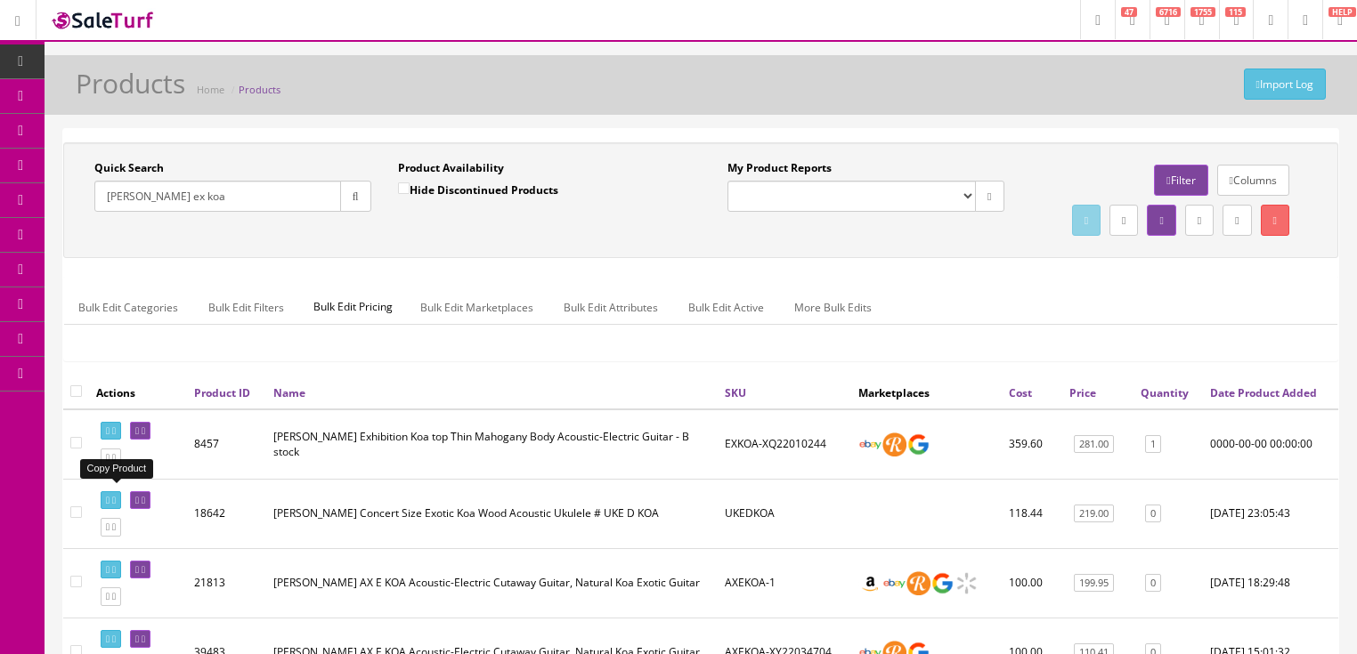
type input "[PERSON_NAME] ex koa"
click at [107, 463] on icon at bounding box center [108, 458] width 4 height 10
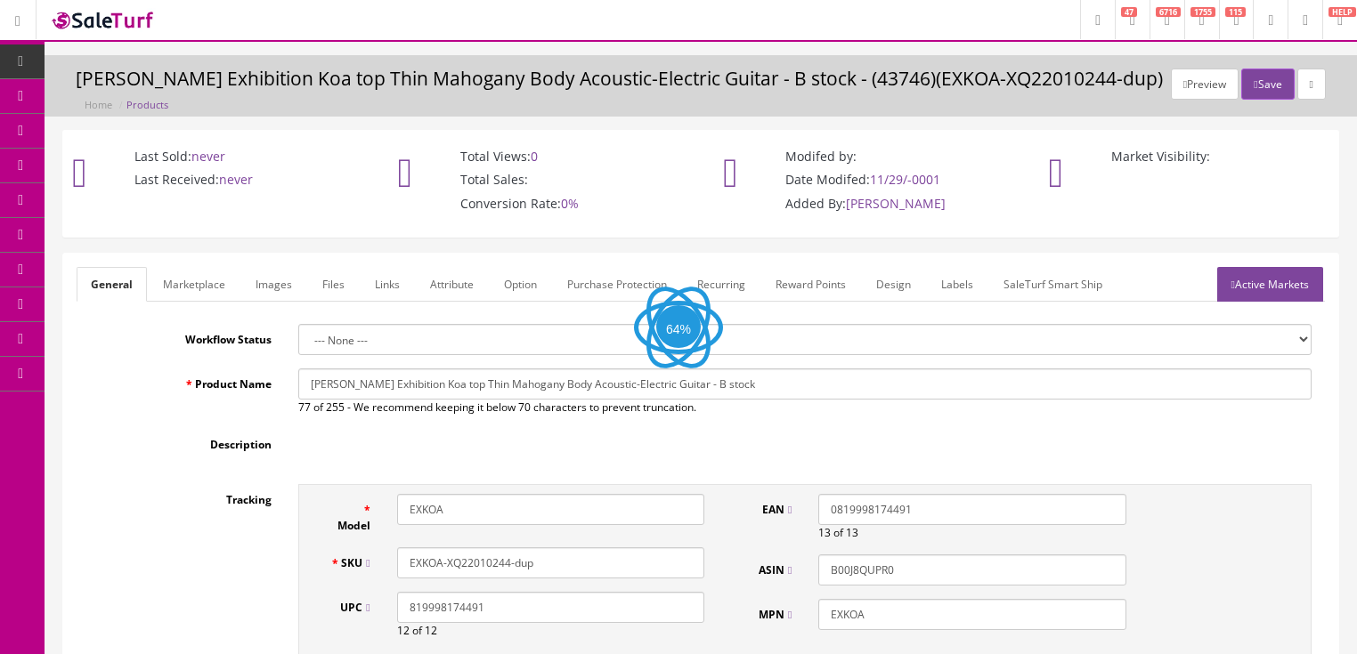
click at [267, 278] on link "Images" at bounding box center [273, 284] width 65 height 35
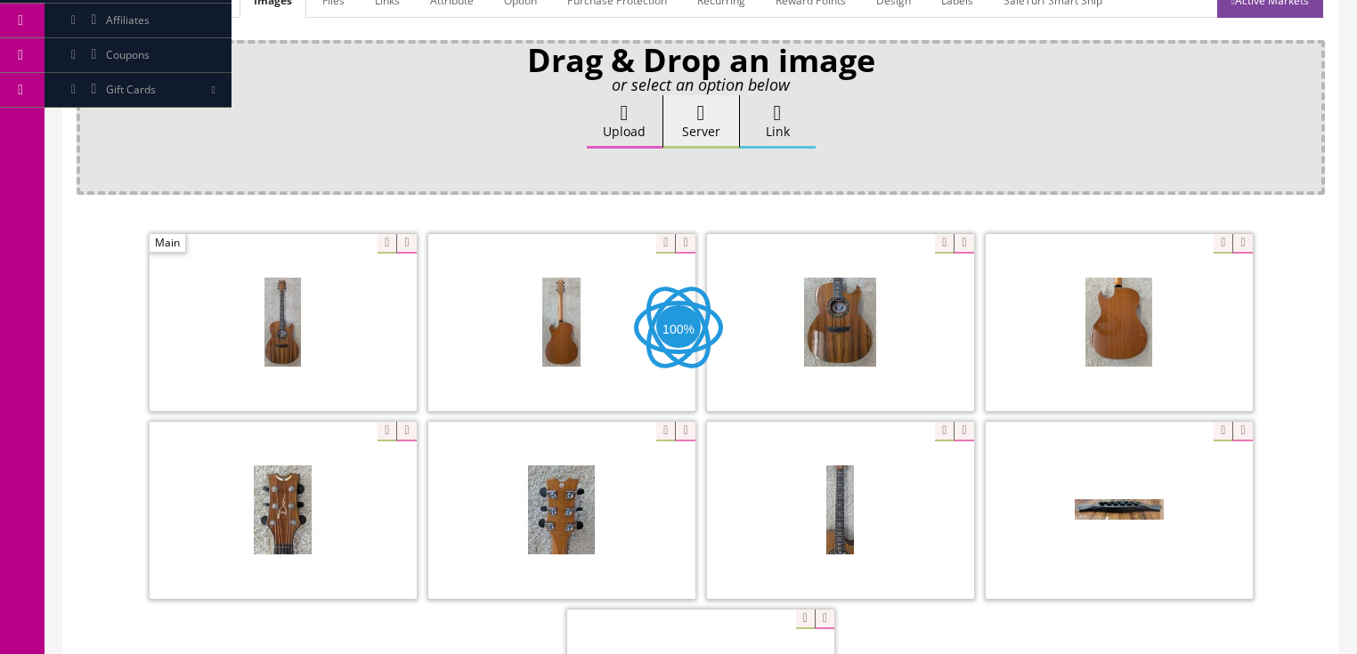
scroll to position [285, 0]
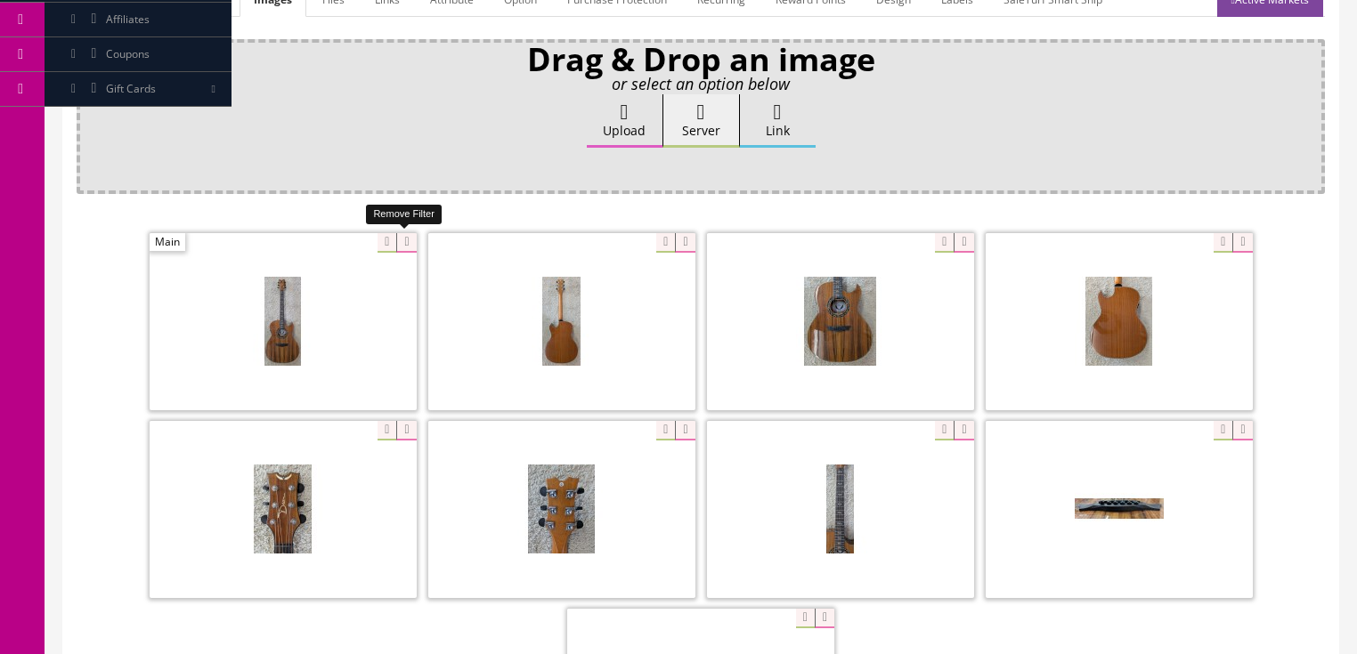
click at [402, 245] on icon at bounding box center [406, 243] width 20 height 20
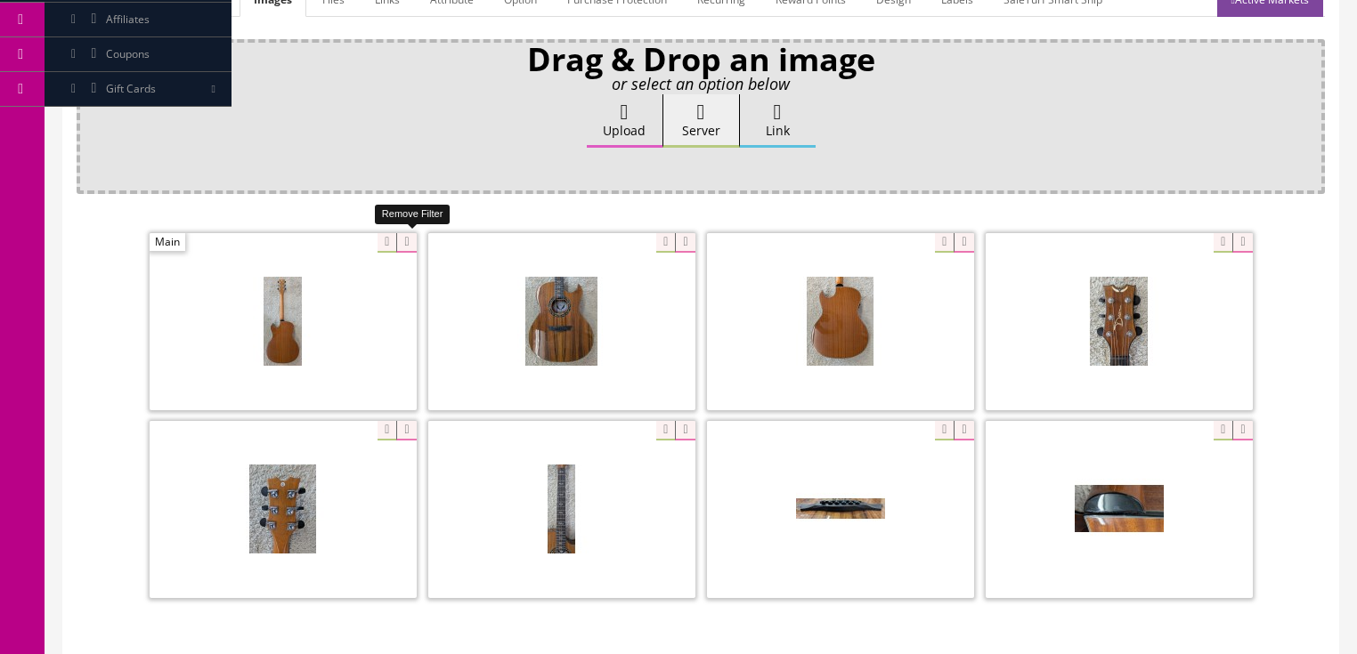
drag, startPoint x: 402, startPoint y: 245, endPoint x: 326, endPoint y: 244, distance: 76.6
click at [402, 245] on icon at bounding box center [406, 243] width 20 height 20
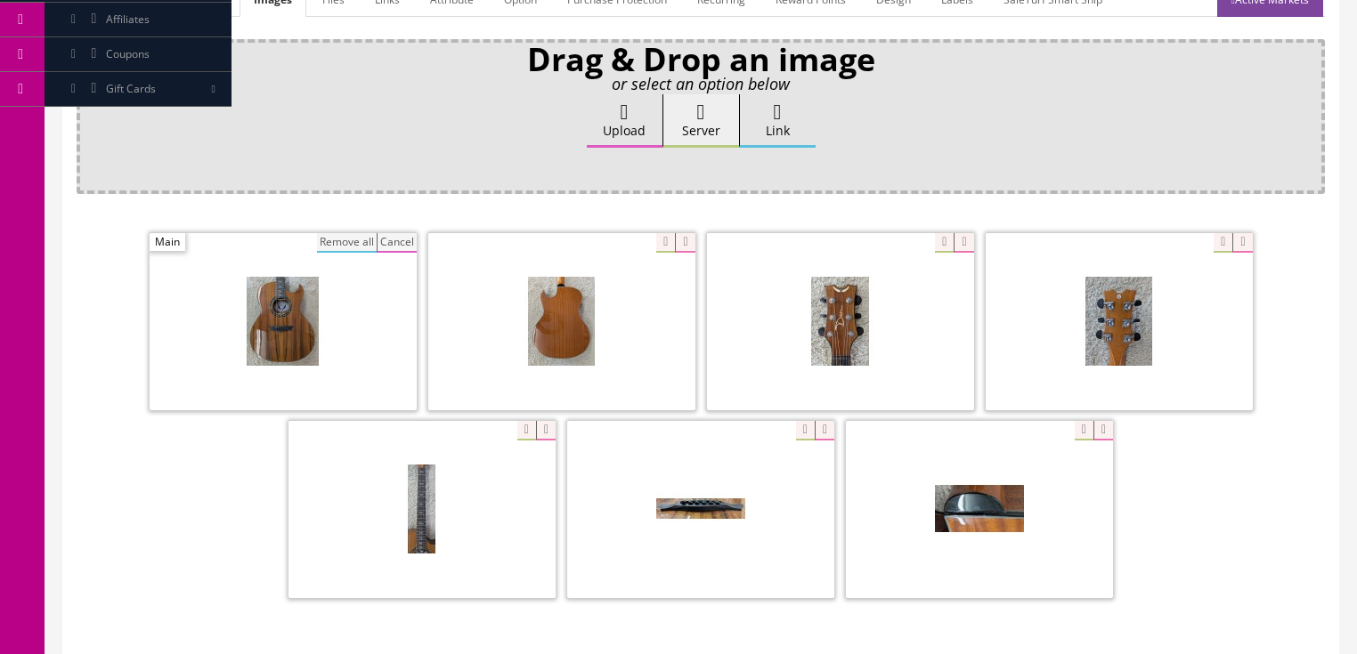
click at [327, 242] on button "Remove all" at bounding box center [347, 243] width 60 height 20
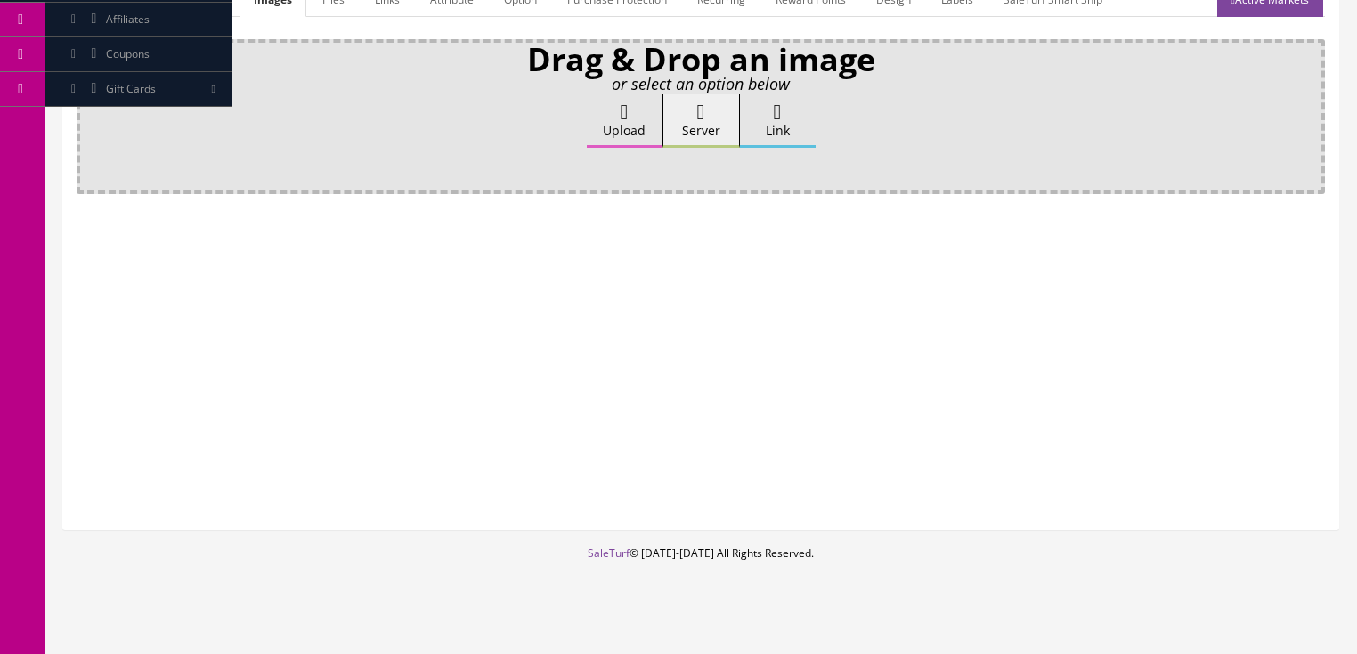
click at [626, 108] on icon at bounding box center [625, 112] width 8 height 21
click at [89, 108] on input "Upload" at bounding box center [89, 103] width 0 height 18
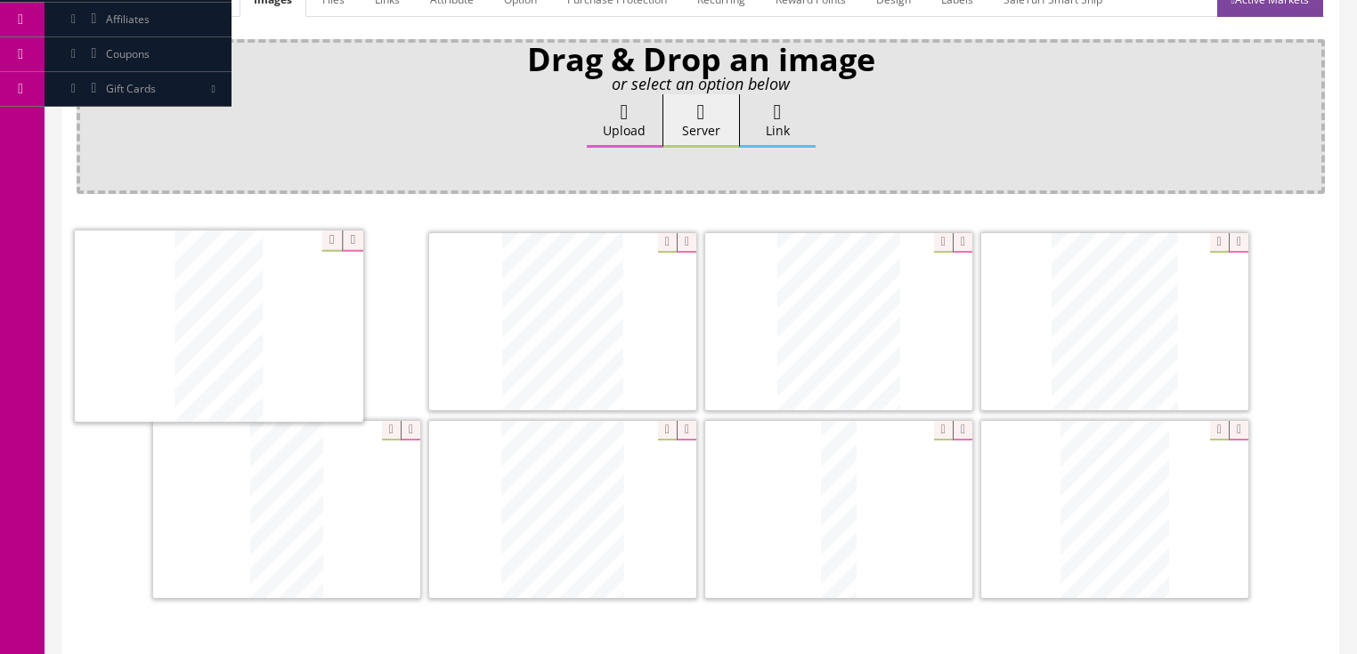
drag, startPoint x: 1099, startPoint y: 296, endPoint x: 217, endPoint y: 305, distance: 881.5
drag, startPoint x: 309, startPoint y: 451, endPoint x: 566, endPoint y: 274, distance: 311.9
drag, startPoint x: 1111, startPoint y: 460, endPoint x: 183, endPoint y: 467, distance: 927.8
drag, startPoint x: 808, startPoint y: 491, endPoint x: 558, endPoint y: 488, distance: 249.3
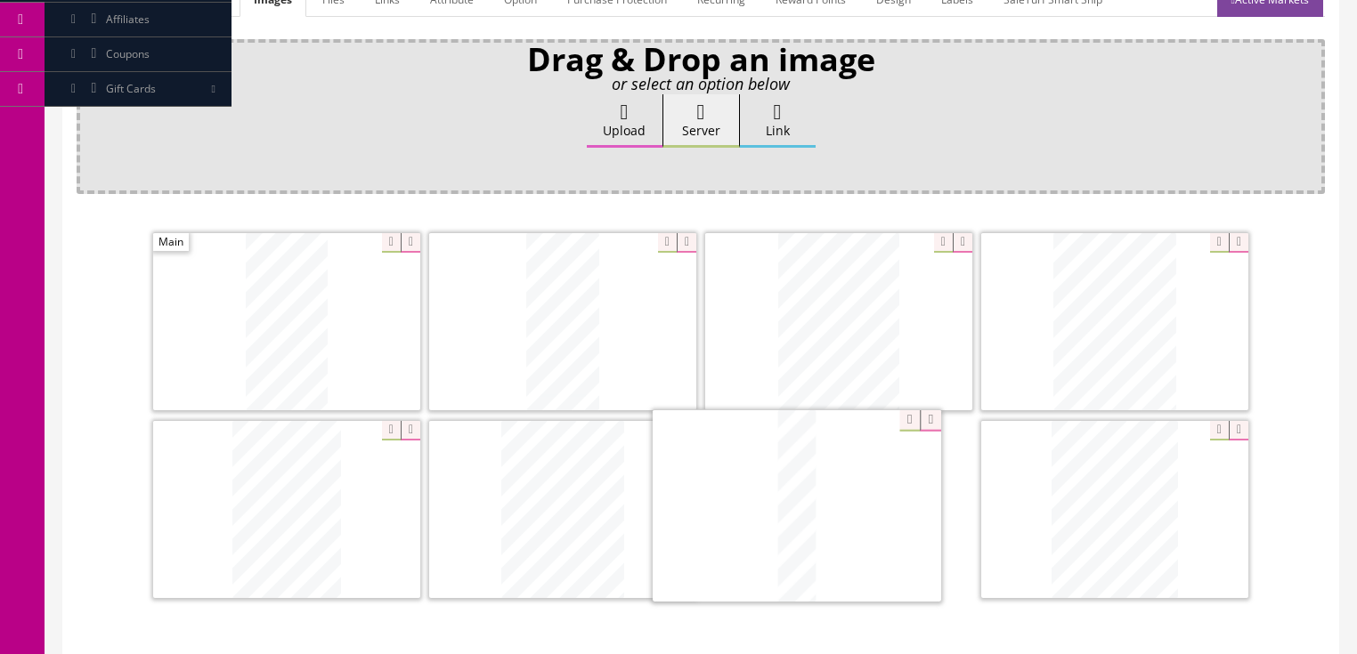
drag, startPoint x: 921, startPoint y: 499, endPoint x: 881, endPoint y: 499, distance: 39.2
click at [1231, 431] on icon at bounding box center [1239, 431] width 20 height 20
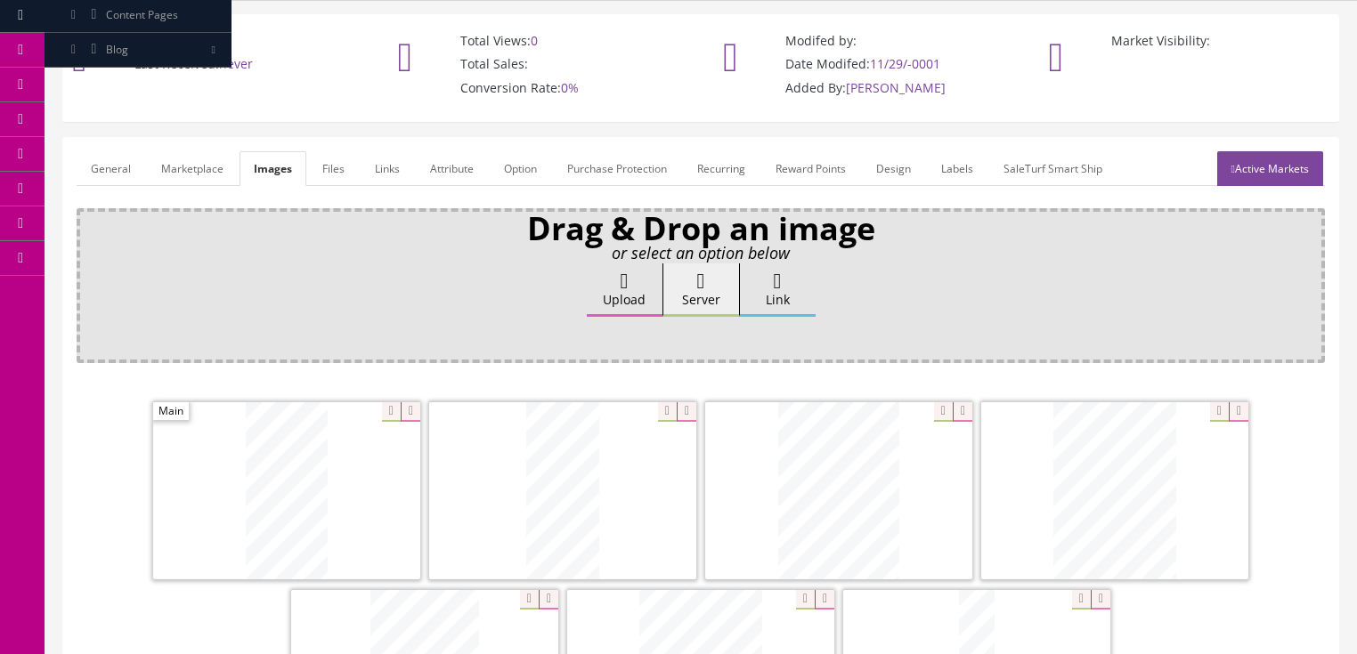
scroll to position [71, 0]
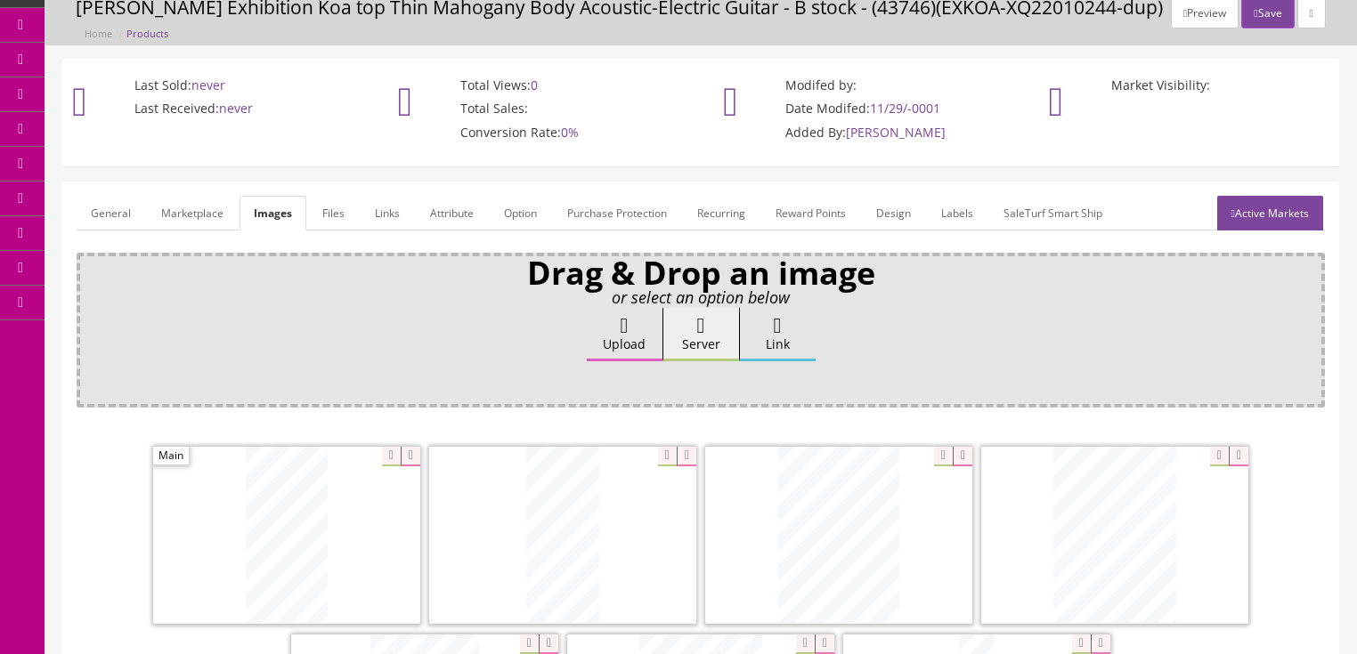
click at [1267, 215] on link "Active Markets" at bounding box center [1270, 213] width 106 height 35
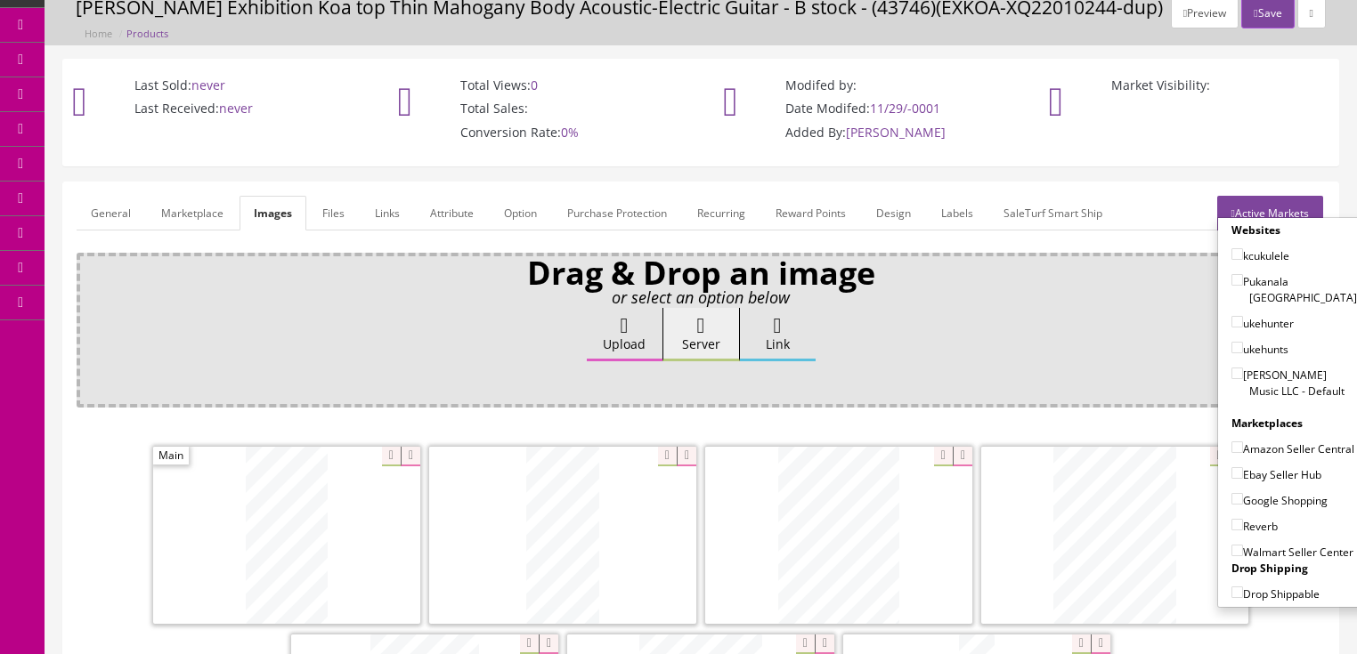
click at [1231, 368] on input"] "[PERSON_NAME] Music LLC - Default" at bounding box center [1237, 374] width 12 height 12
checkbox input"] "true"
click at [1231, 442] on input"] "Amazon Seller Central" at bounding box center [1237, 448] width 12 height 12
checkbox input"] "true"
click at [1231, 475] on input"] "Ebay Seller Hub" at bounding box center [1237, 473] width 12 height 12
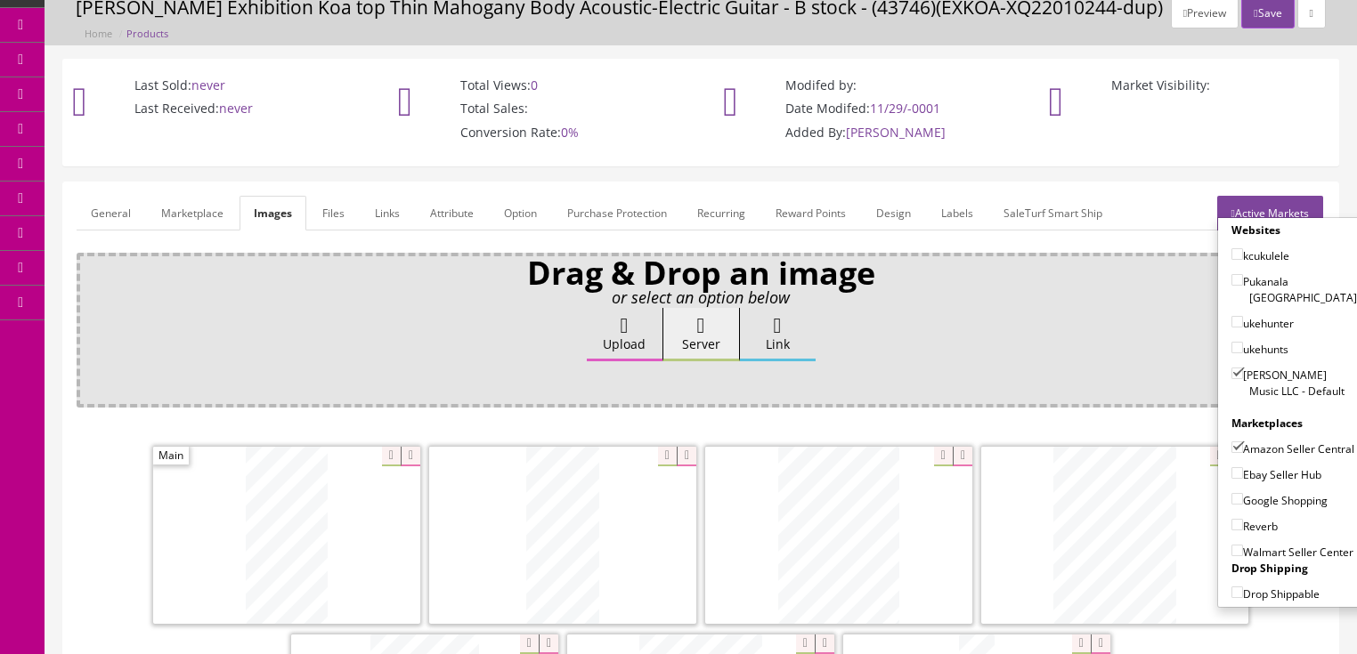
checkbox input"] "true"
click at [1231, 493] on input"] "Google Shopping" at bounding box center [1237, 499] width 12 height 12
checkbox input"] "true"
click at [1232, 520] on input"] "Reverb" at bounding box center [1237, 525] width 12 height 12
checkbox input"] "true"
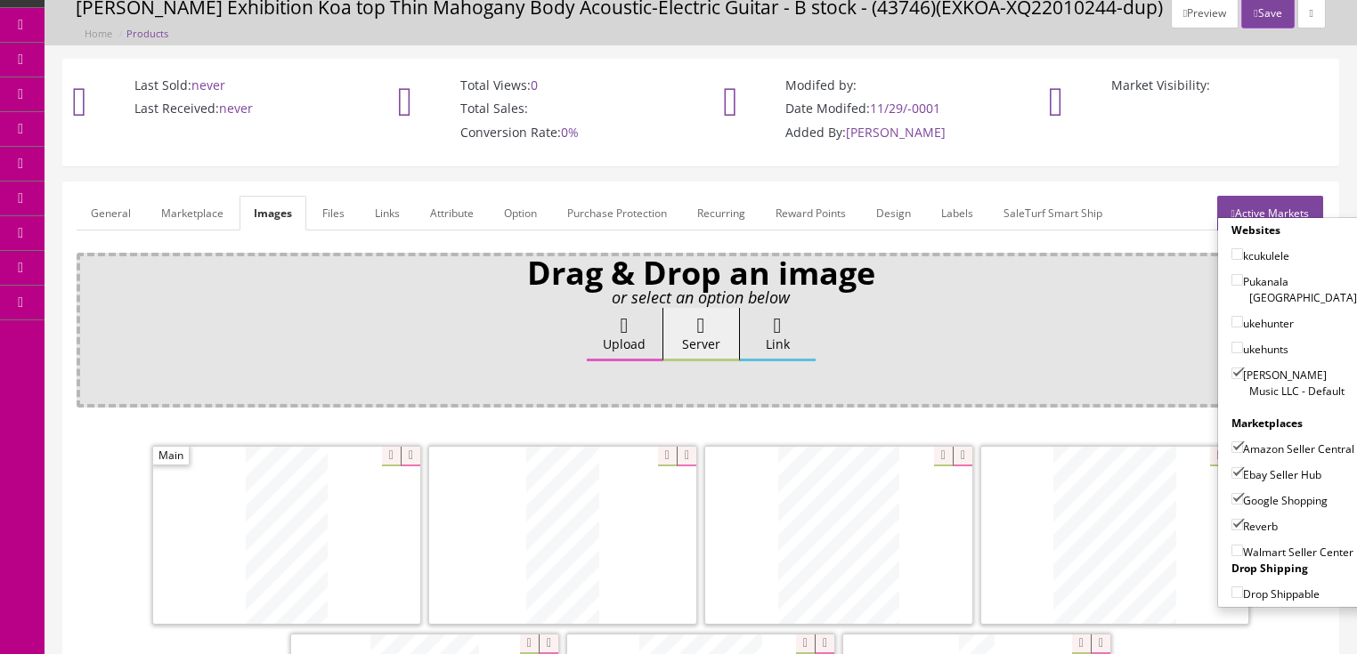
click at [1275, 205] on link "Active Markets" at bounding box center [1270, 213] width 106 height 35
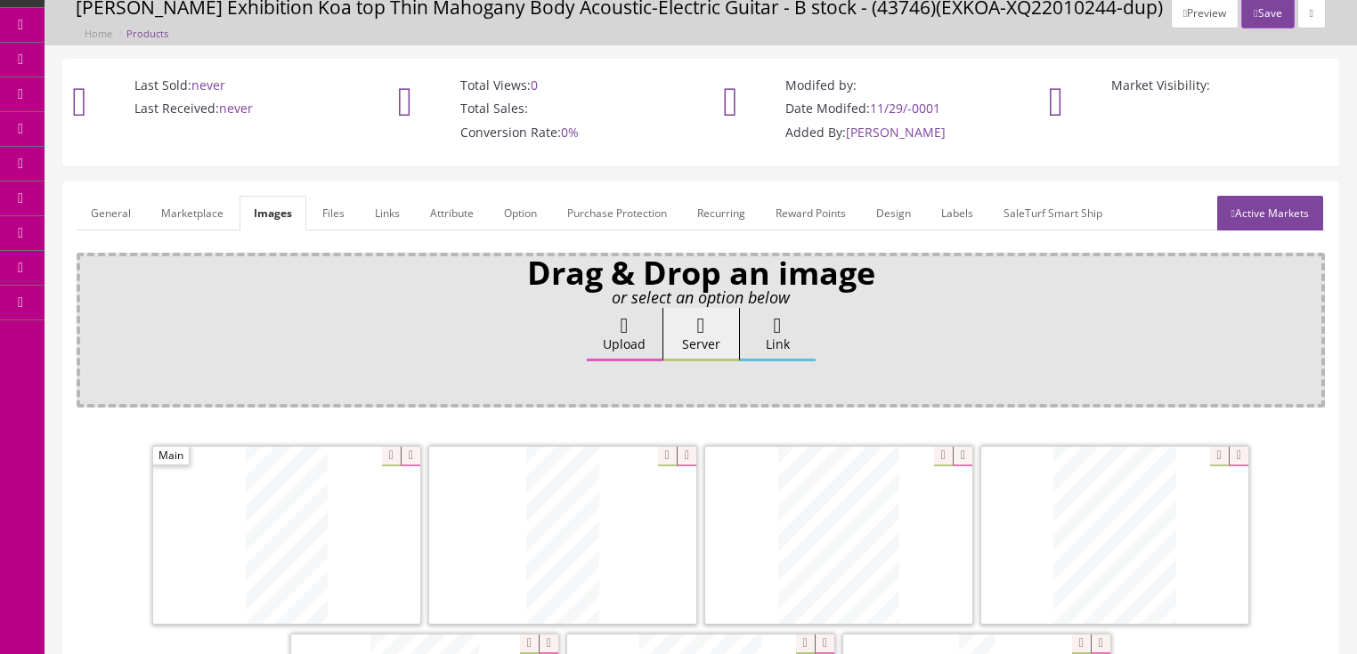
click at [96, 221] on link "General" at bounding box center [111, 213] width 69 height 35
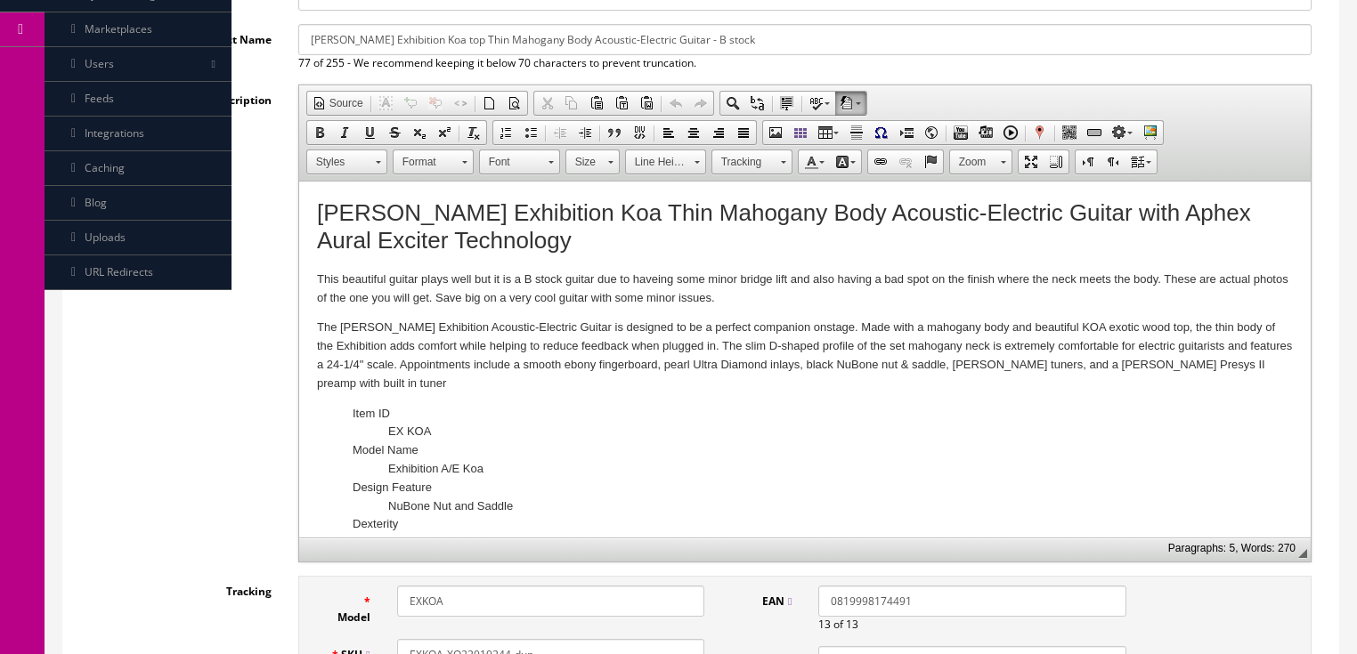
scroll to position [356, 0]
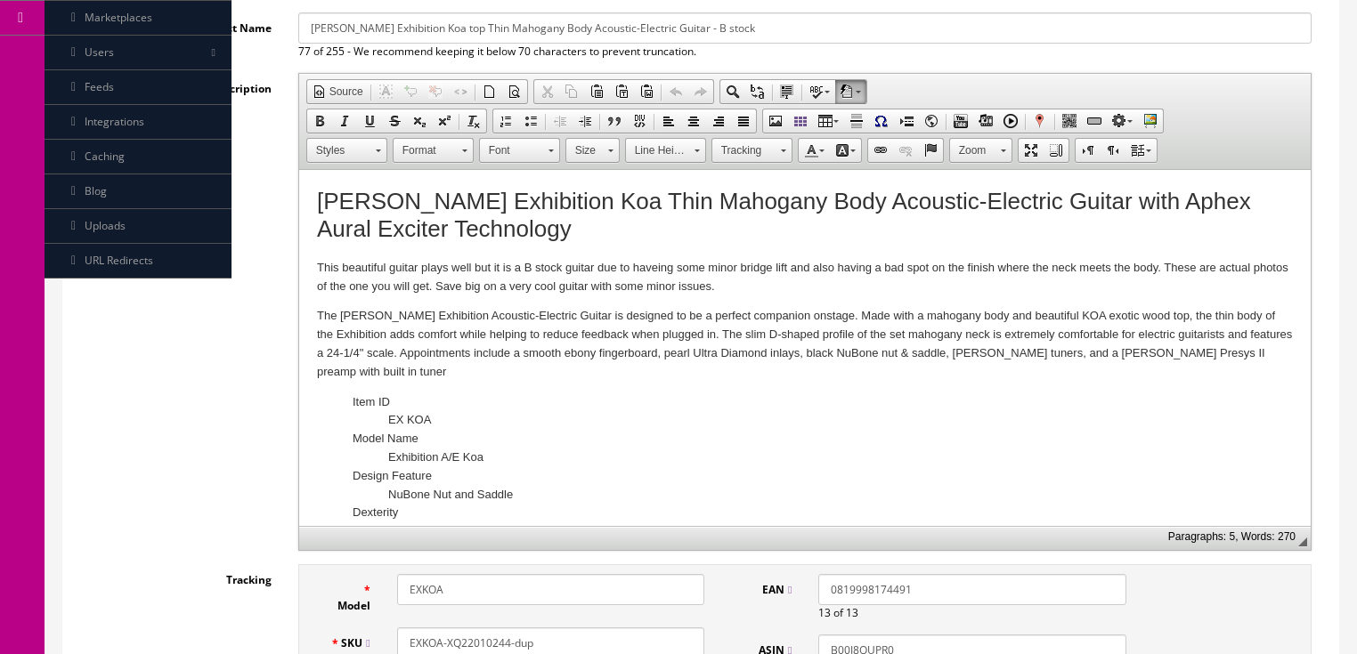
click at [451, 268] on p "This beautiful guitar plays well but it is a B stock guitar due to haveing some…" at bounding box center [804, 277] width 976 height 37
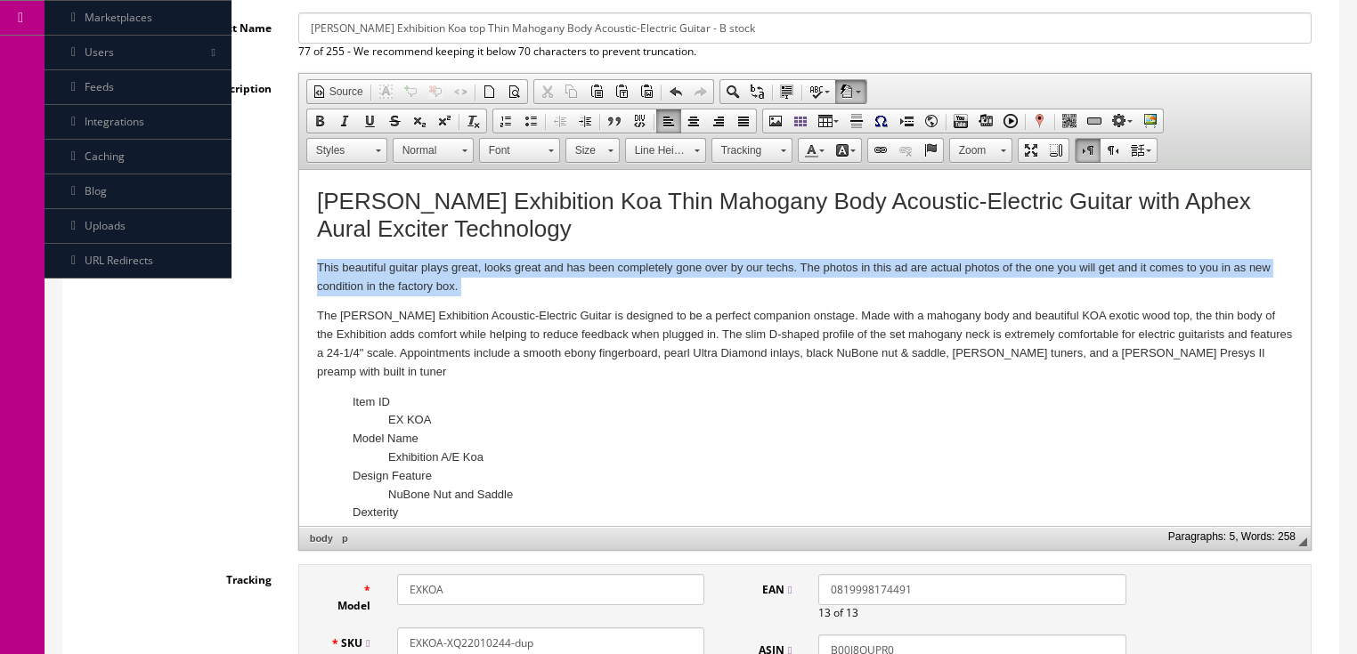
drag, startPoint x: 310, startPoint y: 270, endPoint x: 483, endPoint y: 285, distance: 173.4
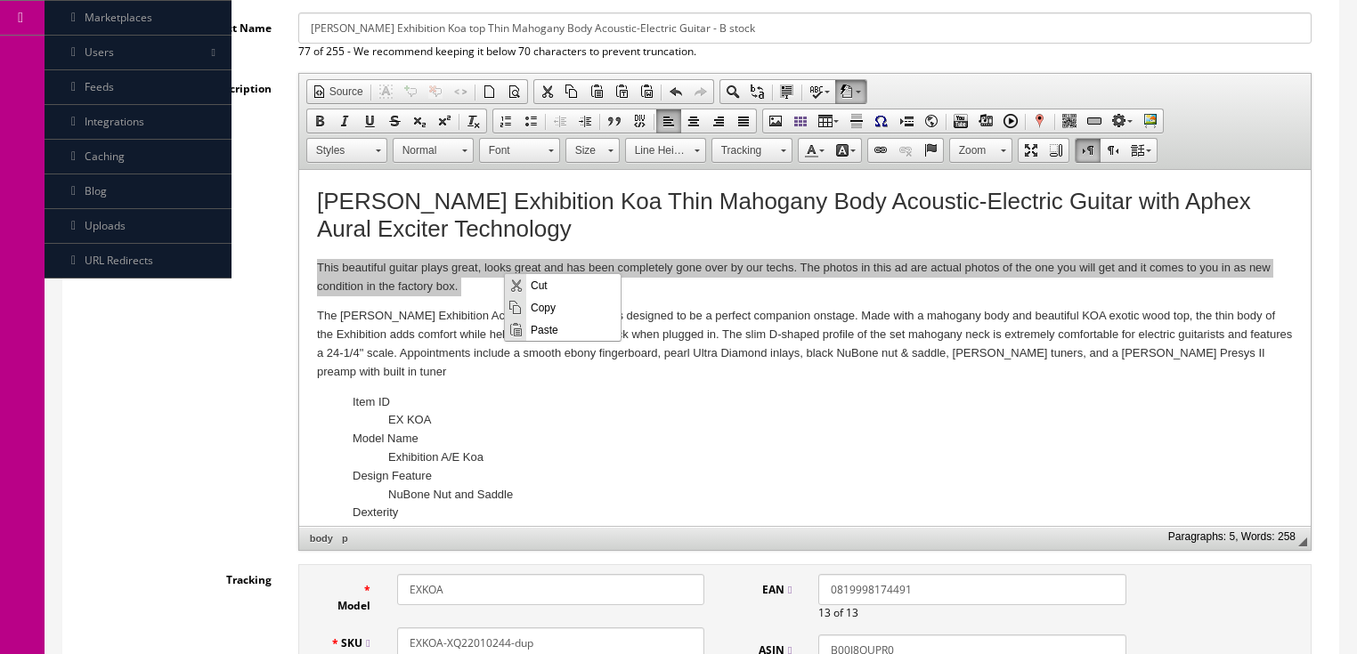
scroll to position [0, 0]
click at [548, 306] on span "Copy" at bounding box center [573, 307] width 94 height 22
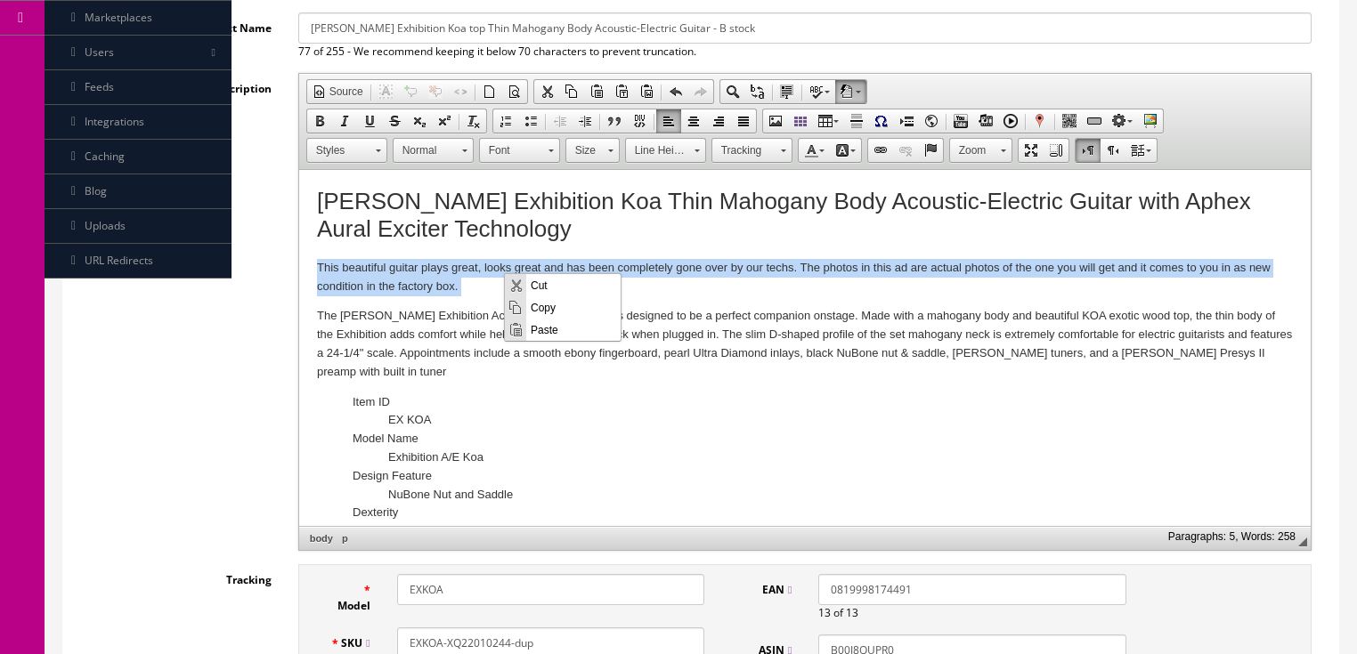
copy p "This beautiful guitar plays great, looks great and has been completely gone ove…"
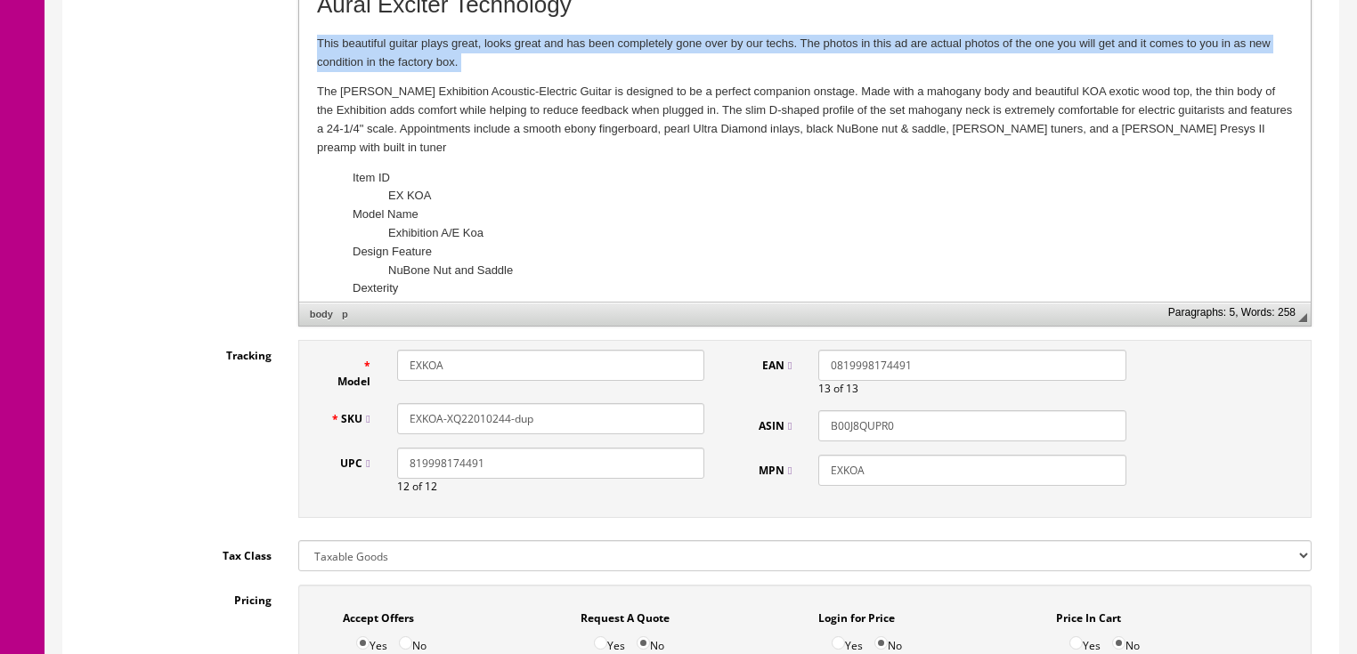
scroll to position [712, 0]
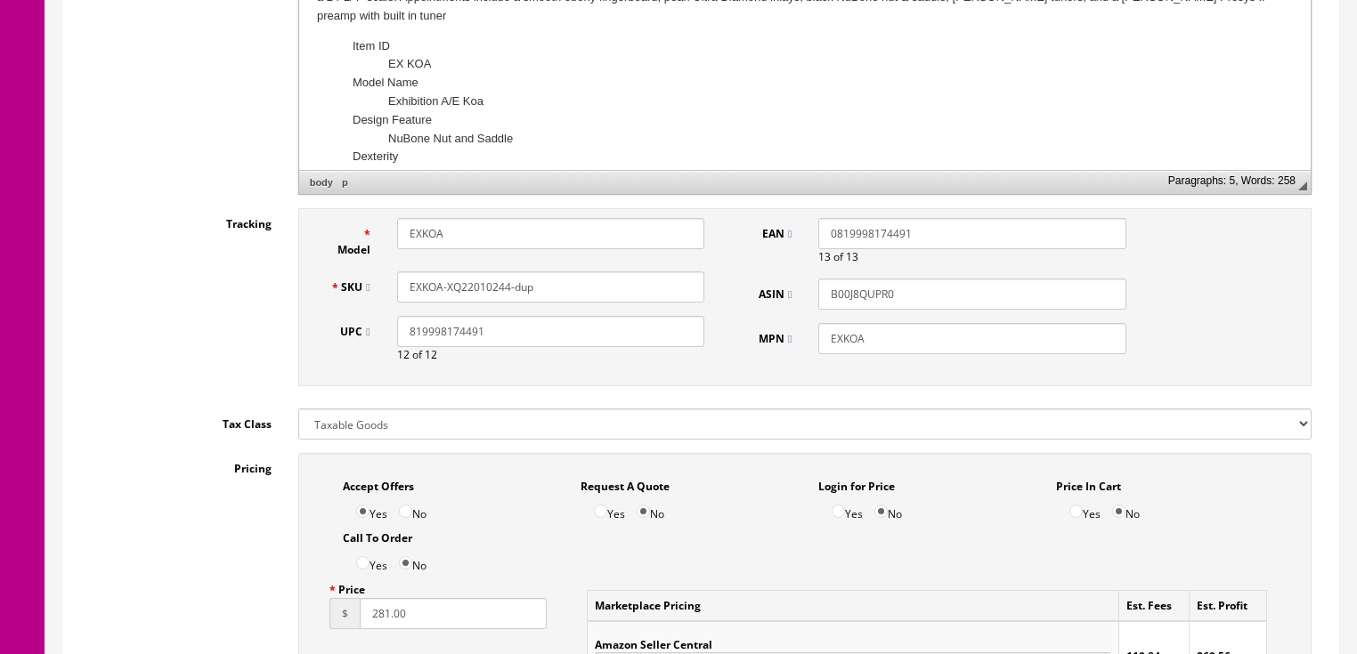
drag, startPoint x: 502, startPoint y: 285, endPoint x: 575, endPoint y: 285, distance: 73.0
click at [577, 286] on input "EXKOA-XQ22010244-dup" at bounding box center [550, 287] width 307 height 31
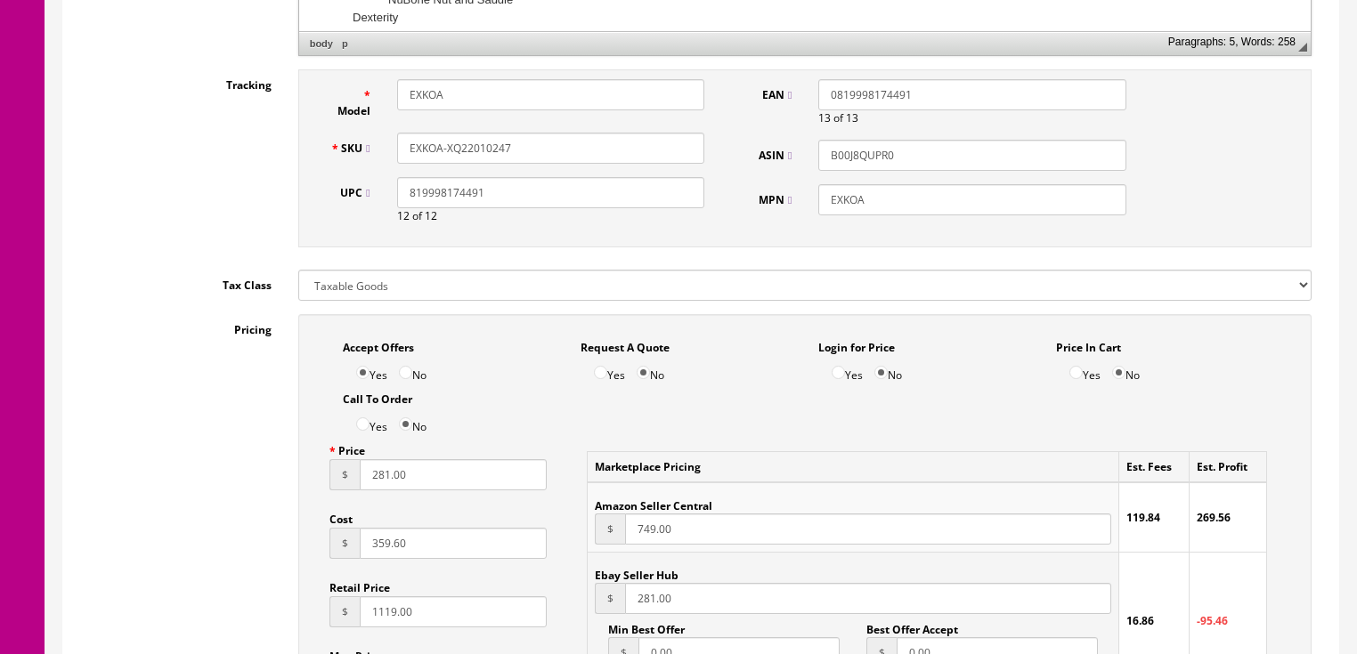
scroll to position [997, 0]
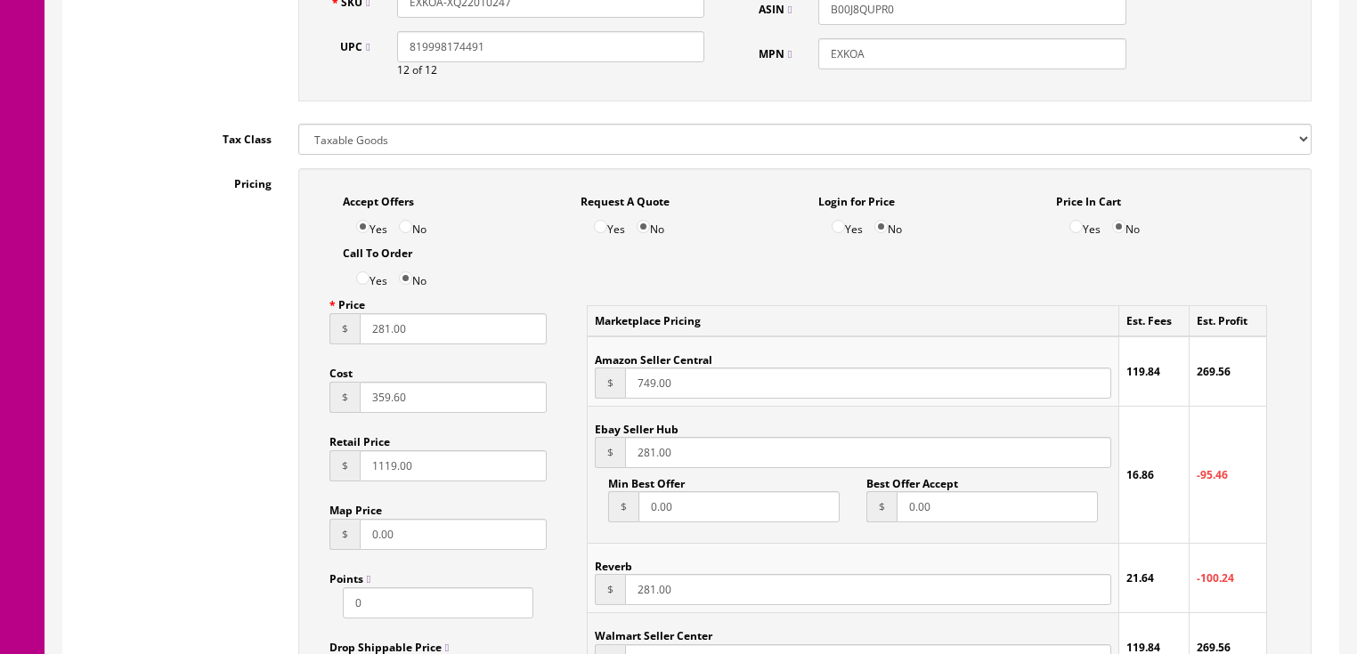
type input "EXKOA-XQ22010247"
drag, startPoint x: 417, startPoint y: 335, endPoint x: 192, endPoint y: 343, distance: 224.5
click at [192, 343] on div "Pricing Accept Offers Yes No Request A Quote Yes No Login for Price Yes No Pric…" at bounding box center [701, 570] width 1248 height 804
type input "549.00"
drag, startPoint x: 682, startPoint y: 465, endPoint x: 605, endPoint y: 466, distance: 76.6
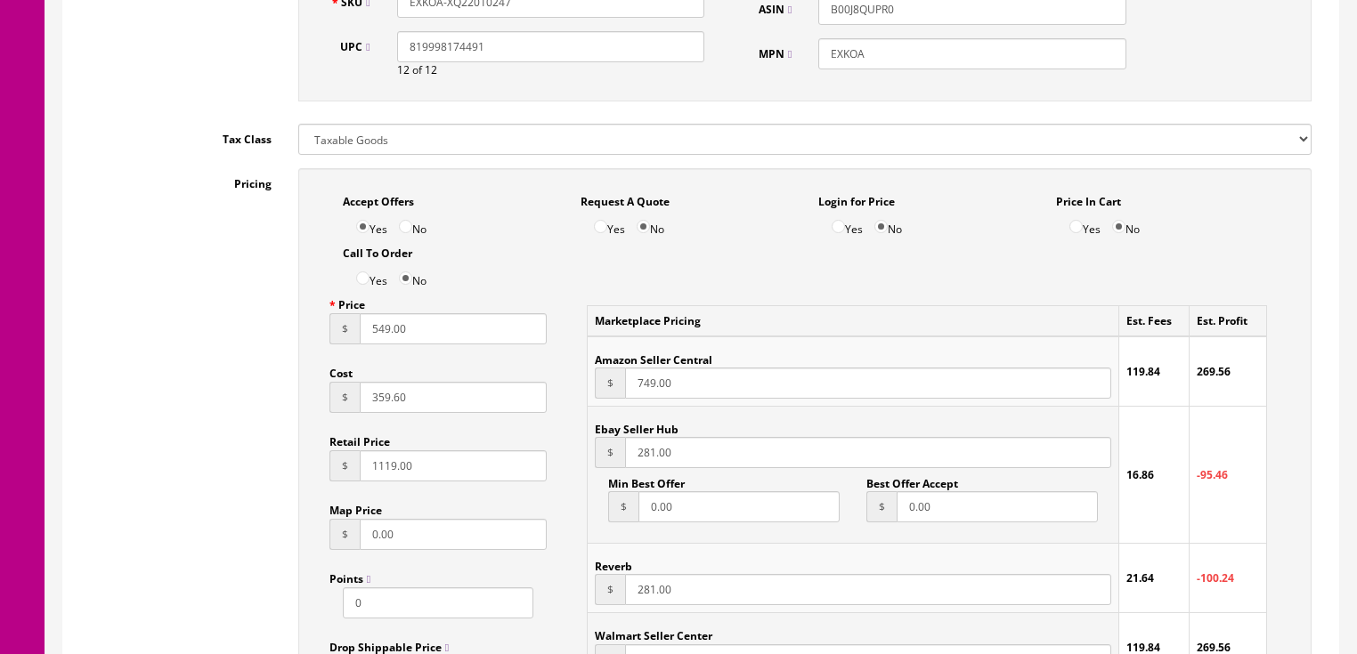
click at [603, 466] on div "$ 281.00" at bounding box center [853, 452] width 516 height 31
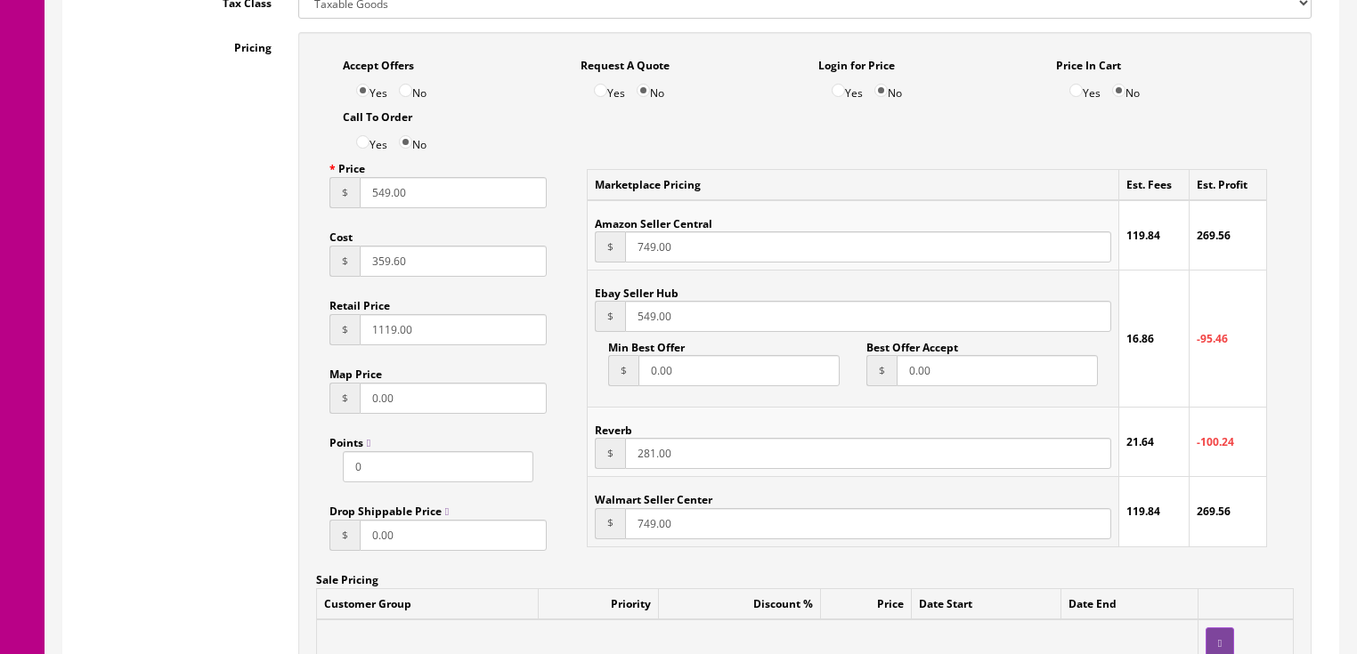
scroll to position [1140, 0]
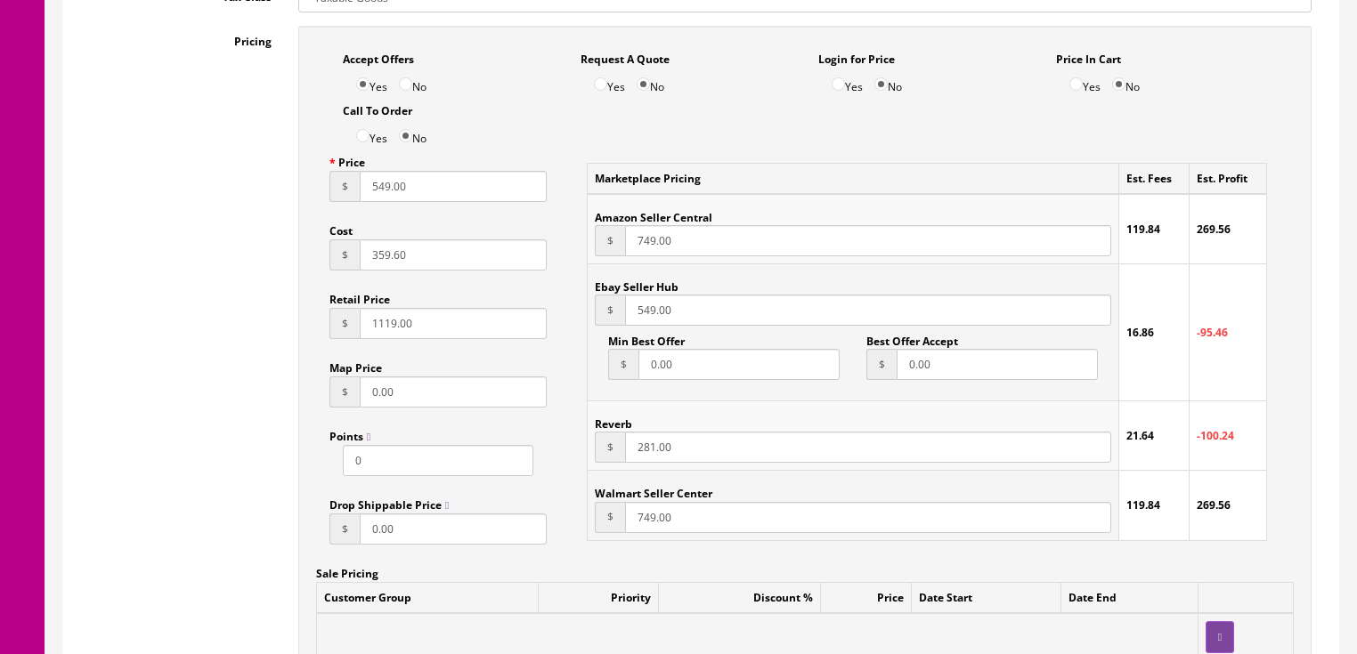
type input "549.00"
drag, startPoint x: 696, startPoint y: 462, endPoint x: 558, endPoint y: 481, distance: 139.3
click at [558, 481] on div "Accept Offers Yes No Request A Quote Yes No Login for Price Yes No Price In Car…" at bounding box center [804, 419] width 1013 height 786
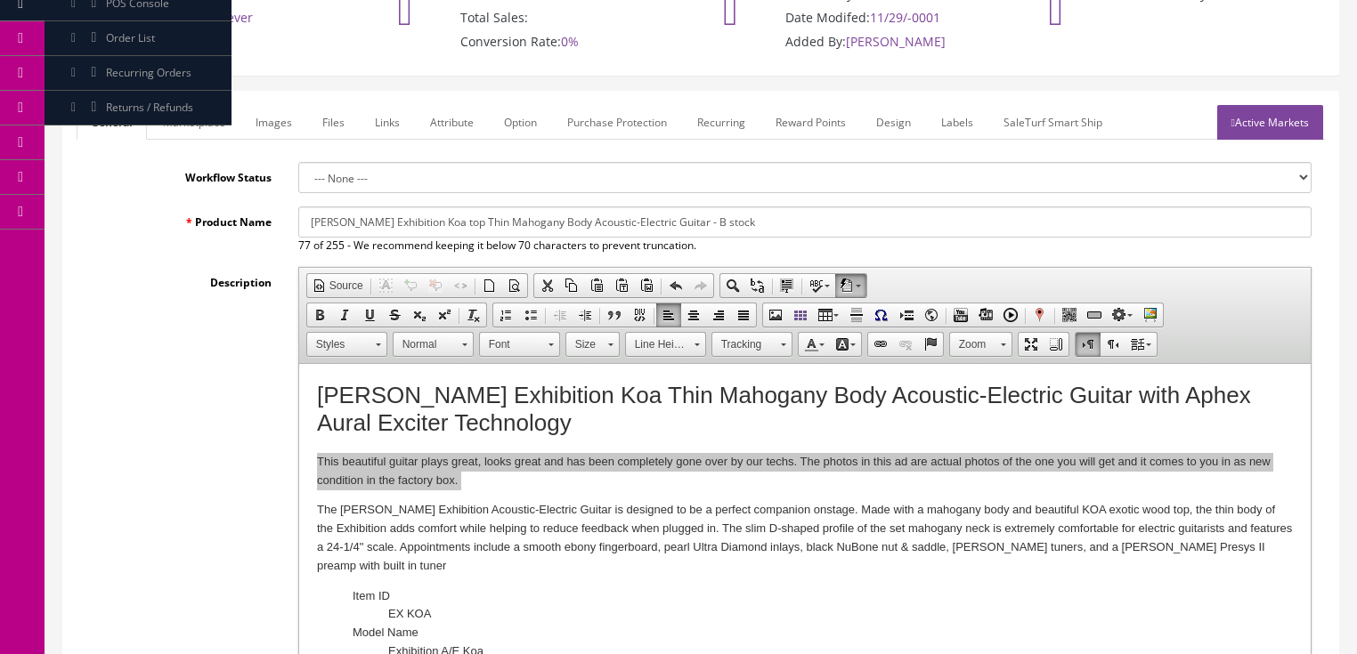
scroll to position [142, 0]
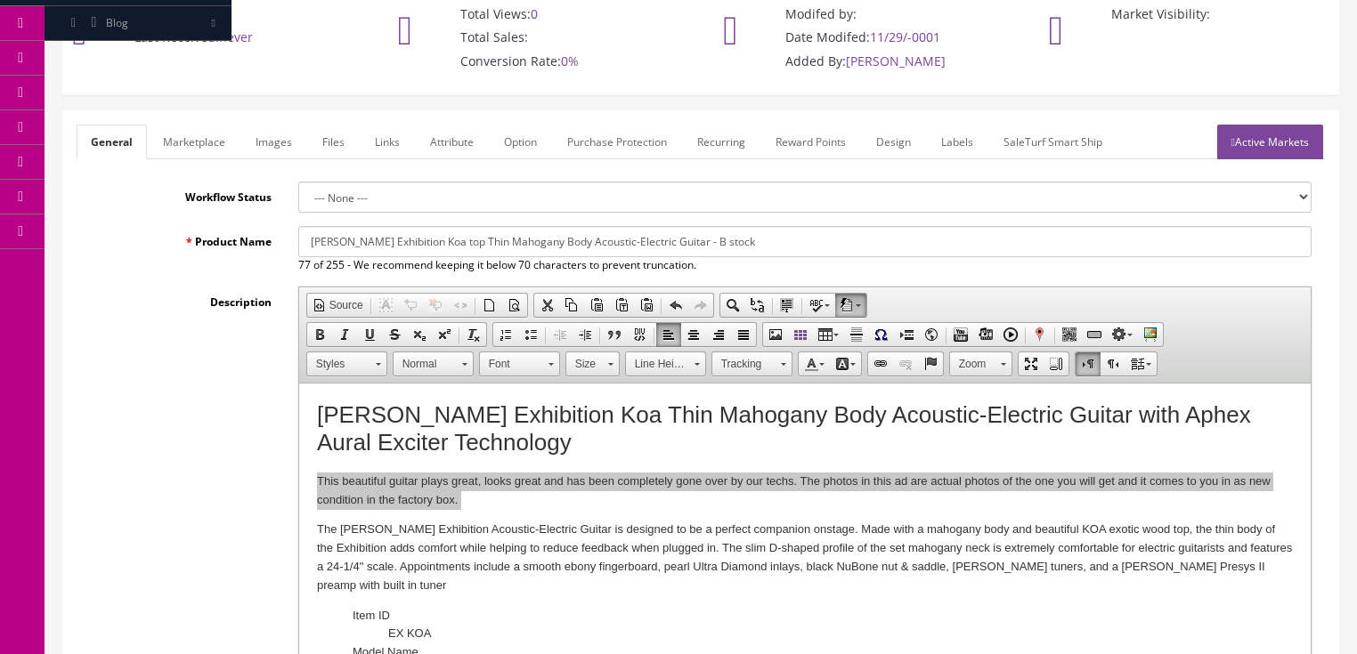
type input "549.00"
click at [184, 141] on link "Marketplace" at bounding box center [194, 142] width 91 height 35
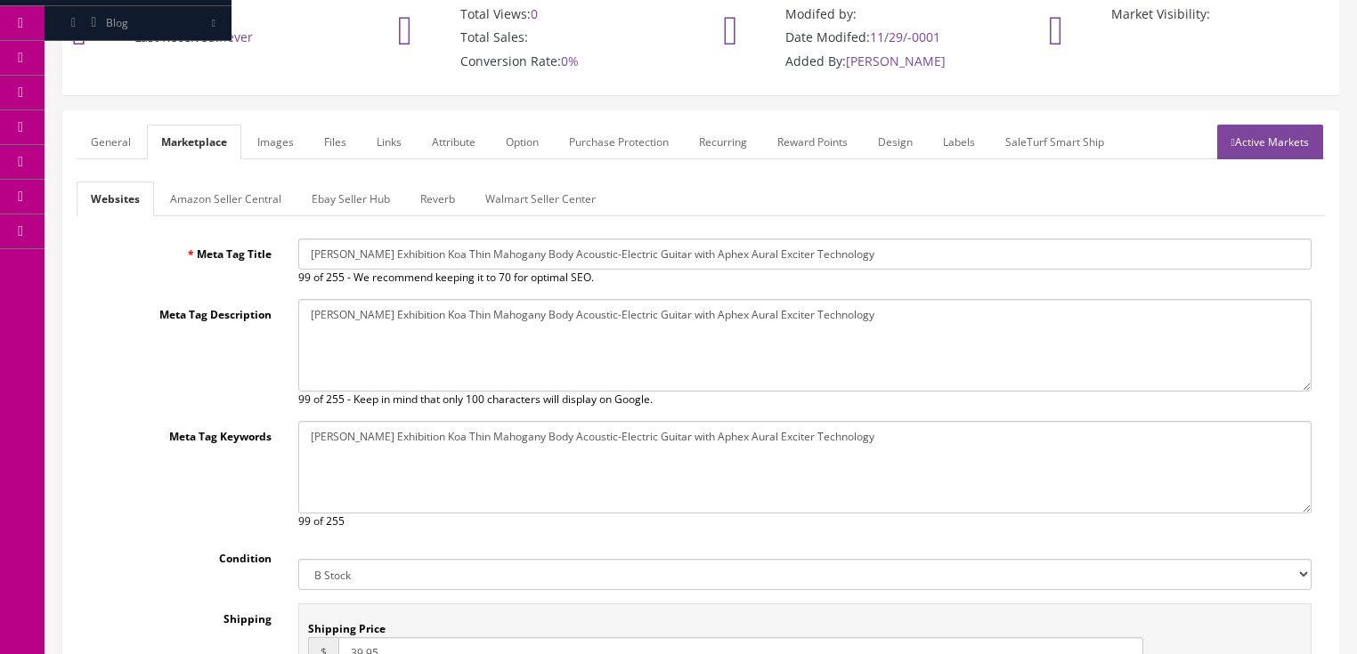
click at [207, 196] on link "Amazon Seller Central" at bounding box center [226, 199] width 140 height 35
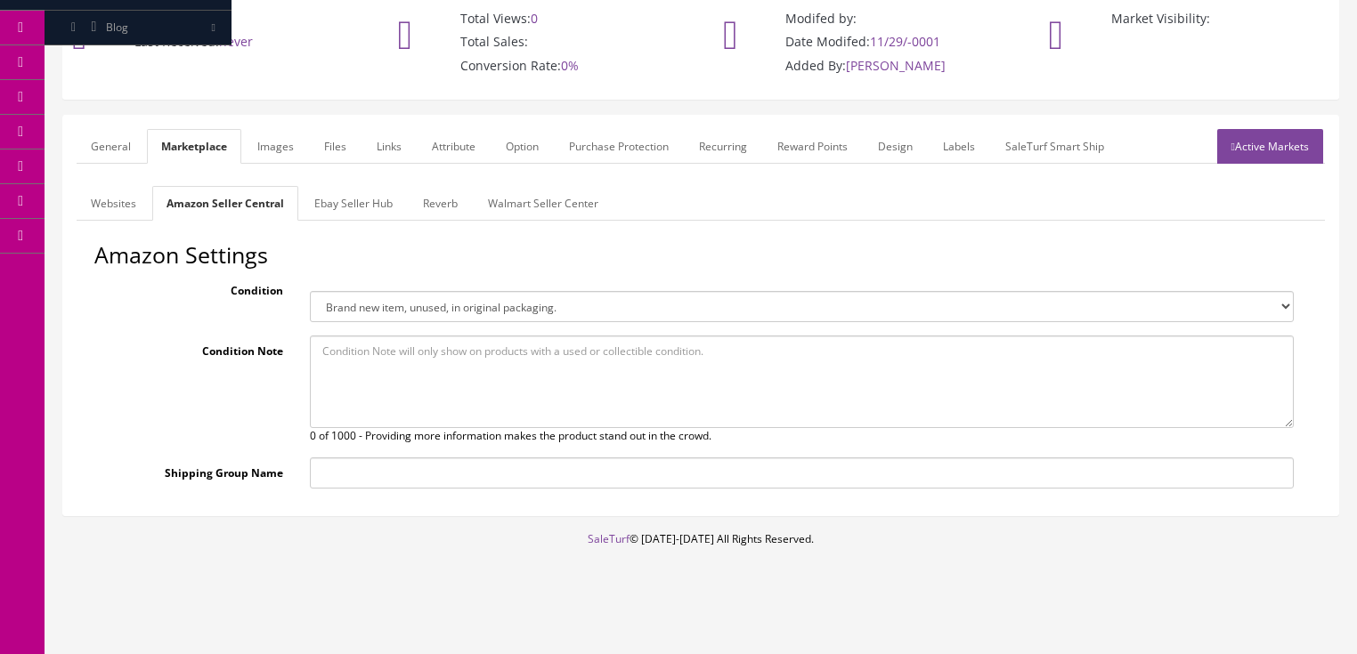
click at [324, 306] on select "Brand new item, unused, in original packaging. New item, but packaging has been…" at bounding box center [802, 306] width 984 height 31
select select "new_open_box"
click at [310, 291] on select "Brand new item, unused, in original packaging. New item, but packaging has been…" at bounding box center [802, 306] width 984 height 31
paste textarea "This beautiful guitar plays great, looks great and has been completely gone ove…"
type textarea "This beautiful guitar plays great, looks great and has been completely gone ove…"
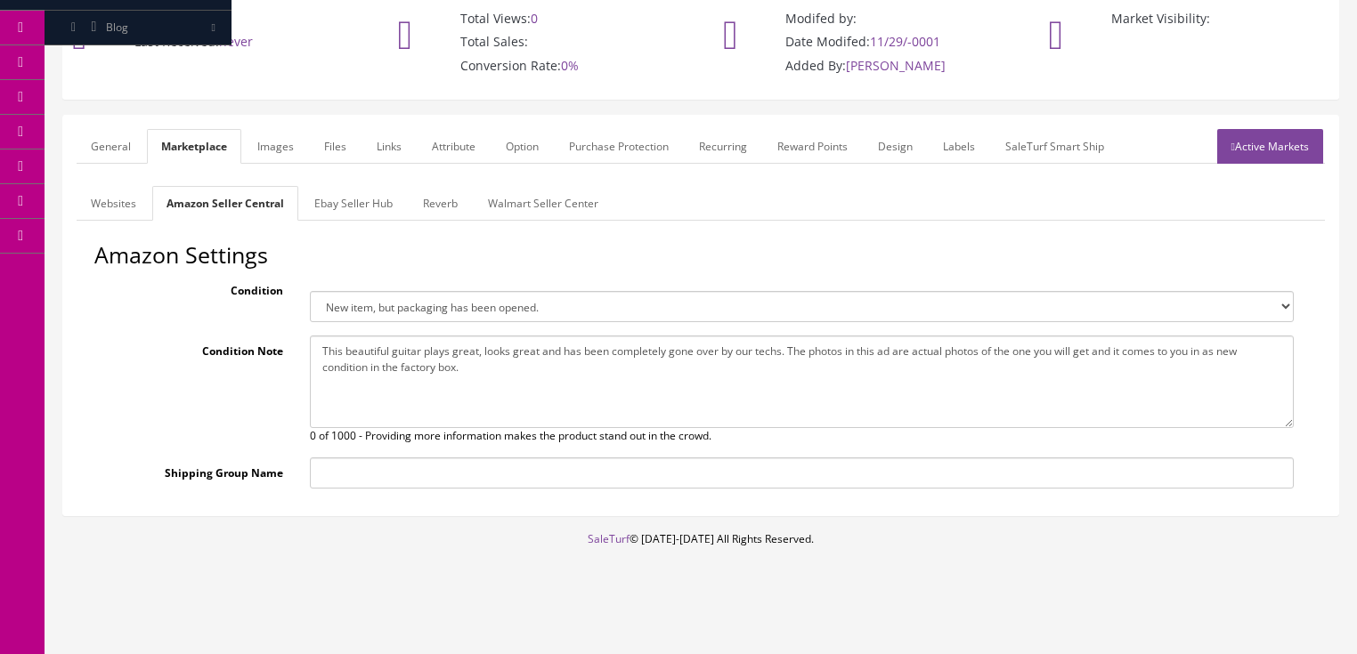
click at [354, 207] on link "Ebay Seller Hub" at bounding box center [353, 203] width 107 height 35
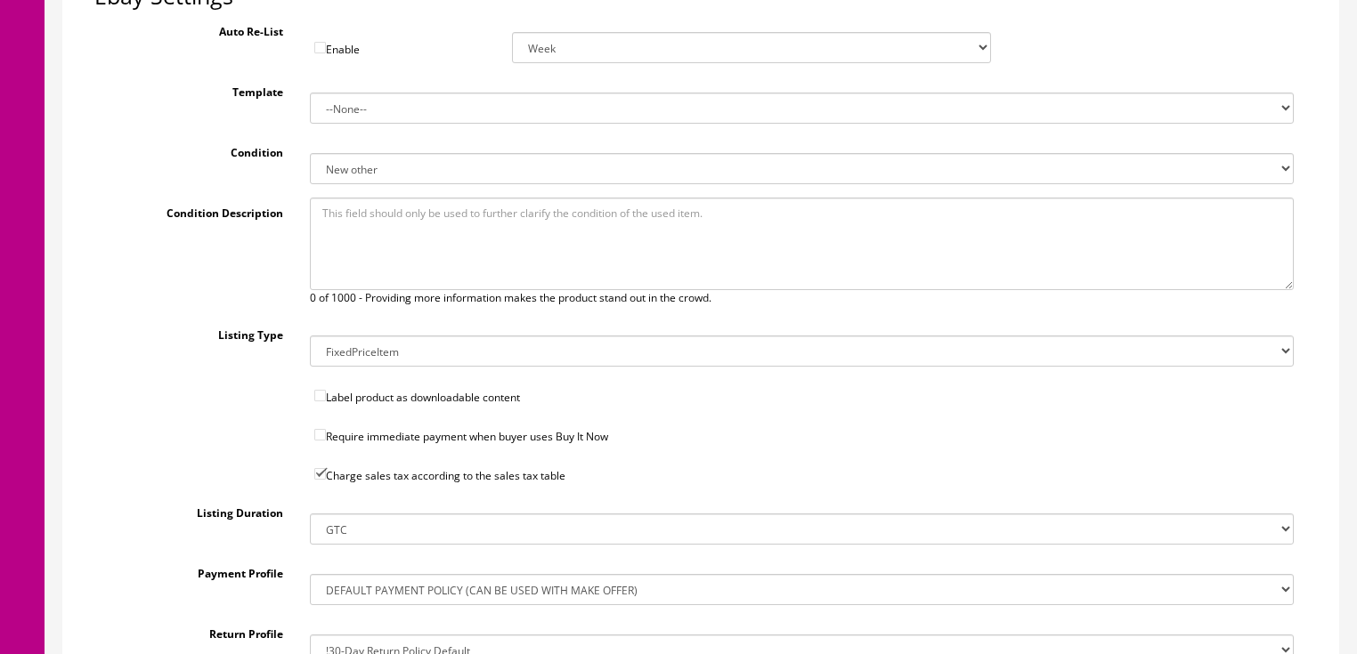
scroll to position [423, 0]
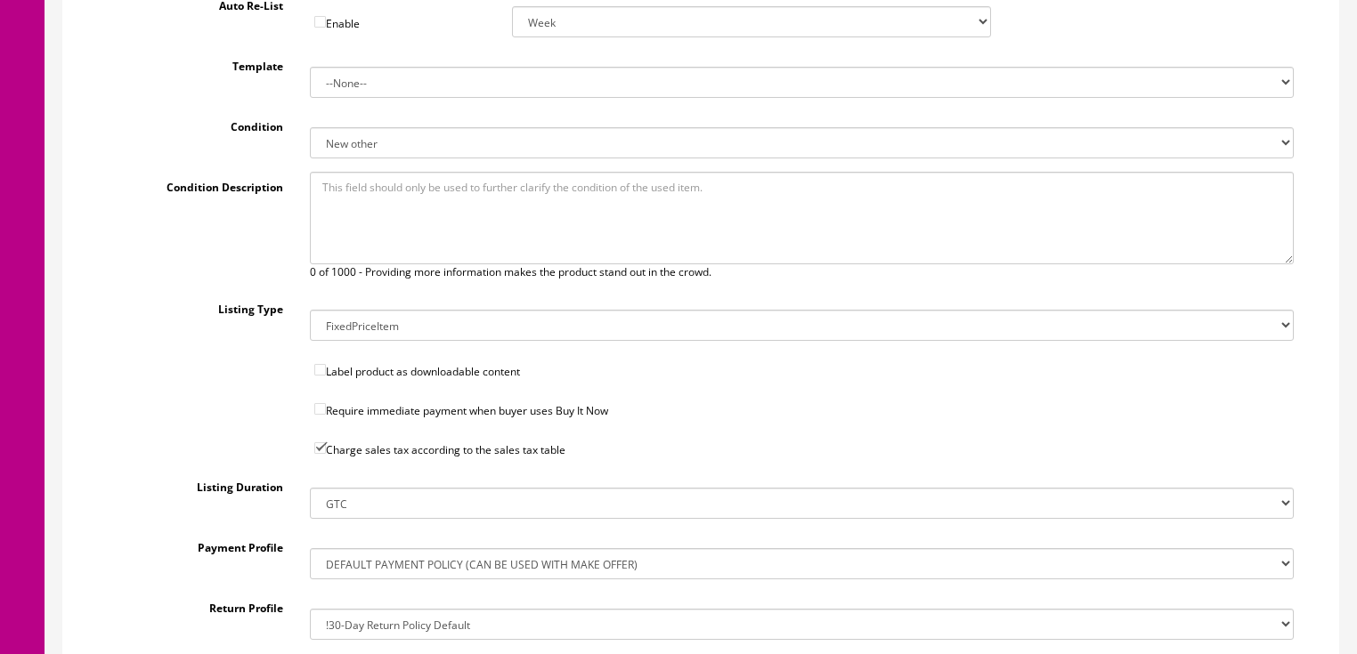
paste textarea "This beautiful guitar plays great, looks great and has been completely gone ove…"
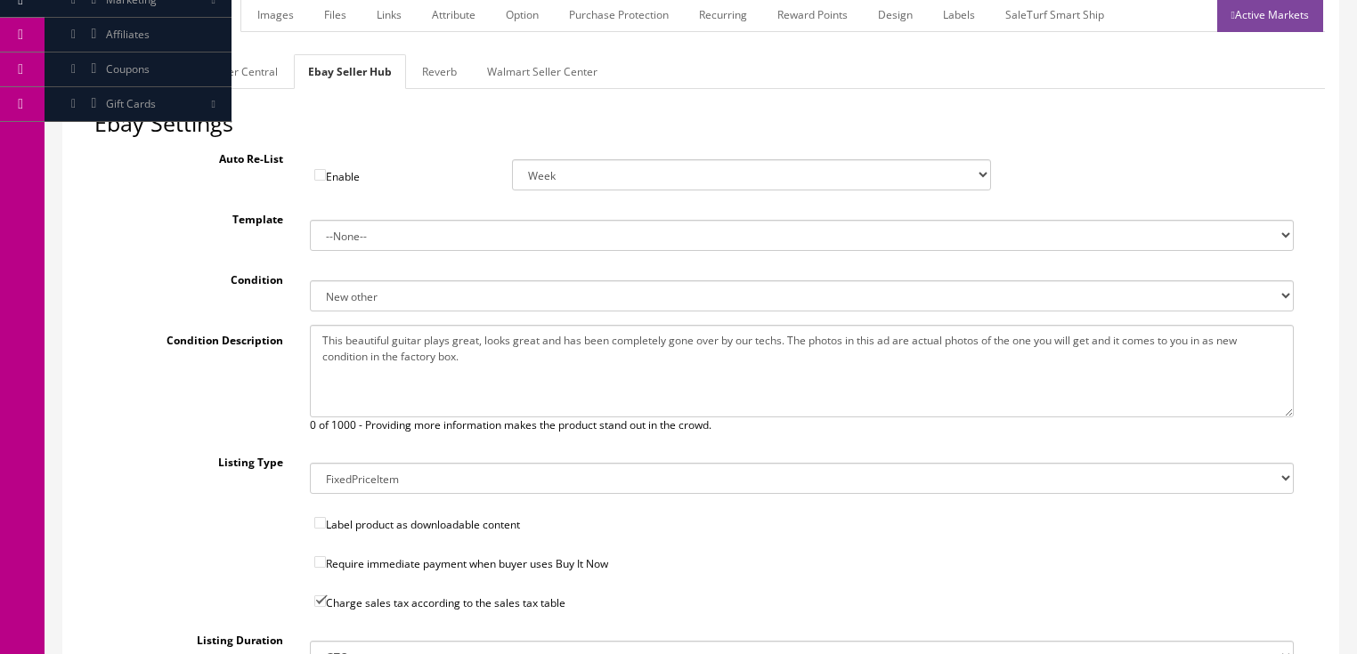
scroll to position [277, 0]
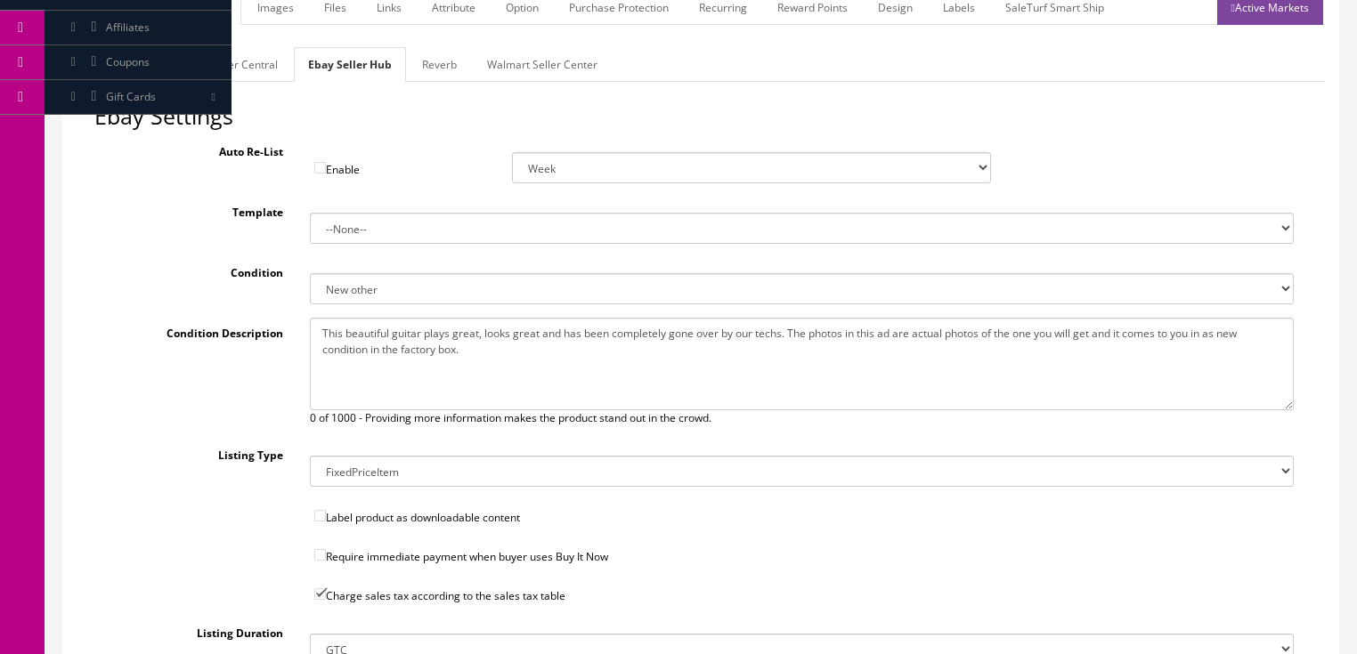
type textarea "This beautiful guitar plays great, looks great and has been completely gone ove…"
click at [431, 63] on link "Reverb" at bounding box center [439, 64] width 63 height 35
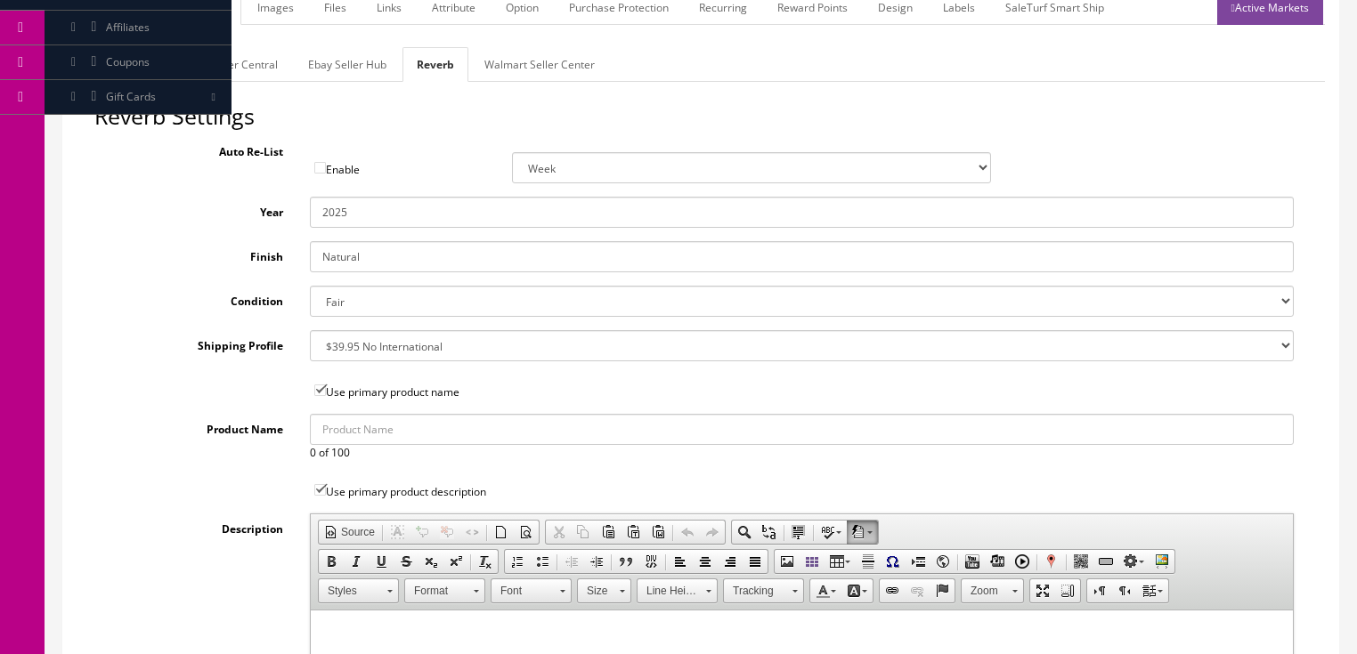
click at [334, 296] on select "Brand New Mint Excellent Very Good Good Fair Poor B-Stock Non Functioning" at bounding box center [802, 301] width 984 height 31
select select "df268ad1-c462-4ba6-b6db-e007e23922ea"
click at [310, 286] on select "Brand New Mint Excellent Very Good Good Fair Poor B-Stock Non Functioning" at bounding box center [802, 301] width 984 height 31
click at [335, 68] on link "Ebay Seller Hub" at bounding box center [347, 64] width 107 height 35
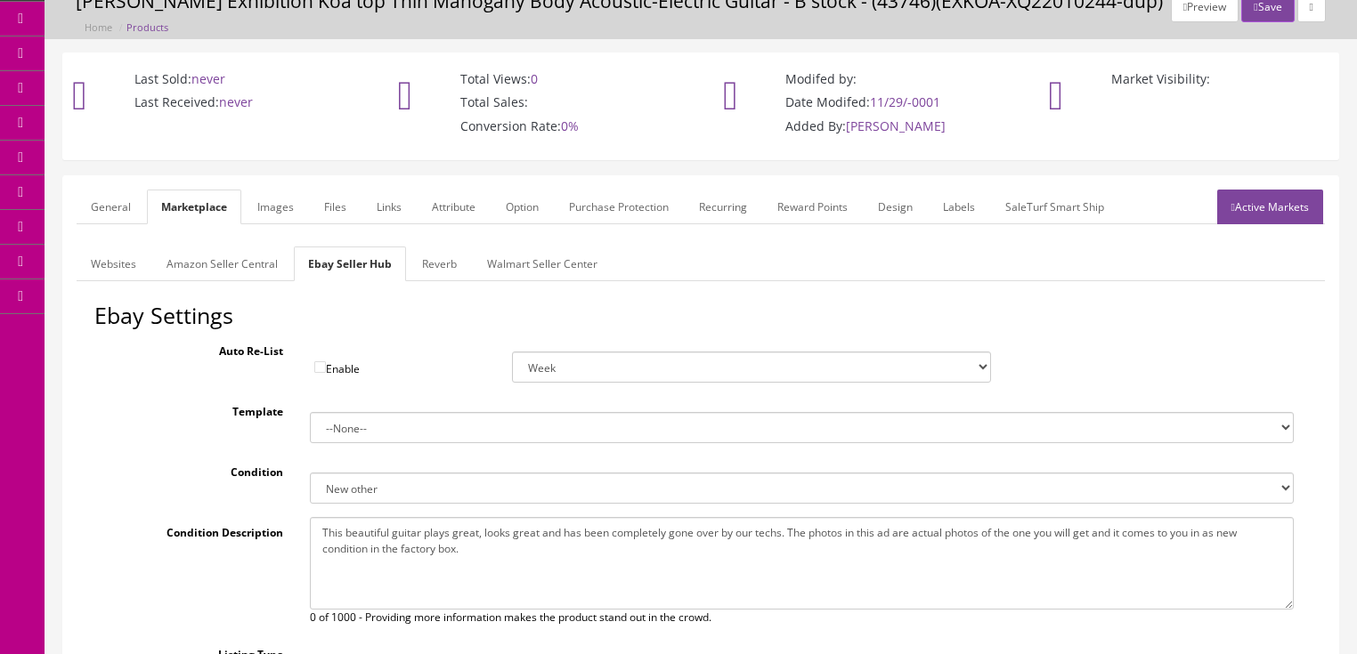
scroll to position [63, 0]
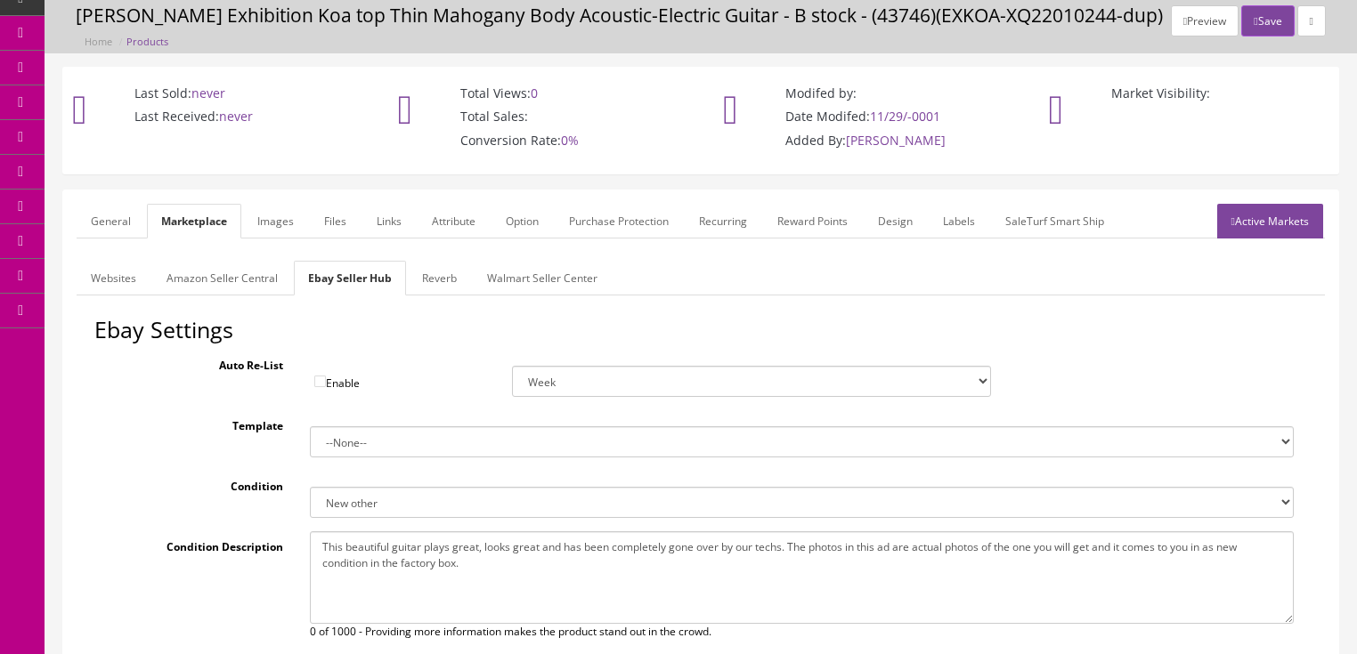
click at [1261, 228] on link "Active Markets" at bounding box center [1270, 221] width 106 height 35
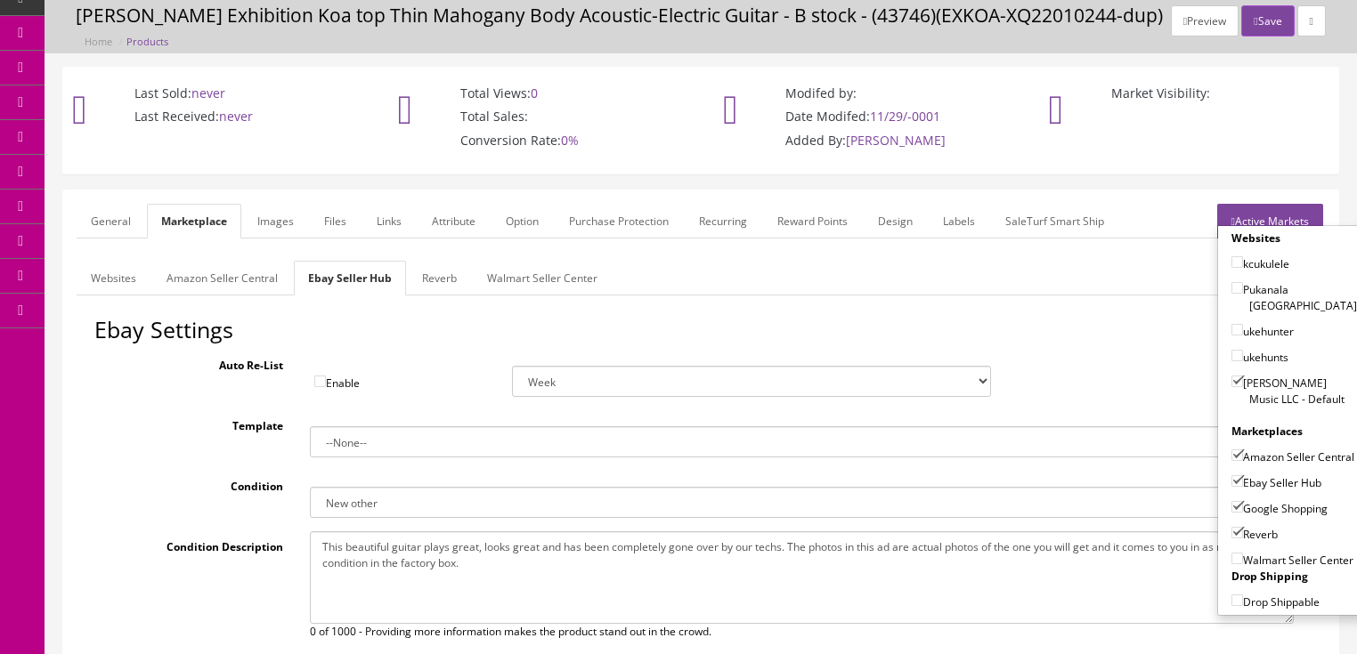
click at [1271, 214] on link "Active Markets" at bounding box center [1270, 221] width 106 height 35
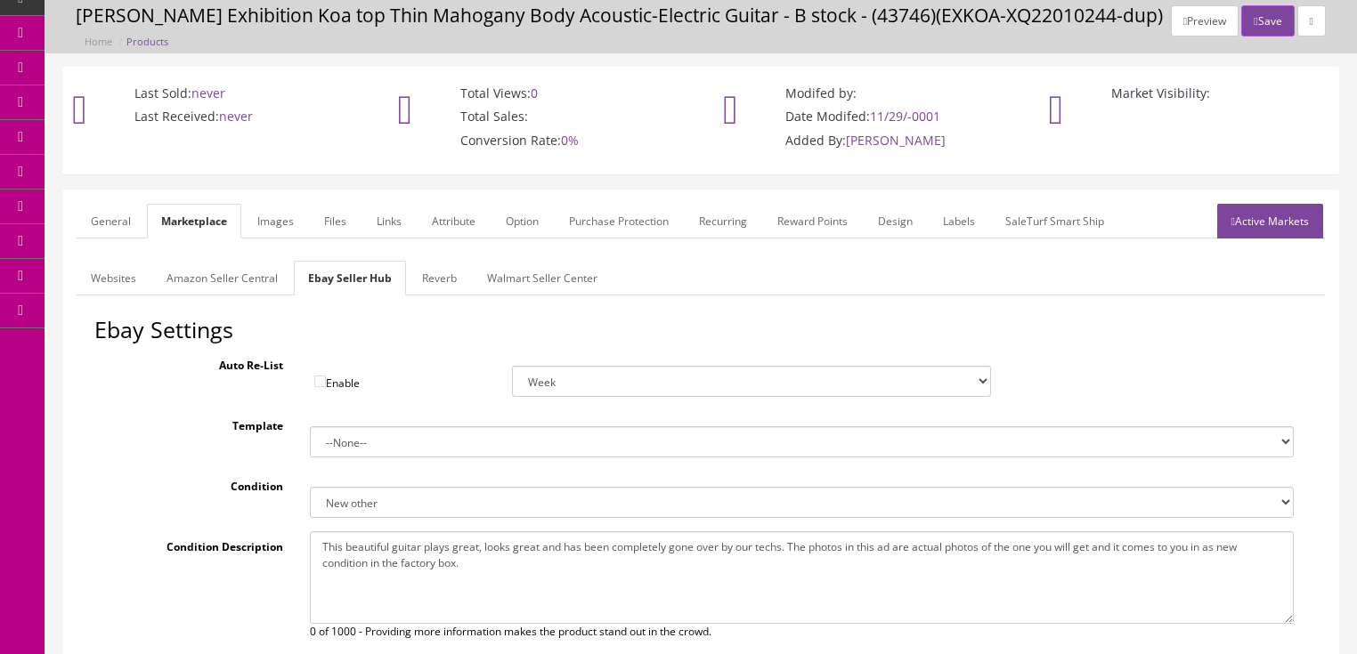
click at [111, 221] on link "General" at bounding box center [111, 221] width 69 height 35
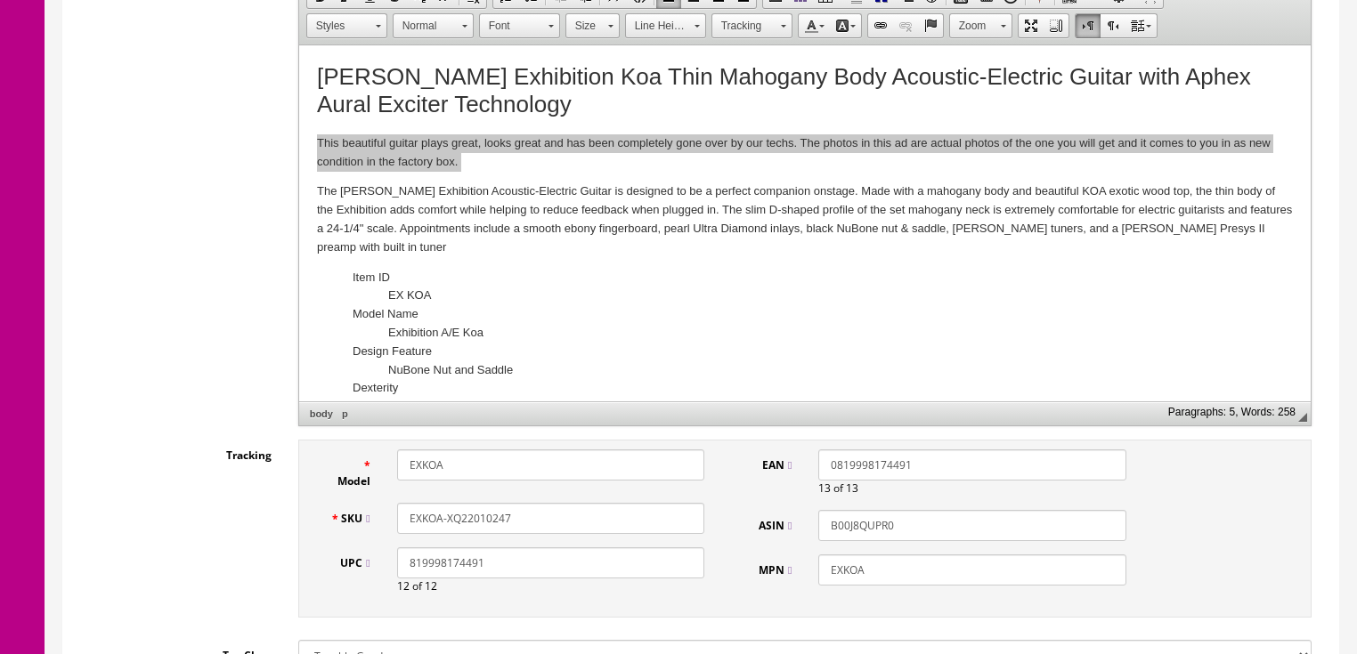
scroll to position [491, 0]
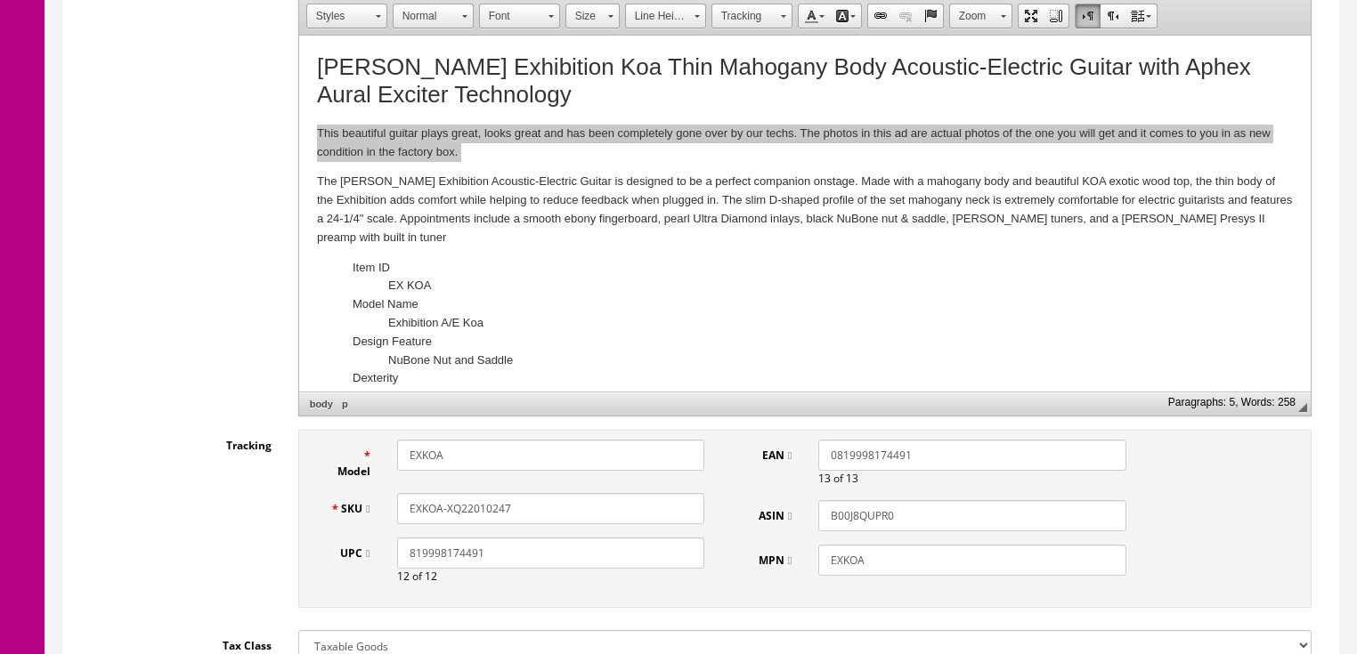
drag, startPoint x: 531, startPoint y: 510, endPoint x: 339, endPoint y: 514, distance: 191.5
click at [339, 514] on div "SKU EXKOA-XQ22010247" at bounding box center [518, 508] width 402 height 31
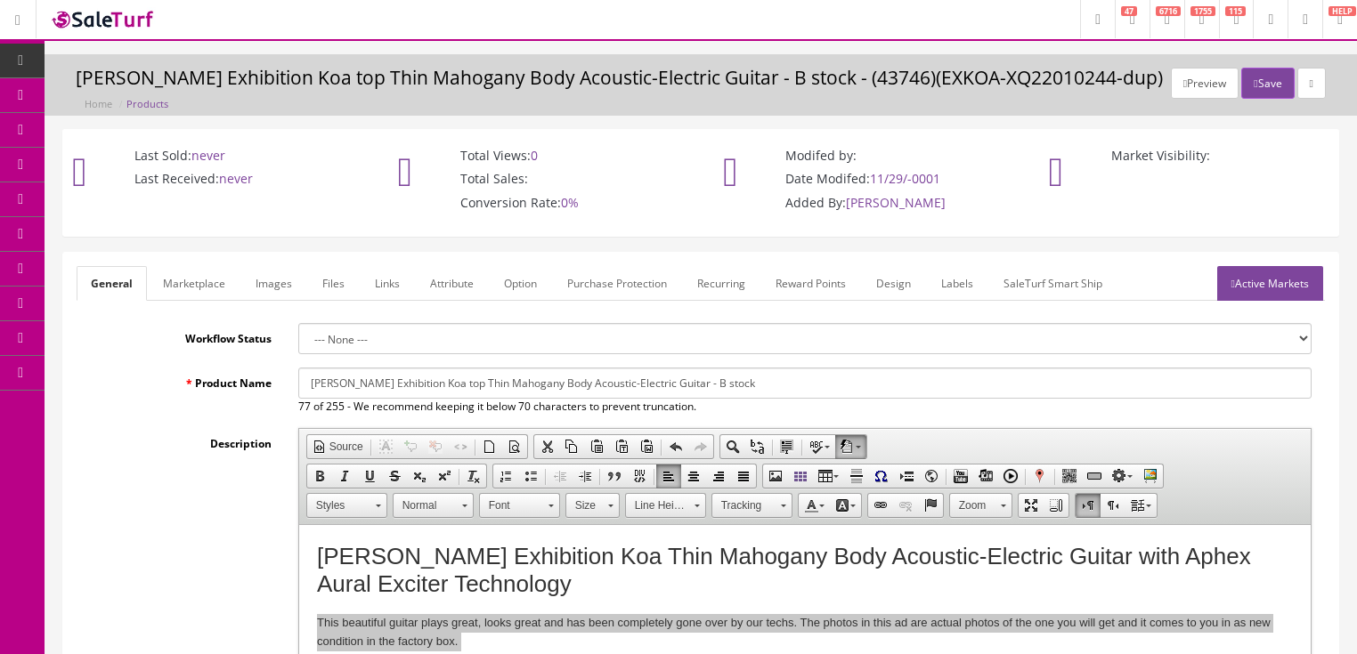
scroll to position [0, 0]
click at [1263, 72] on button "Save" at bounding box center [1267, 84] width 53 height 31
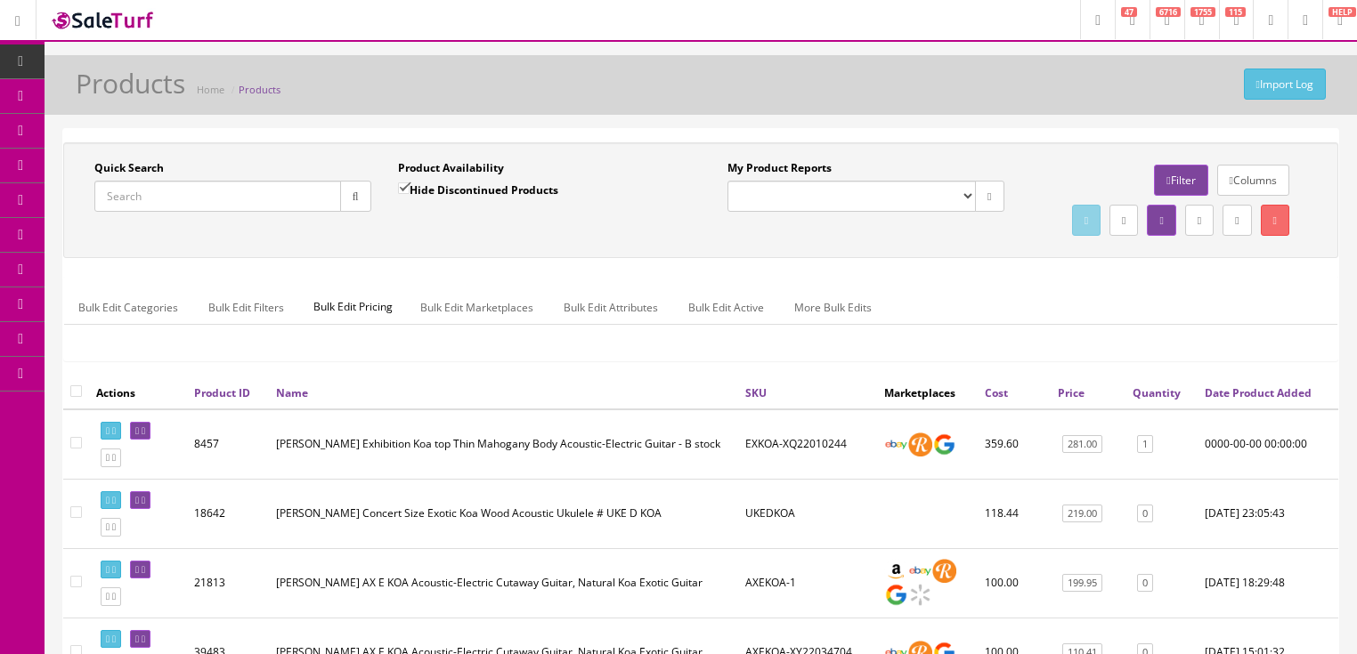
click at [271, 194] on input "Quick Search" at bounding box center [217, 196] width 247 height 31
paste input "EXKOA-XQ22010247"
click at [342, 199] on button "button" at bounding box center [355, 196] width 31 height 31
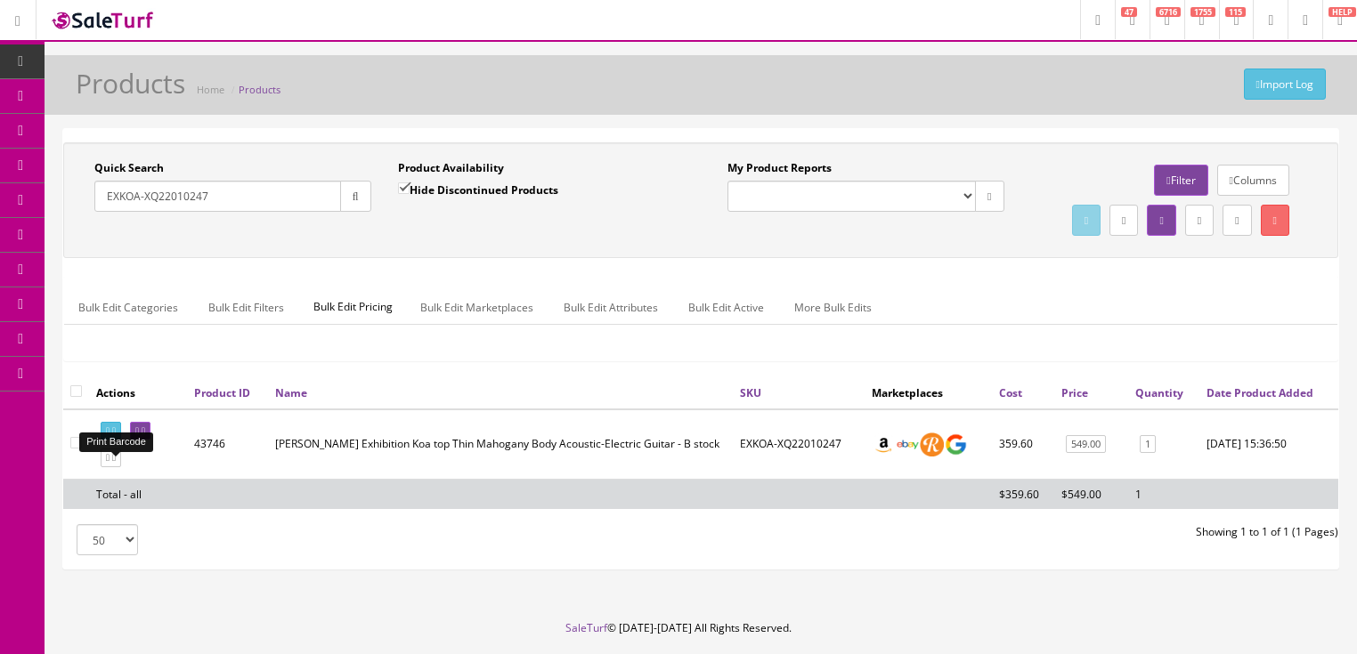
click at [114, 441] on link at bounding box center [111, 431] width 20 height 19
drag, startPoint x: 267, startPoint y: 192, endPoint x: 102, endPoint y: 253, distance: 175.5
click at [102, 240] on div "Quick Search EXKOA-XQ22010247 Date From Product Availability Hide Discontinued …" at bounding box center [701, 200] width 1266 height 80
type input "saf str"
click at [400, 185] on input "Hide Discontinued Products" at bounding box center [404, 189] width 12 height 12
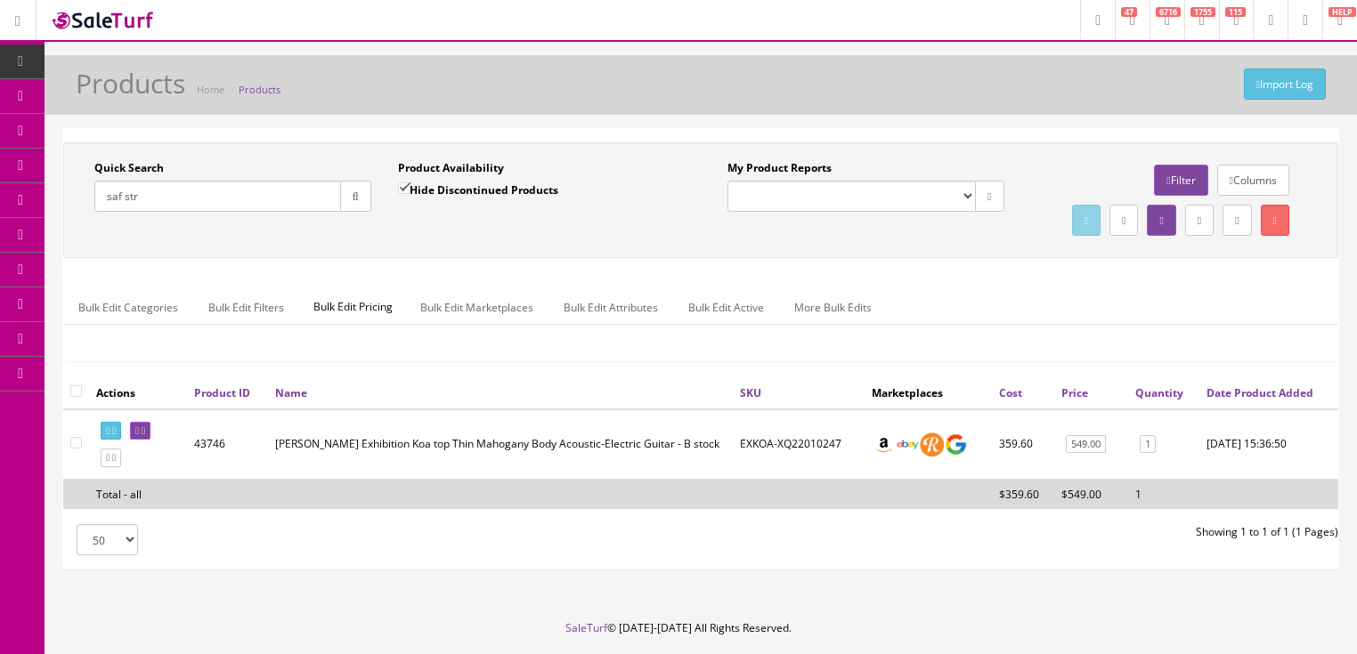
checkbox input "false"
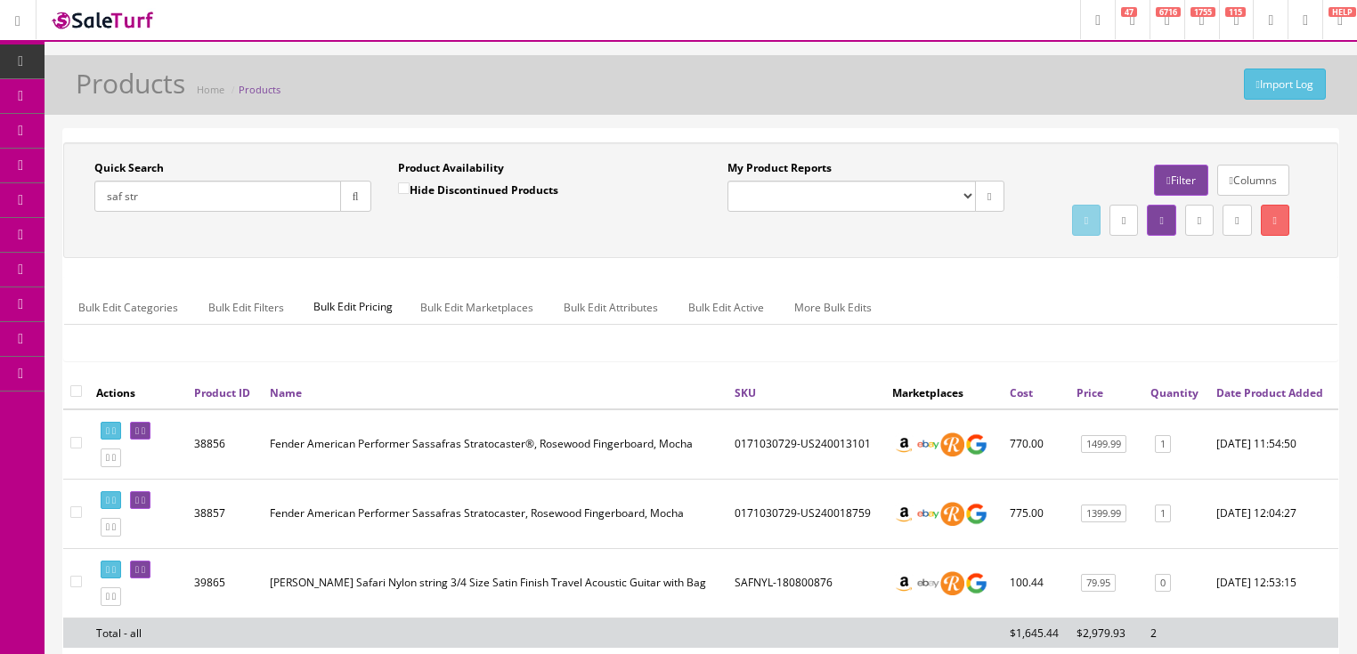
click at [121, 201] on input "saf str" at bounding box center [217, 196] width 247 height 31
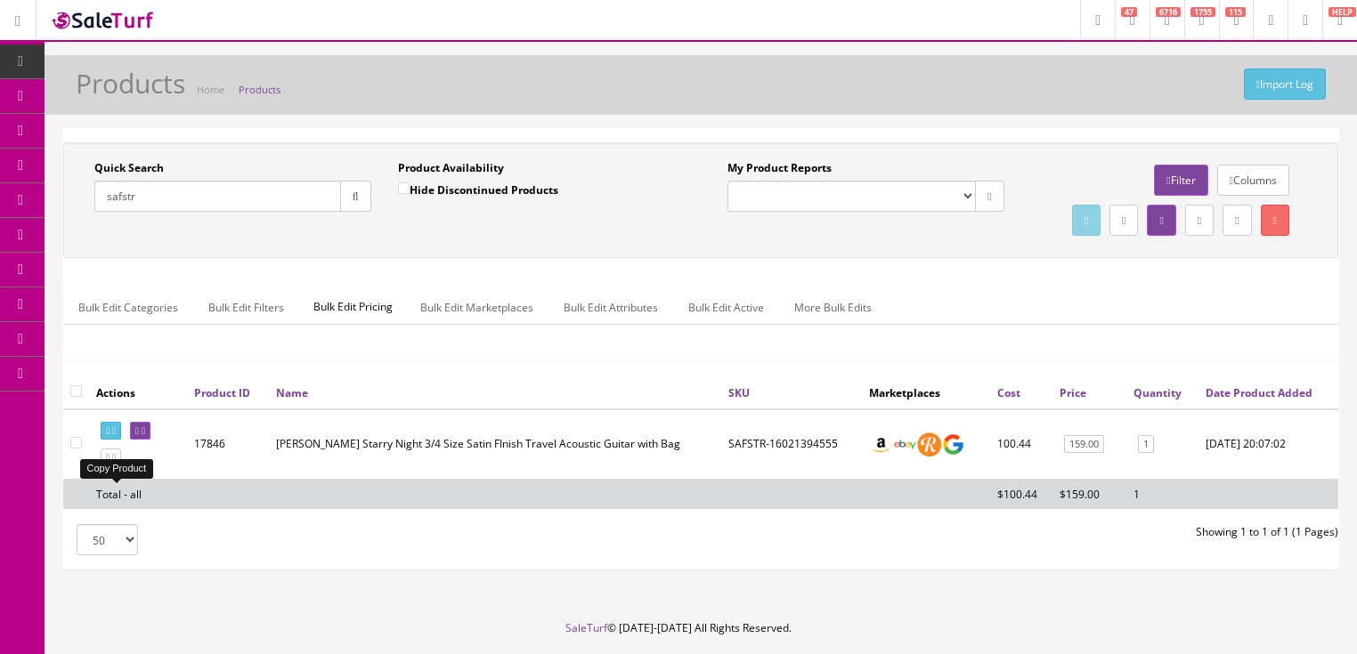
type input "safstr"
click at [121, 467] on link at bounding box center [111, 458] width 20 height 19
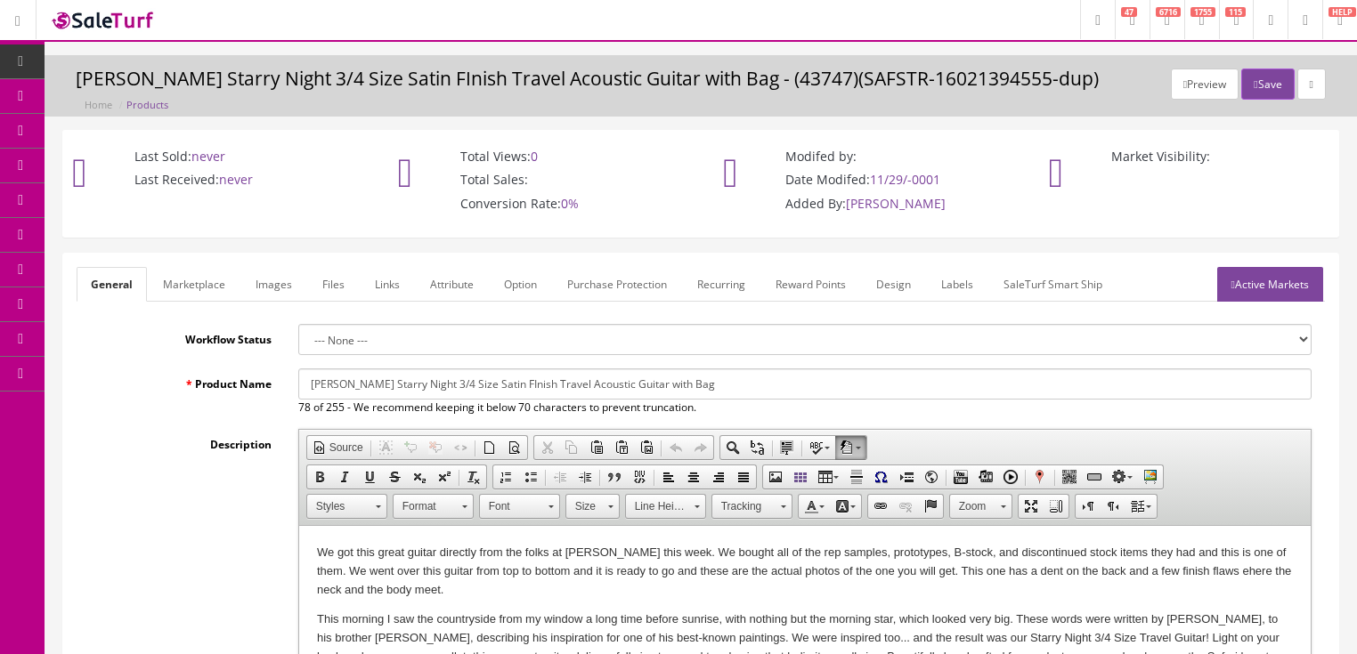
drag, startPoint x: 955, startPoint y: 574, endPoint x: 974, endPoint y: 595, distance: 27.7
click at [955, 574] on p "We got this great guitar directly from the folks at [PERSON_NAME] this week. We…" at bounding box center [804, 571] width 976 height 55
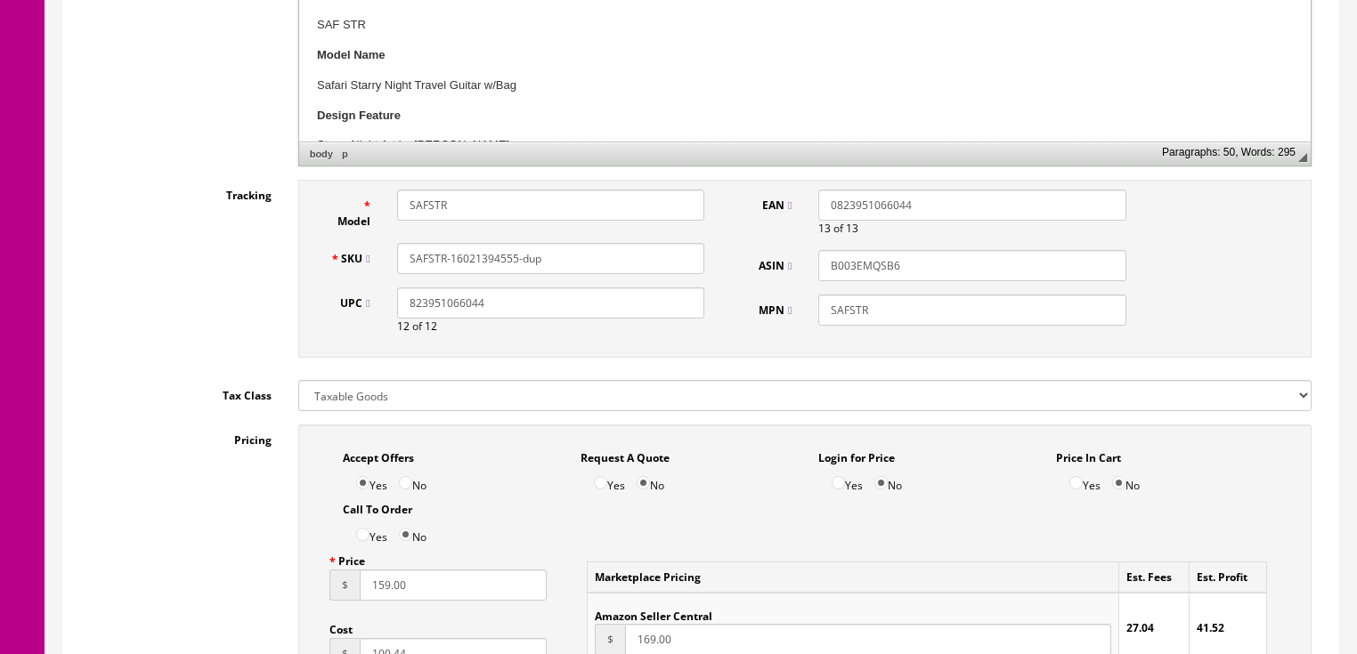
scroll to position [855, 0]
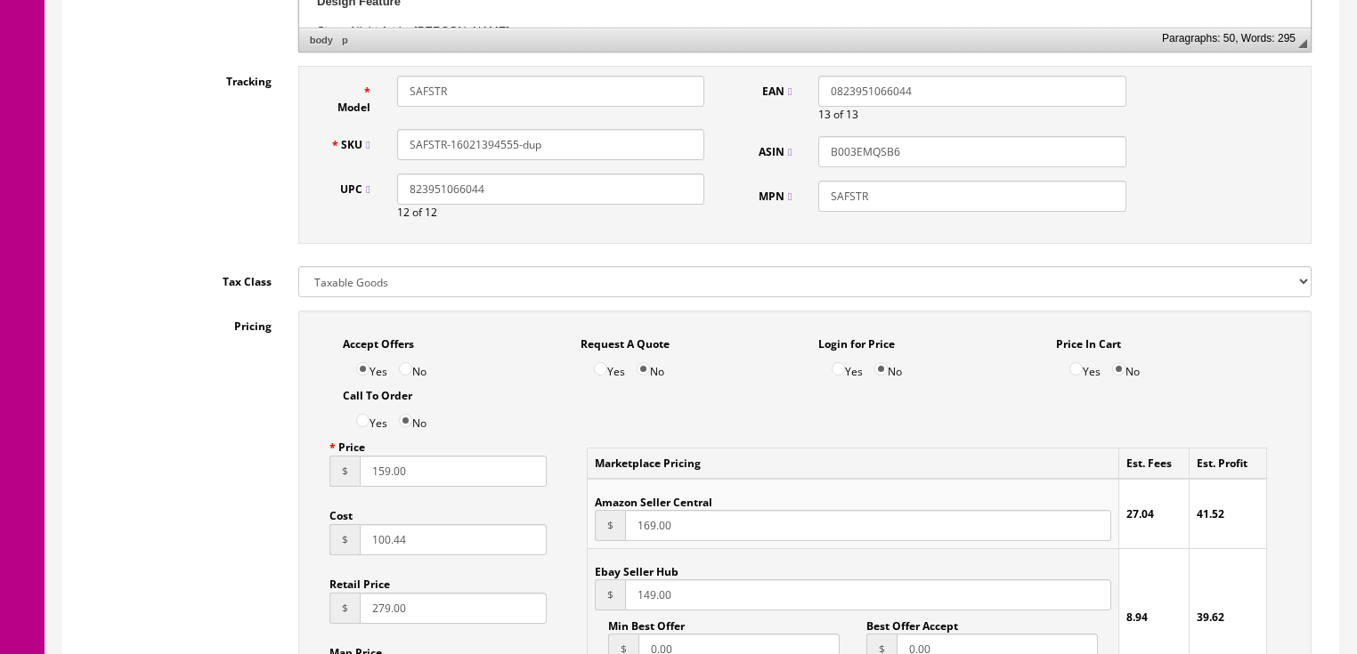
drag, startPoint x: 456, startPoint y: 146, endPoint x: 596, endPoint y: 146, distance: 139.8
click at [584, 146] on input "SAFSTR-16021394555-dup" at bounding box center [550, 144] width 307 height 31
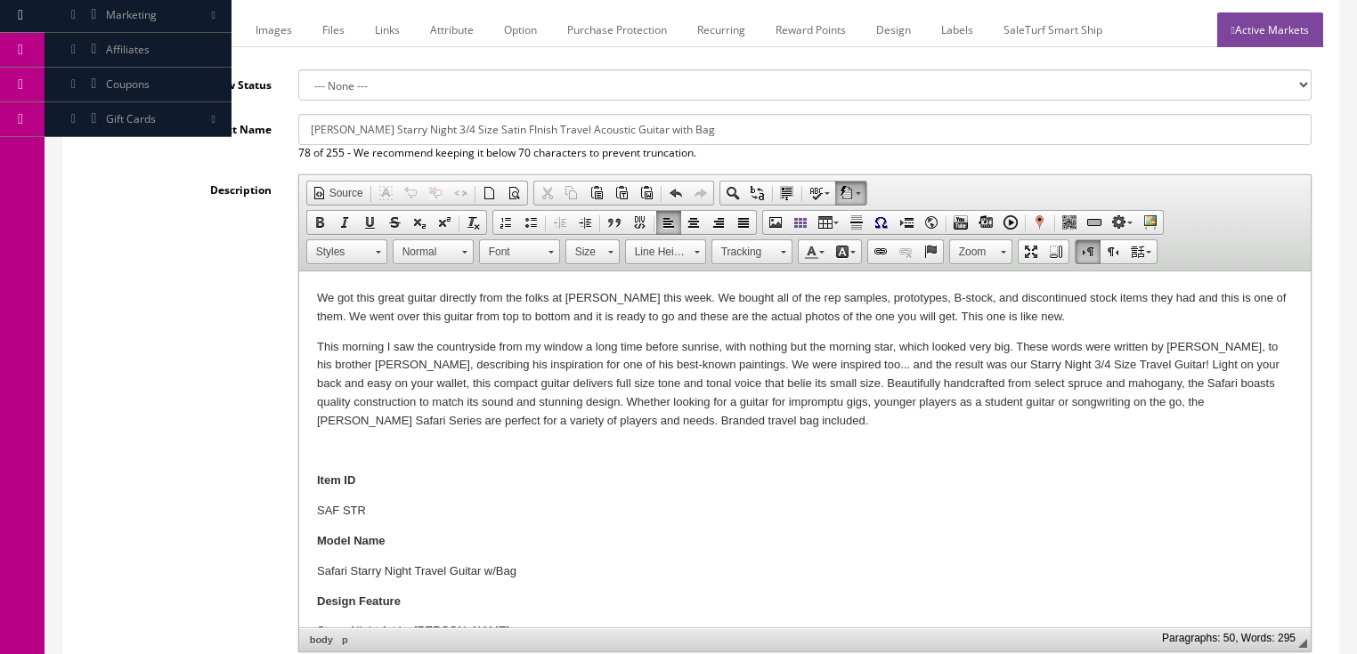
scroll to position [214, 0]
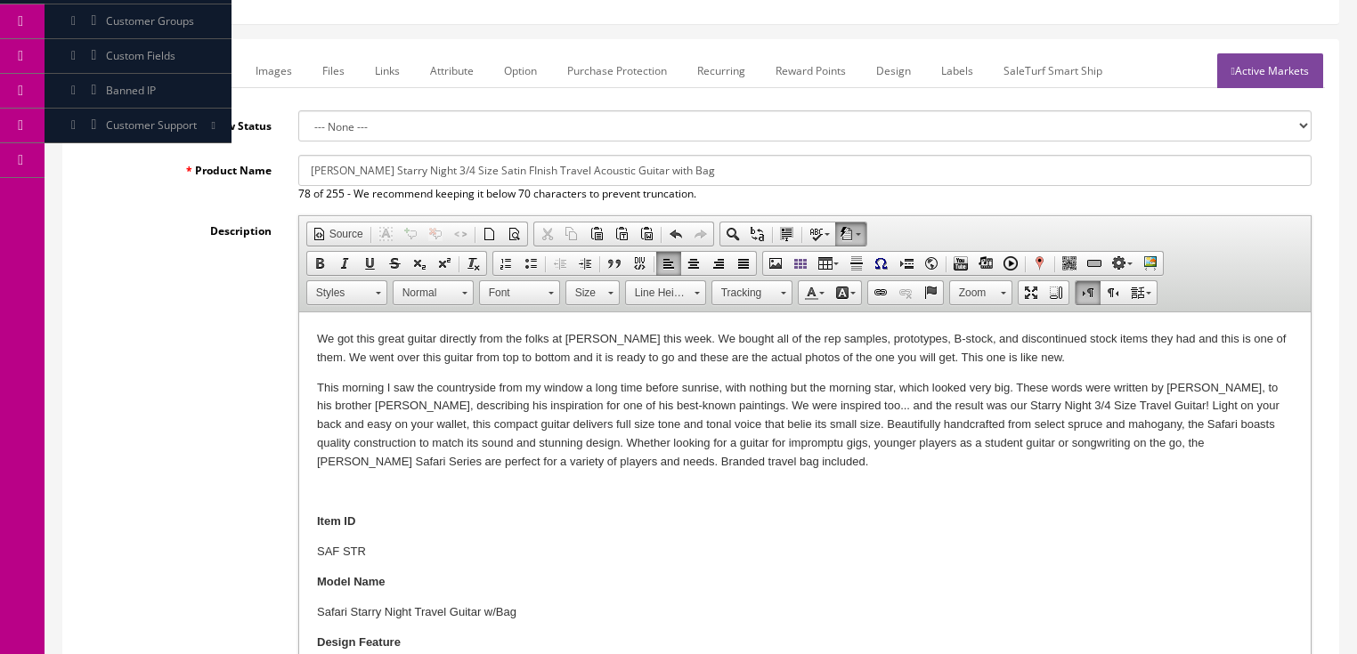
type input "SAFSTR-191257047"
click at [201, 77] on link "Marketplace" at bounding box center [194, 70] width 91 height 35
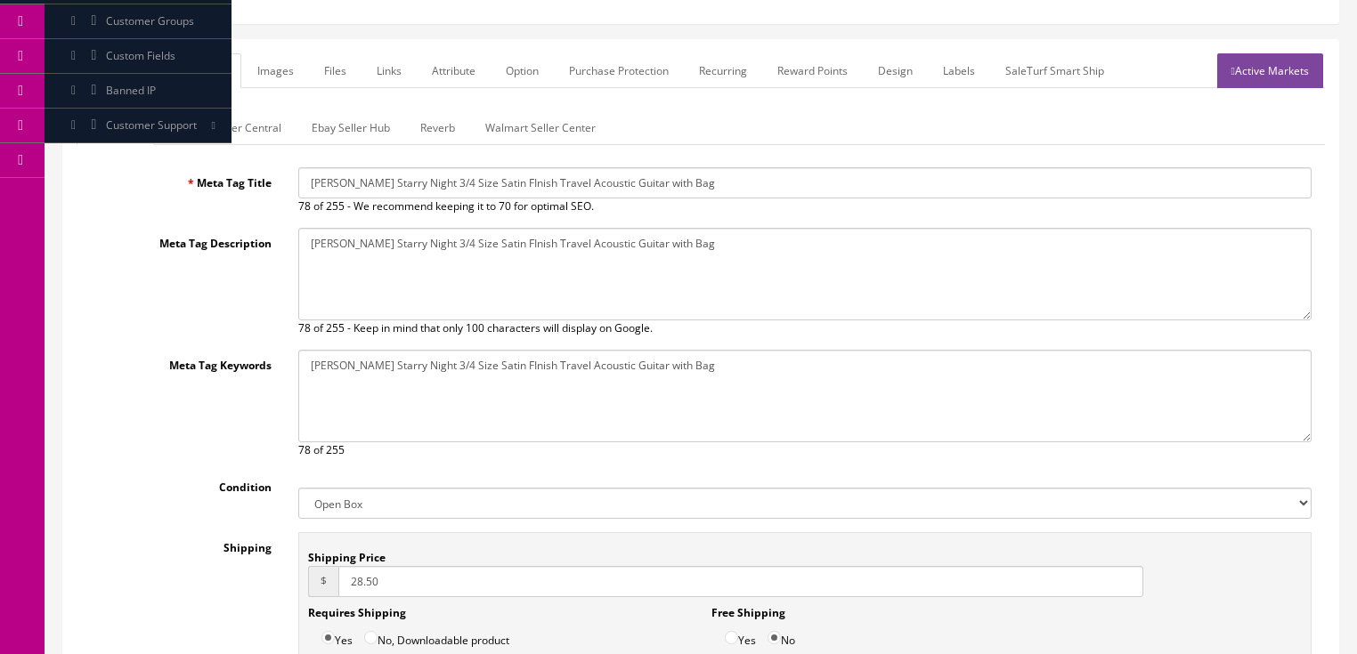
click at [242, 128] on link "Amazon Seller Central" at bounding box center [226, 127] width 140 height 35
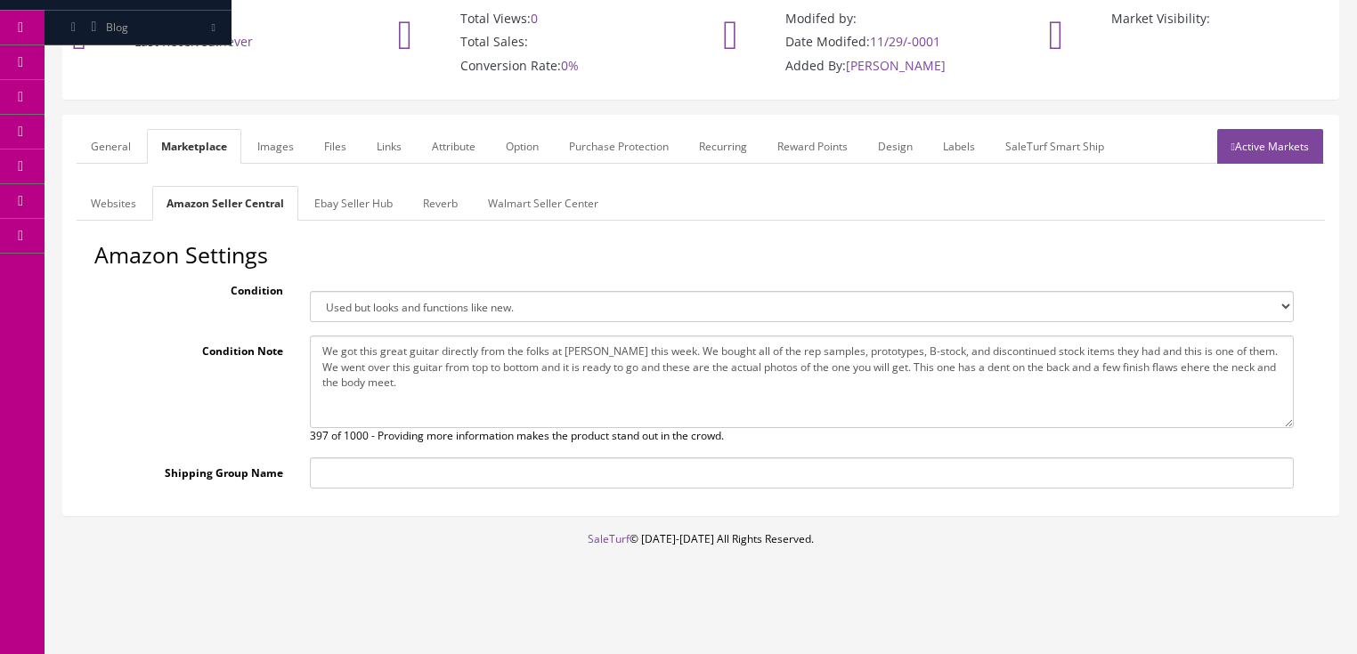
drag, startPoint x: 315, startPoint y: 345, endPoint x: 380, endPoint y: 385, distance: 76.4
click at [380, 385] on textarea "We got this great guitar directly from the folks at Dean this week. We bought a…" at bounding box center [802, 382] width 984 height 93
paste textarea "EXKOA-XQ22010247"
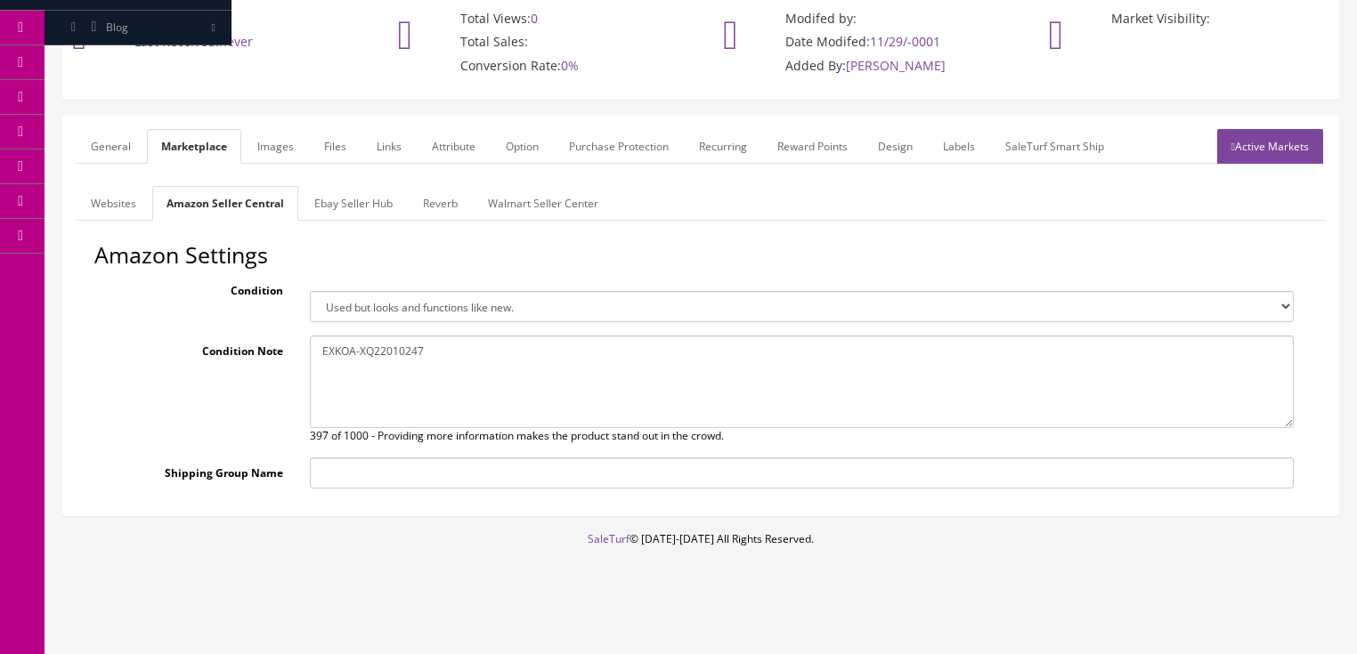
click at [106, 146] on link "General" at bounding box center [111, 146] width 69 height 35
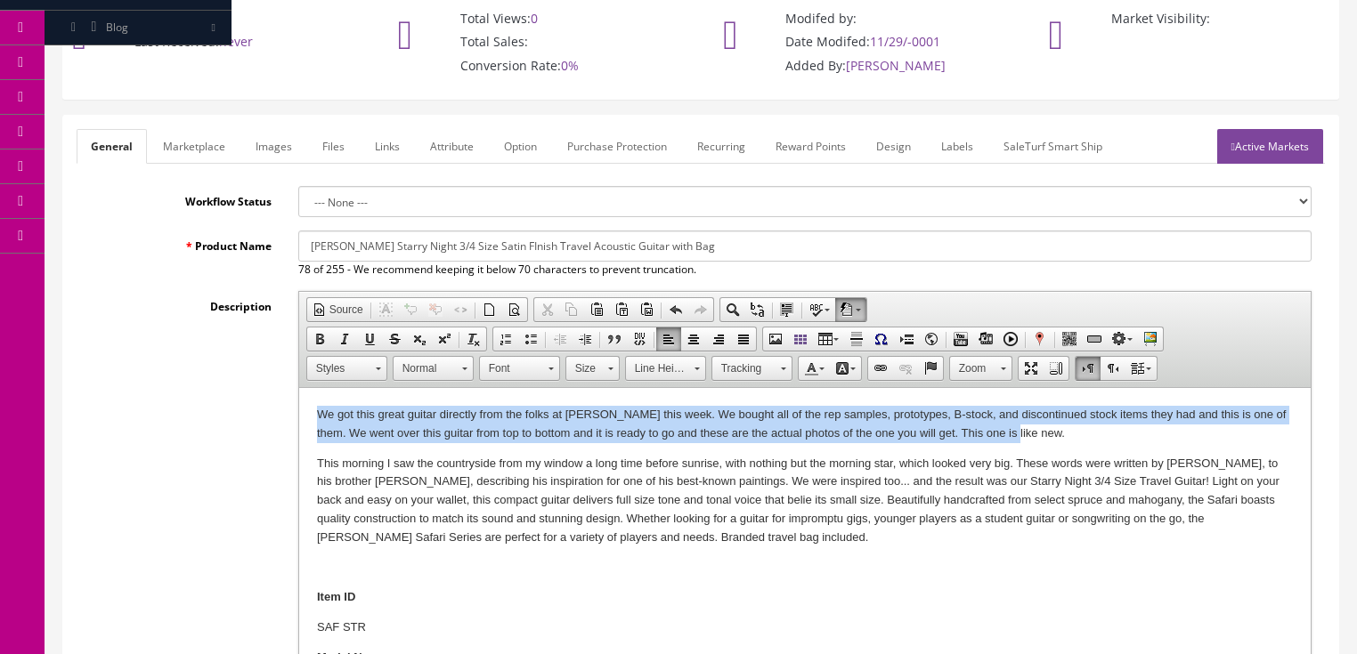
drag, startPoint x: 305, startPoint y: 410, endPoint x: 1092, endPoint y: 434, distance: 787.4
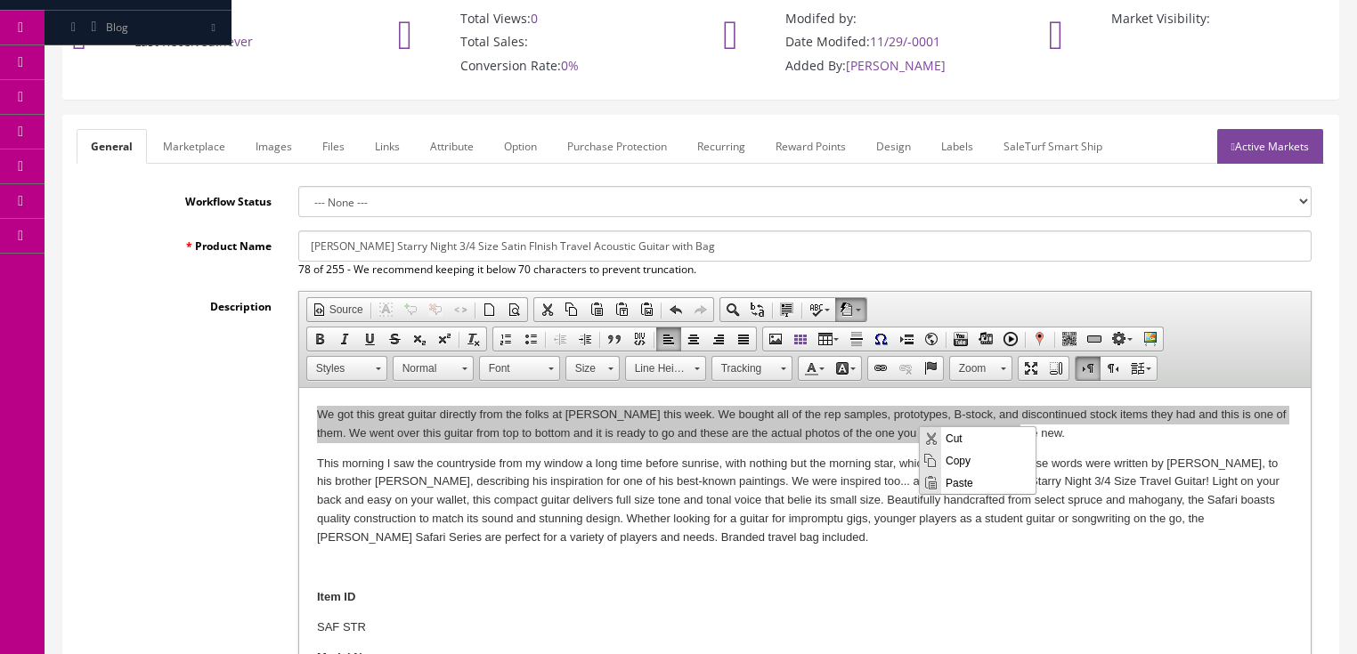
scroll to position [0, 0]
click at [954, 460] on span "Copy" at bounding box center [988, 460] width 94 height 22
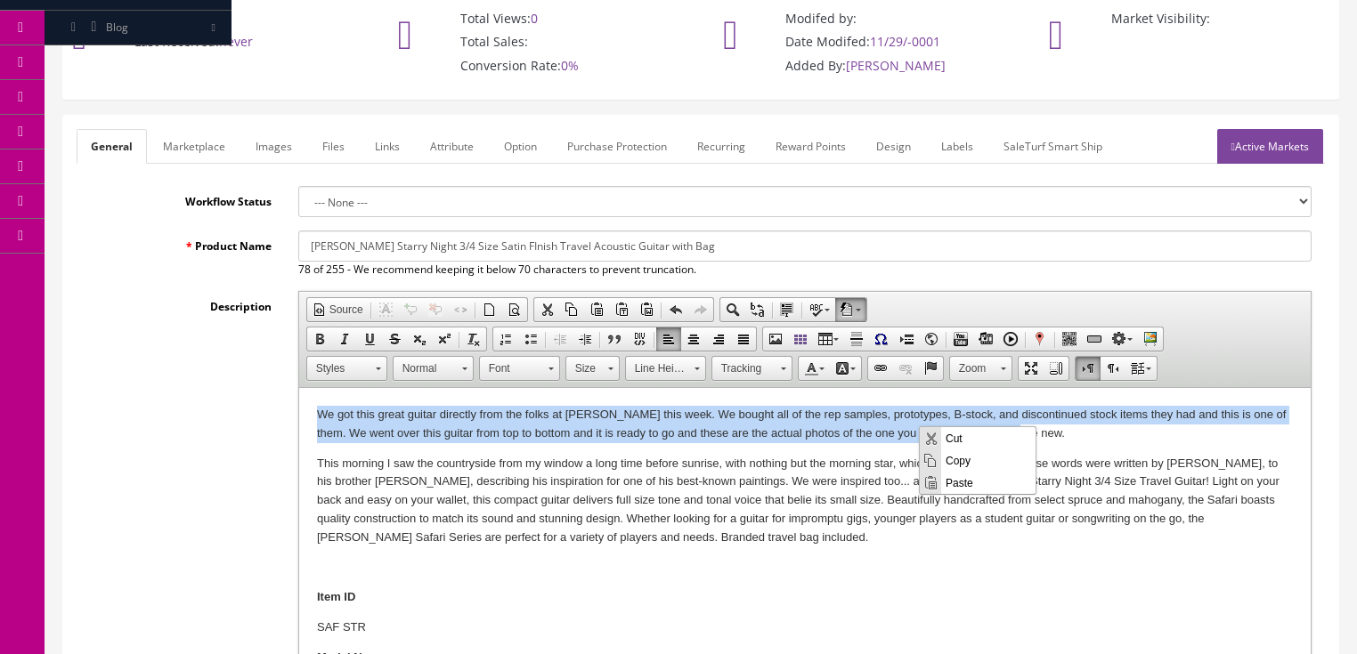
copy p "We got this great guitar directly from the folks at Dean this week. We bought a…"
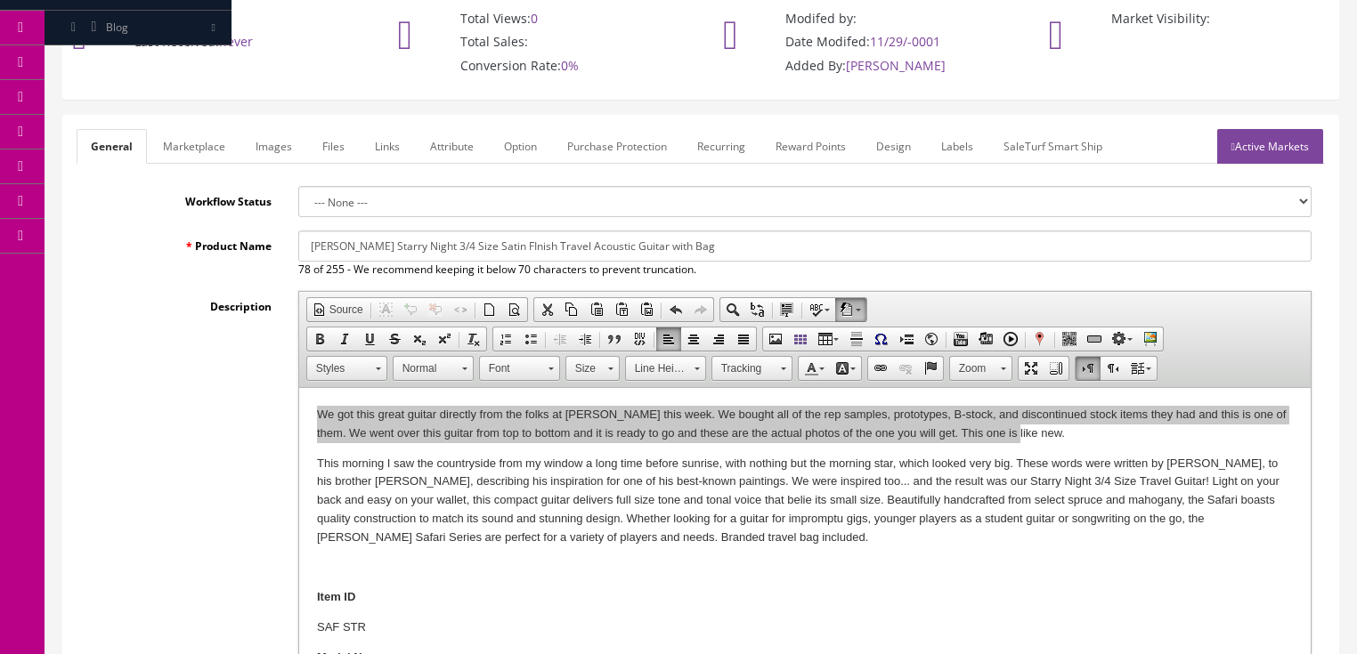
click at [181, 136] on link "Marketplace" at bounding box center [194, 146] width 91 height 35
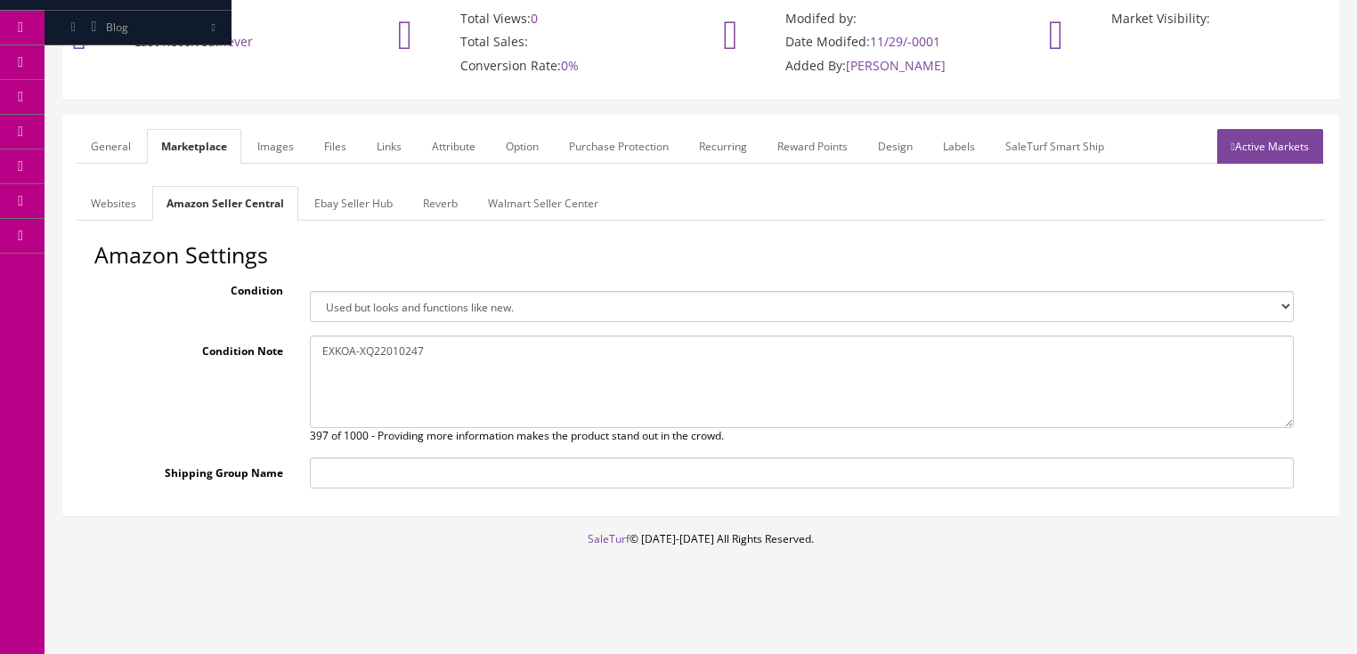
drag, startPoint x: 319, startPoint y: 353, endPoint x: 425, endPoint y: 355, distance: 106.0
click at [481, 359] on textarea "We got this great guitar directly from the folks at Dean this week. We bought a…" at bounding box center [802, 382] width 984 height 93
paste textarea "We got this great guitar directly from the folks at Dean this week. We bought a…"
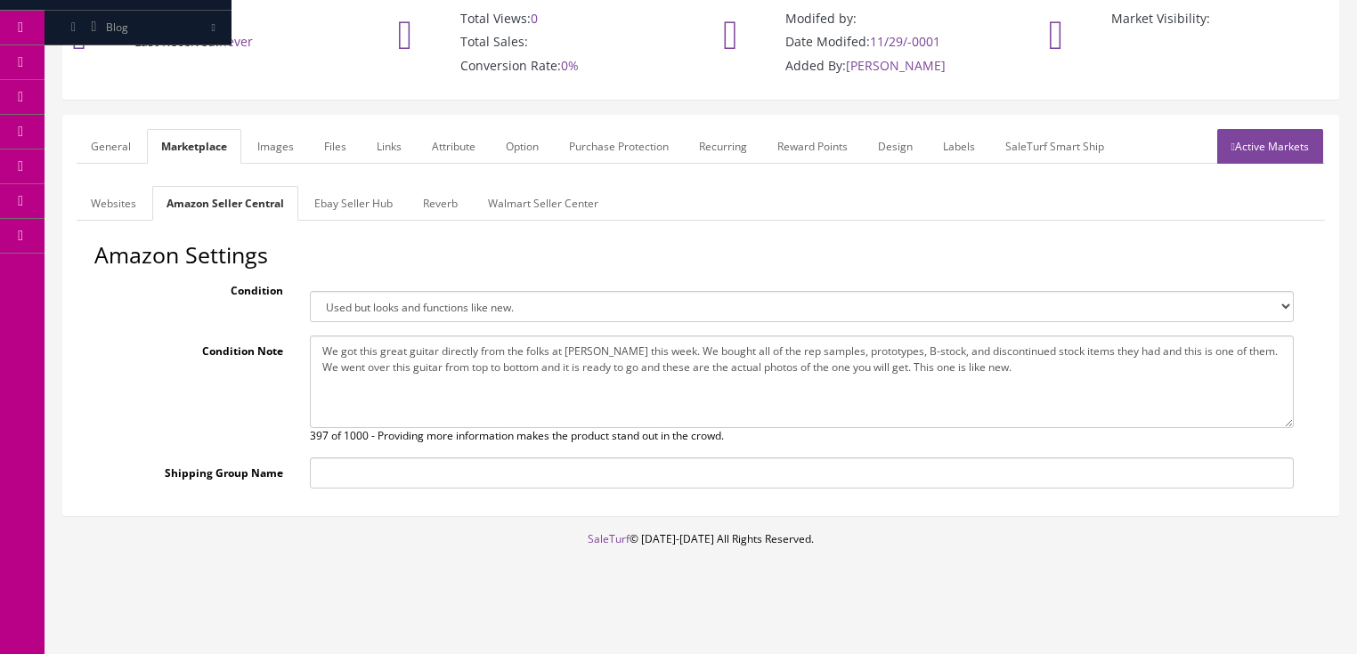
type textarea "We got this great guitar directly from the folks at Dean this week. We bought a…"
click at [436, 207] on link "Reverb" at bounding box center [440, 203] width 63 height 35
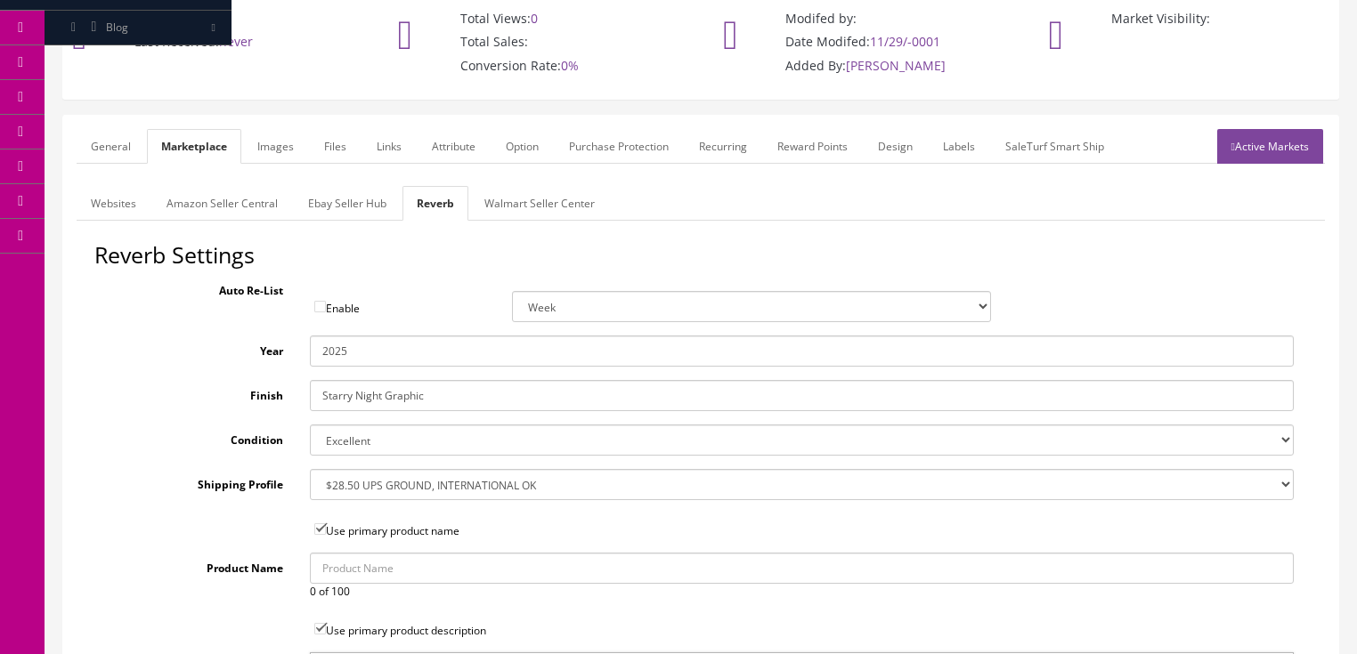
click at [1279, 147] on link "Active Markets" at bounding box center [1270, 146] width 106 height 35
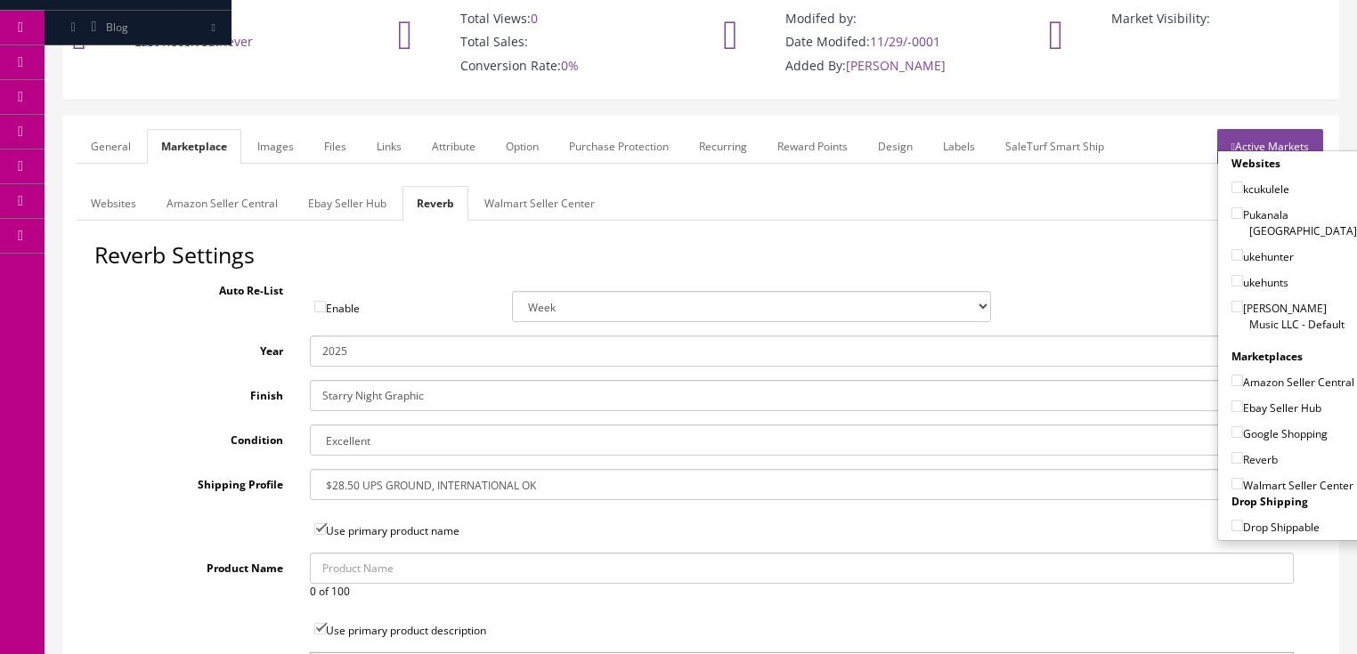
click at [1231, 301] on input"] "[PERSON_NAME] Music LLC - Default" at bounding box center [1237, 307] width 12 height 12
checkbox input"] "true"
click at [1231, 375] on input"] "Amazon Seller Central" at bounding box center [1237, 381] width 12 height 12
checkbox input"] "true"
click at [1231, 402] on input"] "Ebay Seller Hub" at bounding box center [1237, 407] width 12 height 12
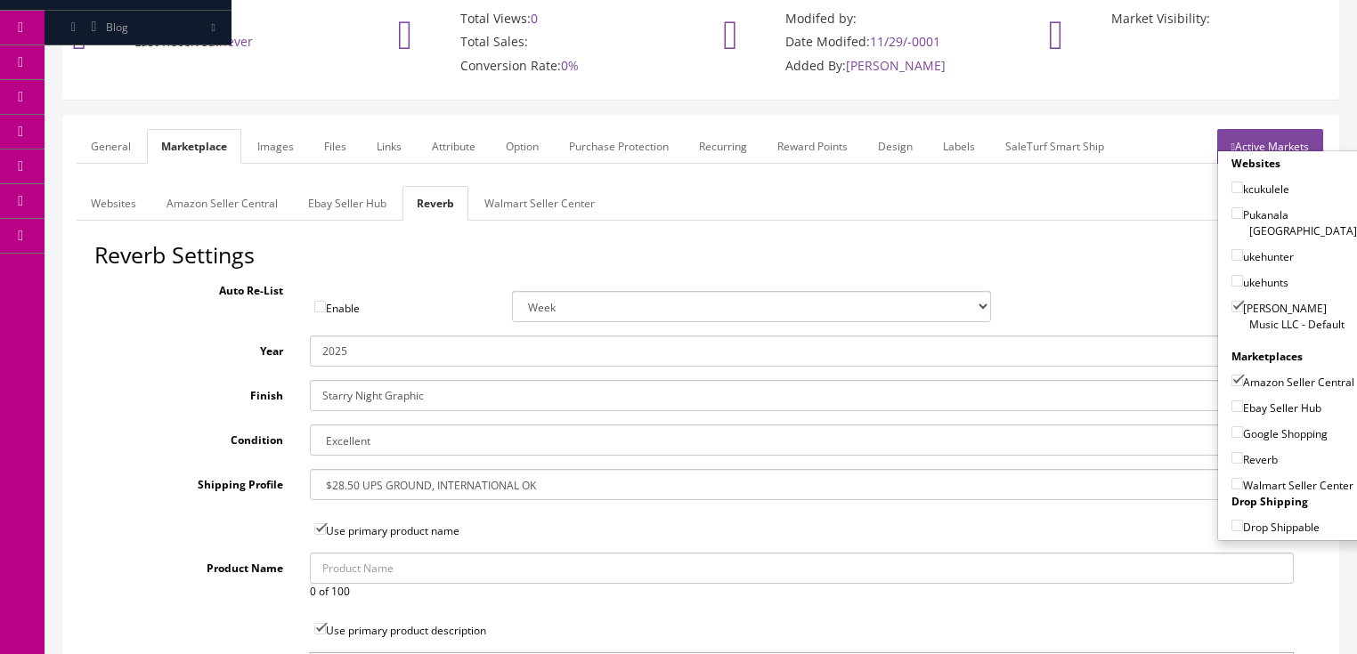
checkbox input"] "true"
click at [1232, 430] on input"] "Google Shopping" at bounding box center [1237, 432] width 12 height 12
checkbox input"] "true"
click at [1235, 452] on input"] "Reverb" at bounding box center [1237, 458] width 12 height 12
checkbox input"] "true"
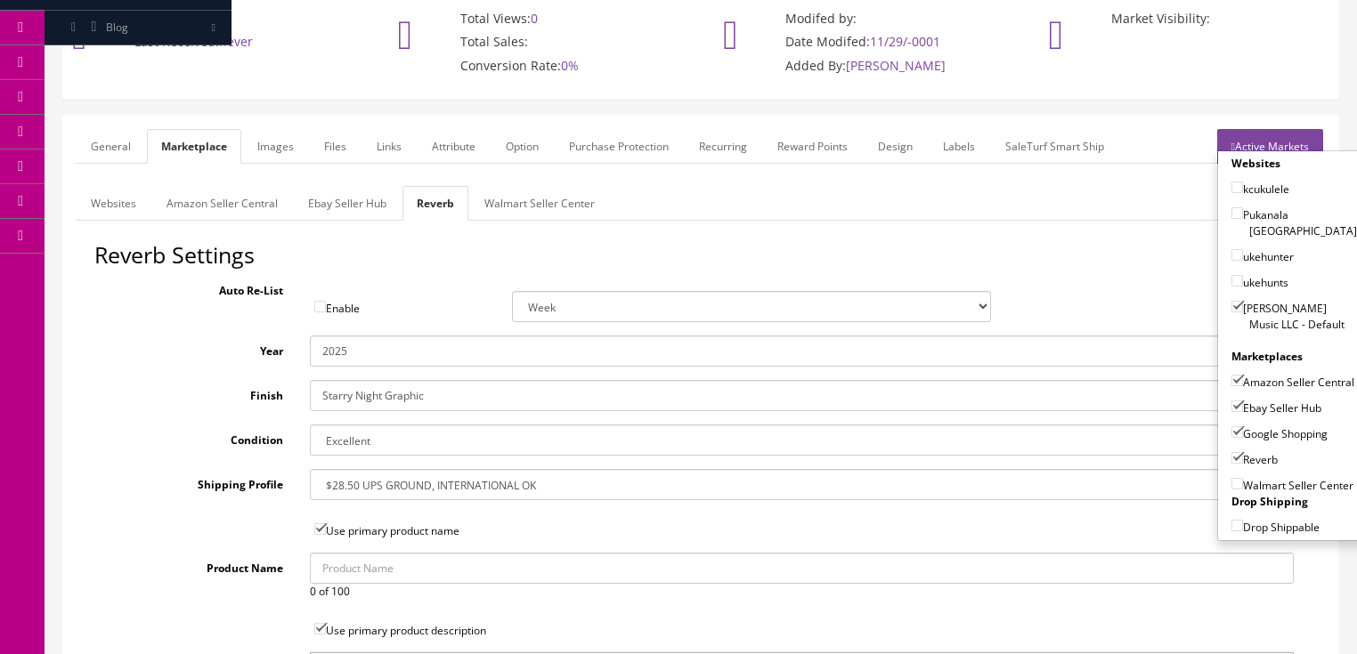
click at [1279, 141] on link "Active Markets" at bounding box center [1270, 146] width 106 height 35
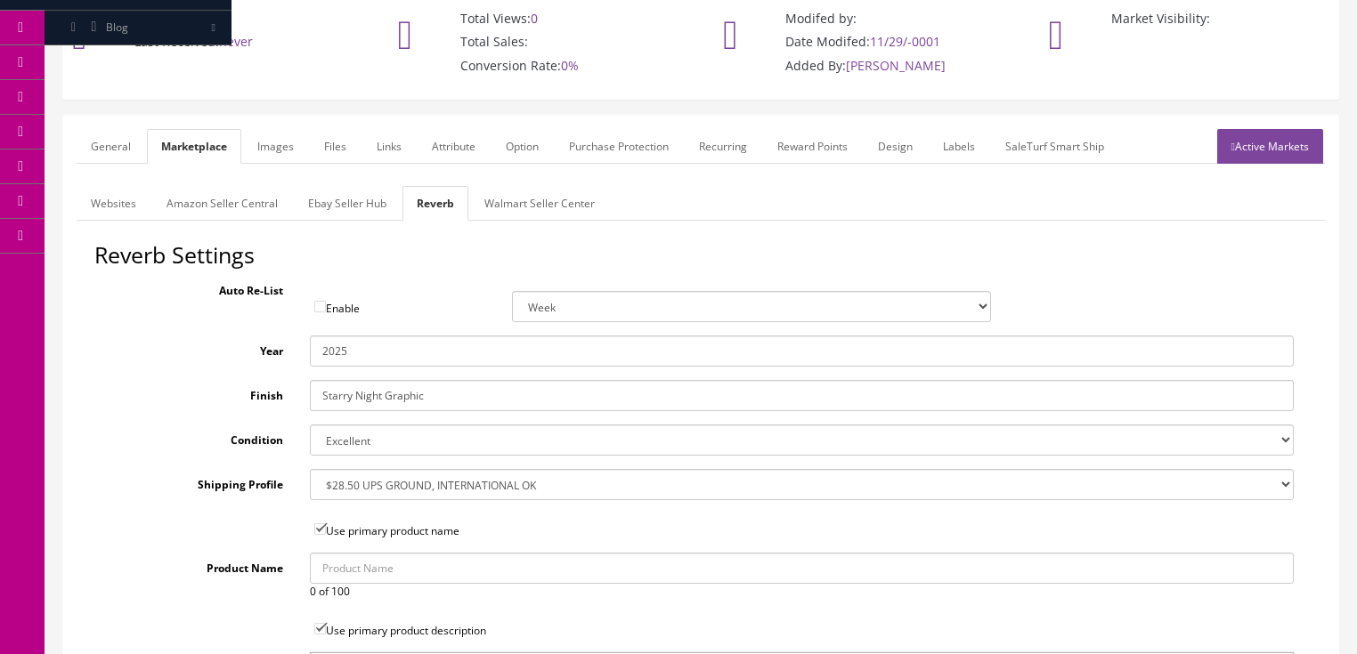
click at [121, 142] on link "General" at bounding box center [111, 146] width 69 height 35
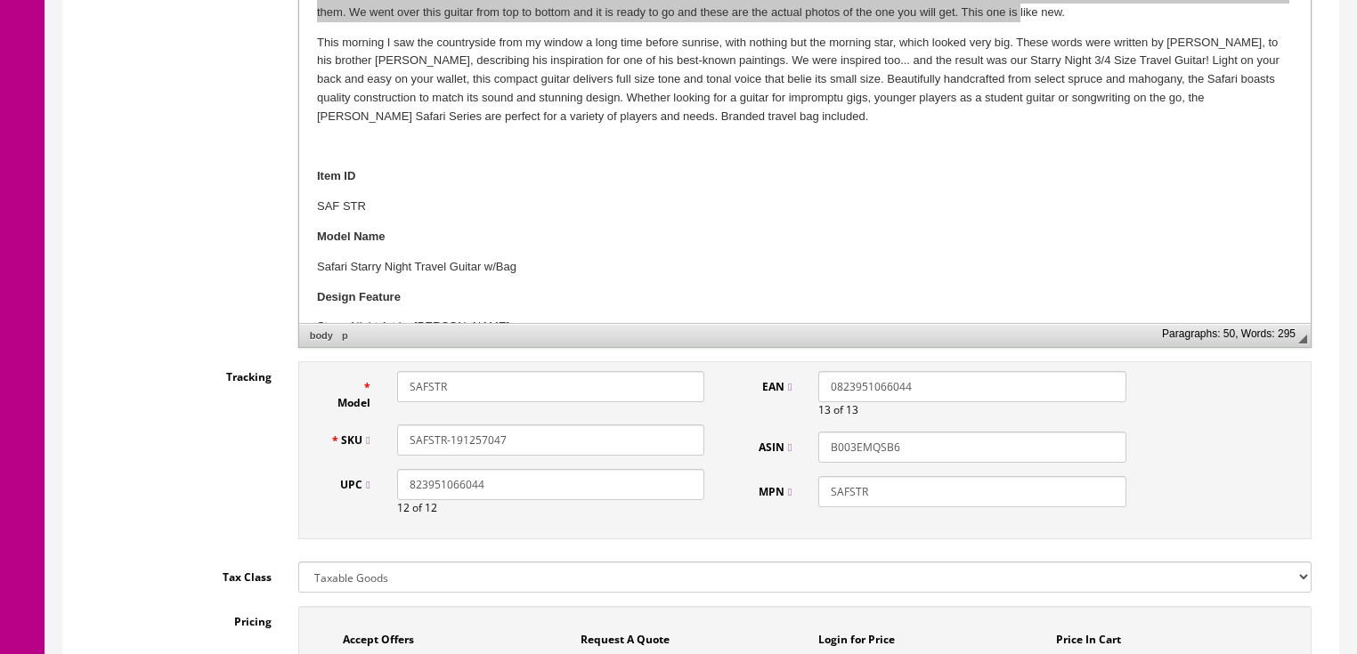
scroll to position [565, 0]
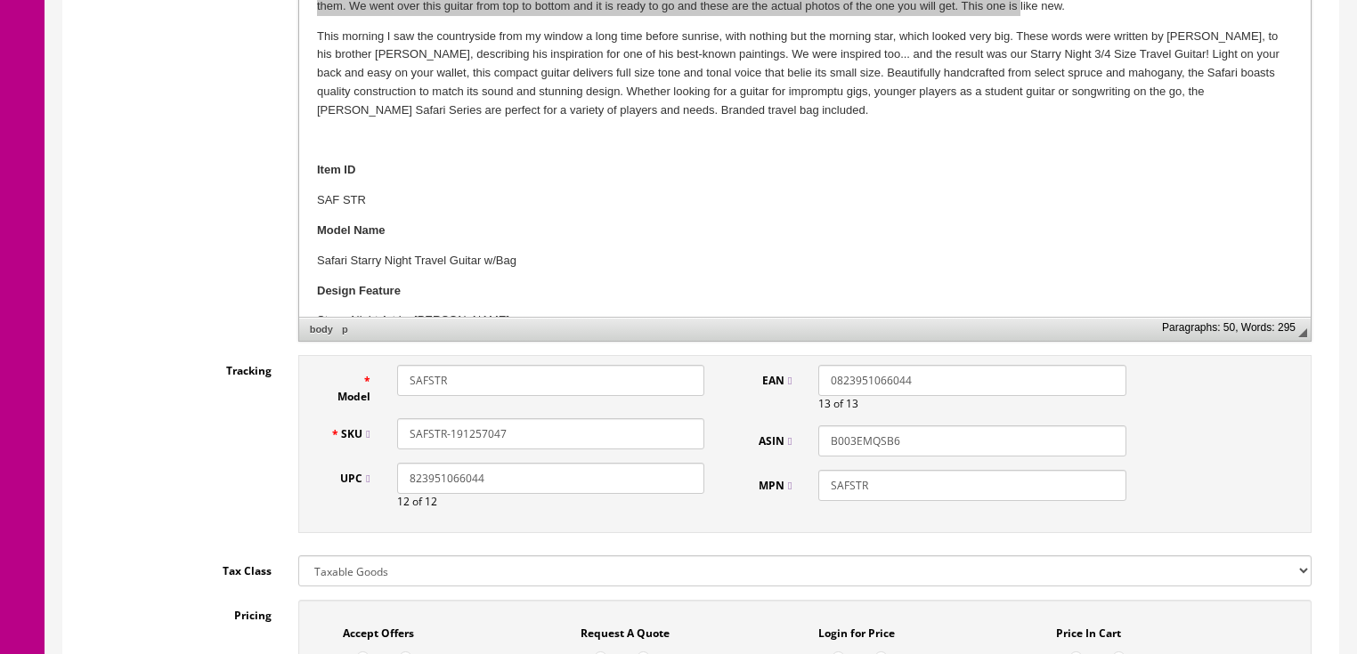
drag, startPoint x: 519, startPoint y: 427, endPoint x: 365, endPoint y: 420, distance: 154.2
click at [365, 420] on div "SKU SAFSTR-191257047" at bounding box center [518, 433] width 402 height 31
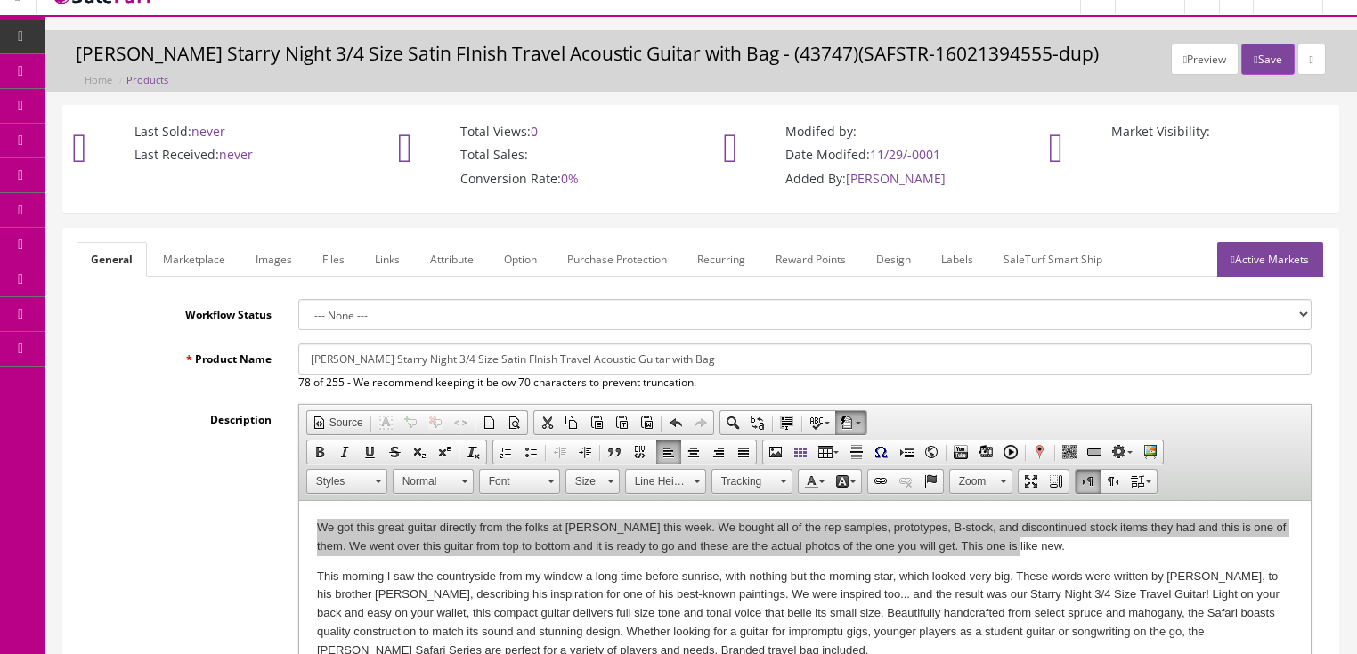
scroll to position [0, 0]
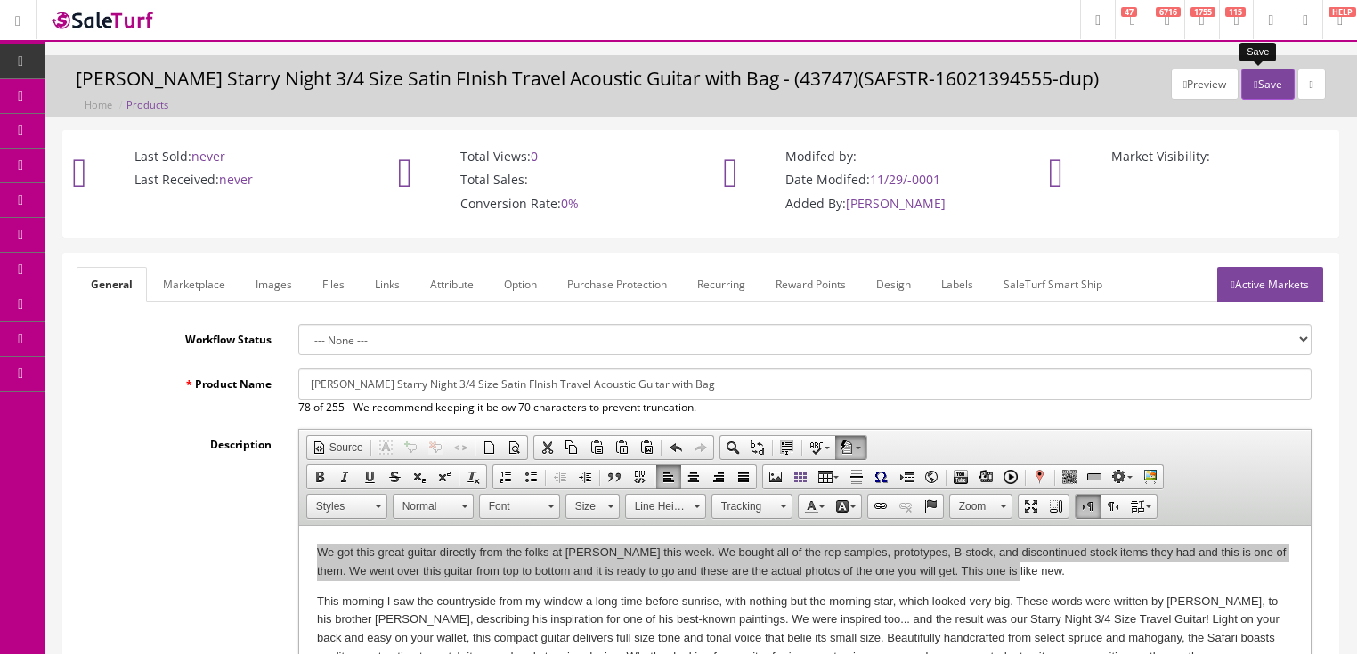
click at [1254, 85] on icon "button" at bounding box center [1256, 84] width 4 height 11
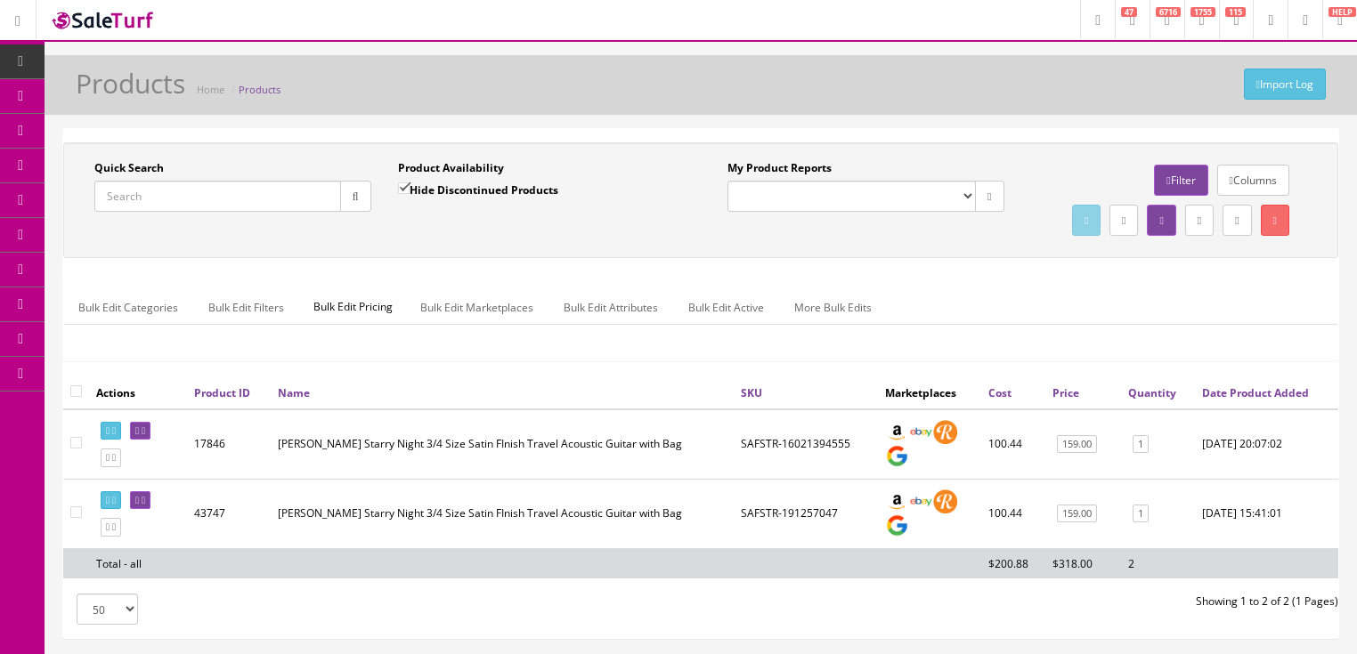
click at [257, 189] on input "Quick Search" at bounding box center [217, 196] width 247 height 31
paste input "SAFSTR-191257047"
click at [355, 196] on icon "button" at bounding box center [356, 196] width 6 height 11
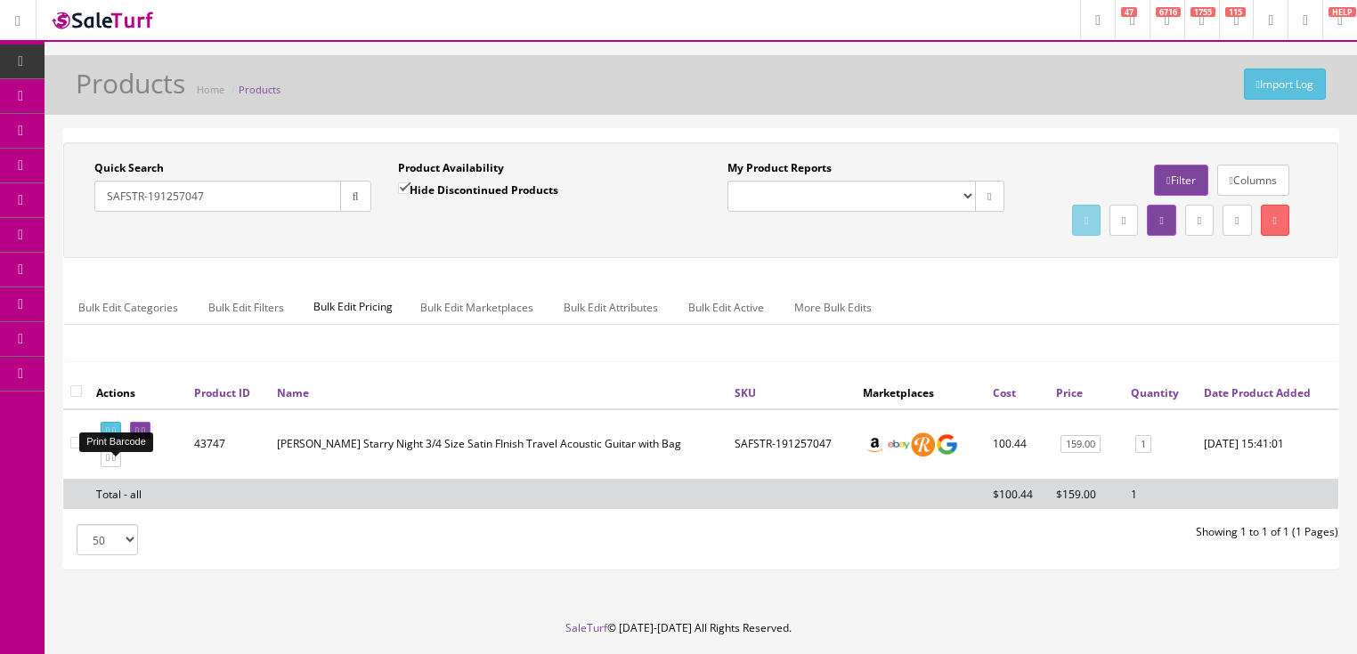
click at [117, 441] on link at bounding box center [111, 431] width 20 height 19
drag, startPoint x: 223, startPoint y: 196, endPoint x: 107, endPoint y: 249, distance: 127.5
click at [102, 240] on div "Quick Search SAFSTR-191257047 Date From Product Availability Hide Discontinued …" at bounding box center [701, 200] width 1266 height 80
type input "0991015522"
click at [405, 190] on input "Hide Discontinued Products" at bounding box center [404, 189] width 12 height 12
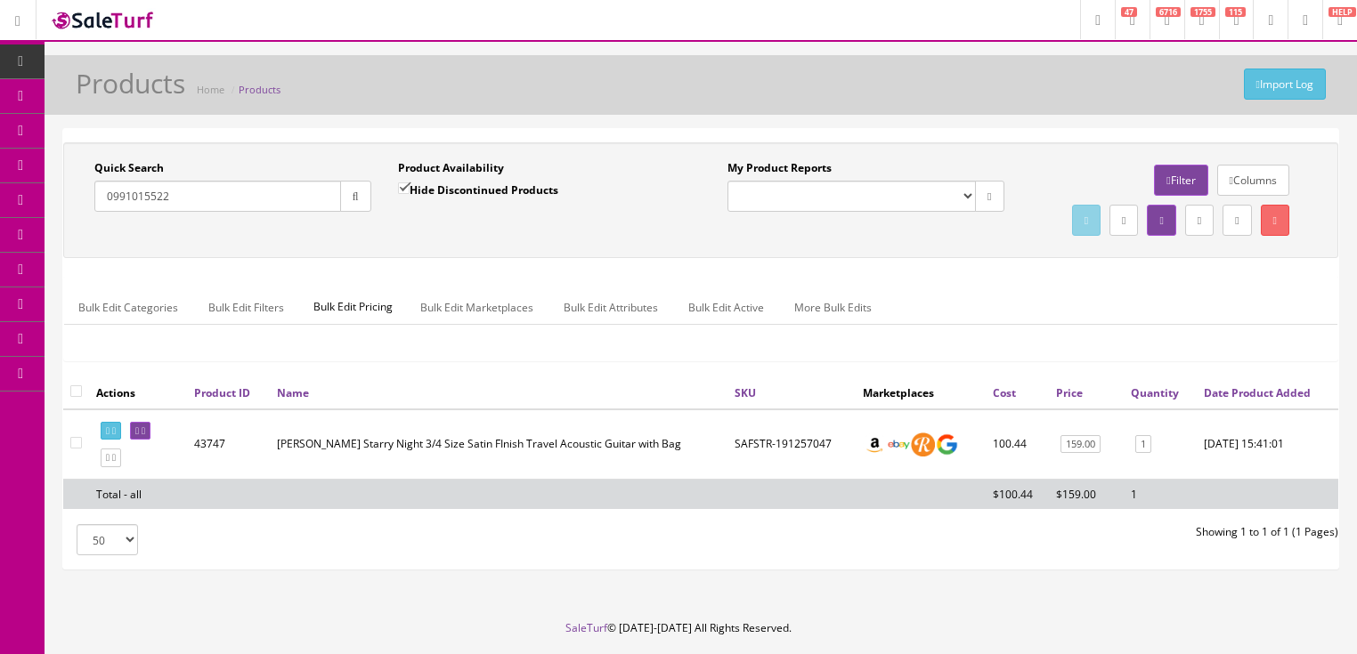
checkbox input "false"
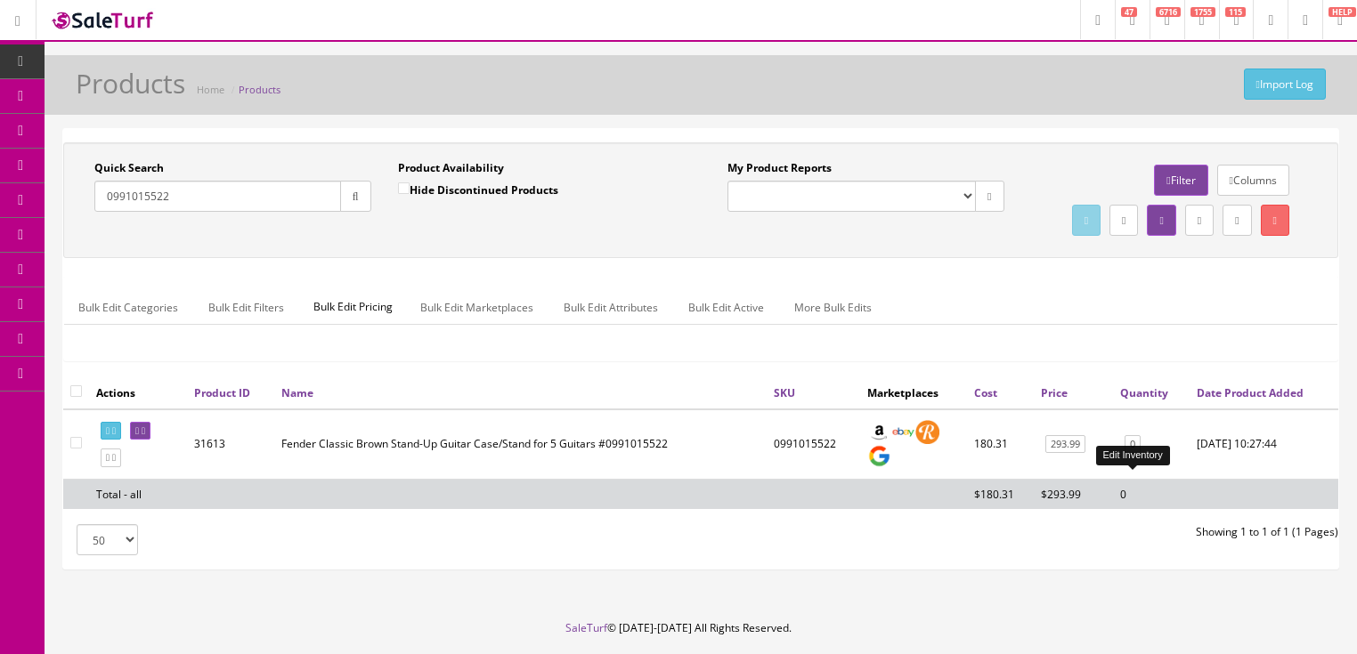
click at [1134, 454] on link "0" at bounding box center [1133, 444] width 16 height 19
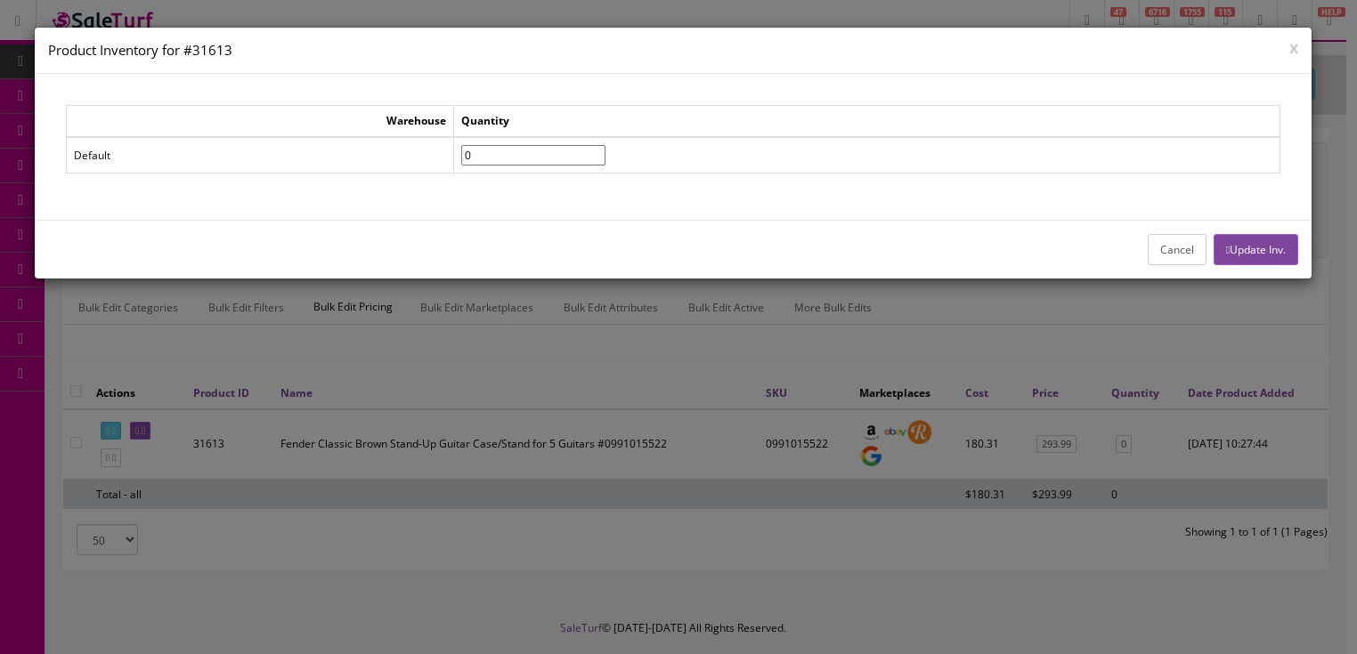
drag, startPoint x: 517, startPoint y: 154, endPoint x: 462, endPoint y: 158, distance: 55.4
click at [462, 158] on tr "Default 0" at bounding box center [673, 155] width 1214 height 37
type input"] "1"
click at [1243, 256] on button "Update Inv." at bounding box center [1256, 249] width 85 height 31
click at [1226, 247] on icon "button" at bounding box center [1228, 250] width 4 height 11
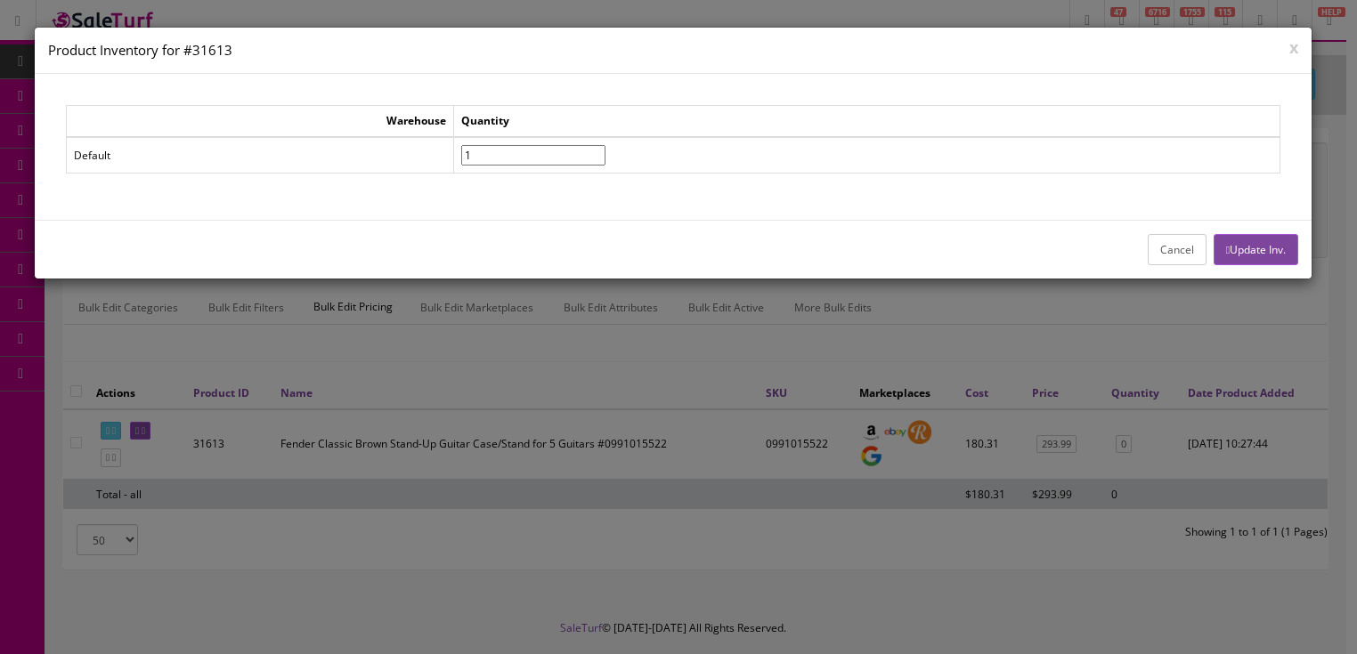
click at [1226, 247] on icon "button" at bounding box center [1228, 250] width 4 height 11
click at [1268, 251] on button "Update Inv." at bounding box center [1256, 249] width 85 height 31
click at [1289, 45] on button "x" at bounding box center [1293, 47] width 9 height 16
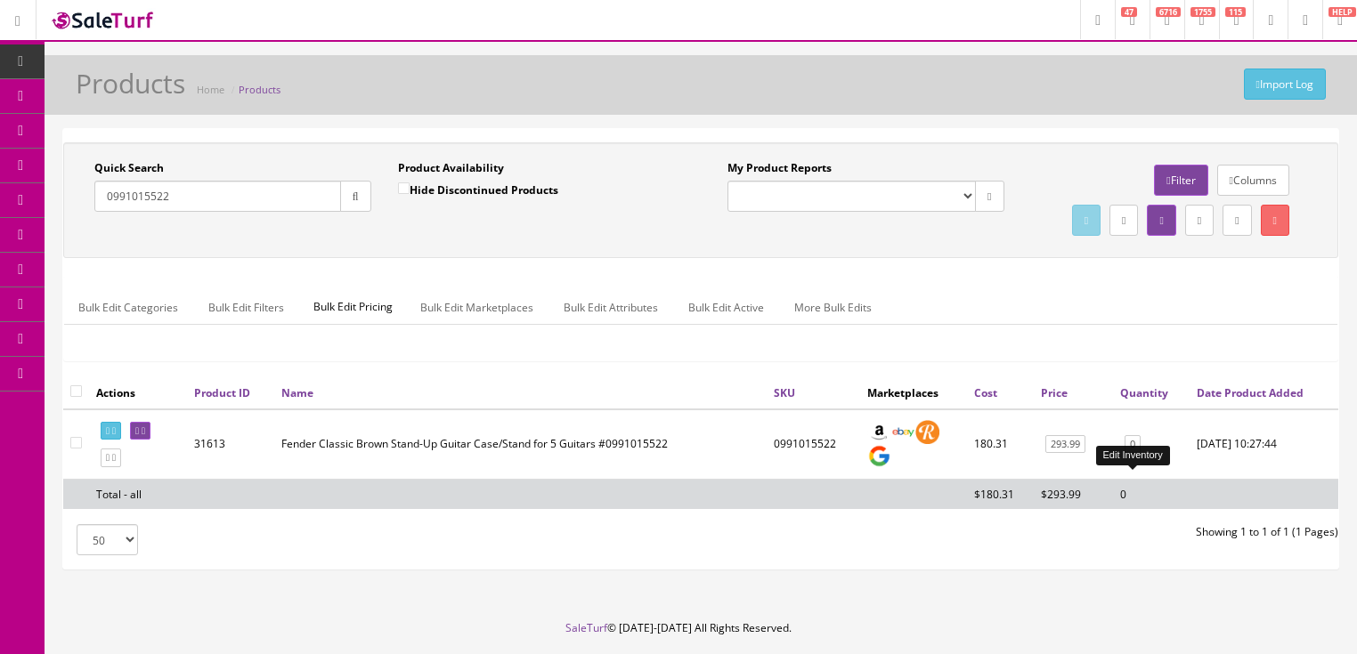
click at [1130, 454] on link "0" at bounding box center [1133, 444] width 16 height 19
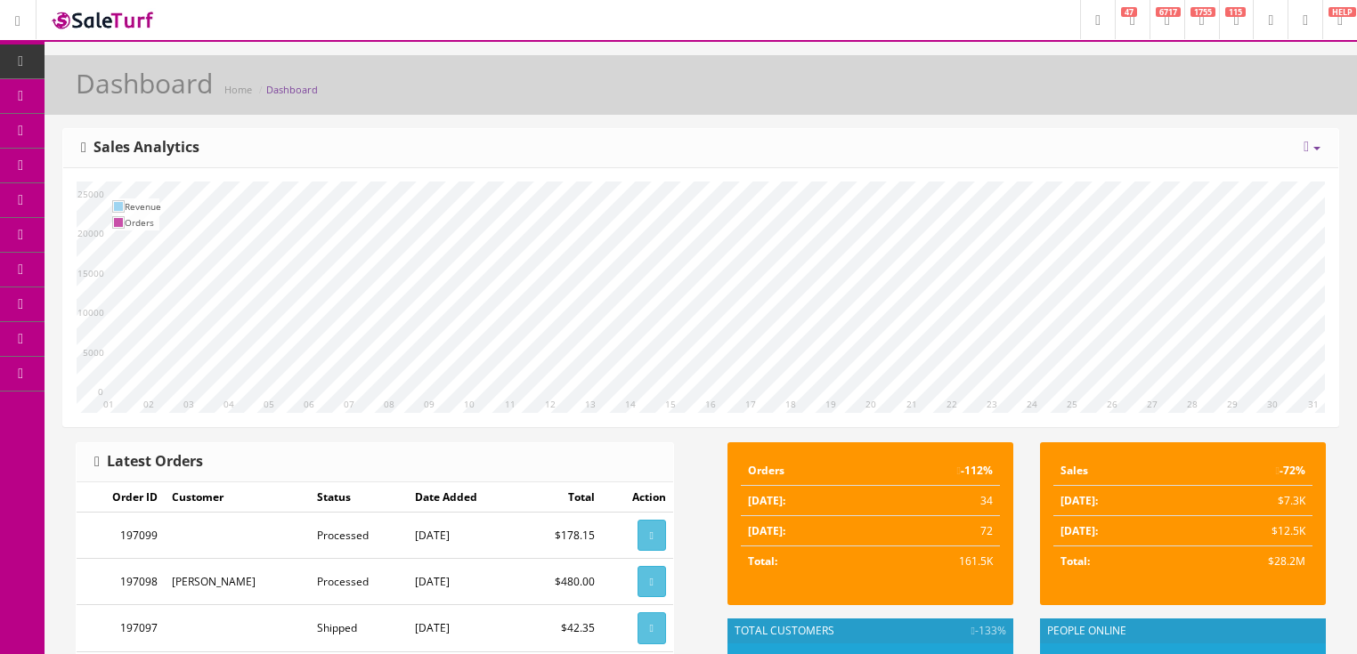
click at [1156, 8] on span "6717" at bounding box center [1168, 12] width 25 height 10
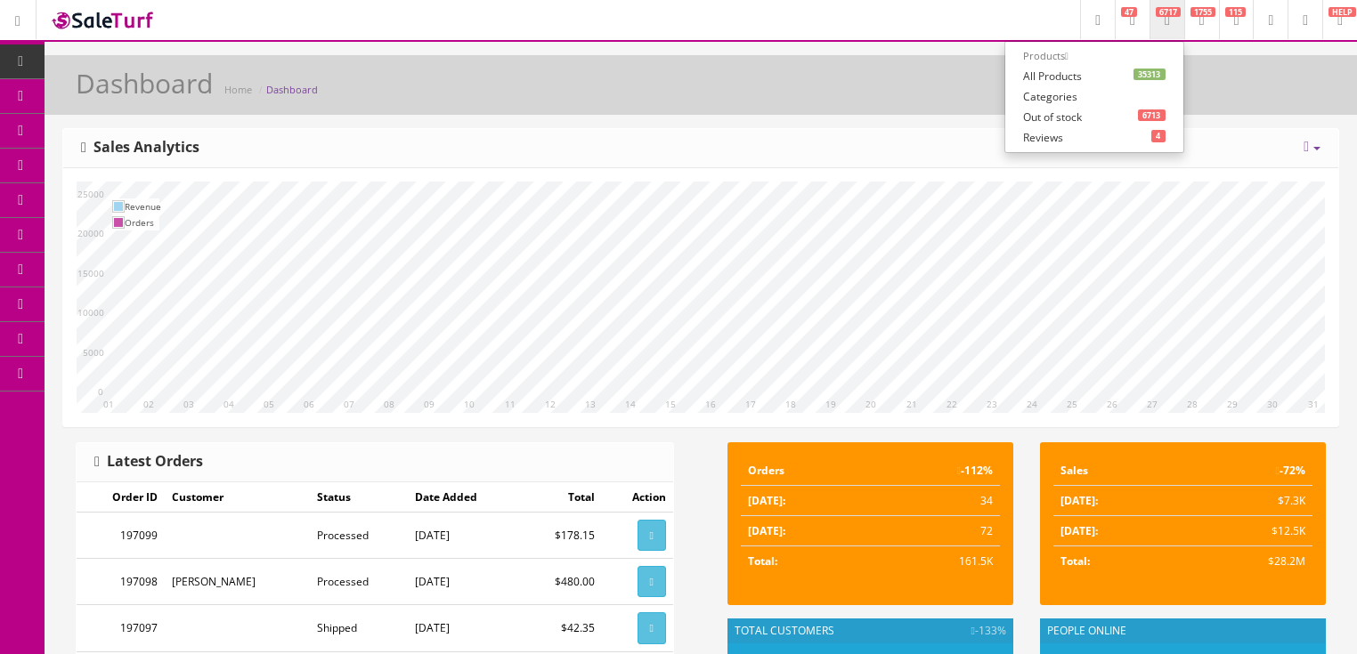
click at [1007, 78] on link "35313 All Products" at bounding box center [1094, 76] width 178 height 20
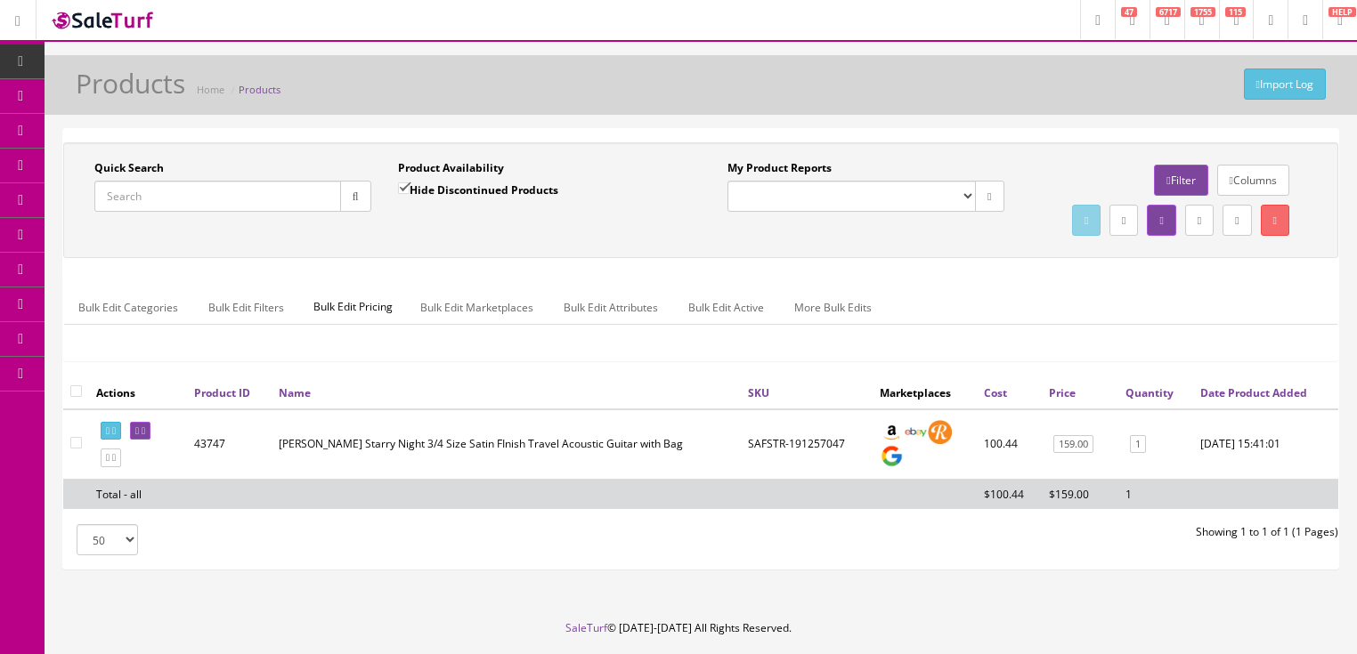
click at [188, 191] on input "Quick Search" at bounding box center [217, 196] width 247 height 31
type input "0991015522"
click at [398, 188] on input "Hide Discontinued Products" at bounding box center [404, 189] width 12 height 12
checkbox input "false"
drag, startPoint x: 171, startPoint y: 199, endPoint x: 93, endPoint y: 215, distance: 78.9
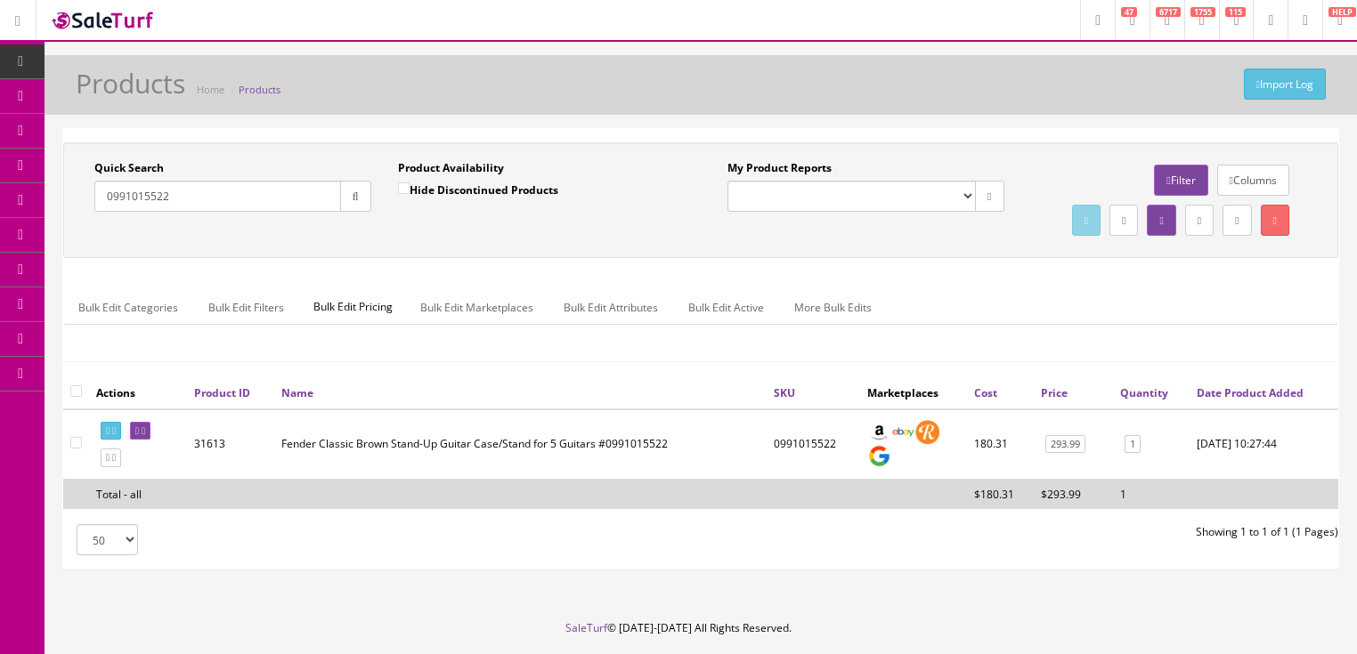
click at [93, 215] on div "Quick Search 0991015522 Date From" at bounding box center [233, 192] width 304 height 65
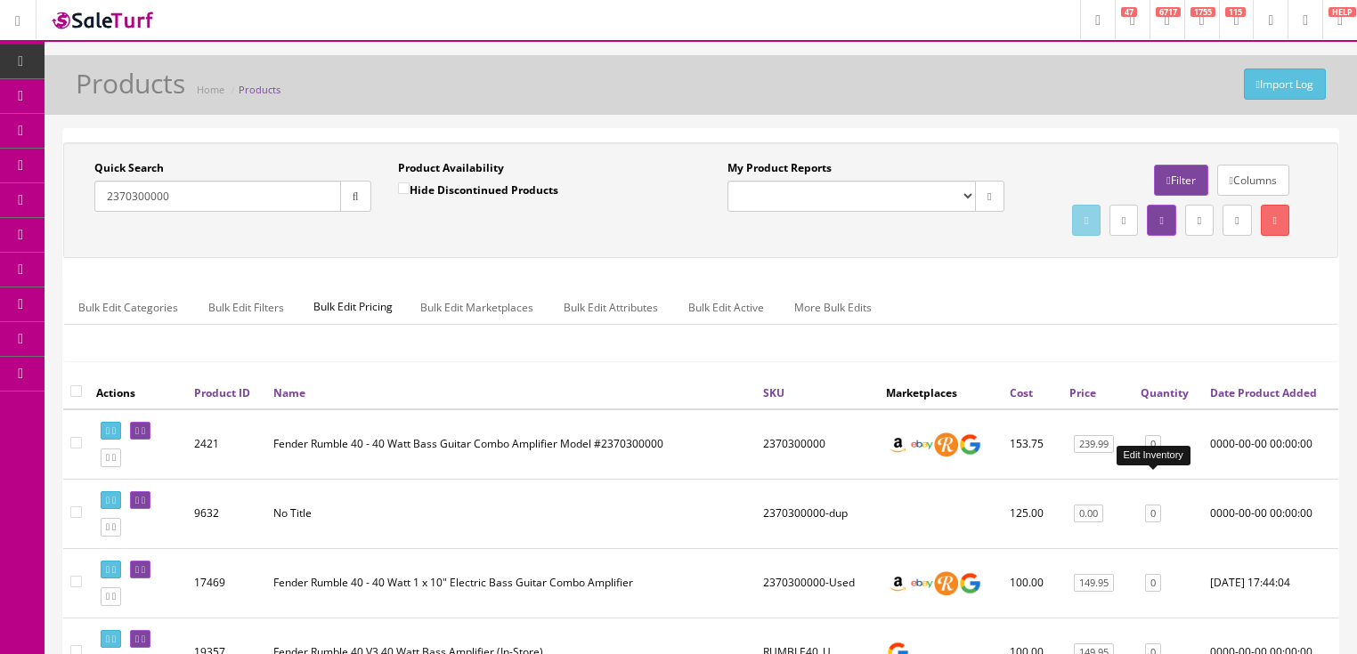
type input "2370300000"
click at [1147, 454] on link "0" at bounding box center [1153, 444] width 16 height 19
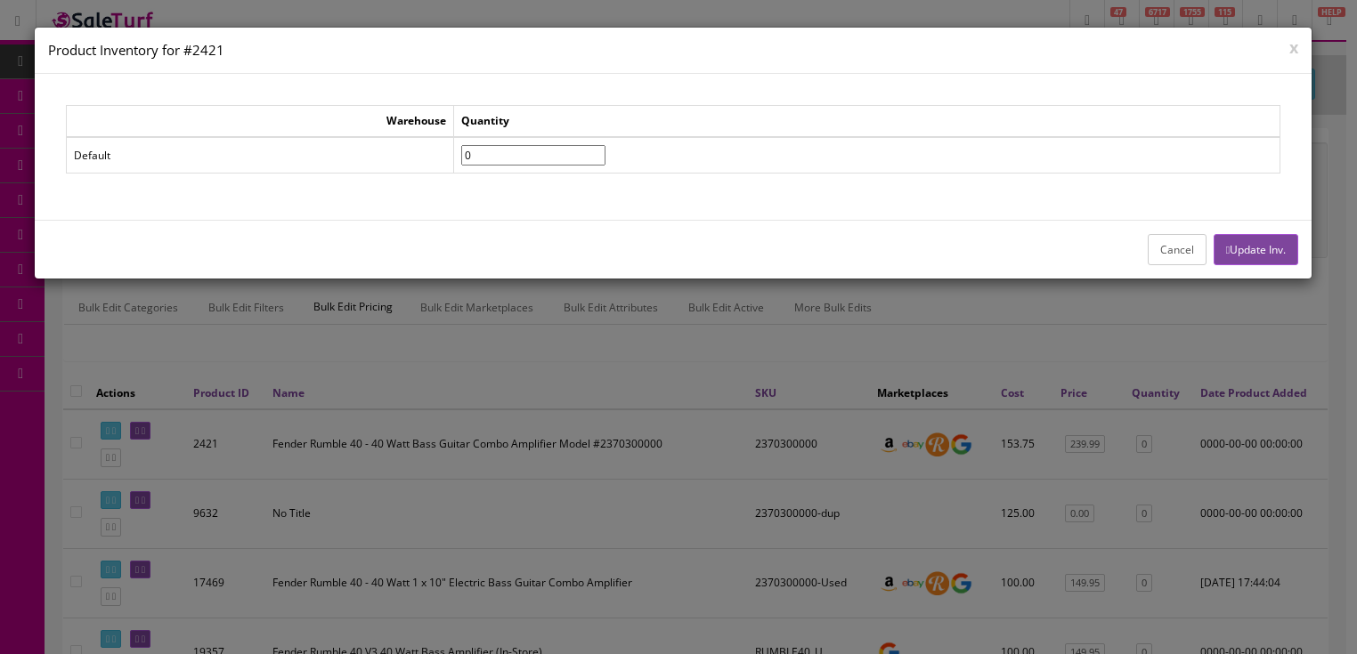
drag, startPoint x: 504, startPoint y: 158, endPoint x: 467, endPoint y: 158, distance: 36.5
click at [467, 158] on tr "Default 0" at bounding box center [673, 155] width 1214 height 37
type input"] "1"
click at [1226, 245] on icon "button" at bounding box center [1228, 250] width 4 height 11
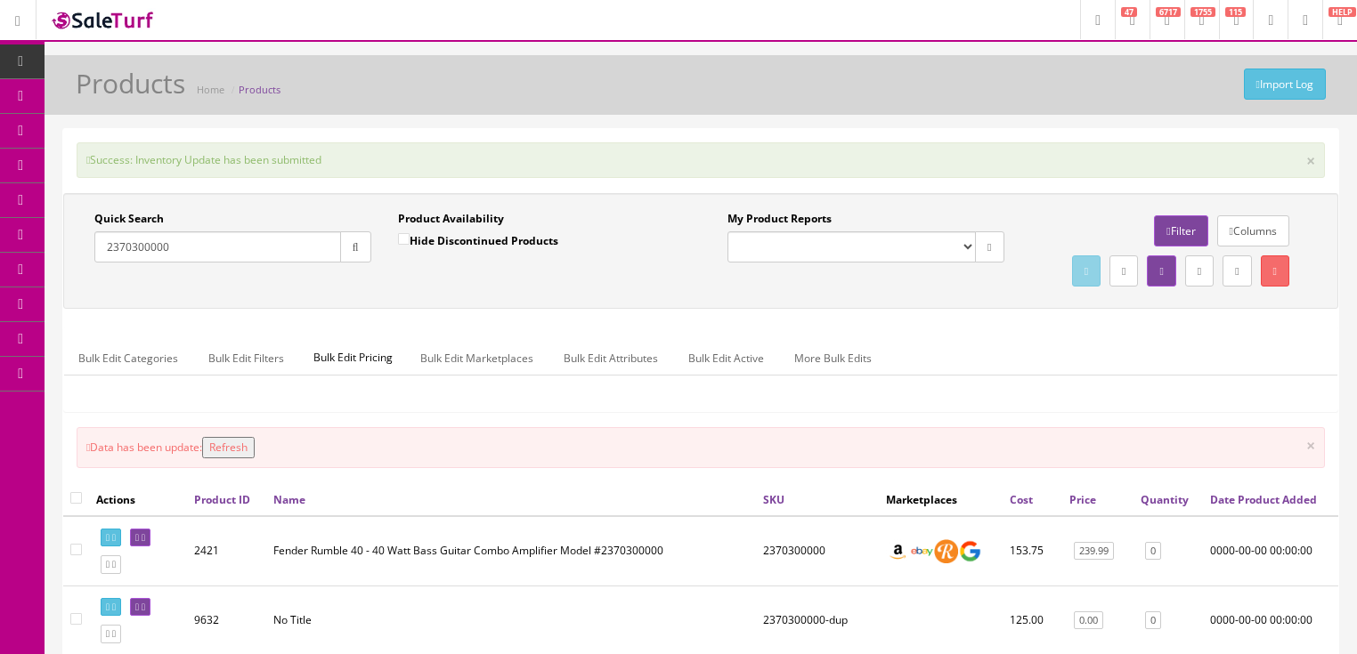
click at [235, 459] on button "Refresh" at bounding box center [228, 447] width 53 height 21
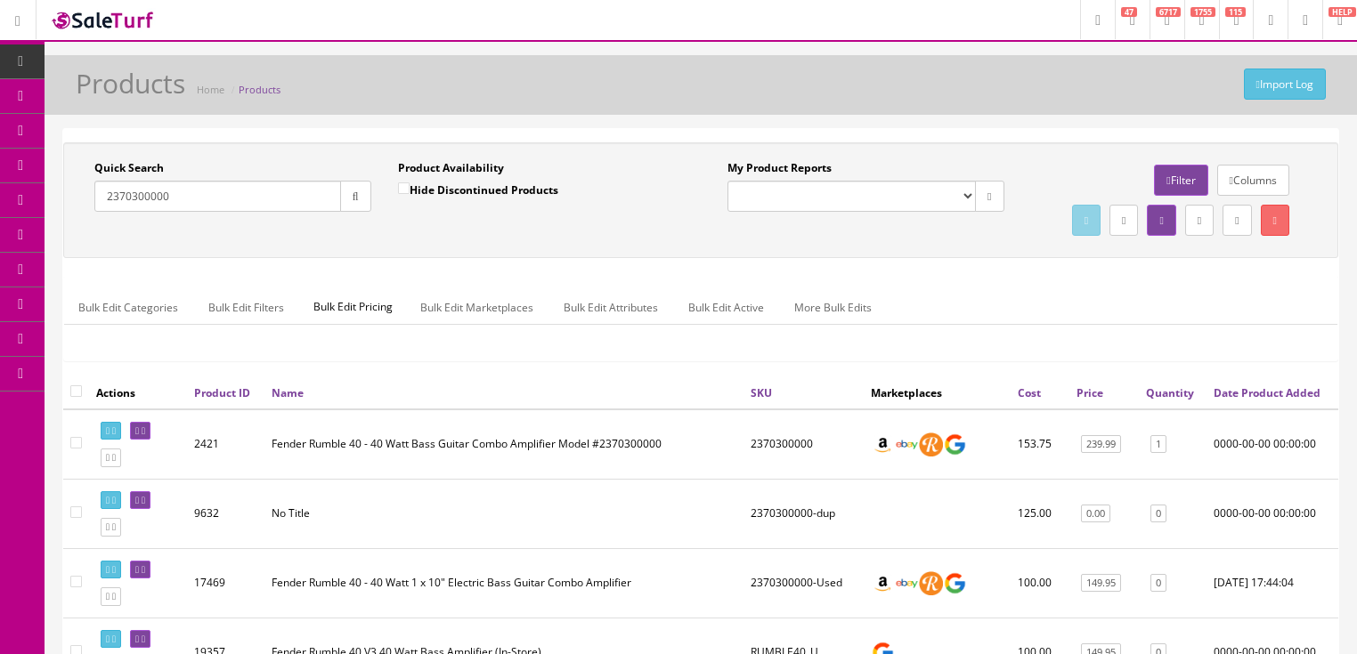
drag, startPoint x: 182, startPoint y: 194, endPoint x: 84, endPoint y: 223, distance: 102.3
click at [84, 223] on div "Quick Search 2370300000 Date From" at bounding box center [233, 192] width 304 height 65
type input "0374080572"
click at [350, 202] on button "button" at bounding box center [355, 196] width 31 height 31
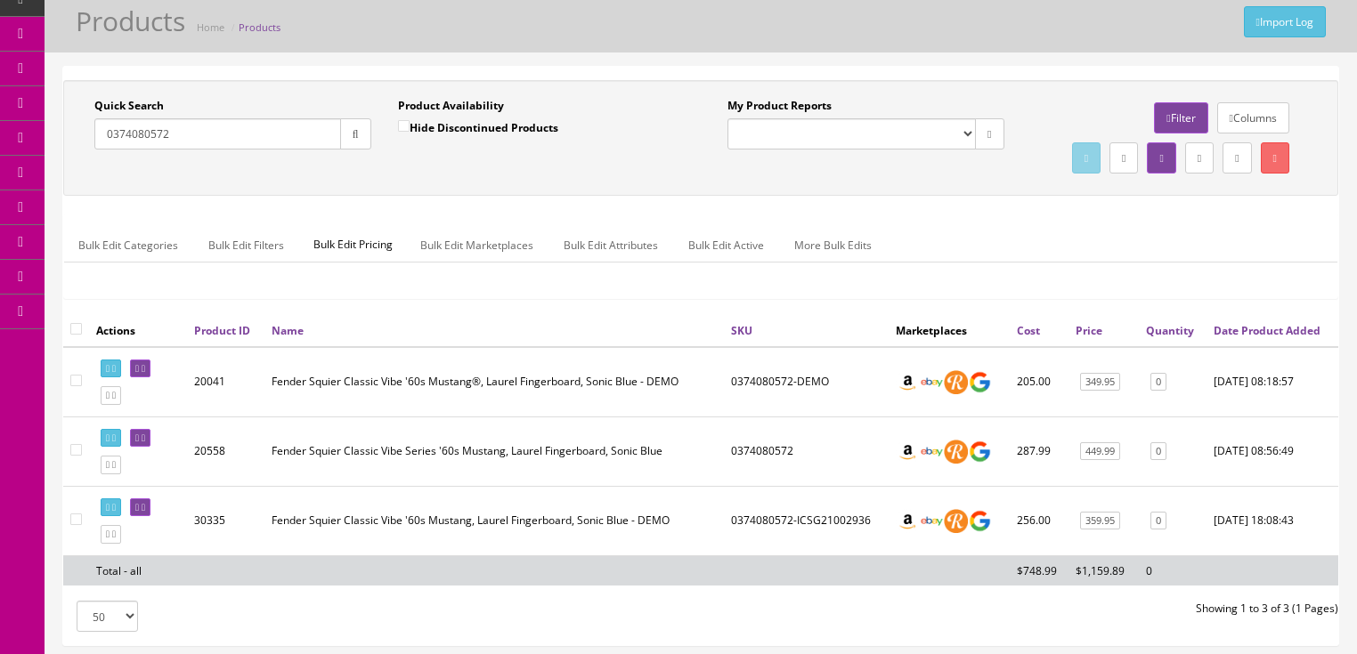
scroll to position [71, 0]
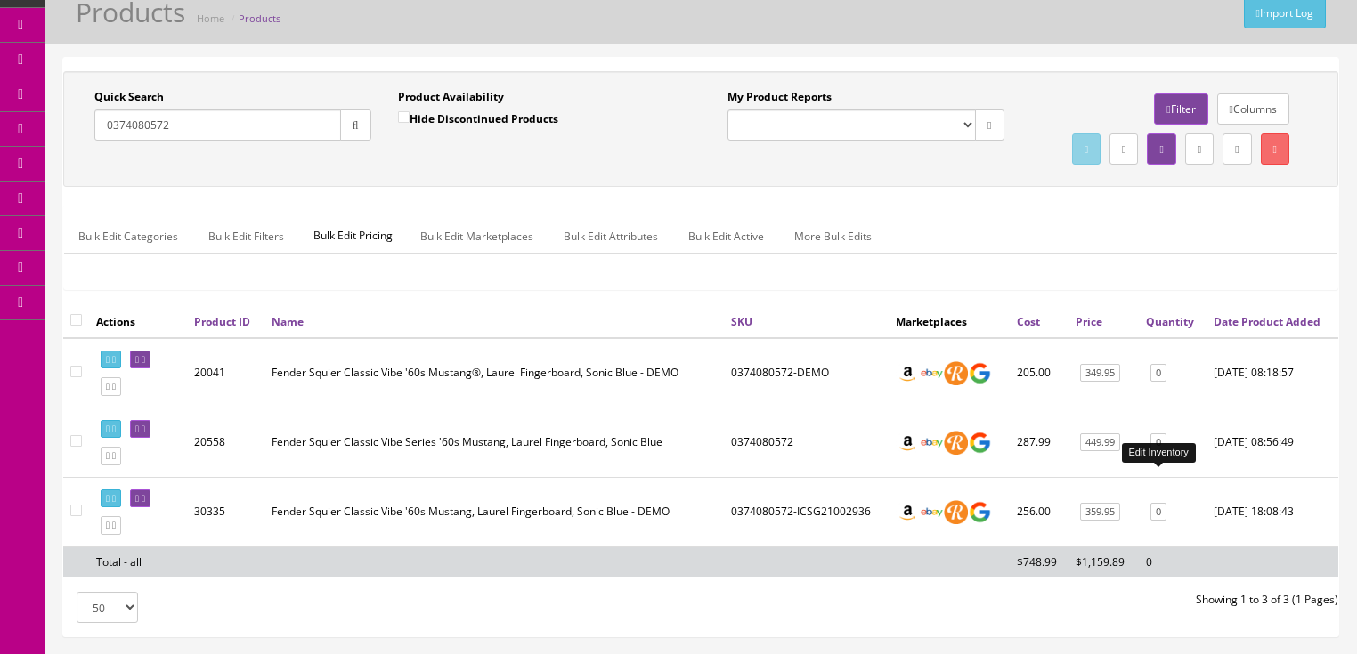
click at [1161, 452] on link "0" at bounding box center [1158, 443] width 16 height 19
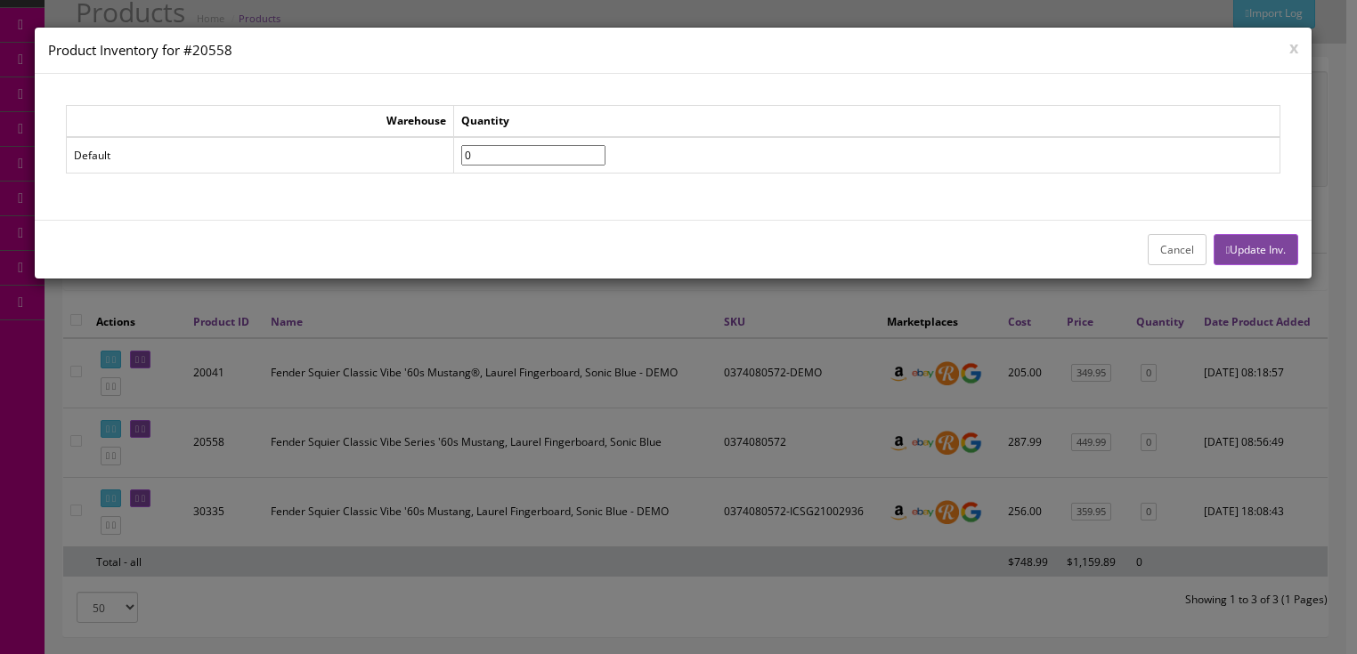
drag, startPoint x: 459, startPoint y: 157, endPoint x: 445, endPoint y: 161, distance: 14.9
click at [445, 161] on tr "Default 0" at bounding box center [673, 155] width 1214 height 37
type input"] "1"
click at [1236, 252] on button "Update Inv." at bounding box center [1256, 249] width 85 height 31
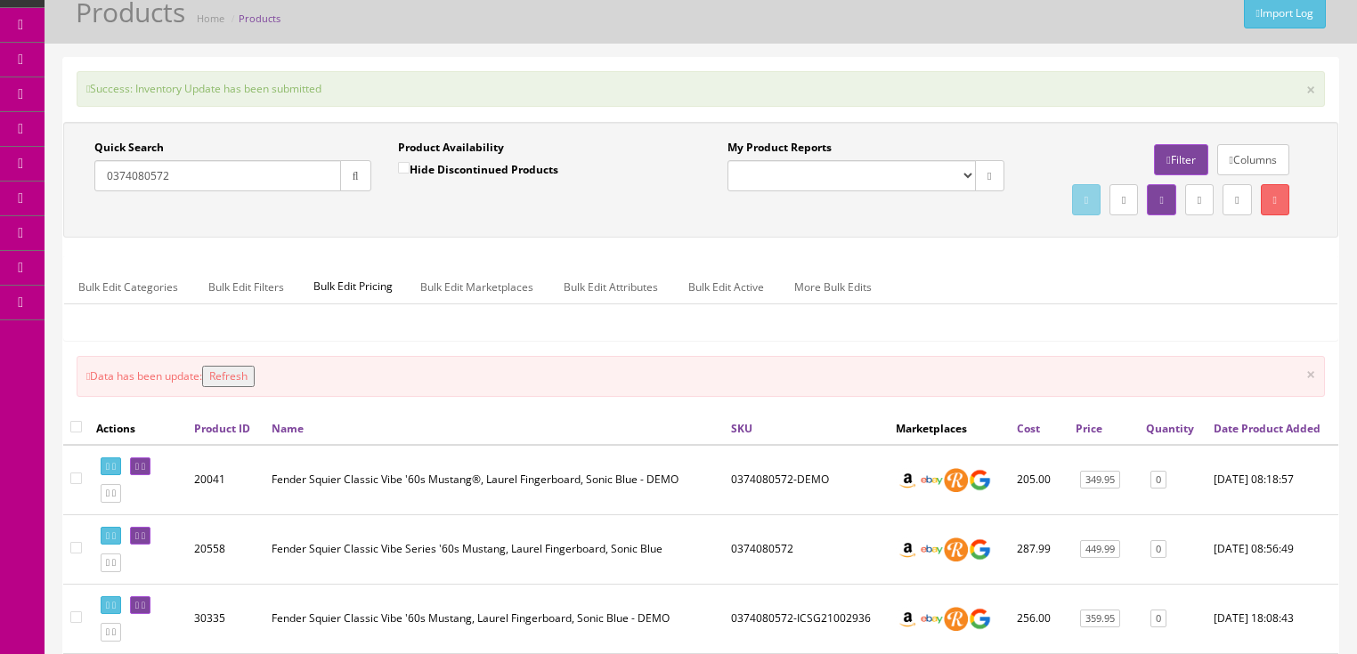
click at [235, 387] on button "Refresh" at bounding box center [228, 376] width 53 height 21
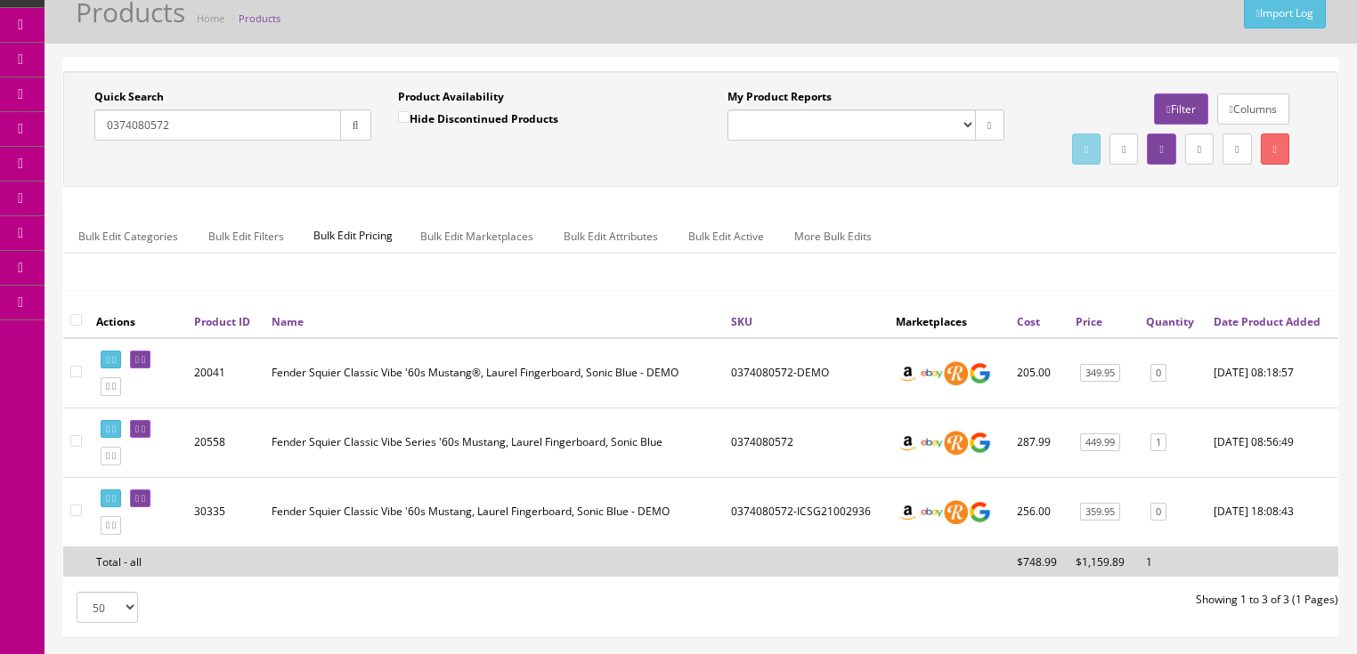
drag, startPoint x: 177, startPoint y: 132, endPoint x: 99, endPoint y: 143, distance: 79.2
click at [99, 143] on div "Quick Search 0374080572 Date From" at bounding box center [233, 121] width 304 height 65
paste input "2174000000"
type input "2174000000"
click at [353, 122] on icon "button" at bounding box center [356, 125] width 6 height 11
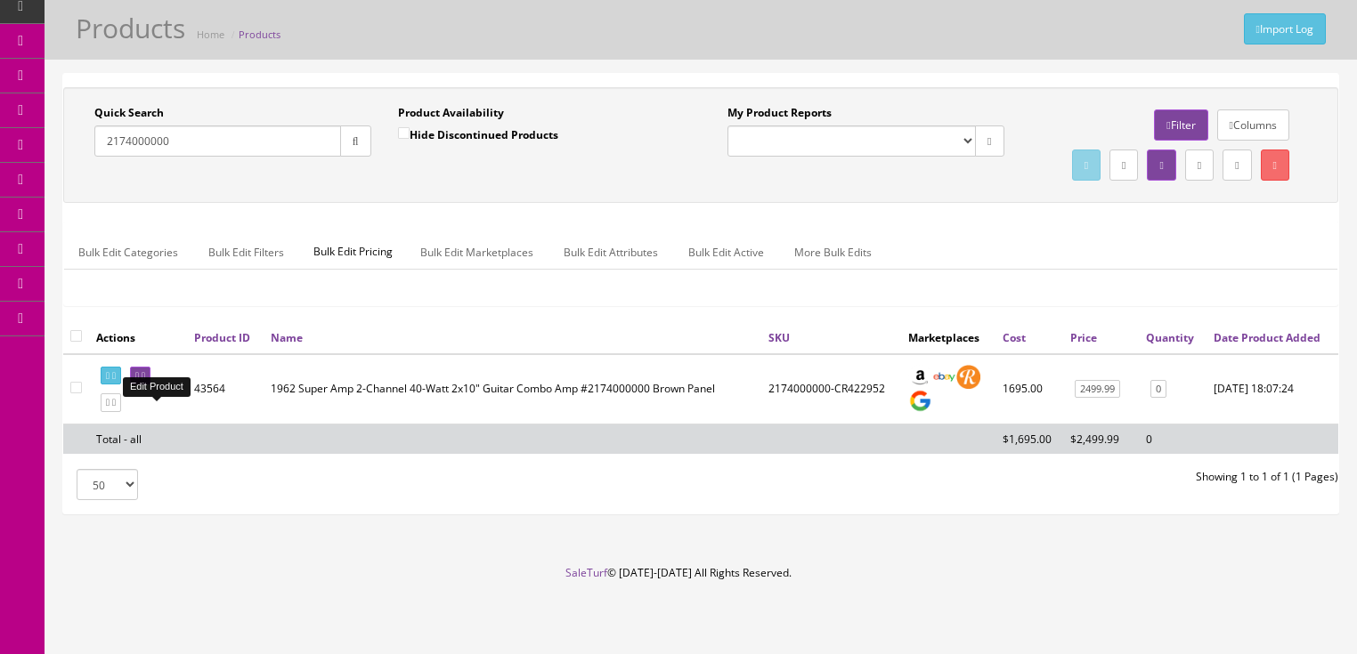
click at [139, 381] on icon at bounding box center [137, 376] width 4 height 10
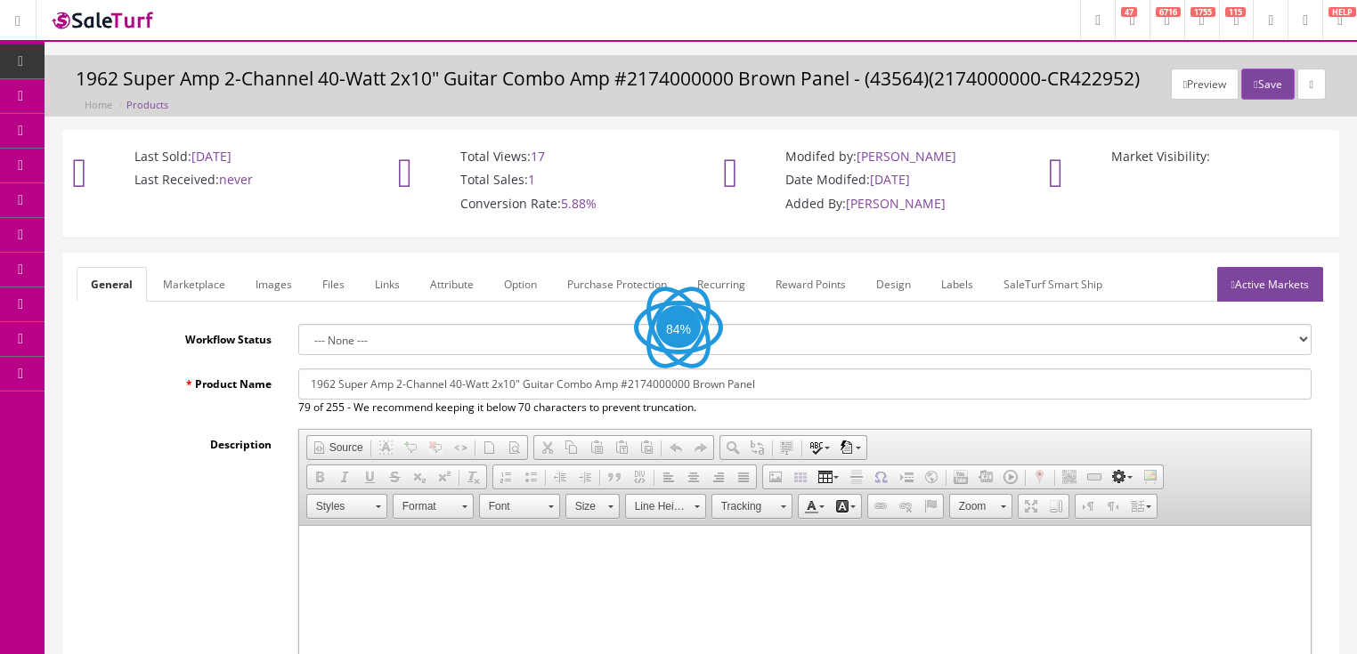
click at [269, 282] on link "Images" at bounding box center [273, 284] width 65 height 35
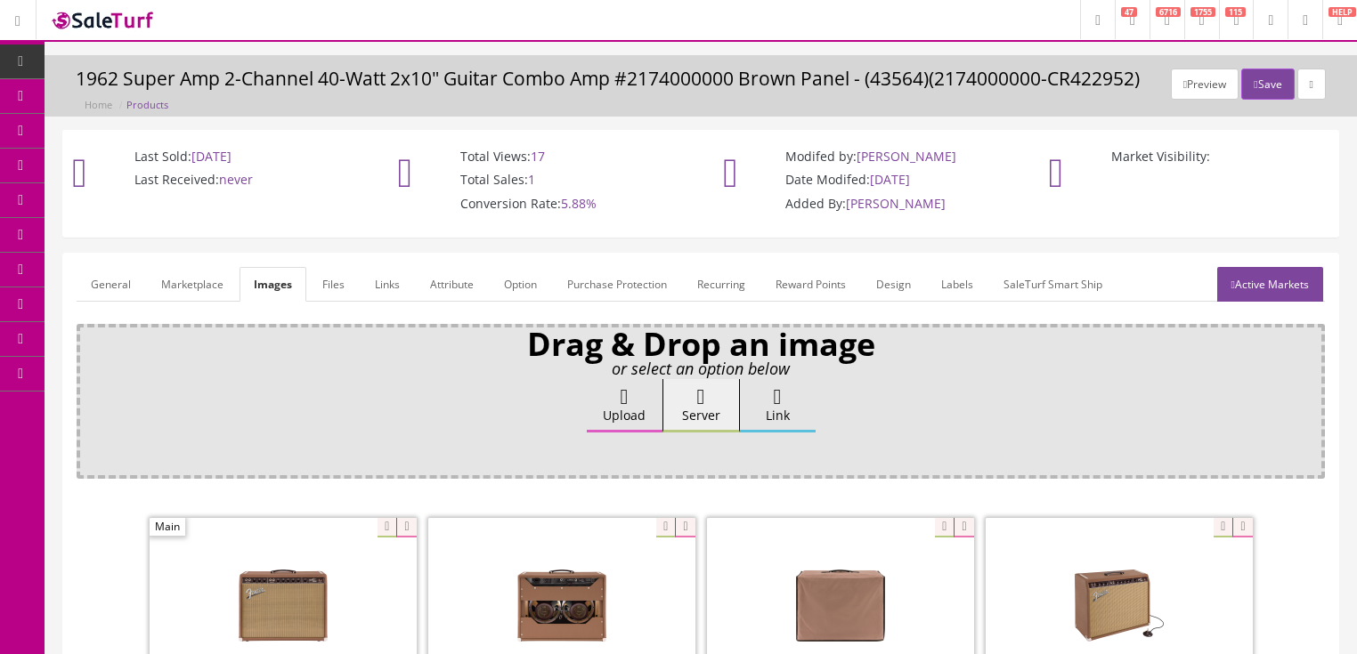
click at [1263, 291] on link "Active Markets" at bounding box center [1270, 284] width 106 height 35
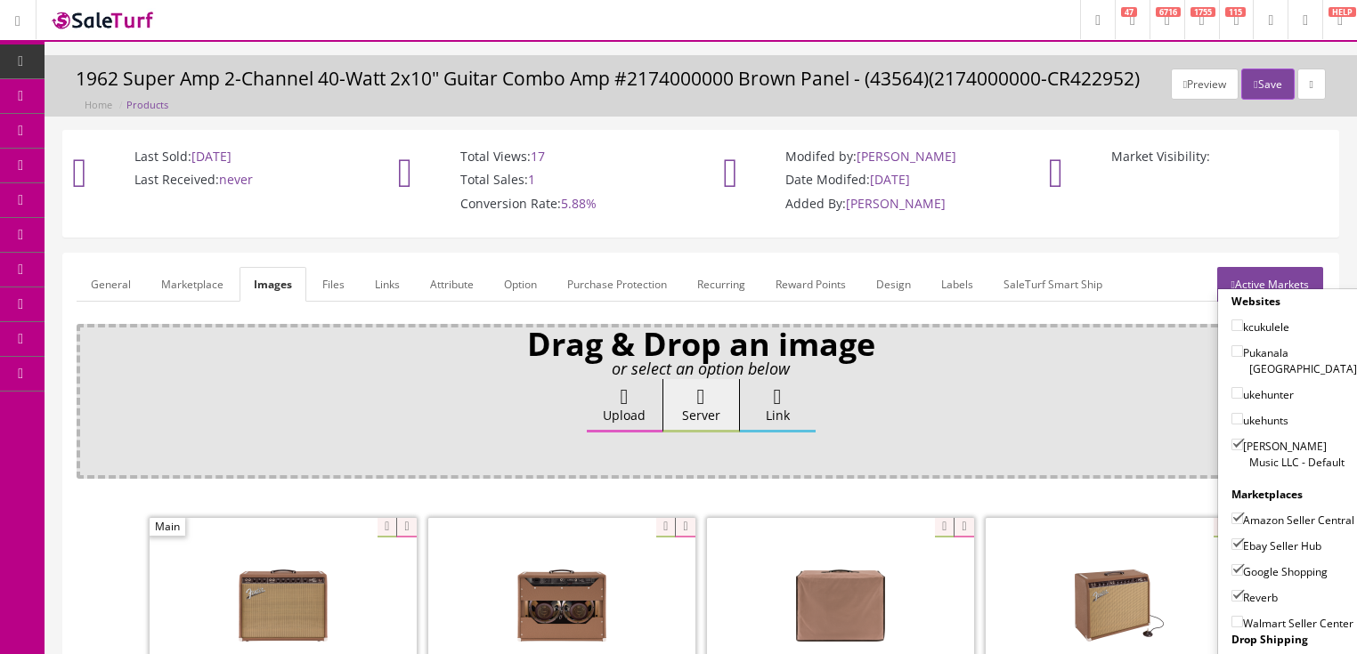
click at [1260, 280] on link "Active Markets" at bounding box center [1270, 284] width 106 height 35
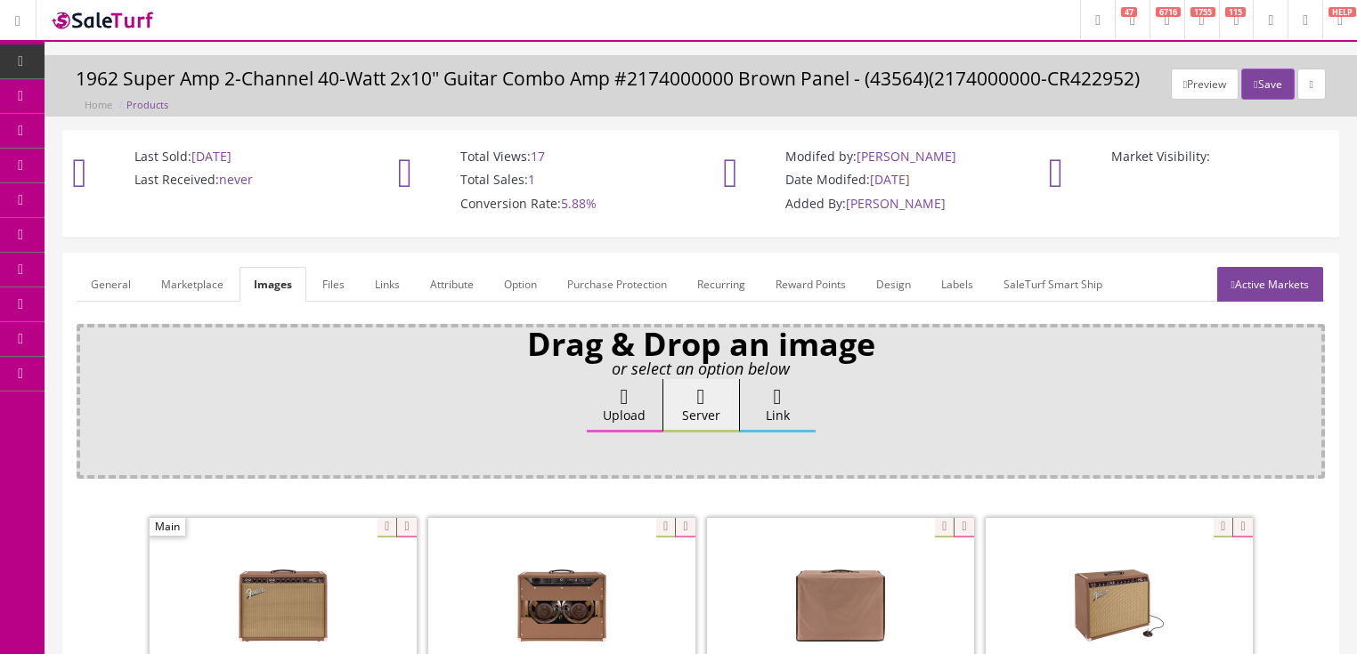
click at [102, 280] on link "General" at bounding box center [111, 284] width 69 height 35
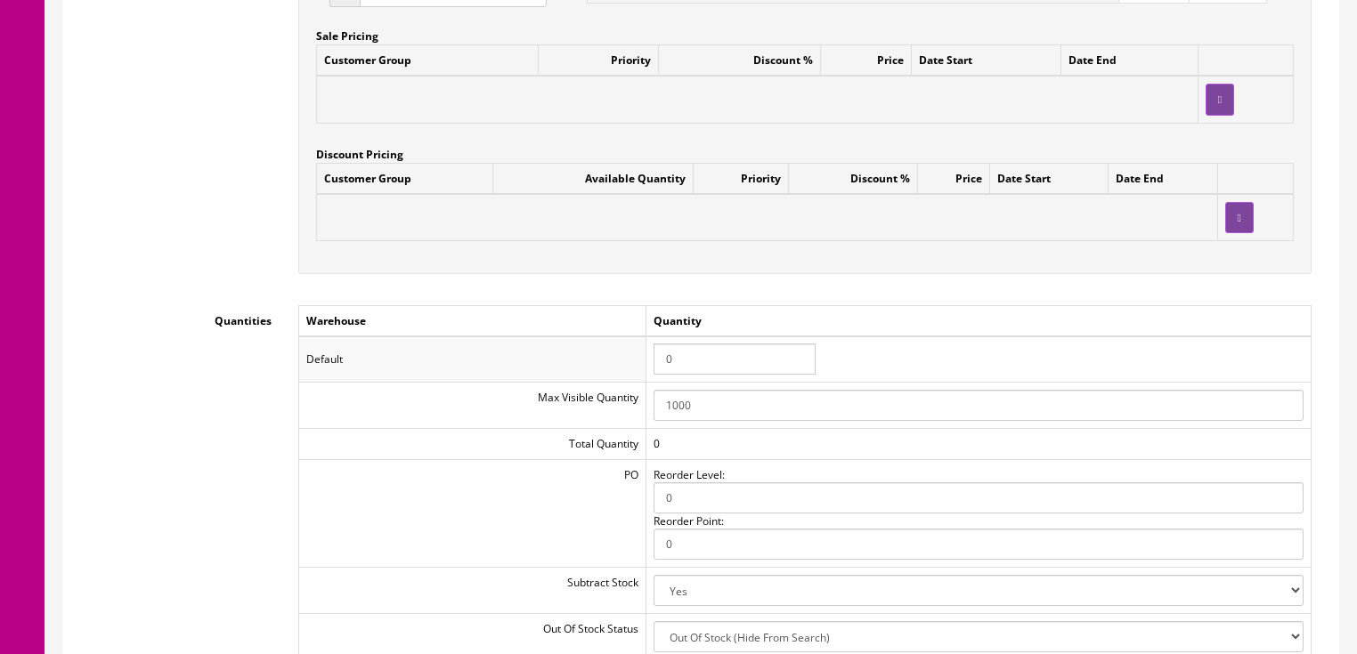
scroll to position [1781, 0]
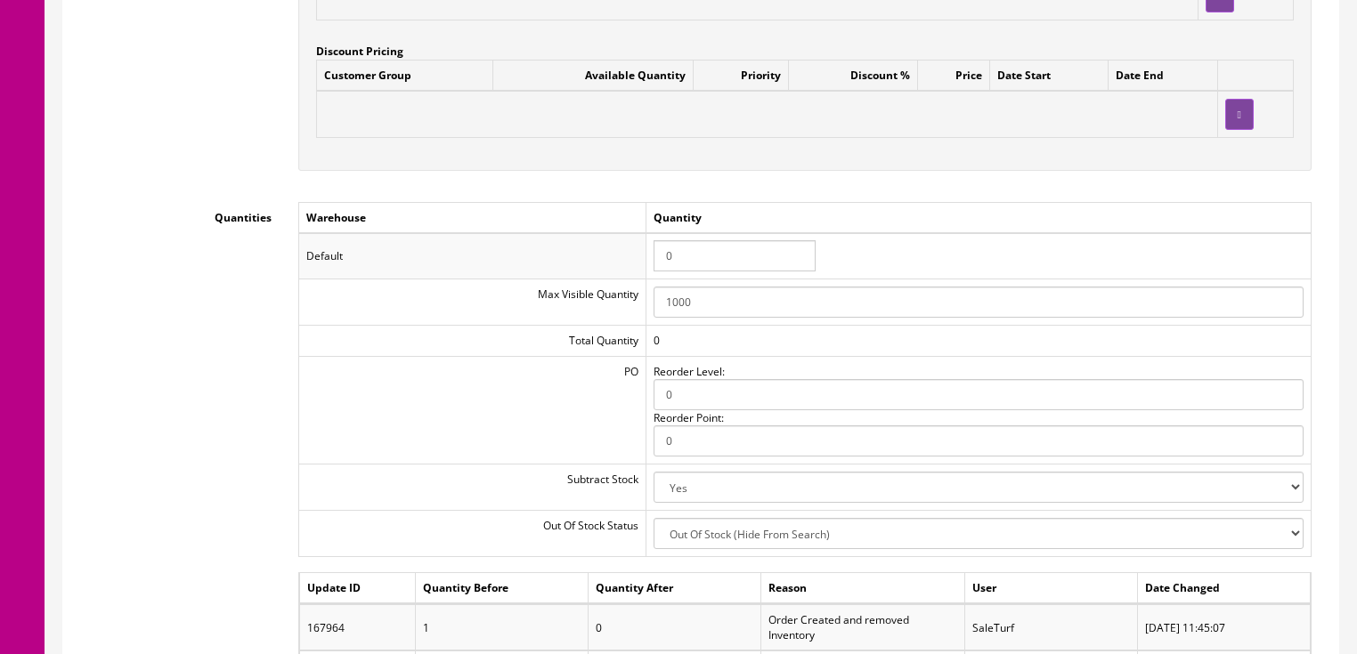
drag, startPoint x: 712, startPoint y: 257, endPoint x: 612, endPoint y: 258, distance: 100.6
click at [612, 258] on tr "Default 0" at bounding box center [804, 256] width 1012 height 46
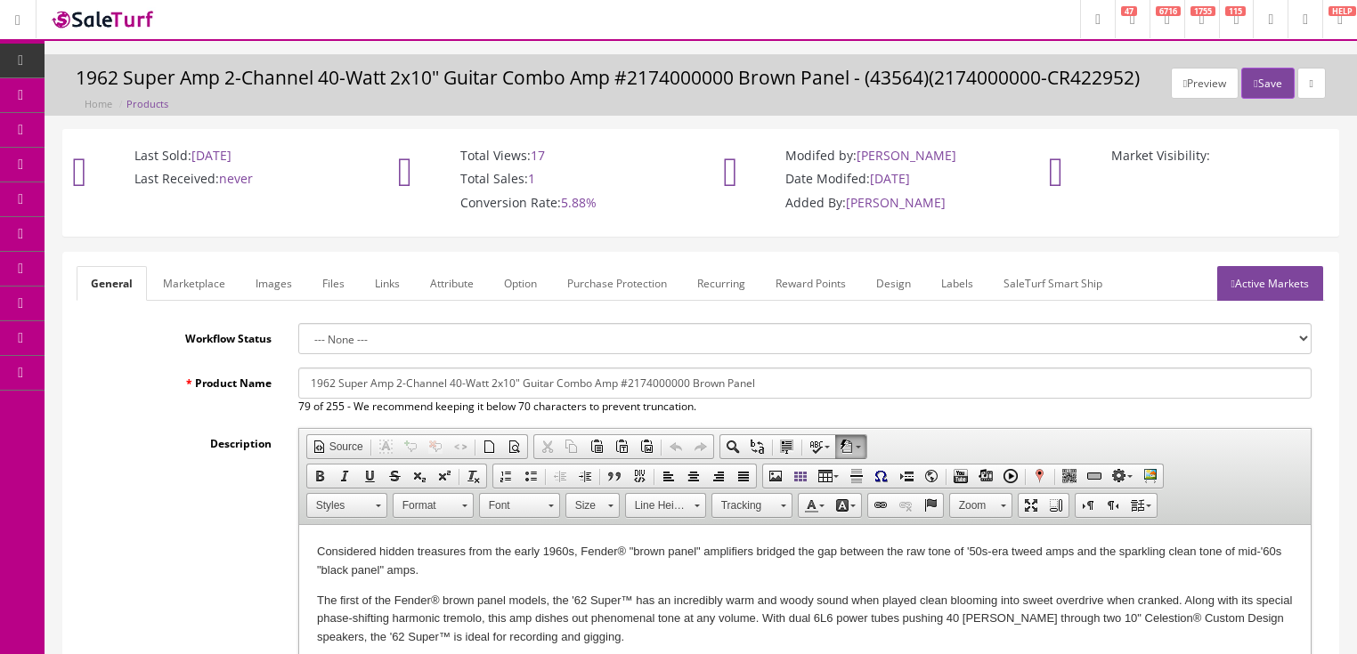
scroll to position [0, 0]
type input "1"
click at [1263, 78] on button "Save" at bounding box center [1267, 84] width 53 height 31
click at [1254, 80] on icon "button" at bounding box center [1256, 84] width 4 height 11
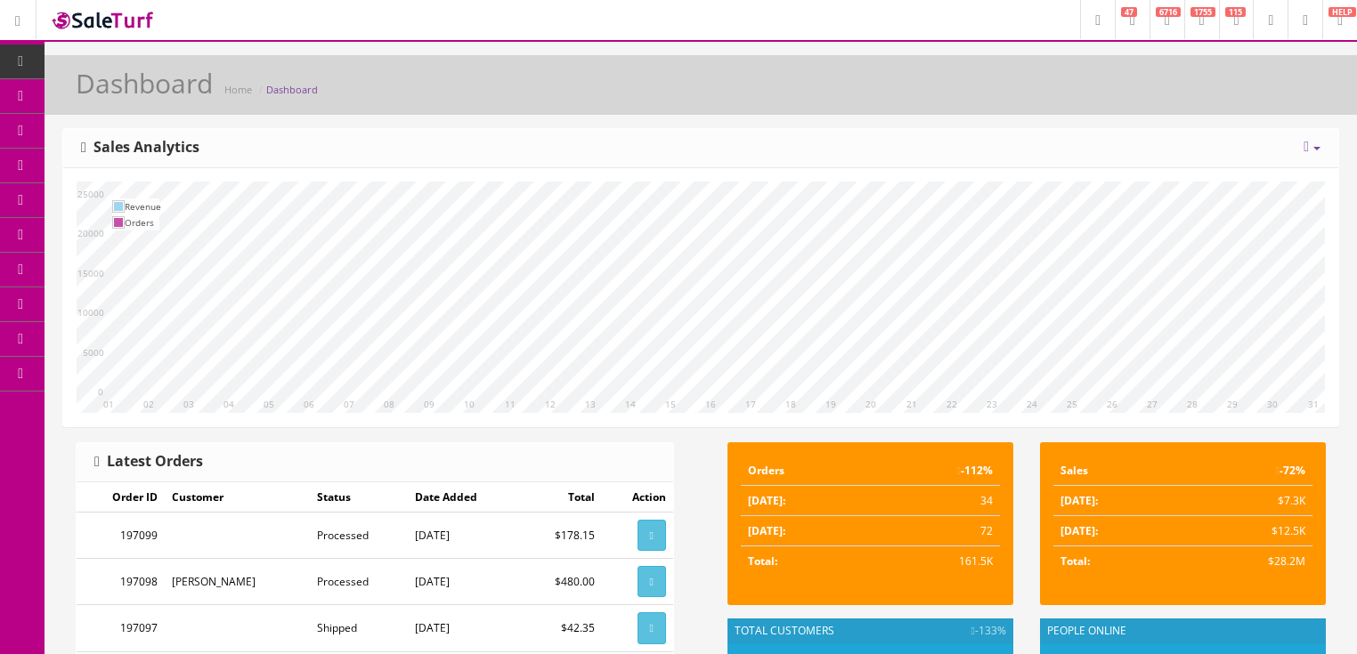
click at [1156, 14] on span "6716" at bounding box center [1168, 12] width 25 height 10
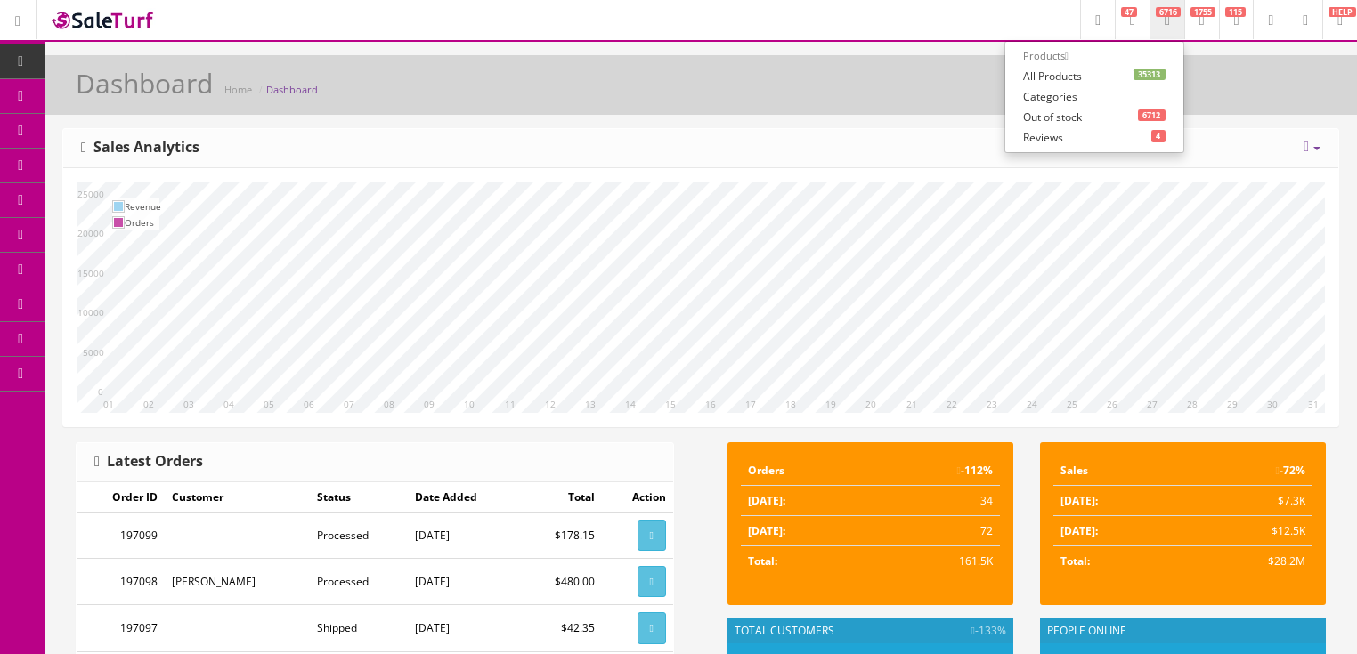
click at [1019, 75] on link "35313 All Products" at bounding box center [1094, 76] width 178 height 20
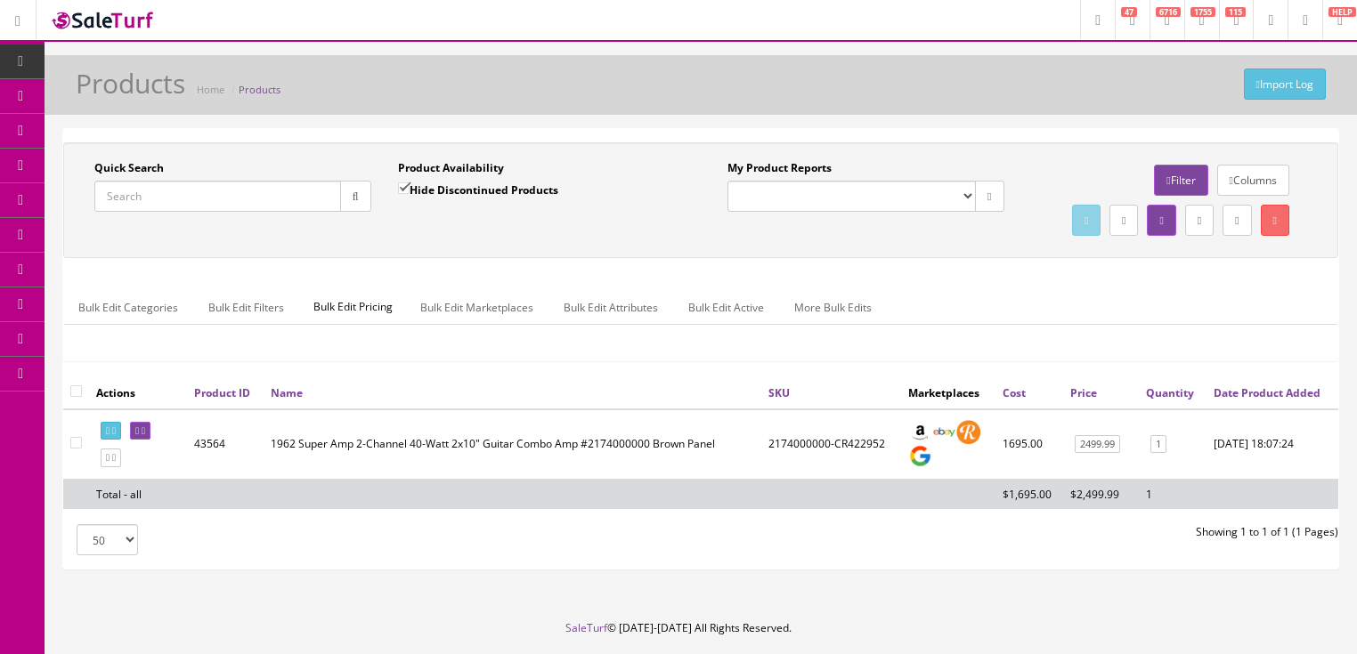
click at [284, 203] on input "Quick Search" at bounding box center [217, 196] width 247 height 31
type input "eqalgn"
click at [402, 185] on input "Hide Discontinued Products" at bounding box center [404, 189] width 12 height 12
checkbox input "false"
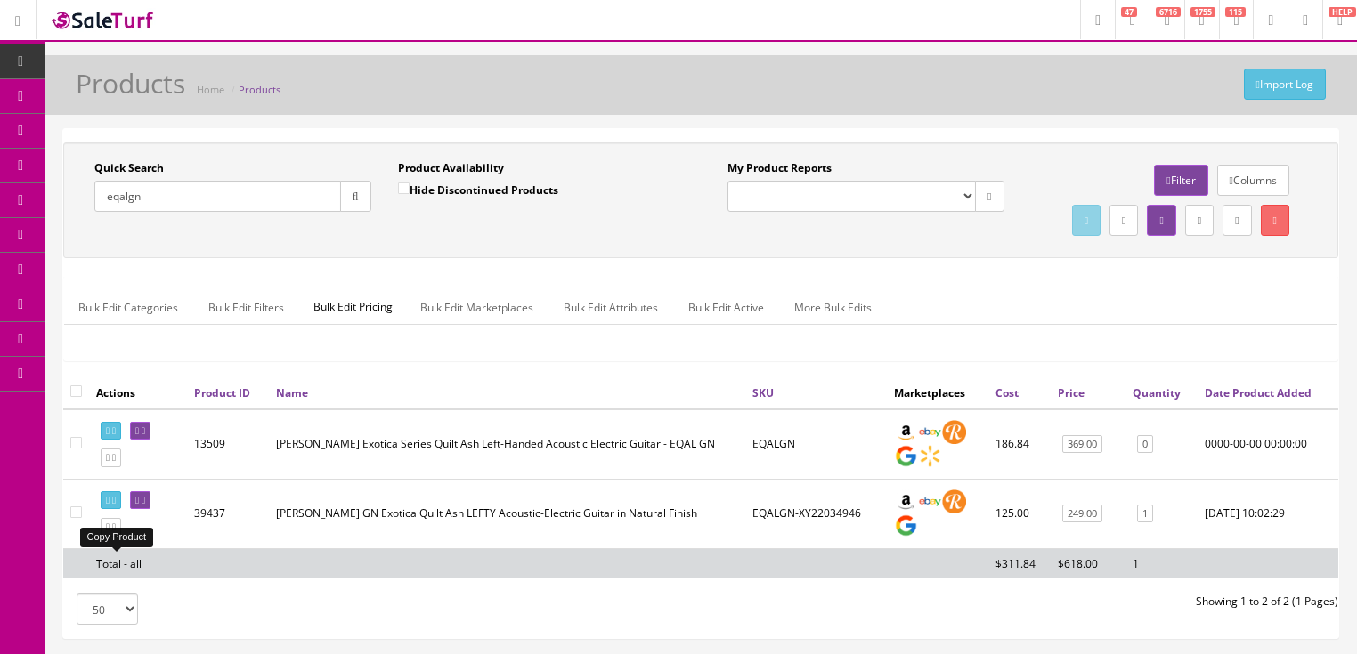
click at [116, 532] on icon at bounding box center [114, 528] width 4 height 10
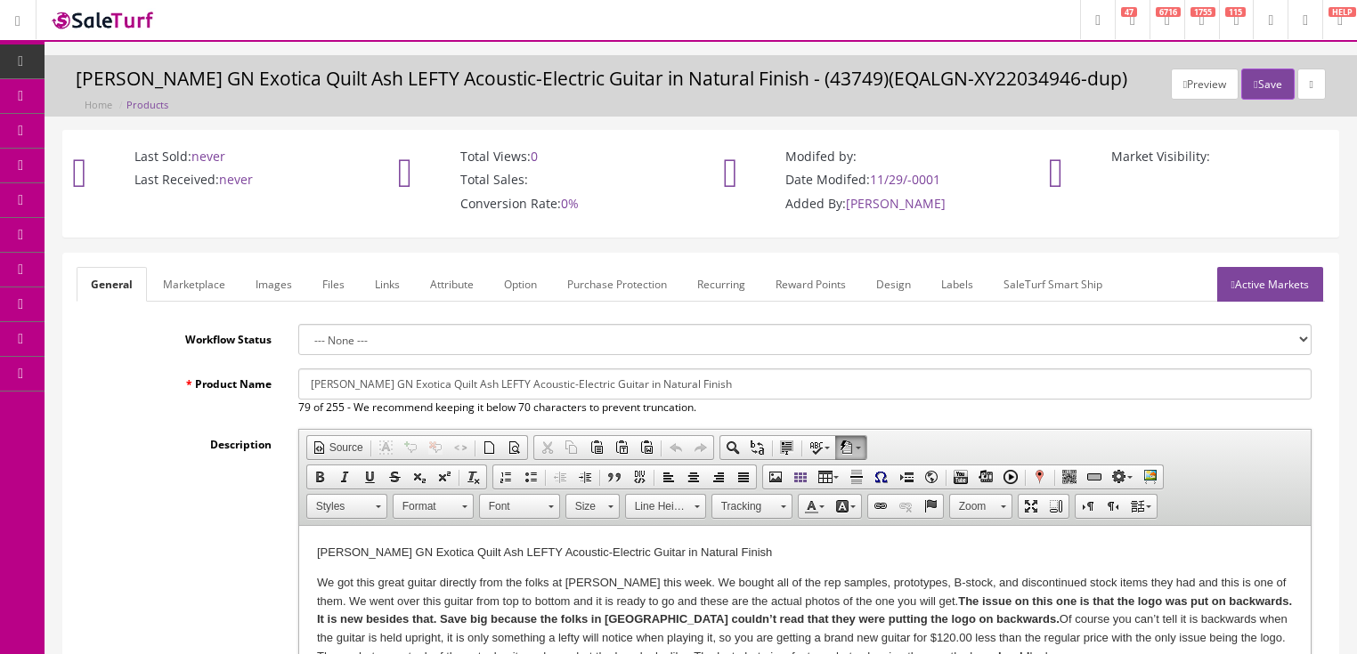
click at [476, 388] on input "[PERSON_NAME] GN Exotica Quilt Ash LEFTY Acoustic-Electric Guitar in Natural Fi…" at bounding box center [804, 384] width 1013 height 31
click at [1297, 77] on link at bounding box center [1311, 84] width 28 height 31
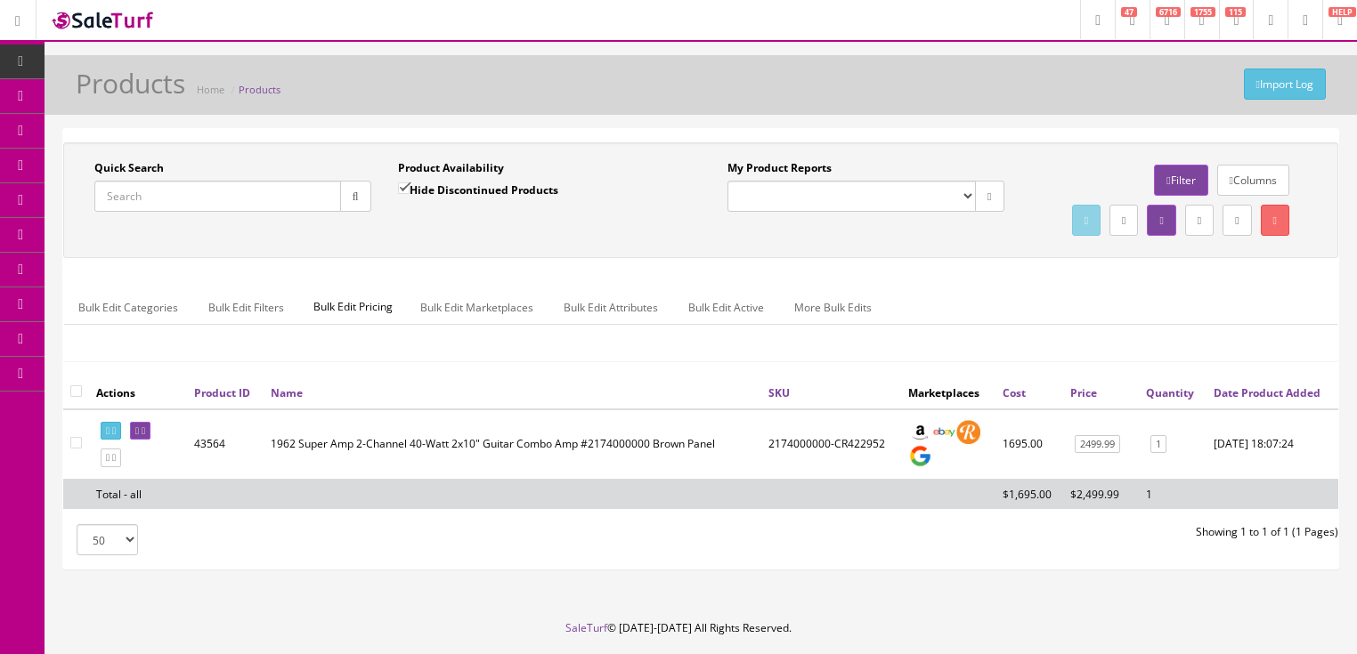
click at [191, 201] on input "Quick Search" at bounding box center [217, 196] width 247 height 31
type input "eqal gn"
click at [399, 183] on input "Hide Discontinued Products" at bounding box center [404, 189] width 12 height 12
checkbox input "false"
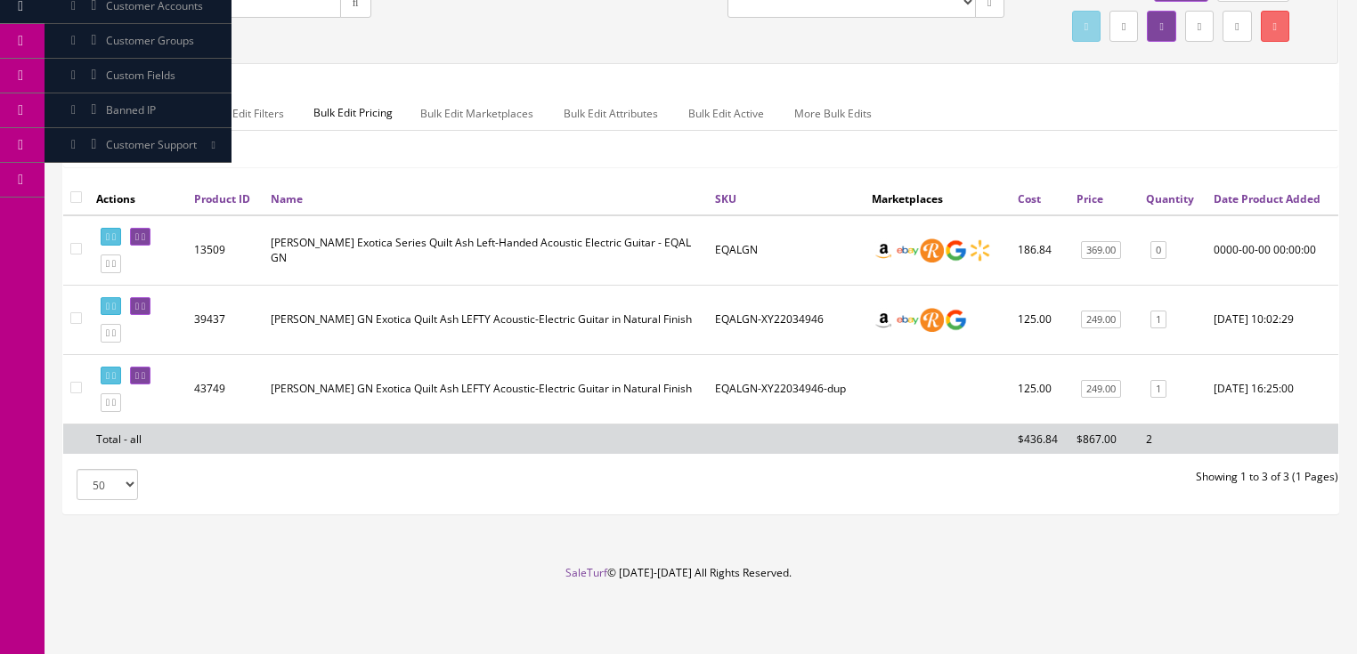
scroll to position [214, 0]
click at [145, 381] on icon at bounding box center [144, 376] width 4 height 10
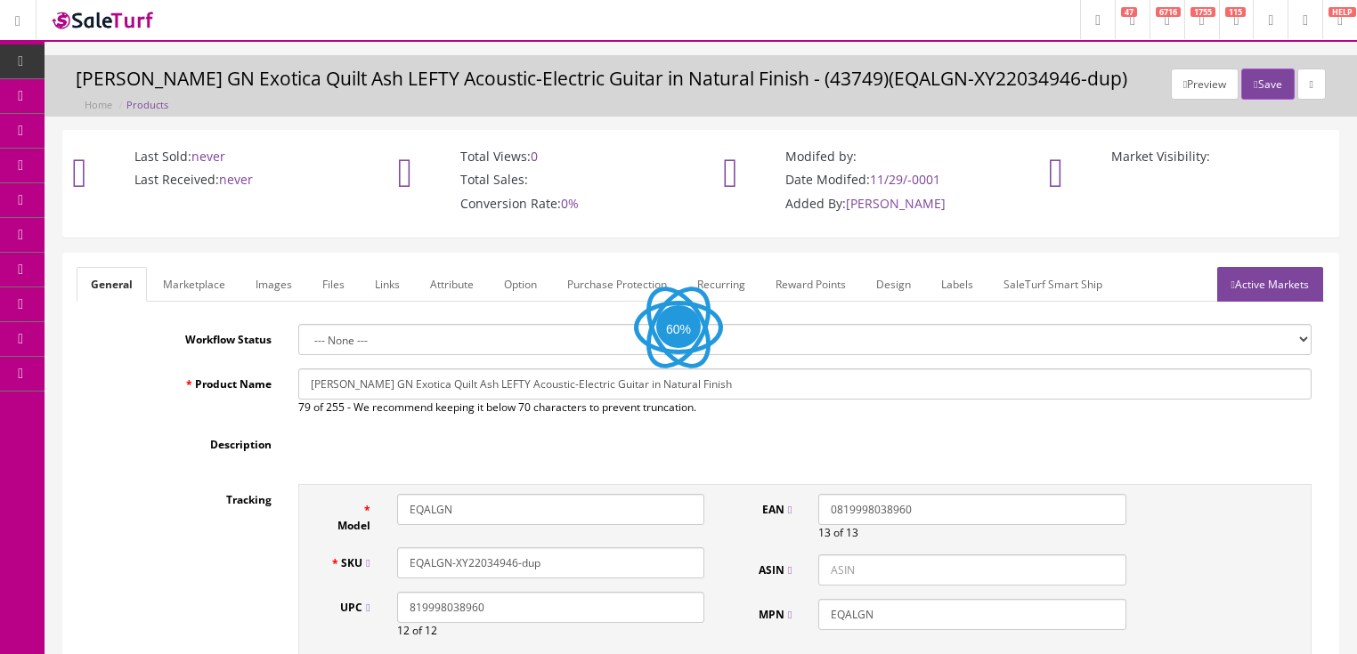
click at [271, 291] on link "Images" at bounding box center [273, 284] width 65 height 35
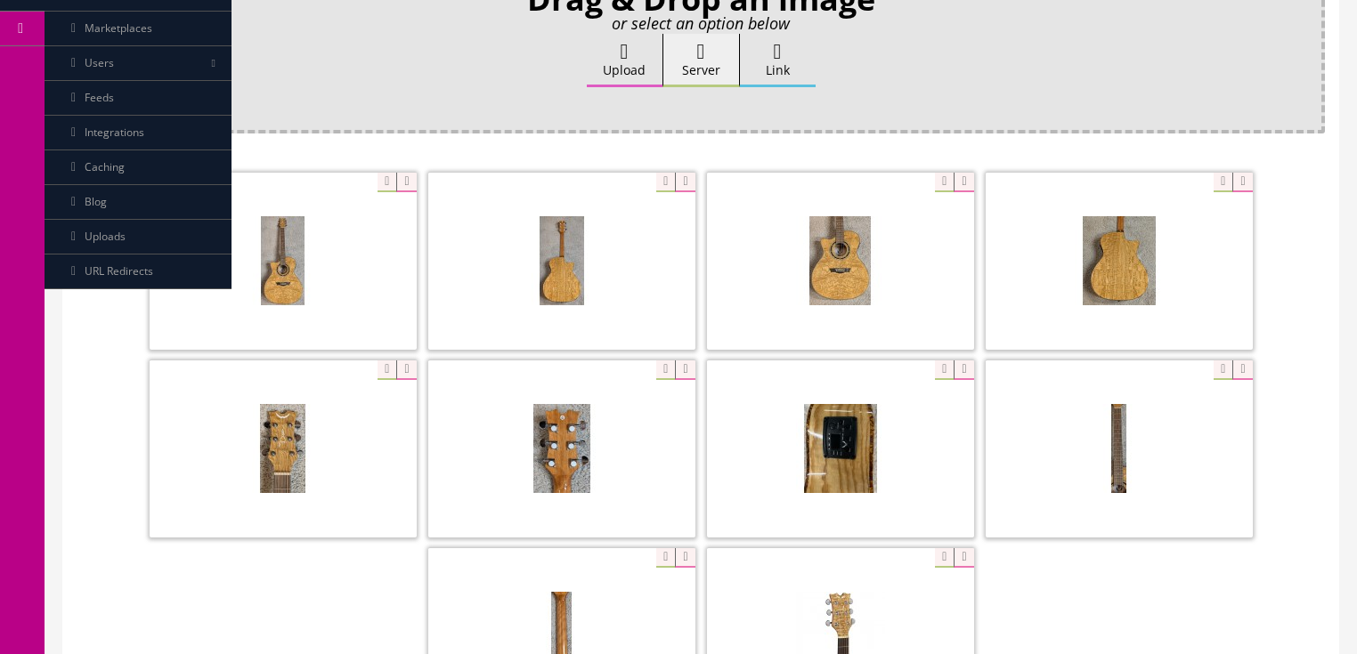
scroll to position [356, 0]
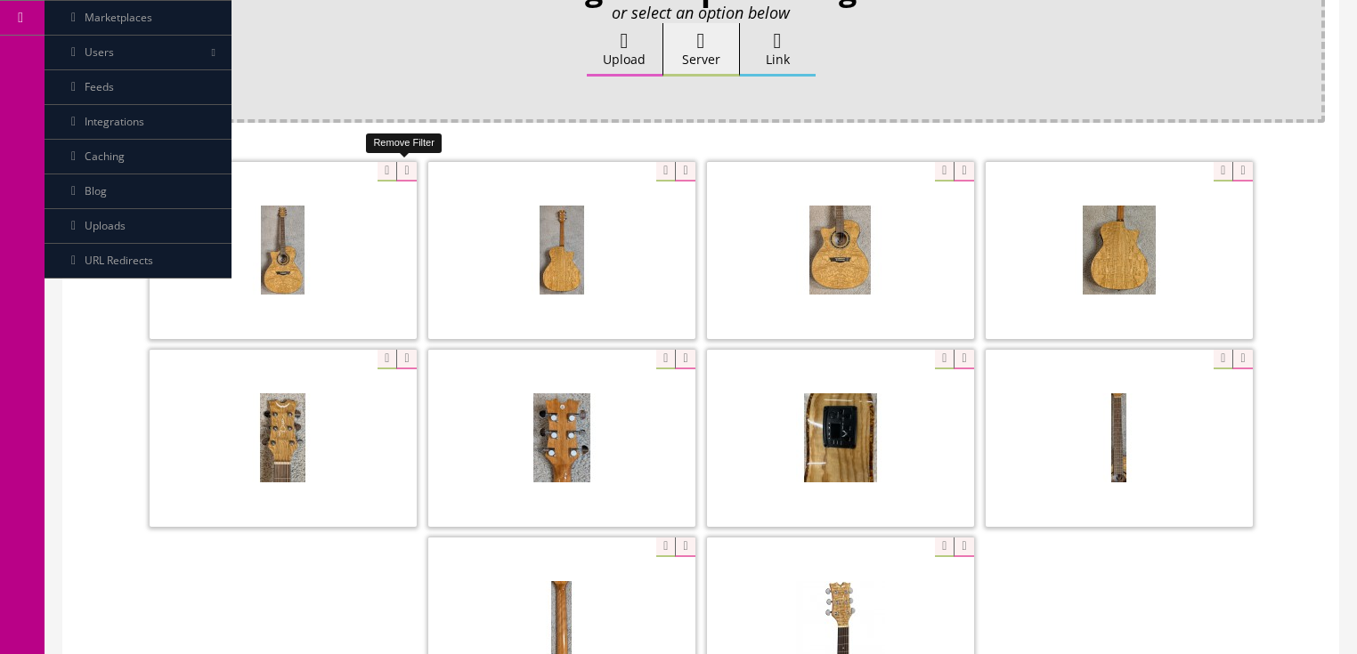
click at [399, 166] on icon at bounding box center [406, 172] width 20 height 20
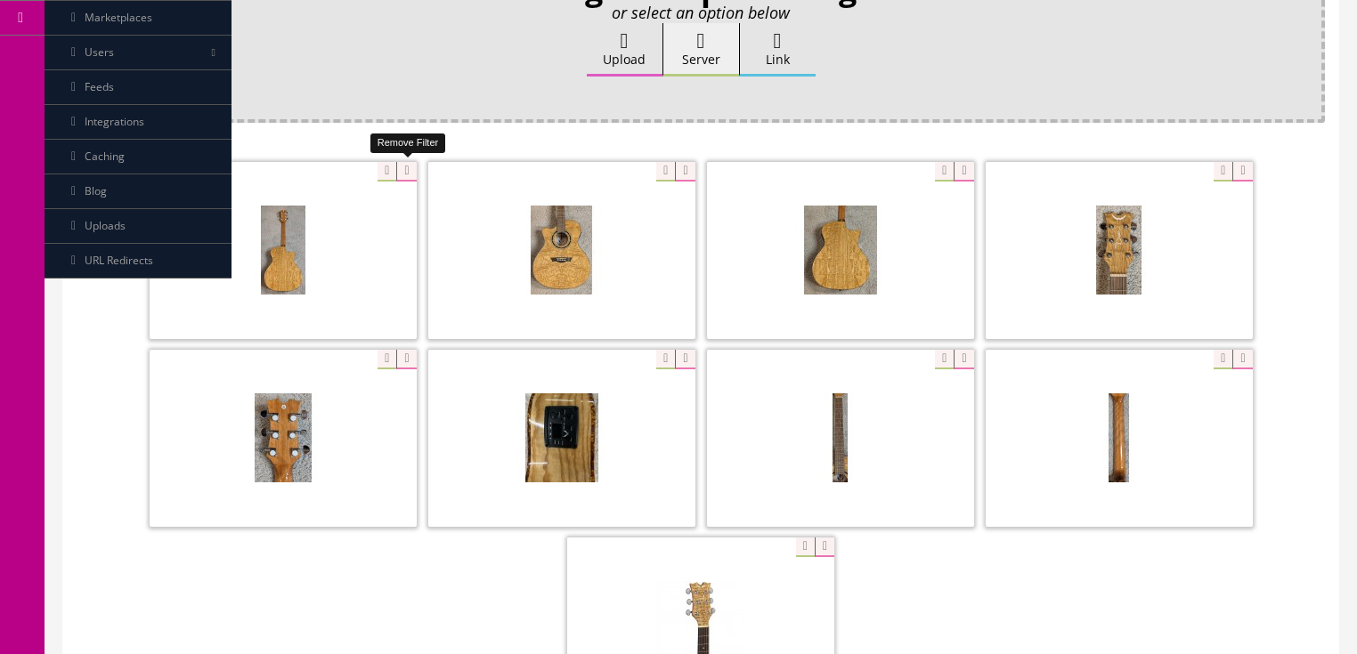
drag, startPoint x: 399, startPoint y: 166, endPoint x: 310, endPoint y: 167, distance: 89.0
click at [399, 167] on icon at bounding box center [406, 172] width 20 height 20
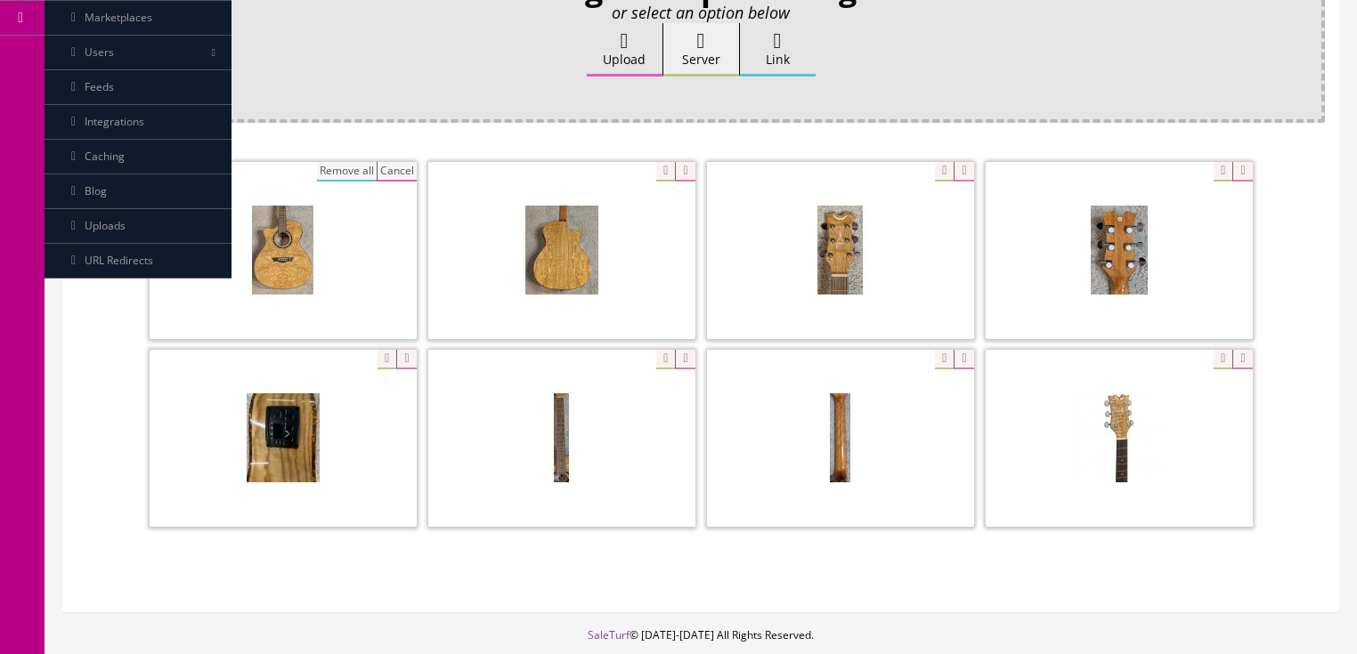
click at [395, 170] on button "Cancel" at bounding box center [397, 172] width 40 height 20
click at [401, 170] on icon at bounding box center [406, 172] width 20 height 20
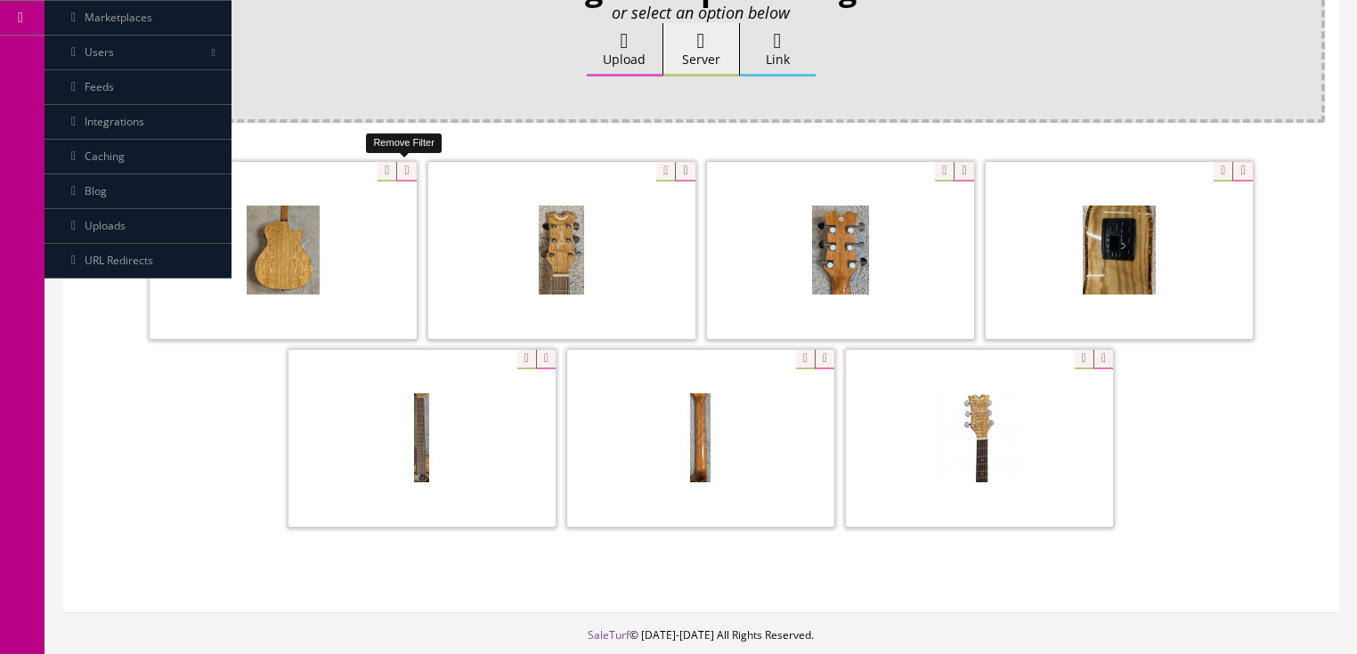
click at [406, 166] on icon at bounding box center [406, 172] width 20 height 20
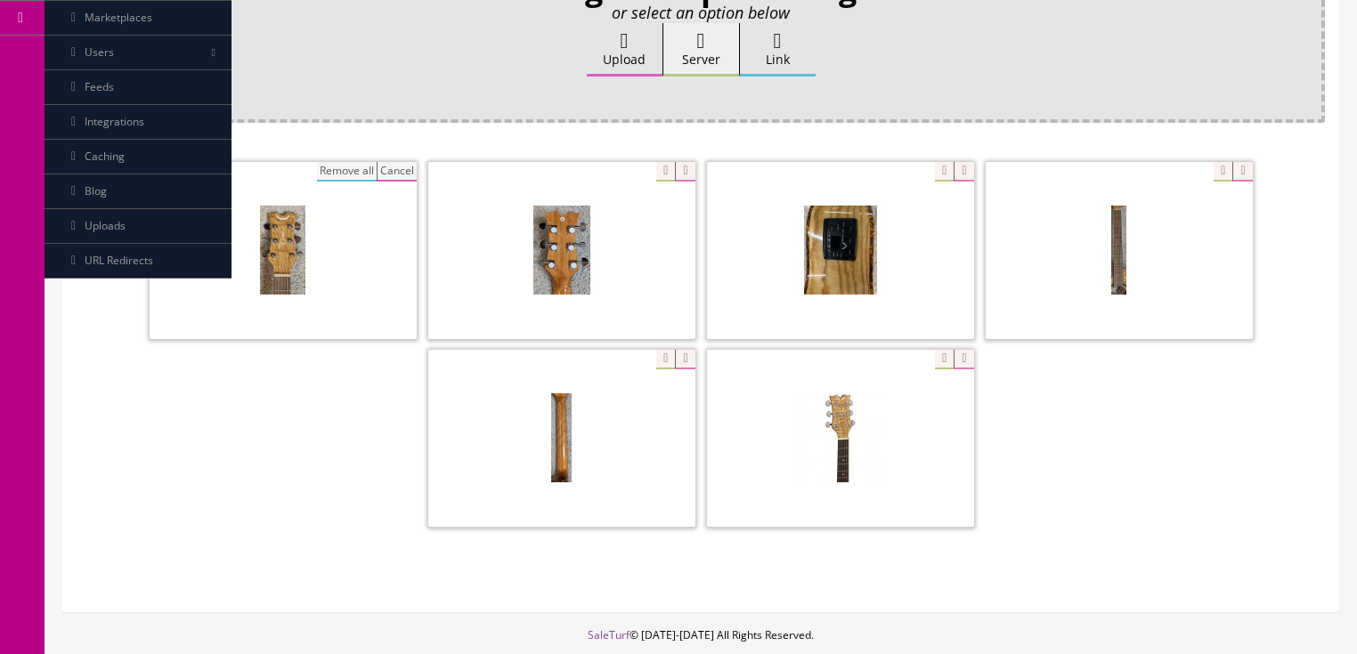
click at [408, 167] on button "Cancel" at bounding box center [397, 172] width 40 height 20
click at [408, 168] on button "Cancel" at bounding box center [397, 172] width 40 height 20
click at [408, 168] on icon at bounding box center [406, 172] width 20 height 20
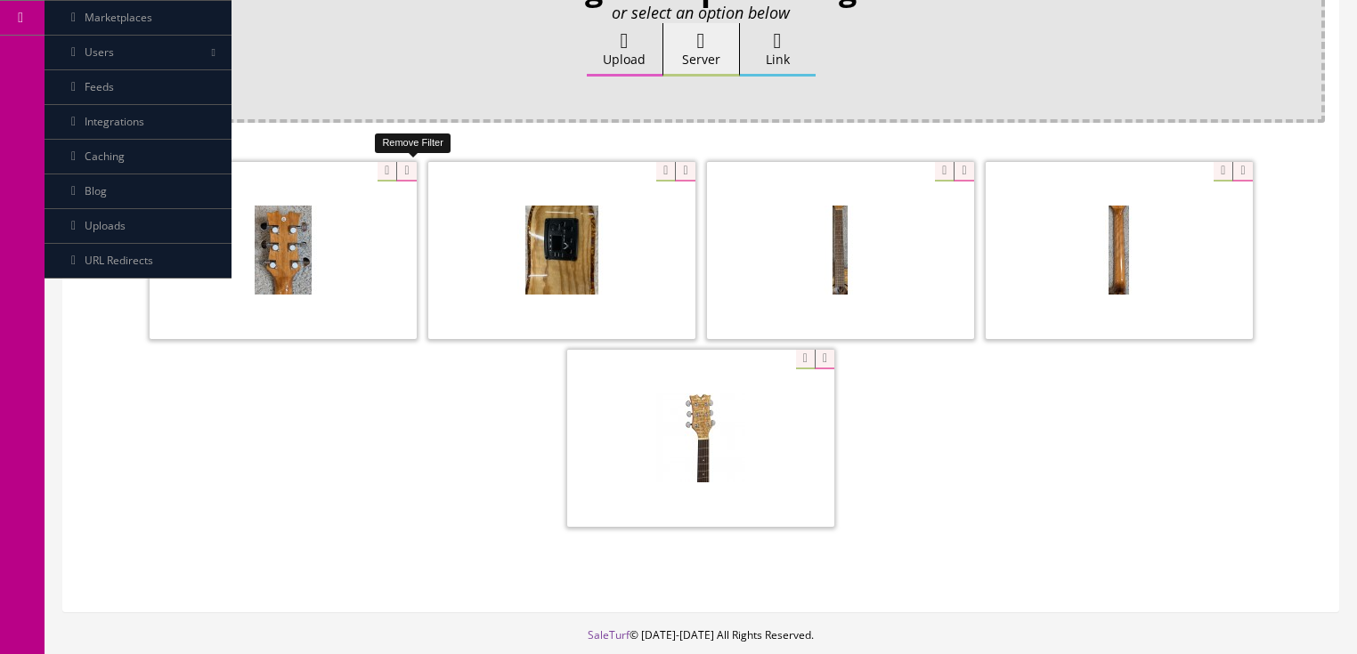
click at [408, 168] on icon at bounding box center [406, 172] width 20 height 20
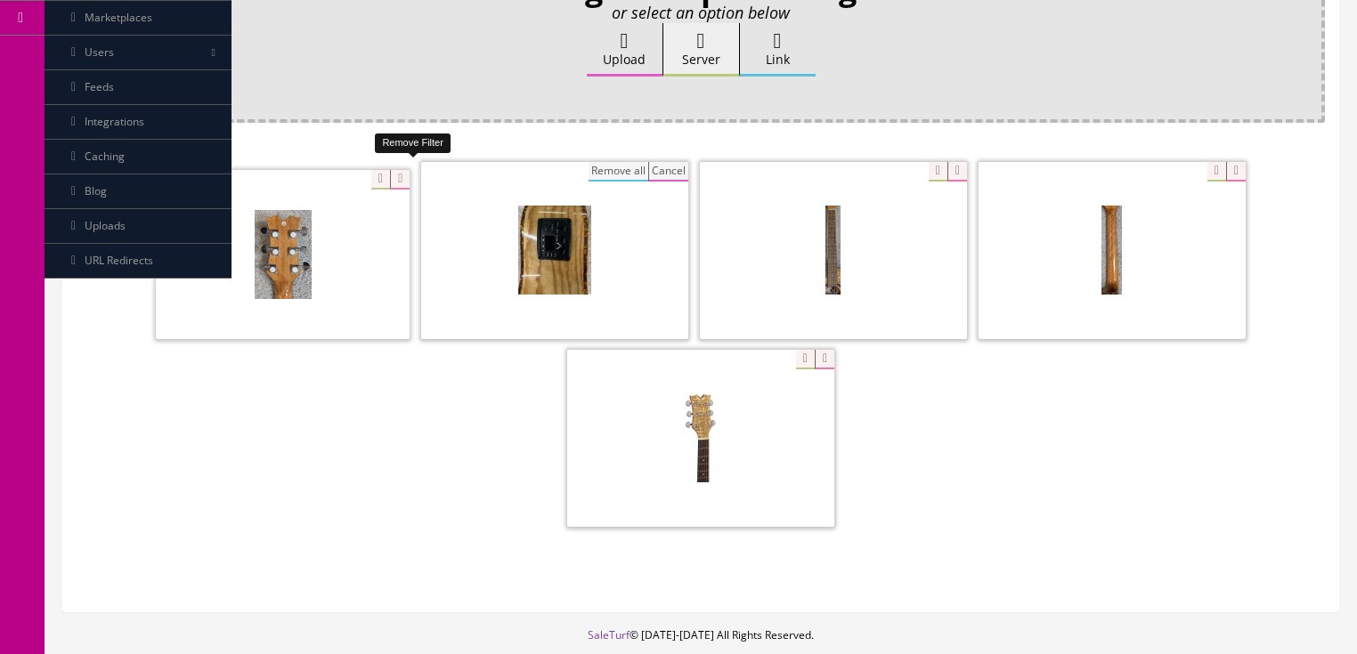
scroll to position [298, 0]
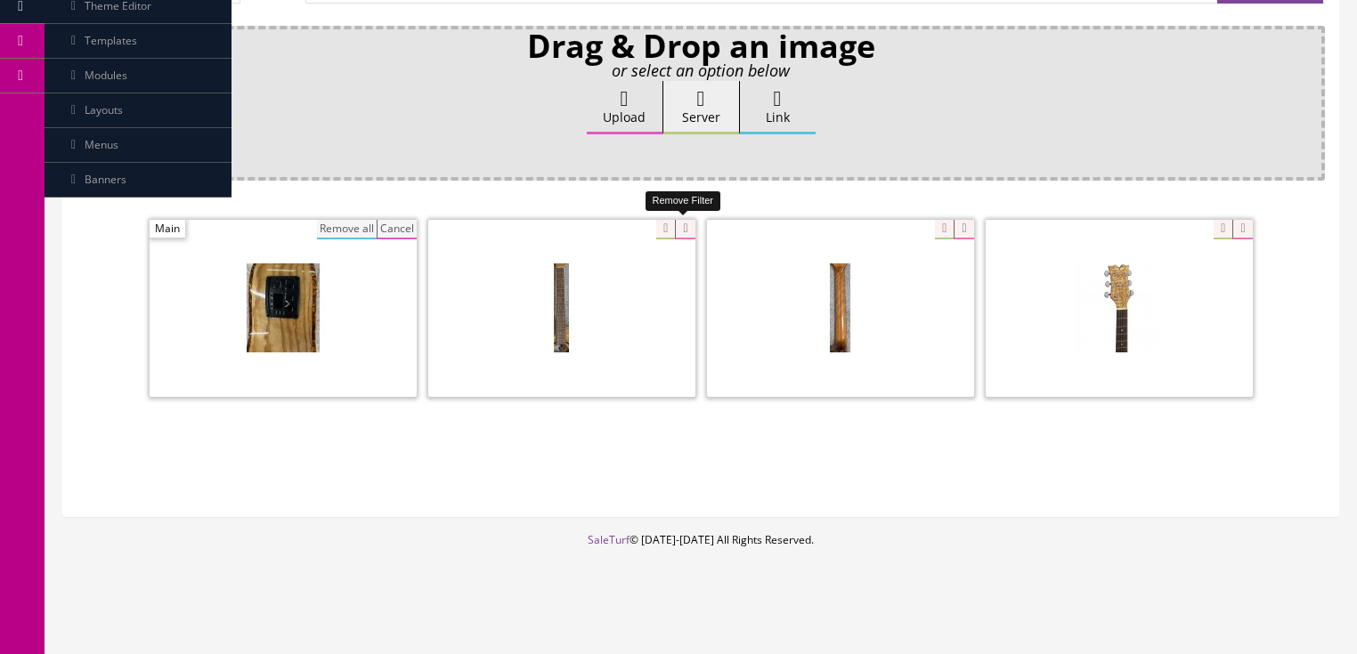
click at [682, 221] on icon at bounding box center [685, 230] width 20 height 20
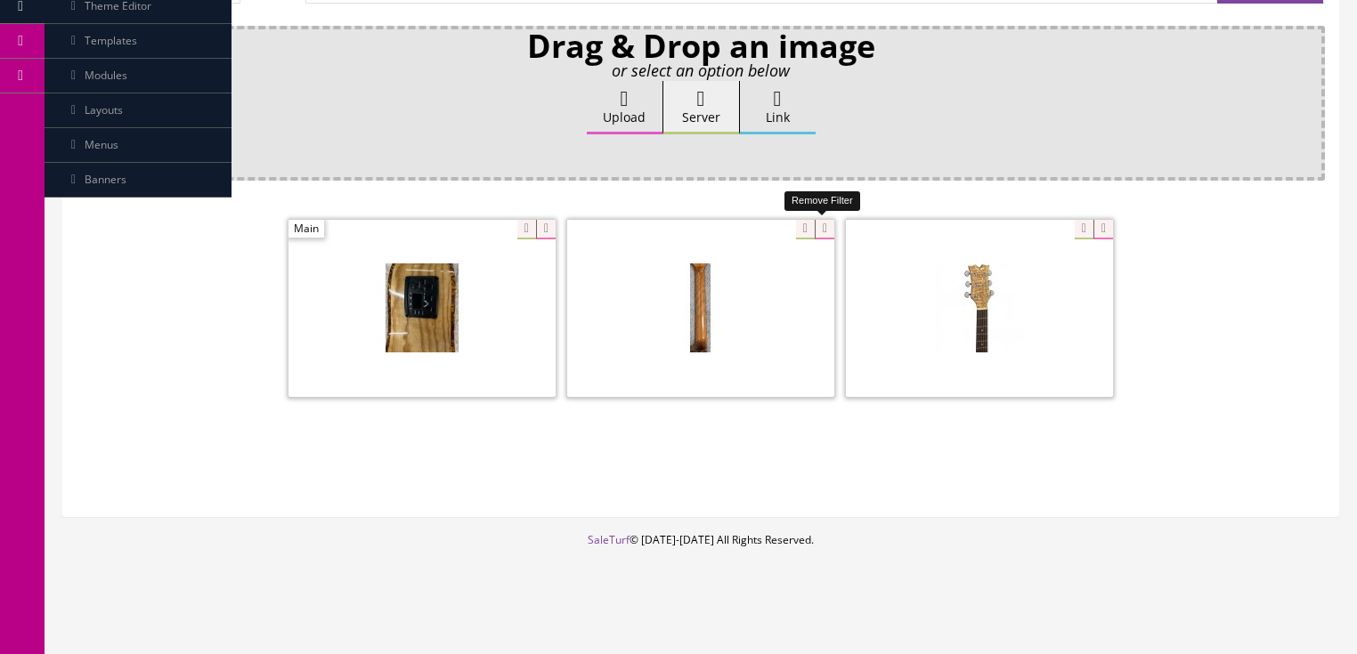
click at [826, 224] on icon at bounding box center [825, 230] width 20 height 20
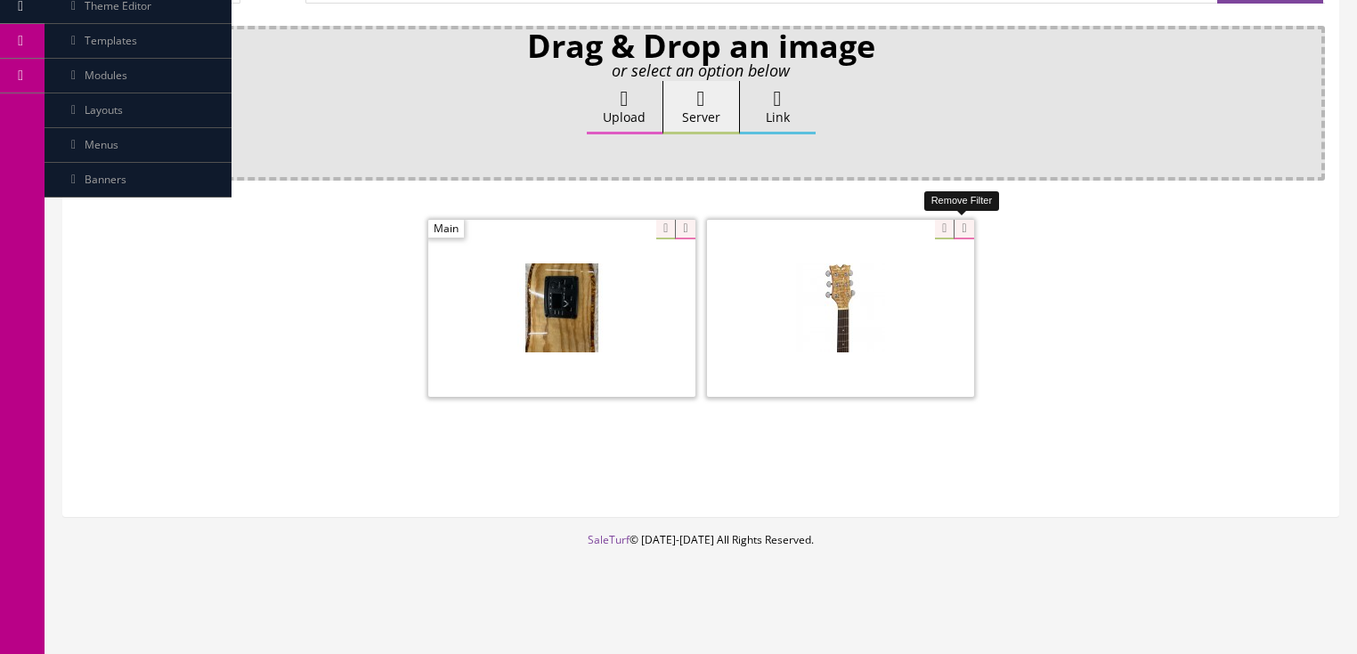
click at [961, 229] on icon at bounding box center [964, 230] width 20 height 20
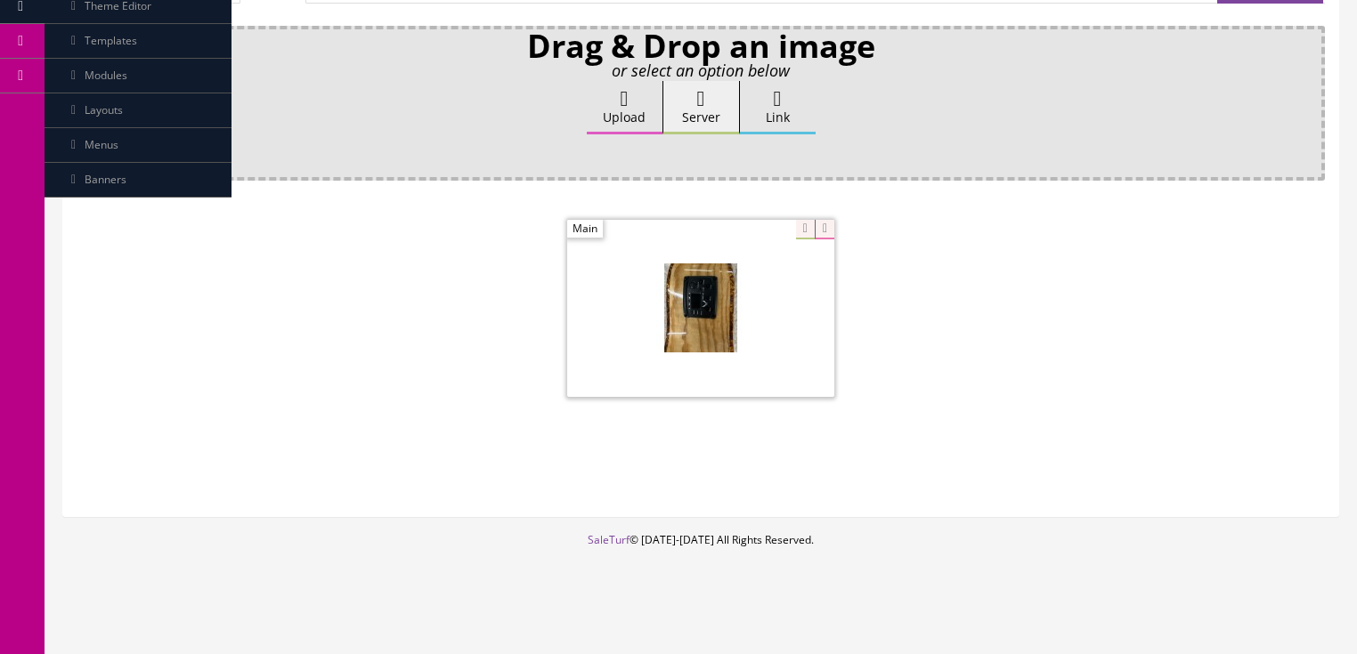
click at [631, 107] on label "Upload" at bounding box center [625, 107] width 76 height 53
click at [89, 99] on input "Upload" at bounding box center [89, 90] width 0 height 18
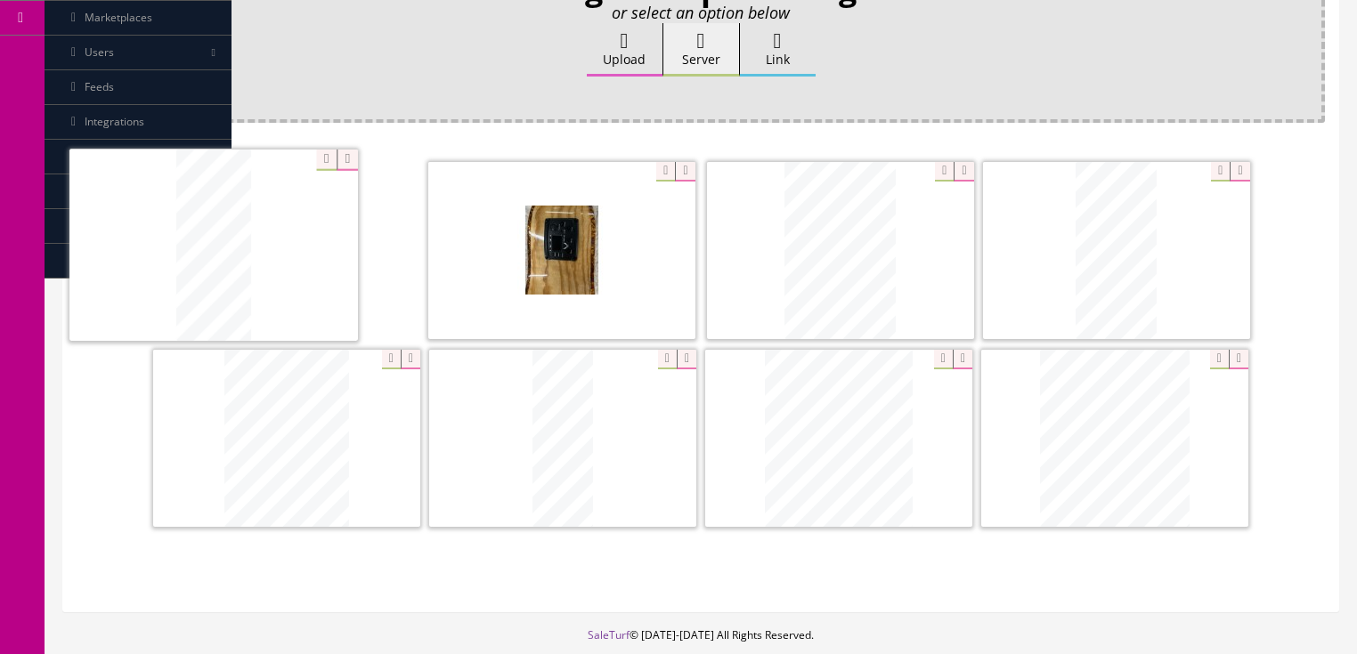
drag, startPoint x: 1145, startPoint y: 264, endPoint x: 245, endPoint y: 260, distance: 900.2
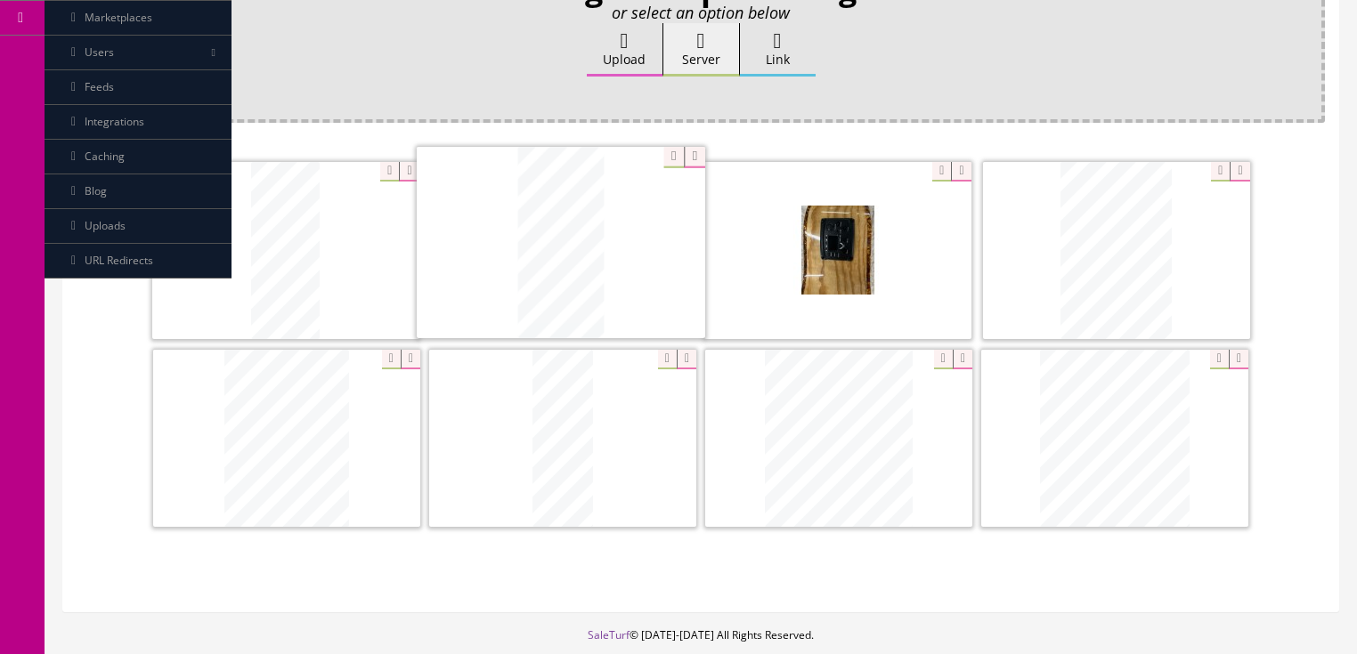
drag, startPoint x: 995, startPoint y: 246, endPoint x: 531, endPoint y: 240, distance: 464.8
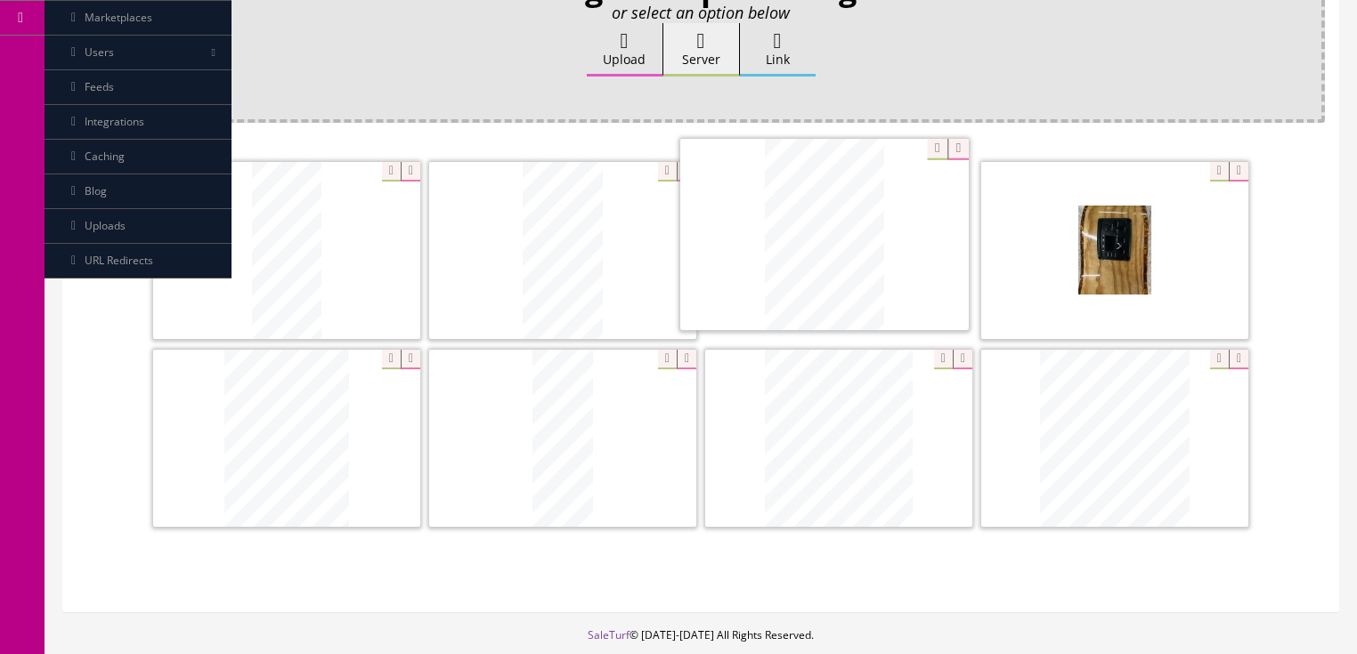
drag, startPoint x: 972, startPoint y: 267, endPoint x: 814, endPoint y: 255, distance: 159.0
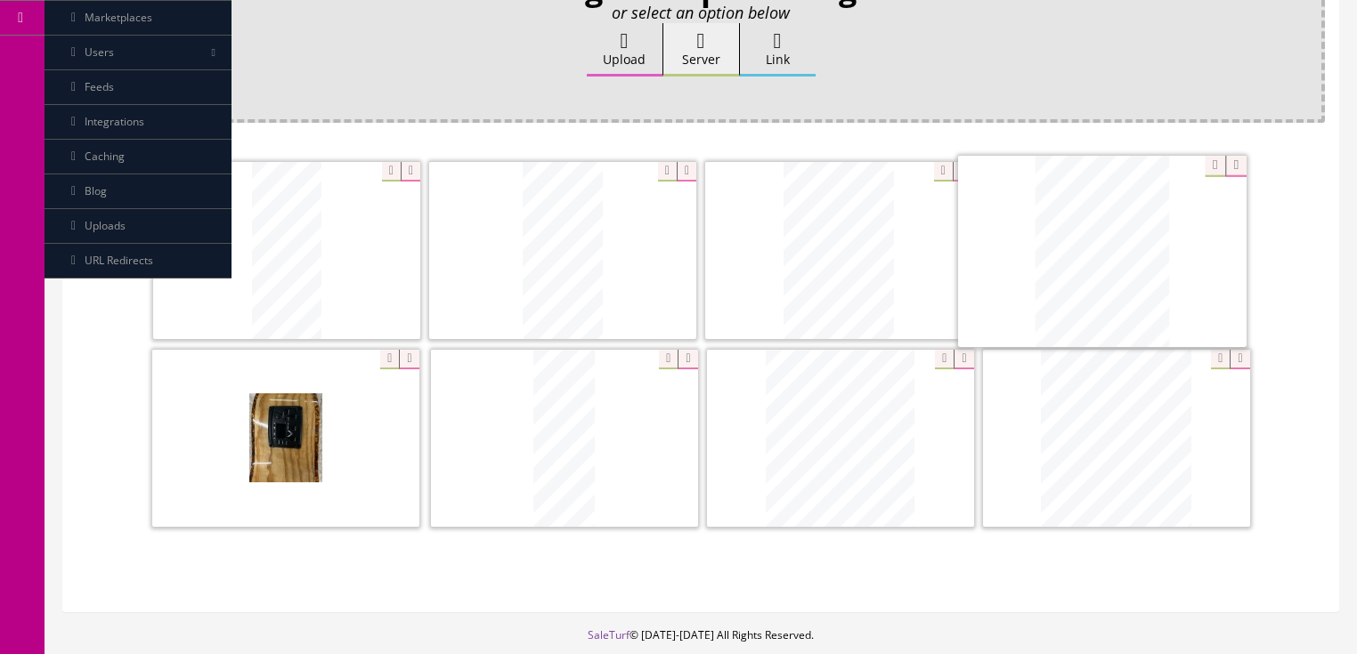
drag, startPoint x: 330, startPoint y: 406, endPoint x: 1138, endPoint y: 228, distance: 827.0
drag, startPoint x: 891, startPoint y: 386, endPoint x: 774, endPoint y: 381, distance: 117.7
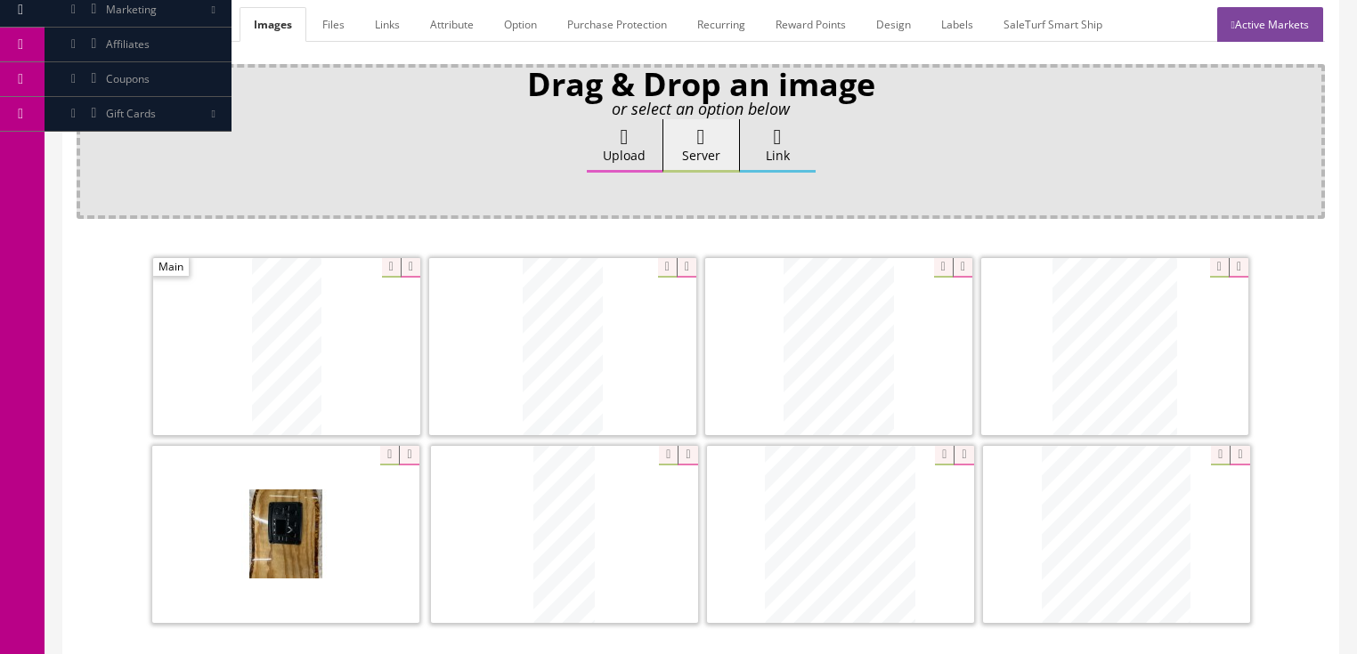
scroll to position [71, 0]
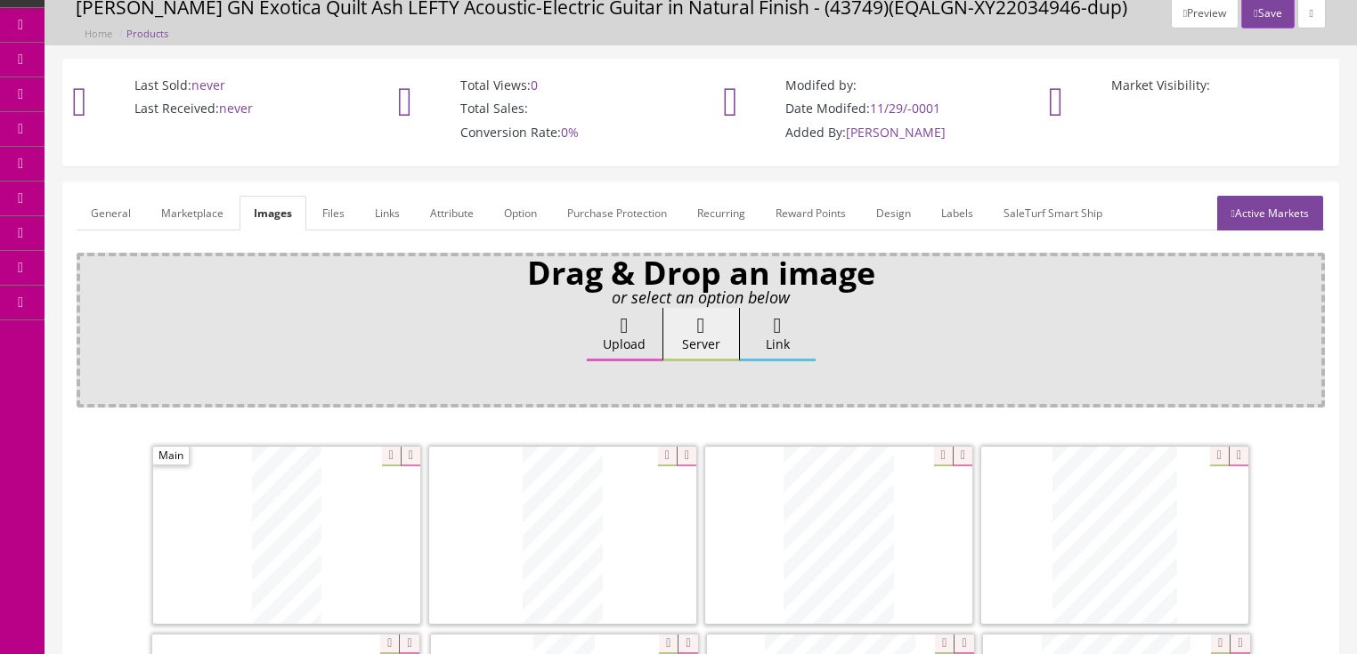
click at [107, 217] on link "General" at bounding box center [111, 213] width 69 height 35
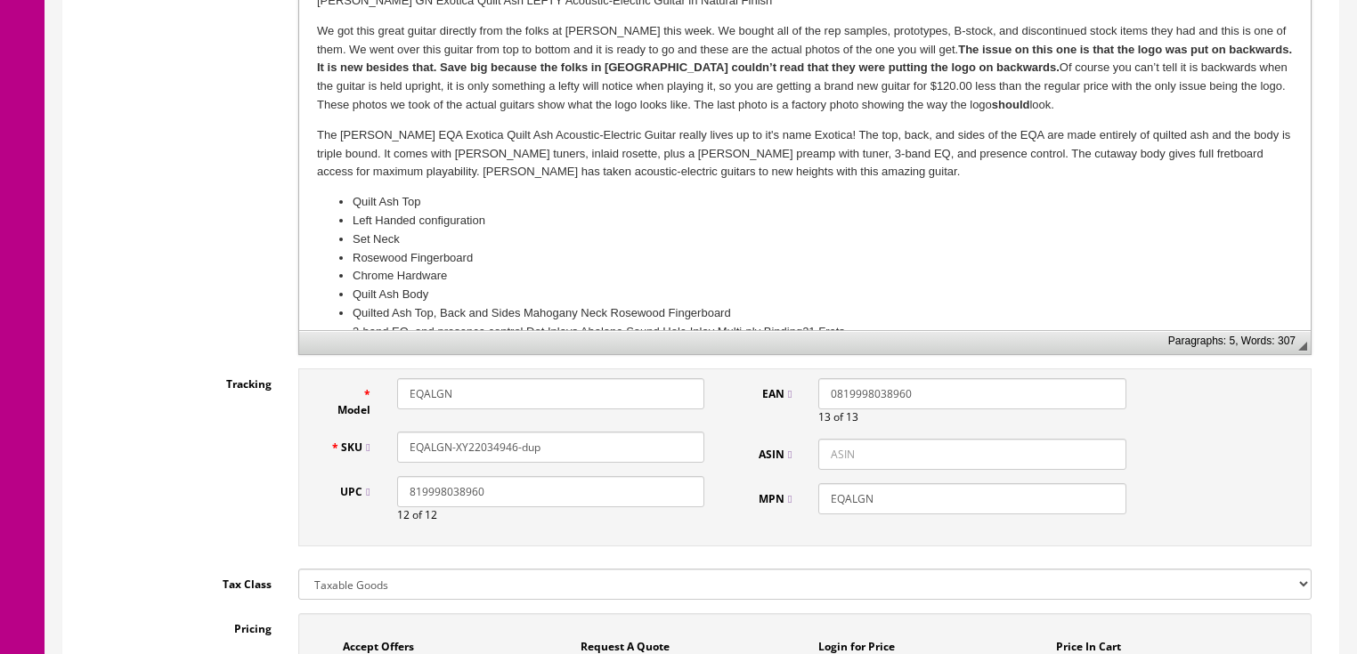
scroll to position [570, 0]
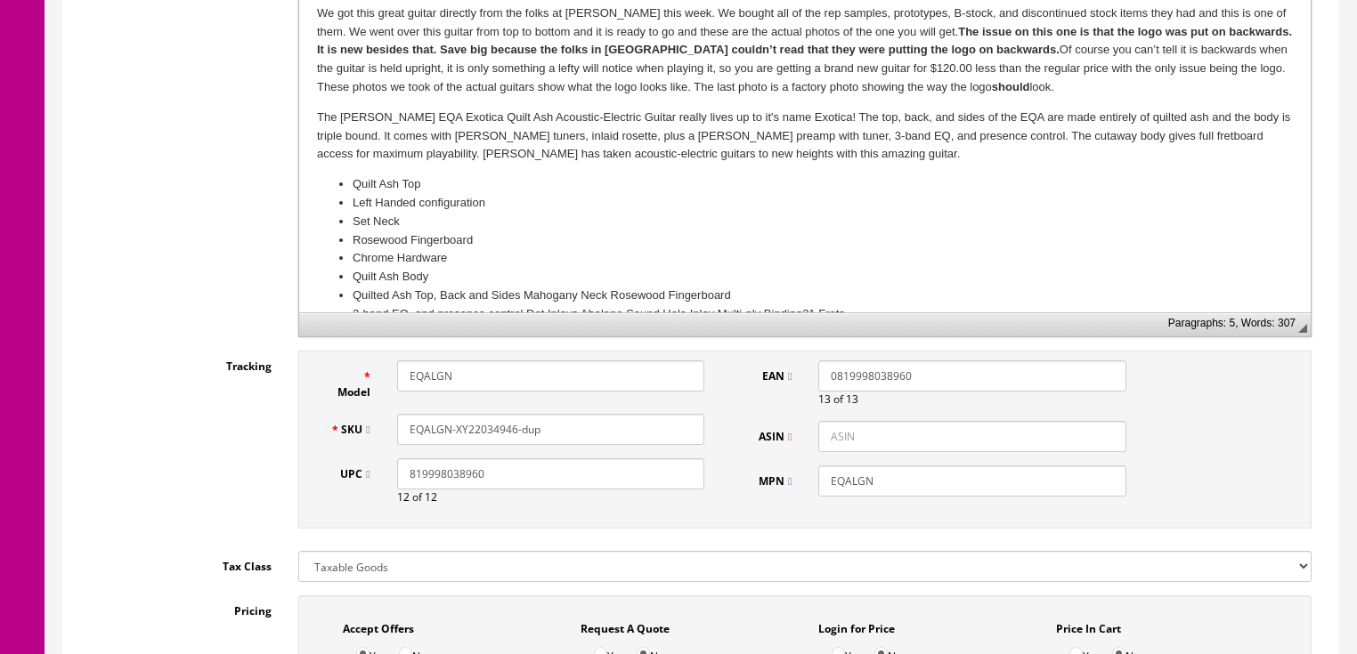
drag, startPoint x: 508, startPoint y: 427, endPoint x: 608, endPoint y: 427, distance: 99.7
click at [608, 427] on input "EQALGN-XY22034946-dup" at bounding box center [550, 429] width 307 height 31
drag, startPoint x: 578, startPoint y: 423, endPoint x: 394, endPoint y: 424, distance: 184.3
click at [390, 424] on div "EQALGN-XY22034940" at bounding box center [551, 429] width 334 height 31
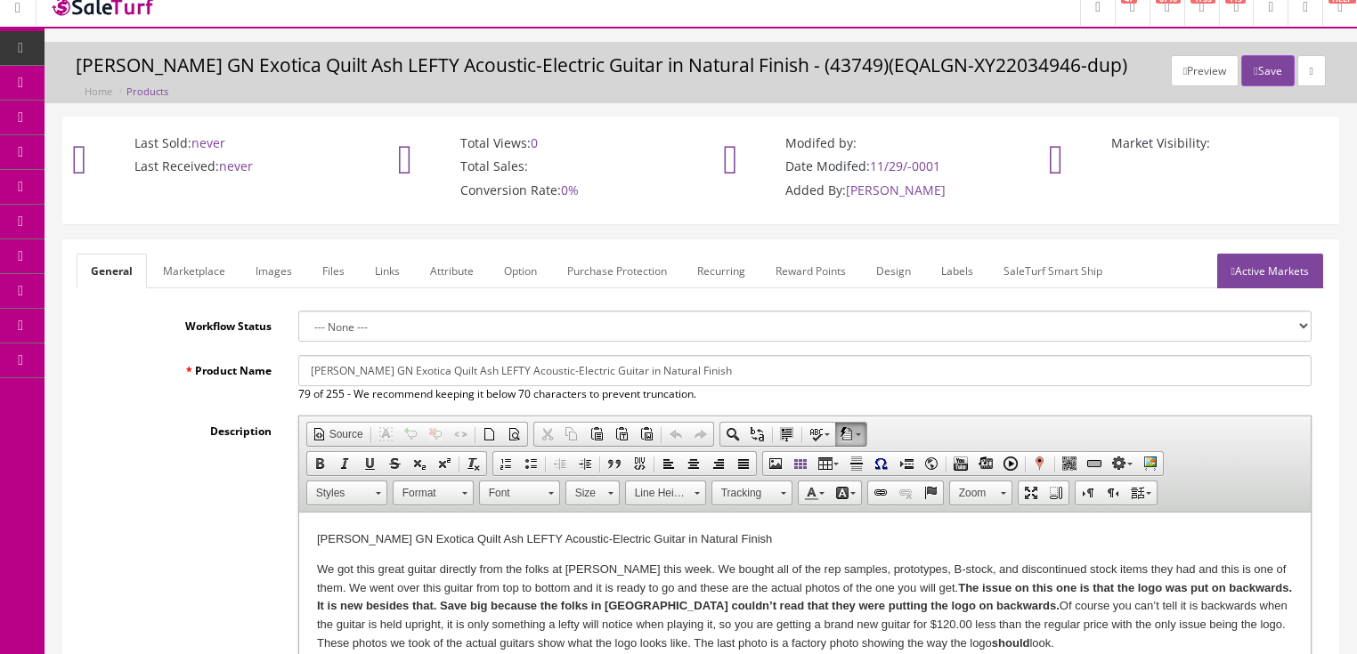
scroll to position [0, 0]
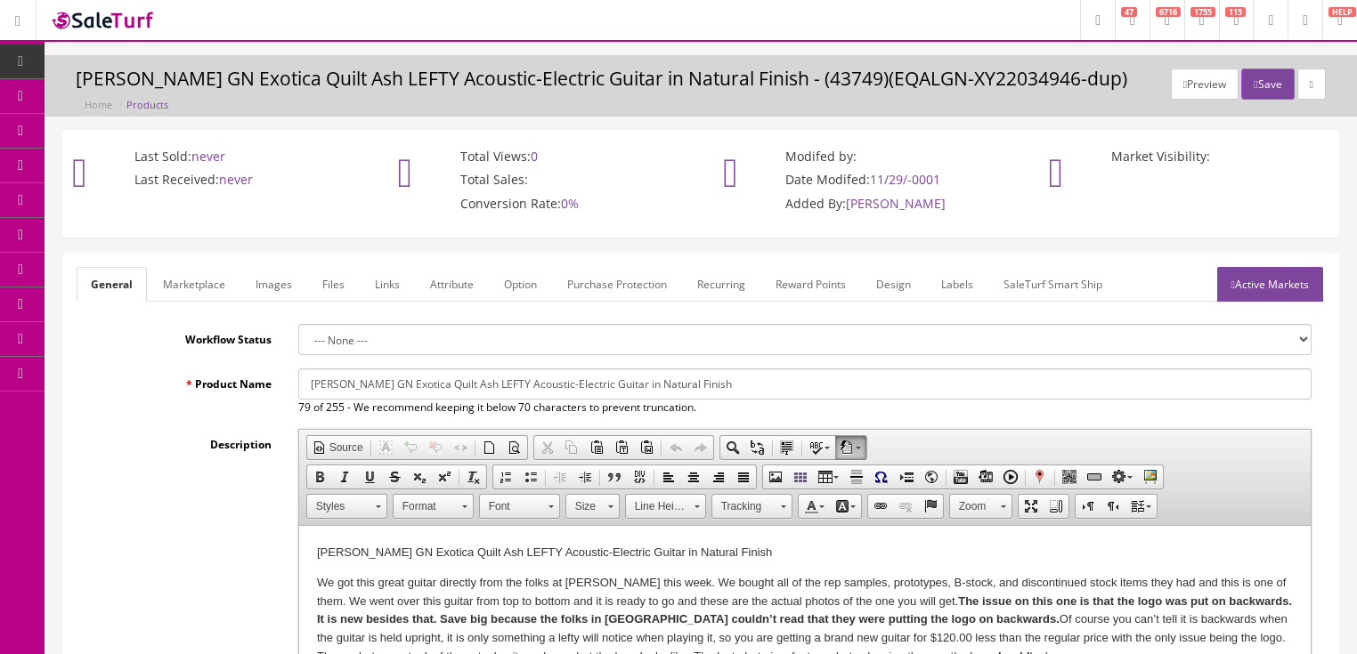
type input "EQALGN-XY22034940"
click at [1279, 275] on link "Active Markets" at bounding box center [1270, 284] width 106 height 35
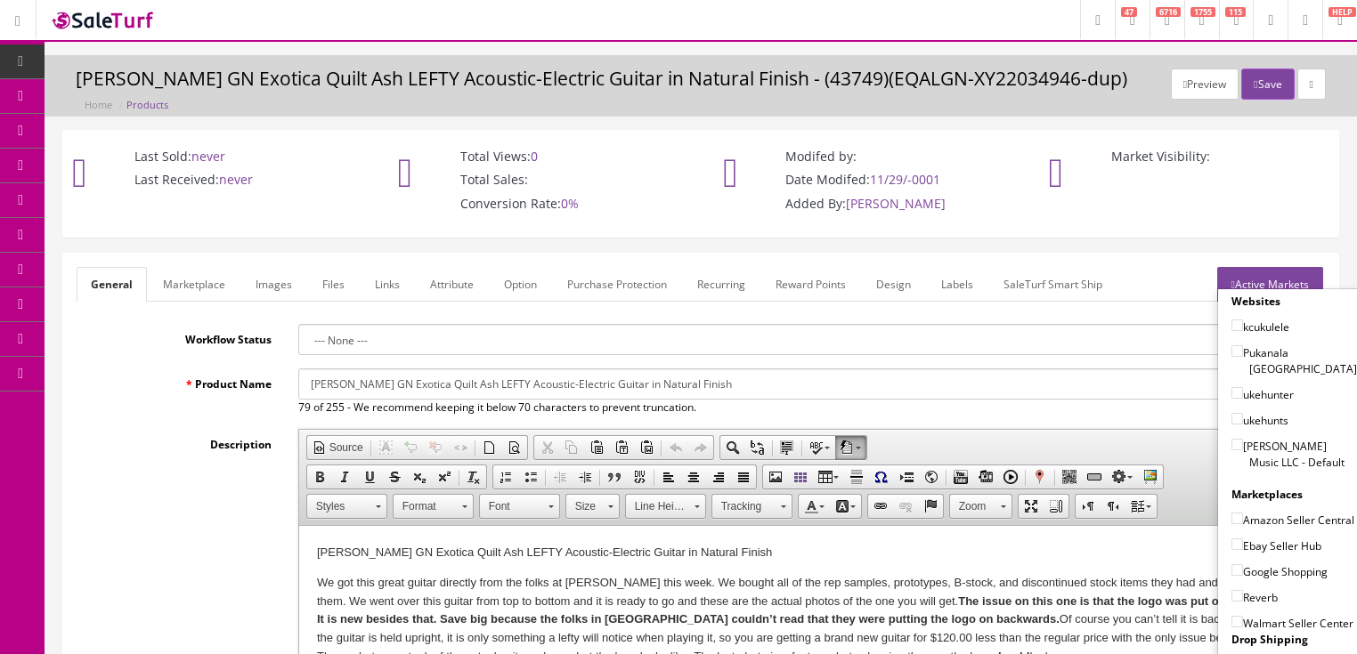
click at [1231, 439] on input"] "[PERSON_NAME] Music LLC - Default" at bounding box center [1237, 445] width 12 height 12
checkbox input"] "true"
click at [1231, 513] on input"] "Amazon Seller Central" at bounding box center [1237, 519] width 12 height 12
checkbox input"] "true"
drag, startPoint x: 1229, startPoint y: 540, endPoint x: 1230, endPoint y: 553, distance: 13.4
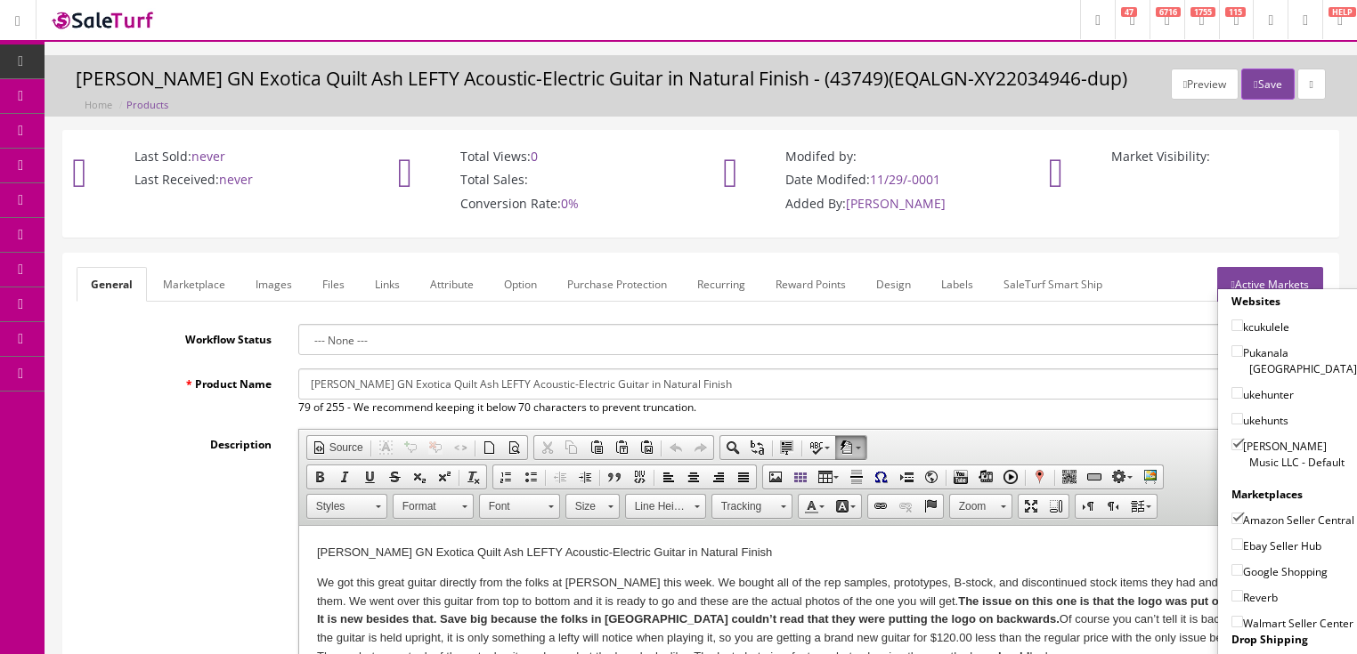
click at [1231, 540] on input"] "Ebay Seller Hub" at bounding box center [1237, 545] width 12 height 12
checkbox input"] "true"
click at [1231, 566] on input"] "Google Shopping" at bounding box center [1237, 571] width 12 height 12
checkbox input"] "true"
click at [1231, 591] on input"] "Reverb" at bounding box center [1237, 596] width 12 height 12
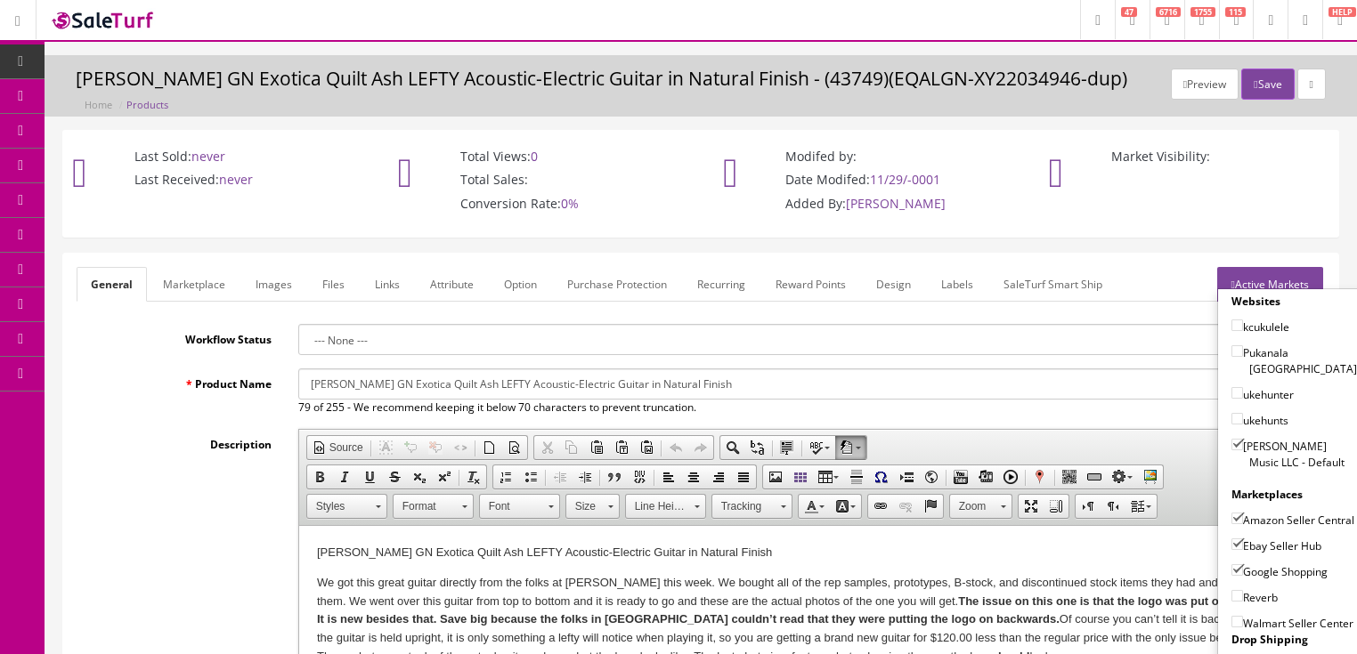
checkbox input"] "true"
click at [1269, 278] on link "Active Markets" at bounding box center [1270, 284] width 106 height 35
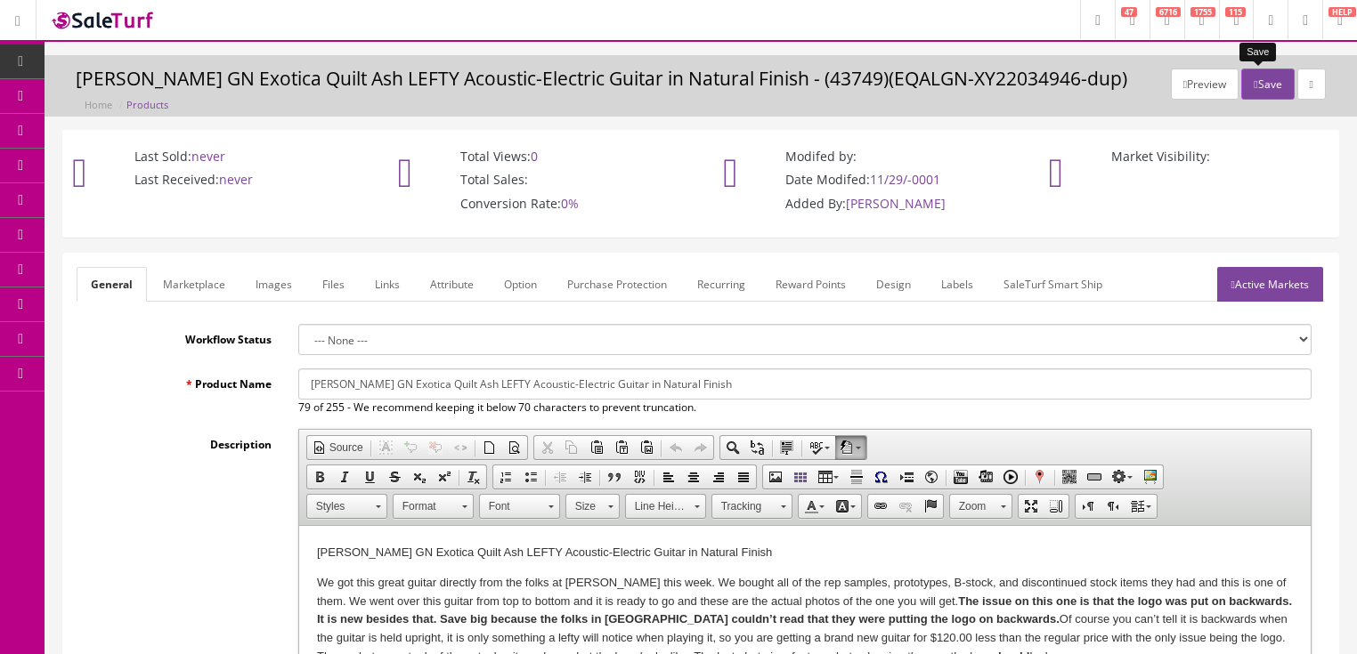
click at [1252, 83] on button "Save" at bounding box center [1267, 84] width 53 height 31
